Goal: Feedback & Contribution: Submit feedback/report problem

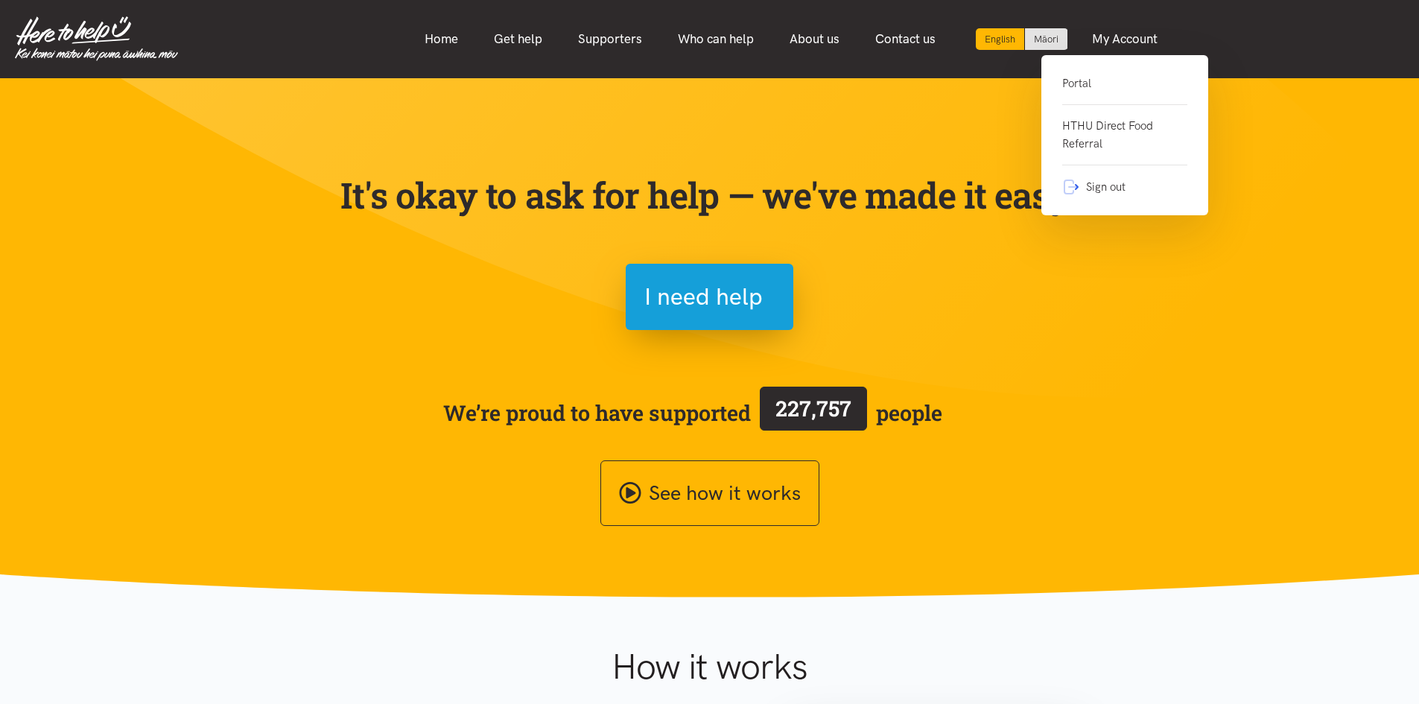
click at [1117, 77] on link "Portal" at bounding box center [1124, 90] width 125 height 31
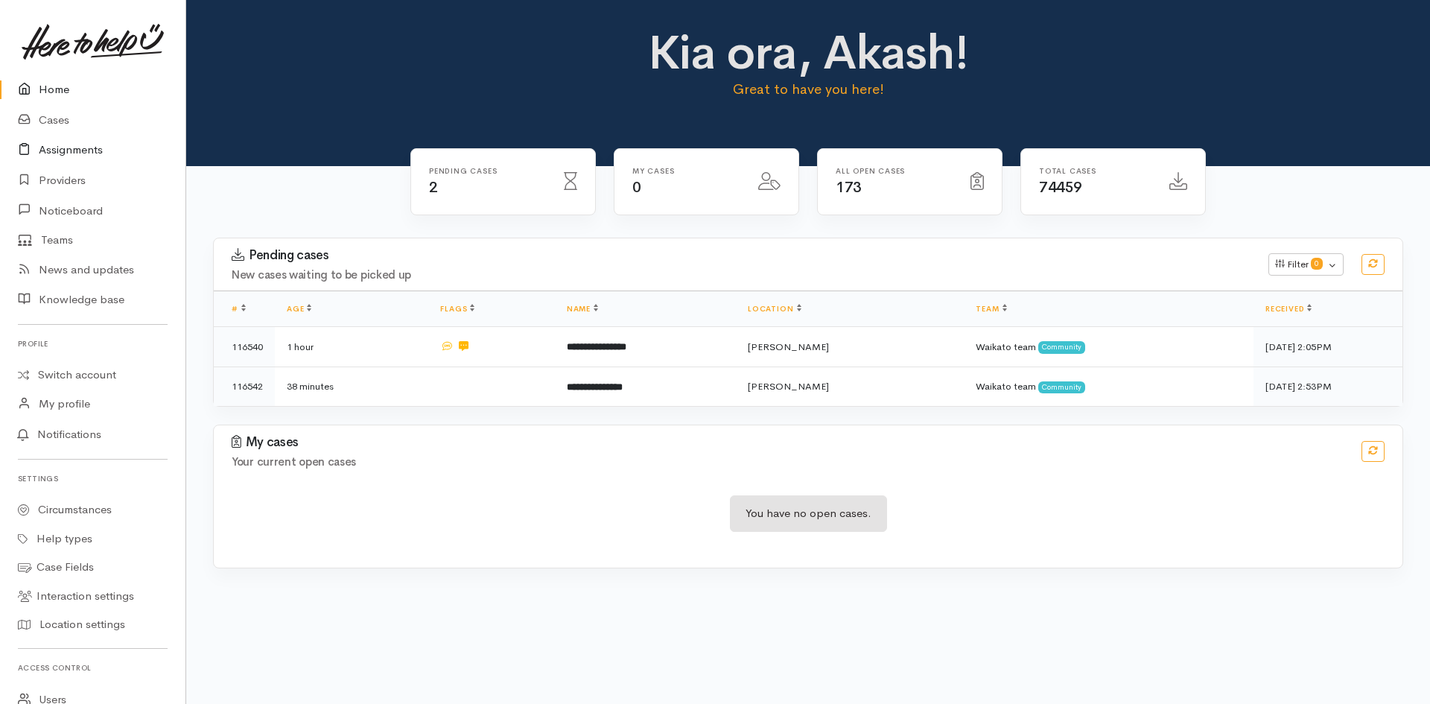
click at [65, 156] on link "Assignments" at bounding box center [93, 150] width 186 height 31
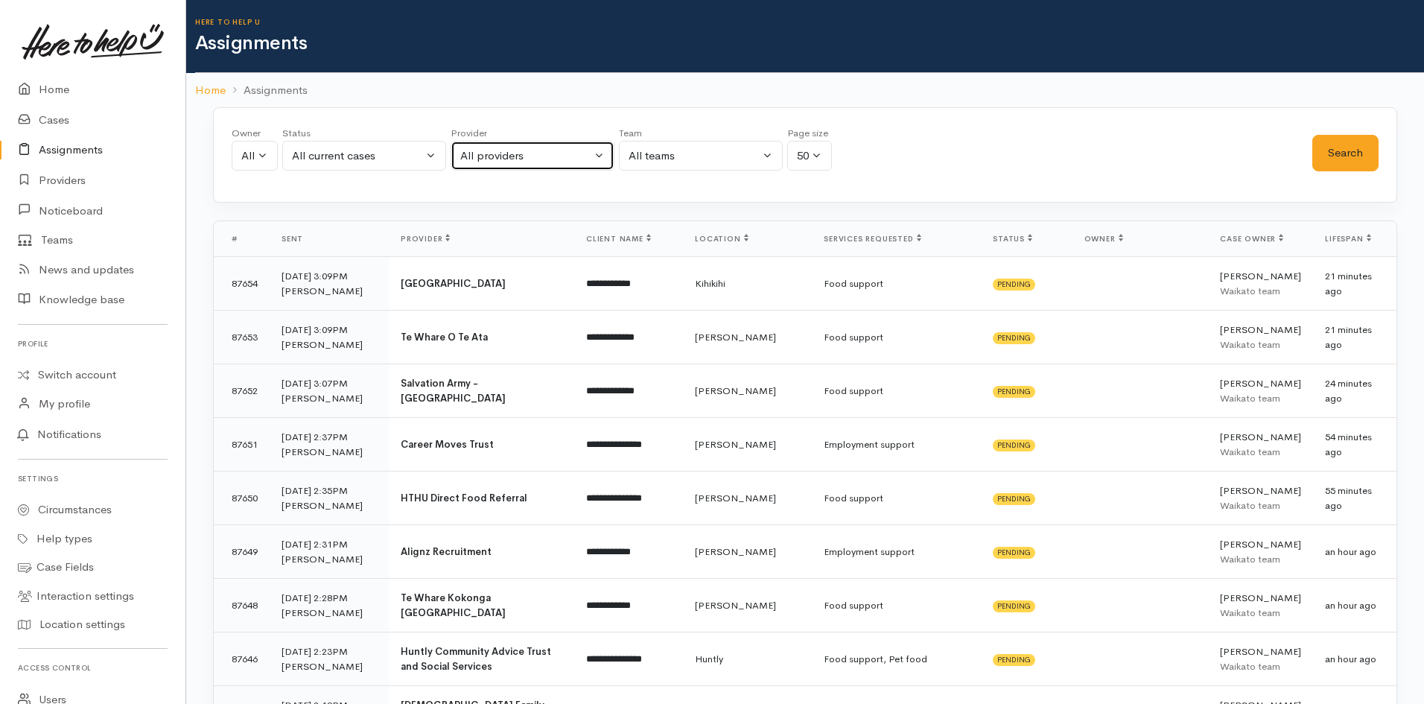
click at [538, 150] on div "All providers" at bounding box center [525, 156] width 131 height 17
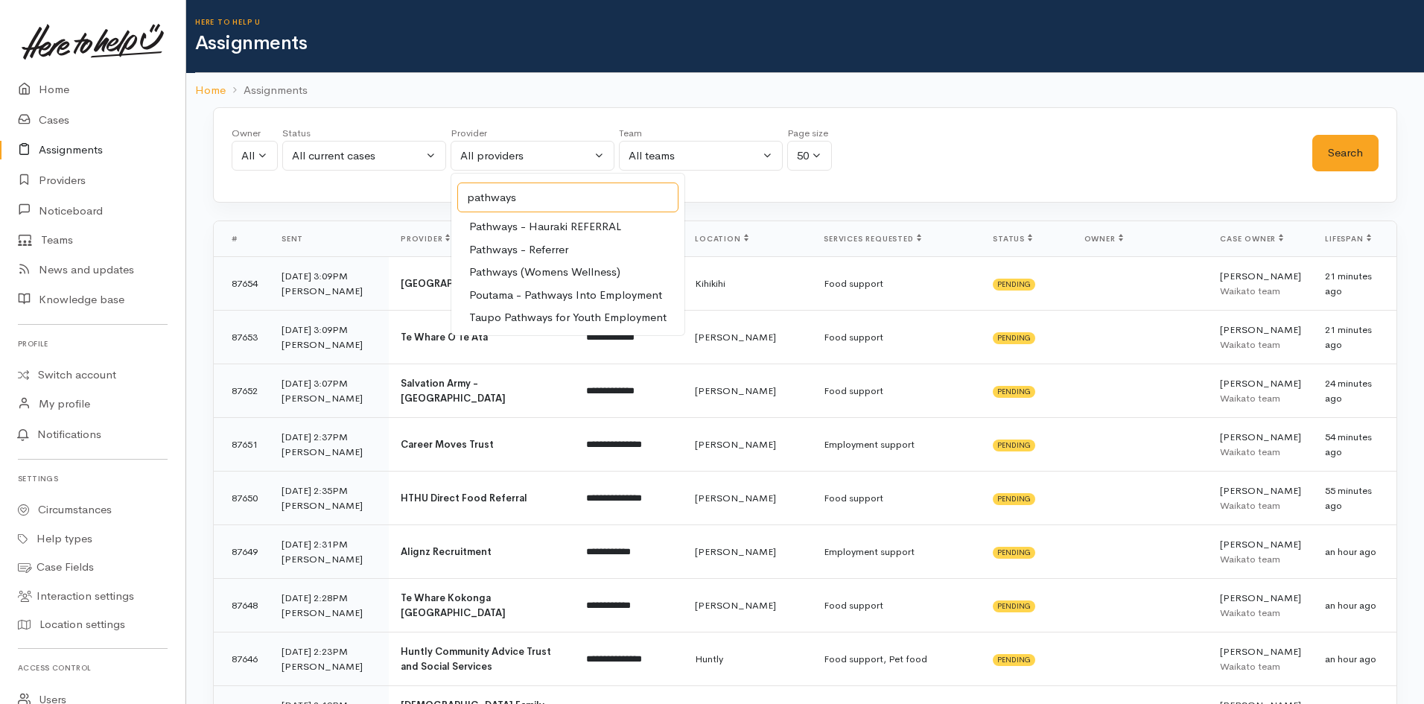
type input "pathways"
click at [592, 273] on span "Pathways (Womens Wellness)" at bounding box center [544, 272] width 151 height 17
select select "376"
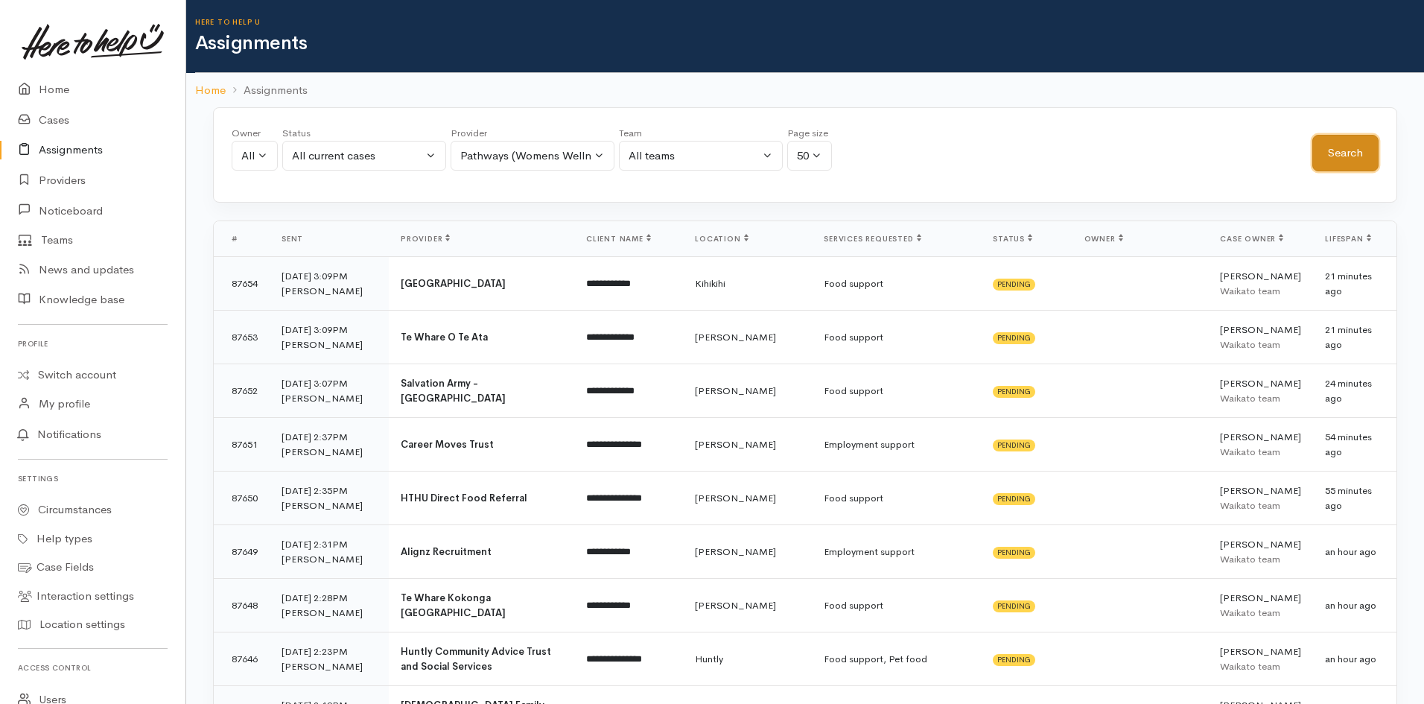
click at [1337, 153] on button "Search" at bounding box center [1346, 153] width 66 height 37
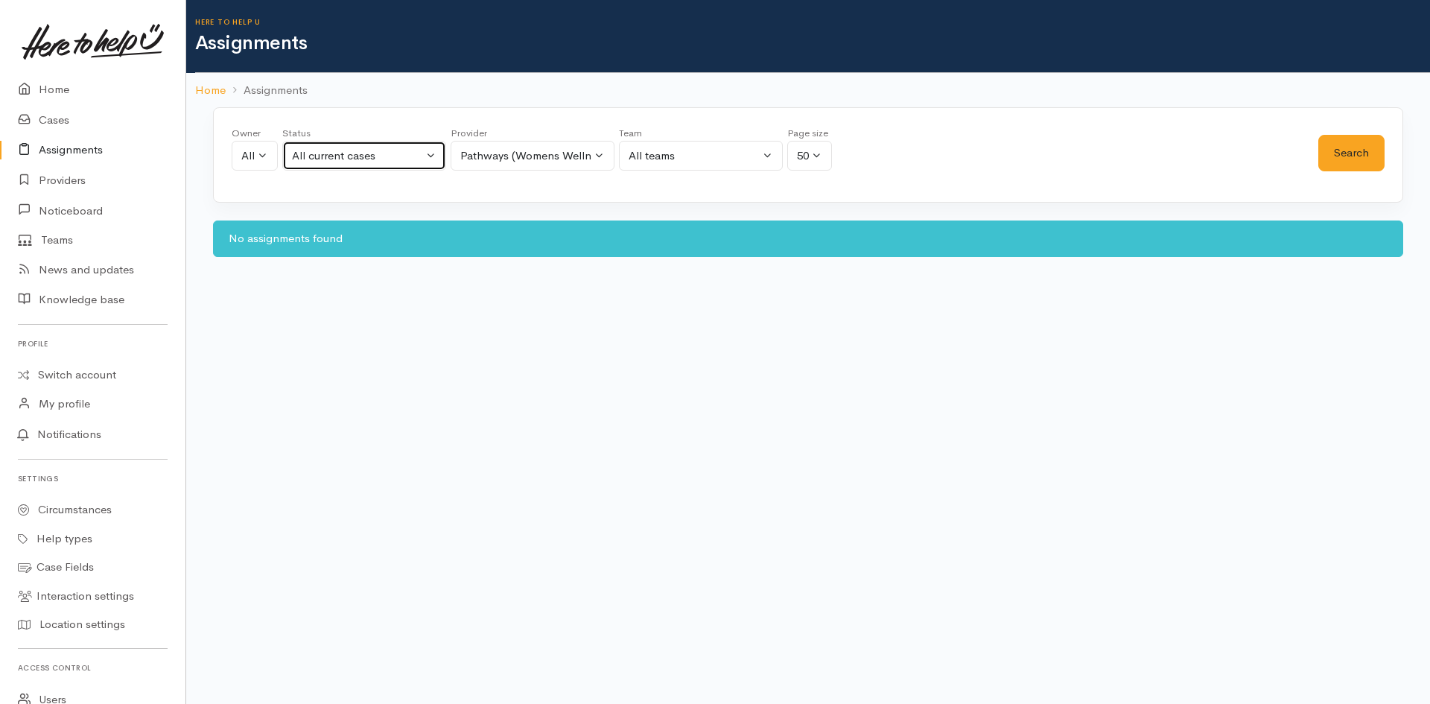
click at [415, 149] on div "All current cases" at bounding box center [357, 156] width 131 height 17
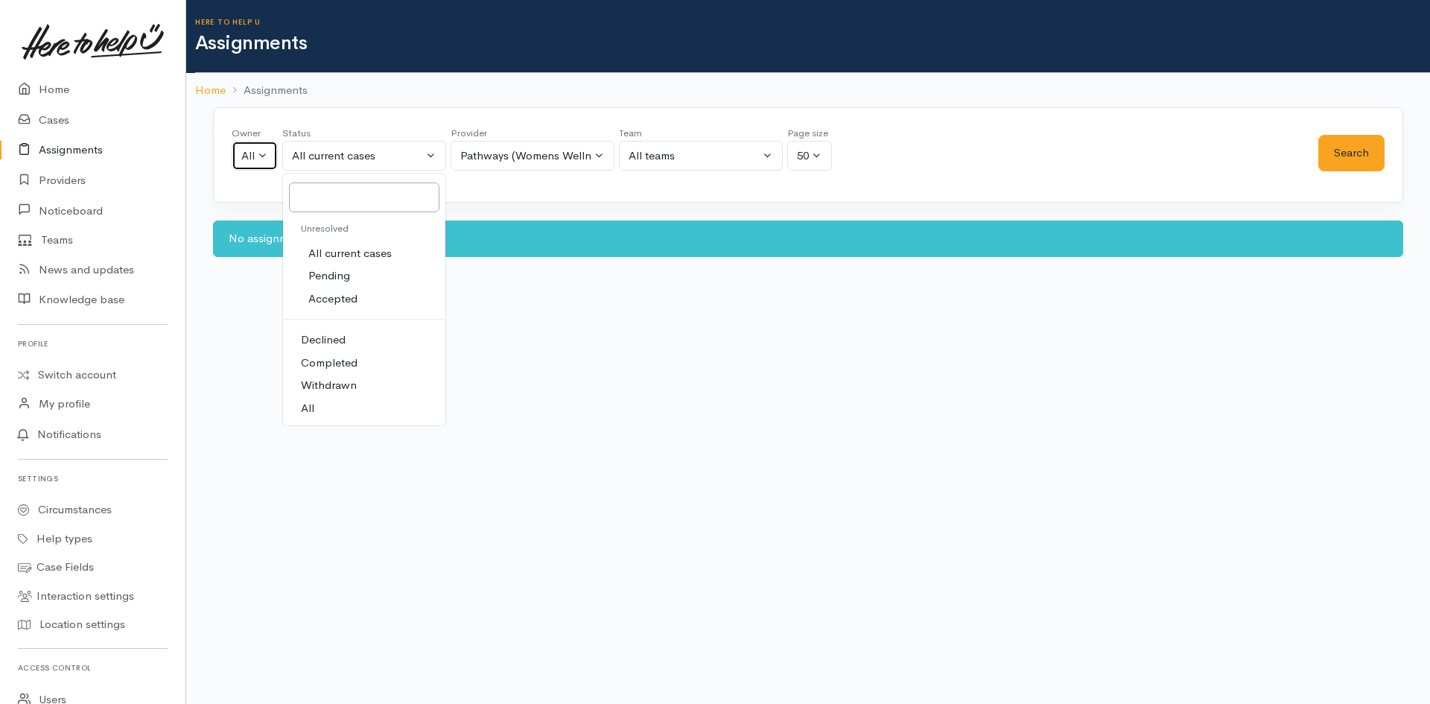
click at [263, 165] on button "All" at bounding box center [255, 156] width 46 height 31
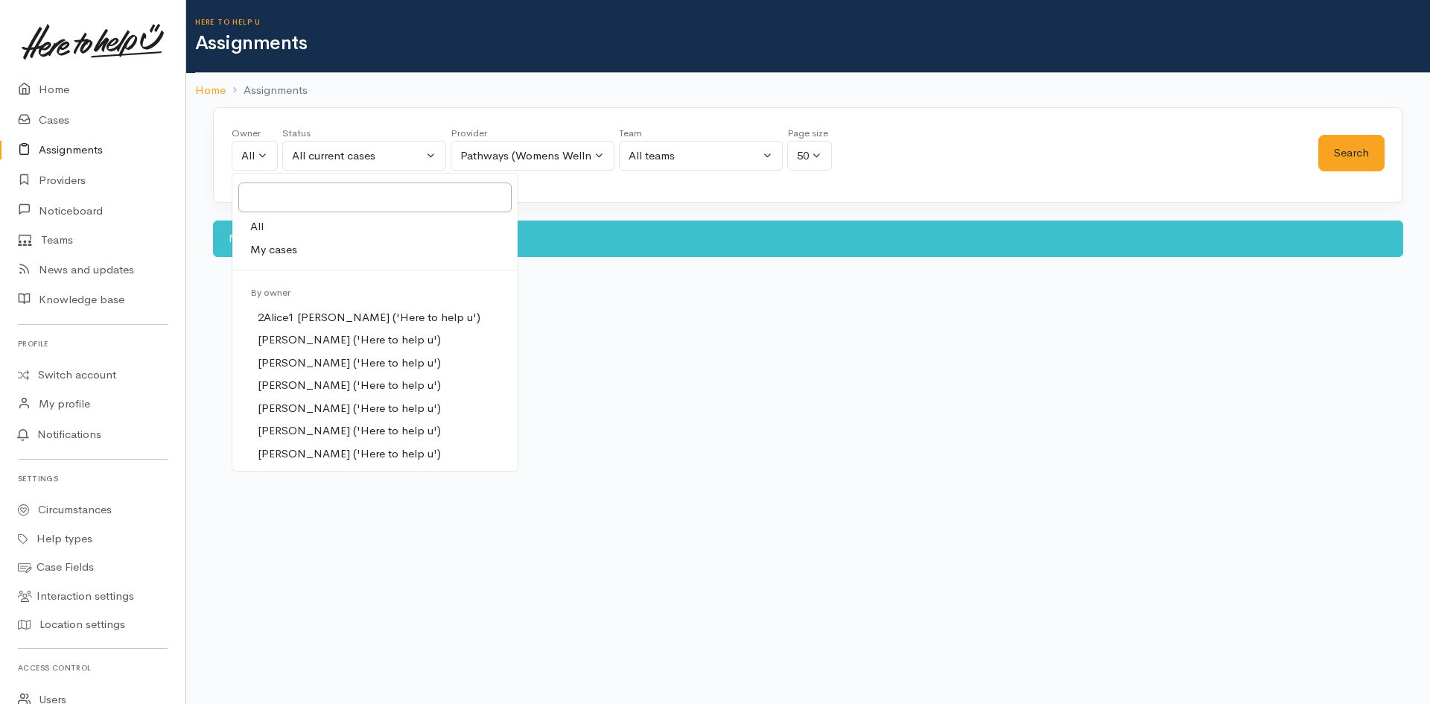
click at [671, 211] on div "Owner All My cases 2Alice1 Faye Davies ('Here to help u') Aandrea Murray ('Here…" at bounding box center [808, 182] width 1244 height 150
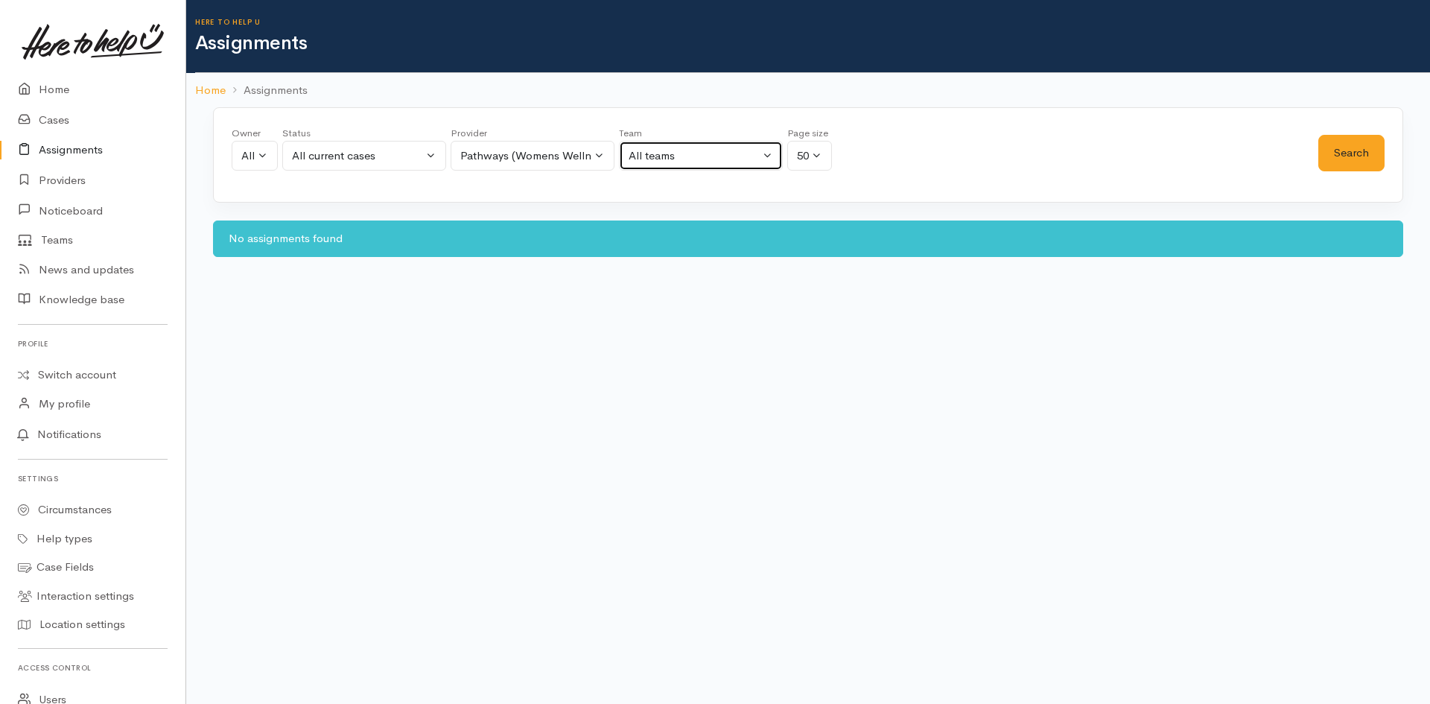
click at [714, 148] on div "All teams" at bounding box center [694, 156] width 131 height 17
click at [584, 148] on div "Pathways (Womens Wellness)" at bounding box center [525, 156] width 131 height 17
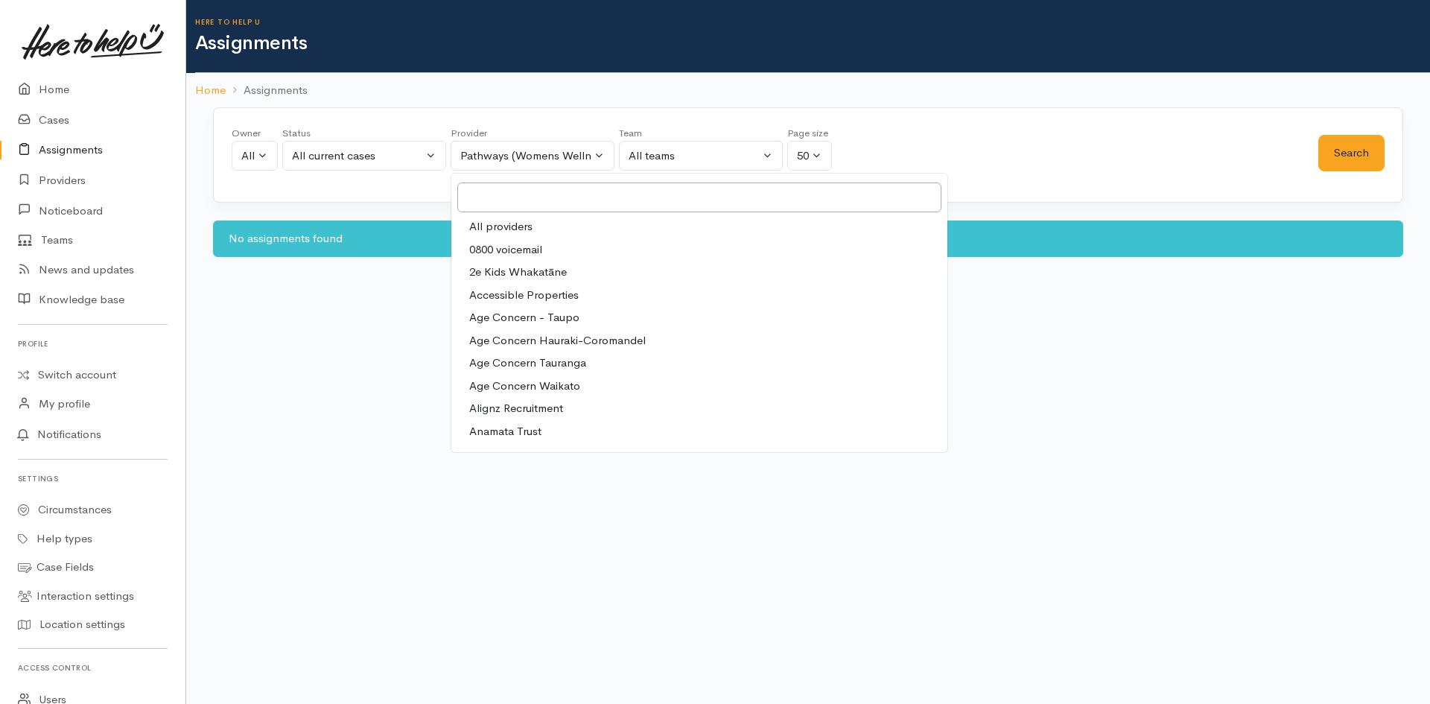
click at [552, 365] on span "Age Concern Tauranga" at bounding box center [527, 363] width 117 height 17
select select "144"
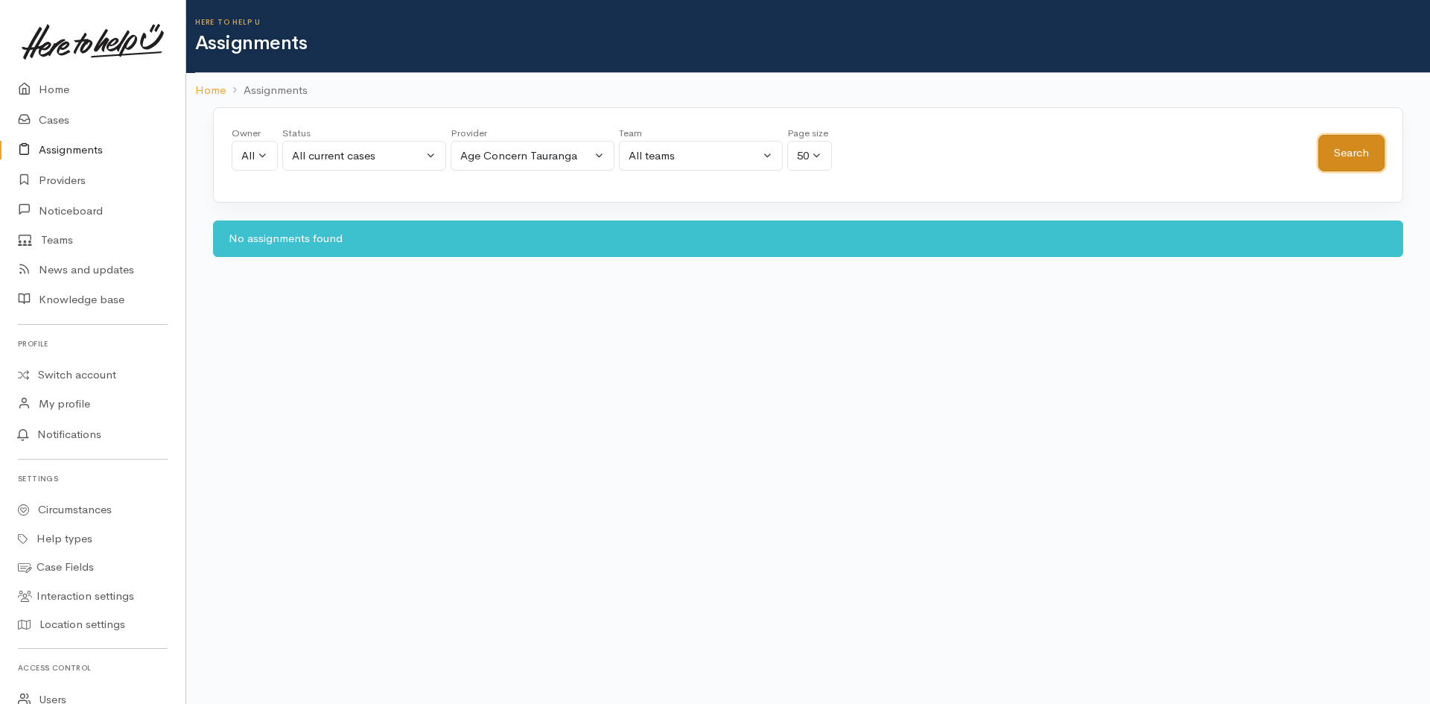
click at [1337, 156] on button "Search" at bounding box center [1352, 153] width 66 height 37
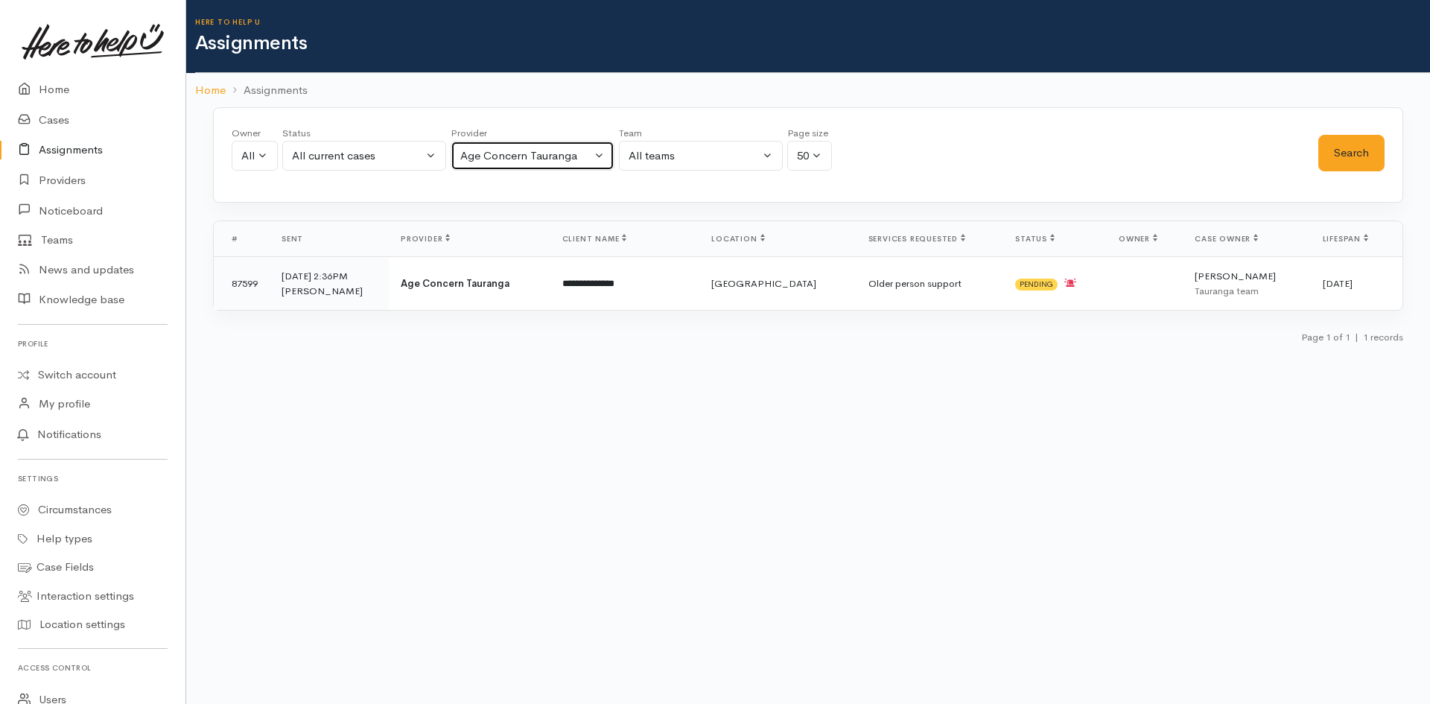
click at [568, 148] on div "Age Concern Tauranga" at bounding box center [525, 156] width 131 height 17
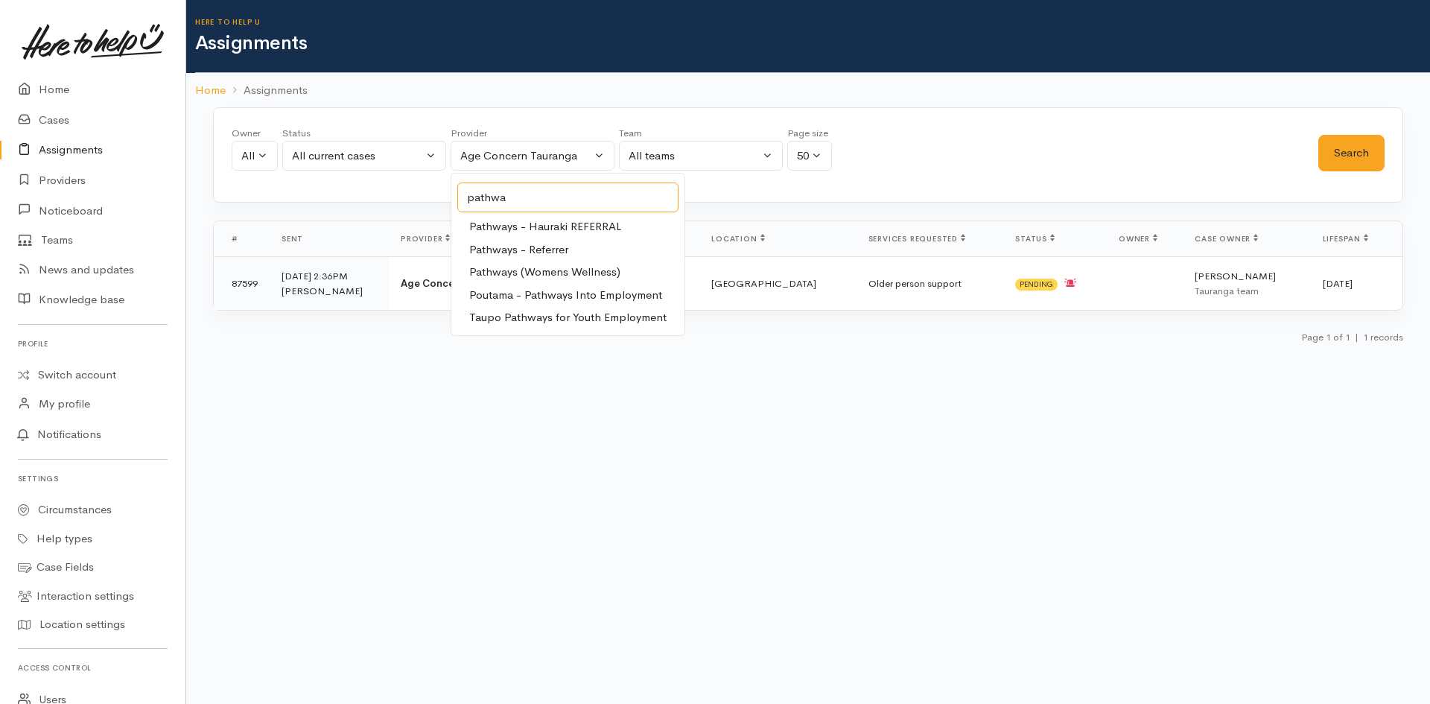
type input "pathwa"
click at [530, 276] on span "Pathways (Womens Wellness)" at bounding box center [544, 272] width 151 height 17
select select "376"
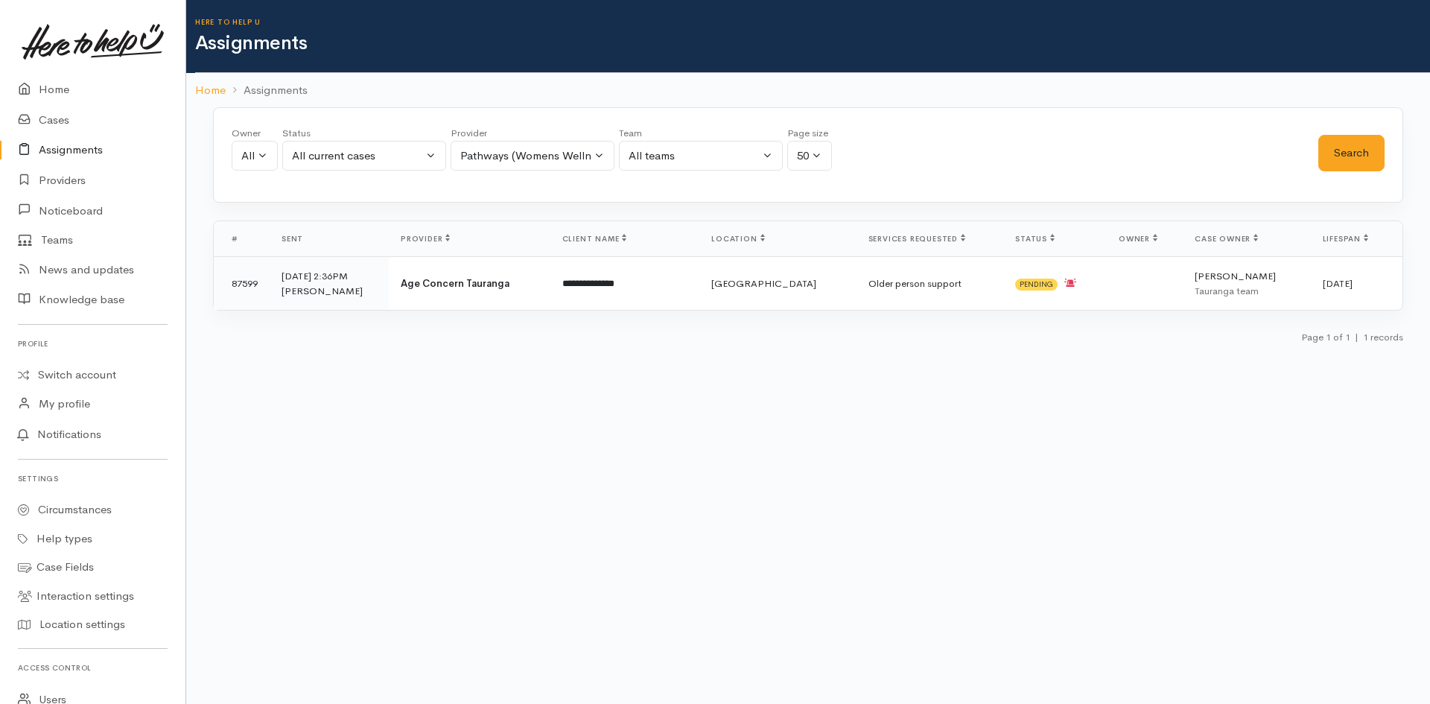
click at [1313, 163] on div "Owner All My cases 2Alice1 Faye Davies ('Here to help u') Aandrea Murray ('Here…" at bounding box center [775, 153] width 1087 height 54
click at [1329, 159] on button "Search" at bounding box center [1352, 153] width 66 height 37
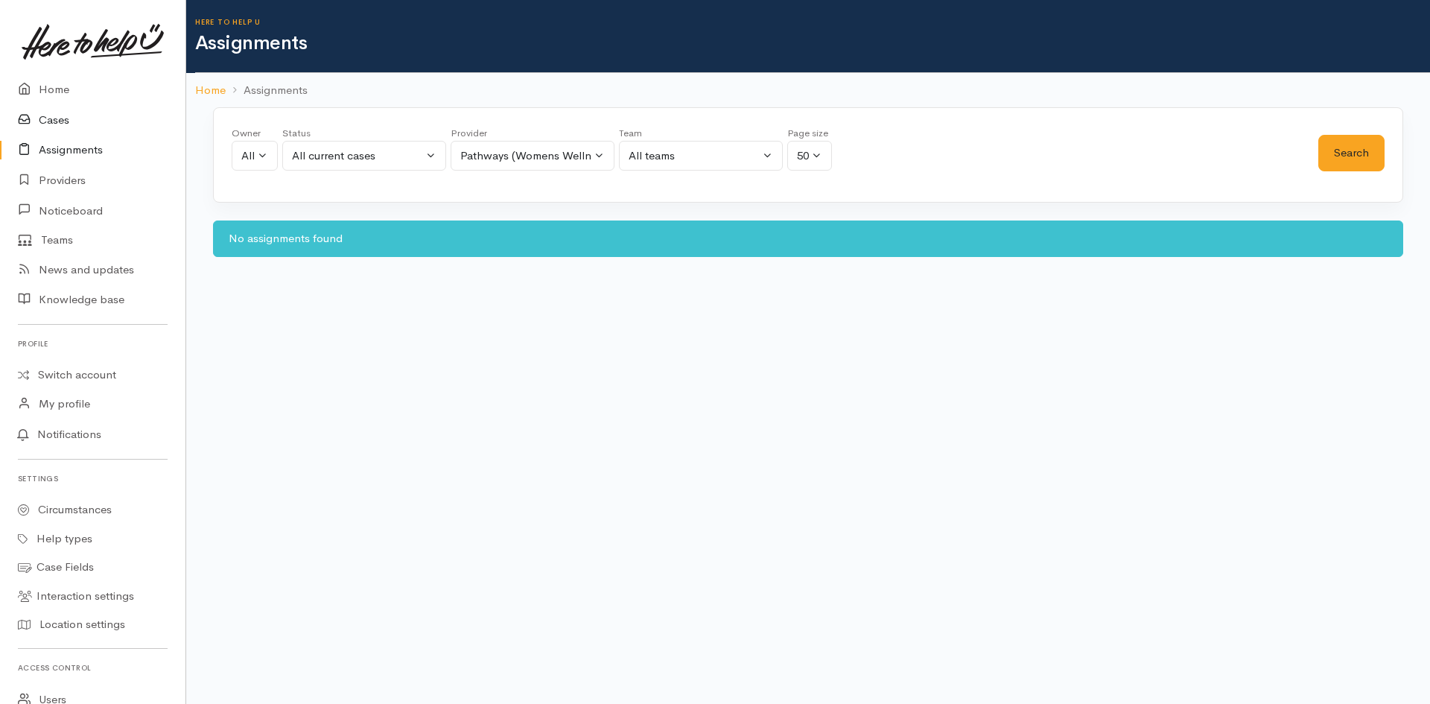
click at [66, 127] on link "Cases" at bounding box center [93, 120] width 186 height 31
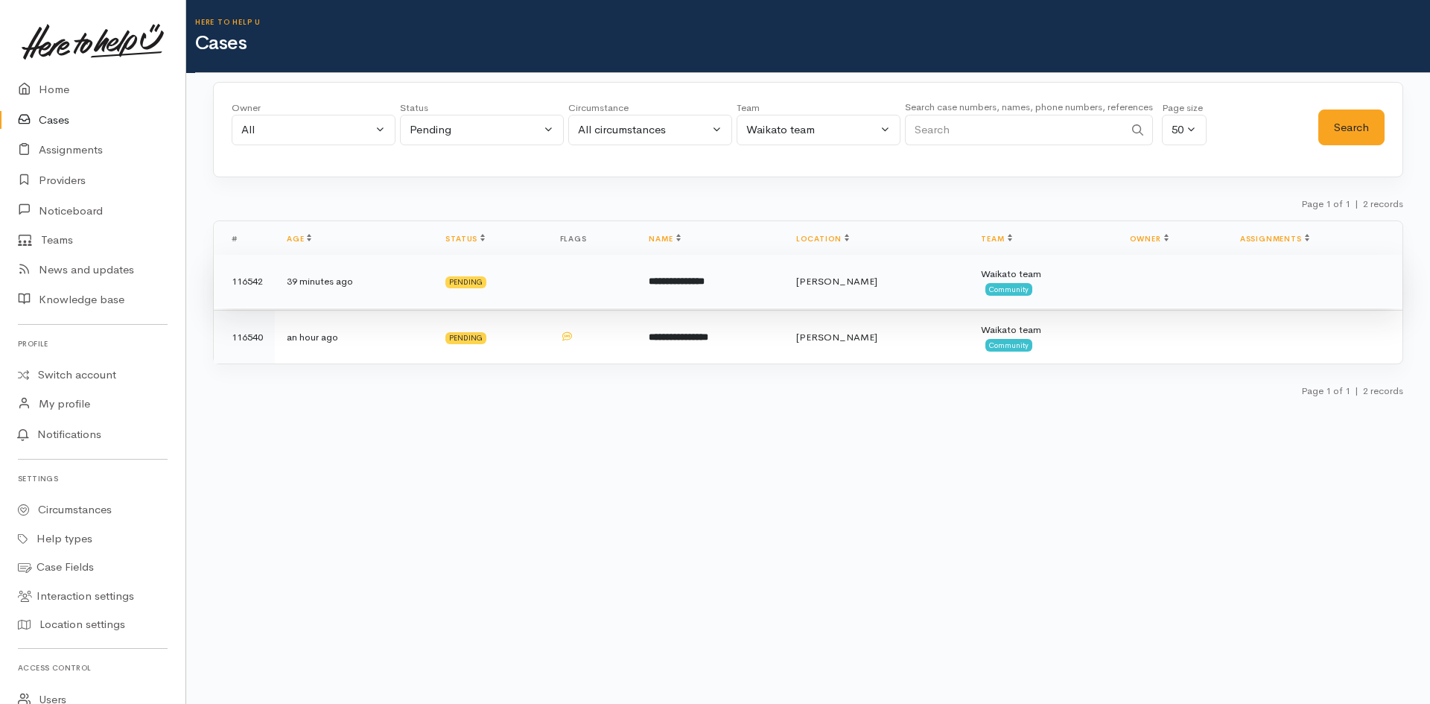
click at [563, 277] on td at bounding box center [592, 282] width 89 height 54
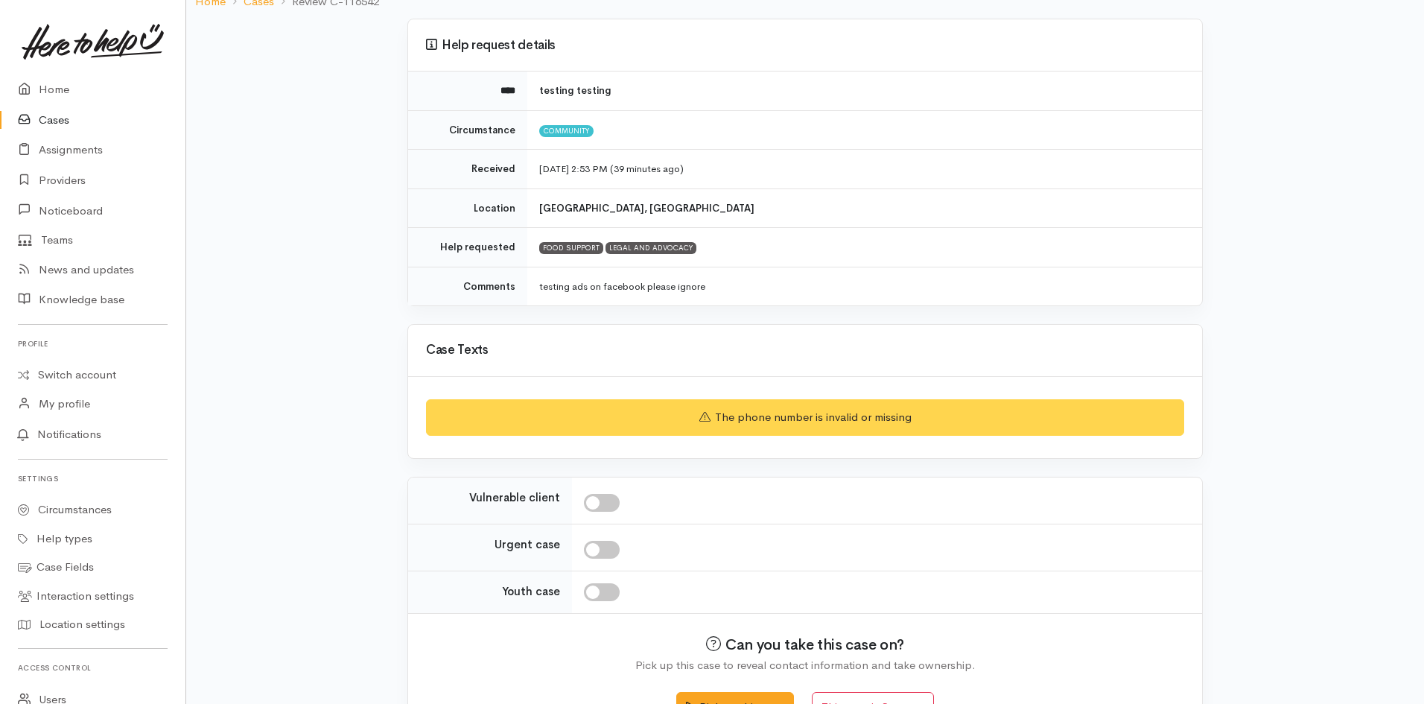
scroll to position [157, 0]
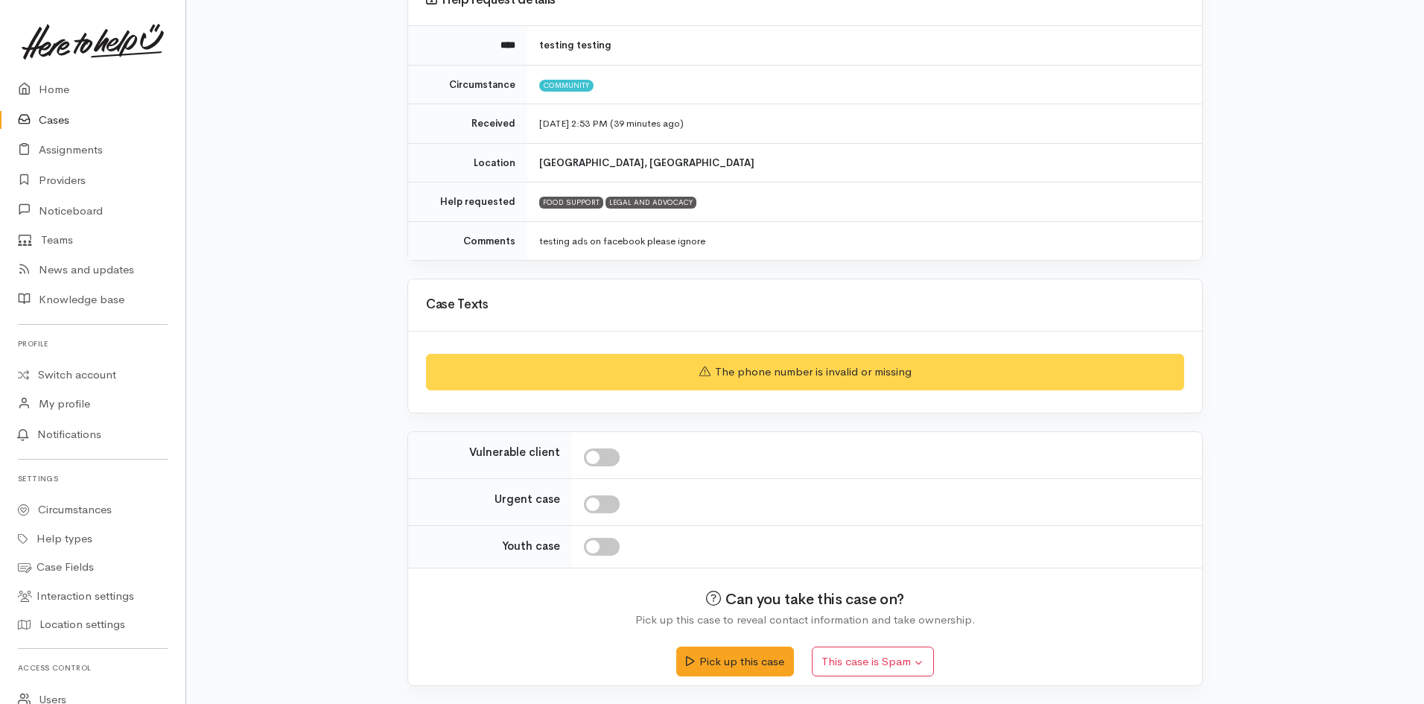
click at [60, 119] on link "Cases" at bounding box center [93, 120] width 186 height 31
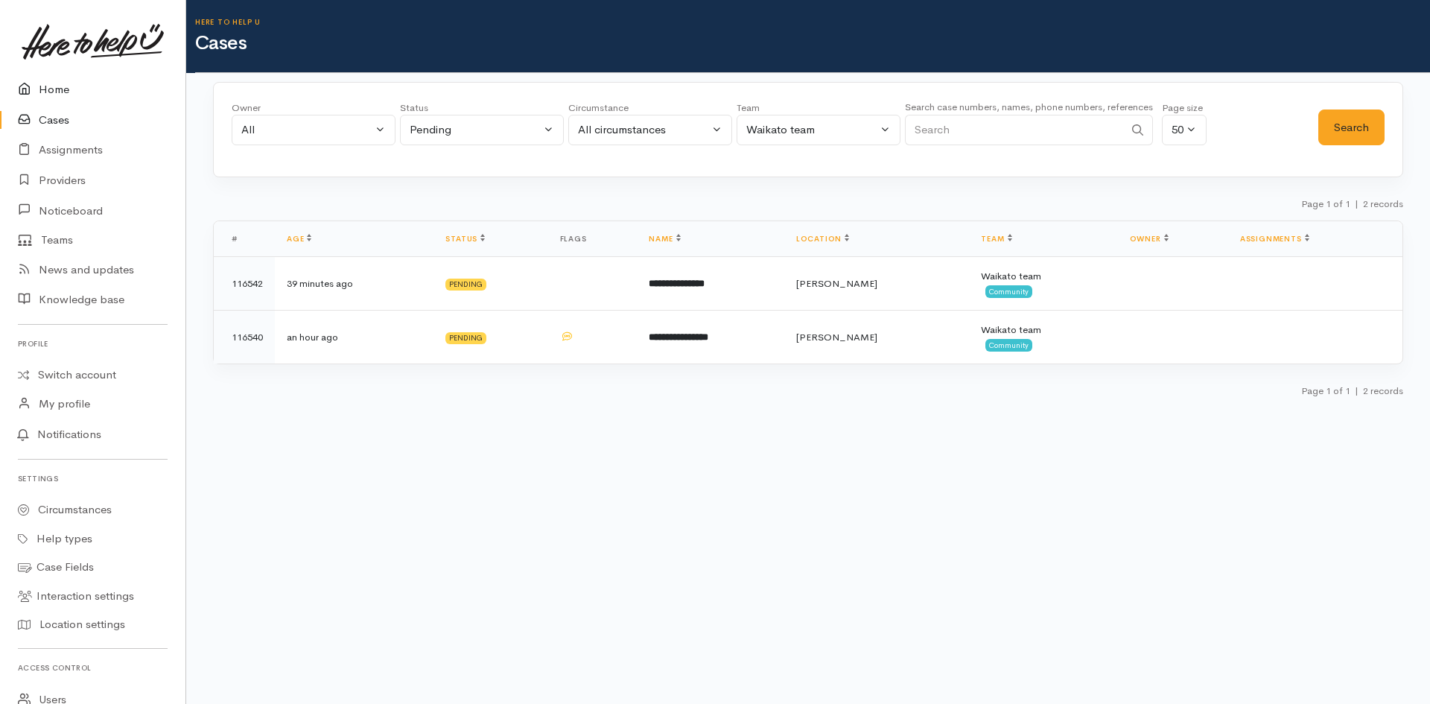
click at [60, 95] on link "Home" at bounding box center [93, 90] width 186 height 31
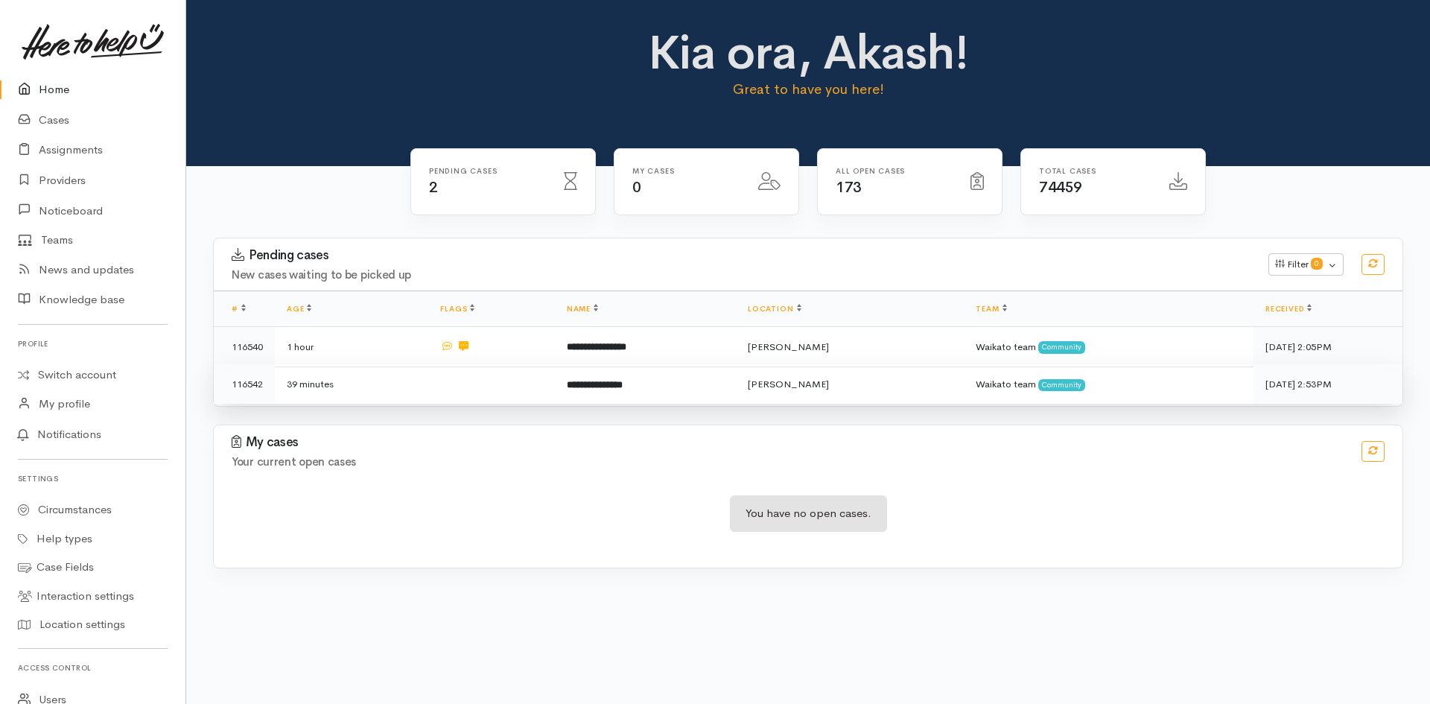
click at [697, 382] on td "**********" at bounding box center [645, 383] width 181 height 39
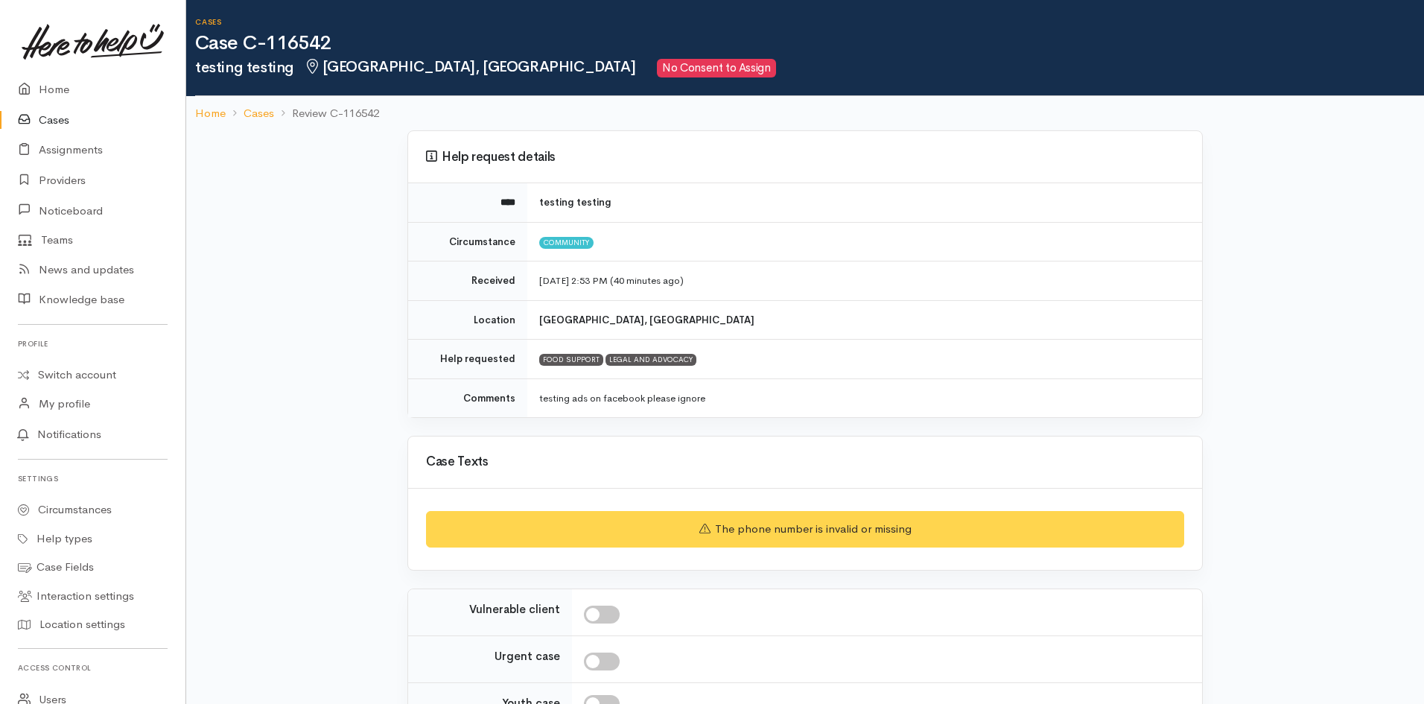
click at [1241, 418] on div "Help request details **** testing testing Circumstance Community Received [DATE…" at bounding box center [805, 495] width 1238 height 731
click at [44, 118] on link "Cases" at bounding box center [93, 120] width 186 height 31
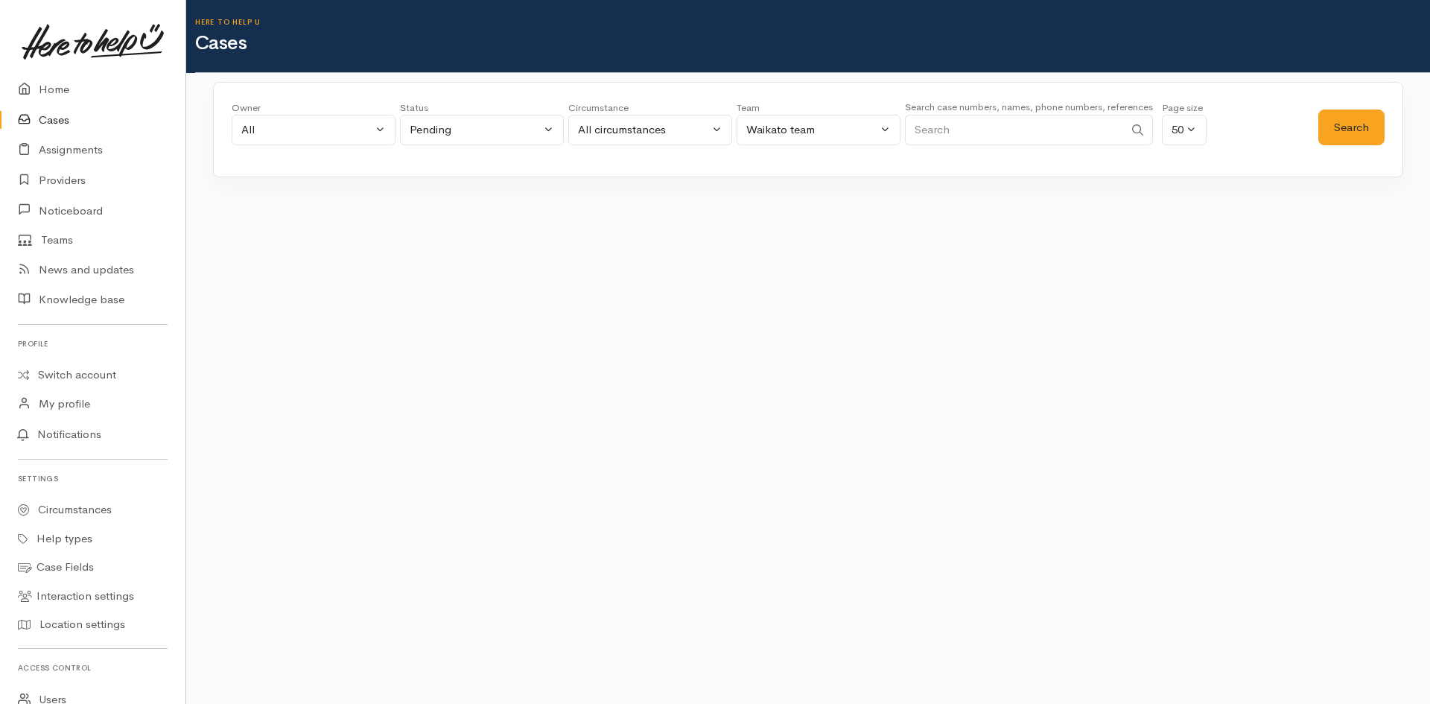
click at [949, 139] on input "Search" at bounding box center [1014, 130] width 219 height 31
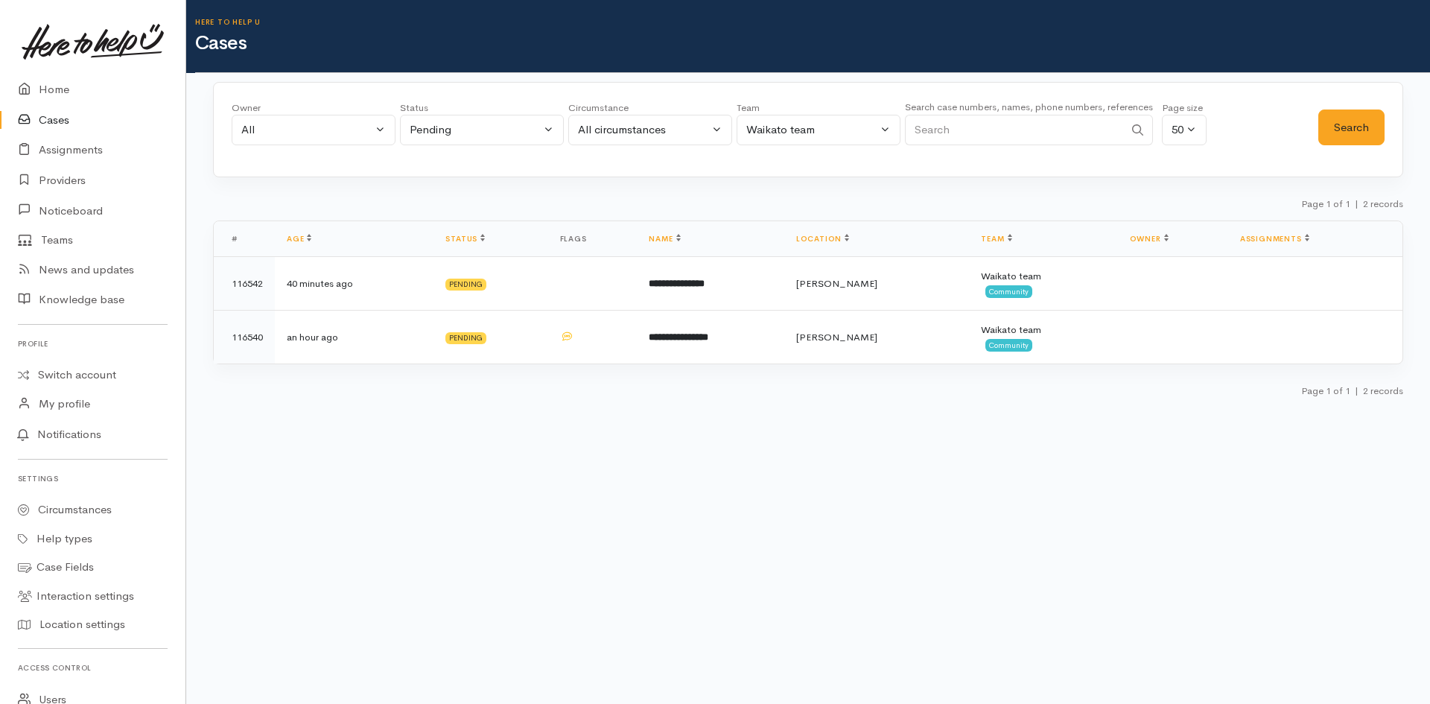
paste input "C-116368"
type input "C-116368"
click at [1346, 132] on button "Search" at bounding box center [1352, 128] width 66 height 37
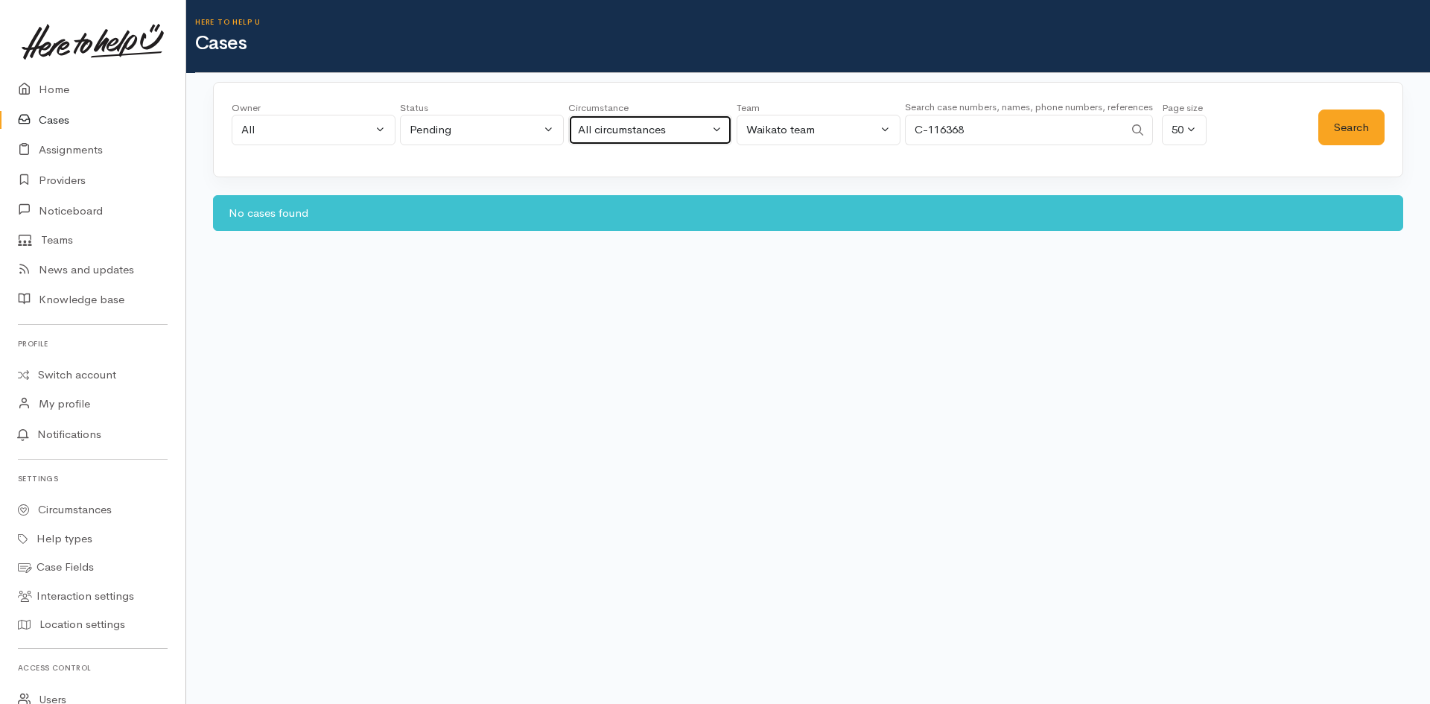
click at [704, 142] on button "All circumstances" at bounding box center [650, 130] width 164 height 31
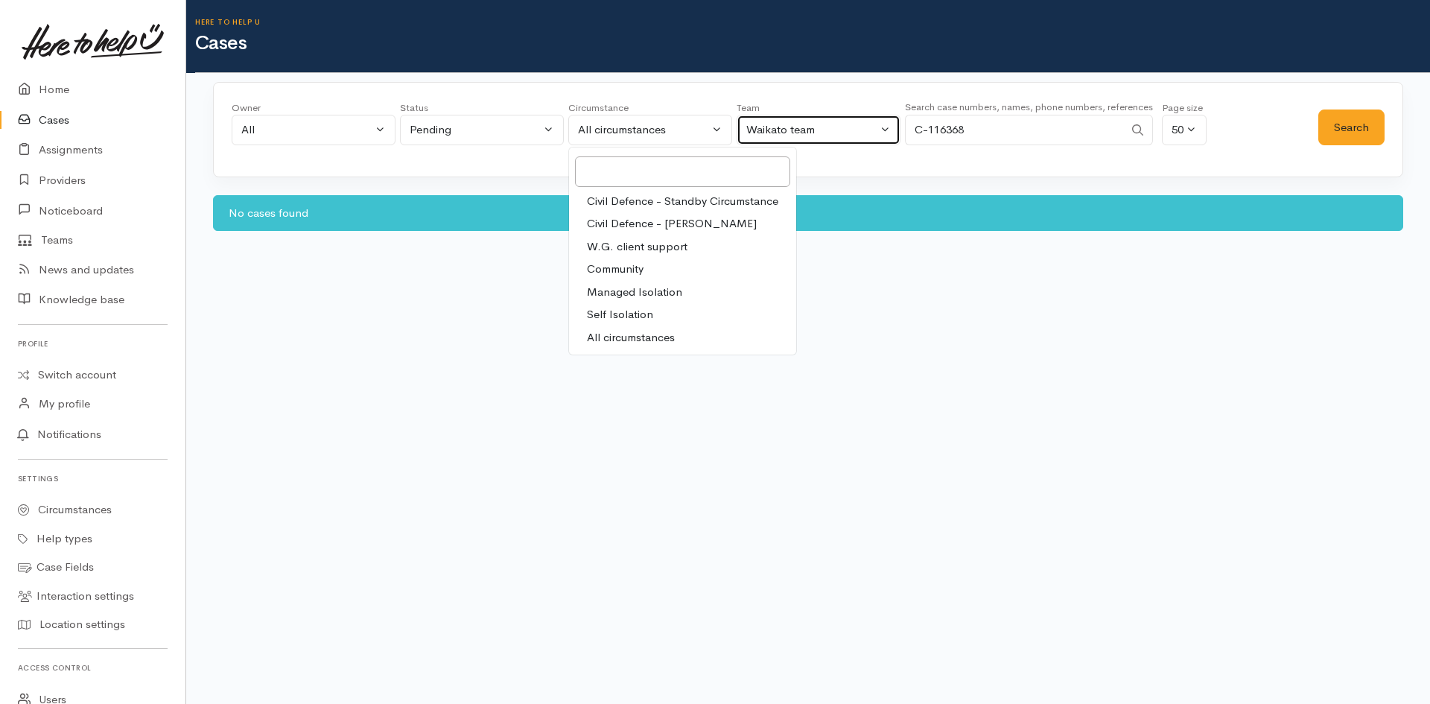
click at [818, 130] on div "Waikato team" at bounding box center [811, 129] width 131 height 17
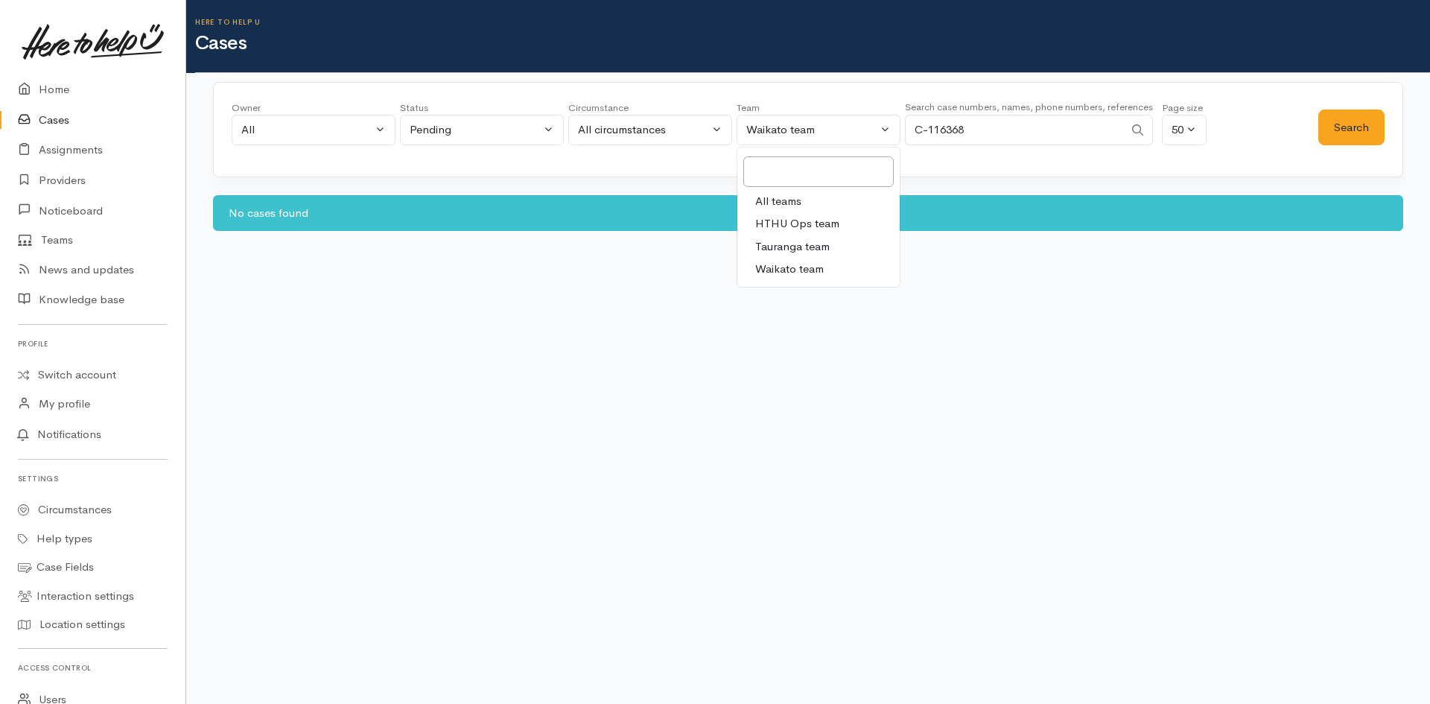
click at [773, 197] on span "All teams" at bounding box center [778, 201] width 46 height 17
select select "-1"
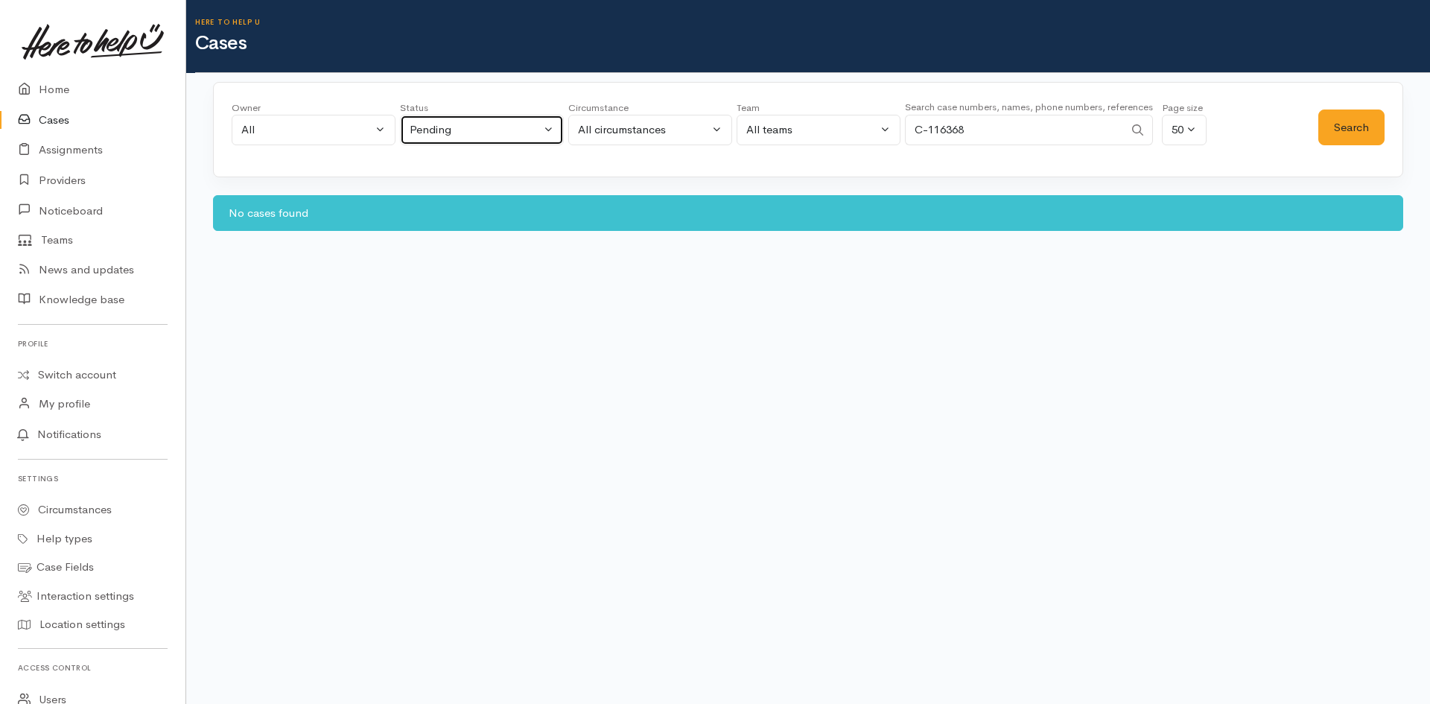
click at [511, 121] on div "Pending" at bounding box center [475, 129] width 131 height 17
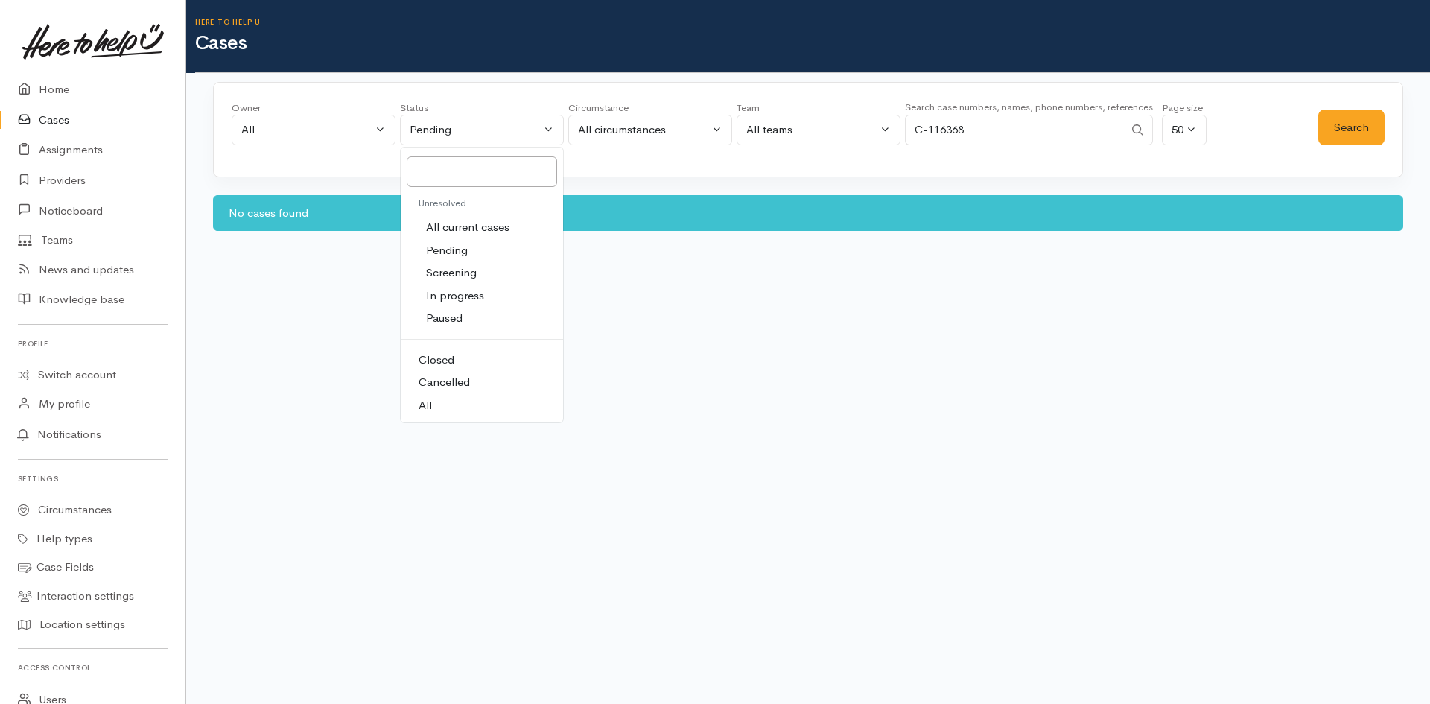
click at [440, 398] on link "All" at bounding box center [482, 405] width 162 height 23
select select "All"
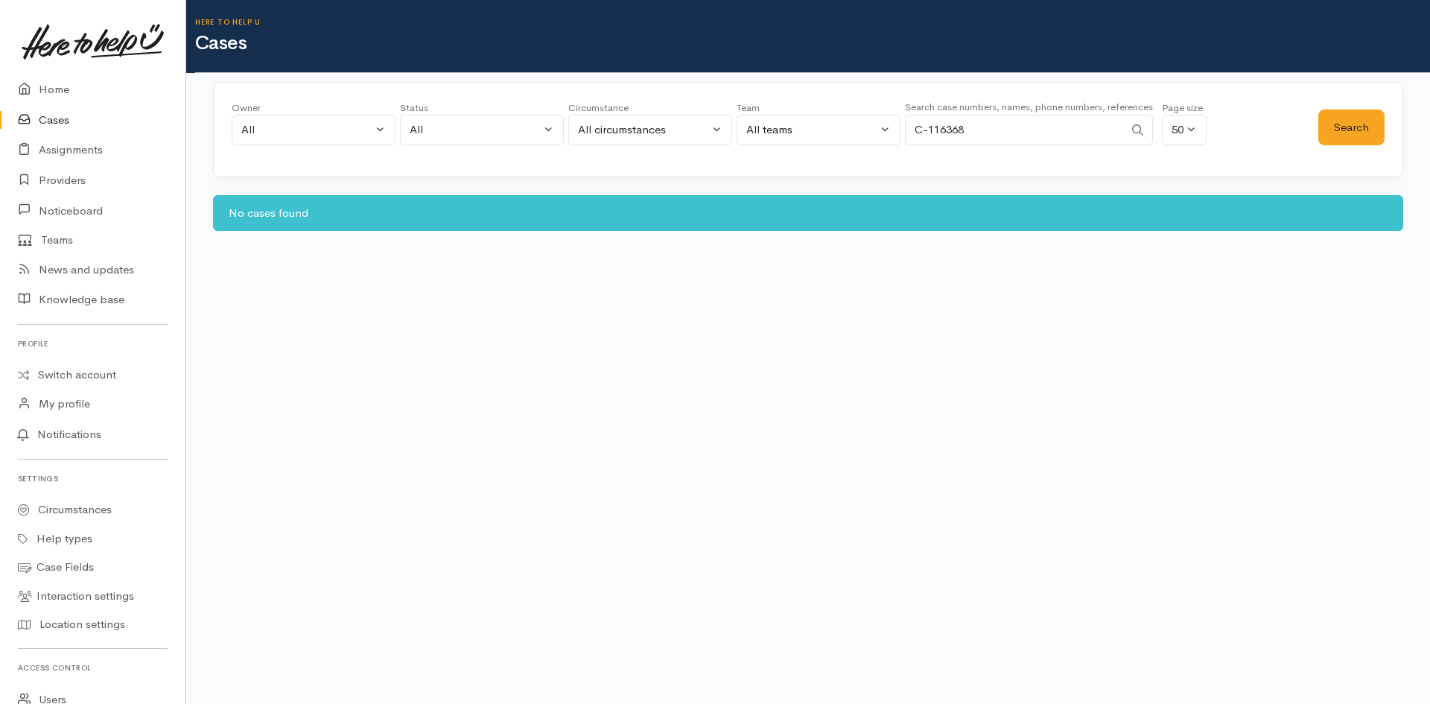
click at [1310, 128] on div "Owner All My cases 2Alice1 Faye Davies ('Here to help u') Aandrea Murray ('Here…" at bounding box center [775, 128] width 1087 height 54
click at [1325, 124] on button "Search" at bounding box center [1352, 128] width 66 height 37
click at [919, 133] on input "C-116368" at bounding box center [1014, 130] width 219 height 31
type input "116368"
click at [1352, 119] on button "Search" at bounding box center [1352, 128] width 66 height 37
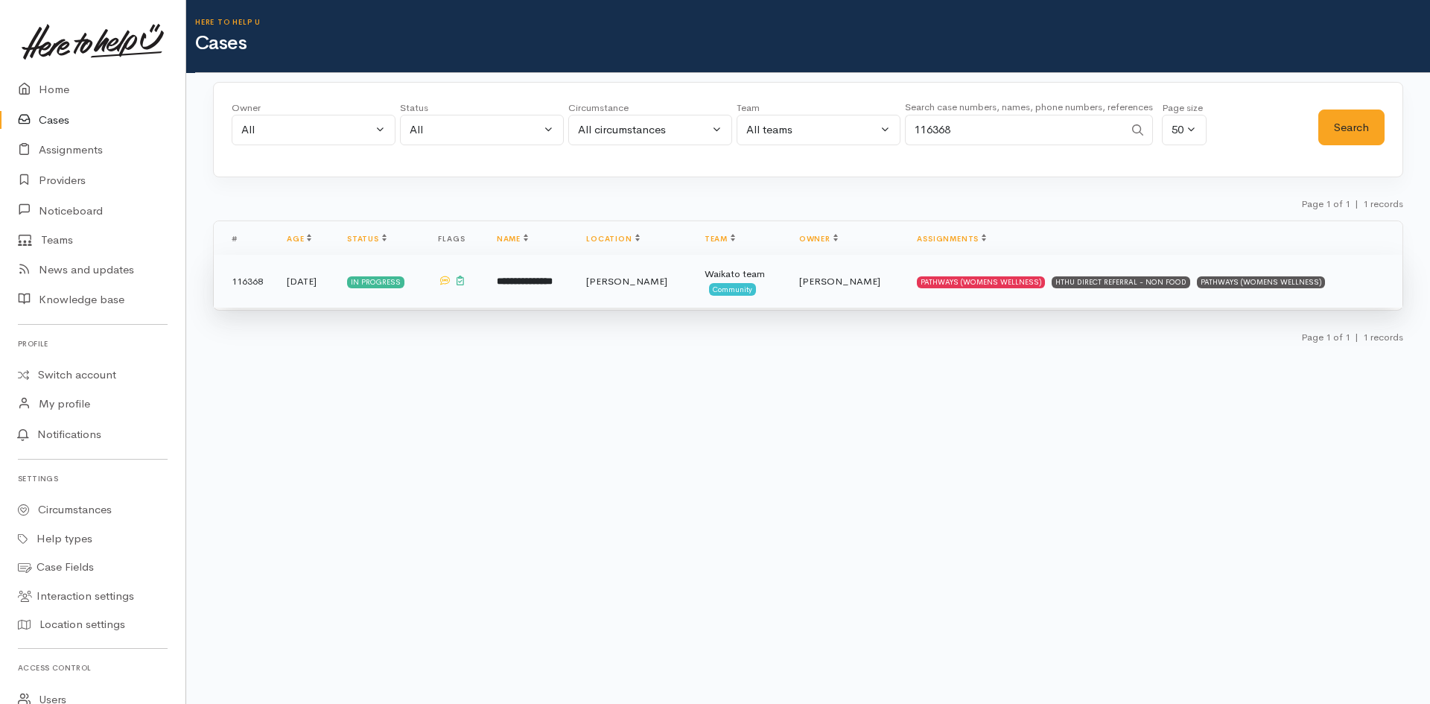
click at [542, 298] on td "**********" at bounding box center [529, 282] width 89 height 54
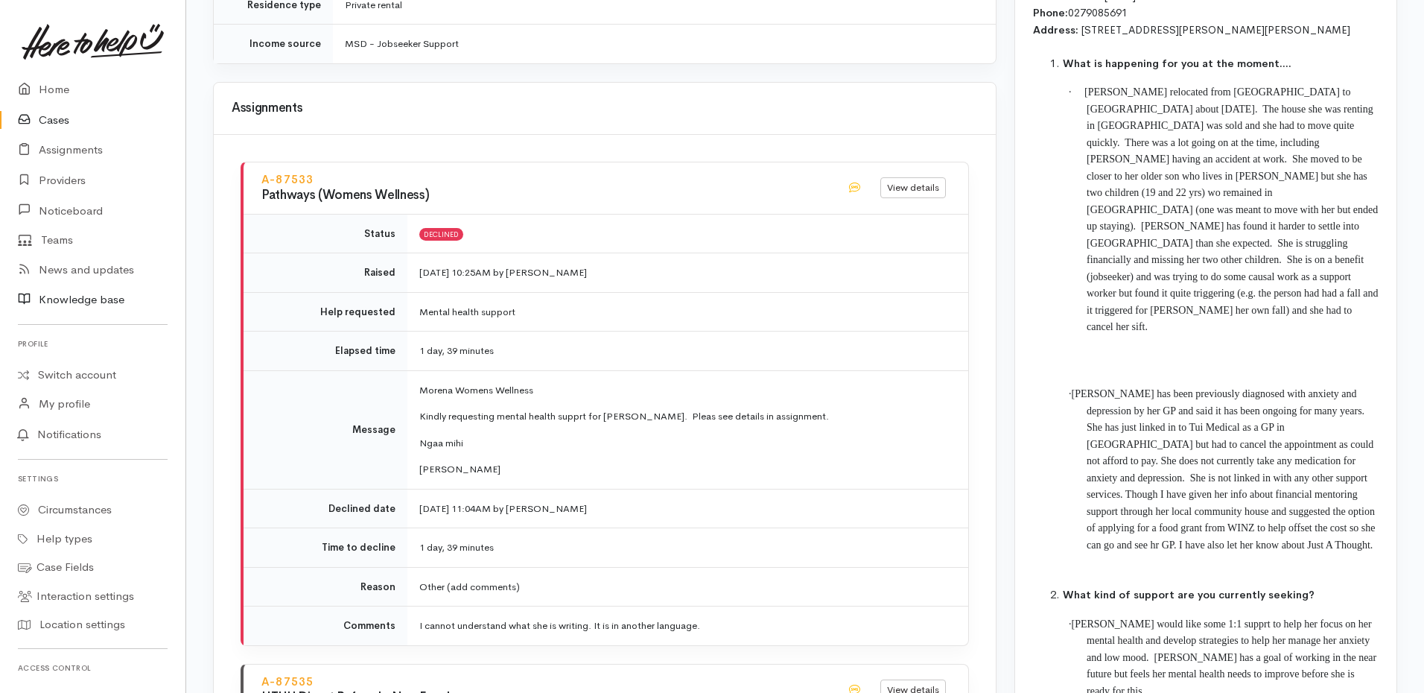
scroll to position [1436, 0]
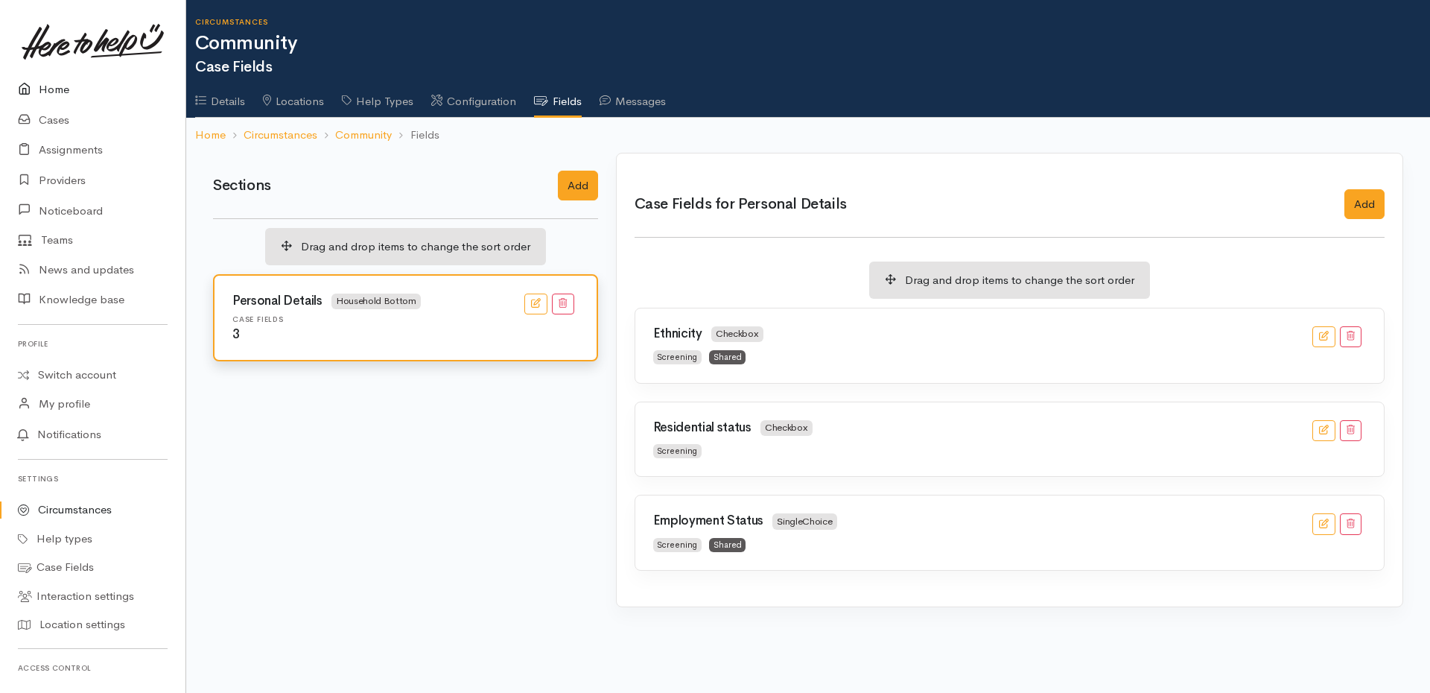
click at [48, 98] on link "Home" at bounding box center [93, 90] width 186 height 31
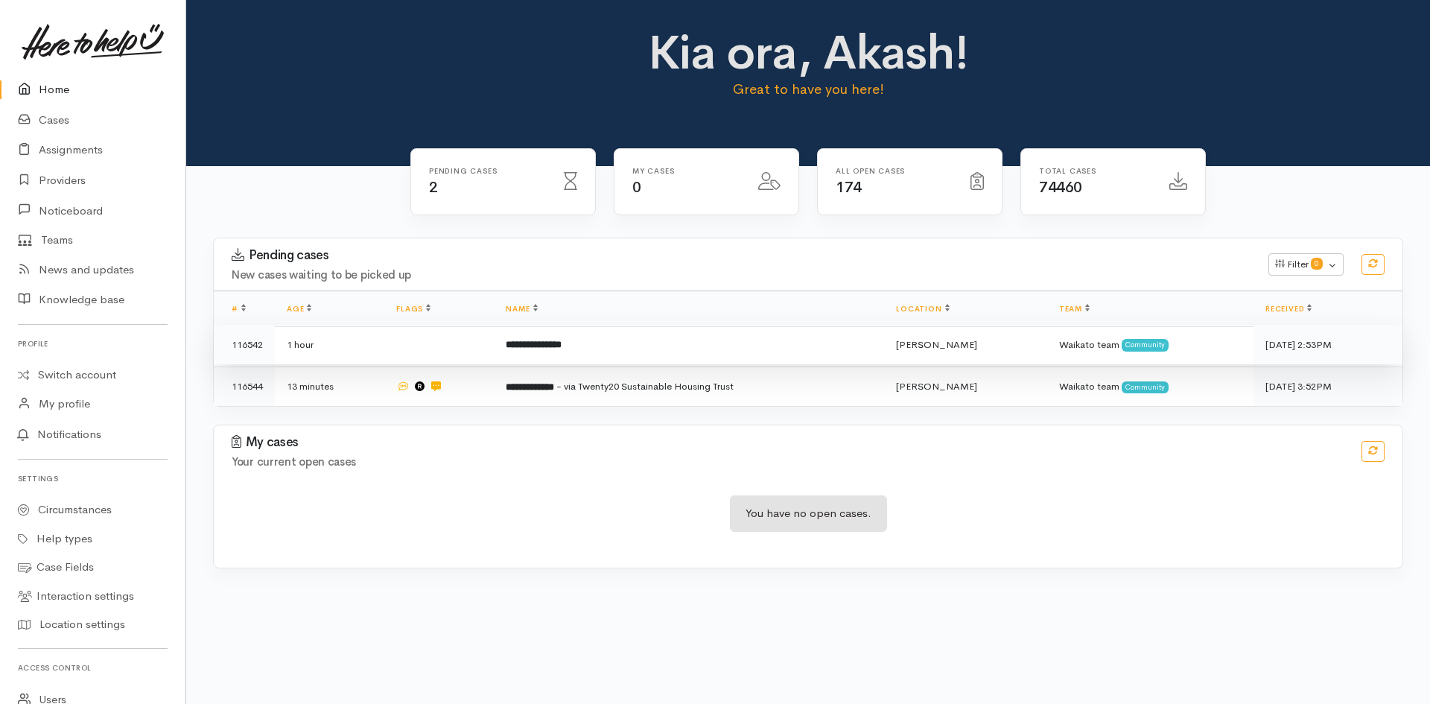
click at [578, 355] on td "**********" at bounding box center [689, 345] width 390 height 40
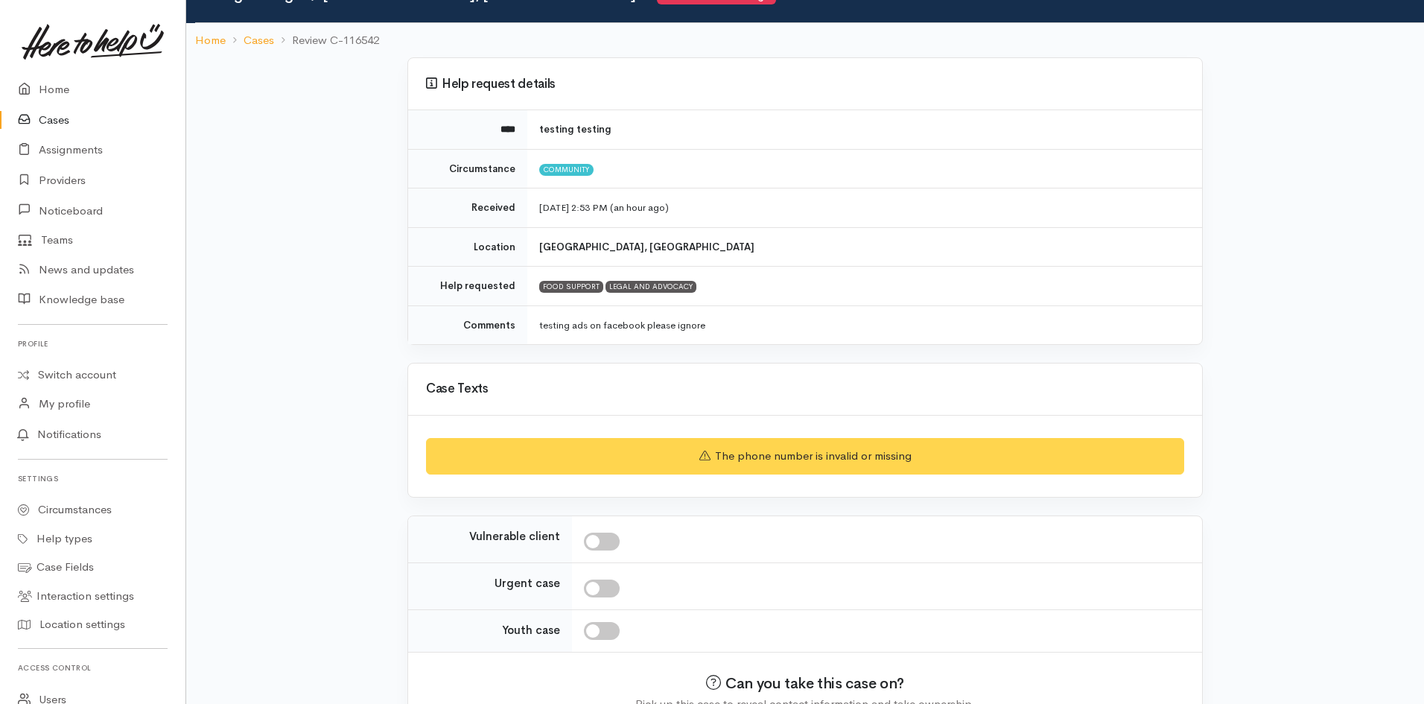
scroll to position [157, 0]
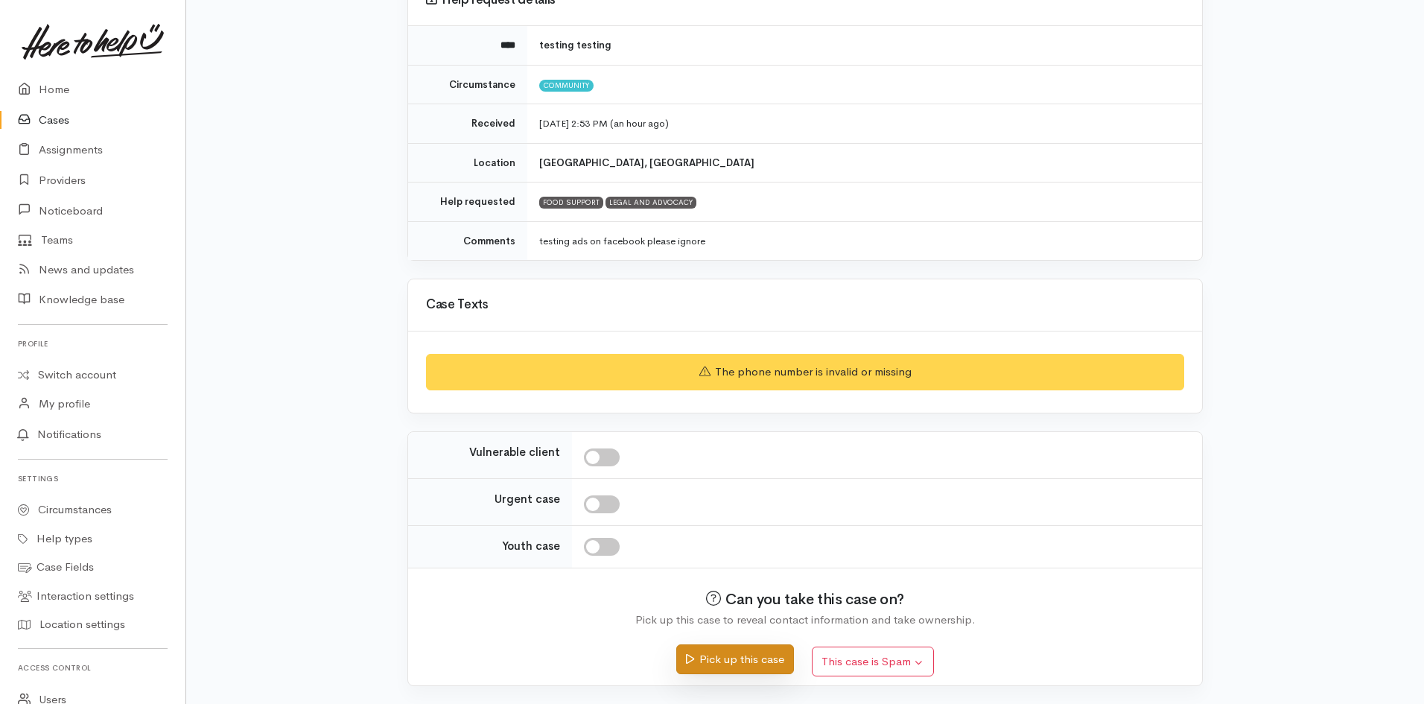
click at [711, 661] on button "Pick up this case" at bounding box center [734, 659] width 117 height 31
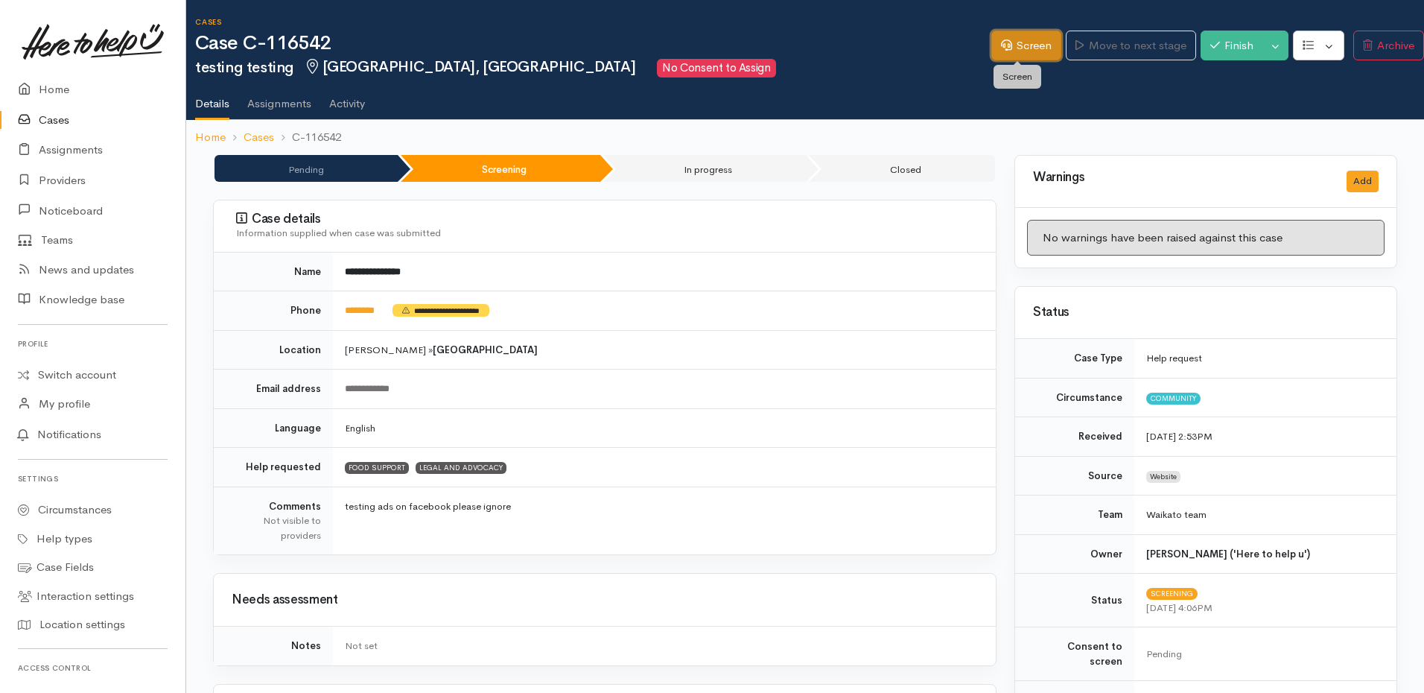
click at [1018, 45] on link "Screen" at bounding box center [1027, 46] width 70 height 31
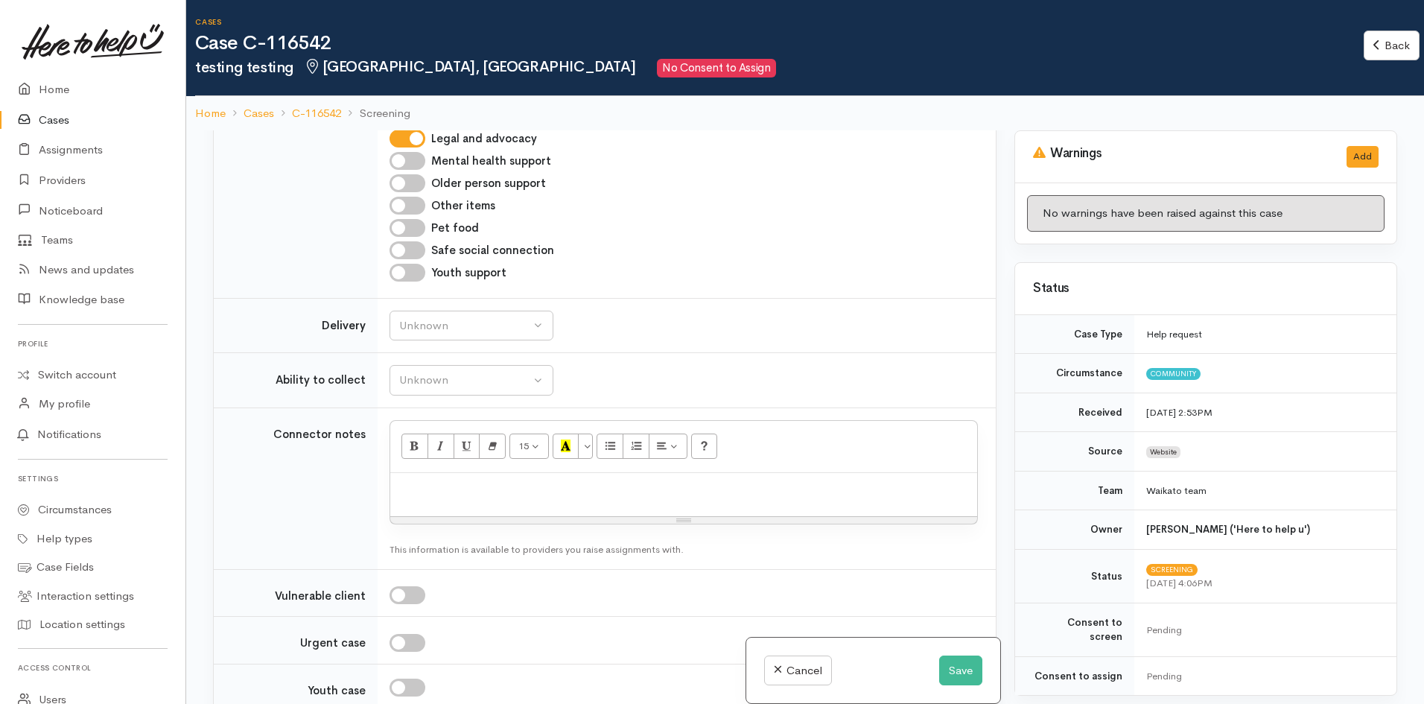
scroll to position [1043, 0]
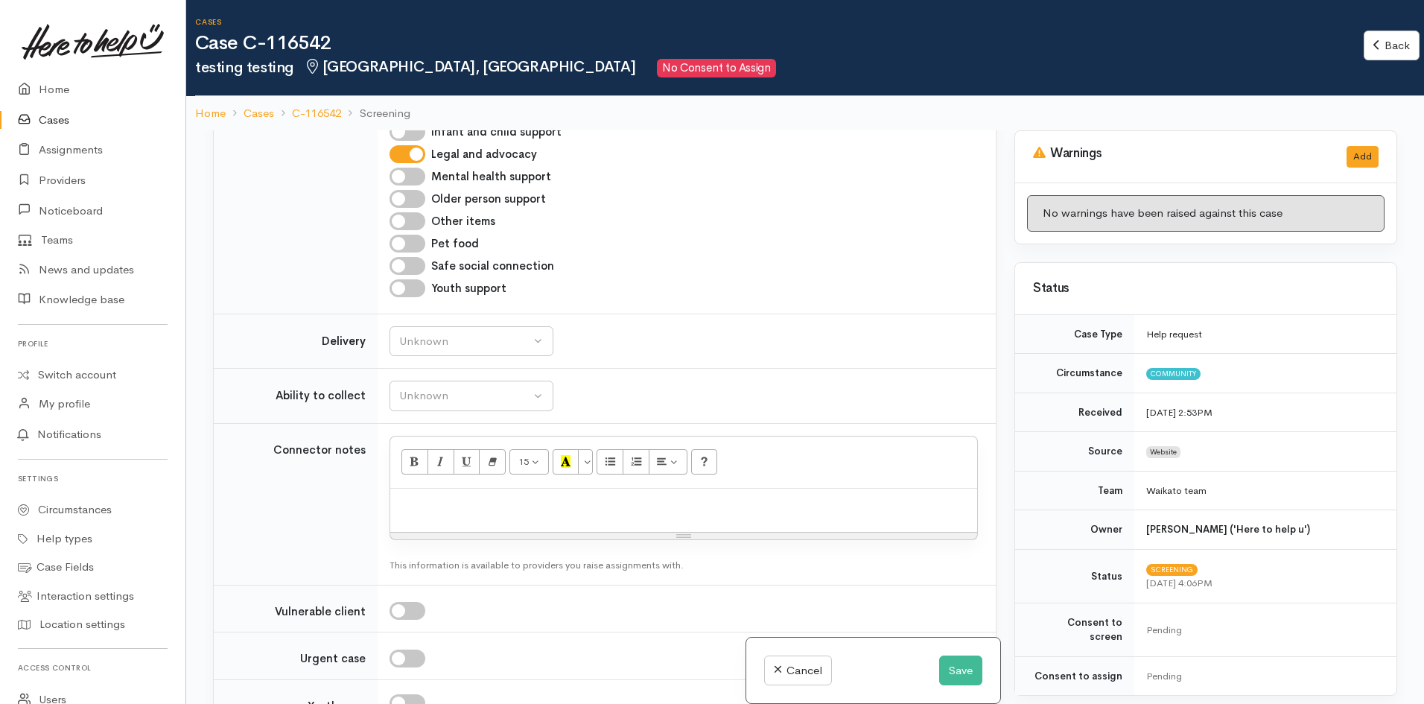
click at [459, 507] on p at bounding box center [684, 504] width 572 height 17
drag, startPoint x: 459, startPoint y: 507, endPoint x: 965, endPoint y: 509, distance: 505.9
click at [965, 509] on div at bounding box center [683, 511] width 587 height 44
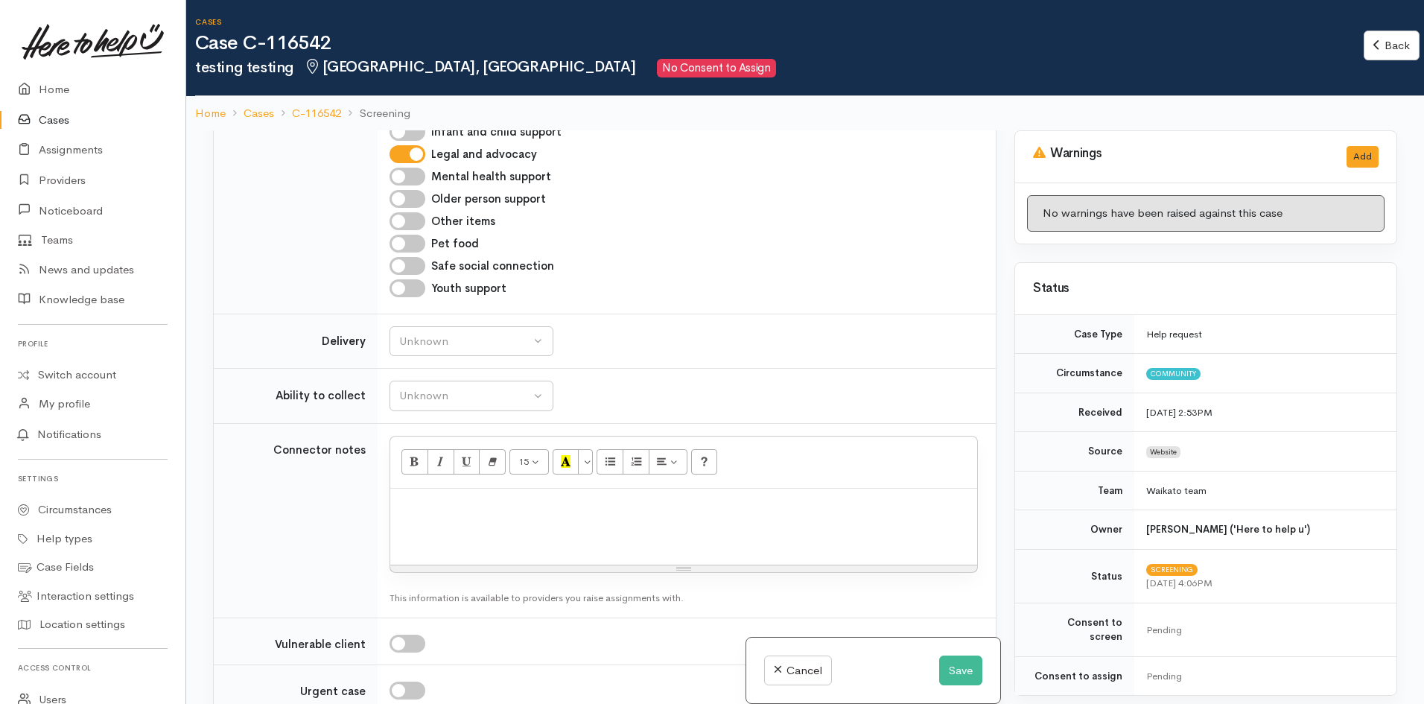
drag, startPoint x: 669, startPoint y: 536, endPoint x: 676, endPoint y: 568, distance: 32.9
click at [676, 568] on div "Resize" at bounding box center [683, 568] width 587 height 7
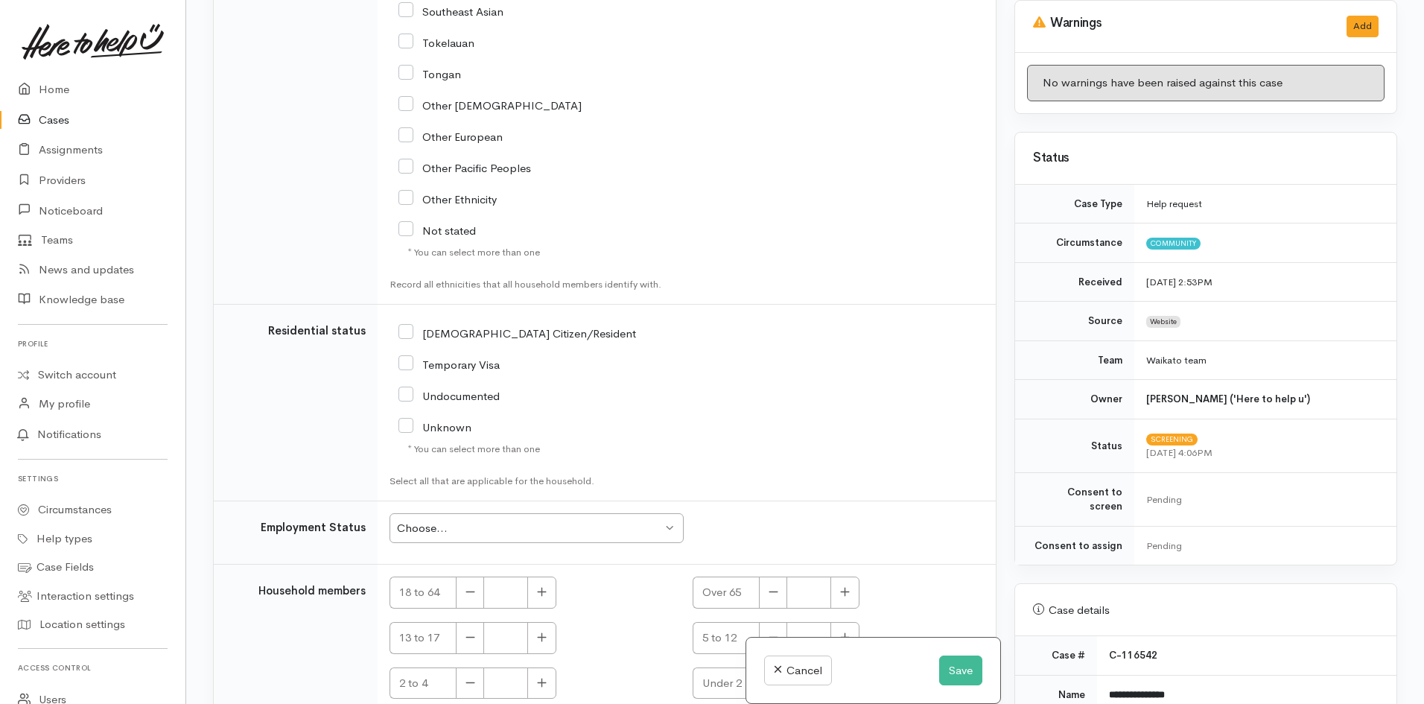
scroll to position [2477, 0]
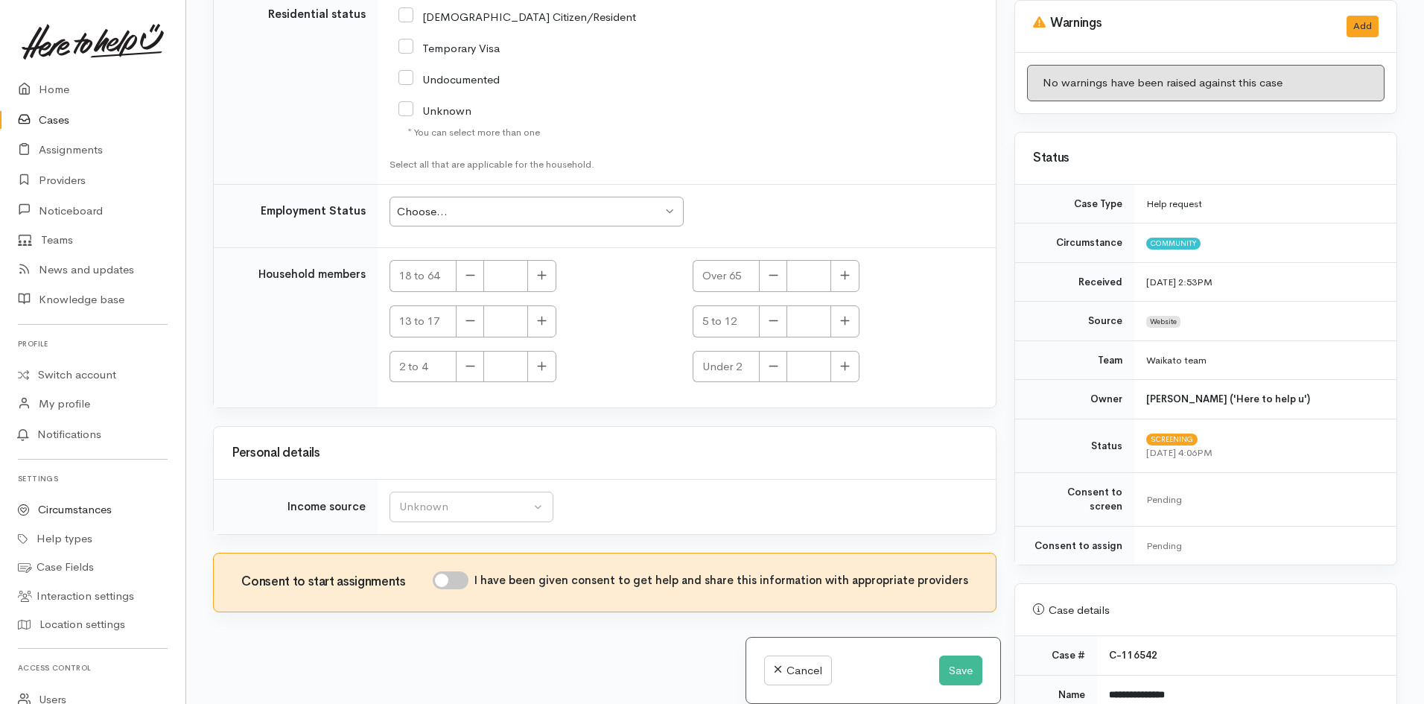
click at [81, 509] on link "Circumstances" at bounding box center [93, 509] width 186 height 29
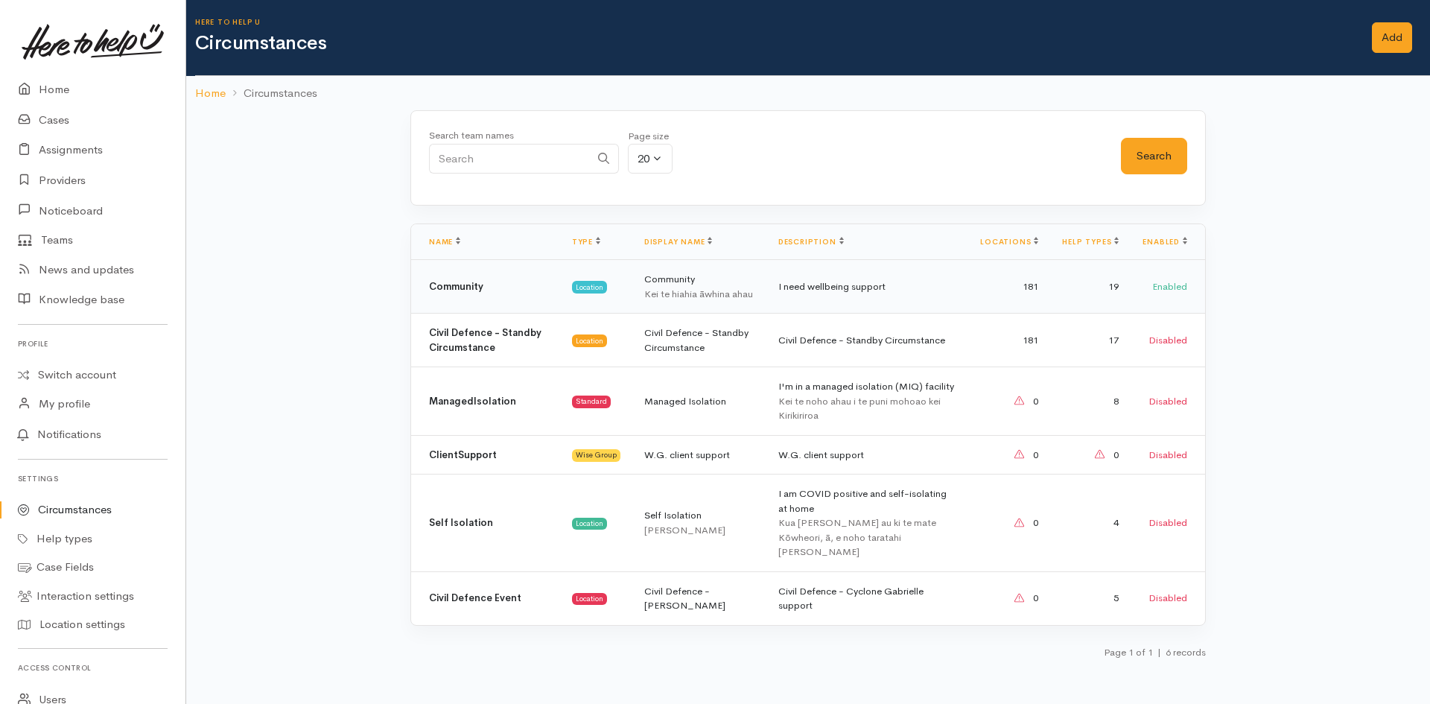
click at [651, 296] on td "Community Kei te hiahia āwhina ahau" at bounding box center [700, 287] width 134 height 54
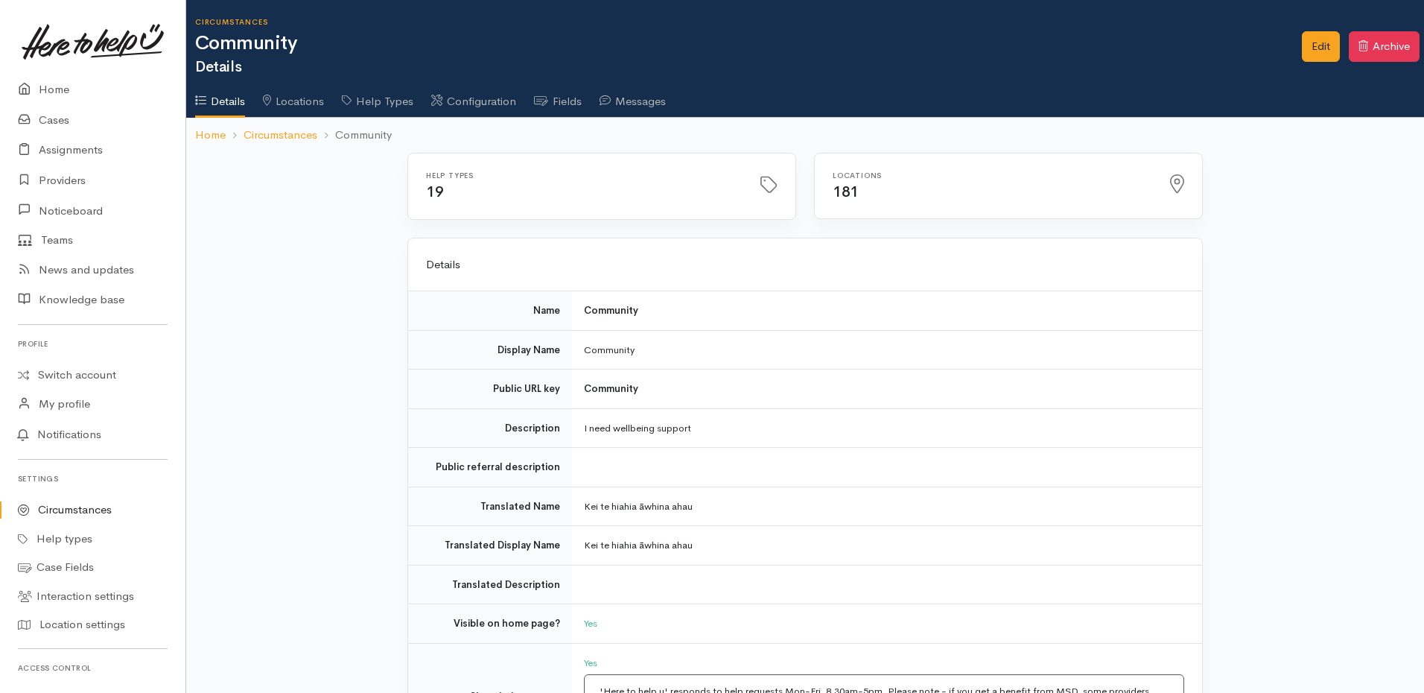
click at [582, 104] on link "Fields" at bounding box center [558, 96] width 48 height 42
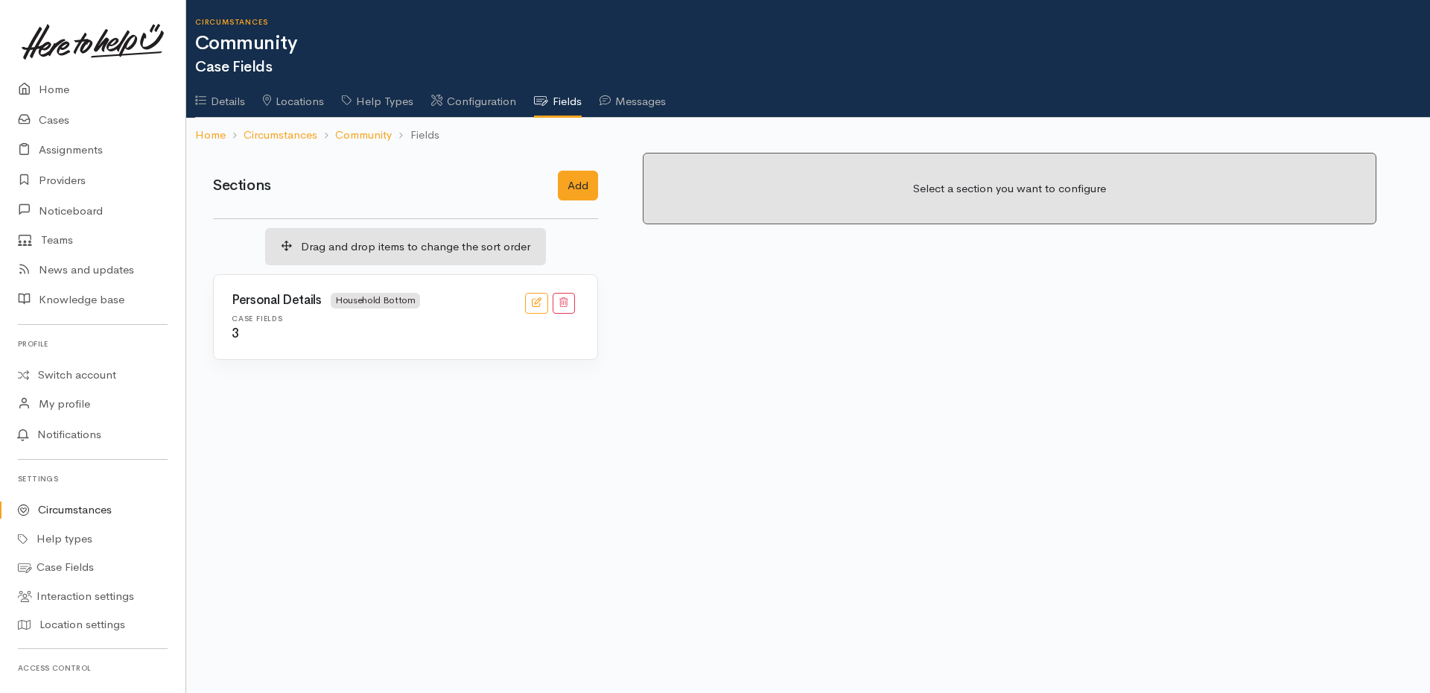
click at [379, 318] on h6 "Case Fields" at bounding box center [406, 318] width 348 height 8
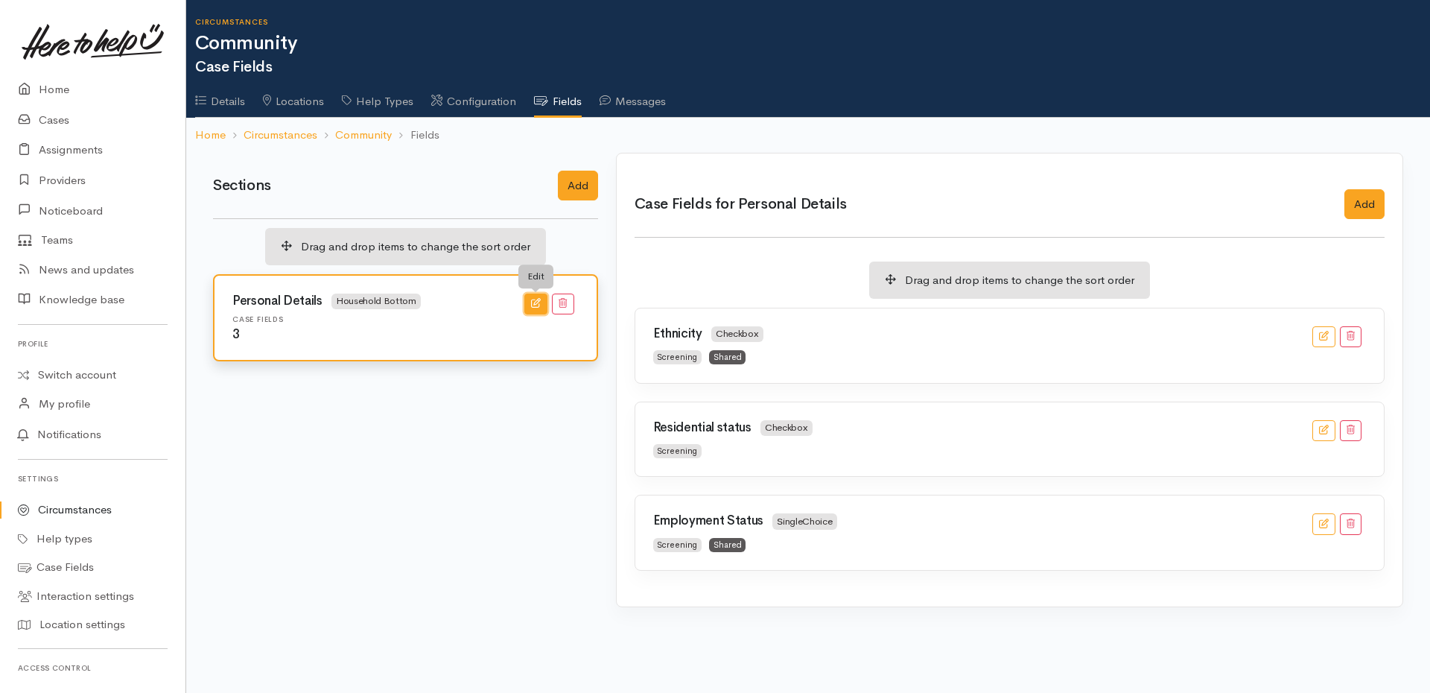
click at [536, 302] on icon "button" at bounding box center [536, 303] width 10 height 10
type input "Personal Details"
select select
select select "3"
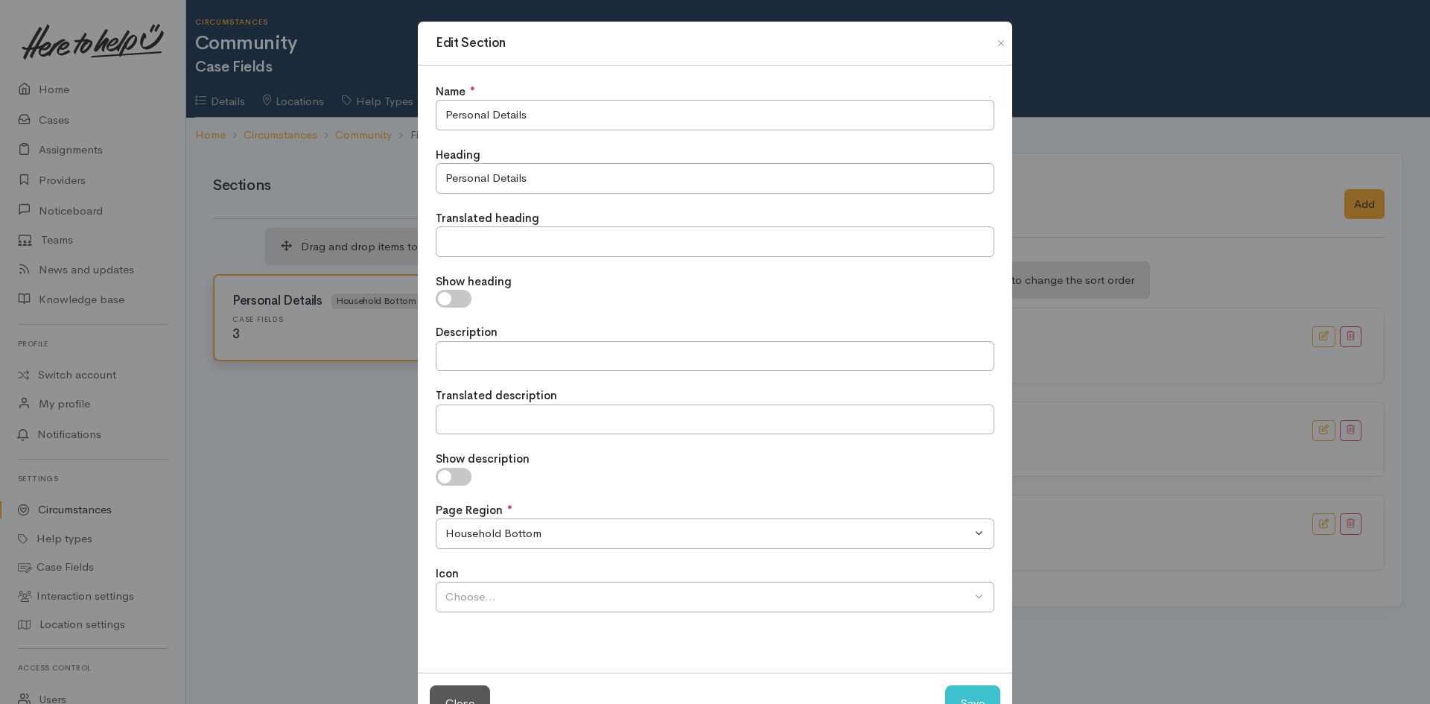
click at [621, 518] on div "Page Region ●" at bounding box center [715, 510] width 559 height 17
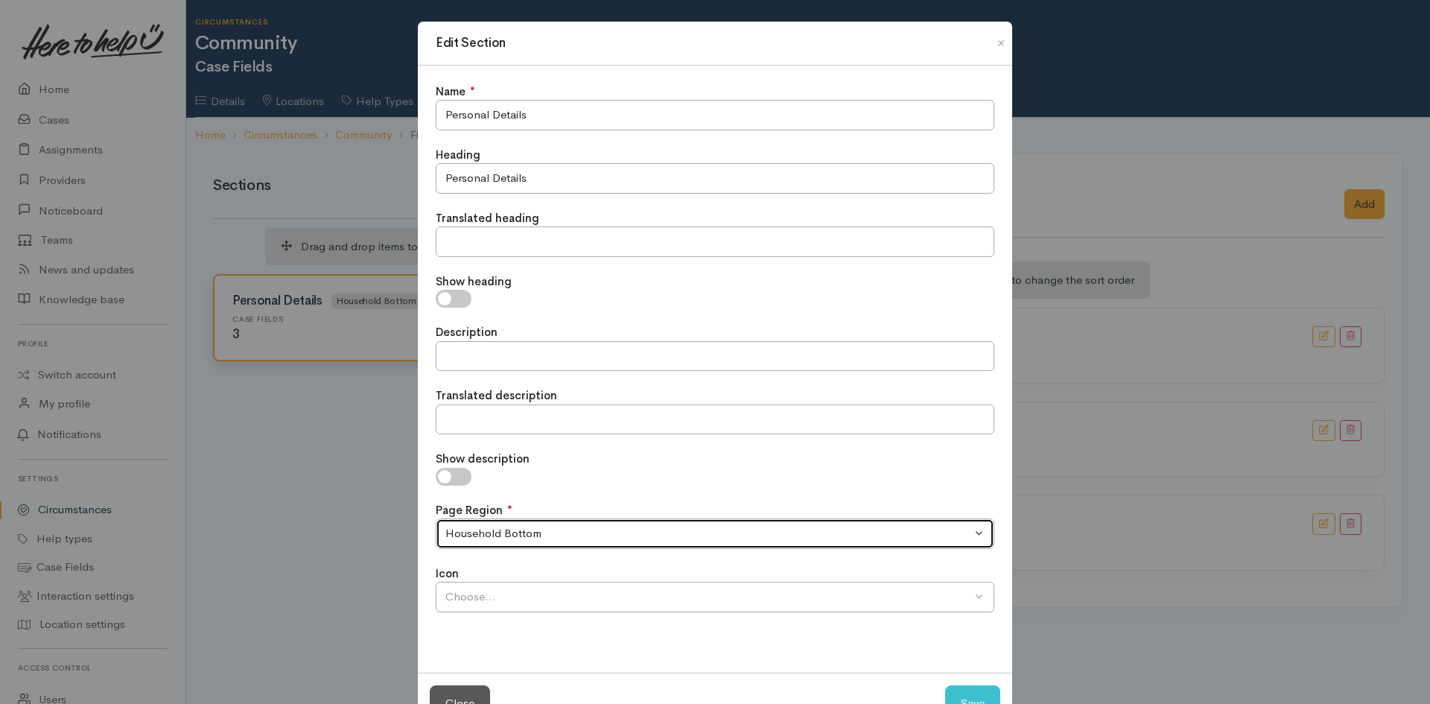
click at [585, 548] on button "Household Bottom" at bounding box center [715, 534] width 559 height 31
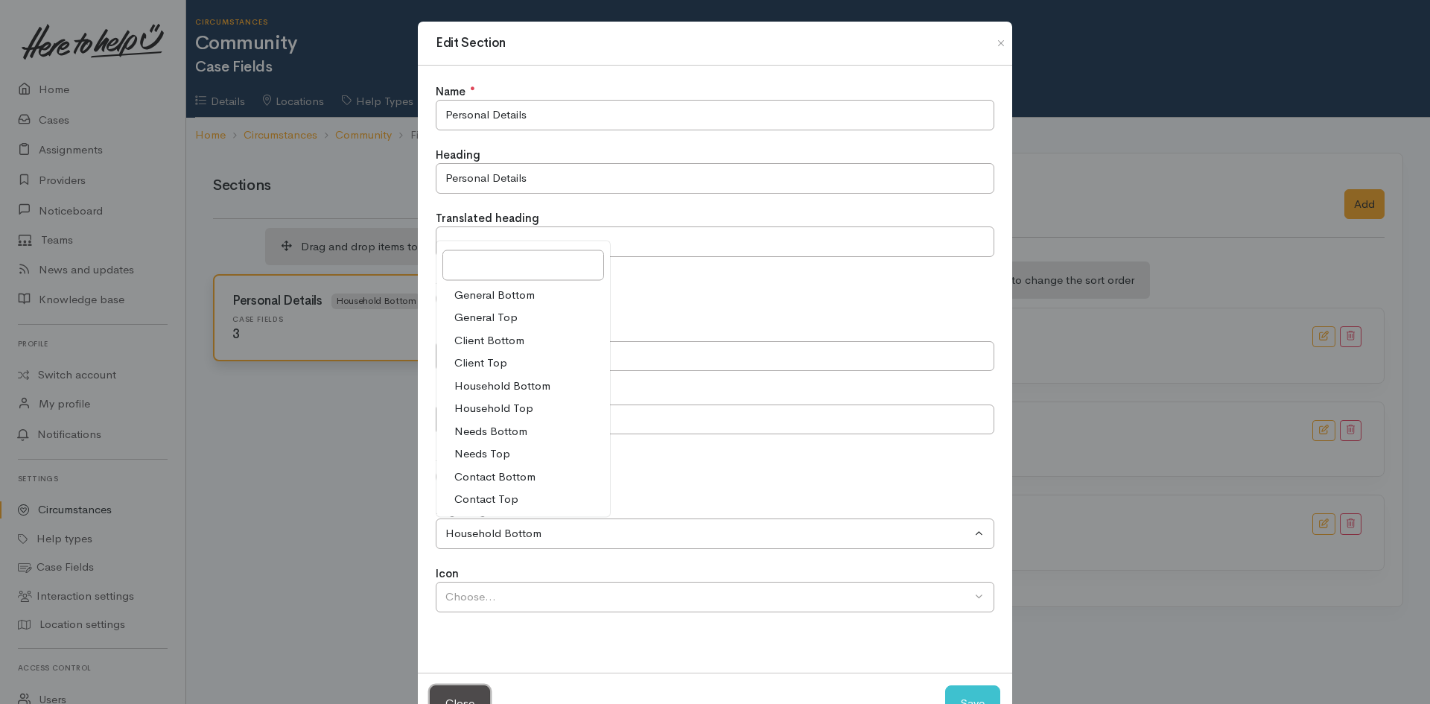
click at [473, 692] on button "Close" at bounding box center [460, 703] width 60 height 37
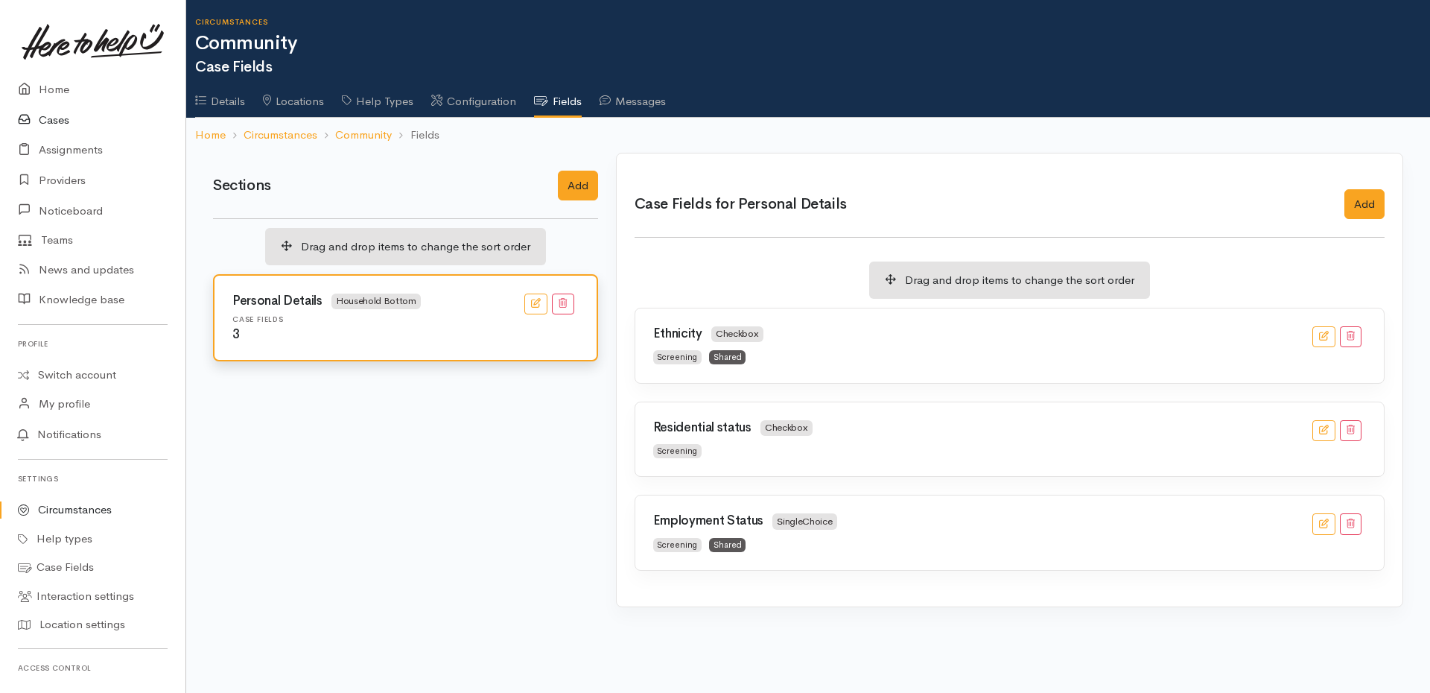
click at [46, 118] on link "Cases" at bounding box center [93, 120] width 186 height 31
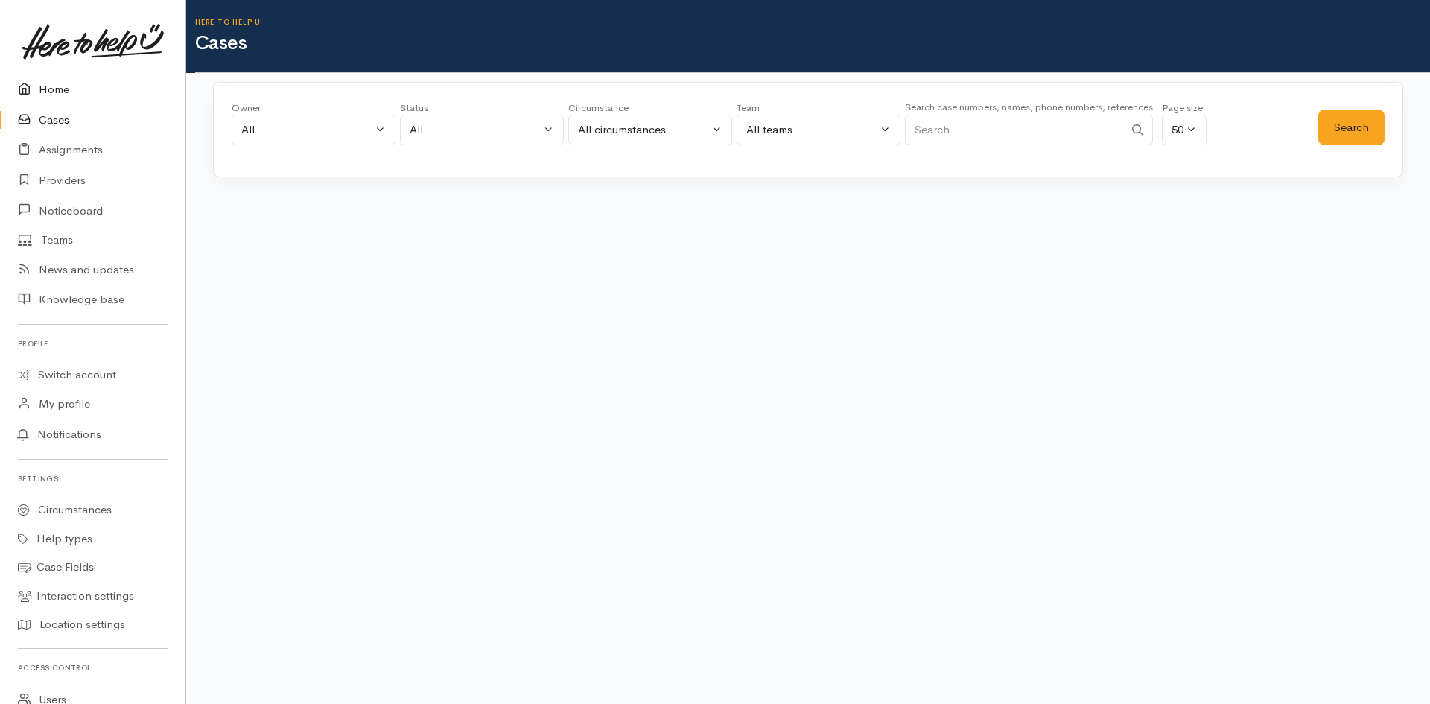
click at [57, 90] on link "Home" at bounding box center [93, 90] width 186 height 31
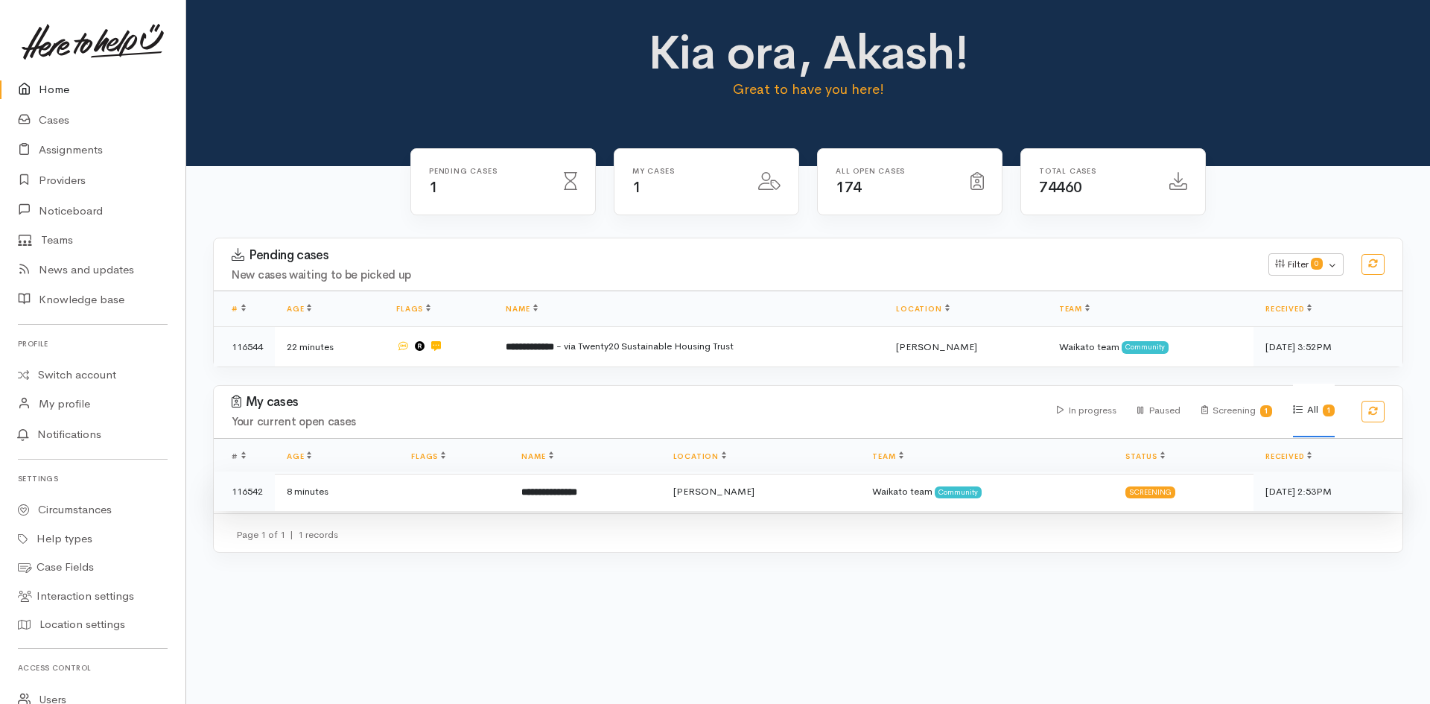
click at [577, 497] on b "**********" at bounding box center [550, 492] width 56 height 10
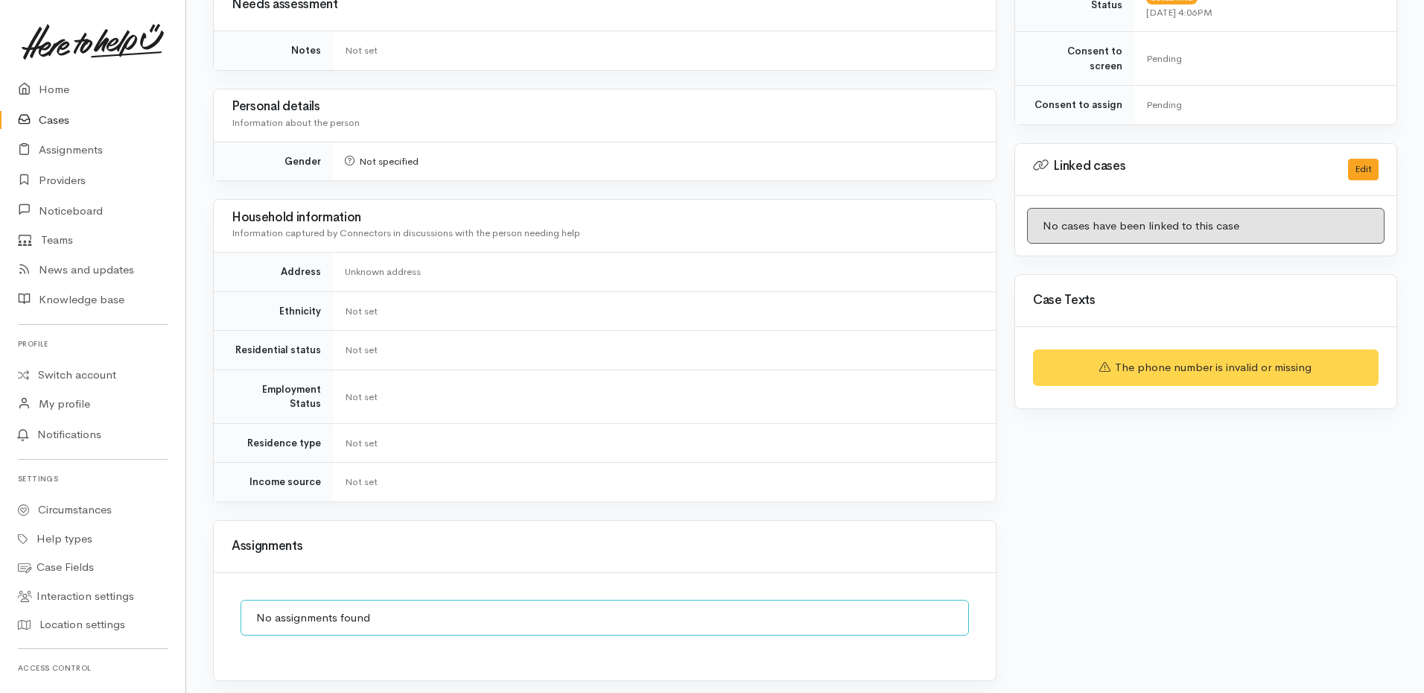
scroll to position [596, 0]
click at [80, 510] on link "Circumstances" at bounding box center [93, 509] width 186 height 29
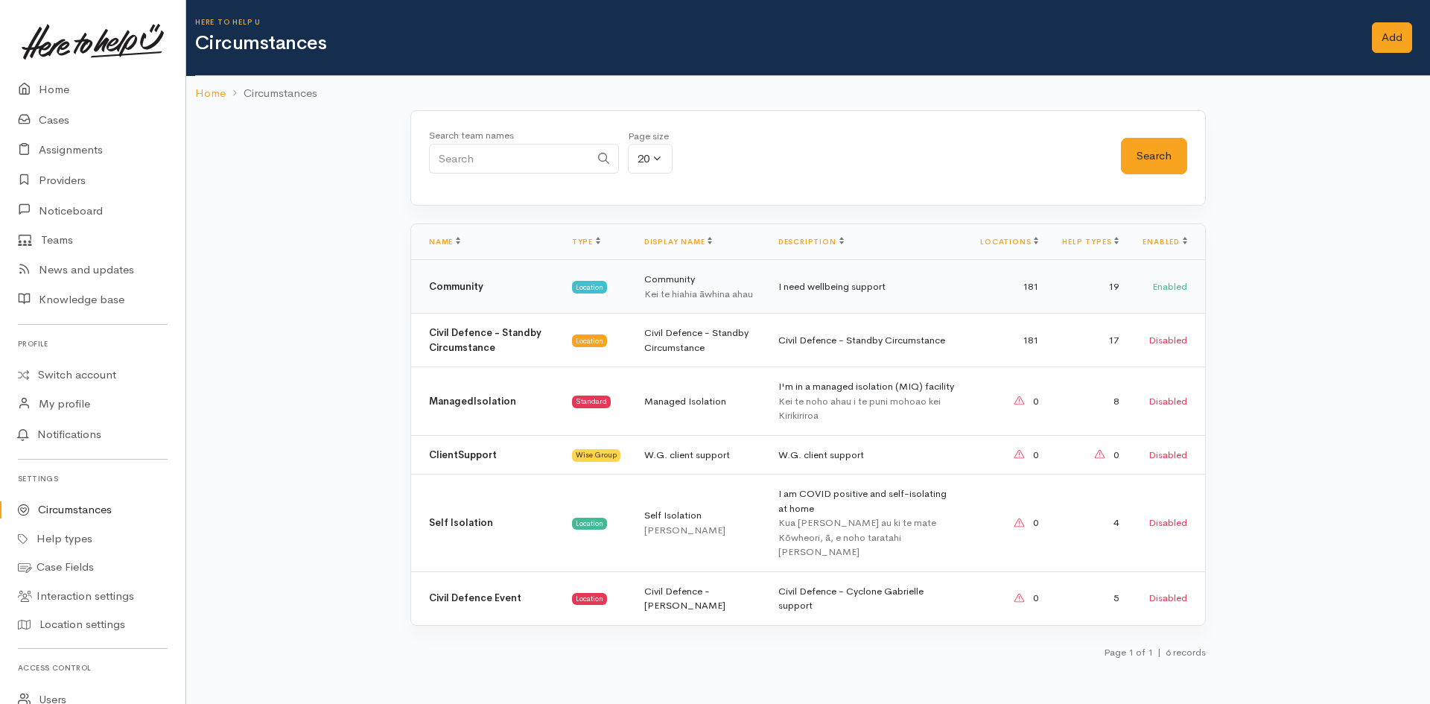
click at [755, 297] on div "Kei te hiahia āwhina ahau" at bounding box center [699, 294] width 110 height 15
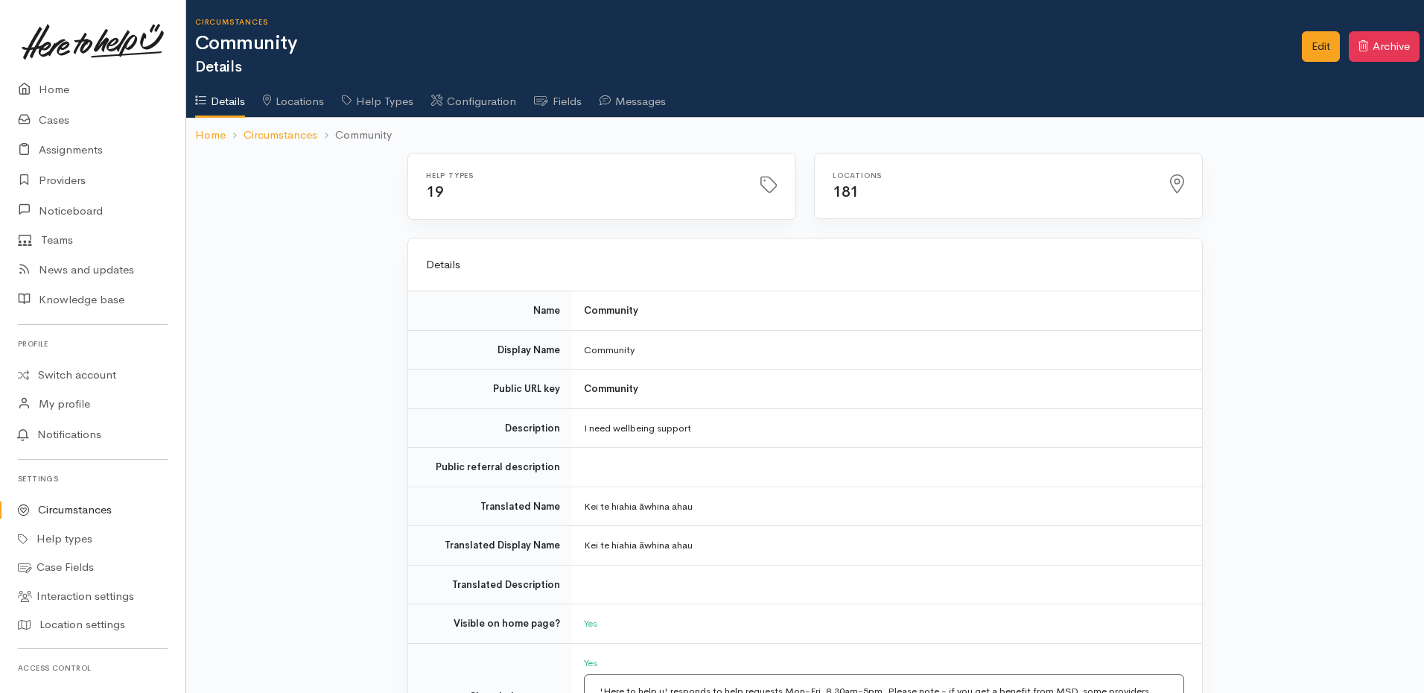
click at [577, 97] on link "Fields" at bounding box center [558, 96] width 48 height 42
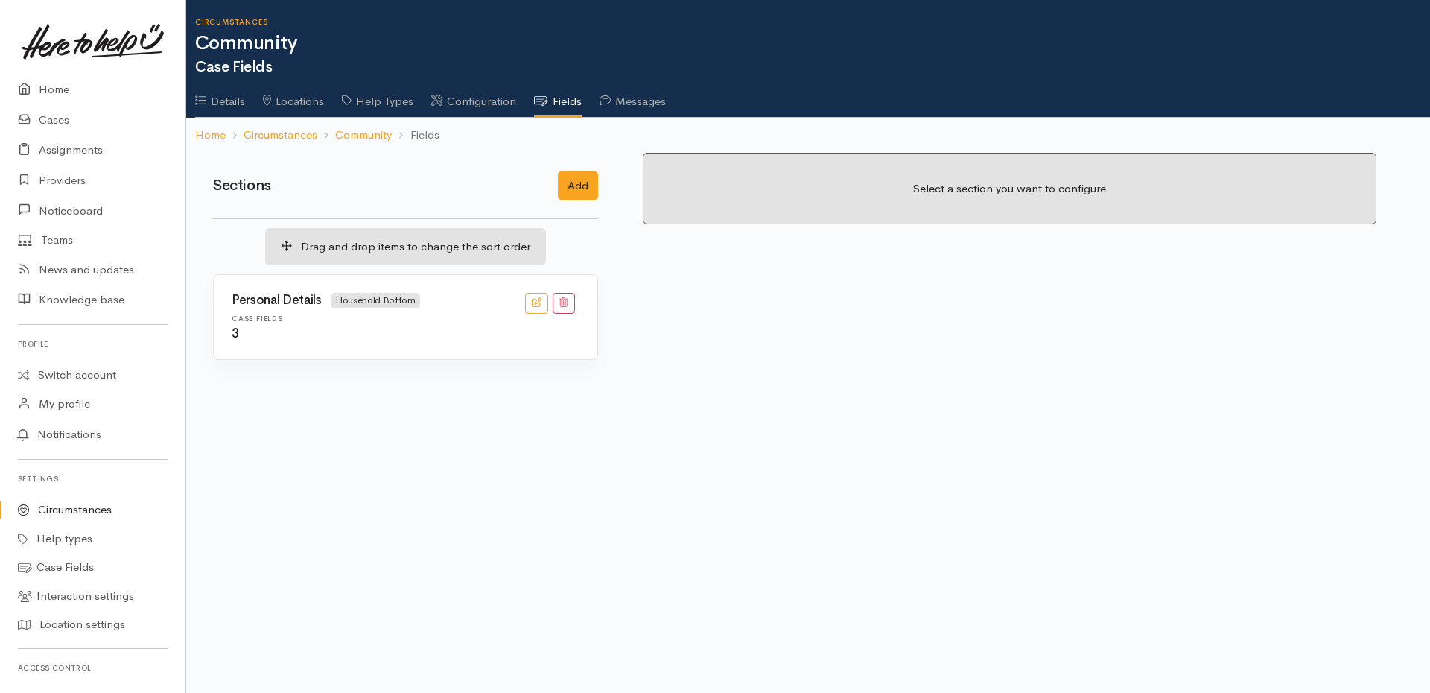
click at [436, 328] on div "3" at bounding box center [406, 334] width 348 height 14
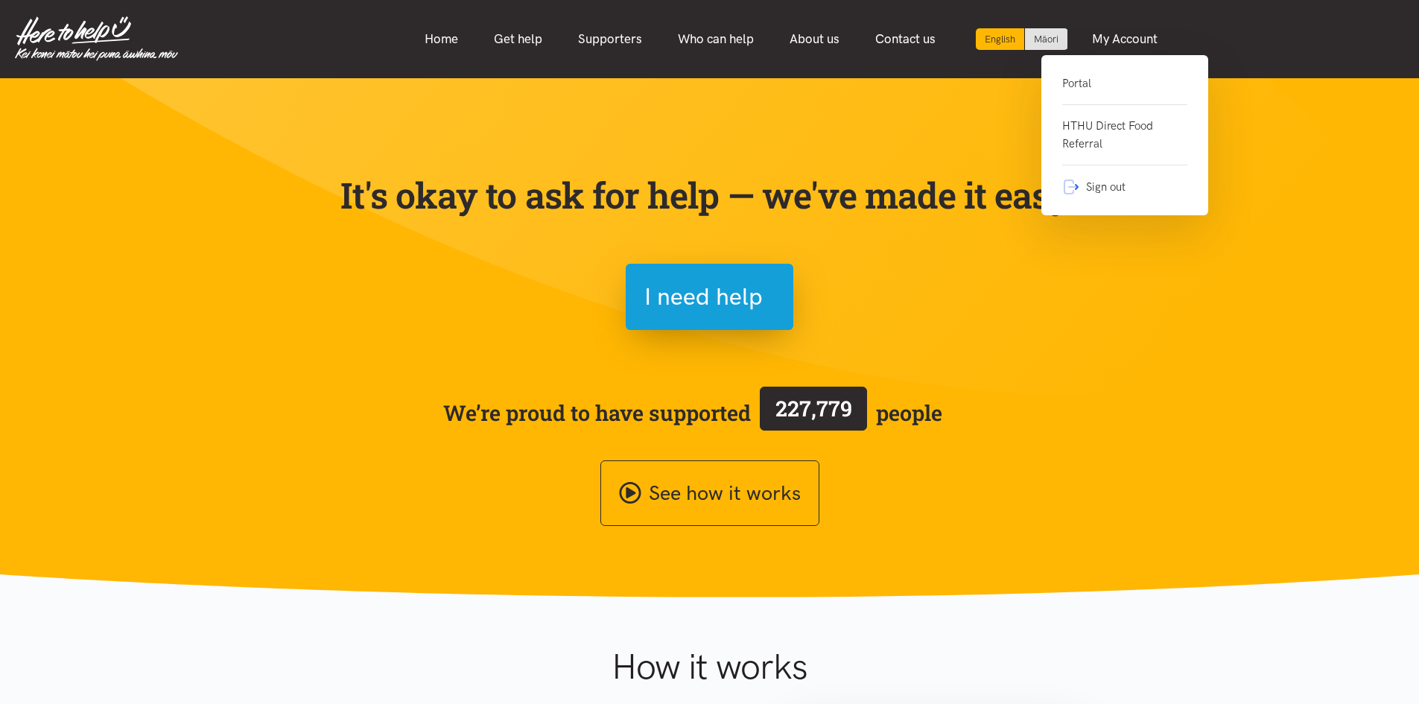
click at [1075, 79] on link "Portal" at bounding box center [1124, 90] width 125 height 31
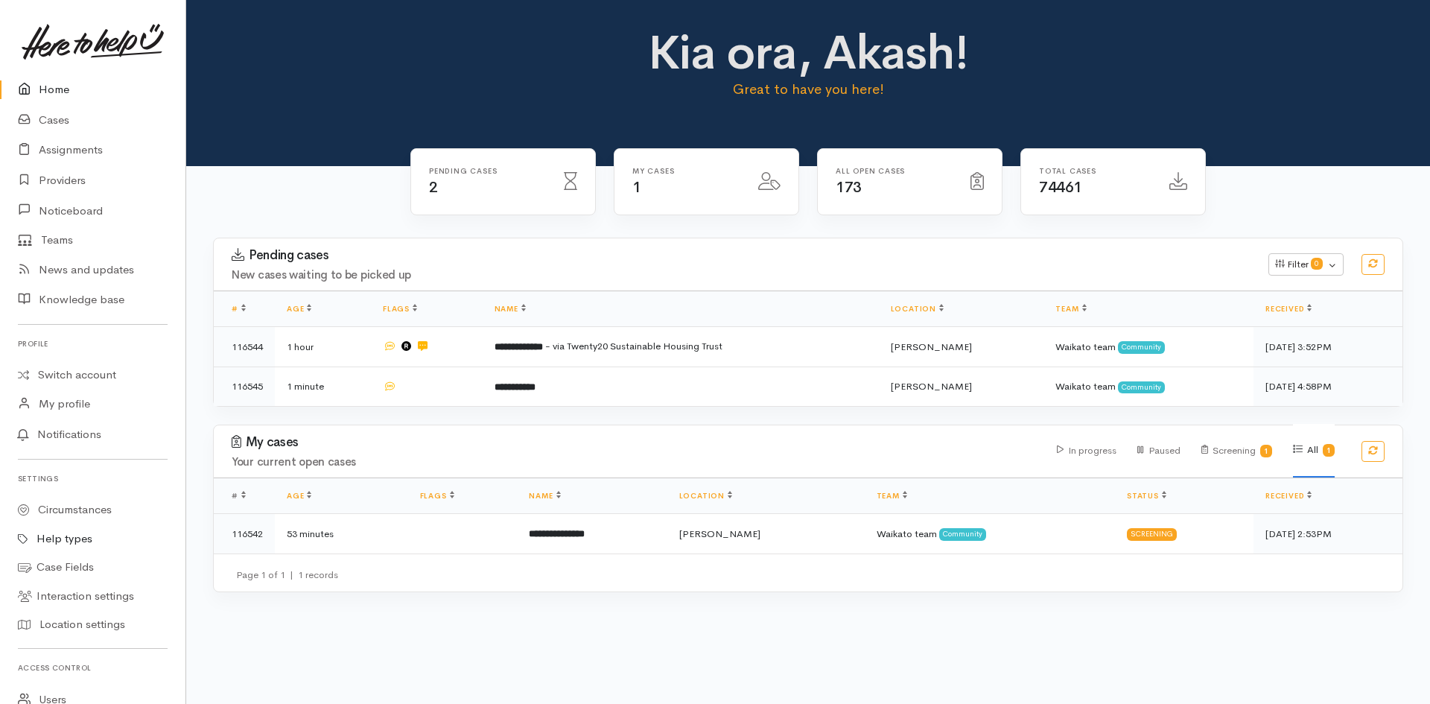
scroll to position [235, 0]
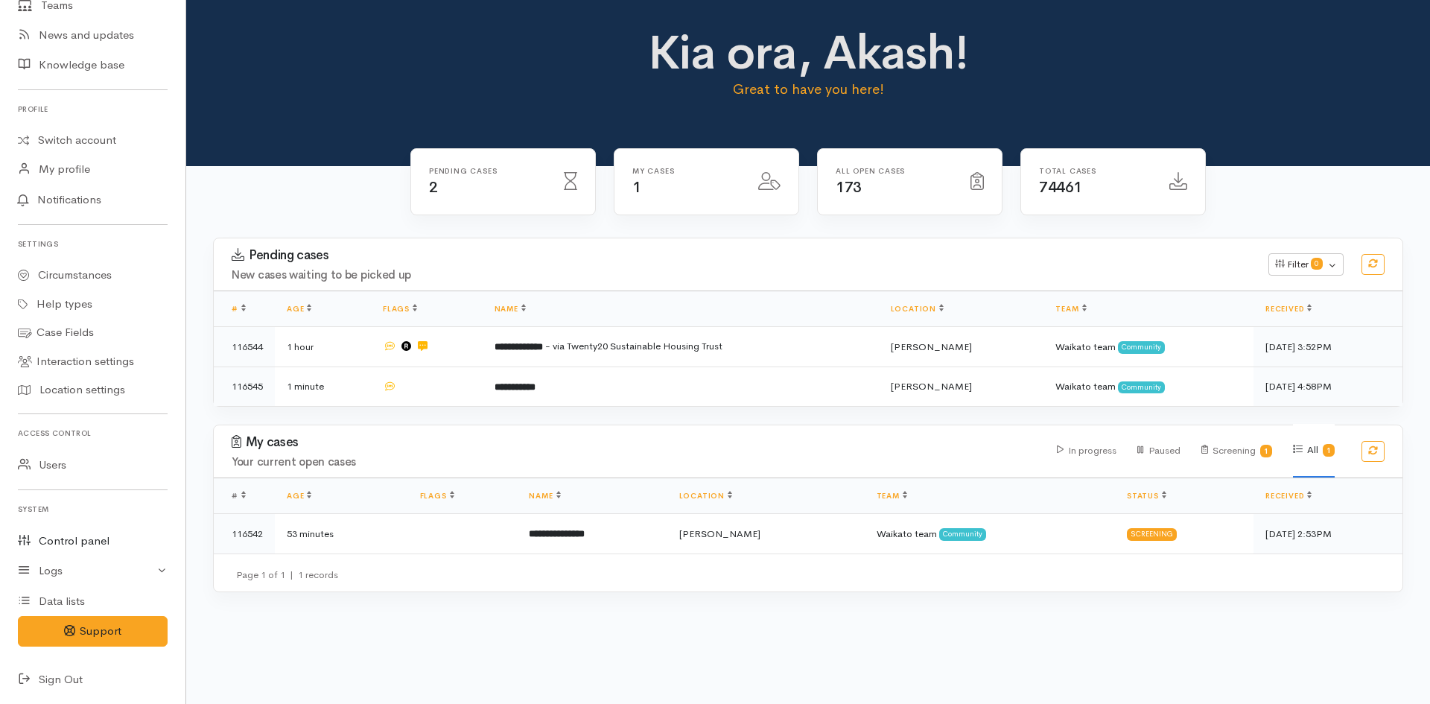
click at [73, 543] on link "Control panel" at bounding box center [93, 541] width 186 height 31
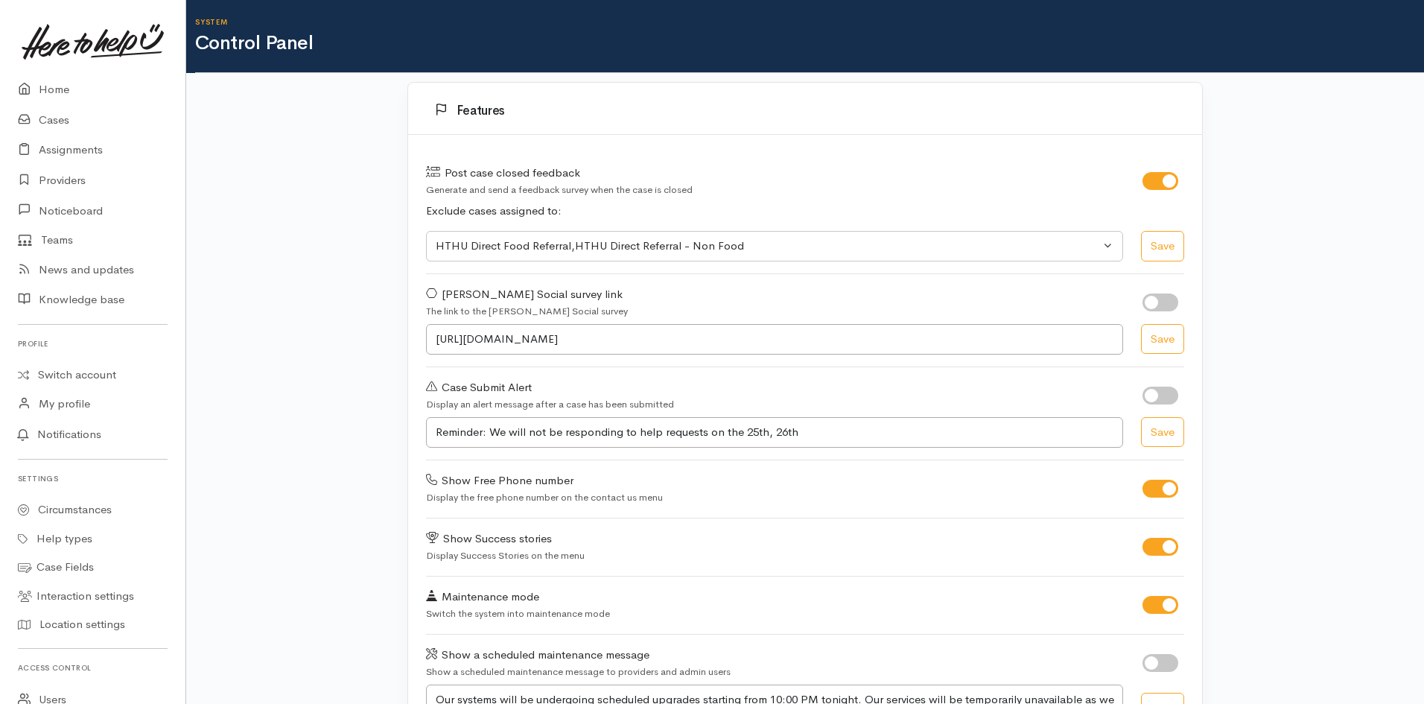
select select "419"
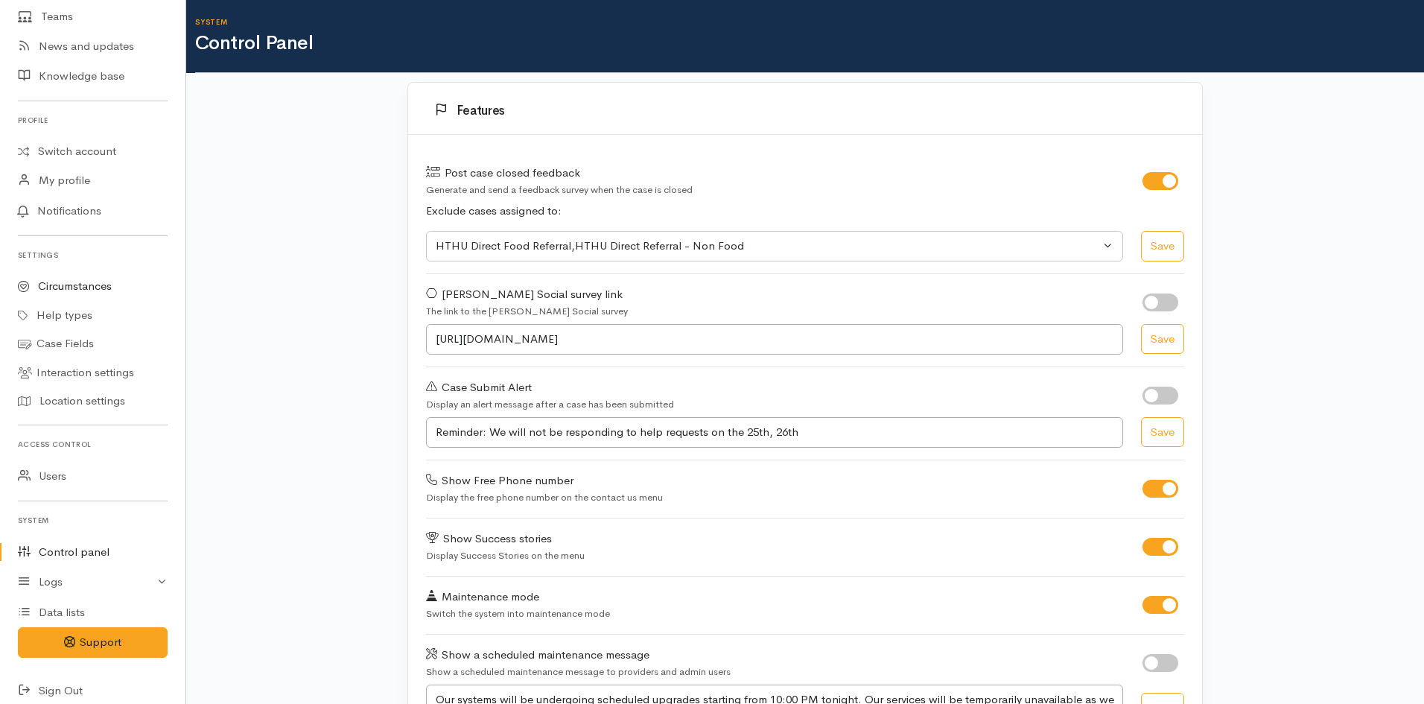
click at [103, 285] on link "Circumstances" at bounding box center [93, 286] width 186 height 29
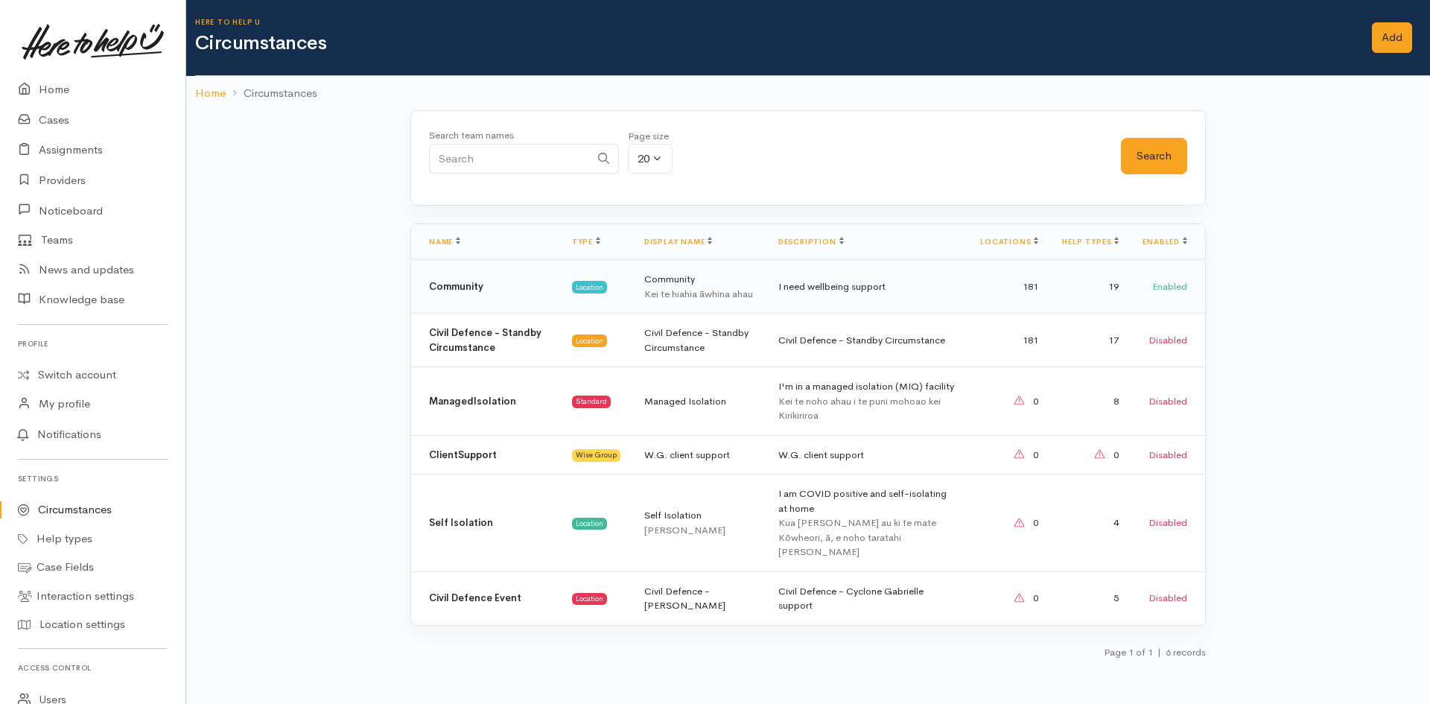
click at [717, 297] on div "Kei te hiahia āwhina ahau" at bounding box center [699, 294] width 110 height 15
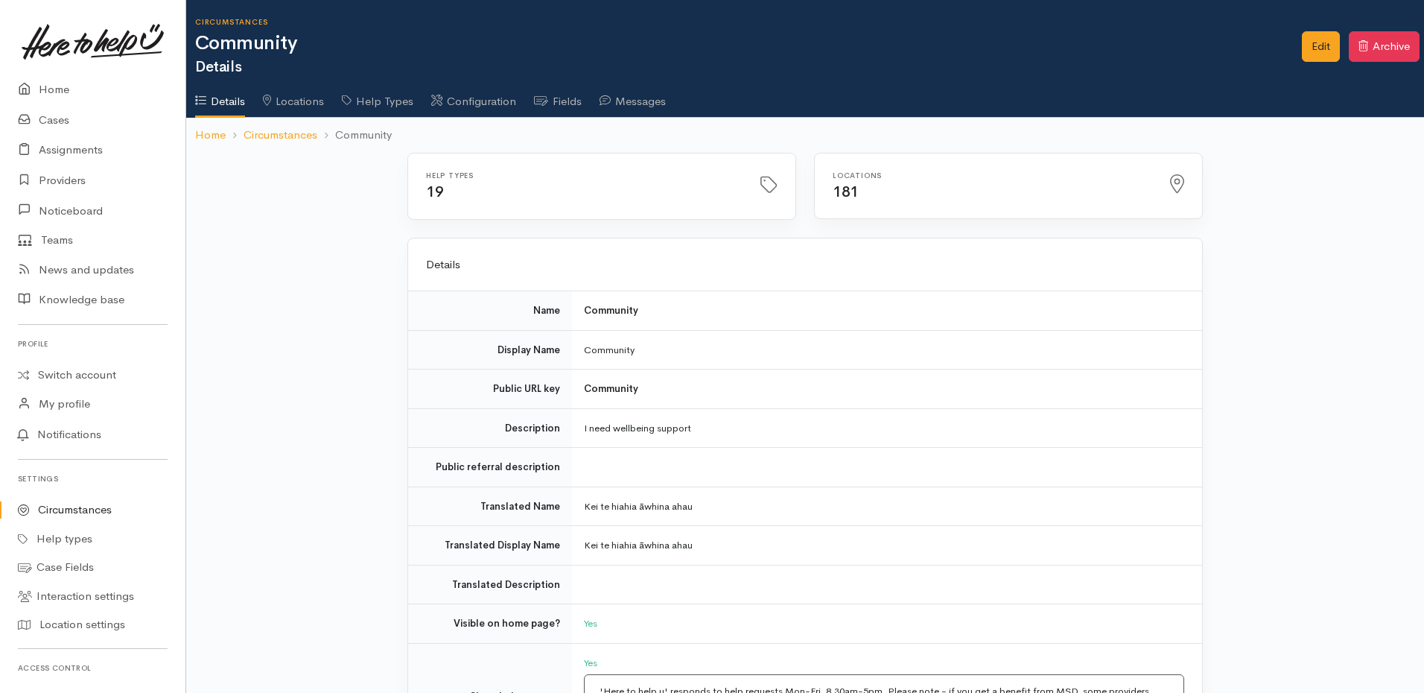
click at [501, 107] on link "Configuration" at bounding box center [473, 96] width 85 height 42
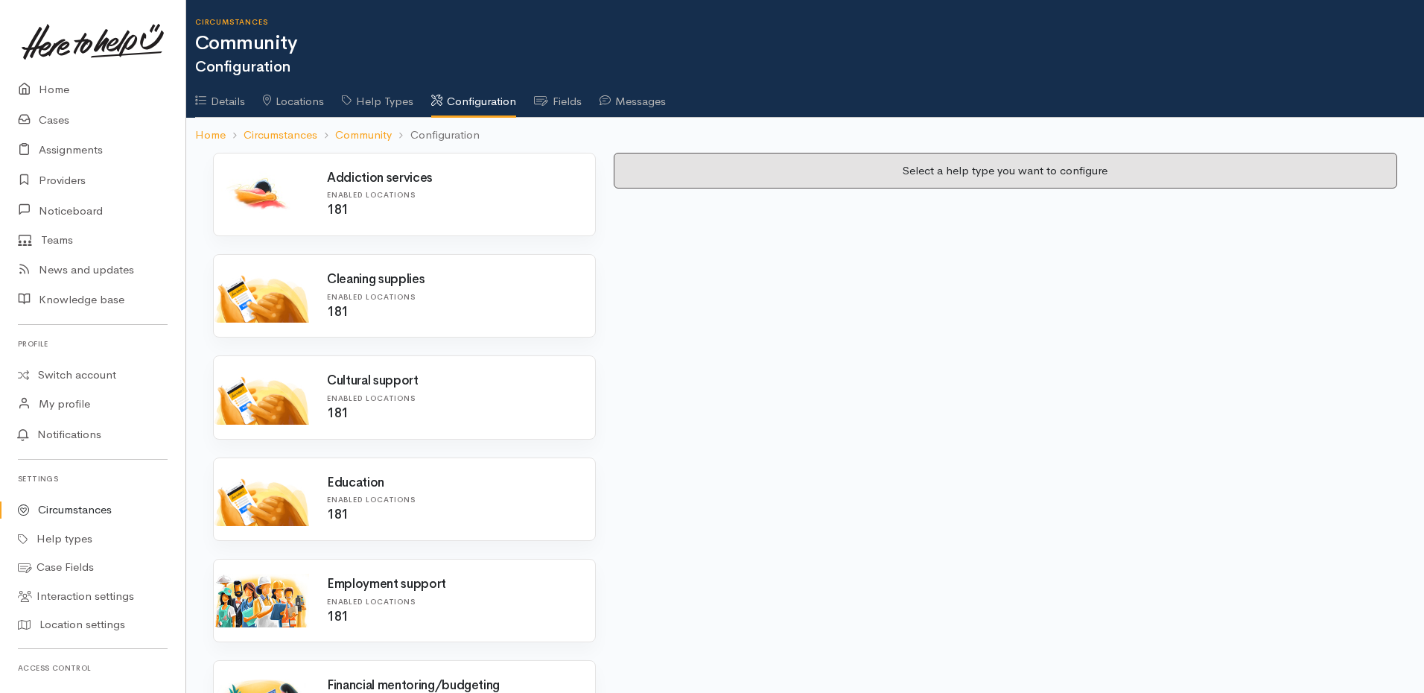
click at [548, 98] on icon at bounding box center [541, 100] width 14 height 11
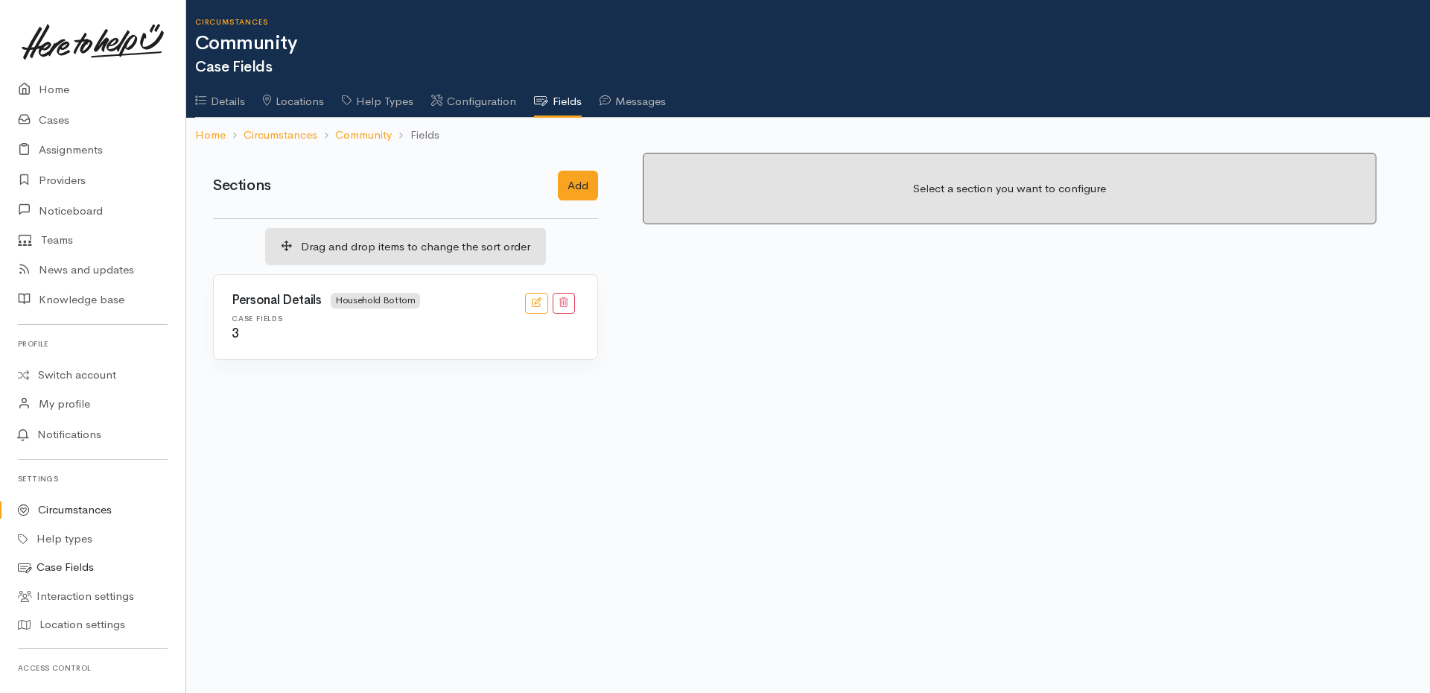
click at [62, 557] on link "Case Fields" at bounding box center [93, 567] width 186 height 29
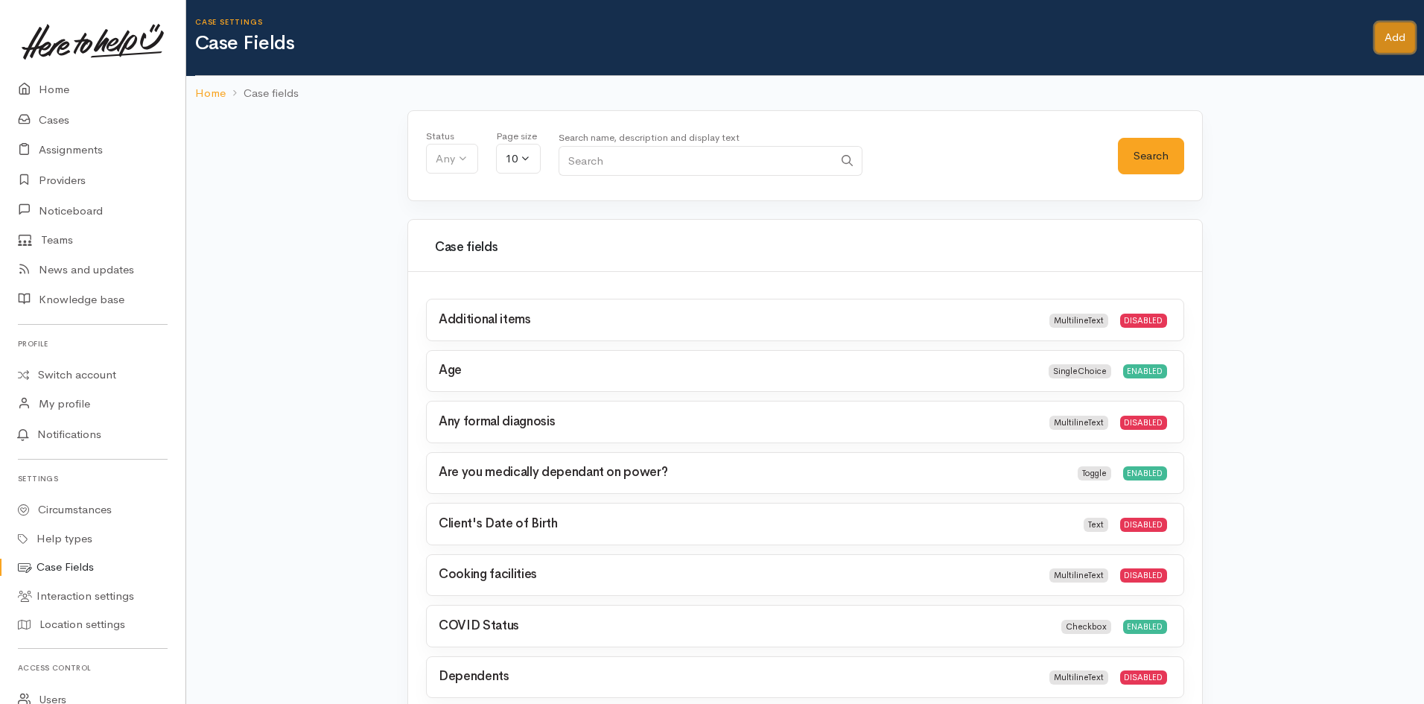
click at [1386, 37] on link "Add" at bounding box center [1395, 37] width 40 height 31
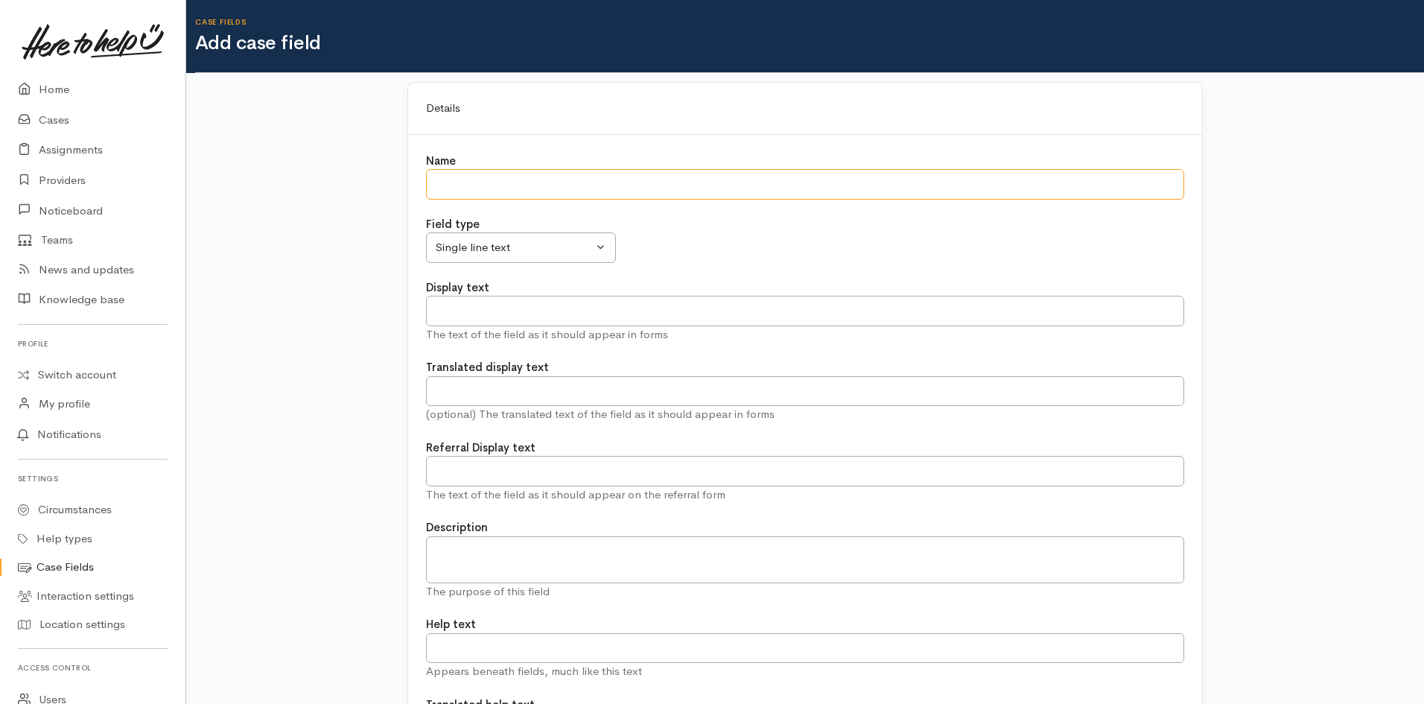
click at [560, 193] on input "Name" at bounding box center [805, 184] width 758 height 31
type input "r"
type input "Referrer Contact Phone"
click at [565, 309] on input "Display text" at bounding box center [805, 311] width 758 height 31
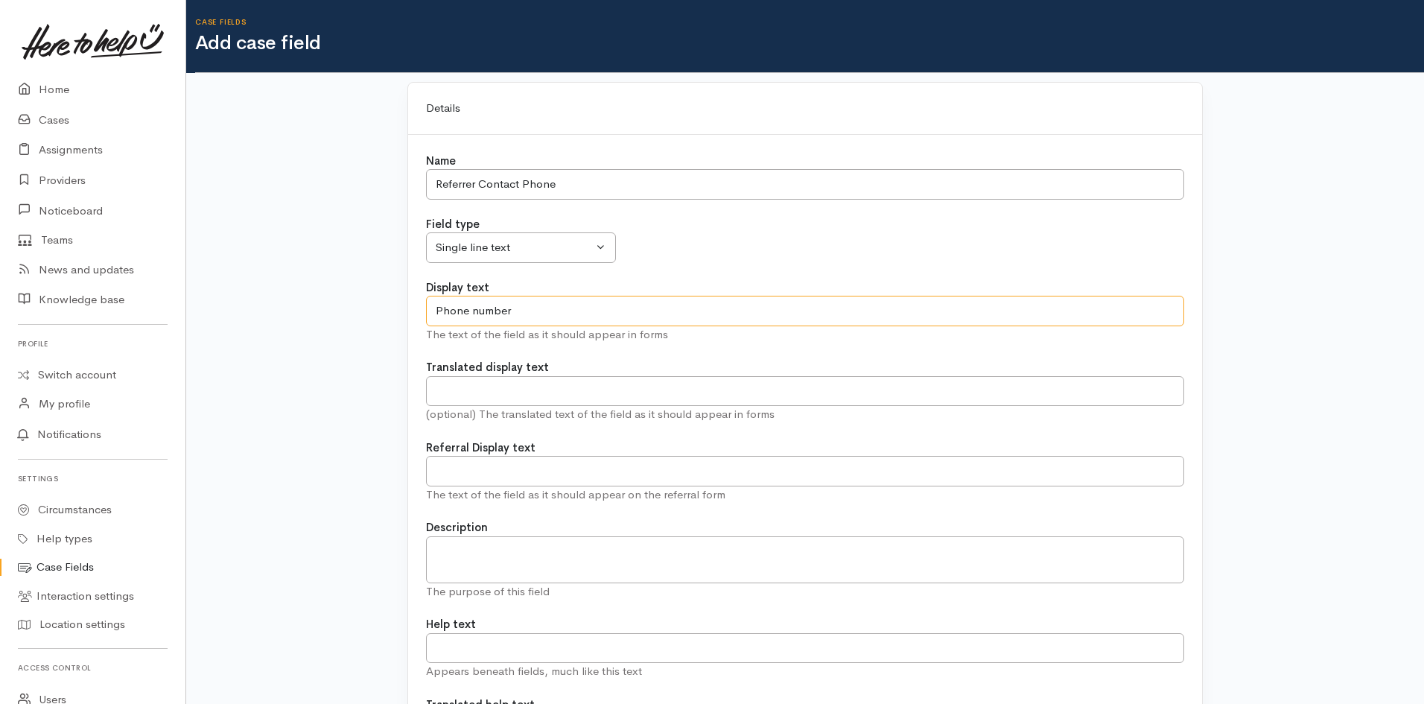
type input "Phone number"
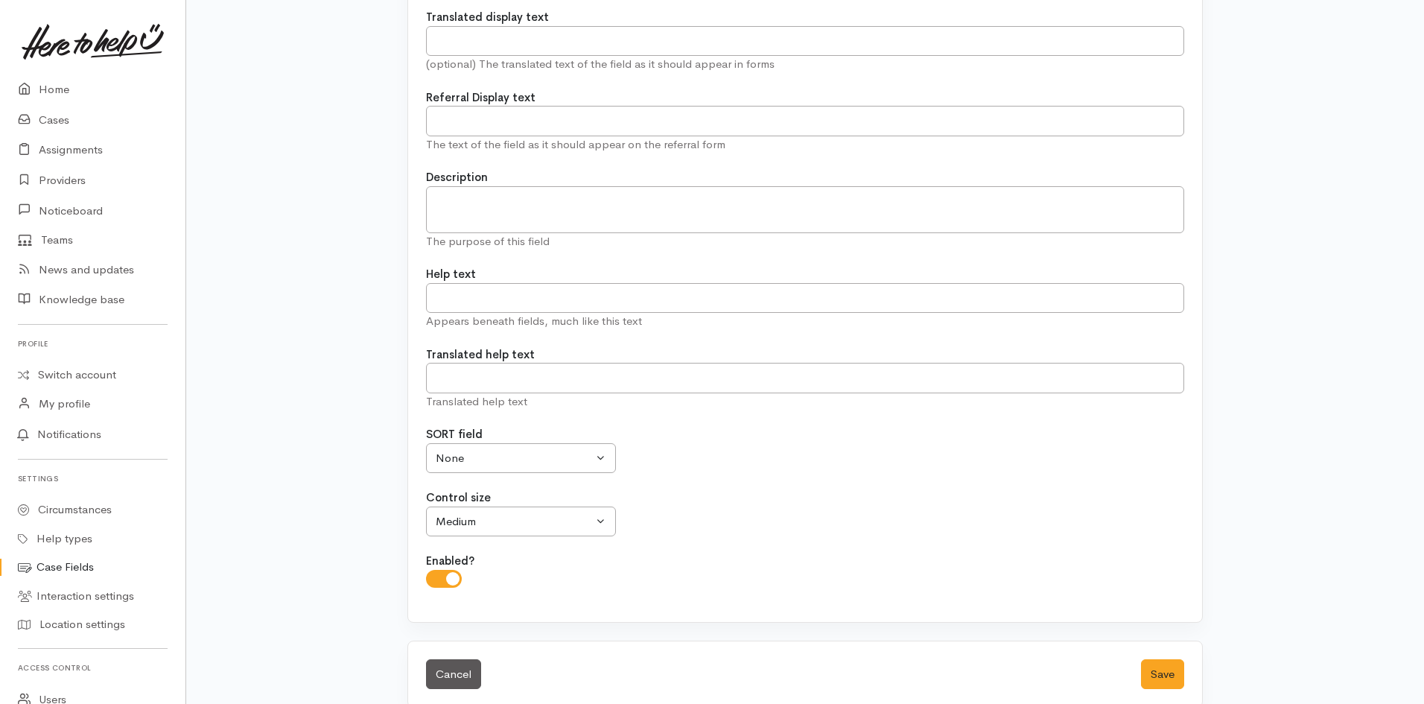
scroll to position [372, 0]
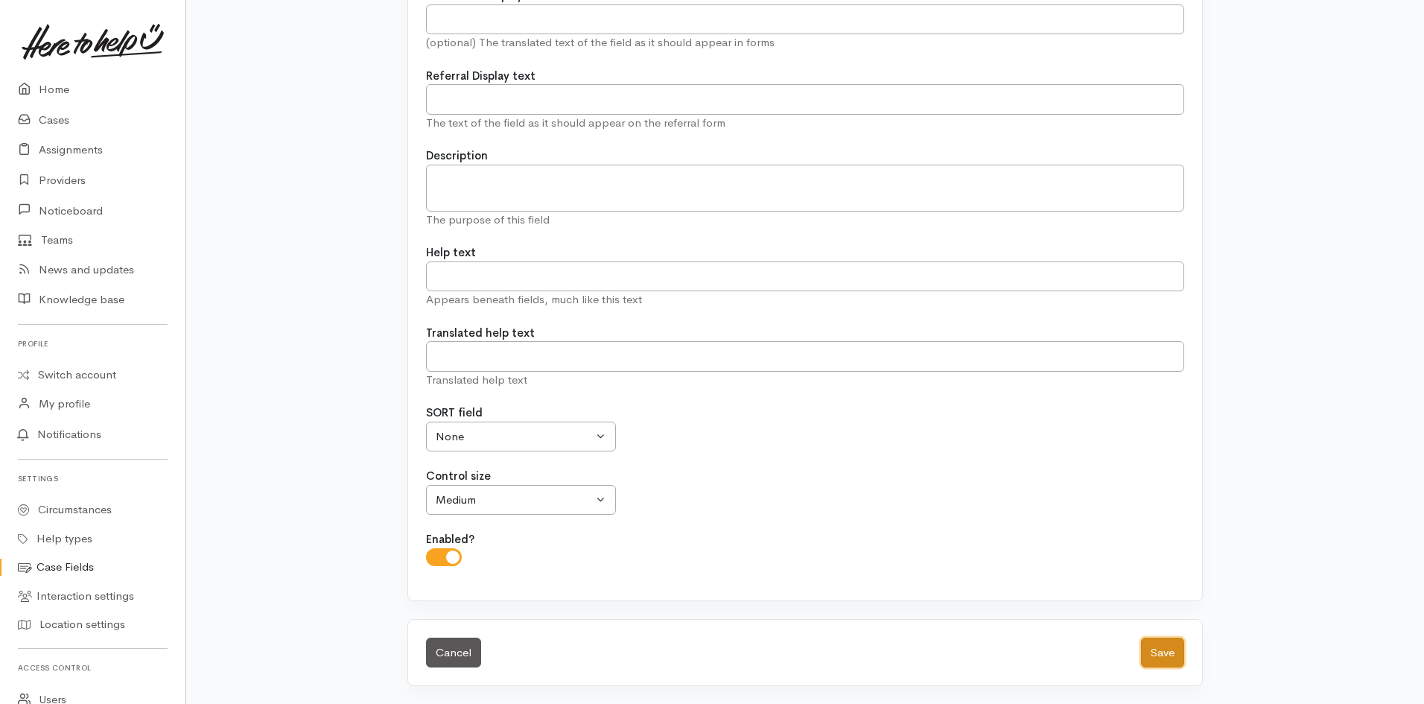
click at [1178, 657] on button "Save" at bounding box center [1162, 653] width 43 height 31
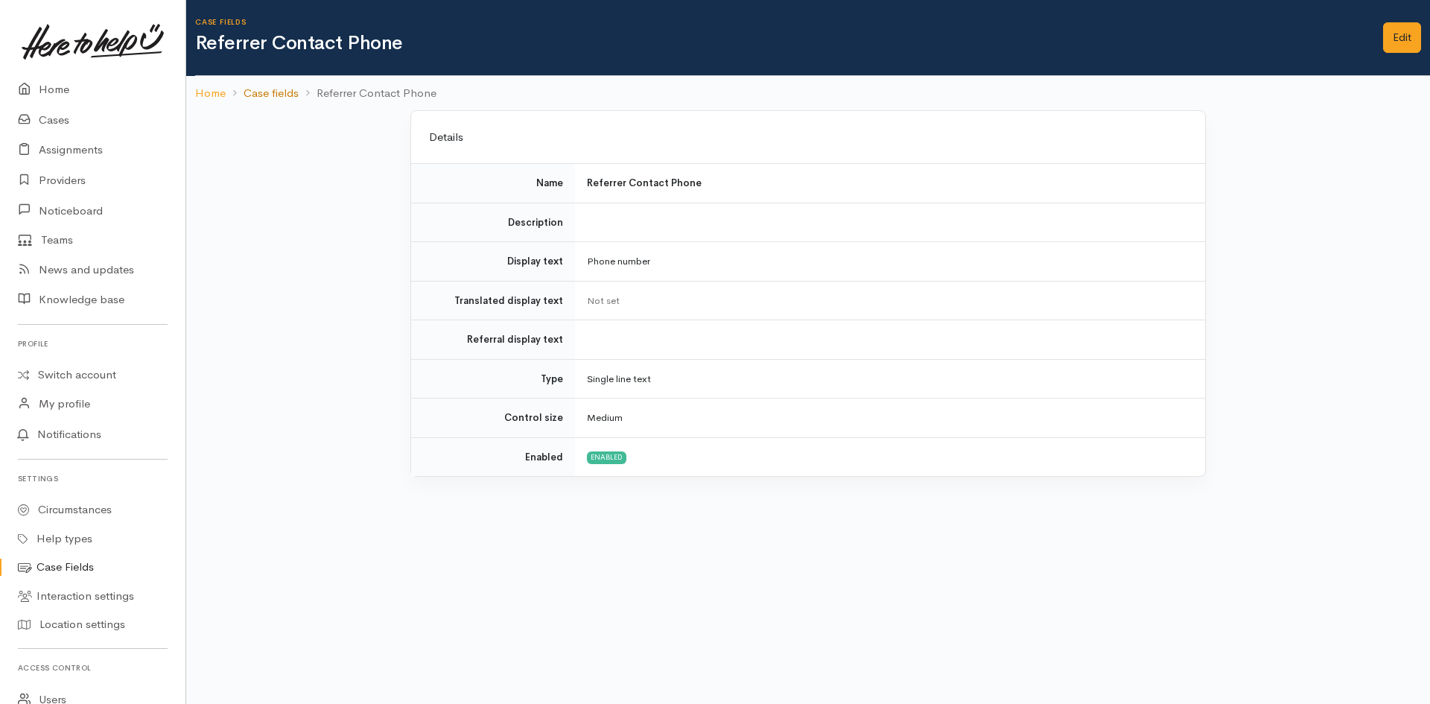
click at [288, 95] on link "Case fields" at bounding box center [271, 93] width 55 height 17
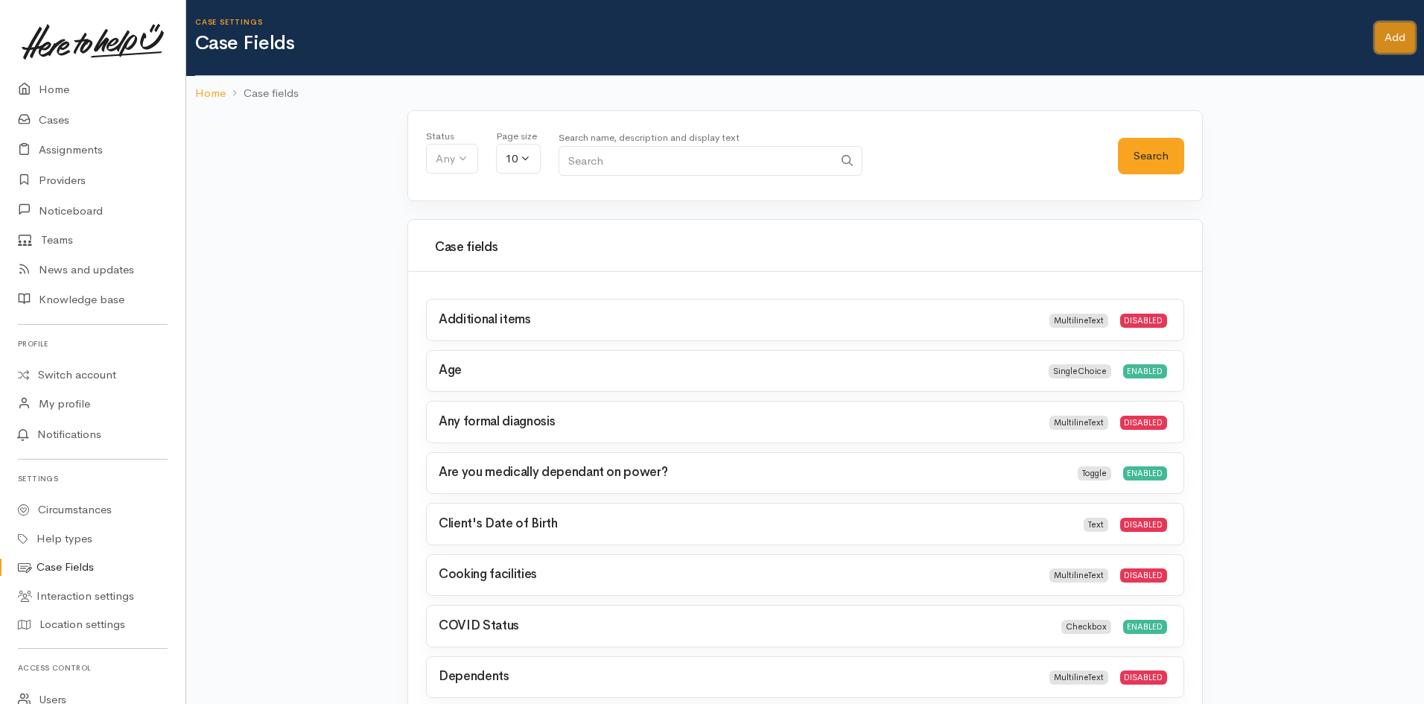
click at [1386, 44] on link "Add" at bounding box center [1395, 37] width 40 height 31
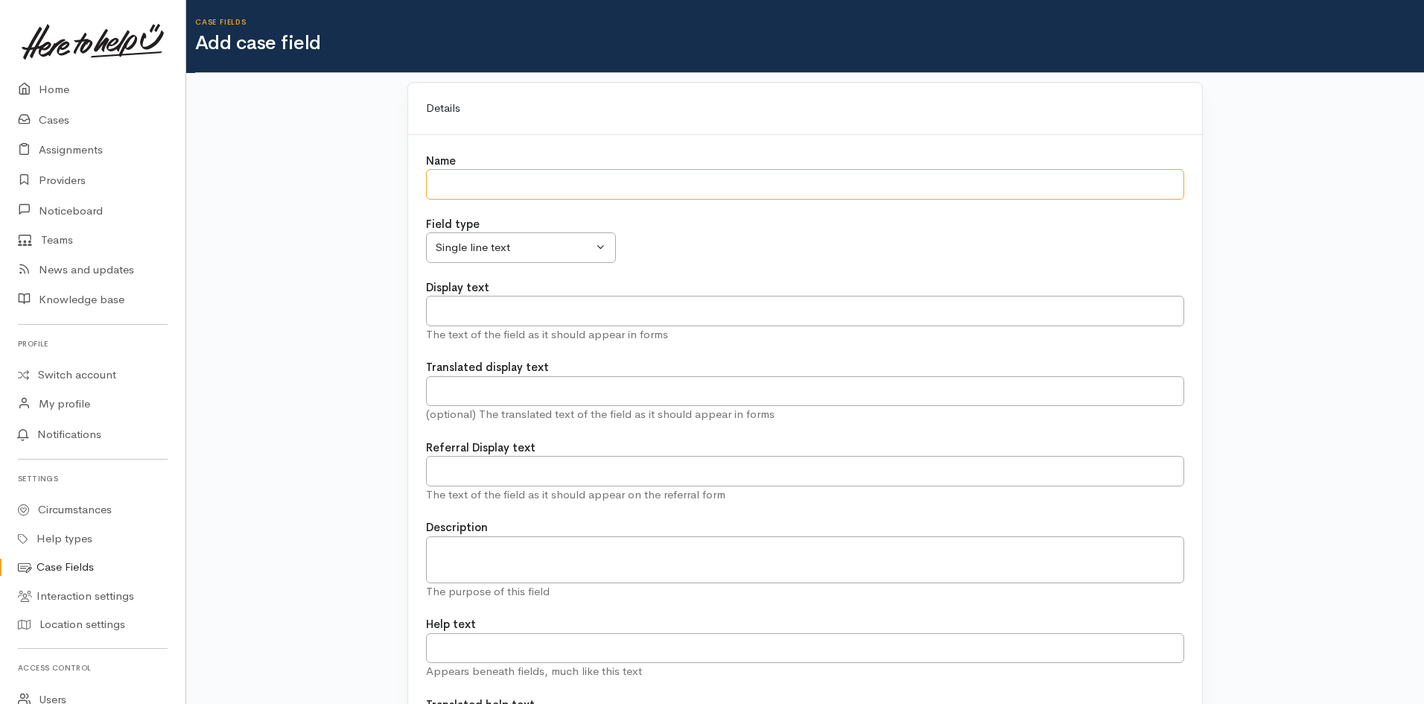
click at [513, 186] on input "Name" at bounding box center [805, 184] width 758 height 31
type input "Referrer Email"
click at [523, 319] on input "Display text" at bounding box center [805, 311] width 758 height 31
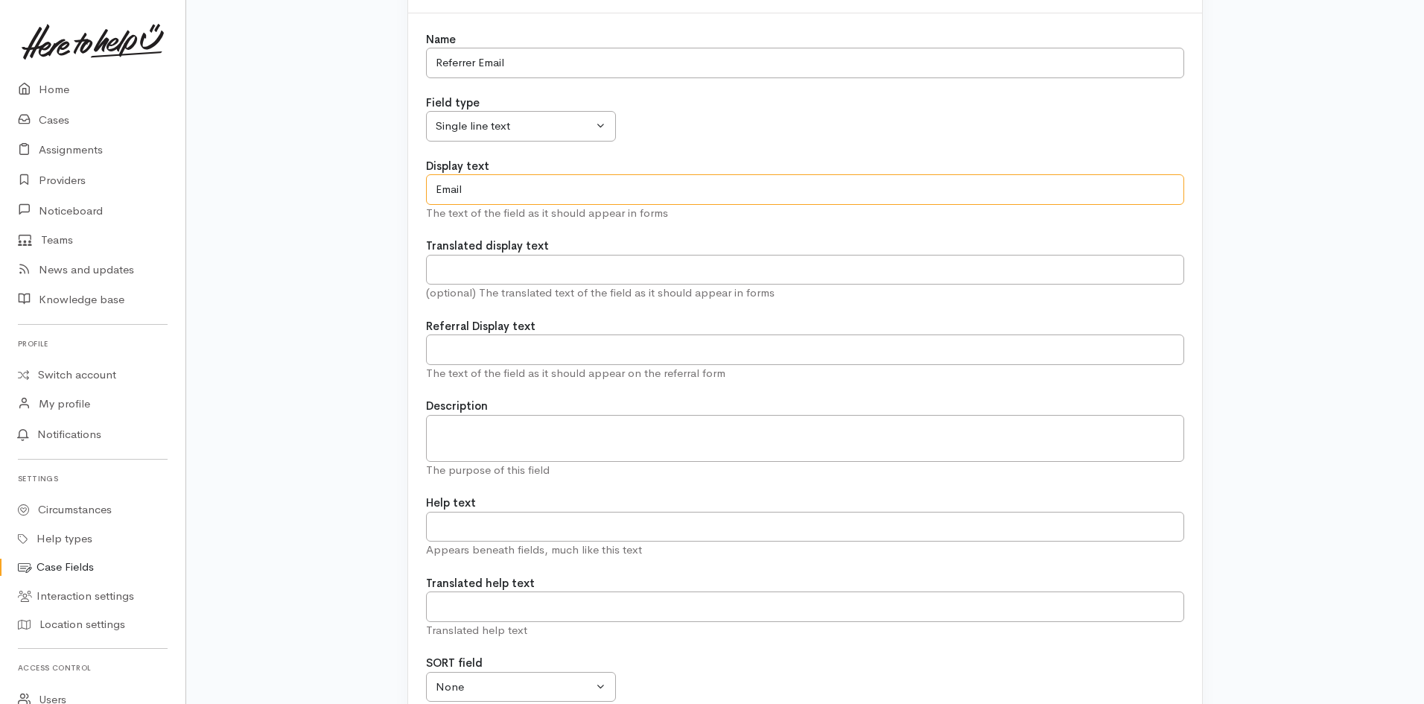
scroll to position [372, 0]
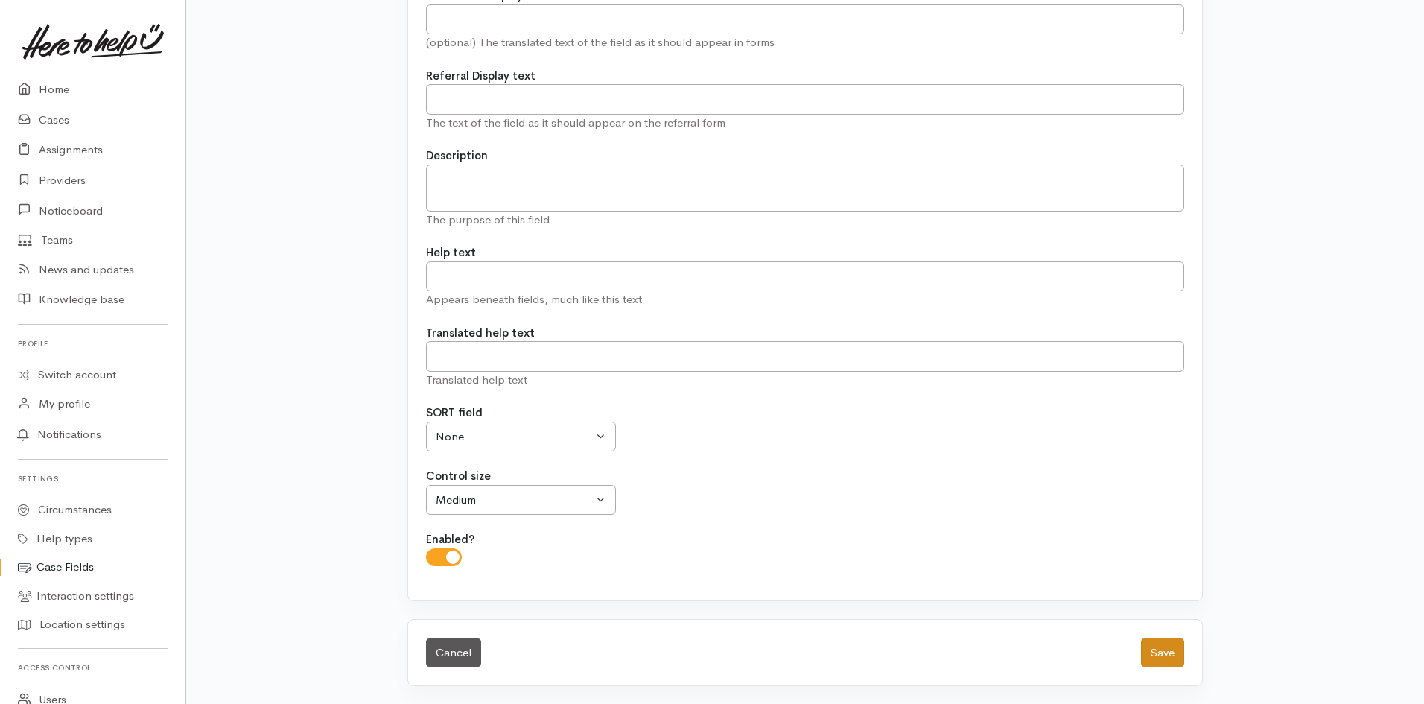
type input "Email"
click at [1164, 650] on button "Save" at bounding box center [1162, 653] width 43 height 31
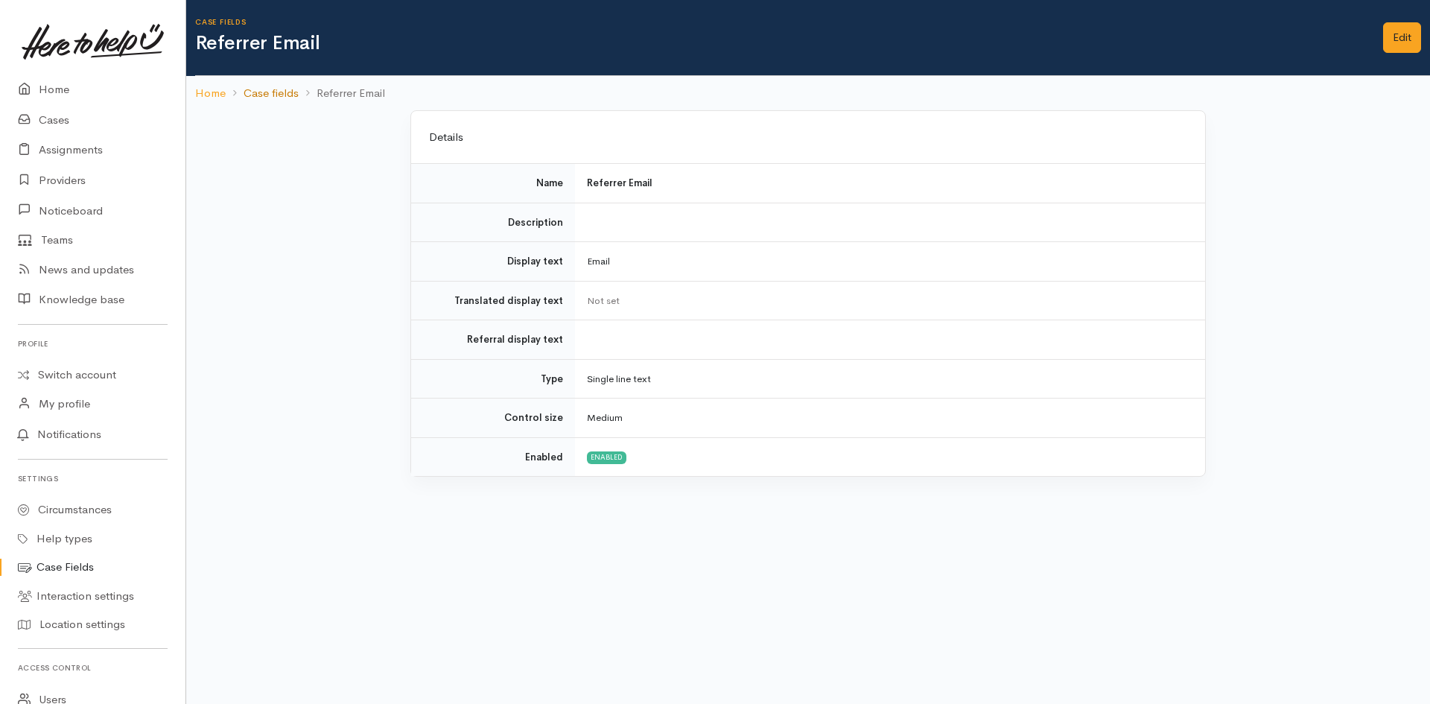
click at [285, 98] on link "Case fields" at bounding box center [271, 93] width 55 height 17
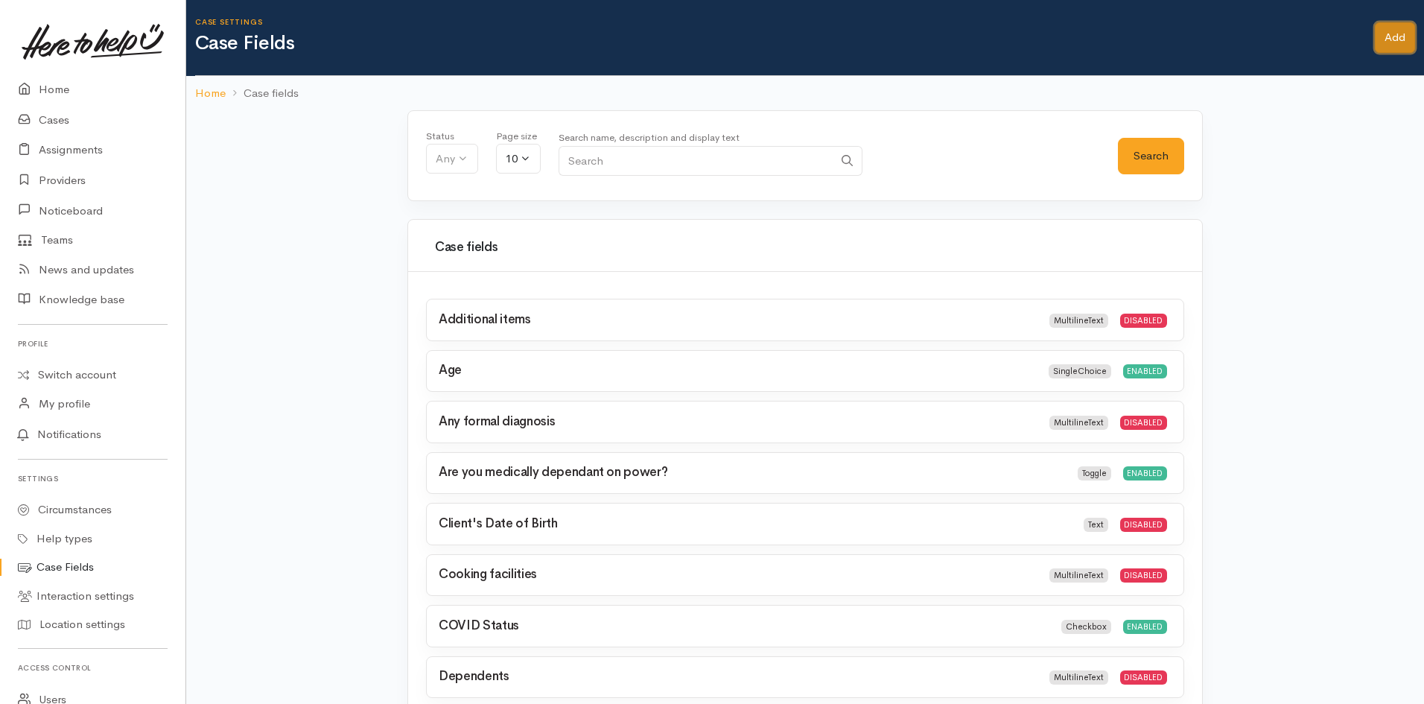
click at [1382, 43] on link "Add" at bounding box center [1395, 37] width 40 height 31
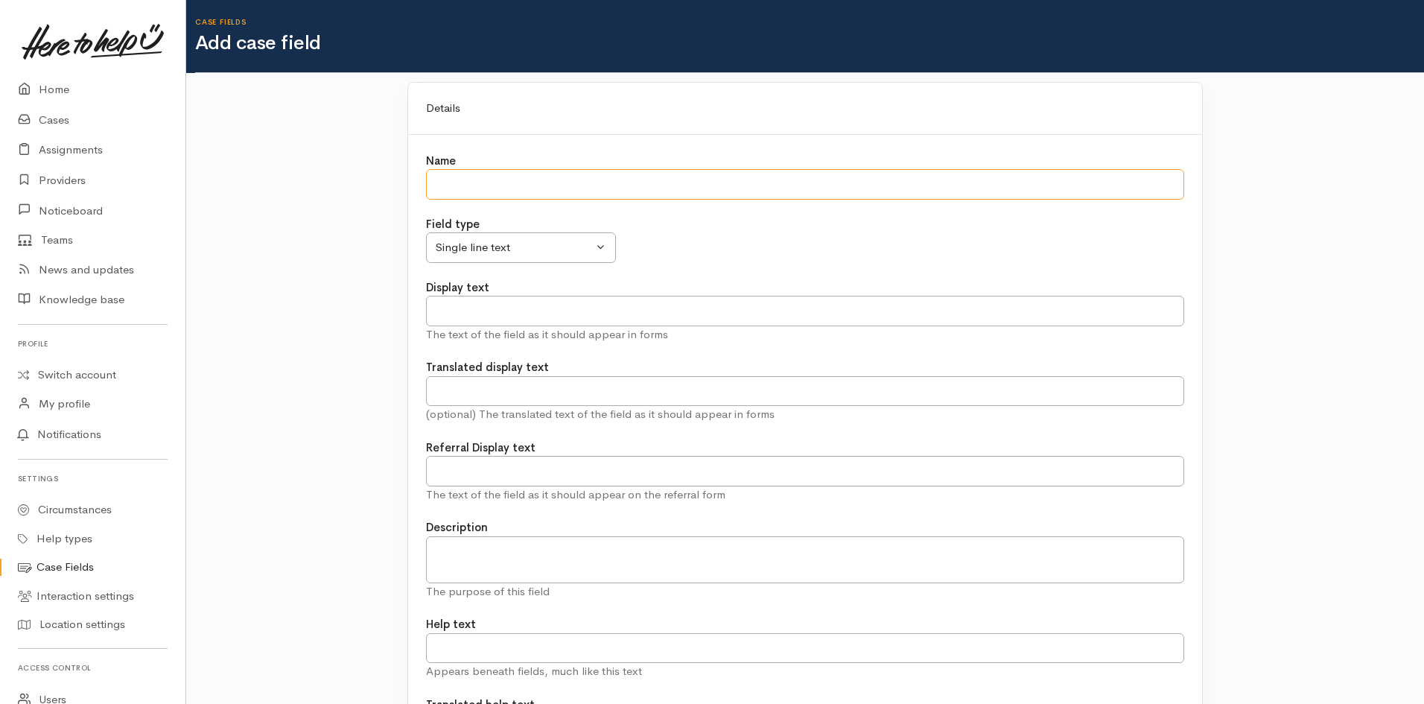
click at [641, 174] on input "Name" at bounding box center [805, 184] width 758 height 31
type input "Referrer First Name"
click at [513, 305] on input "Display text" at bounding box center [805, 311] width 758 height 31
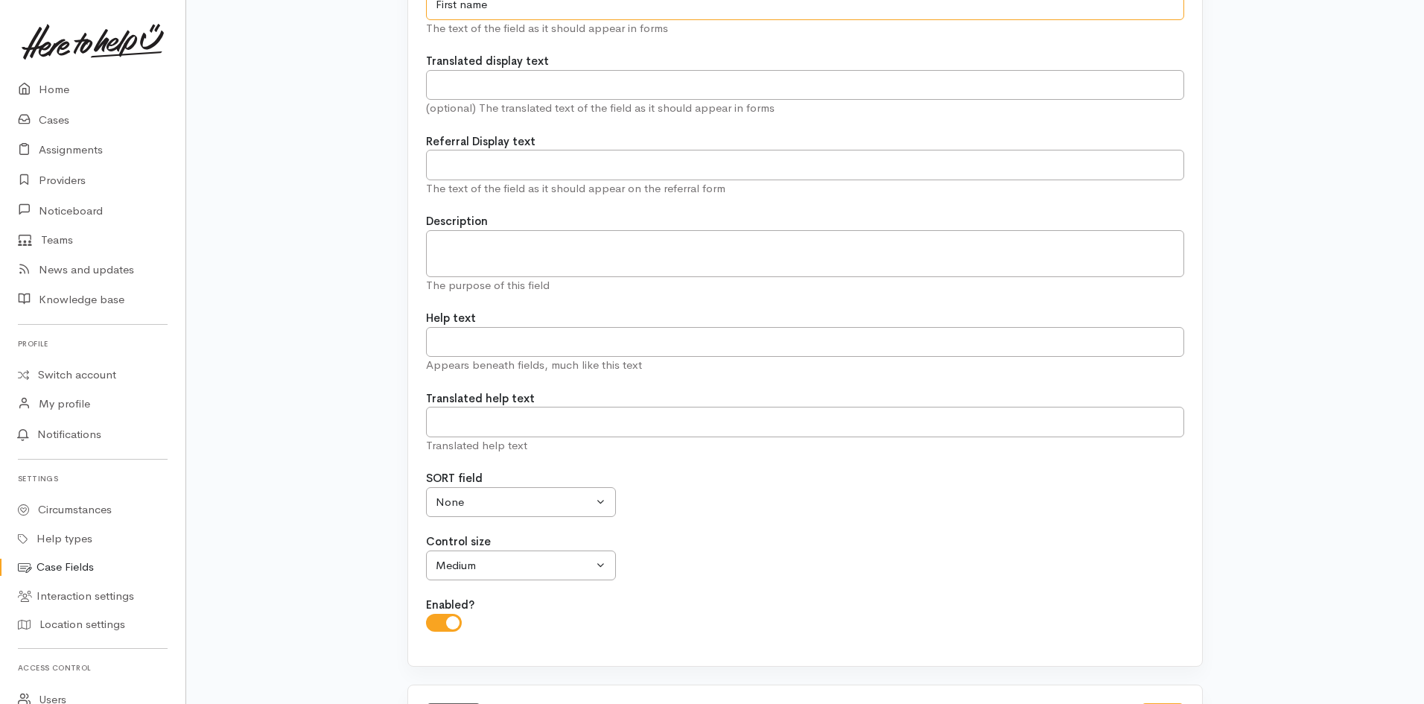
scroll to position [372, 0]
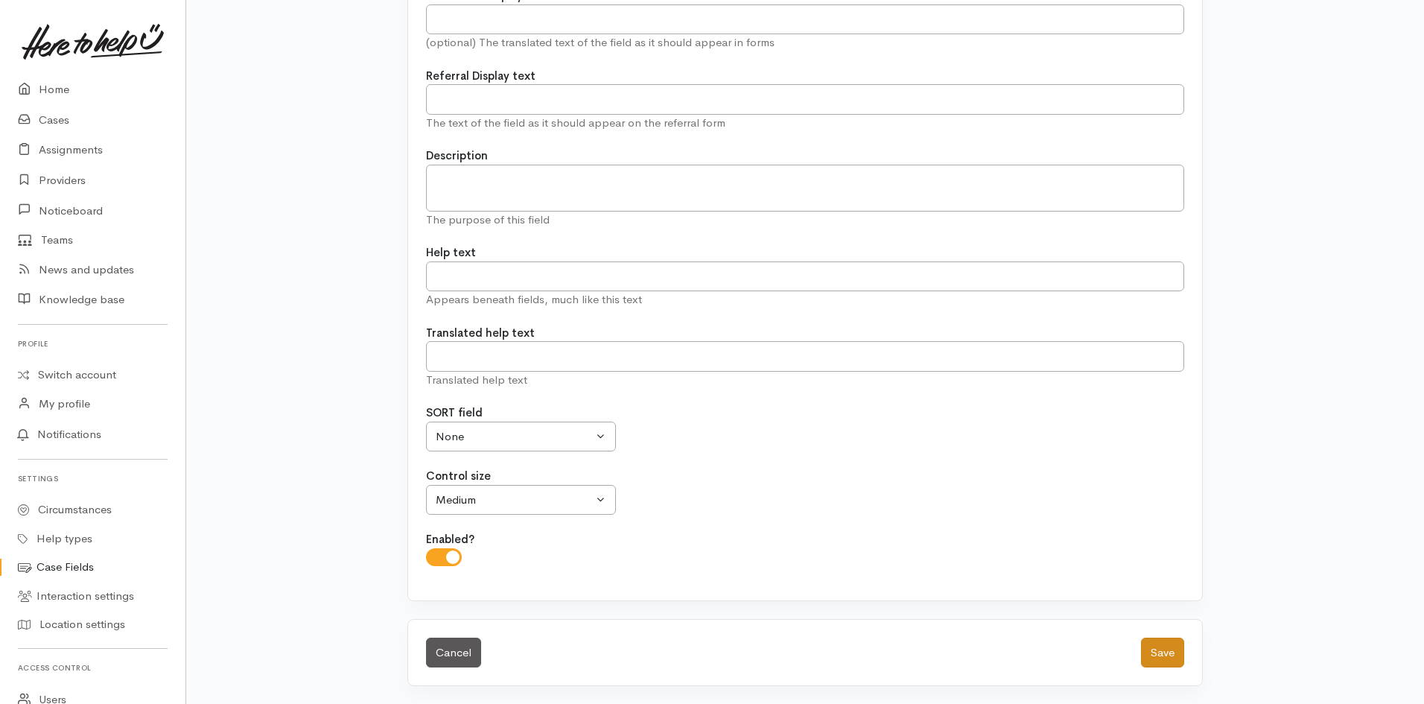
type input "First name"
click at [1175, 658] on button "Save" at bounding box center [1162, 653] width 43 height 31
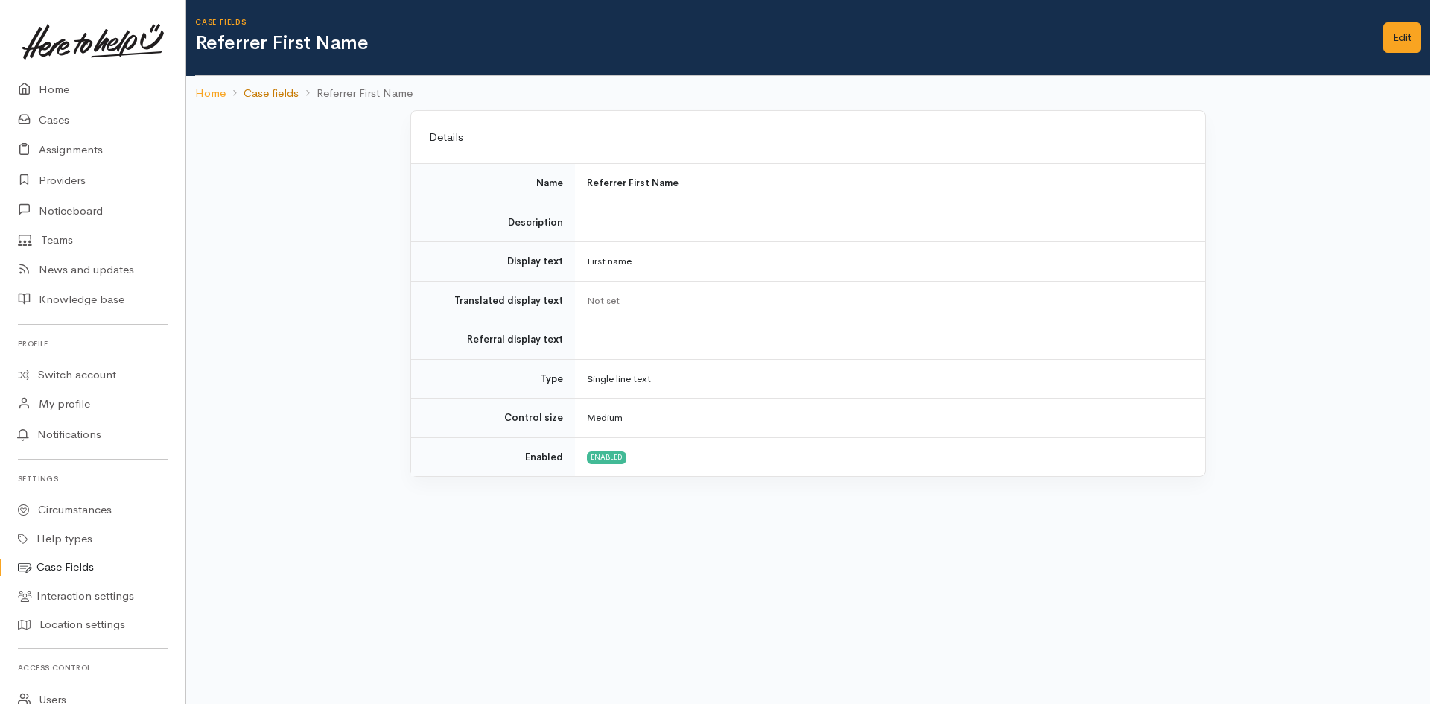
click at [284, 88] on link "Case fields" at bounding box center [271, 93] width 55 height 17
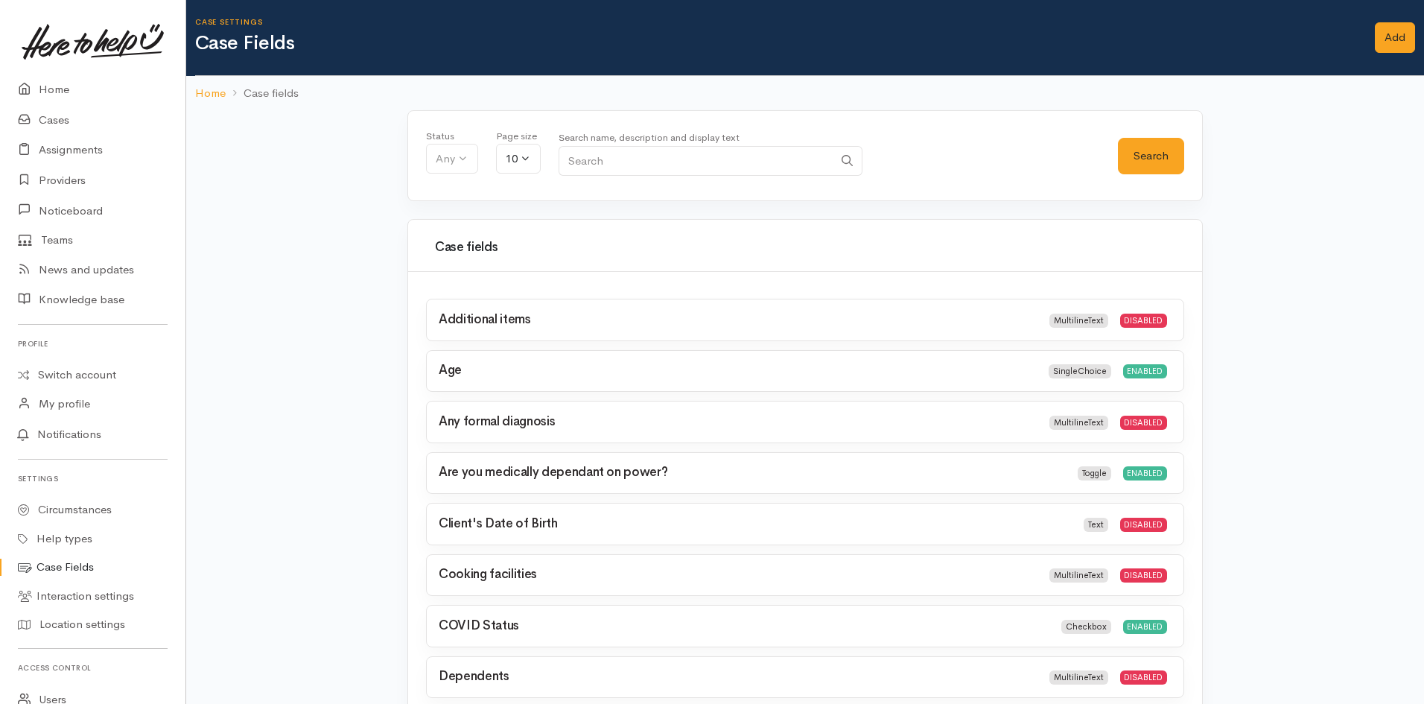
scroll to position [206, 0]
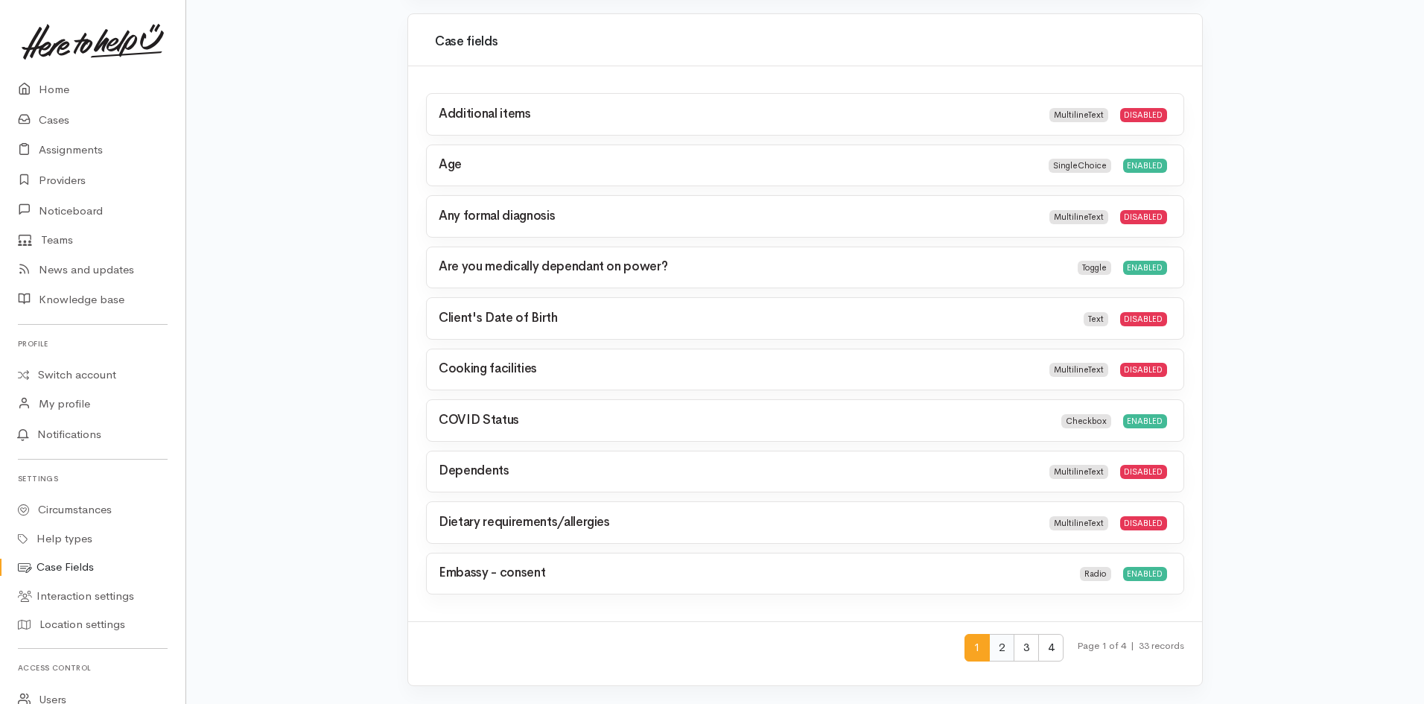
click at [999, 641] on span "2" at bounding box center [1001, 648] width 25 height 28
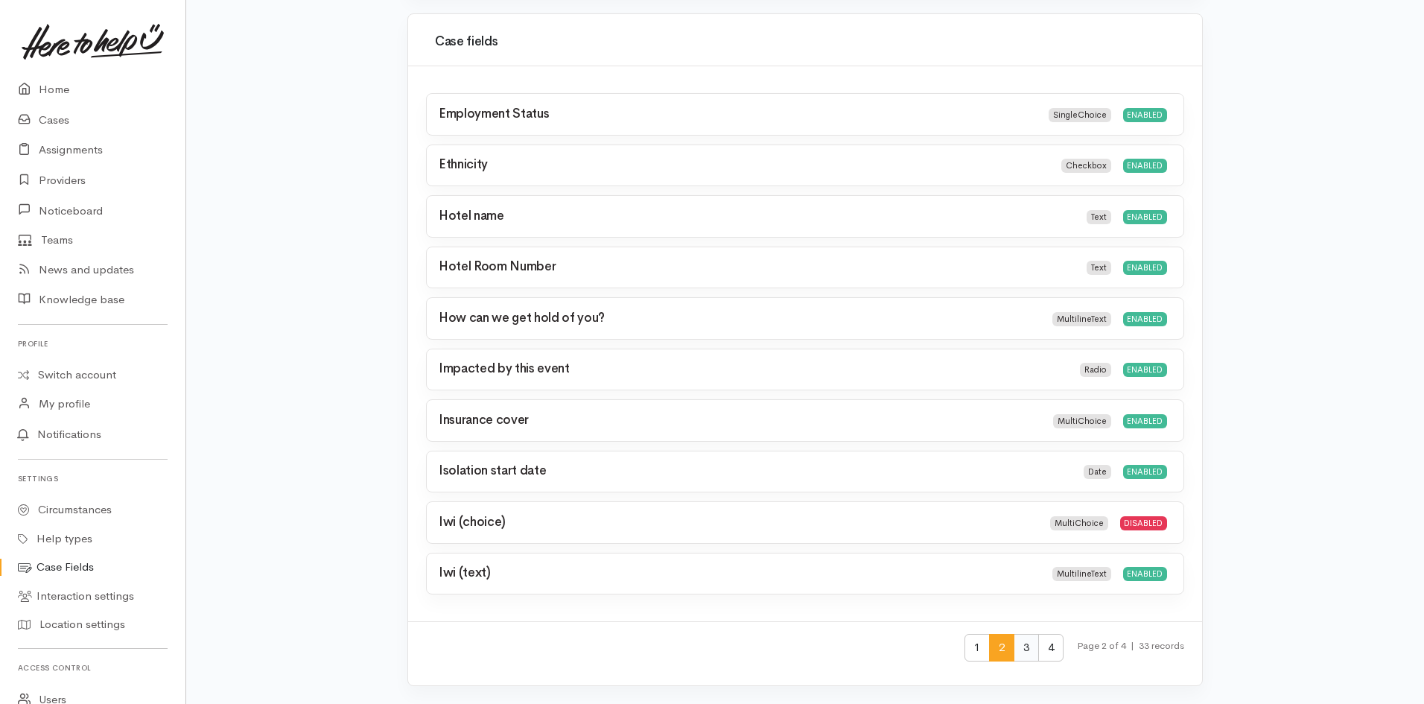
click at [1018, 642] on span "3" at bounding box center [1026, 648] width 25 height 28
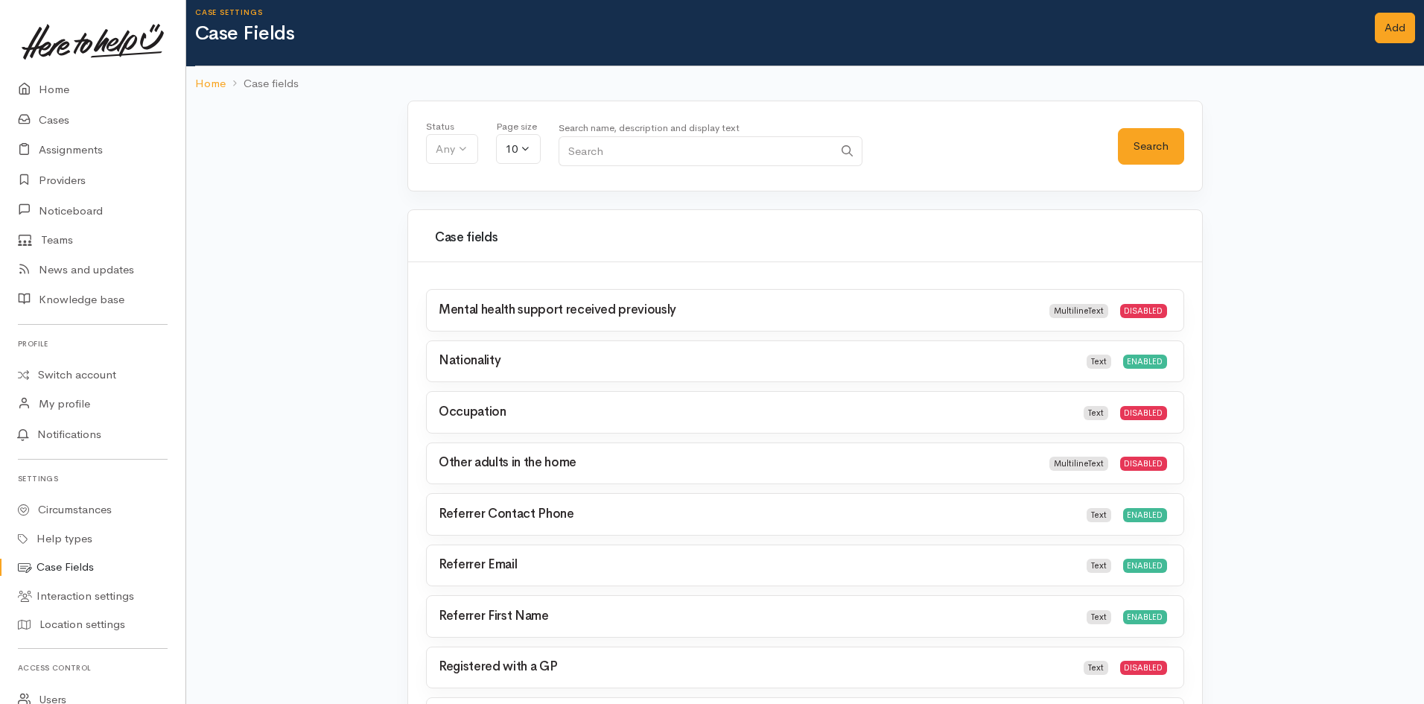
scroll to position [0, 0]
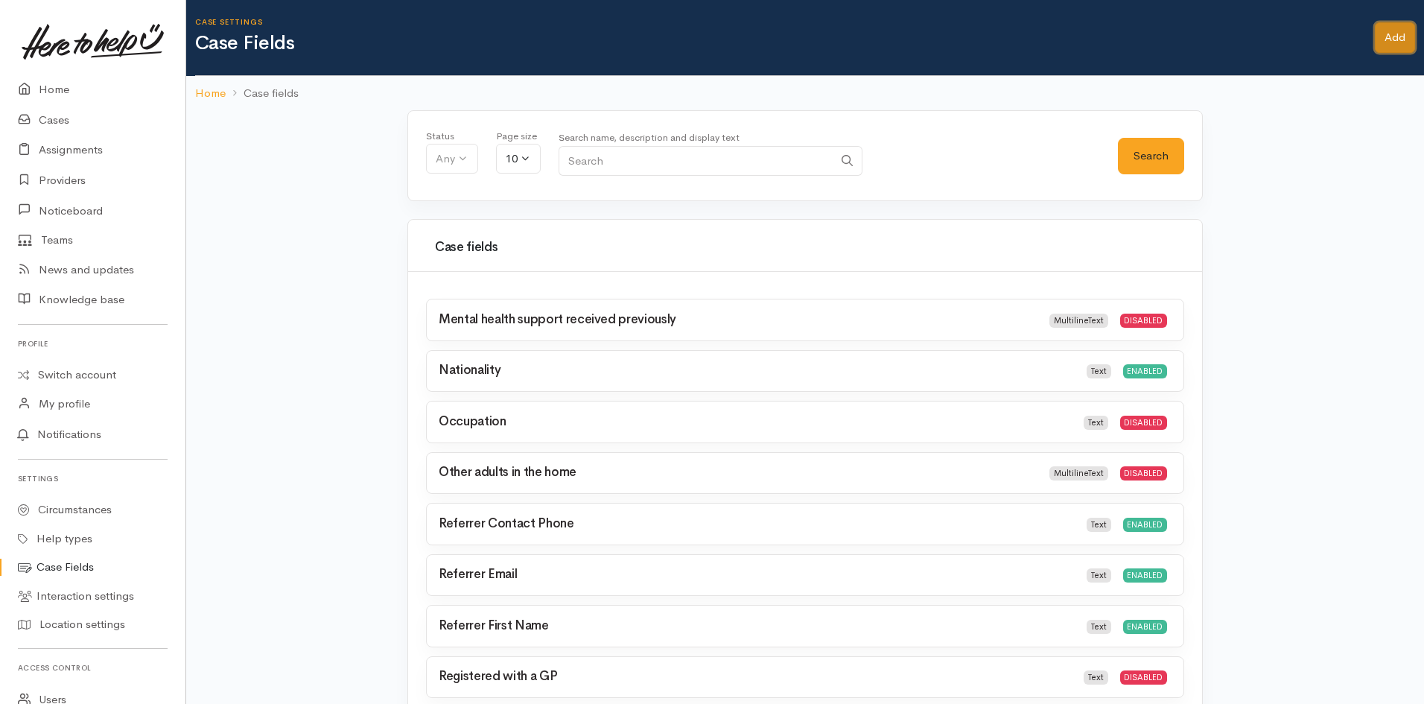
click at [1381, 50] on link "Add" at bounding box center [1395, 37] width 40 height 31
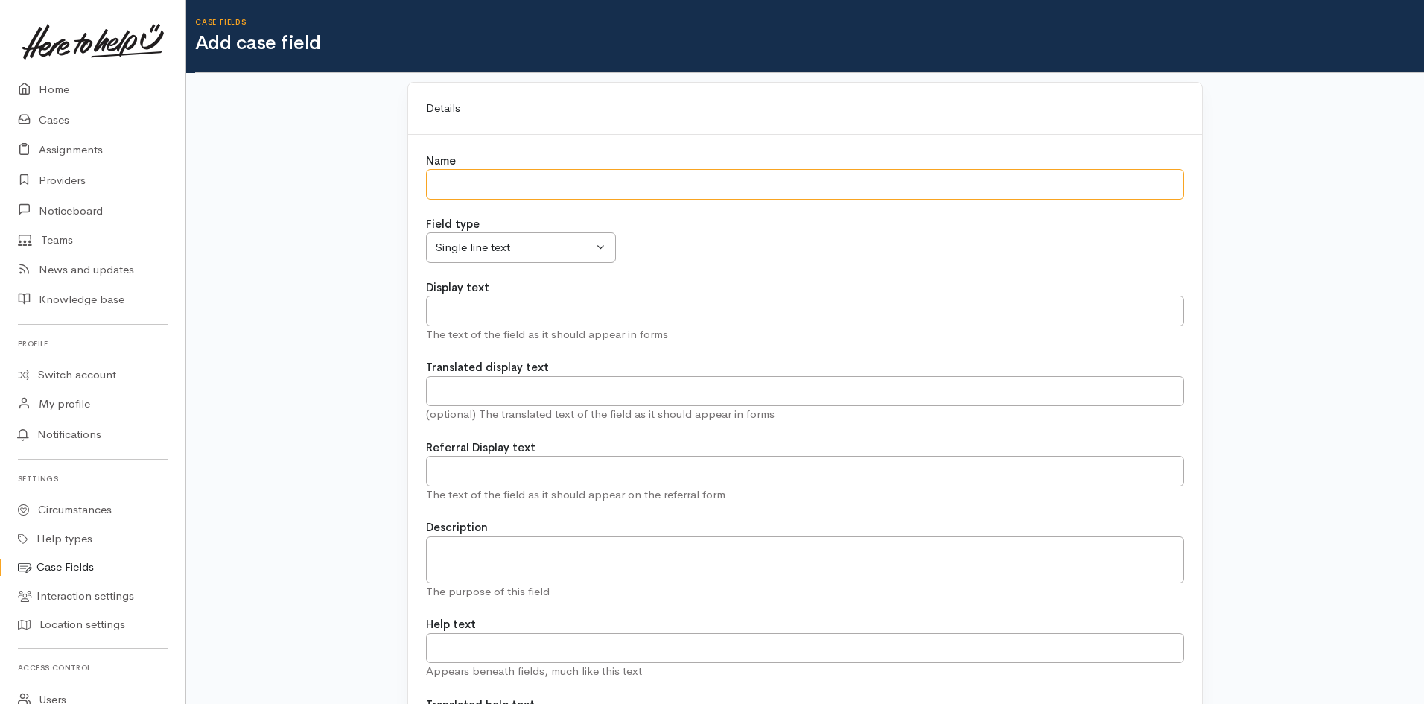
click at [544, 193] on input "Name" at bounding box center [805, 184] width 758 height 31
type input "Referrer Last Name"
click at [589, 302] on input "Display text" at bounding box center [805, 311] width 758 height 31
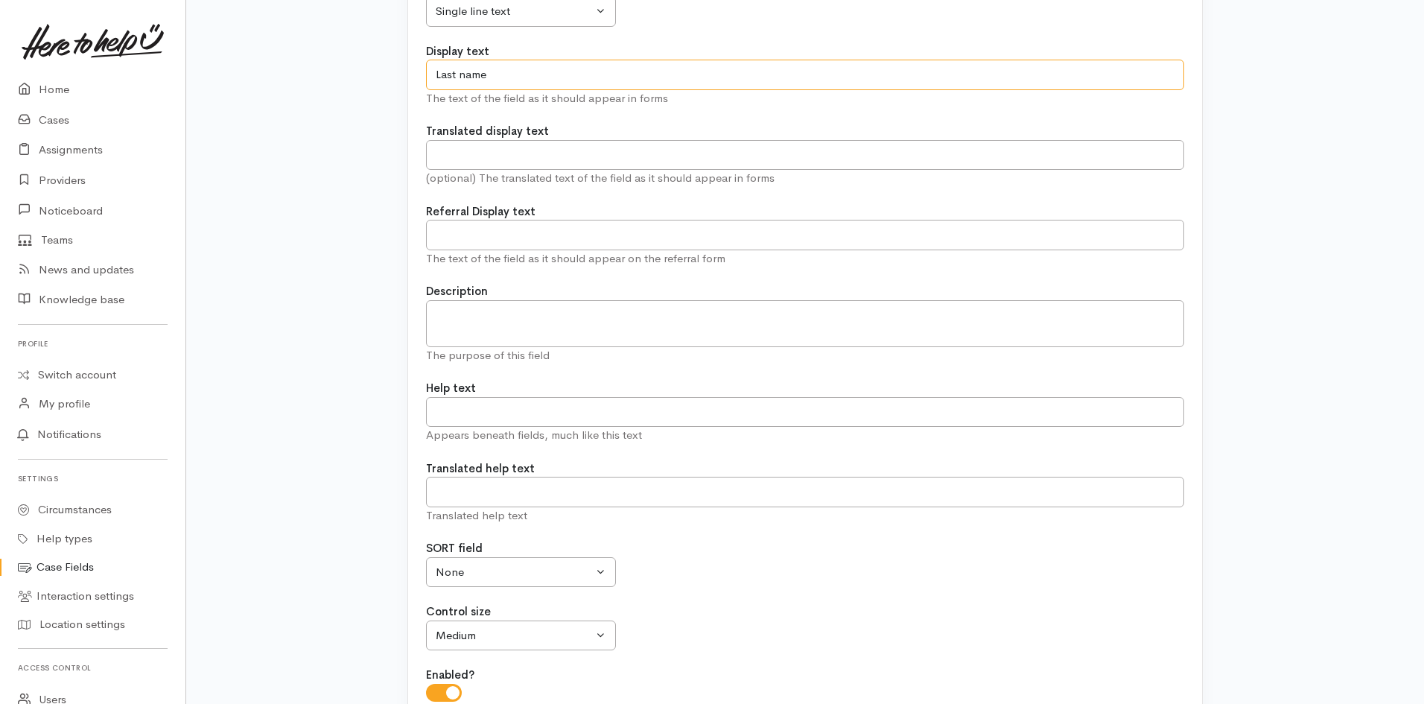
scroll to position [372, 0]
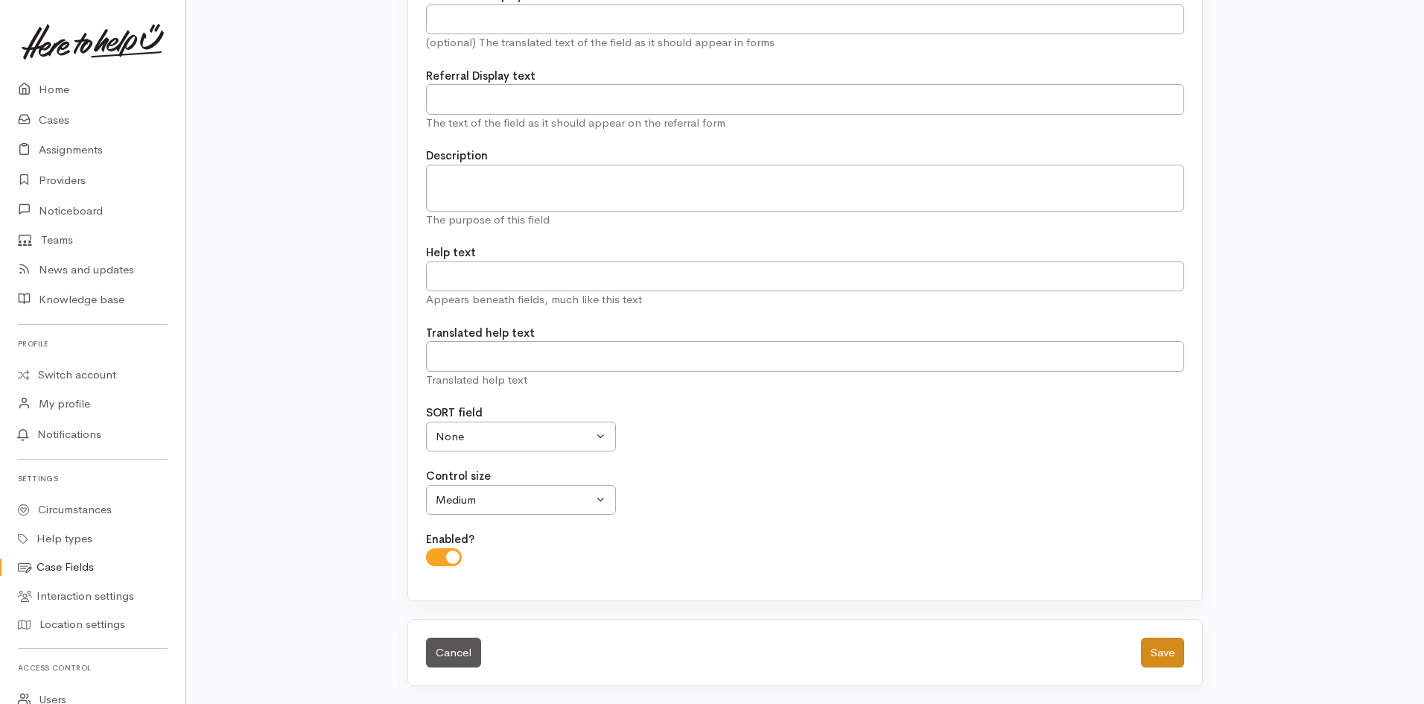
type input "Last name"
click at [1151, 649] on button "Save" at bounding box center [1162, 653] width 43 height 31
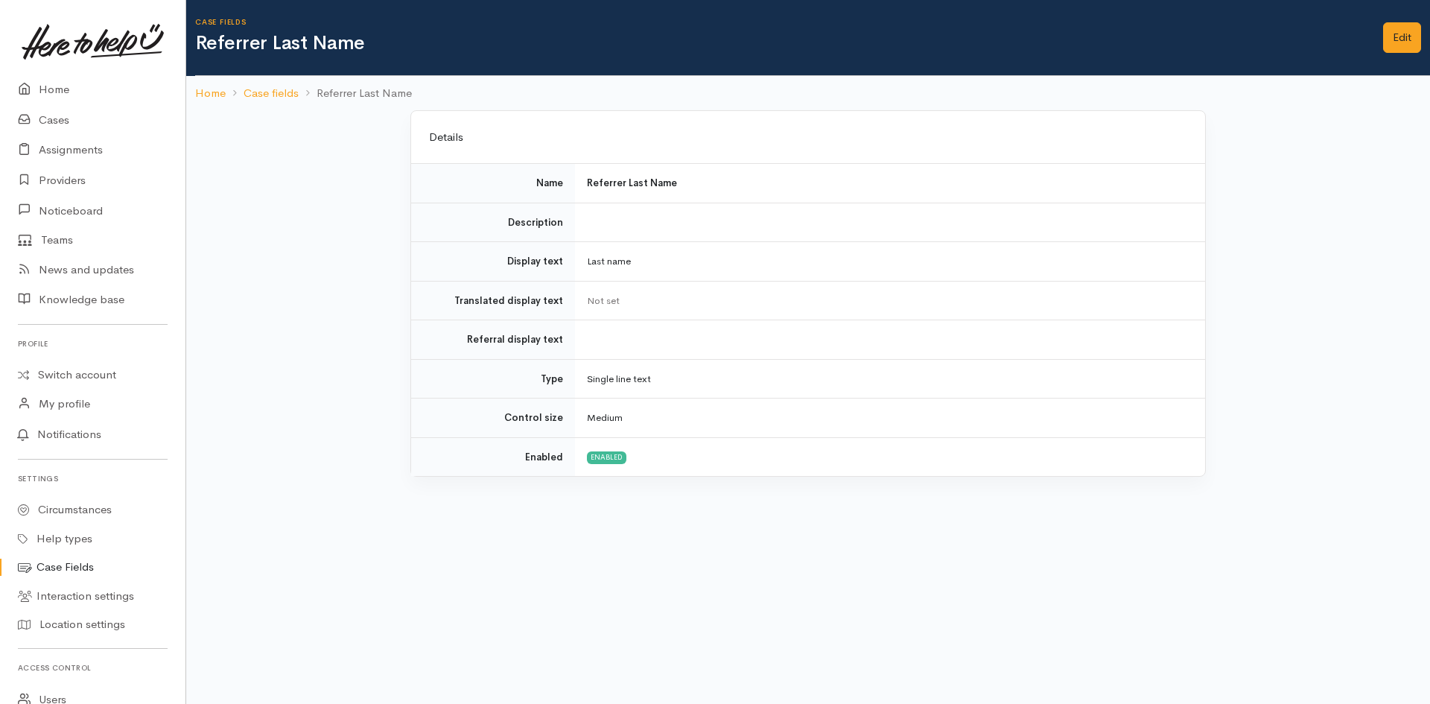
click at [52, 567] on link "Case Fields" at bounding box center [93, 567] width 186 height 29
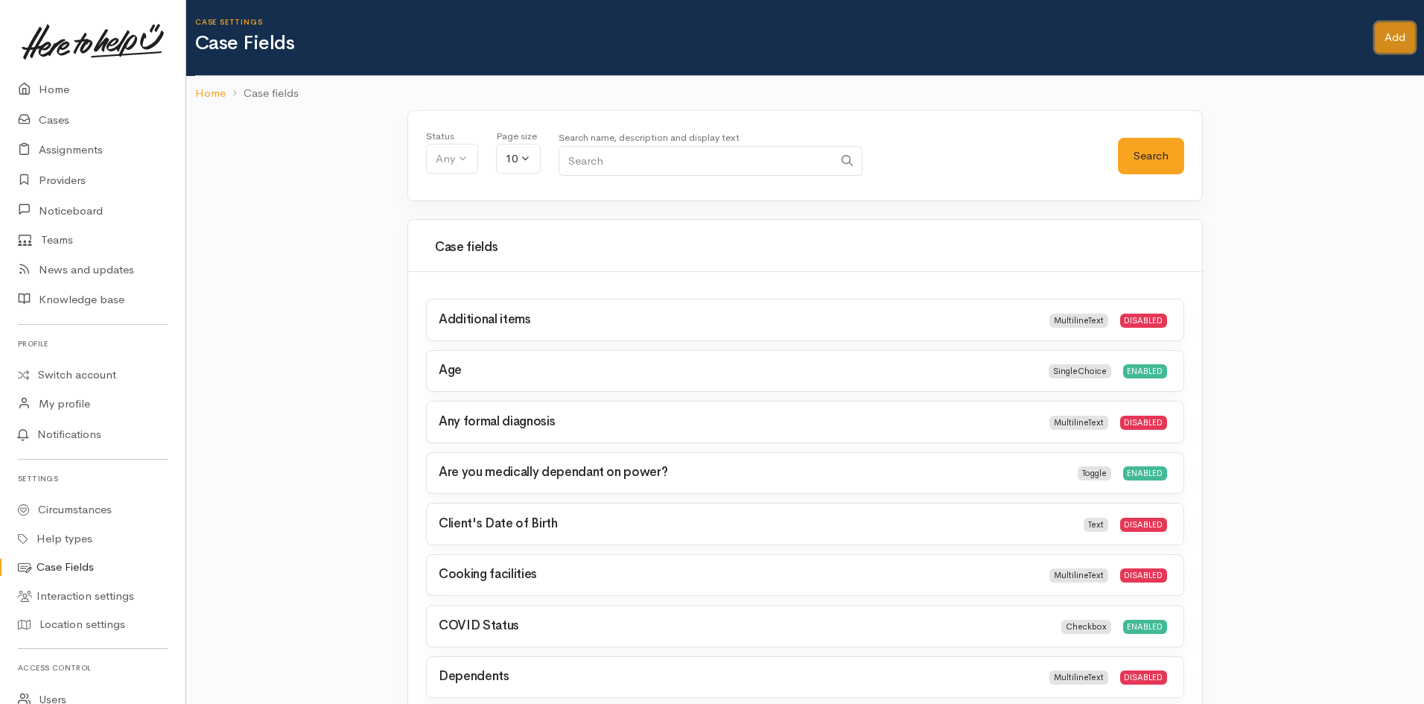
click at [1395, 42] on link "Add" at bounding box center [1395, 37] width 40 height 31
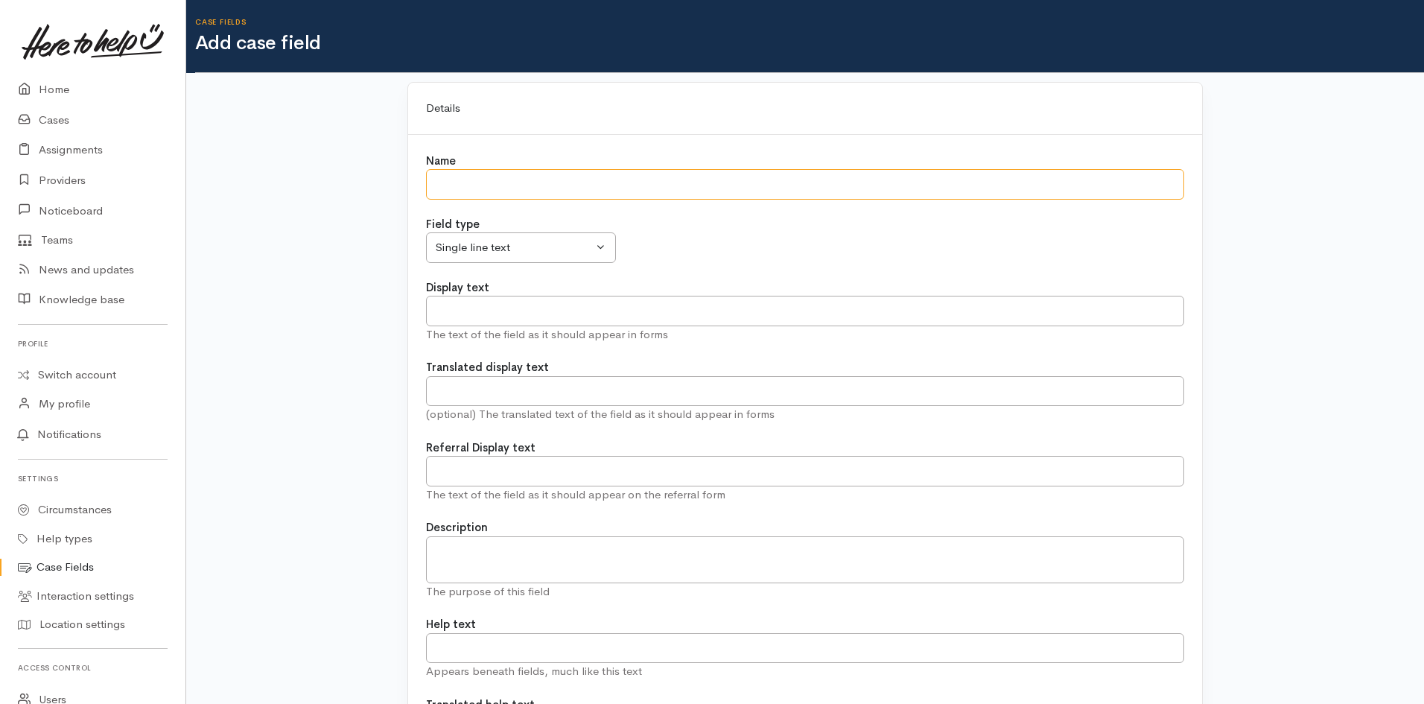
click at [609, 190] on input "Name" at bounding box center [805, 184] width 758 height 31
type input "Referrer Organisation Name"
click at [553, 311] on input "Display text" at bounding box center [805, 311] width 758 height 31
paste input "Organisation/Referrer Name"
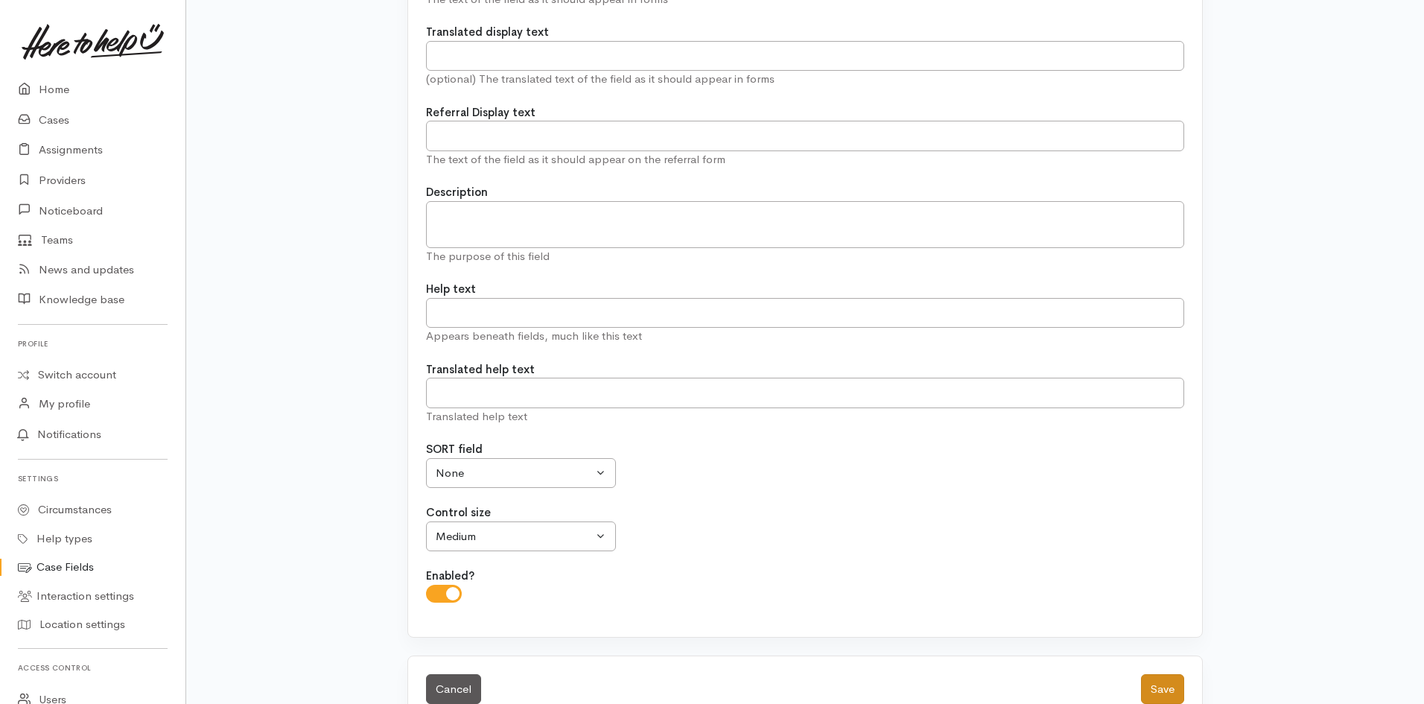
scroll to position [372, 0]
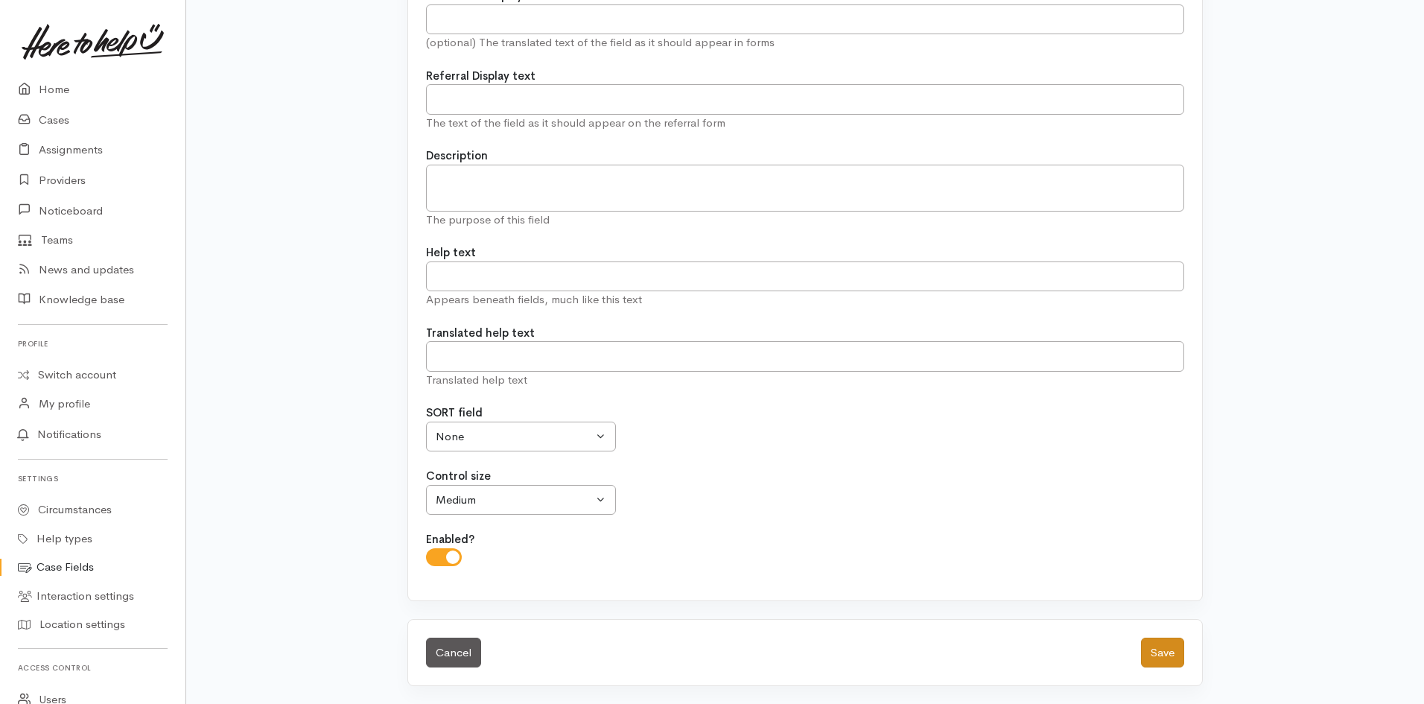
type input "Organisation/Referrer Name"
click at [1161, 661] on button "Save" at bounding box center [1162, 653] width 43 height 31
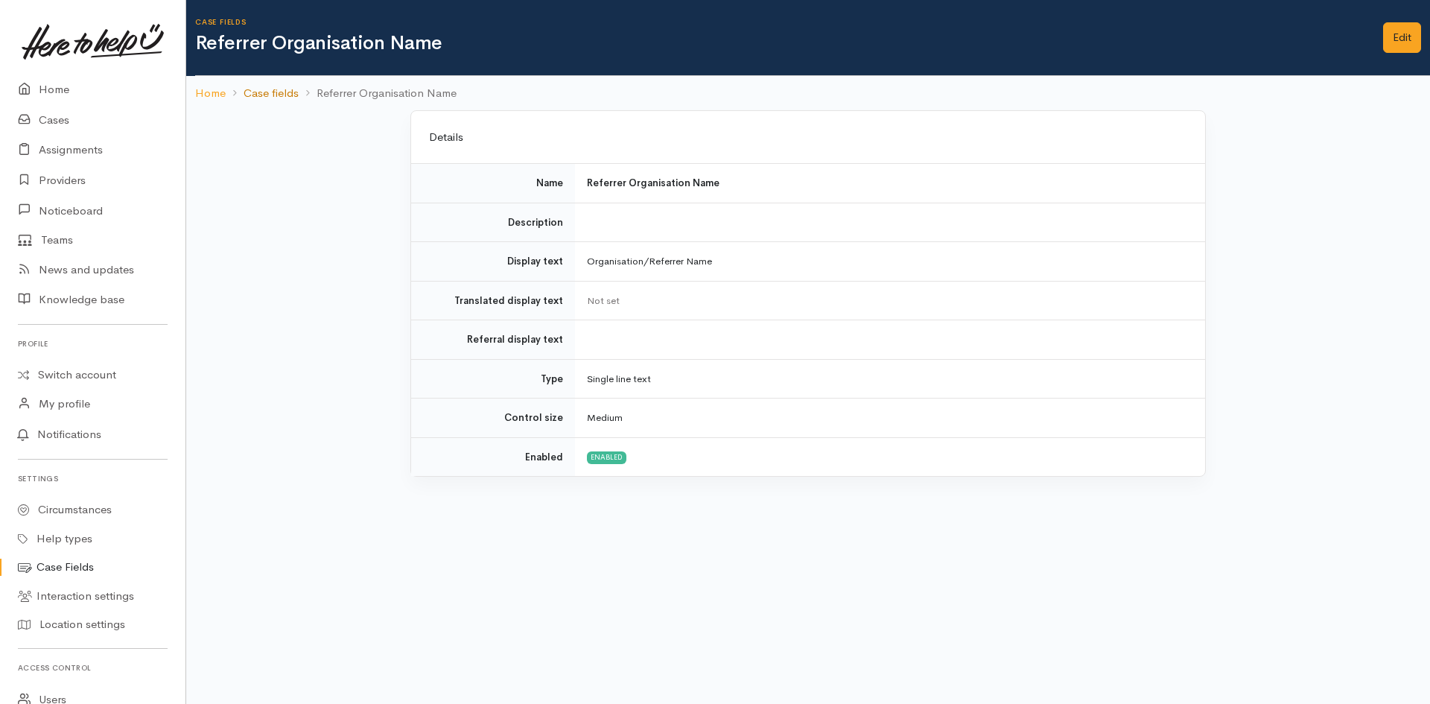
click at [276, 96] on link "Case fields" at bounding box center [271, 93] width 55 height 17
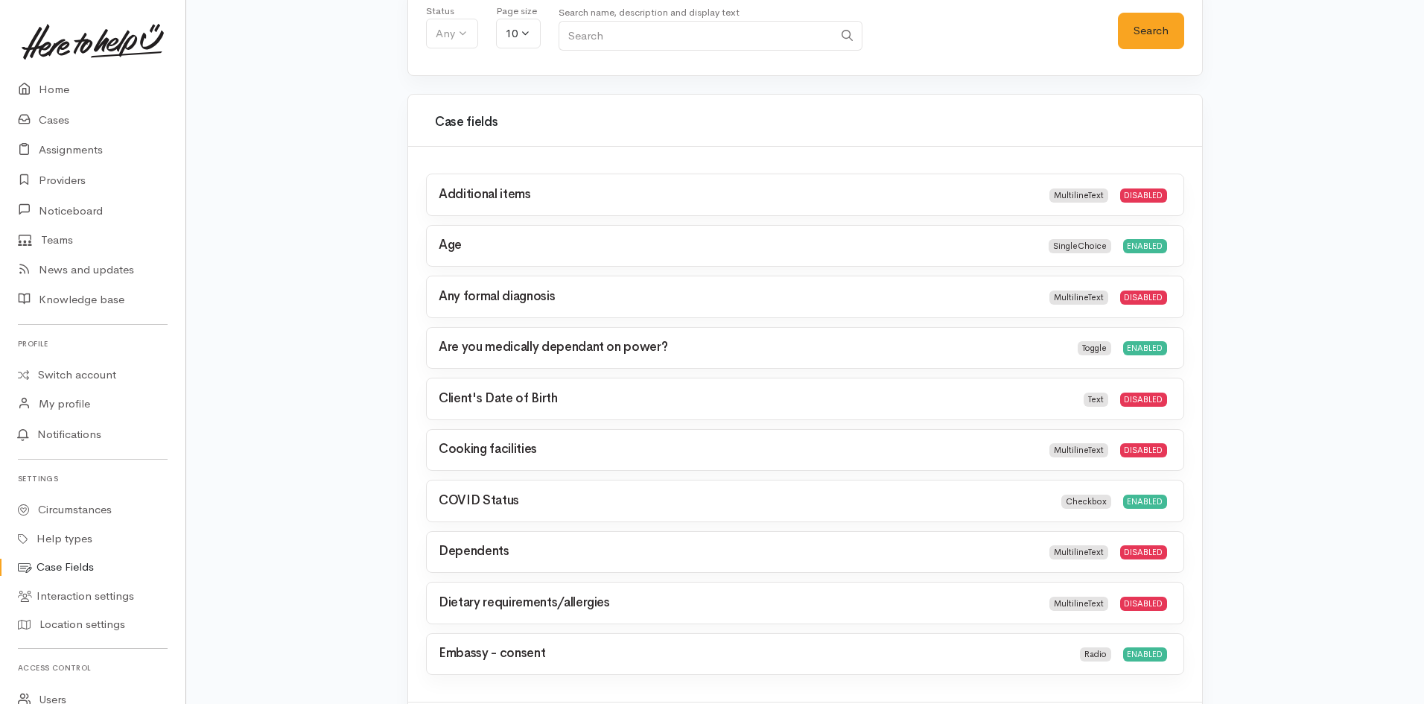
scroll to position [206, 0]
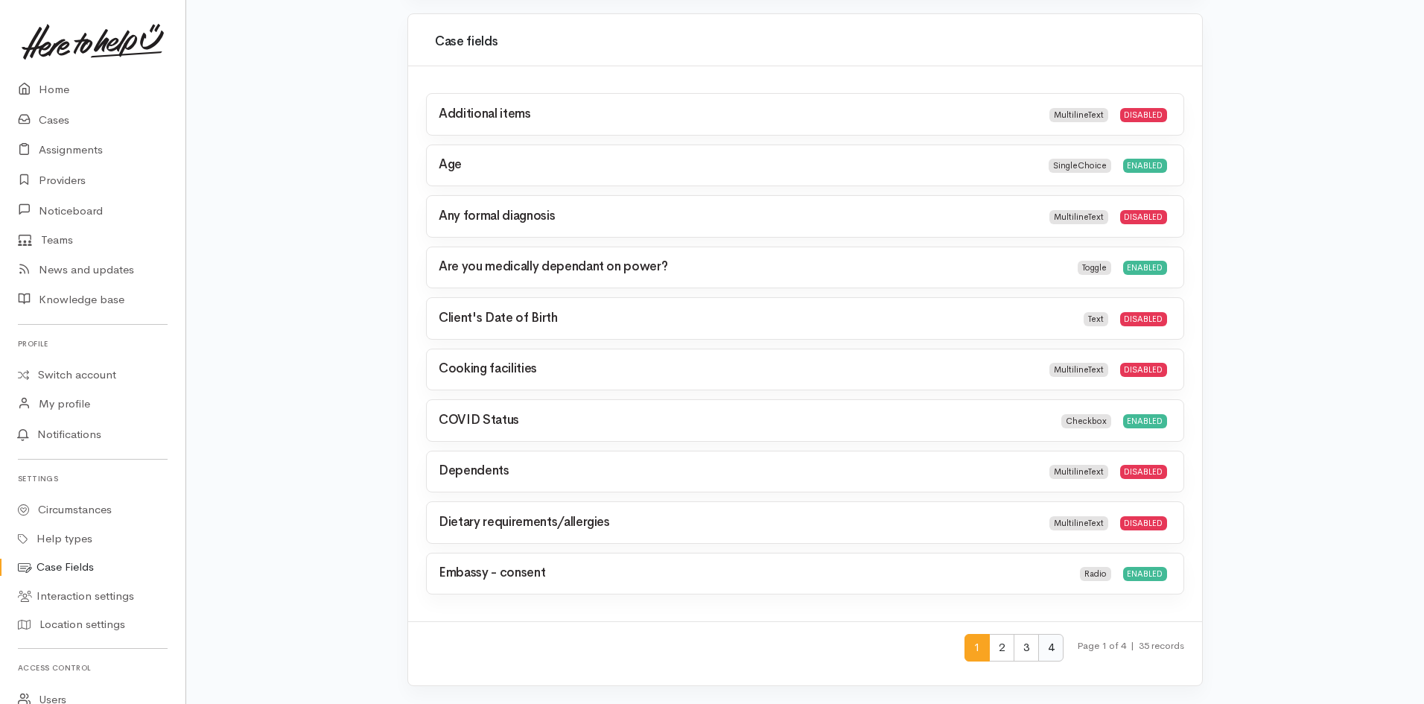
click at [1056, 656] on span "4" at bounding box center [1051, 648] width 25 height 28
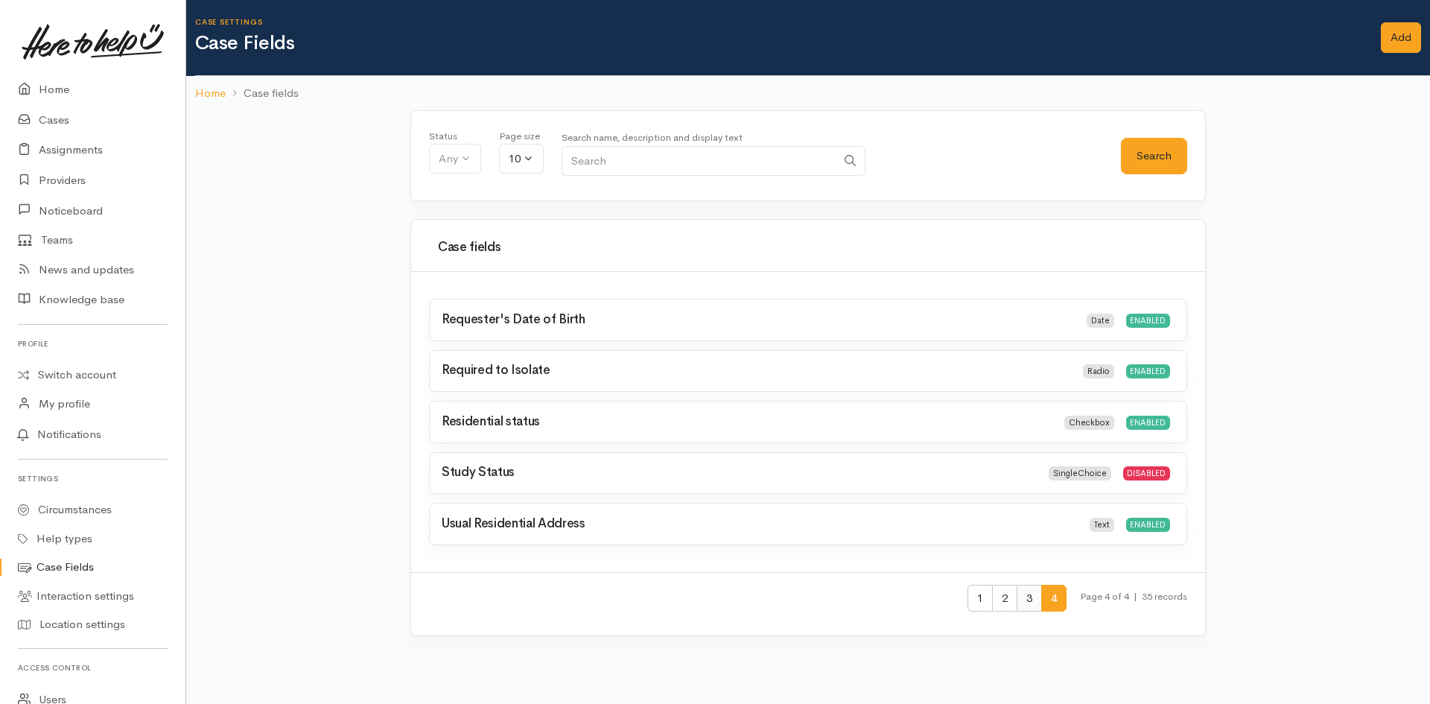
click at [1025, 600] on span "3" at bounding box center [1029, 599] width 25 height 28
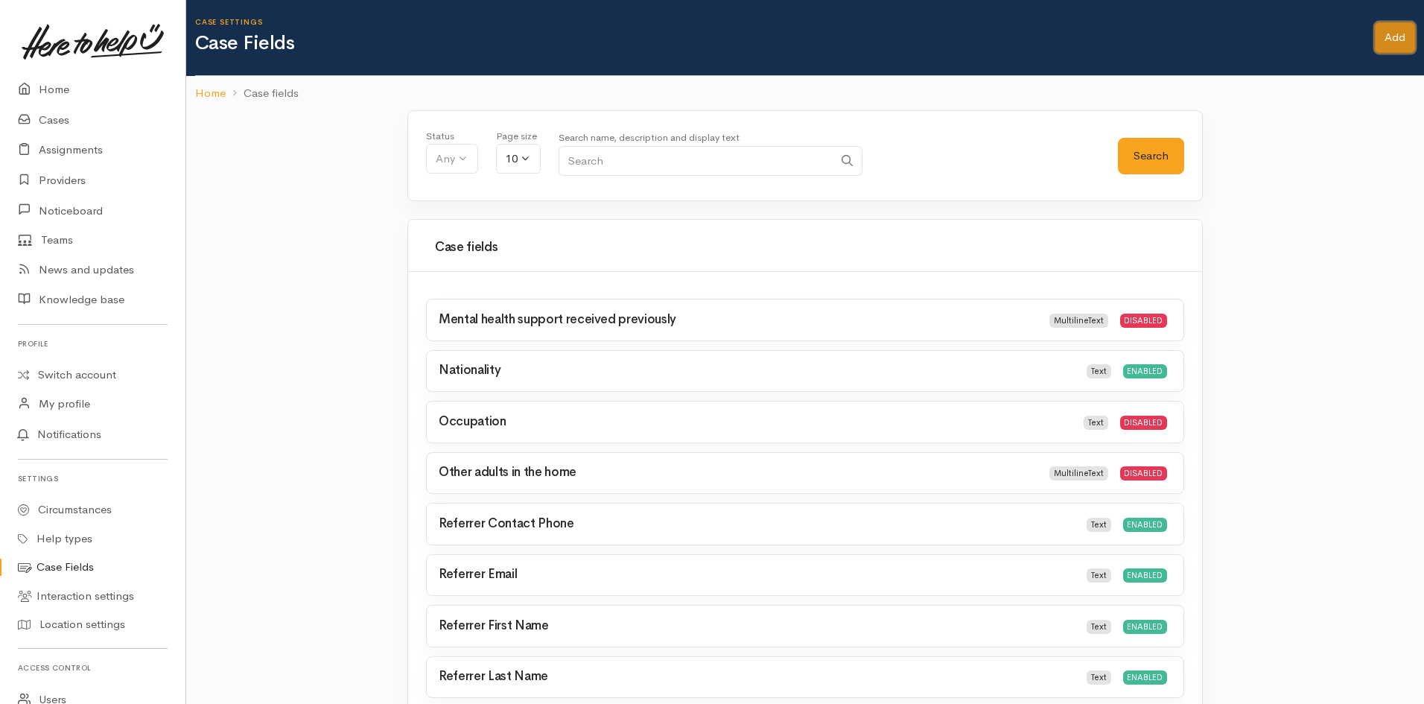
click at [1386, 37] on link "Add" at bounding box center [1395, 37] width 40 height 31
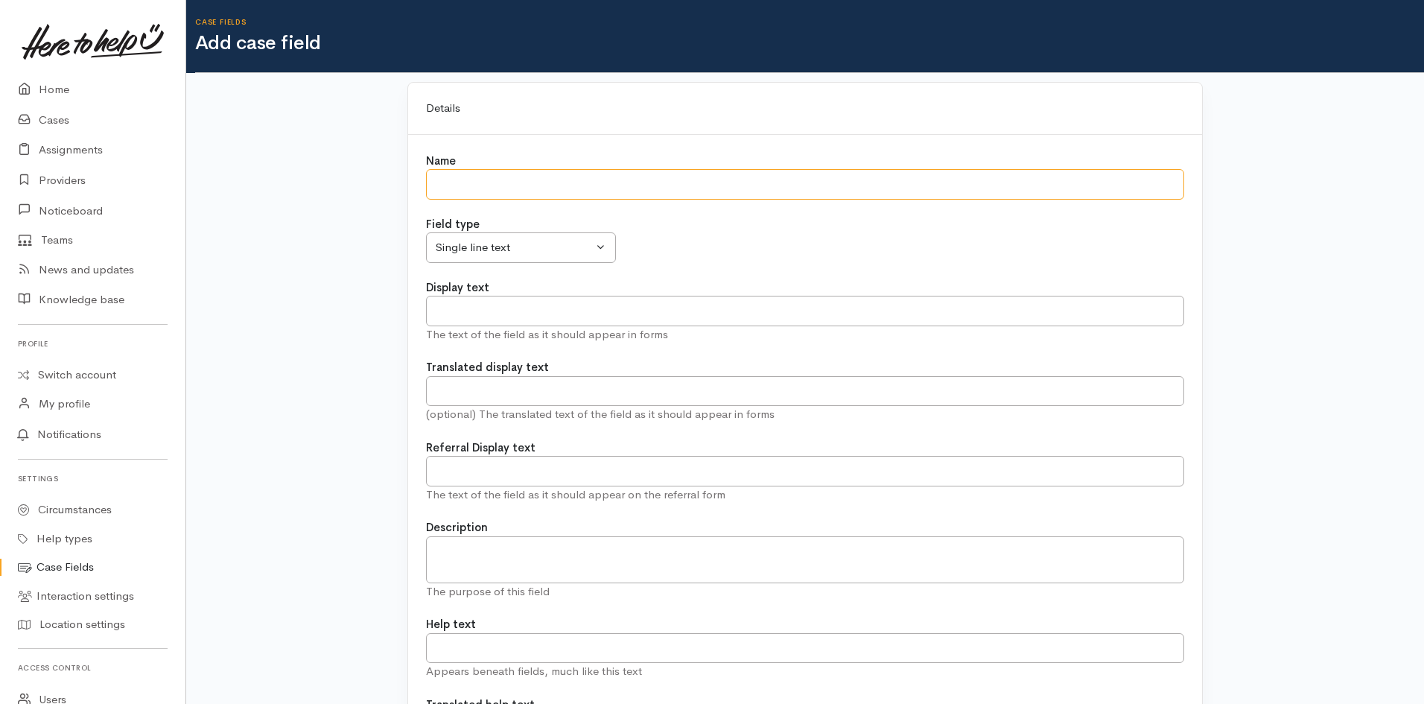
click at [837, 177] on input "Name" at bounding box center [805, 184] width 758 height 31
paste input "Referrer Organisation Type"
type input "Referrer Organisation Type"
click at [740, 314] on input "Display text" at bounding box center [805, 311] width 758 height 31
paste input "Organisation/Referrer type"
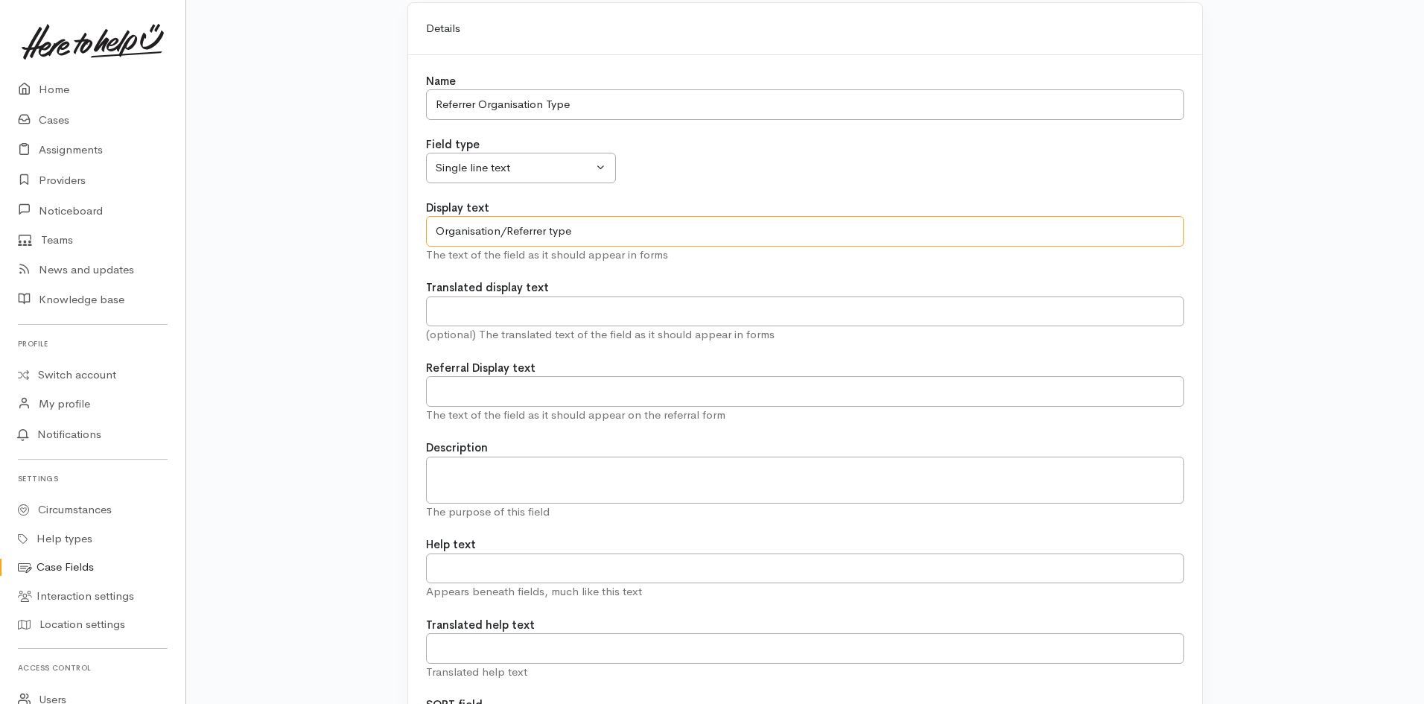
scroll to position [74, 0]
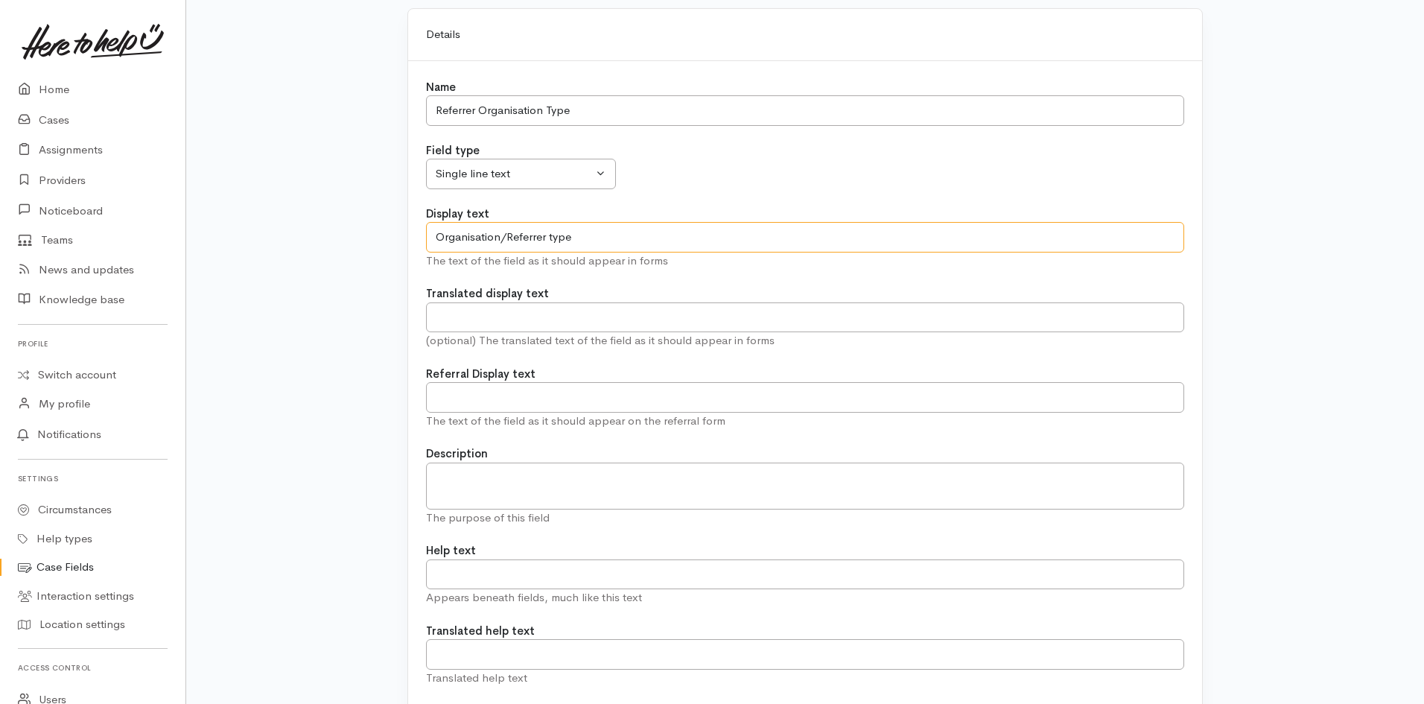
type input "Organisation/Referrer type"
click at [523, 172] on div "Single line text" at bounding box center [514, 173] width 156 height 17
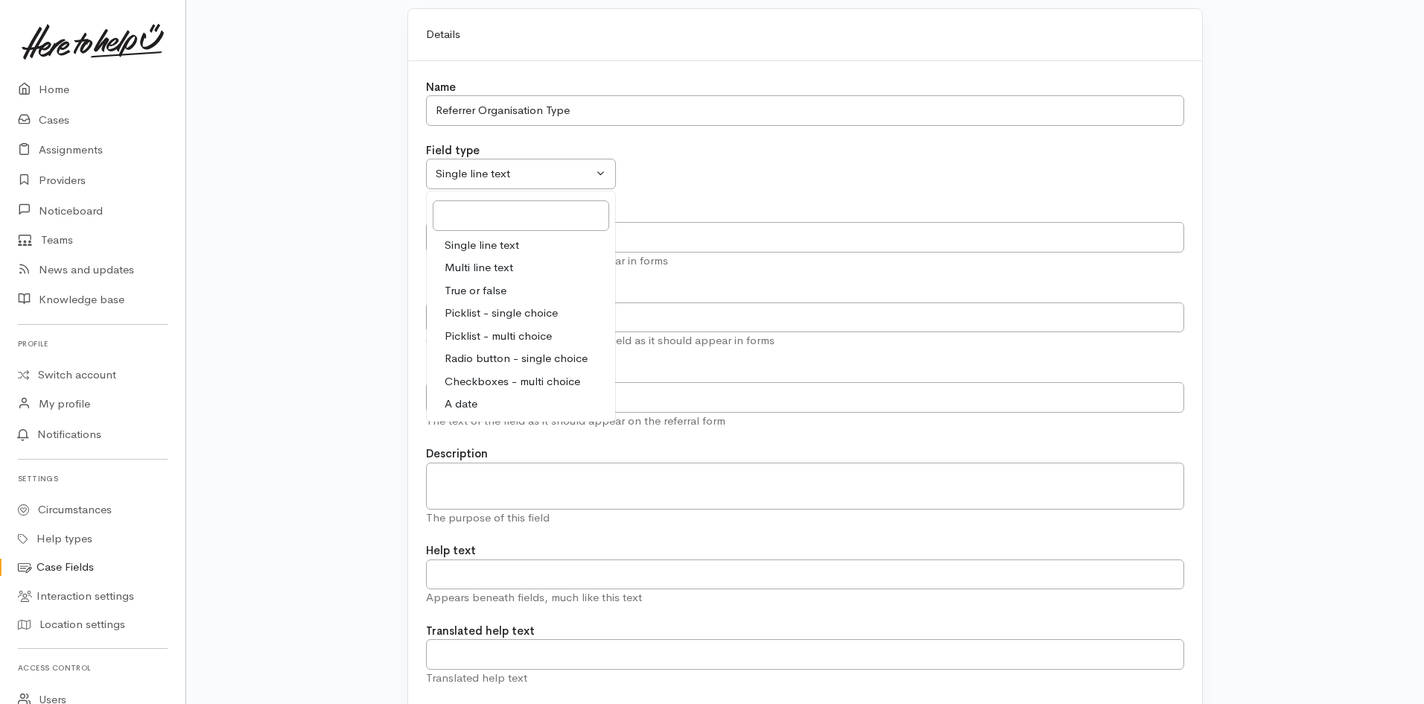
click at [529, 314] on span "Picklist - single choice" at bounding box center [501, 313] width 113 height 17
select select "SingleChoice"
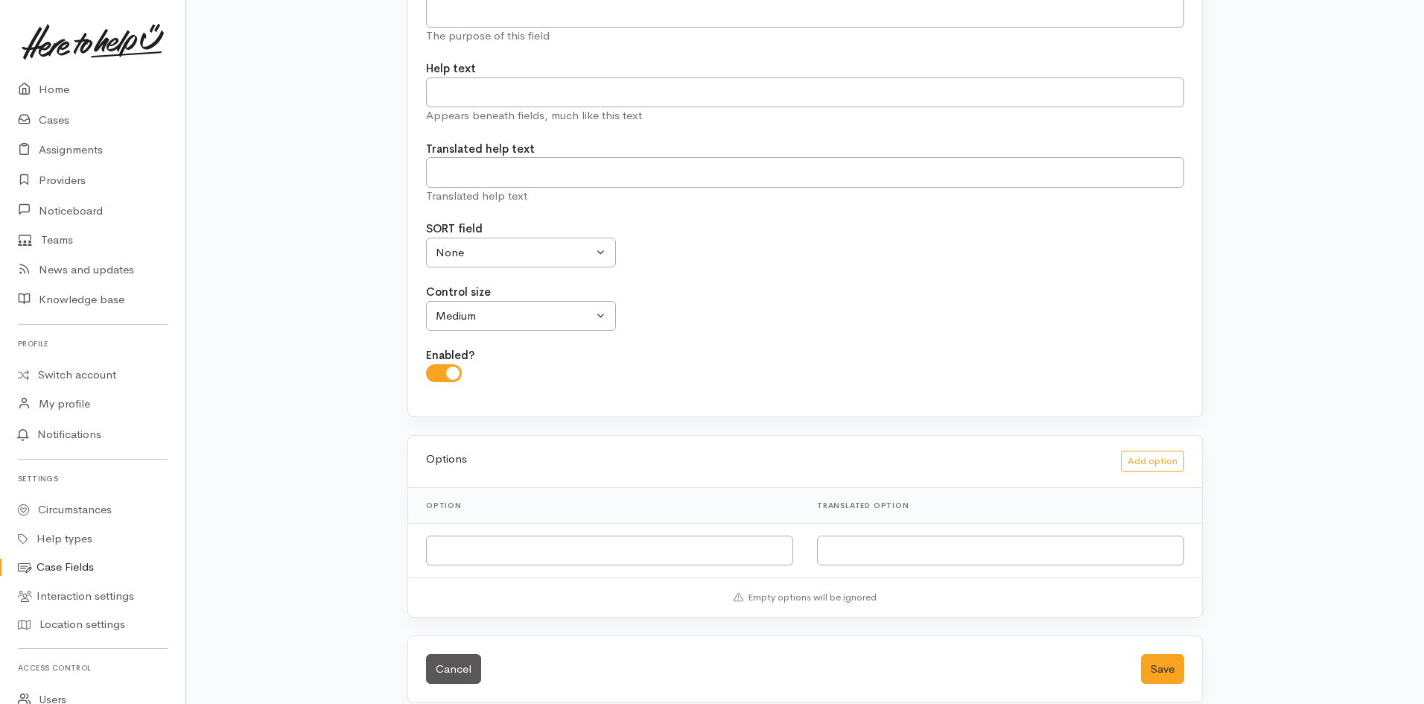
scroll to position [572, 0]
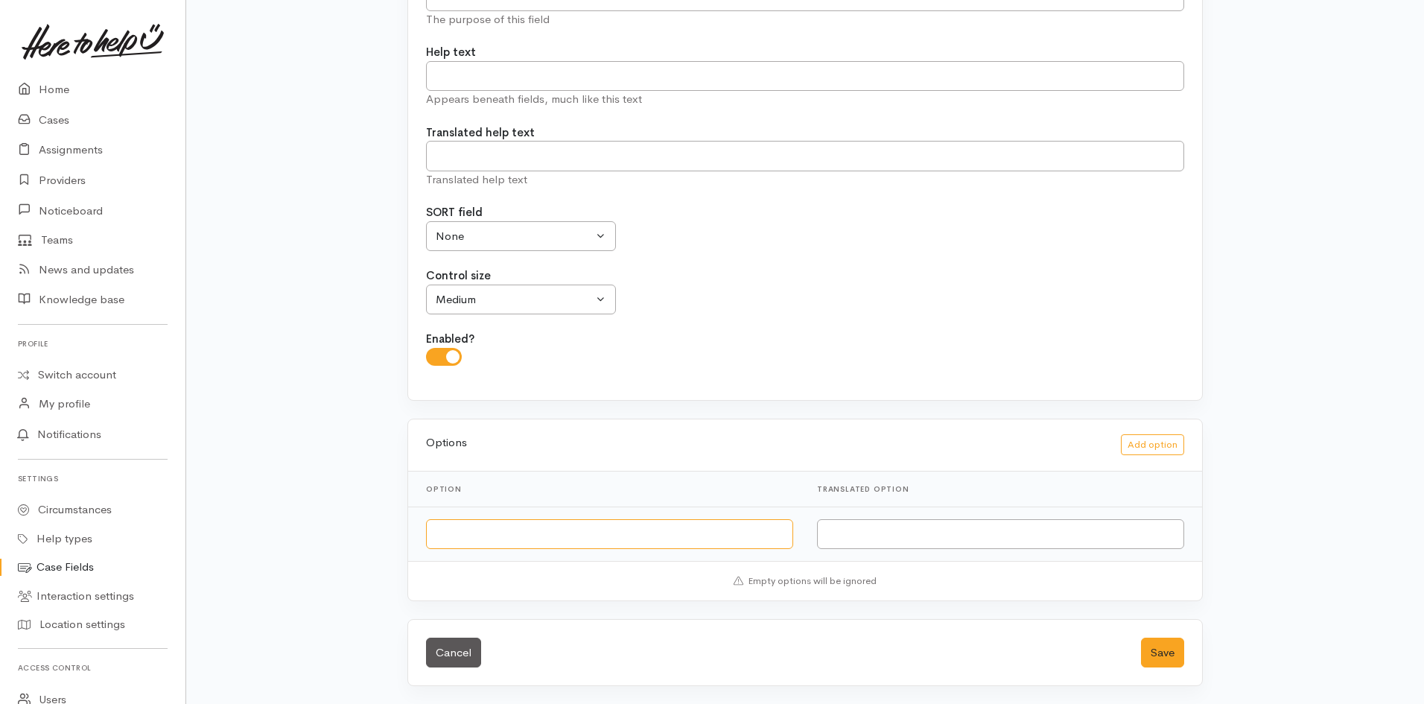
click at [539, 544] on input "text" at bounding box center [609, 534] width 367 height 31
type input "Community provider"
click at [1153, 448] on button "Add option" at bounding box center [1152, 445] width 63 height 22
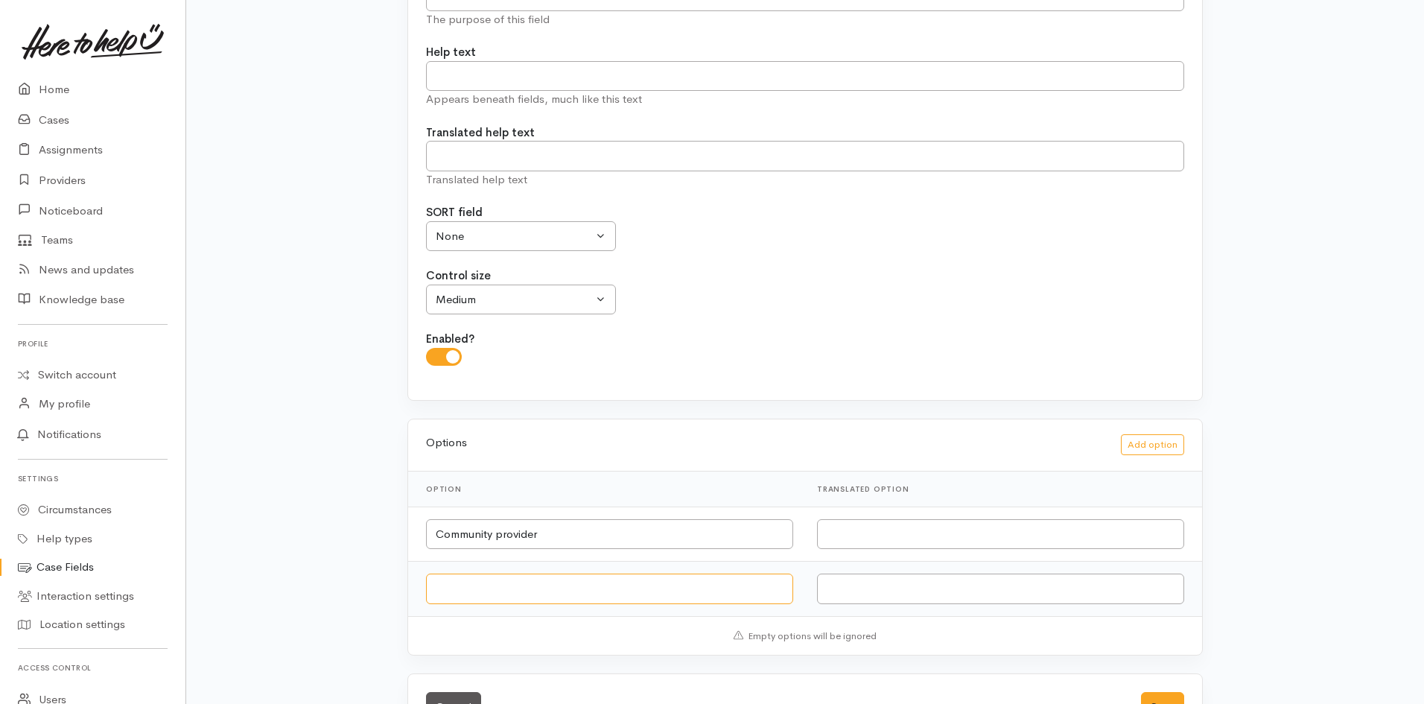
click at [537, 589] on input "text" at bounding box center [609, 589] width 367 height 31
type input "Health provider"
click at [1142, 448] on button "Add option" at bounding box center [1152, 445] width 63 height 22
click at [539, 639] on input "text" at bounding box center [609, 644] width 367 height 31
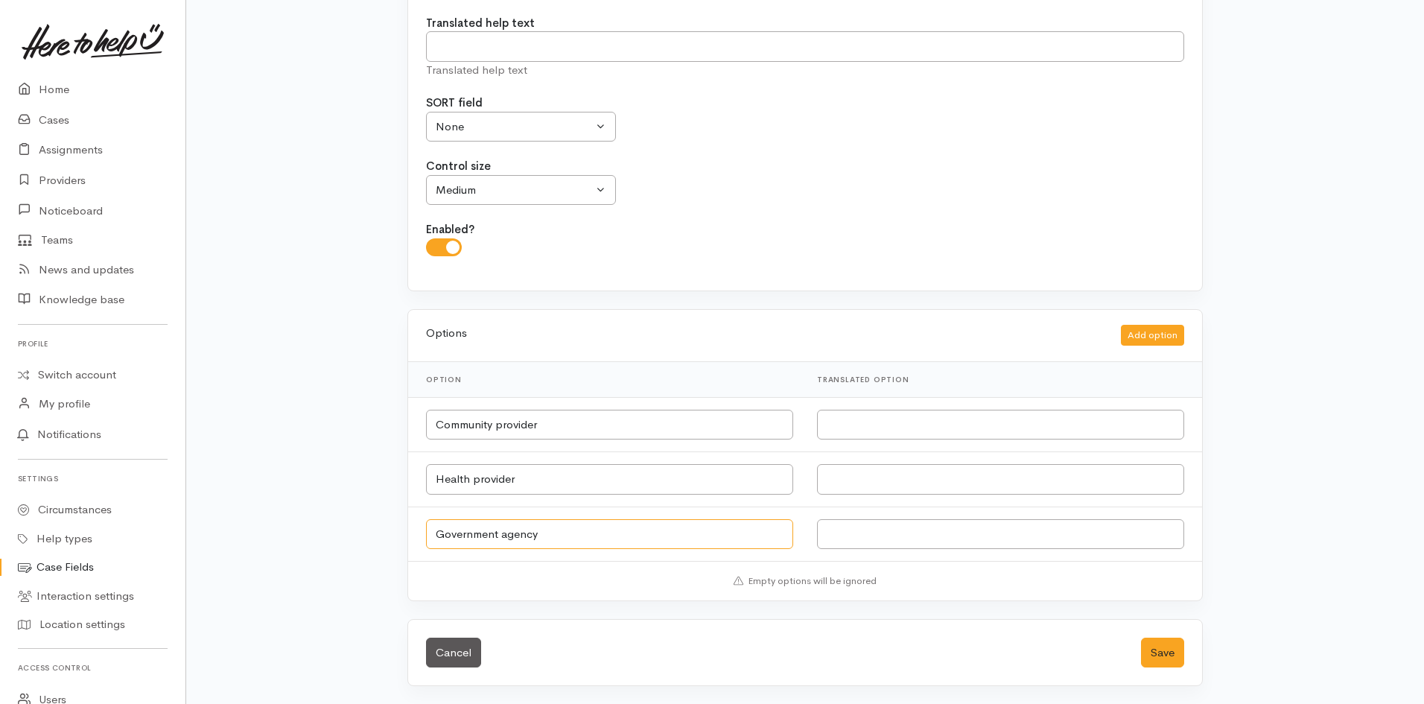
type input "Government agency"
click at [1158, 335] on button "Add option" at bounding box center [1152, 336] width 63 height 22
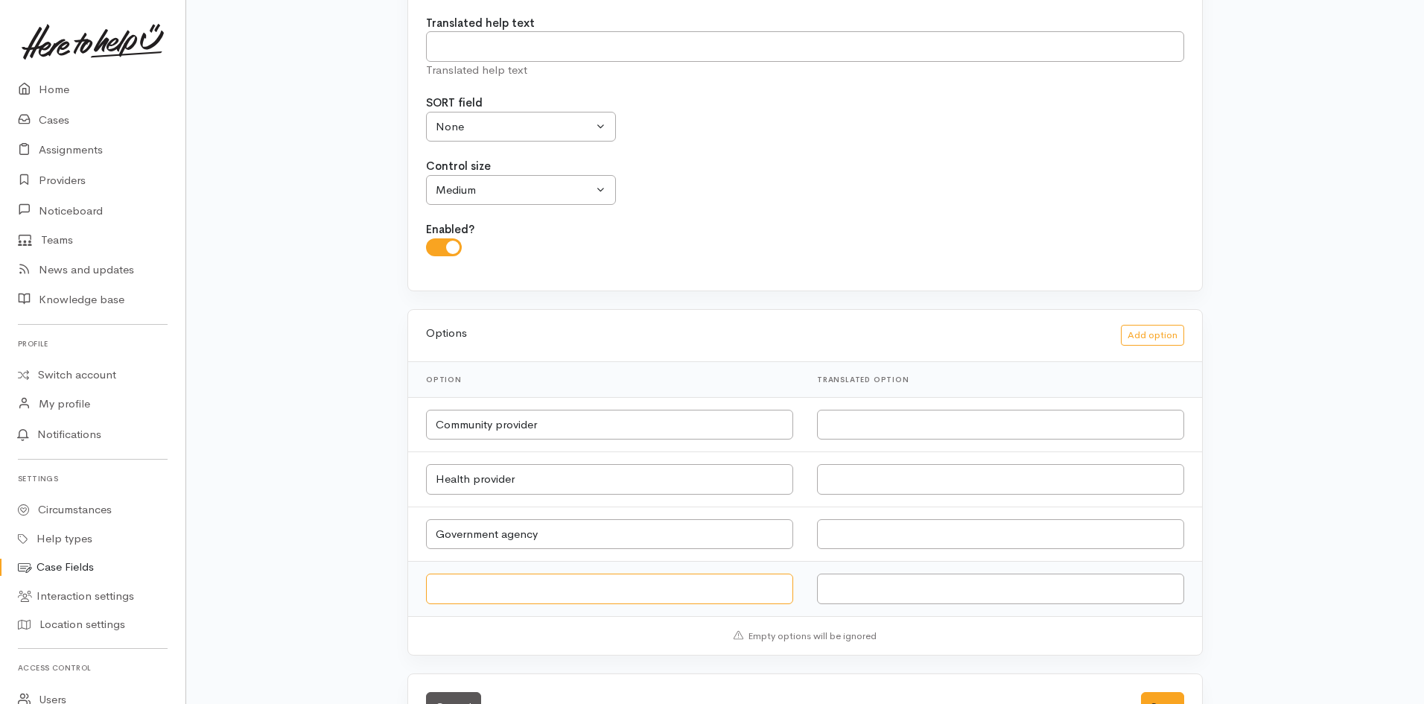
click at [600, 593] on input "text" at bounding box center [609, 589] width 367 height 31
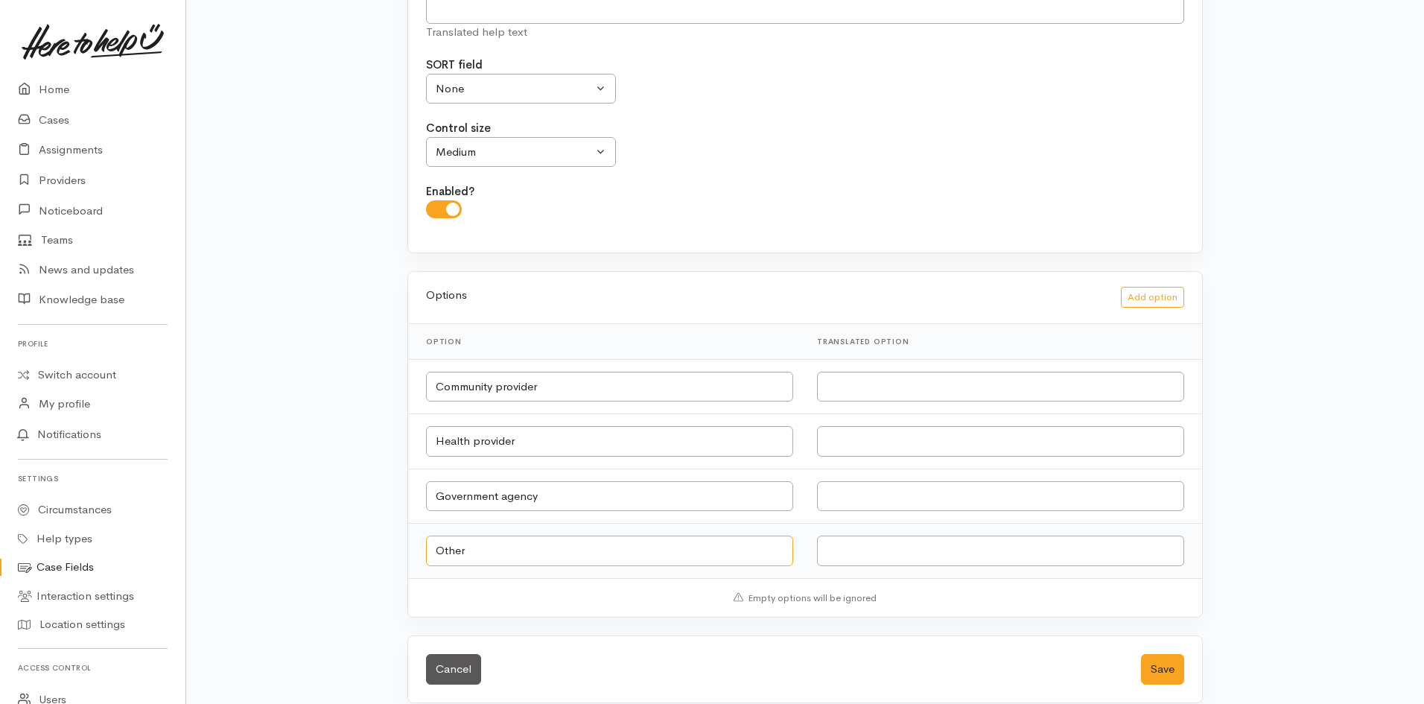
scroll to position [737, 0]
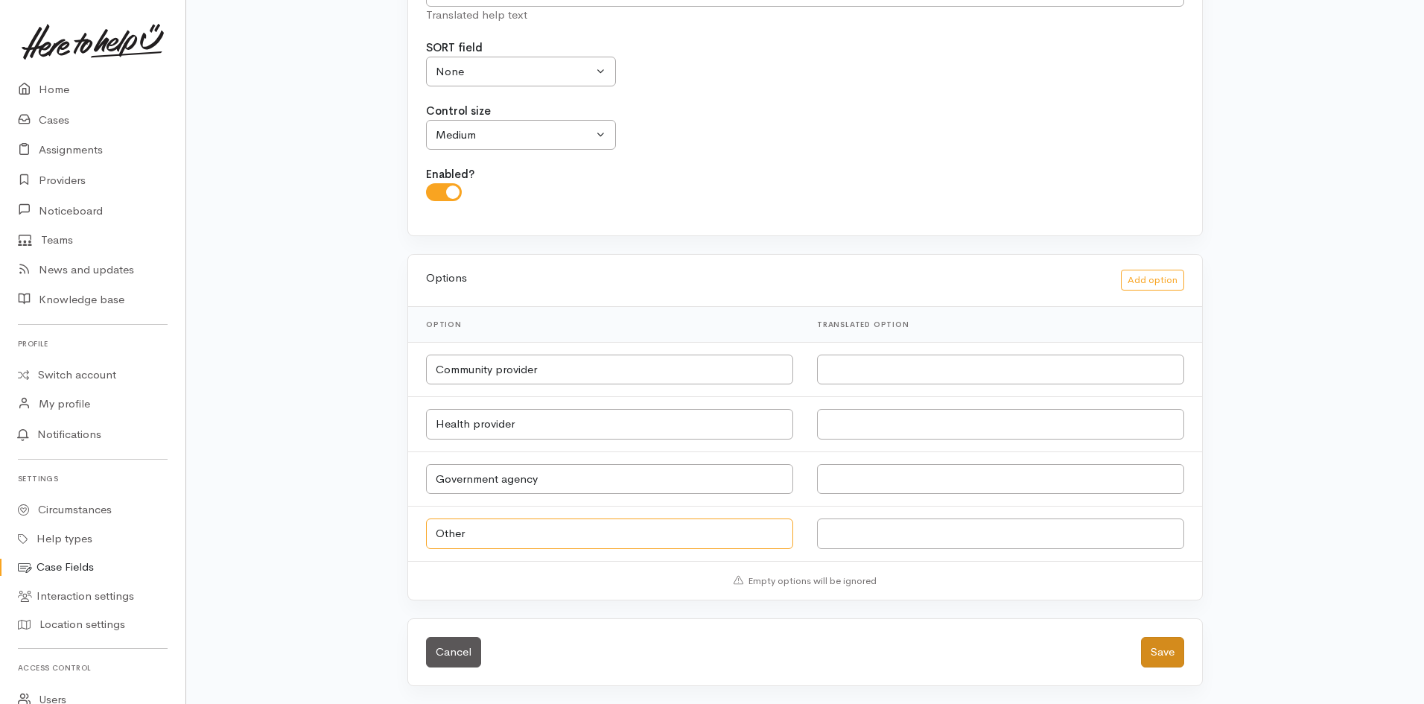
type input "Other"
click at [1159, 650] on button "Save" at bounding box center [1162, 652] width 43 height 31
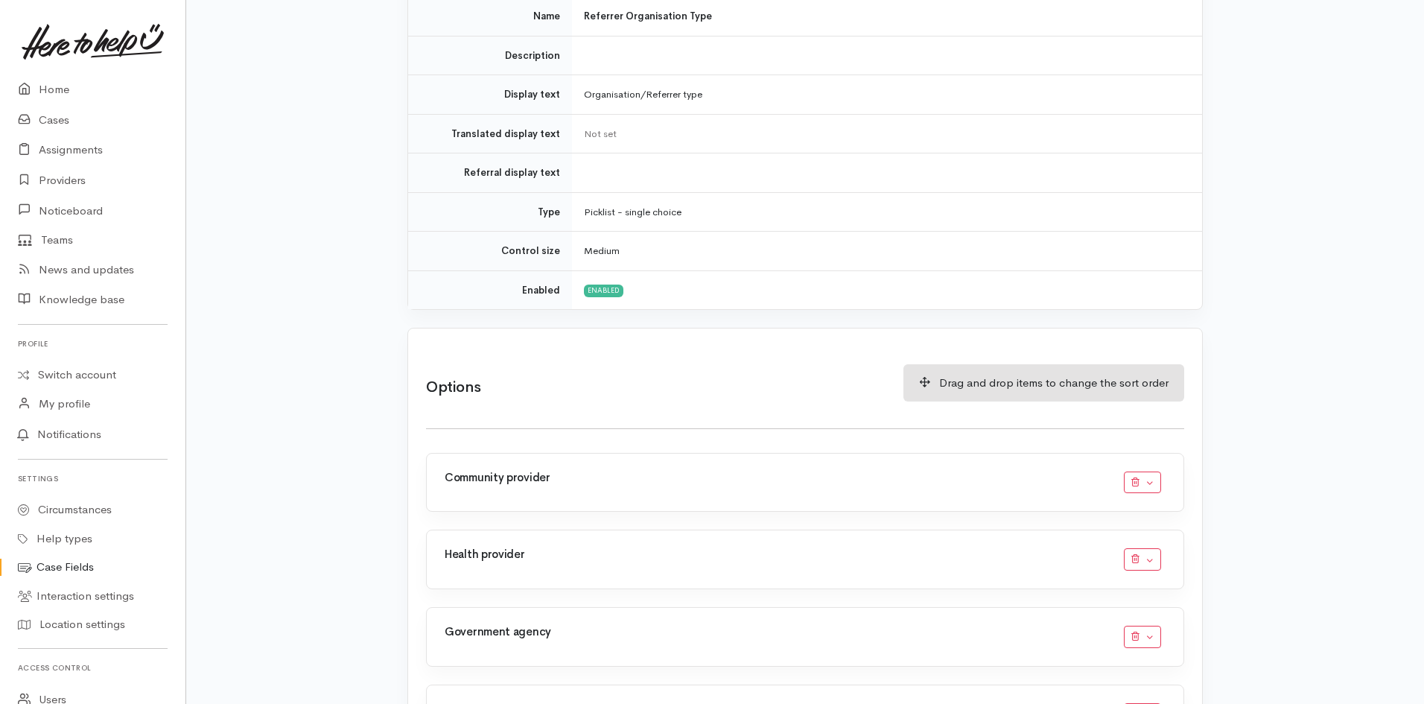
scroll to position [261, 0]
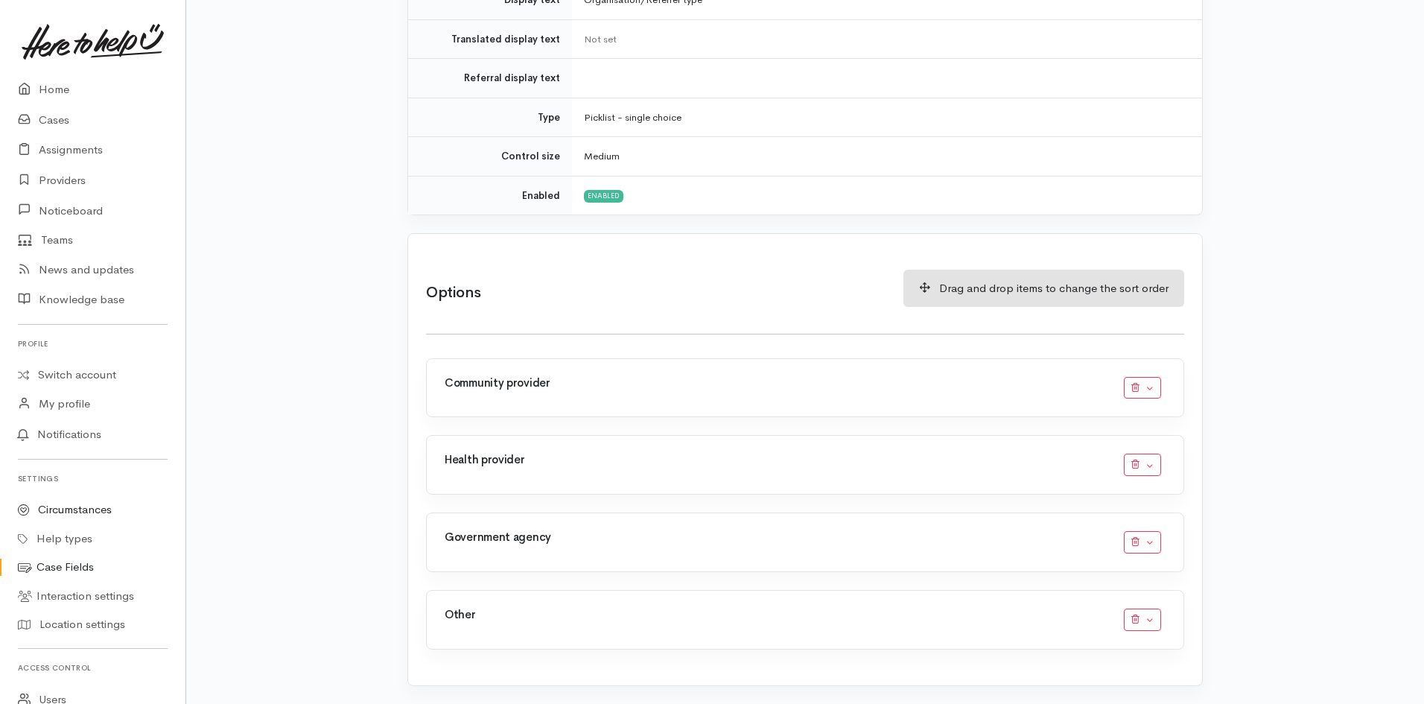
click at [51, 516] on link "Circumstances" at bounding box center [93, 509] width 186 height 29
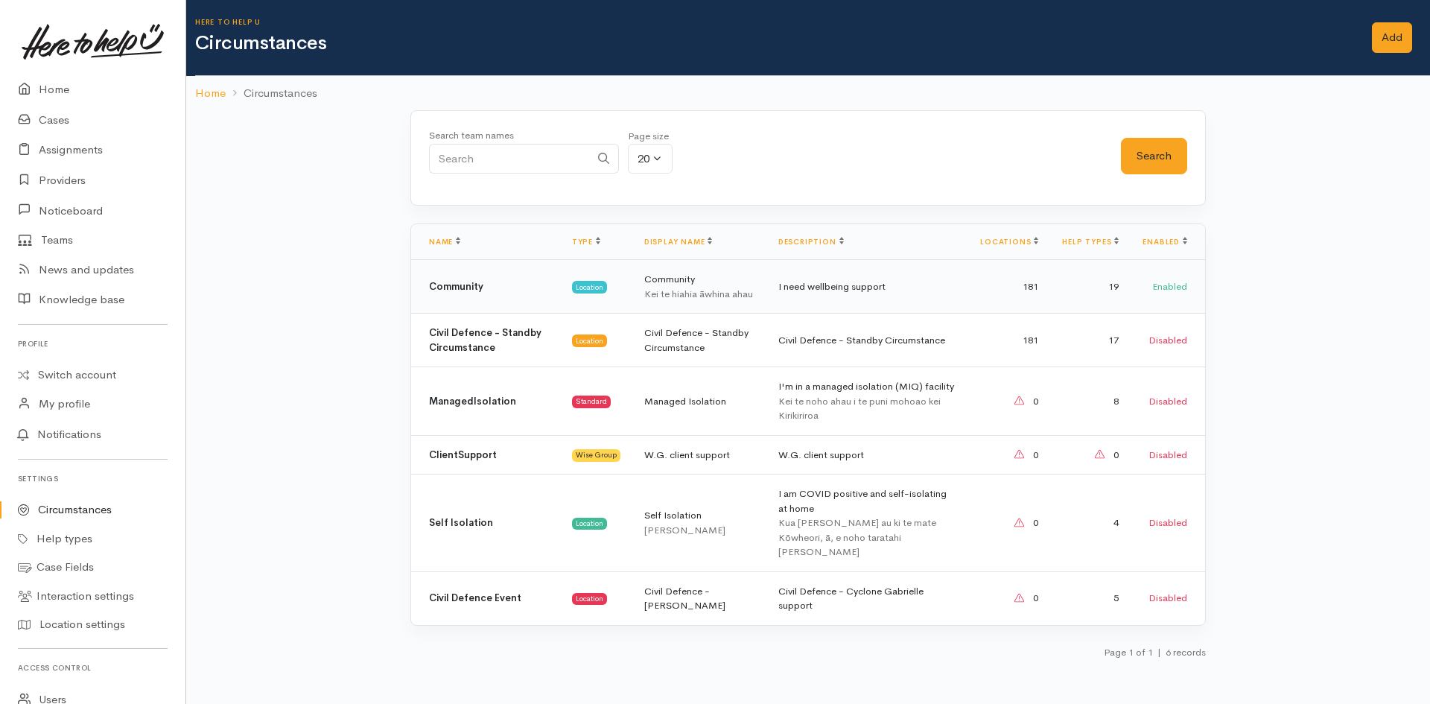
click at [715, 291] on div "Kei te hiahia āwhina ahau" at bounding box center [699, 294] width 110 height 15
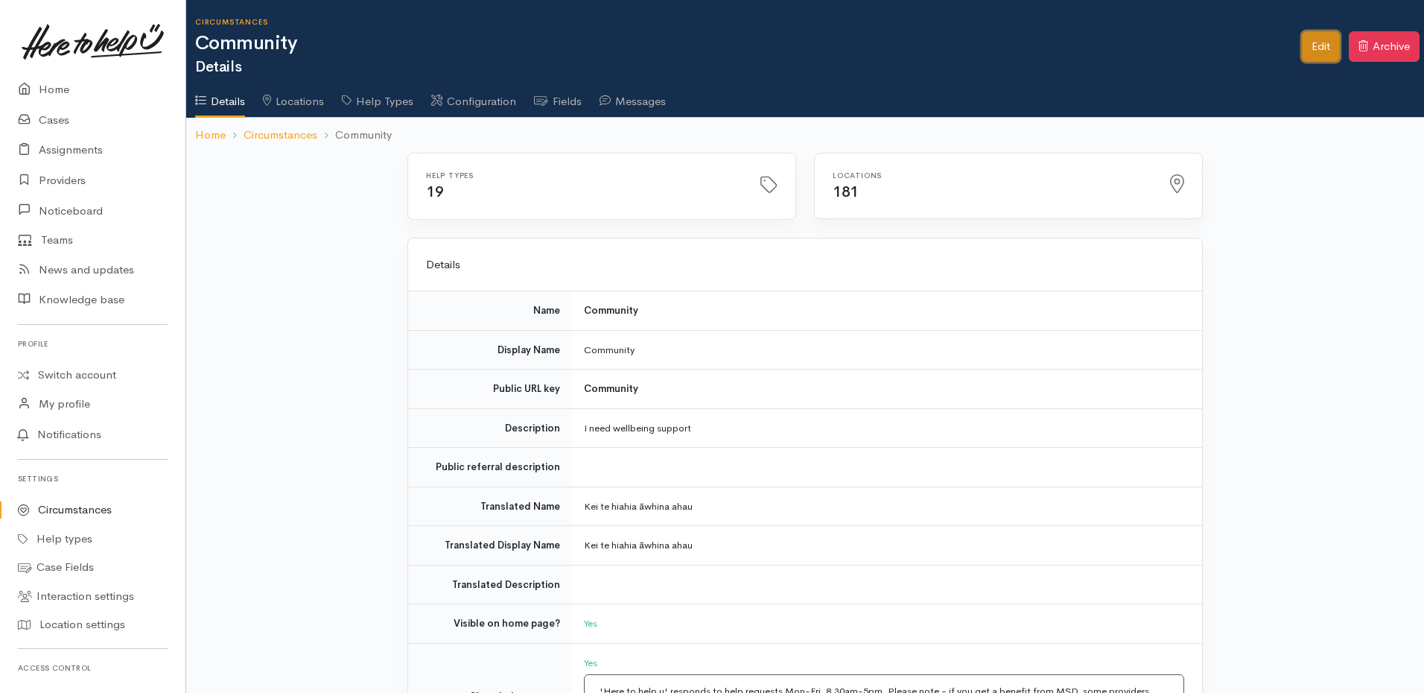
click at [1302, 51] on link "Edit" at bounding box center [1321, 46] width 38 height 31
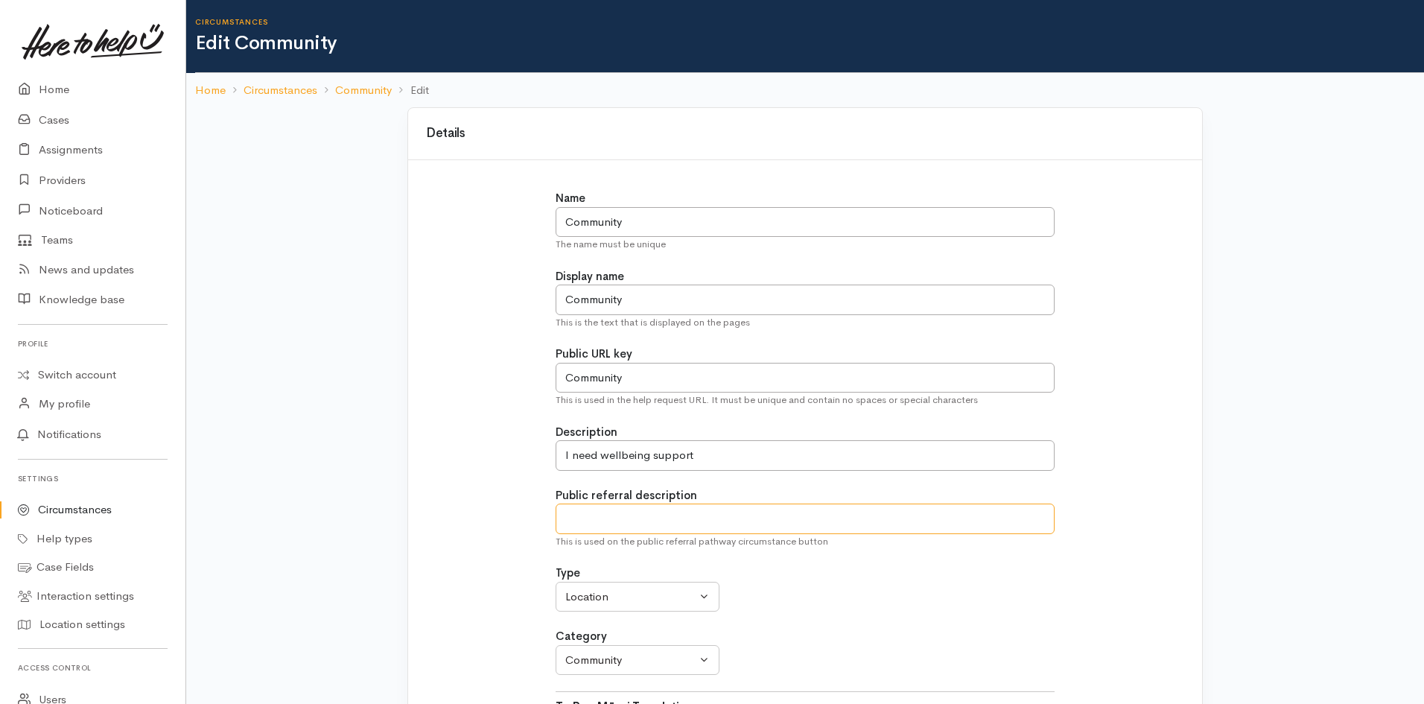
click at [671, 519] on input "text" at bounding box center [806, 519] width 500 height 31
paste input "I am referring someone in for support"
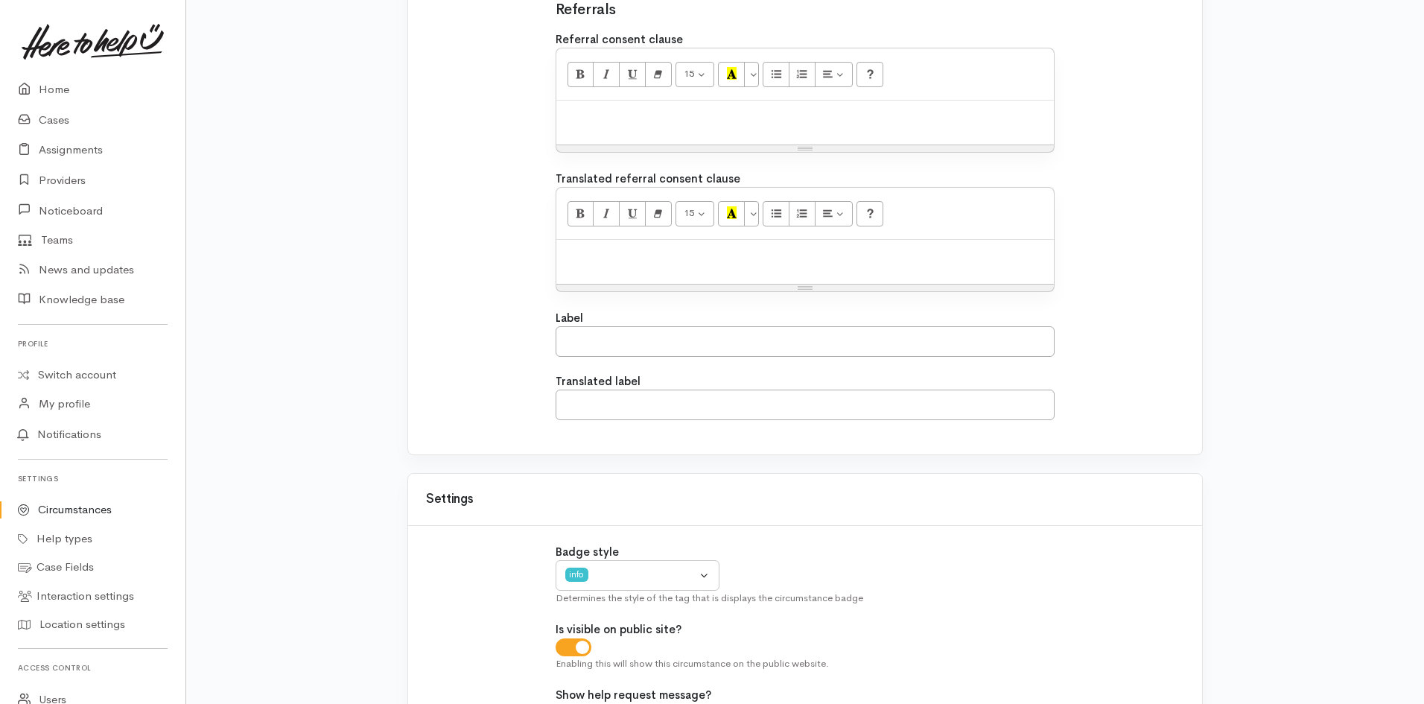
scroll to position [1192, 0]
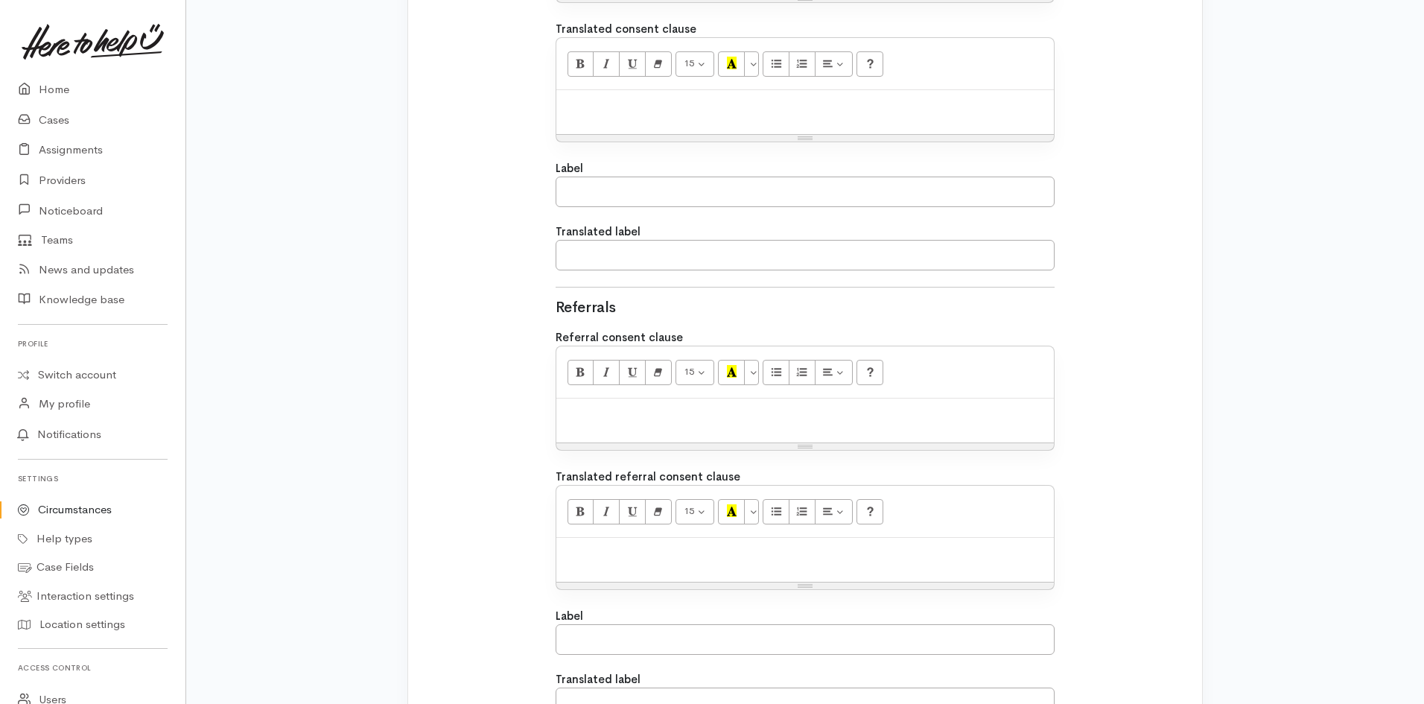
type input "I am referring someone in for support"
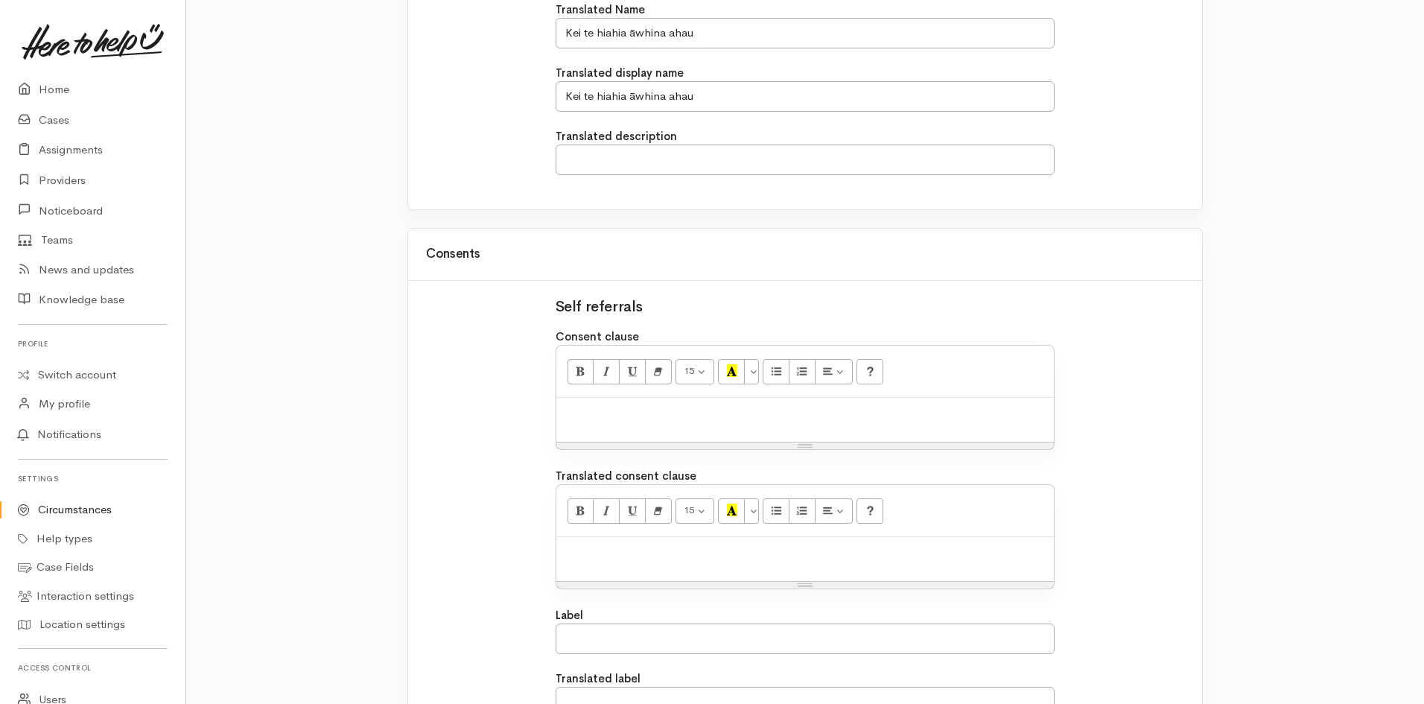
scroll to position [1118, 0]
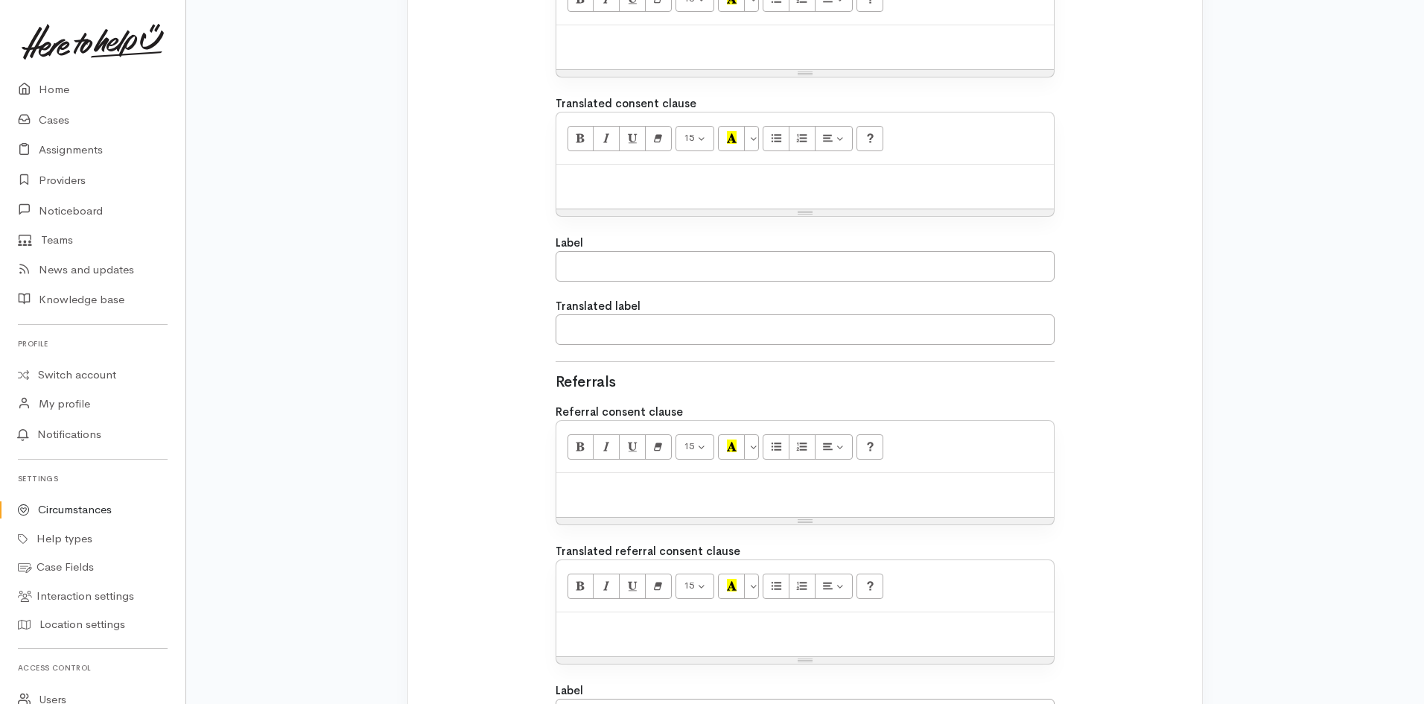
click at [683, 485] on p at bounding box center [806, 489] width 484 height 17
paste div
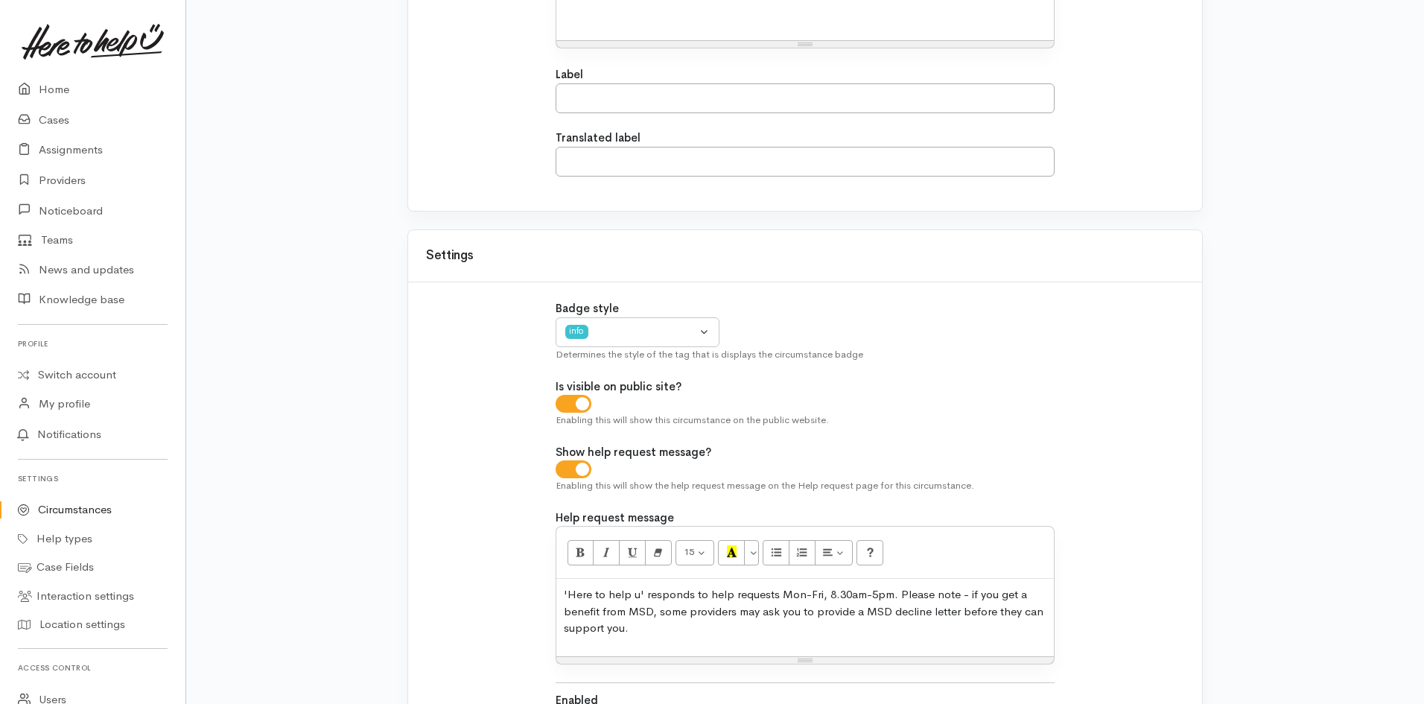
scroll to position [1911, 0]
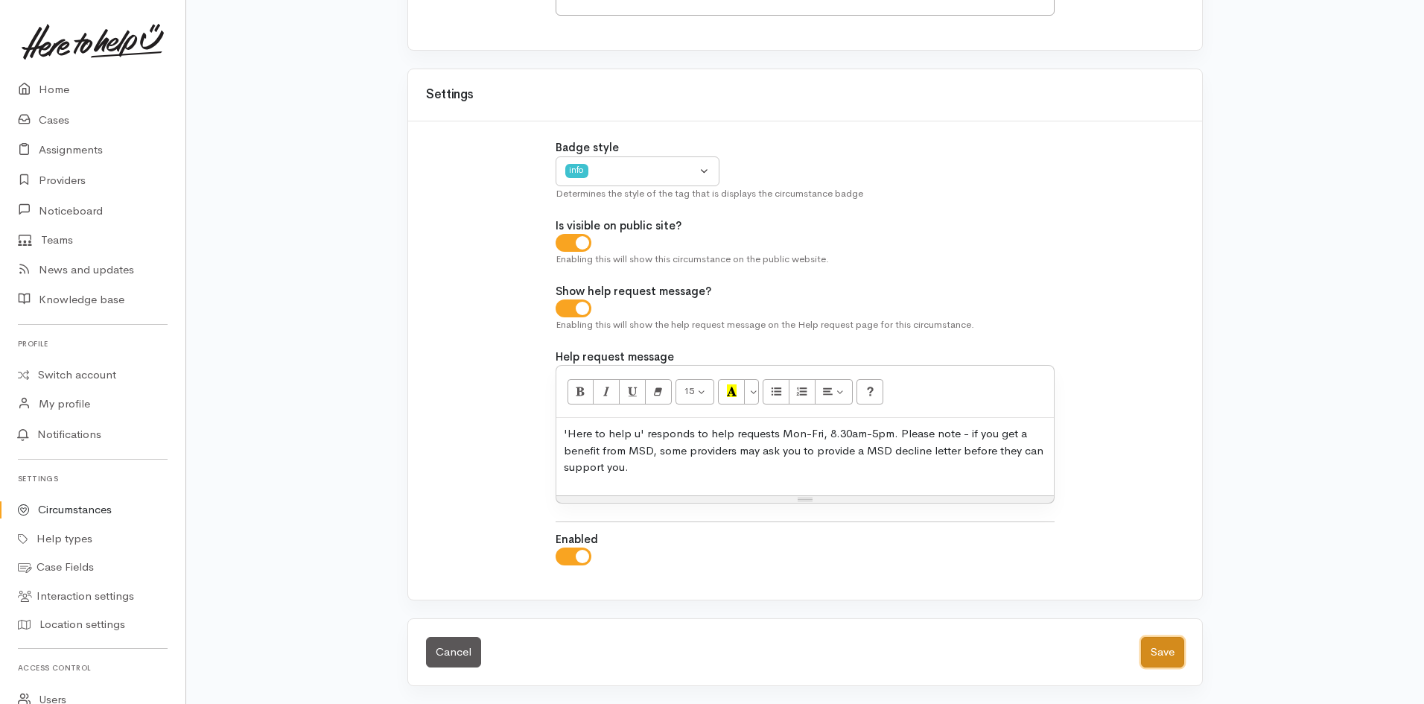
click at [1161, 650] on button "Save" at bounding box center [1162, 652] width 43 height 31
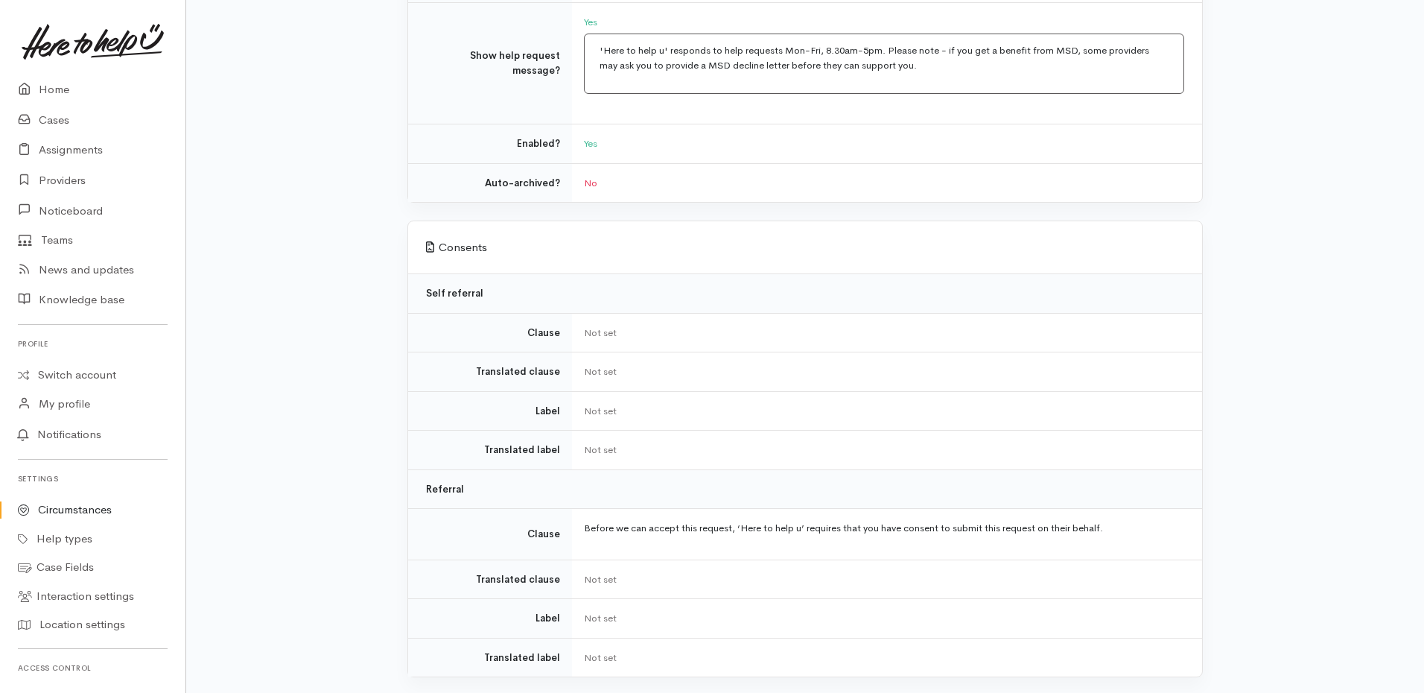
scroll to position [643, 0]
click at [1061, 544] on td "Before we can accept this request, ‘Here to help u’ requires that you have cons…" at bounding box center [887, 532] width 630 height 51
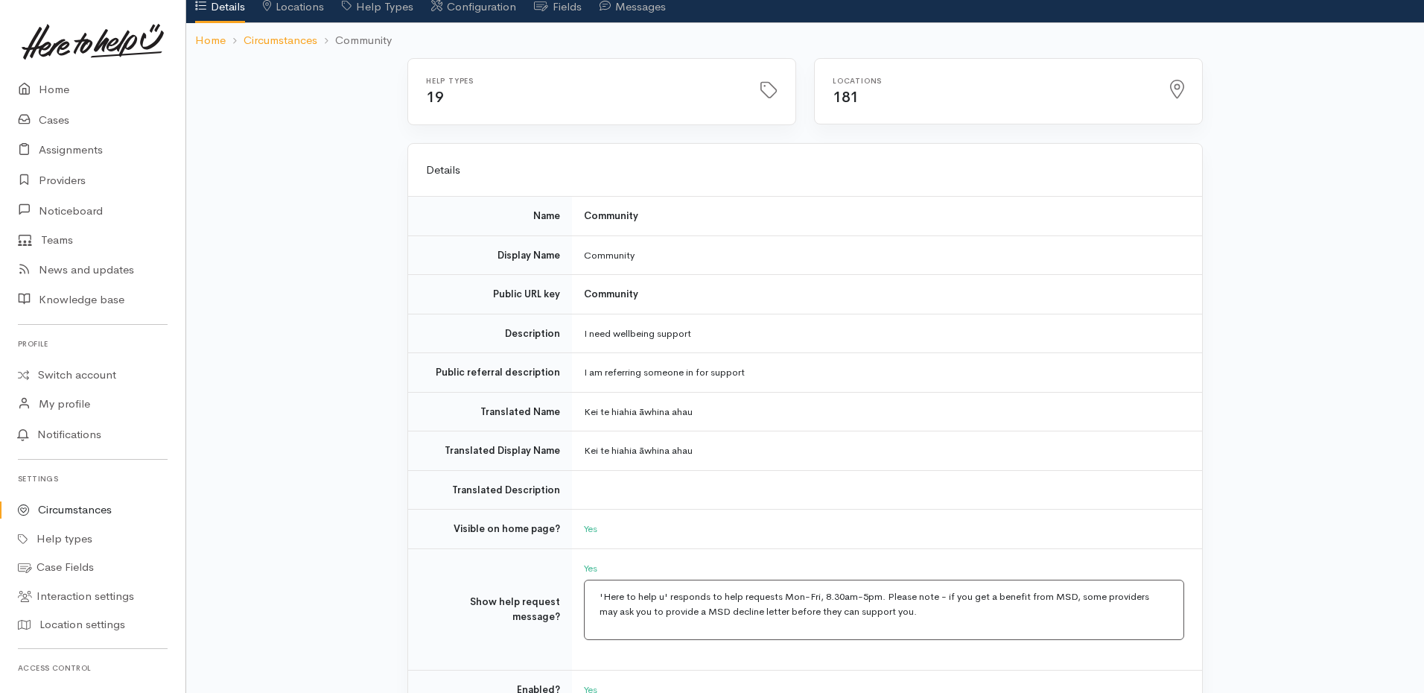
scroll to position [0, 0]
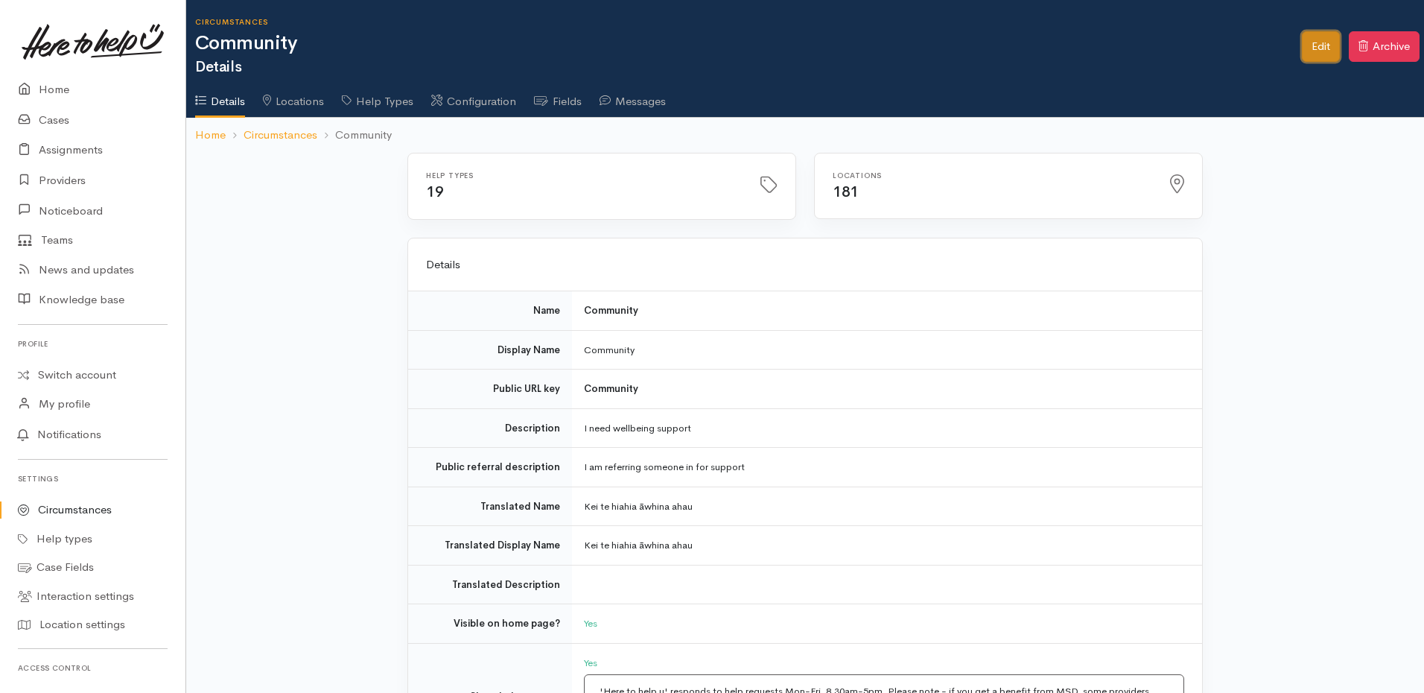
click at [1328, 51] on link "Edit" at bounding box center [1321, 46] width 38 height 31
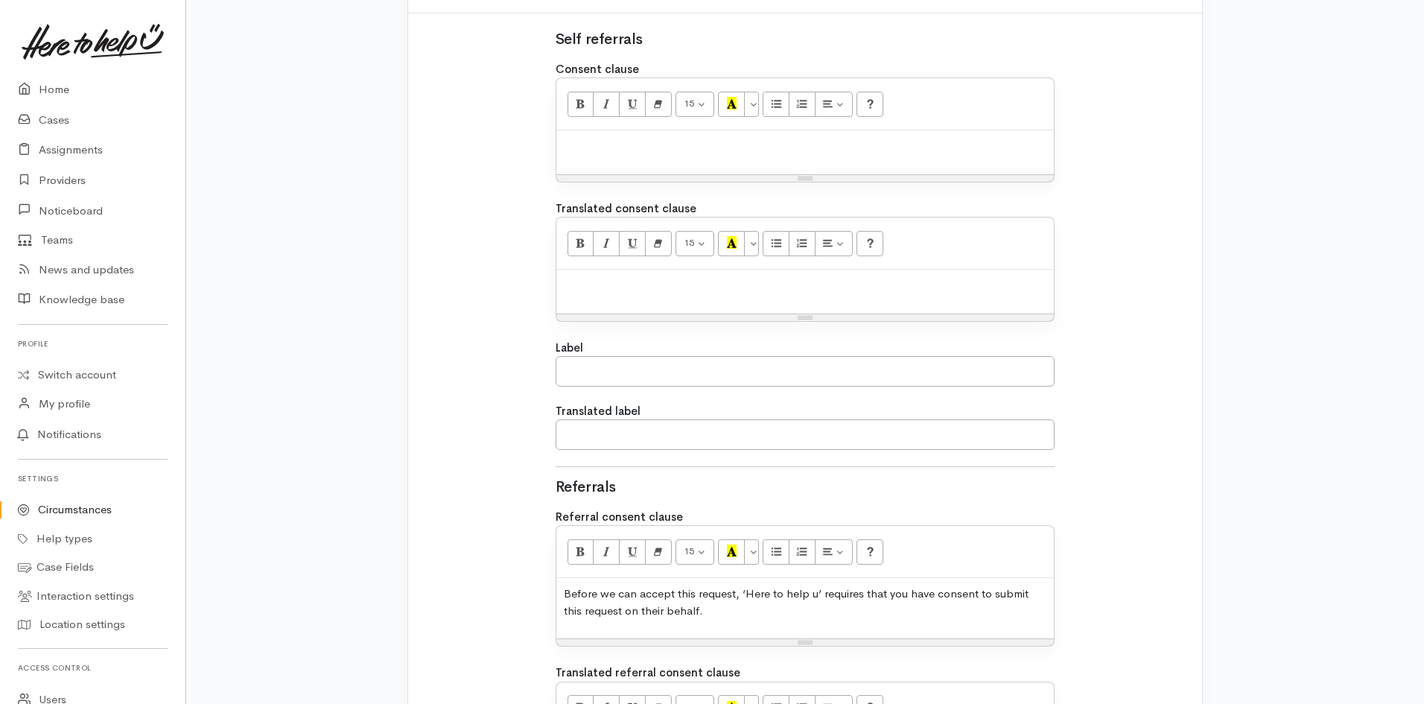
scroll to position [1118, 0]
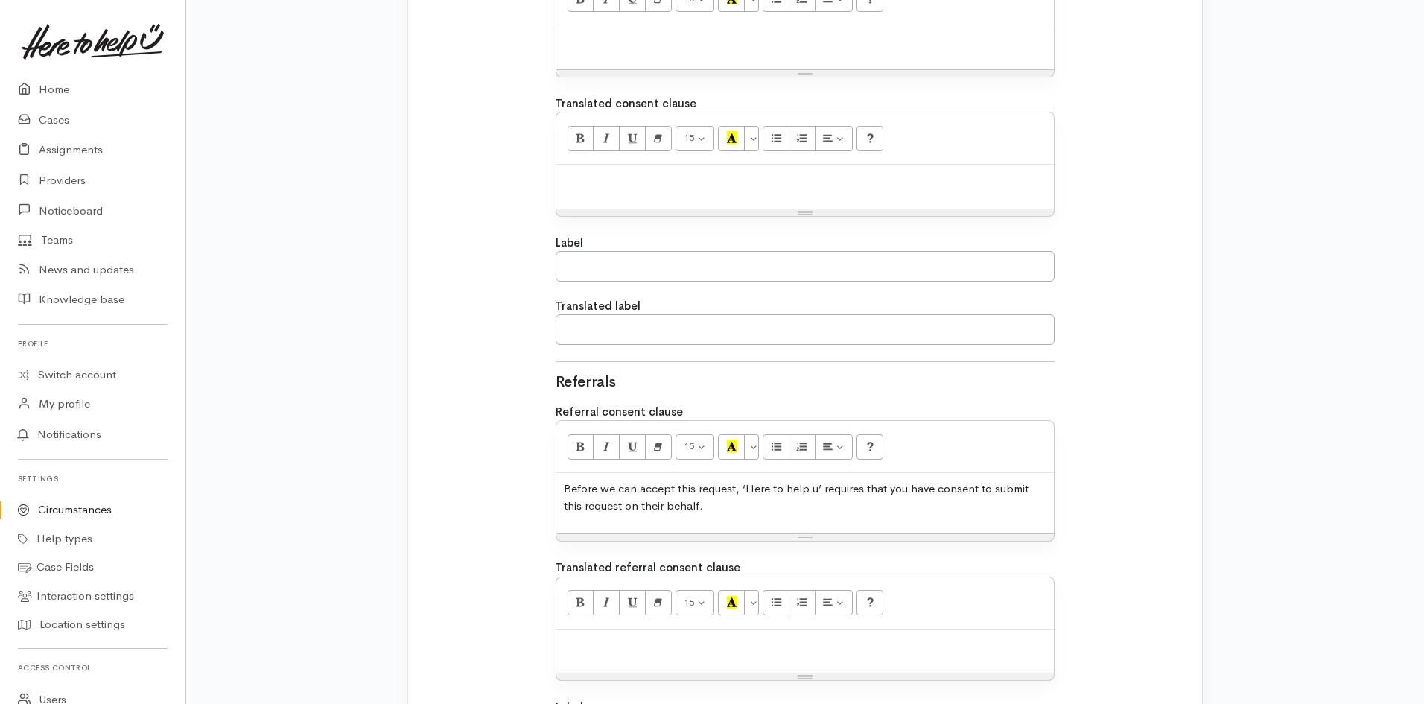
click at [694, 516] on div "Before we can accept this request, ‘Here to help u’ requires that you have cons…" at bounding box center [806, 503] width 498 height 60
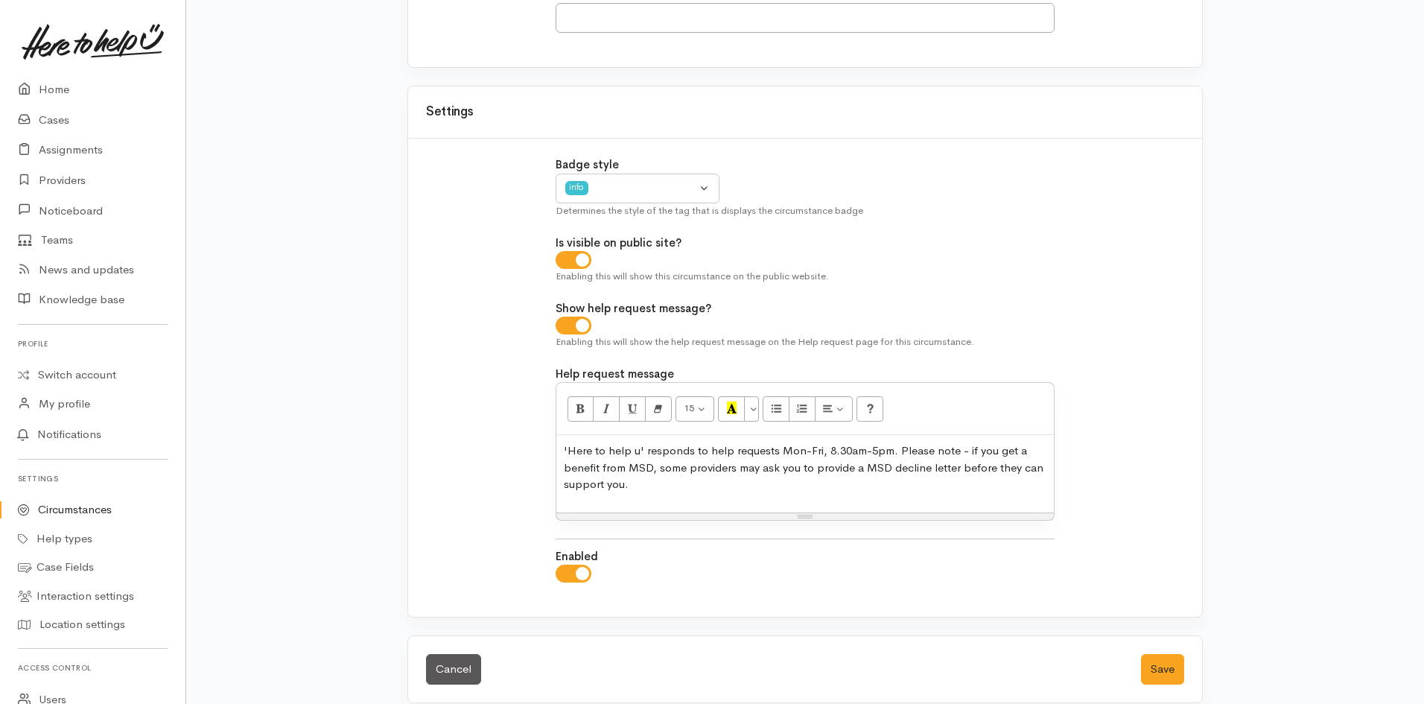
scroll to position [1911, 0]
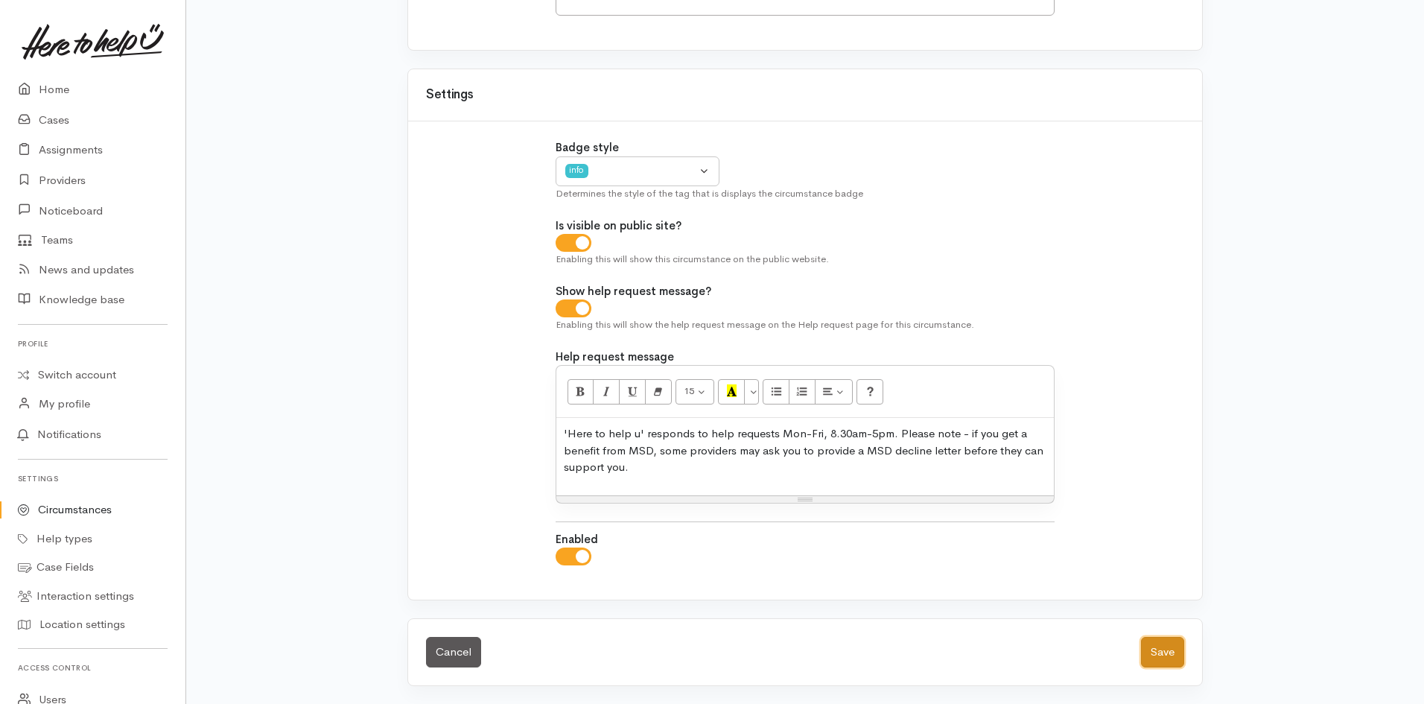
click at [1164, 643] on button "Save" at bounding box center [1162, 652] width 43 height 31
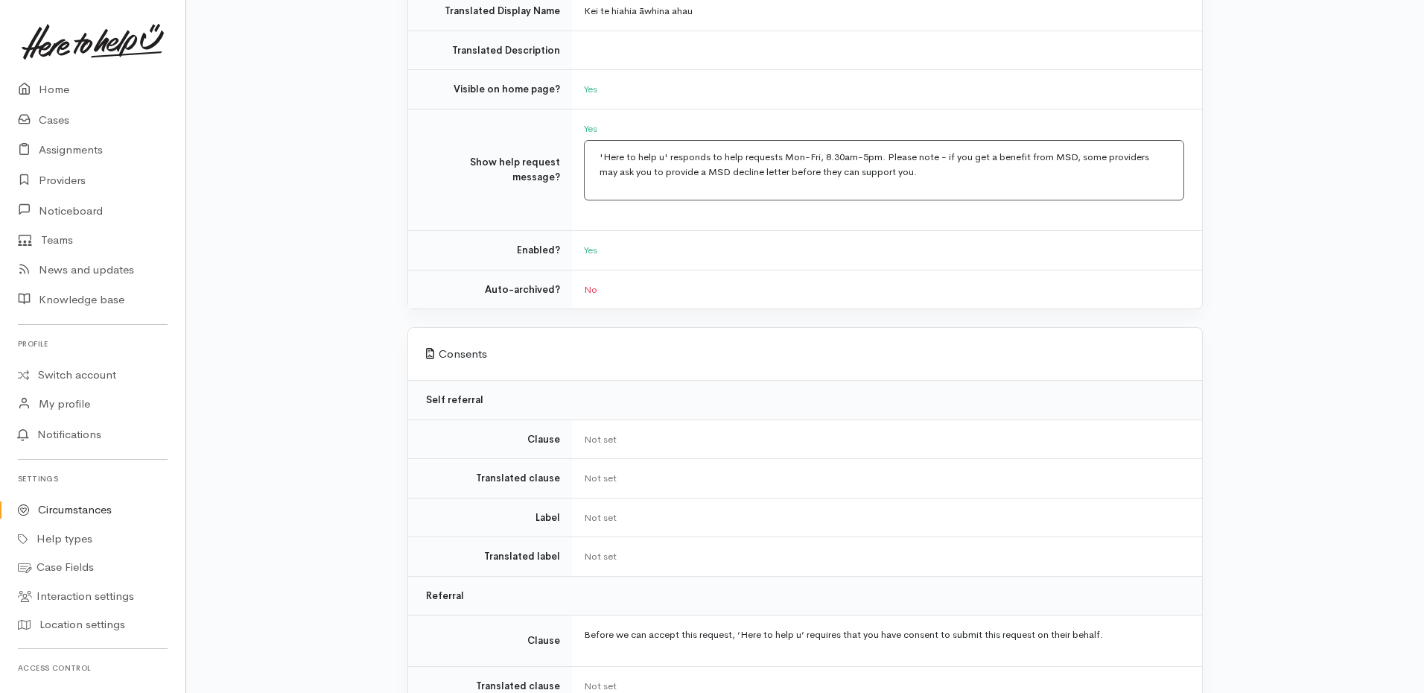
scroll to position [643, 0]
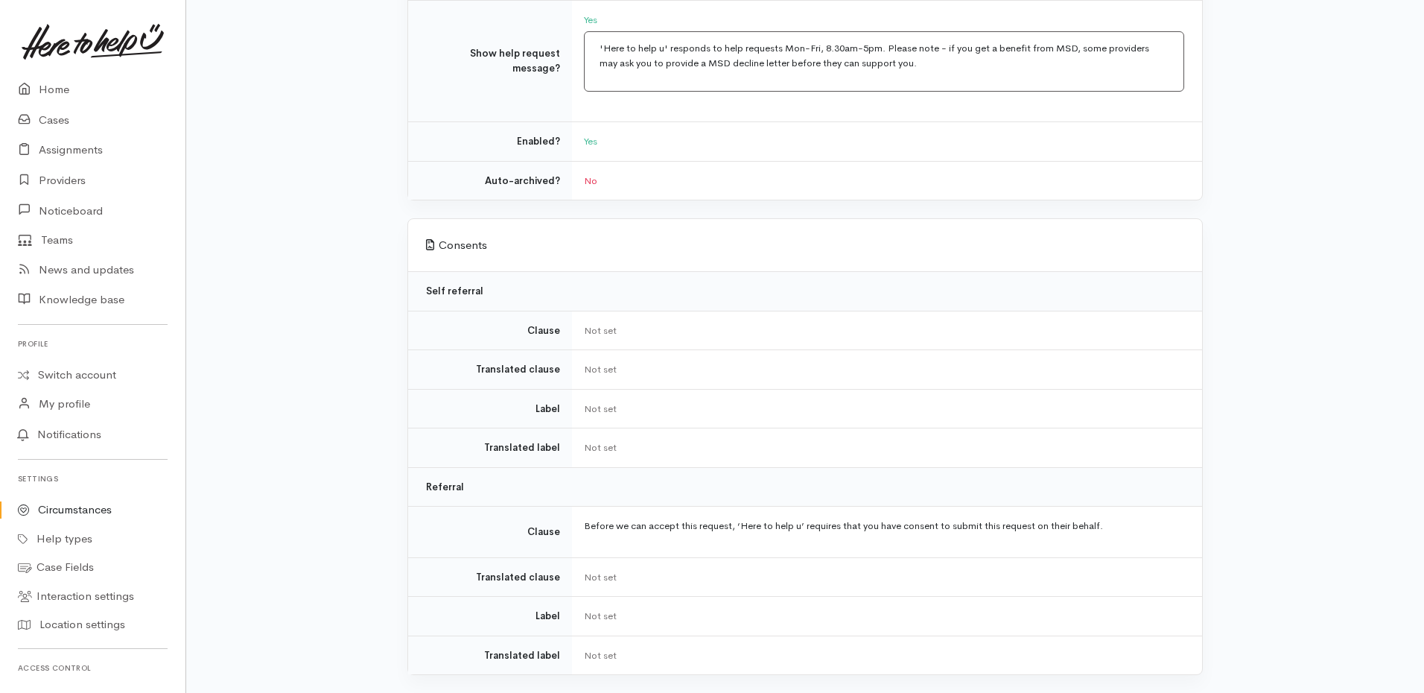
click at [1201, 471] on td "Referral" at bounding box center [805, 486] width 794 height 39
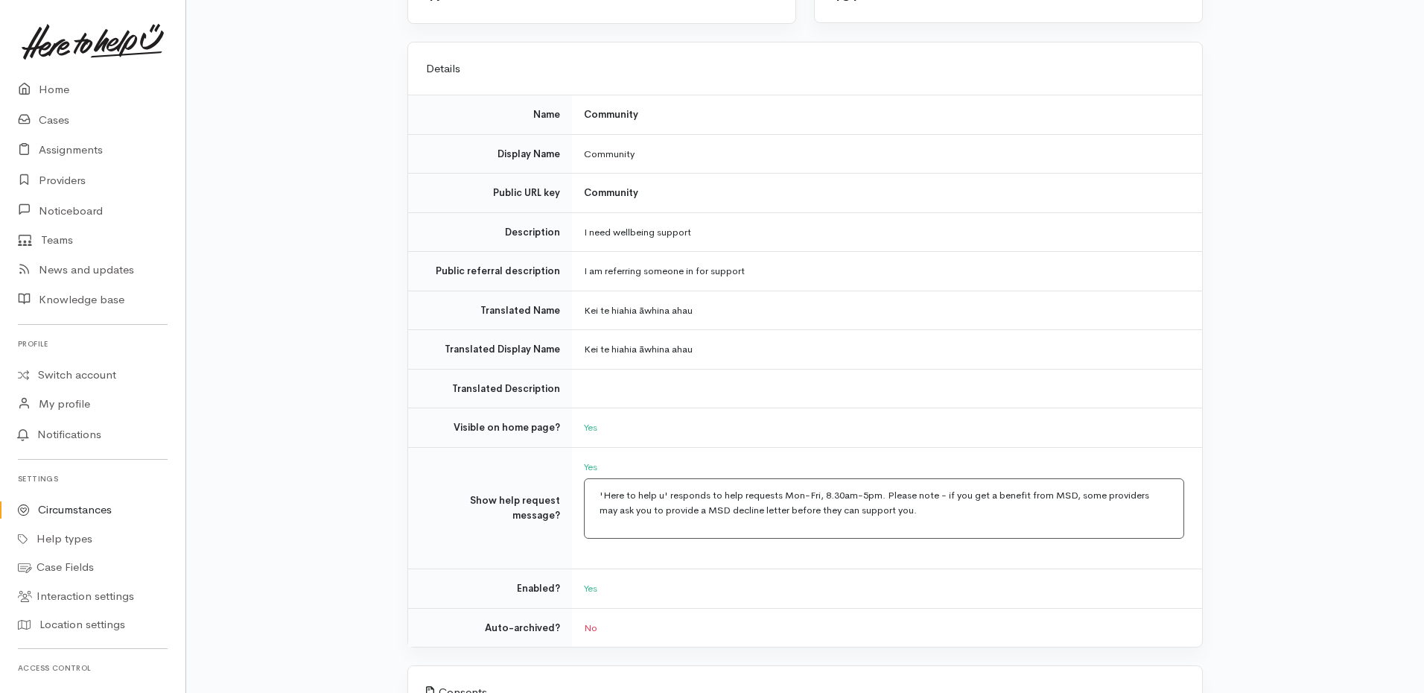
scroll to position [0, 0]
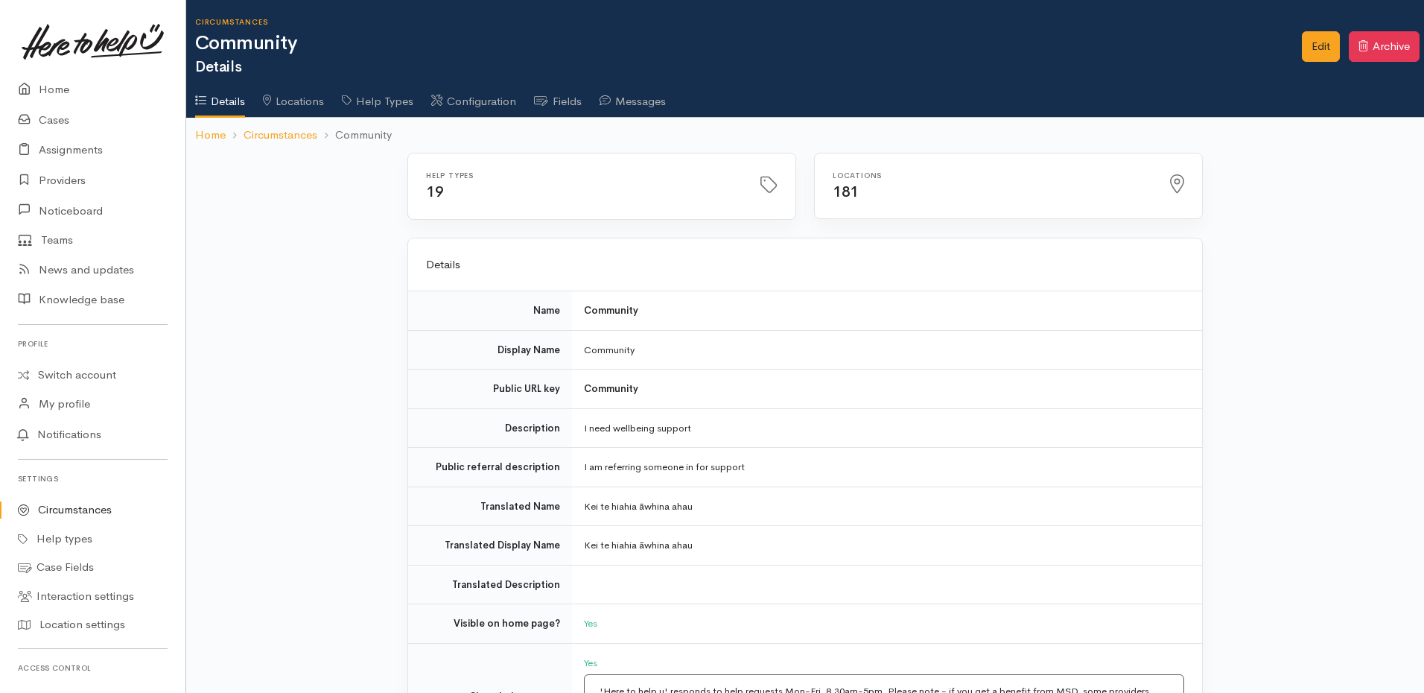
click at [96, 510] on link "Circumstances" at bounding box center [93, 509] width 186 height 29
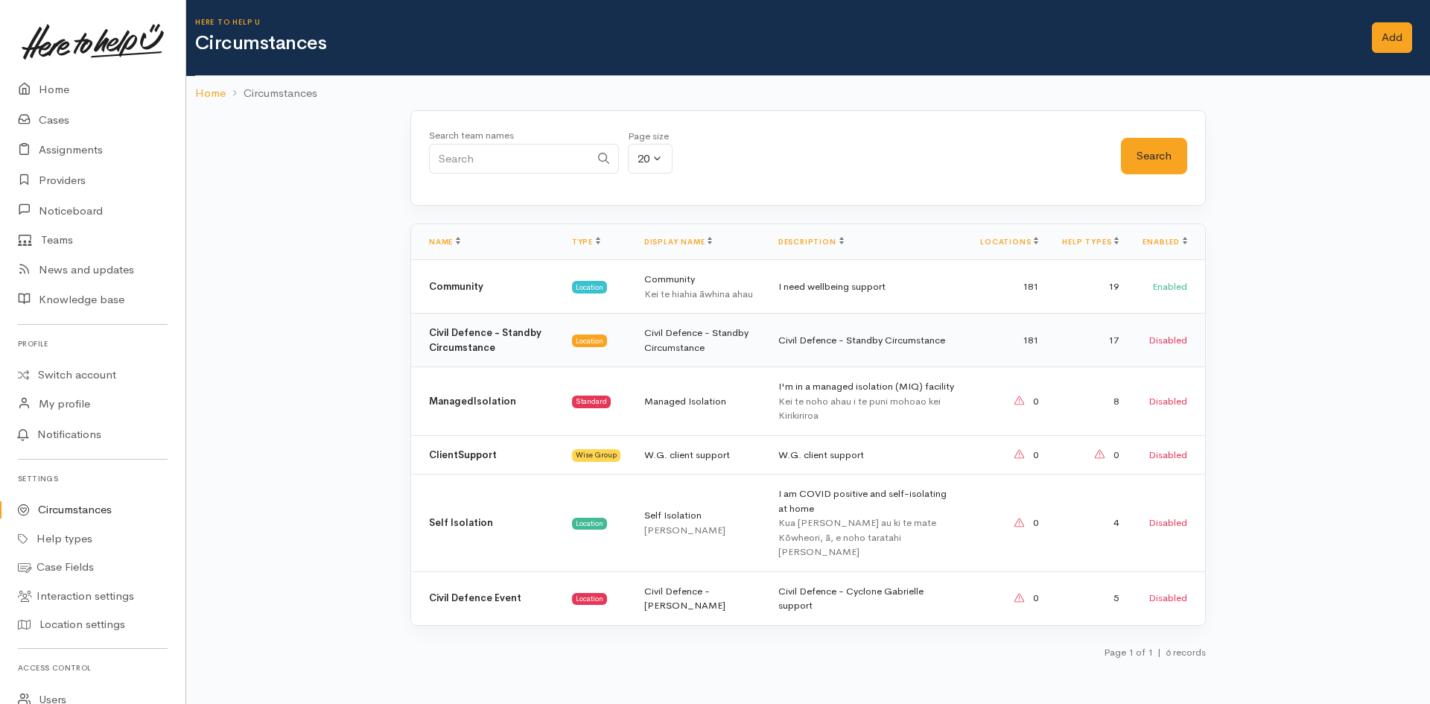
click at [733, 335] on td "Civil Defence - Standby Circumstance" at bounding box center [700, 341] width 134 height 54
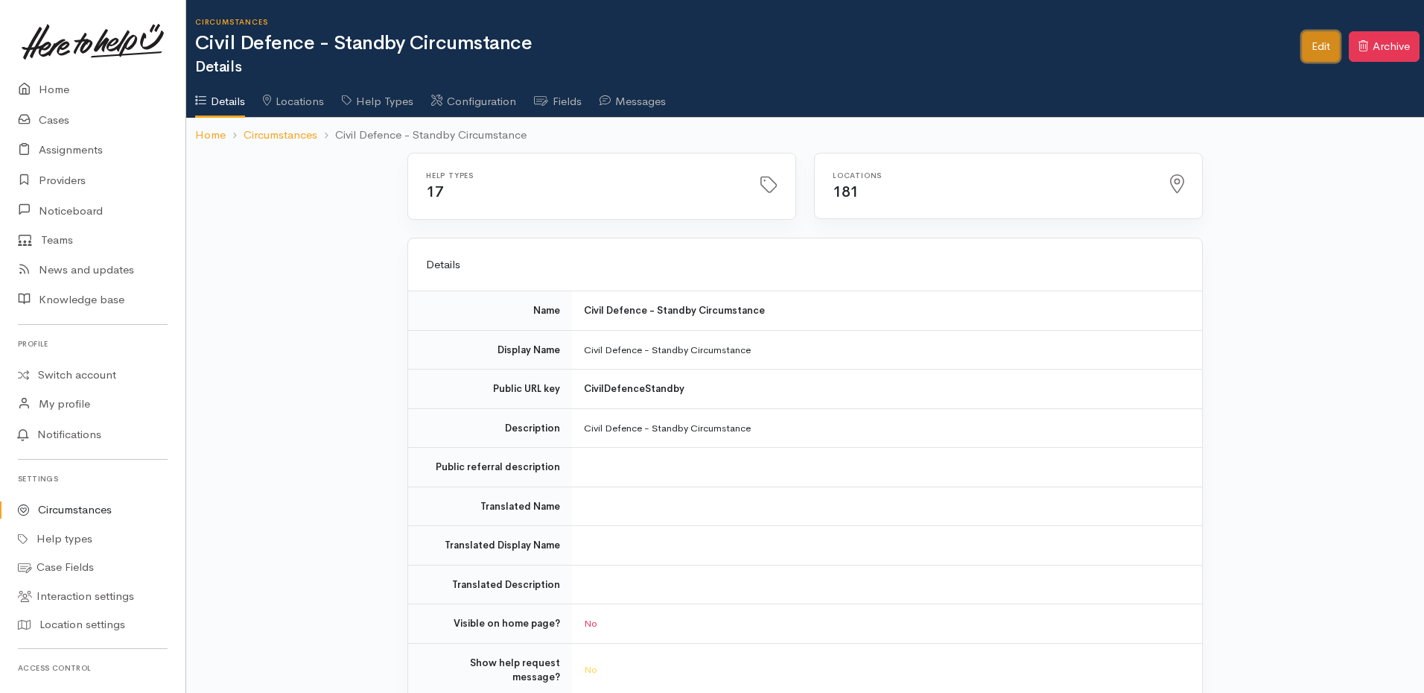
click at [1304, 55] on link "Edit" at bounding box center [1321, 46] width 38 height 31
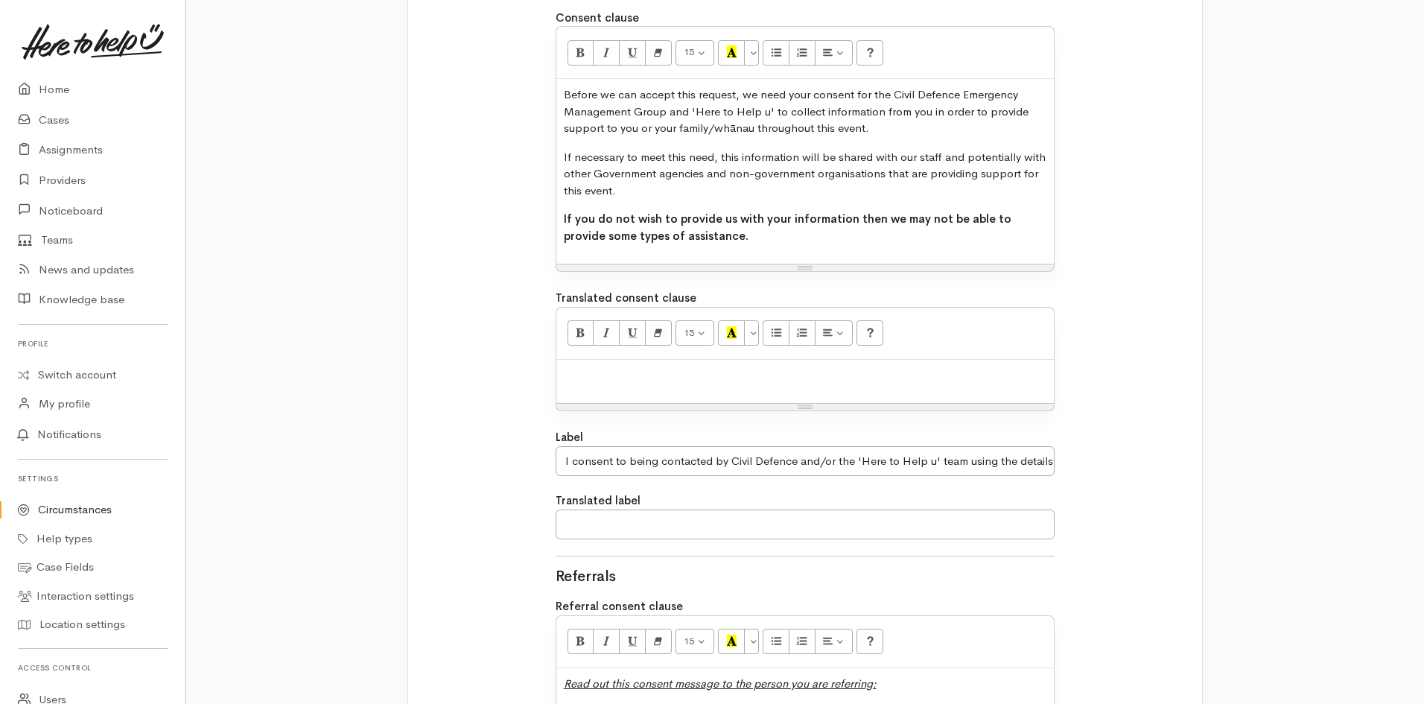
scroll to position [1267, 0]
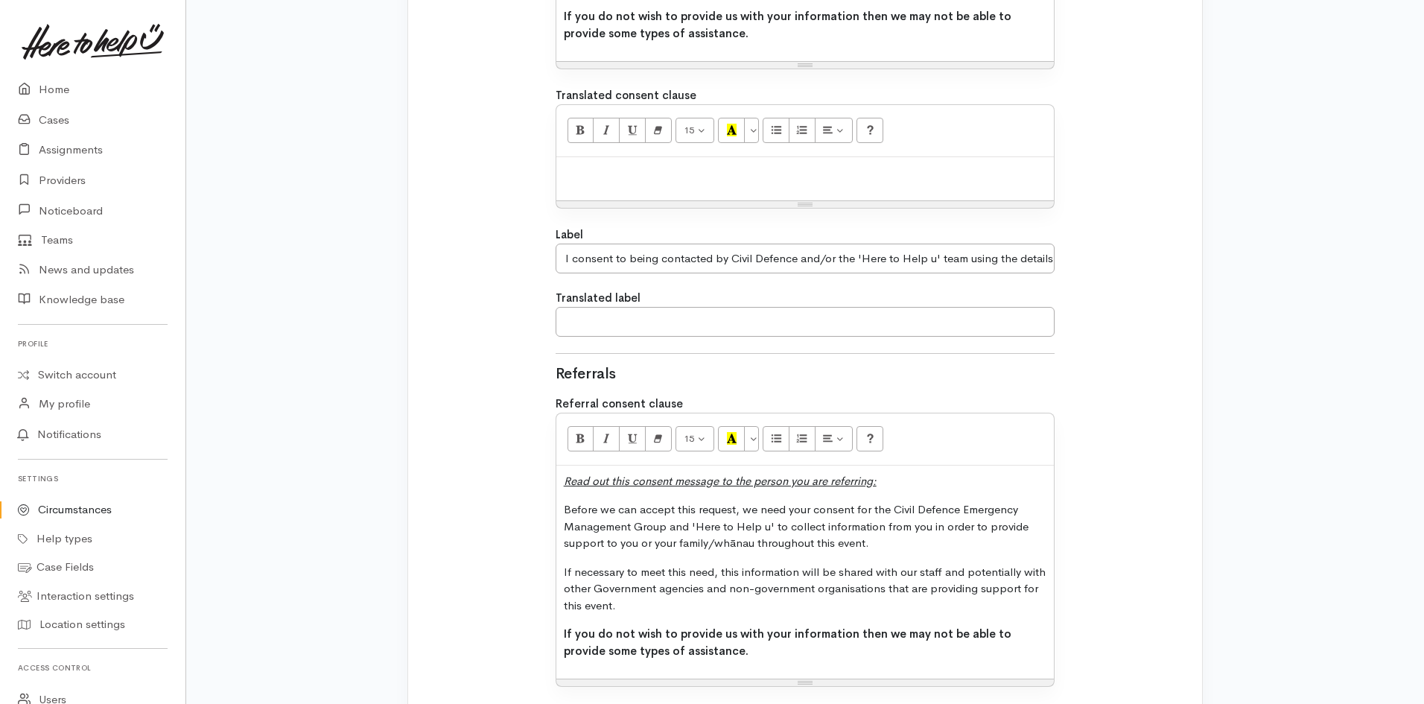
click at [844, 592] on p "If necessary to meet this need, this information will be shared with our staff …" at bounding box center [806, 589] width 484 height 51
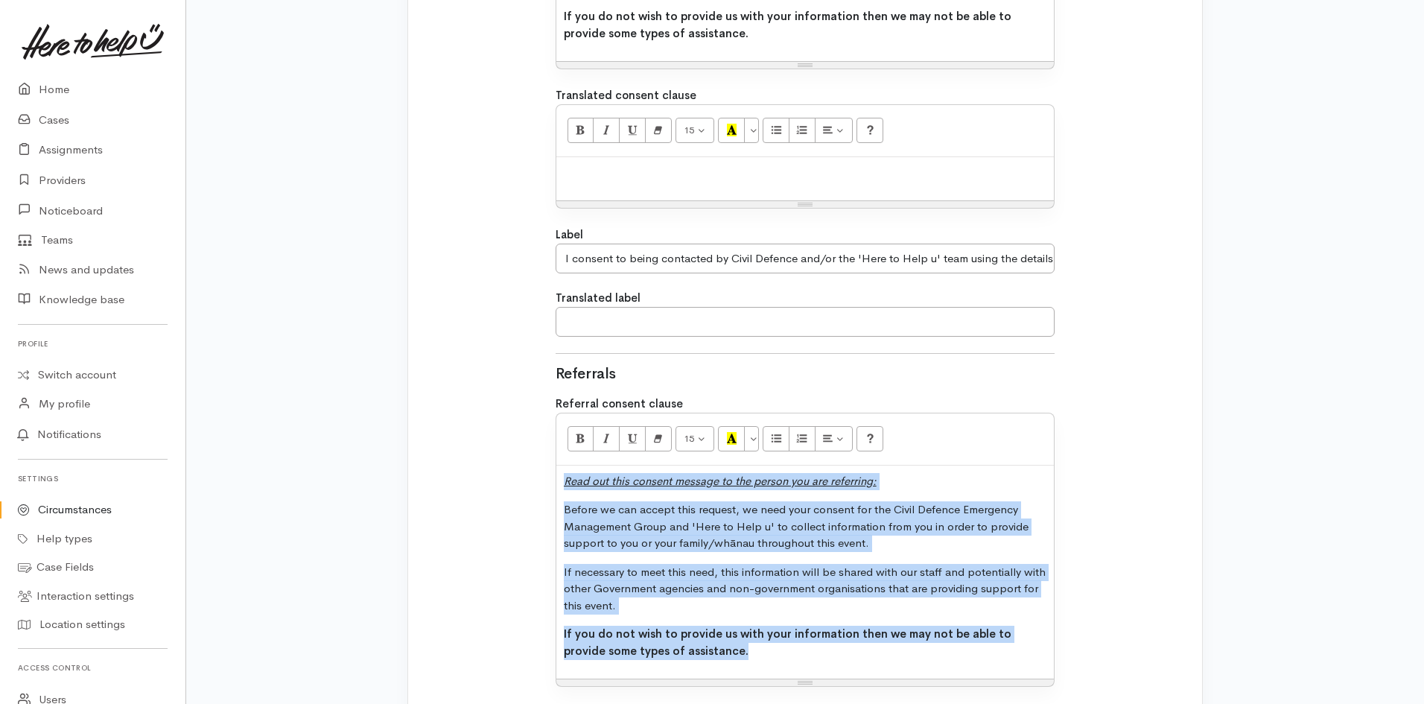
drag, startPoint x: 714, startPoint y: 653, endPoint x: 556, endPoint y: 484, distance: 230.9
click at [557, 484] on div "Read out this consent message to the person you are referring: Before we can ac…" at bounding box center [806, 573] width 498 height 214
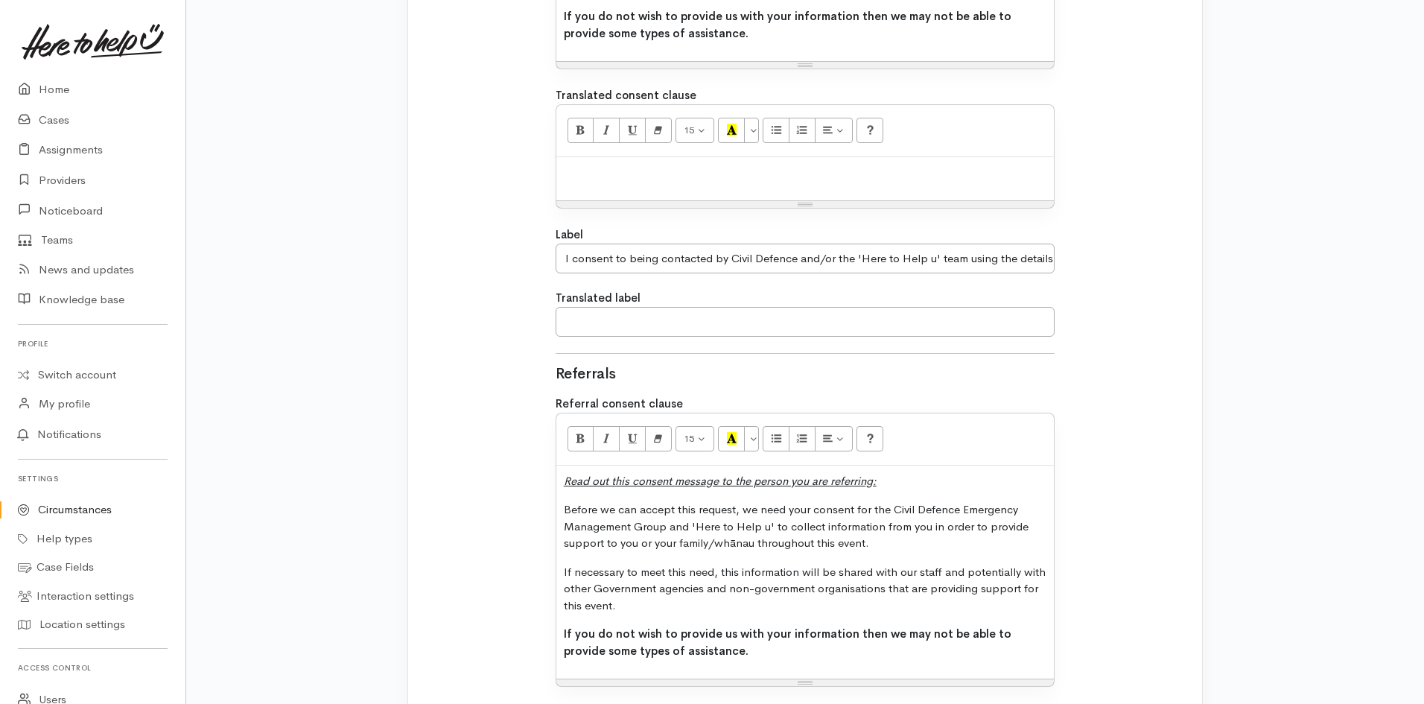
click at [735, 627] on strong "If you do not wish to provide us with your information then we may not be able …" at bounding box center [788, 642] width 448 height 31
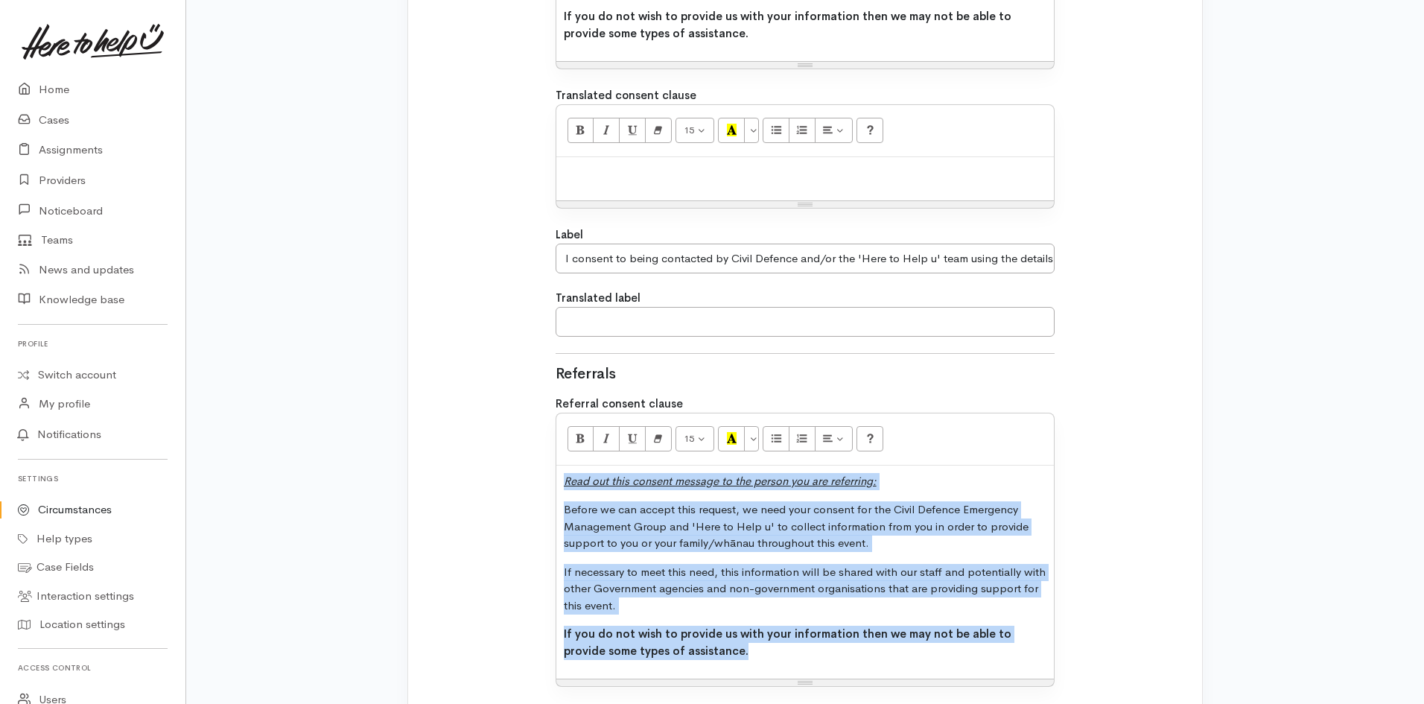
drag, startPoint x: 707, startPoint y: 656, endPoint x: 560, endPoint y: 483, distance: 227.3
click at [560, 483] on div "Read out this consent message to the person you are referring: Before we can ac…" at bounding box center [806, 573] width 498 height 214
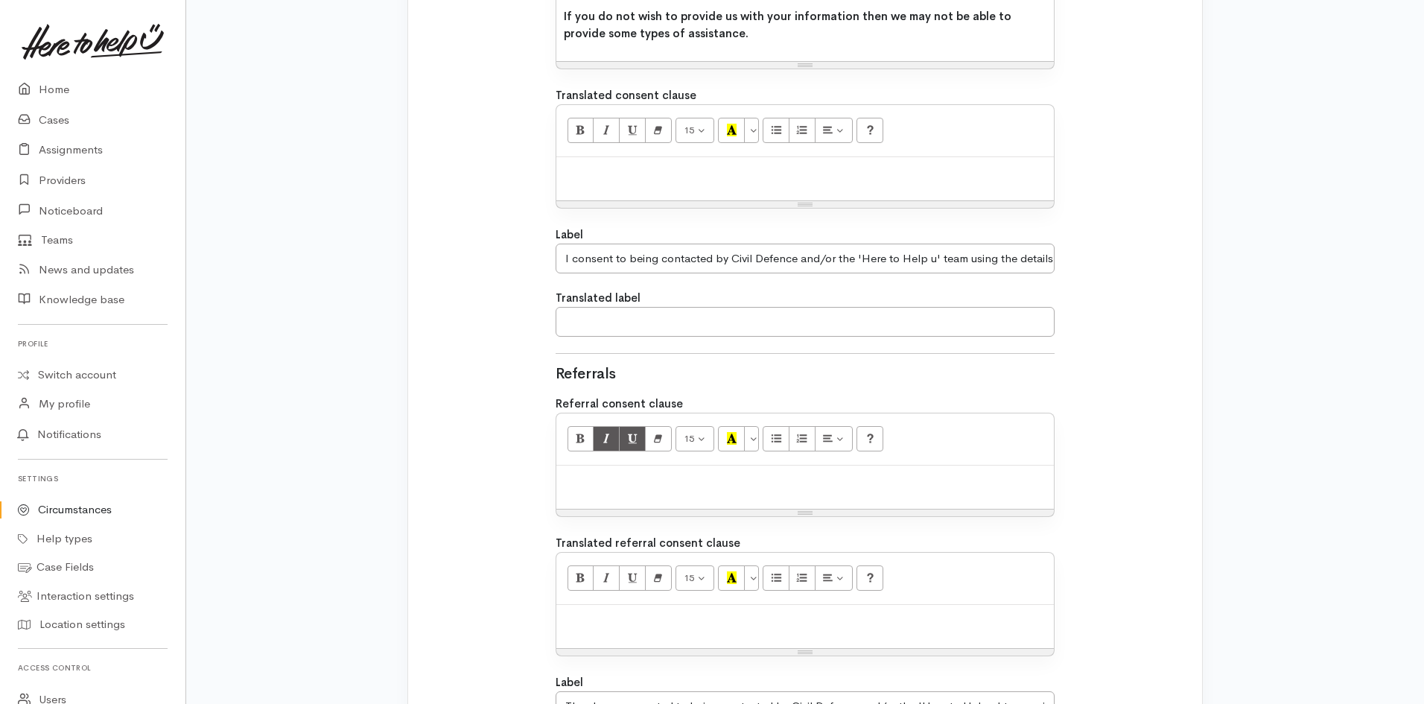
click at [712, 492] on div at bounding box center [806, 488] width 498 height 44
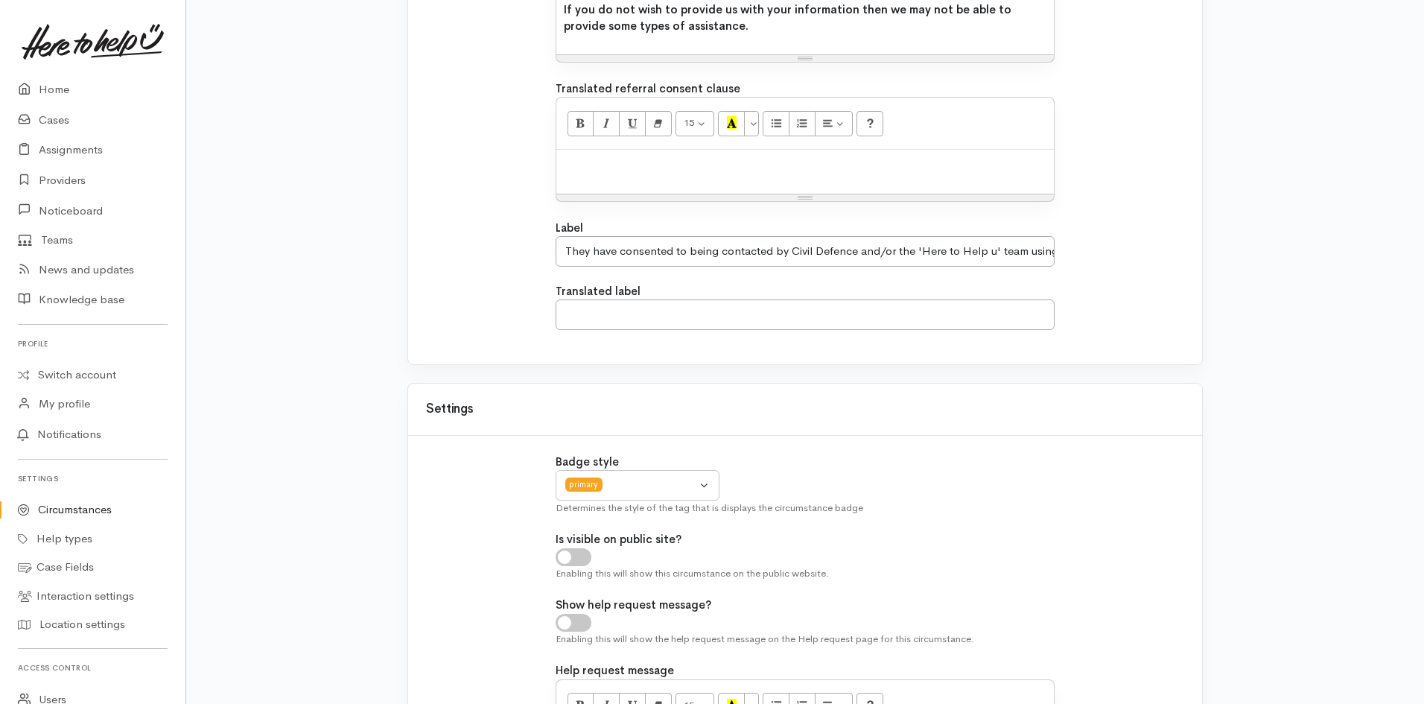
scroll to position [2143, 0]
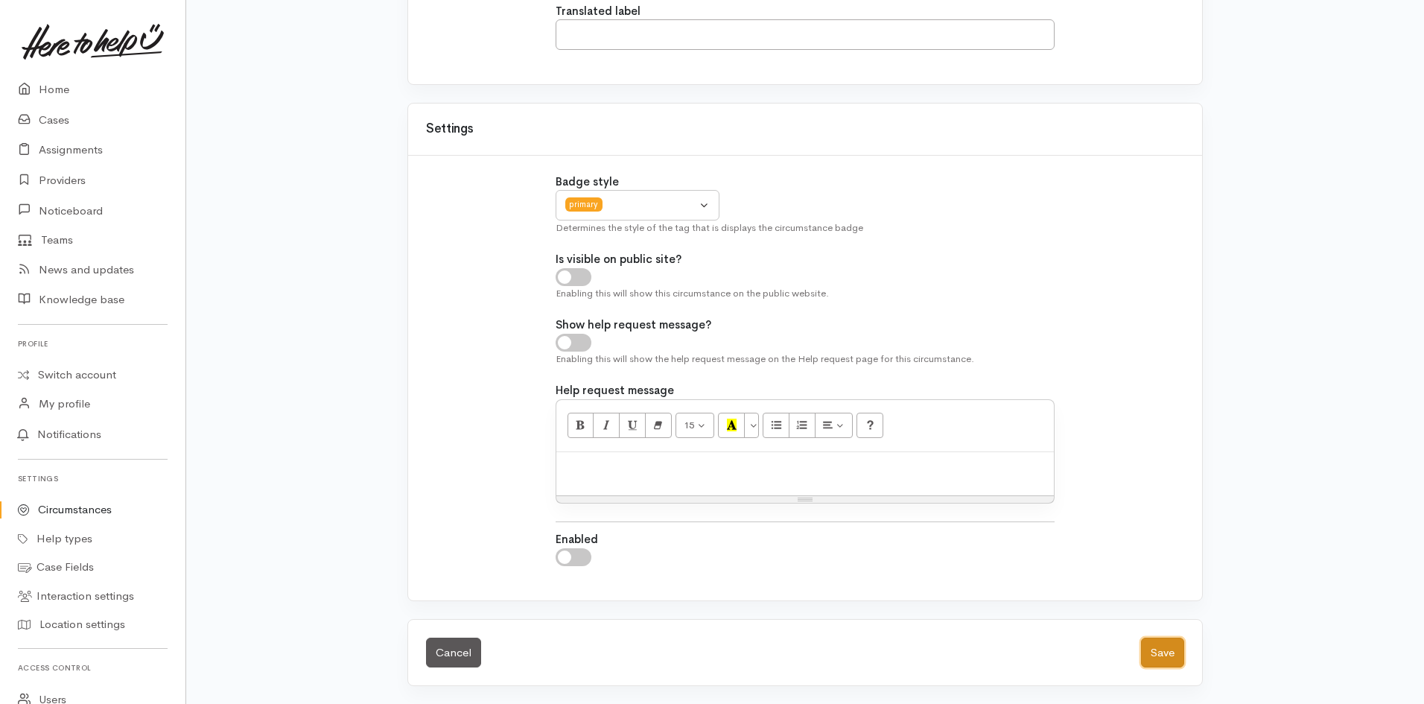
click at [1167, 647] on button "Save" at bounding box center [1162, 653] width 43 height 31
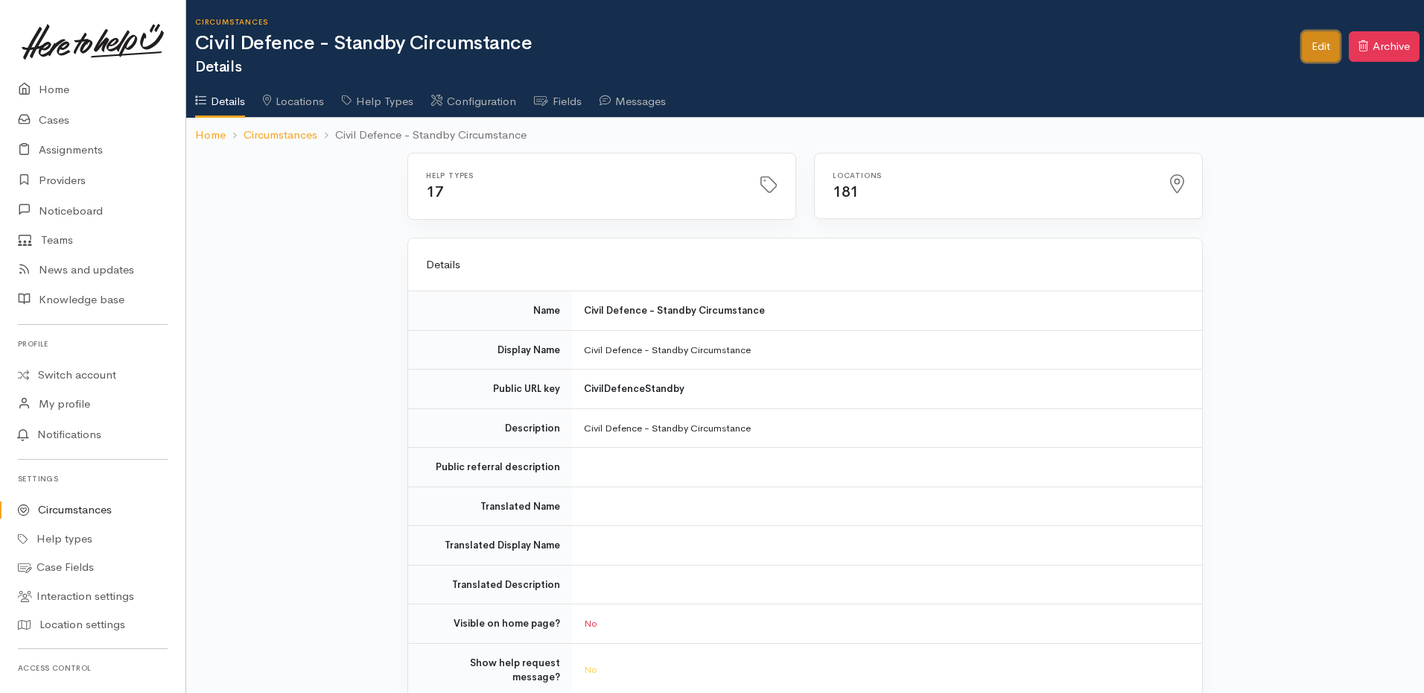
click at [1306, 51] on link "Edit" at bounding box center [1321, 46] width 38 height 31
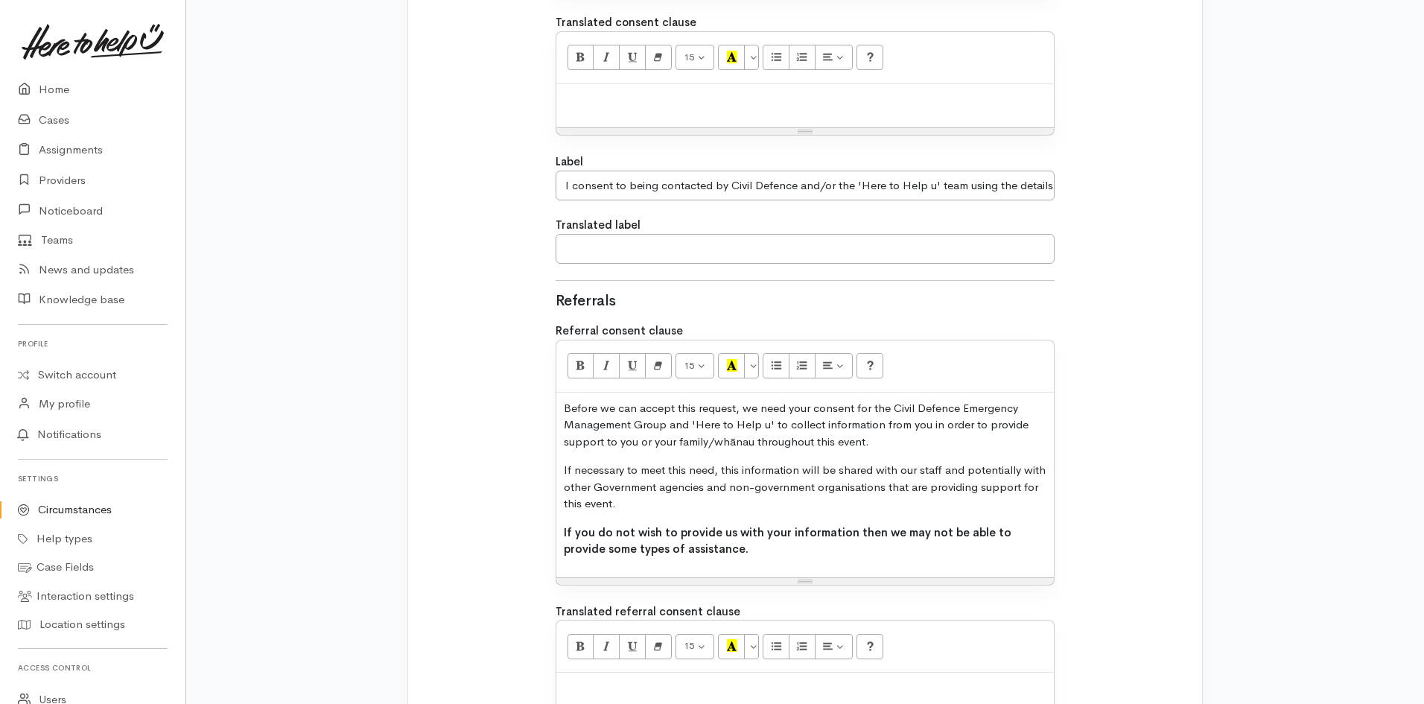
scroll to position [1341, 0]
click at [811, 497] on p "If necessary to meet this need, this information will be shared with our staff …" at bounding box center [806, 485] width 484 height 51
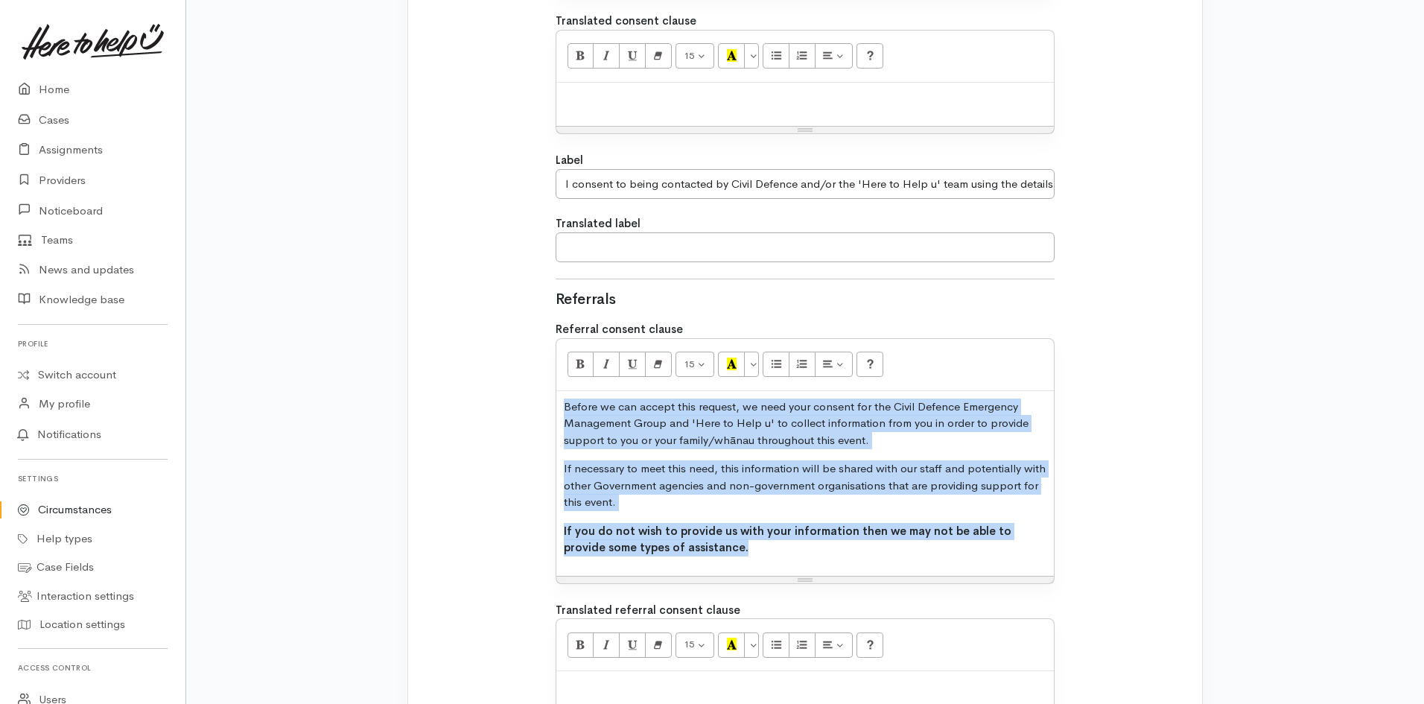
drag, startPoint x: 707, startPoint y: 552, endPoint x: 546, endPoint y: 408, distance: 216.3
click at [547, 408] on div "Self referrals Consent clause <p>Before we can accept this request, we need you…" at bounding box center [806, 285] width 518 height 1165
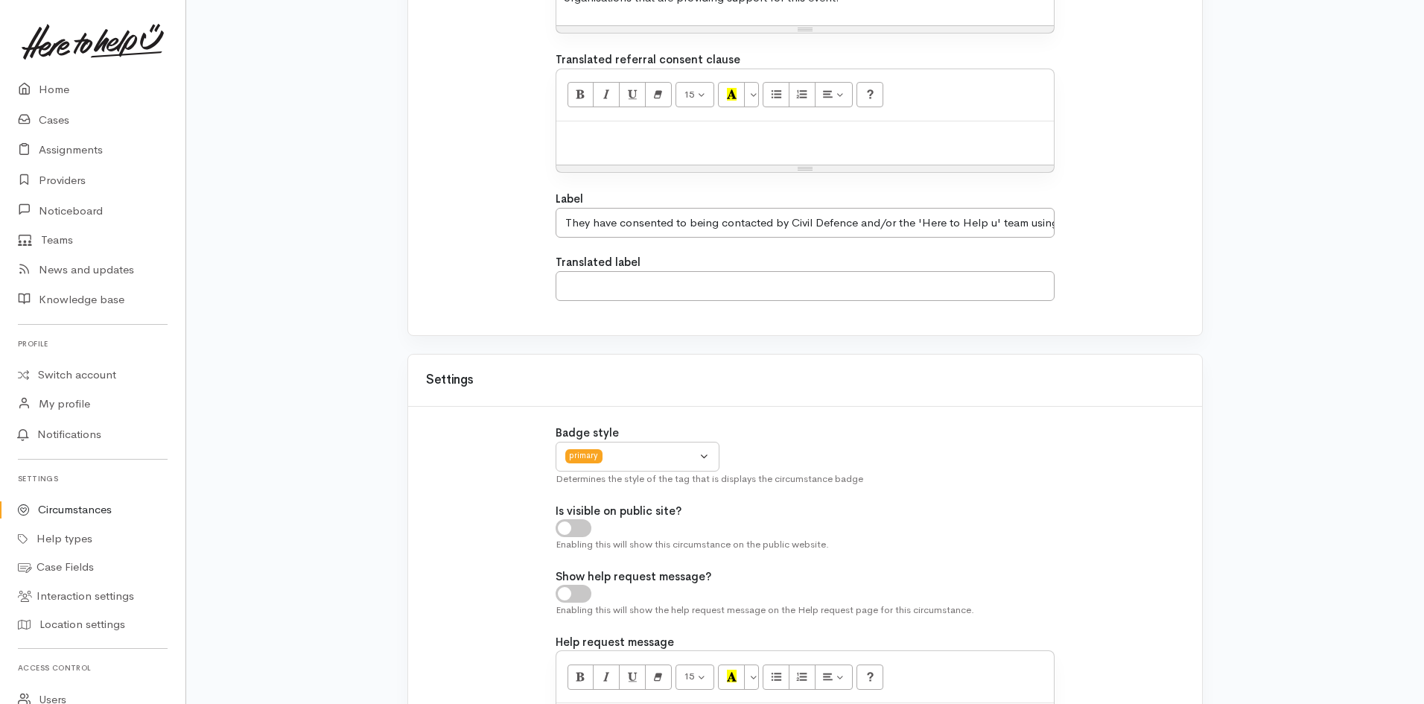
scroll to position [2114, 0]
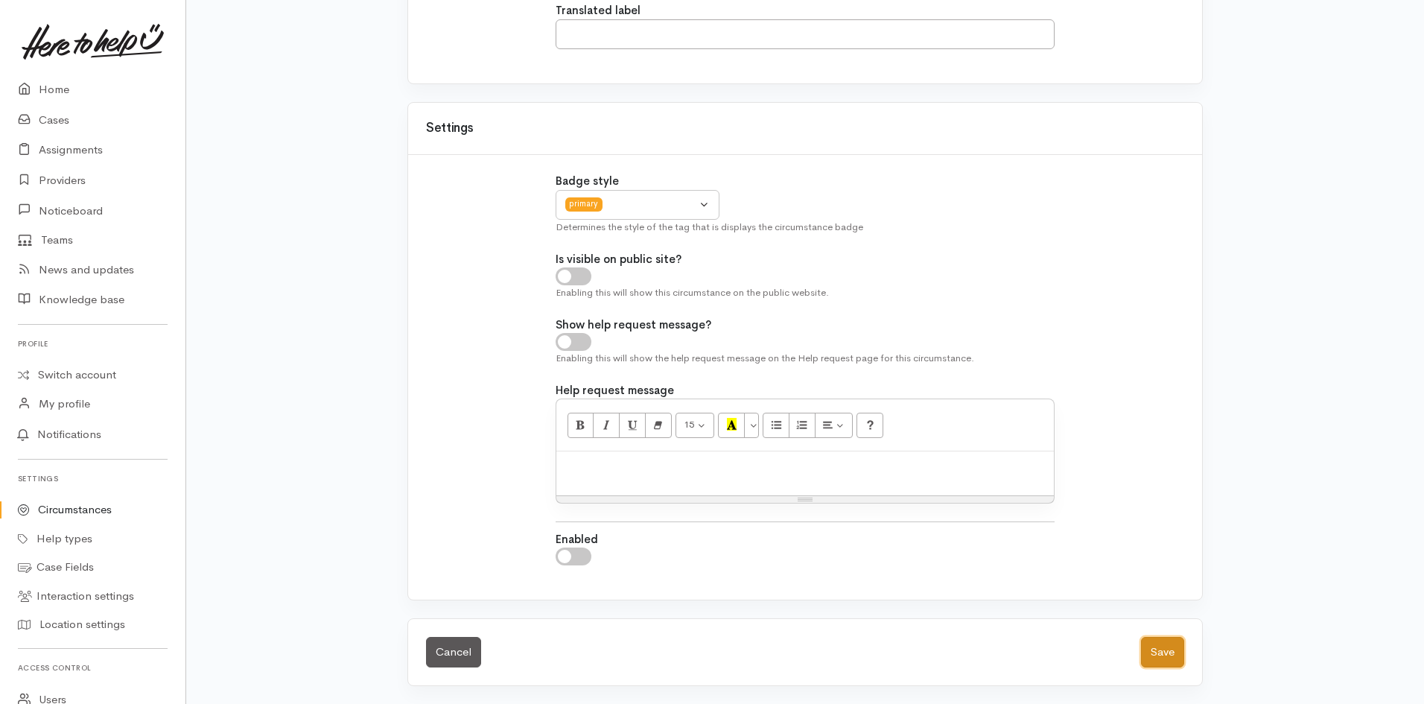
click at [1153, 643] on button "Save" at bounding box center [1162, 652] width 43 height 31
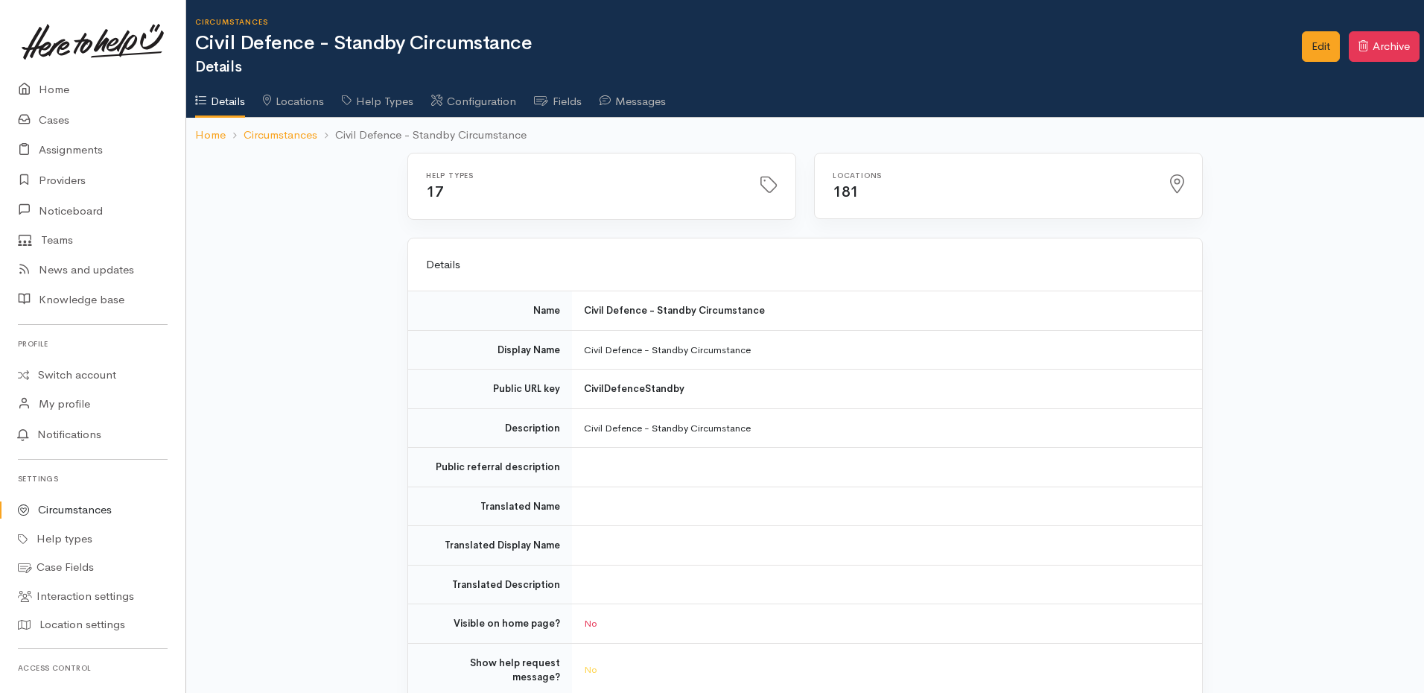
click at [94, 510] on link "Circumstances" at bounding box center [93, 509] width 186 height 29
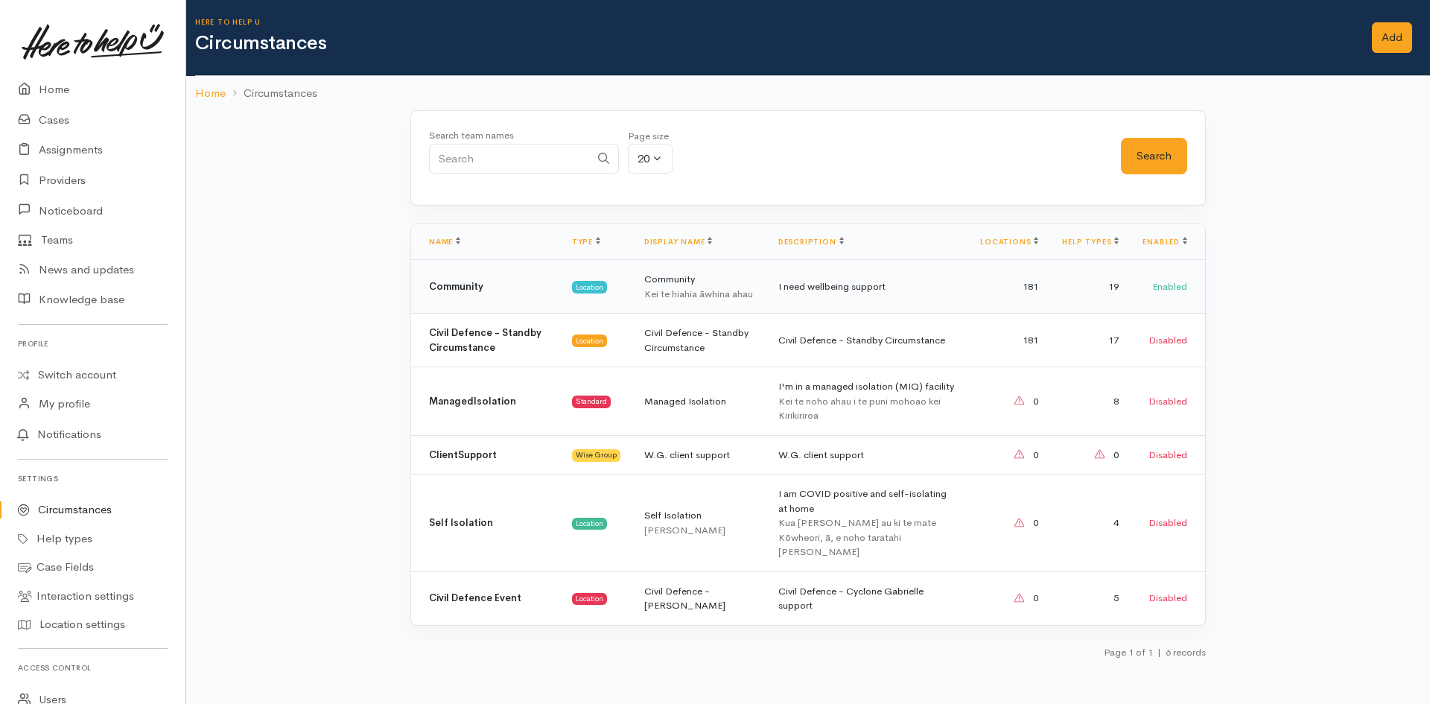
click at [507, 293] on td "Community" at bounding box center [485, 287] width 149 height 54
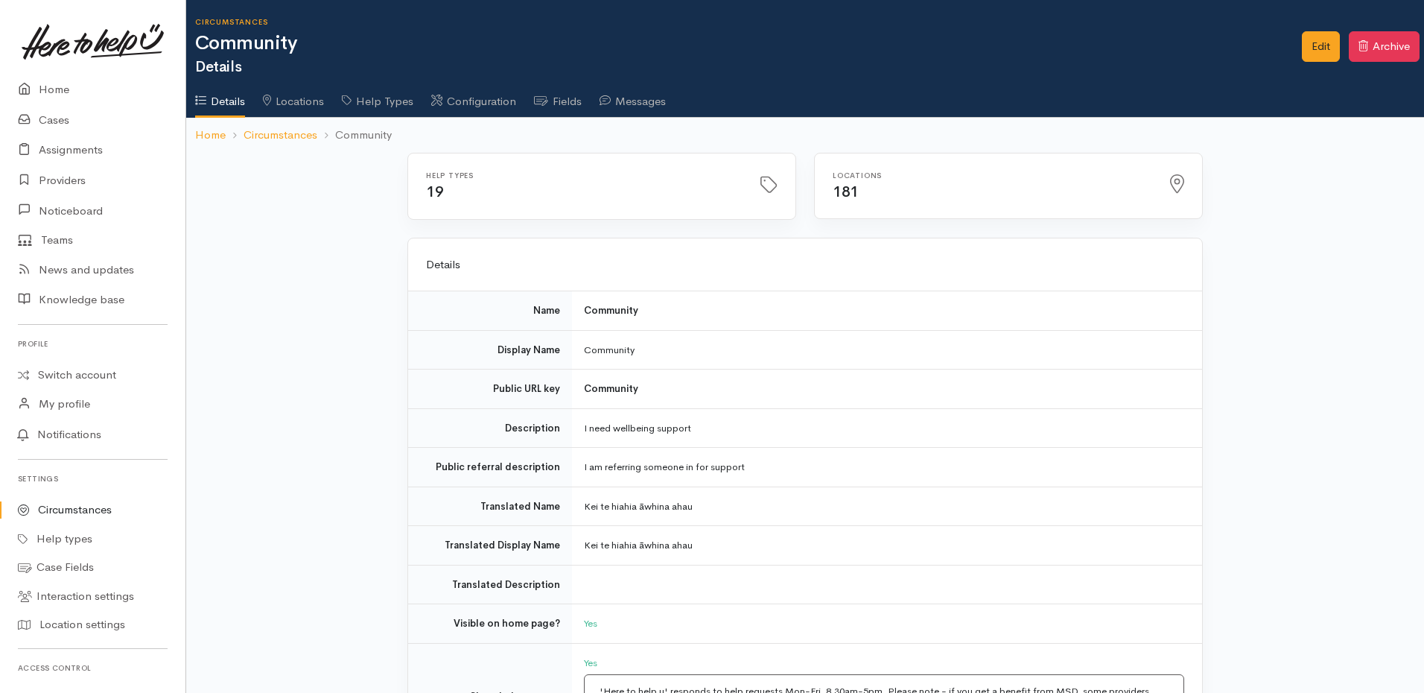
click at [564, 102] on link "Fields" at bounding box center [558, 96] width 48 height 42
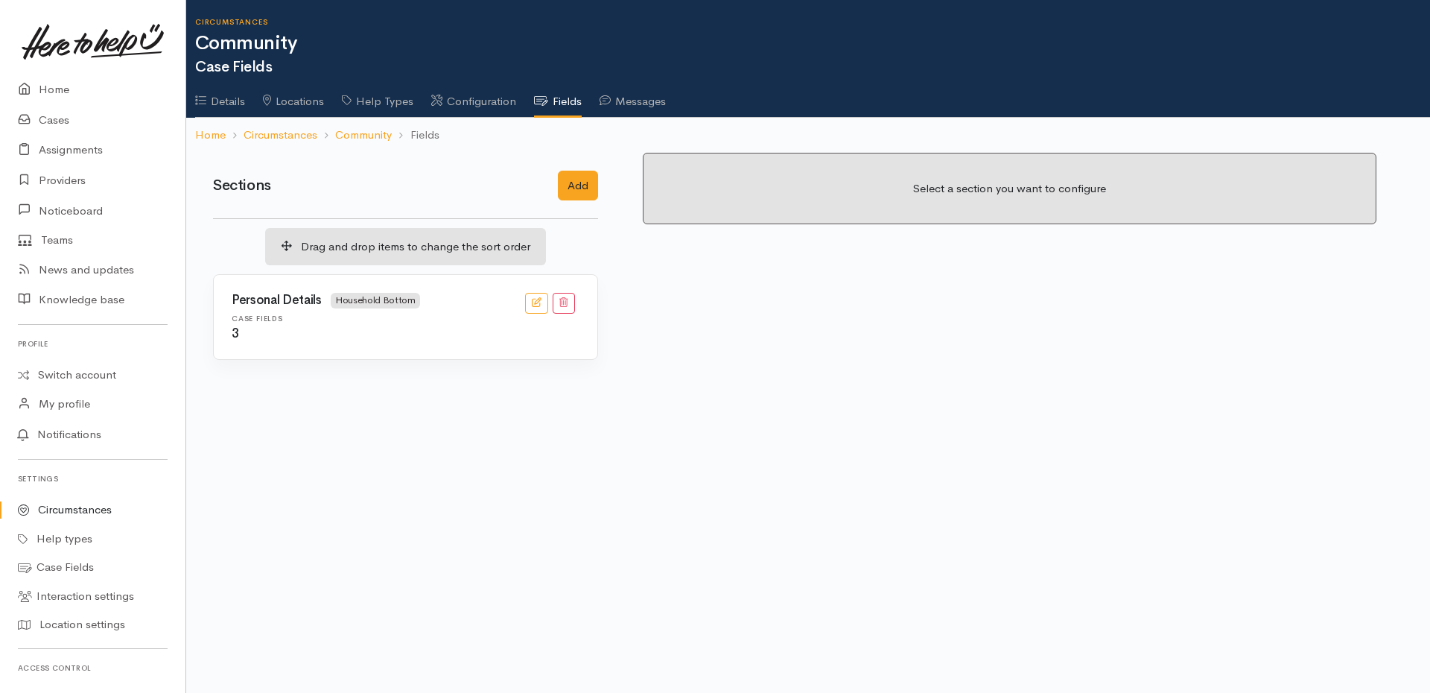
click at [386, 308] on span "Household Bottom" at bounding box center [375, 301] width 89 height 16
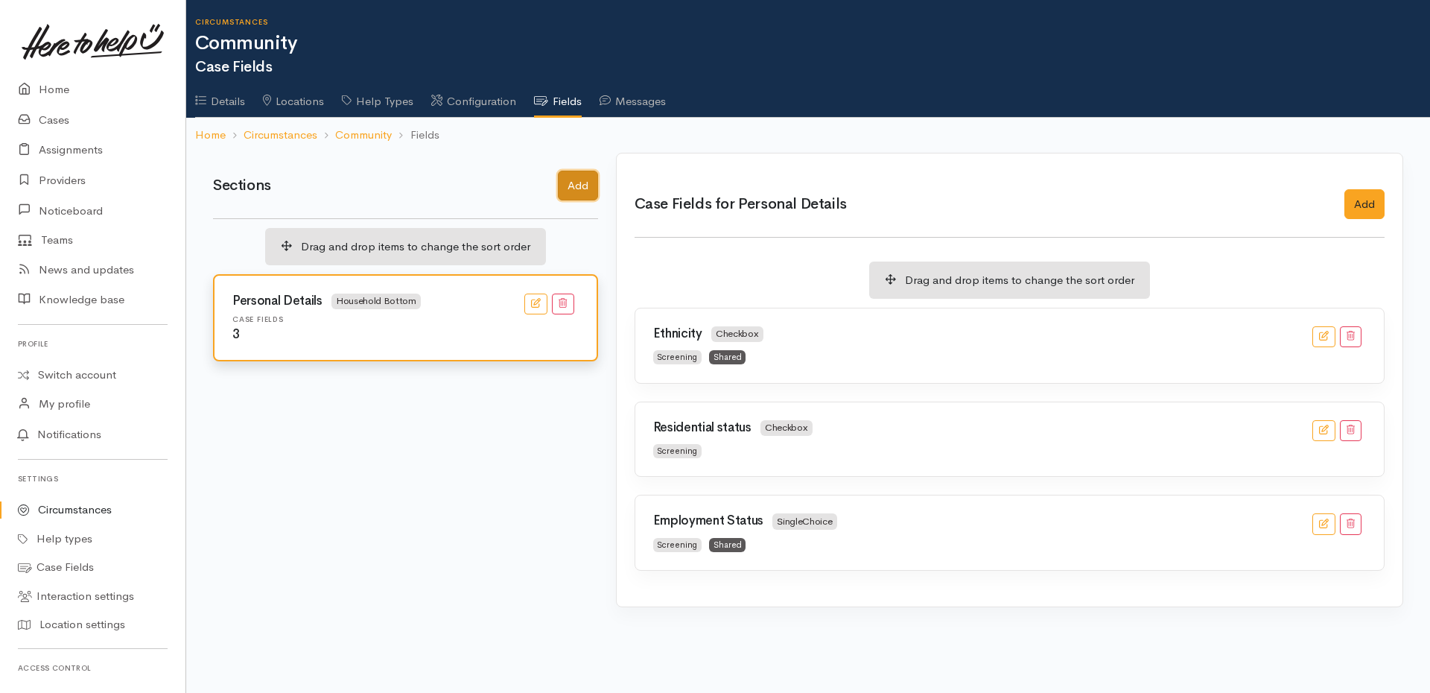
click at [572, 187] on button "Add" at bounding box center [578, 186] width 40 height 31
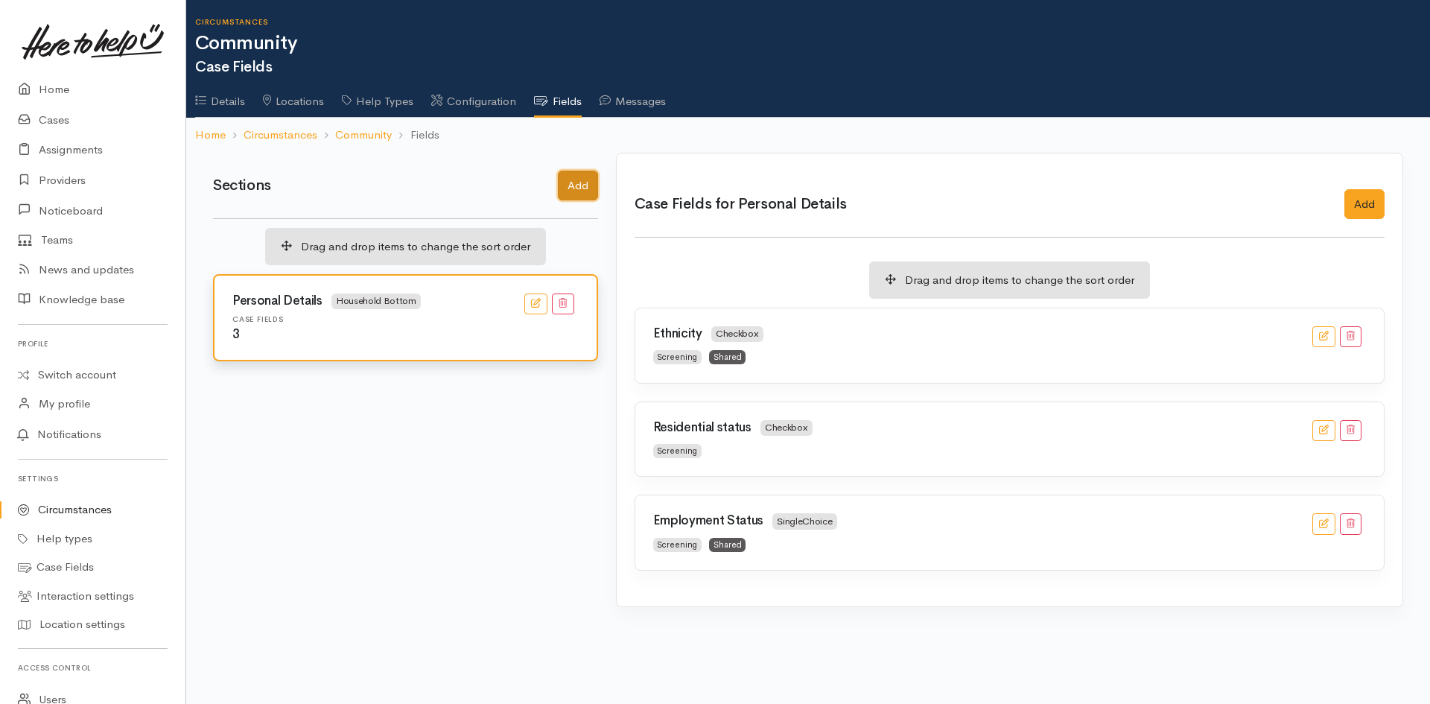
select select
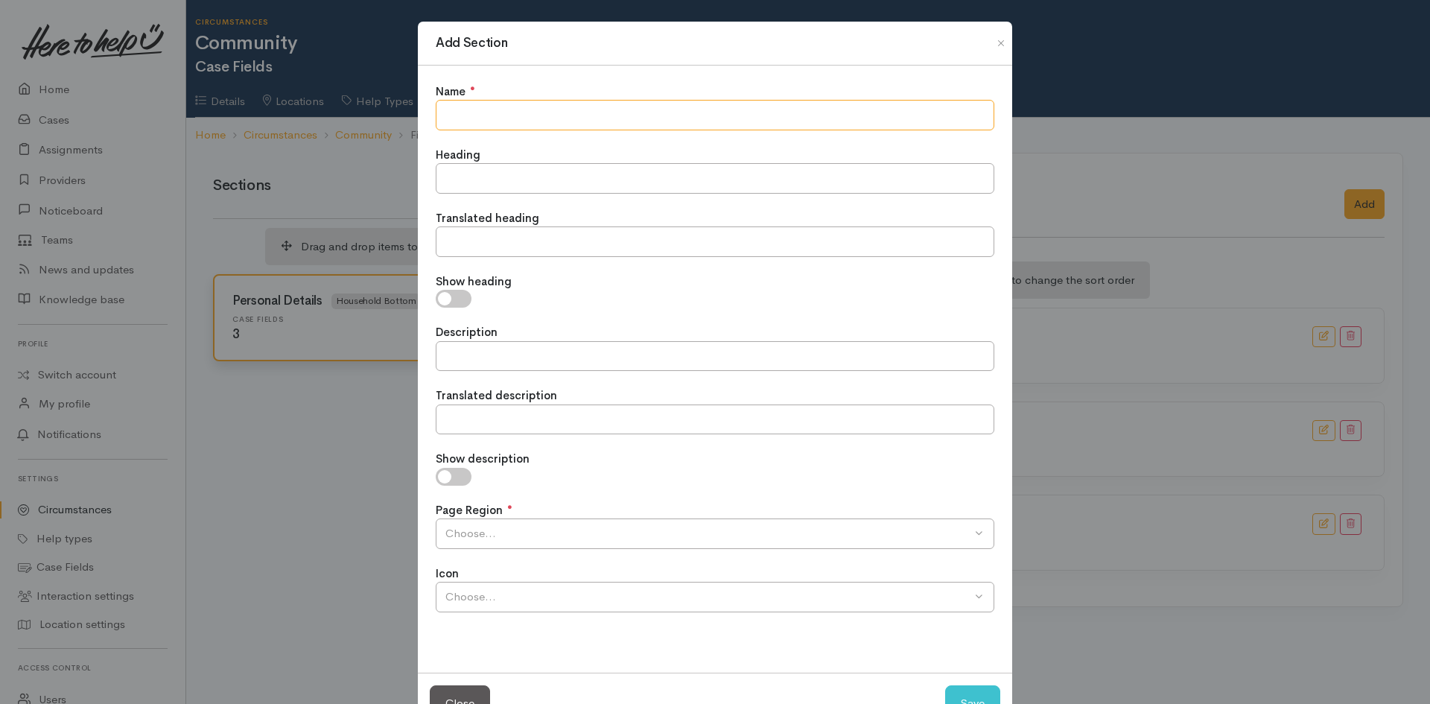
click at [555, 121] on input "text" at bounding box center [715, 115] width 559 height 31
type input "Household Details"
click at [504, 174] on input "text" at bounding box center [715, 178] width 559 height 31
click at [539, 182] on input "text" at bounding box center [715, 178] width 559 height 31
type input "Household Details"
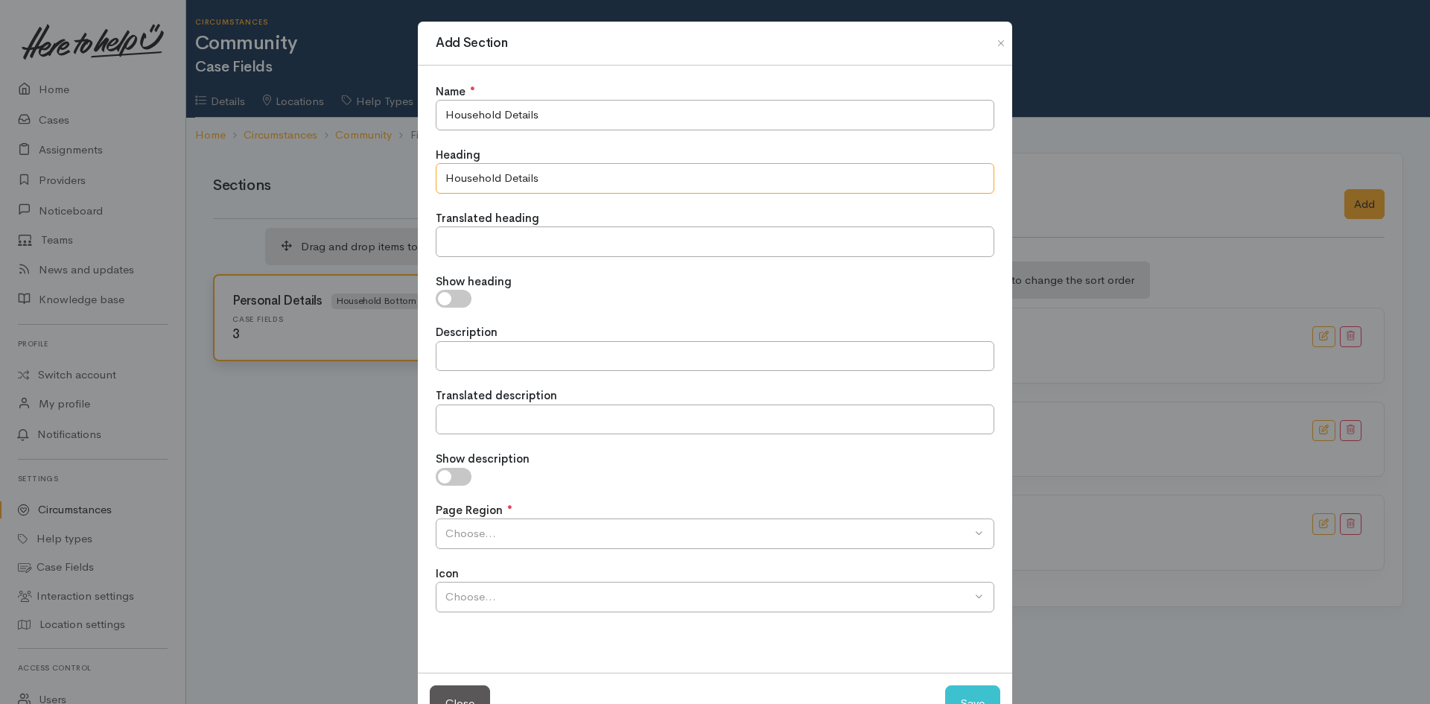
click at [468, 171] on input "Household Details" at bounding box center [715, 178] width 559 height 31
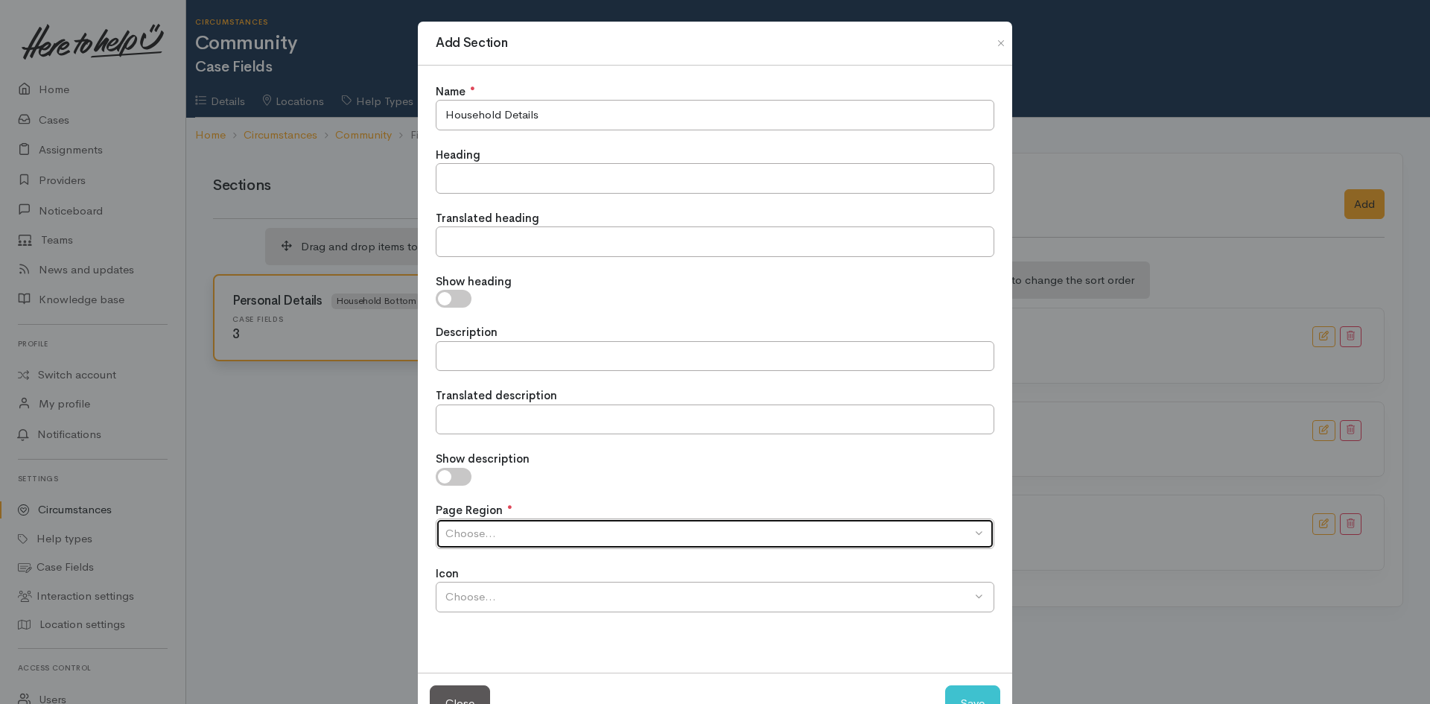
click at [760, 541] on div "Choose..." at bounding box center [709, 533] width 526 height 17
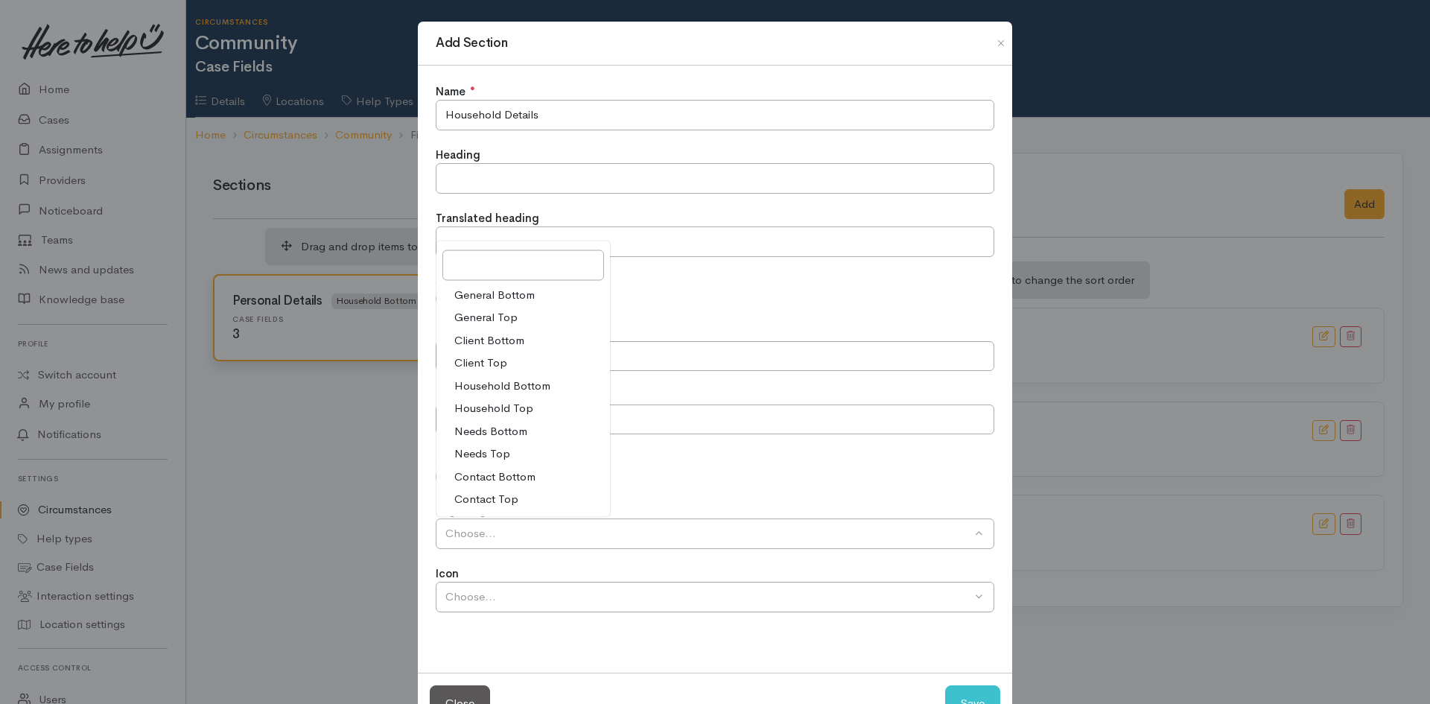
click at [516, 388] on span "Household Bottom" at bounding box center [502, 385] width 96 height 17
select select "3"
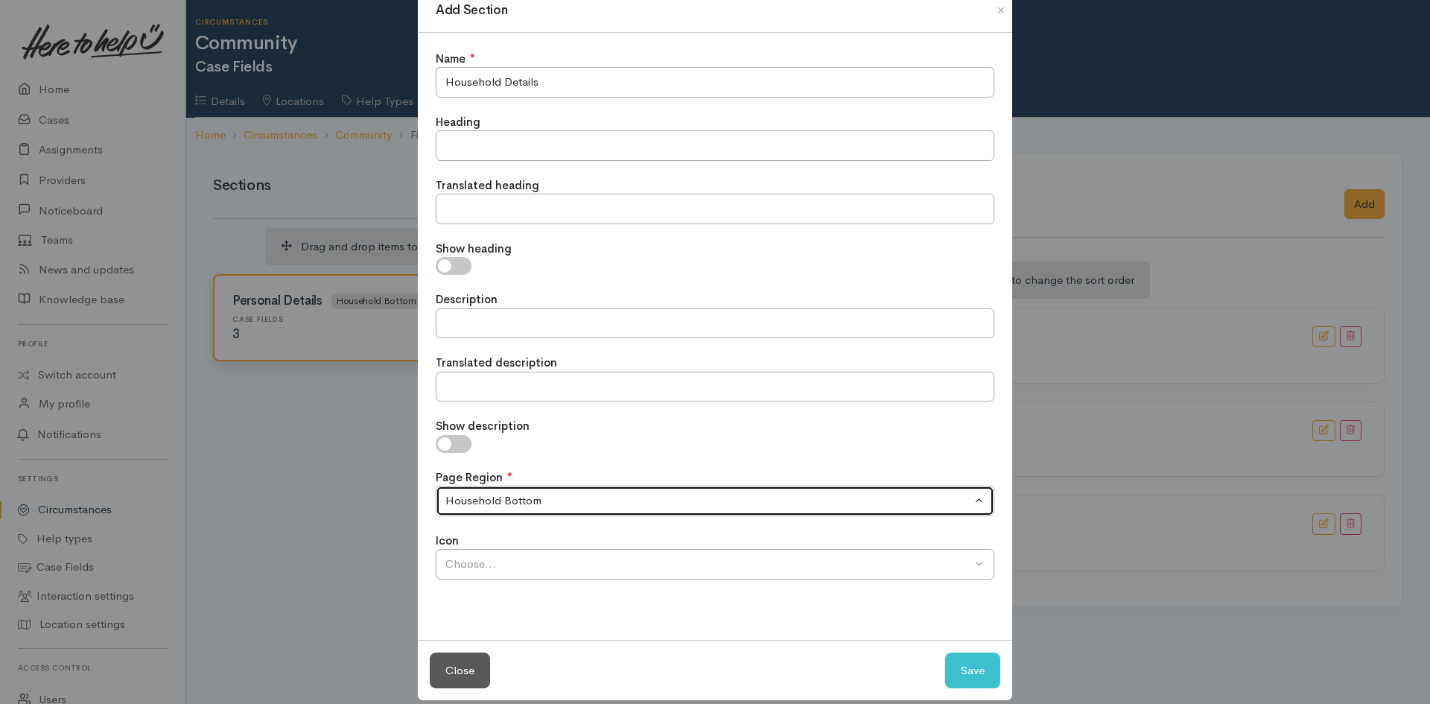
scroll to position [51, 0]
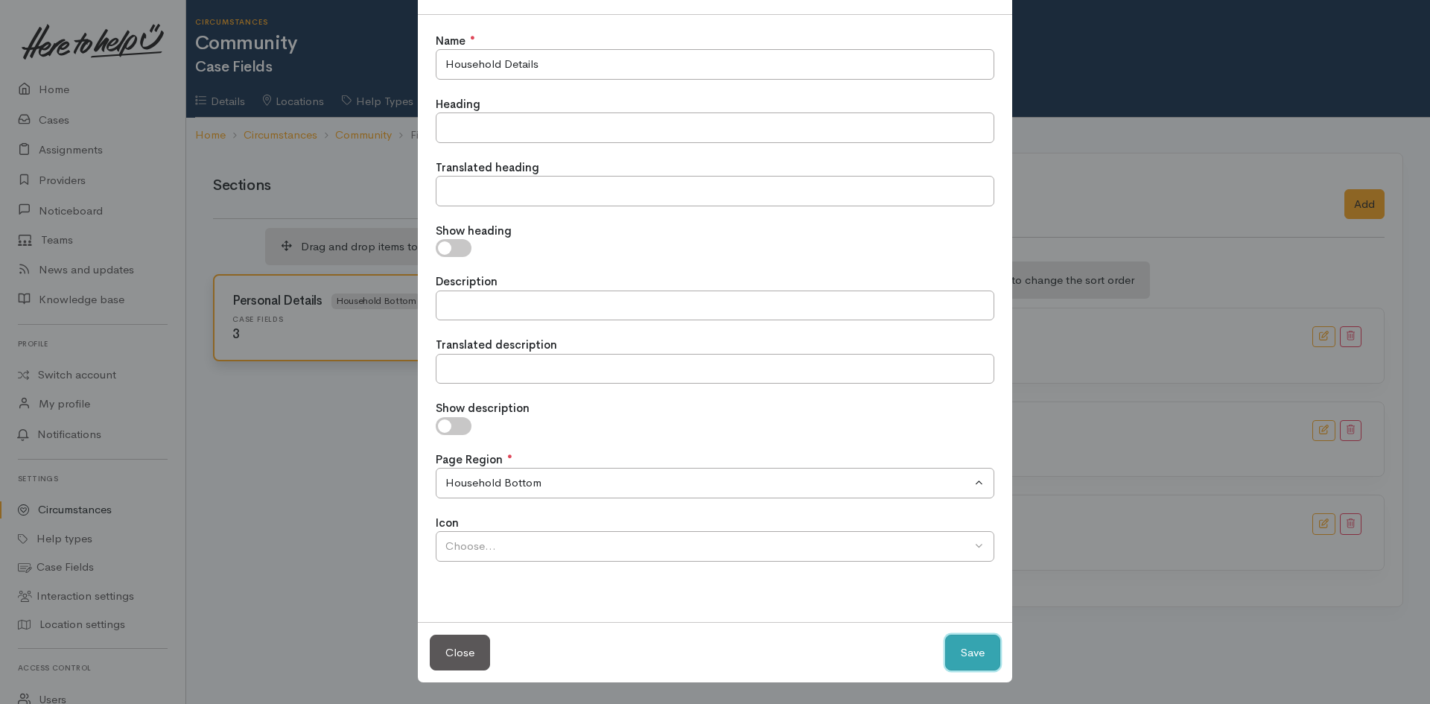
click at [980, 659] on button "Save" at bounding box center [972, 653] width 55 height 37
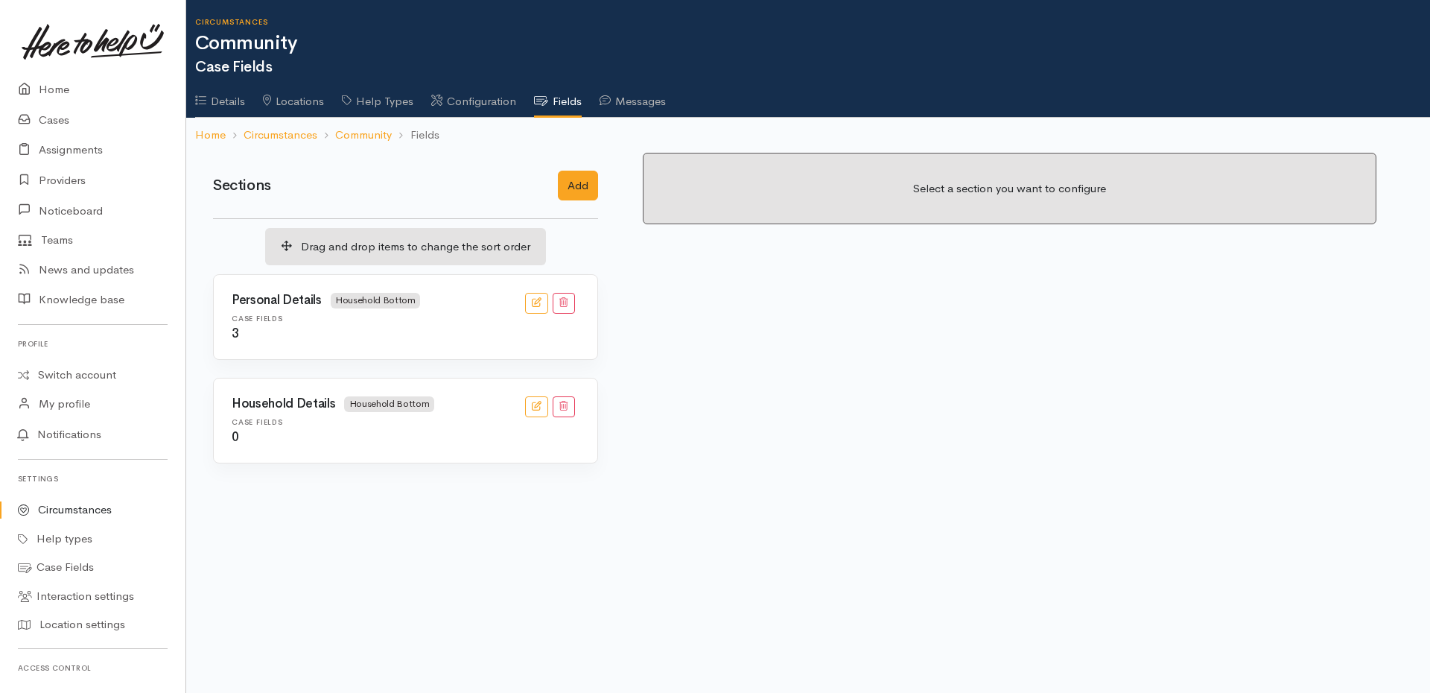
click at [402, 325] on div "Case Fields 3" at bounding box center [406, 327] width 366 height 27
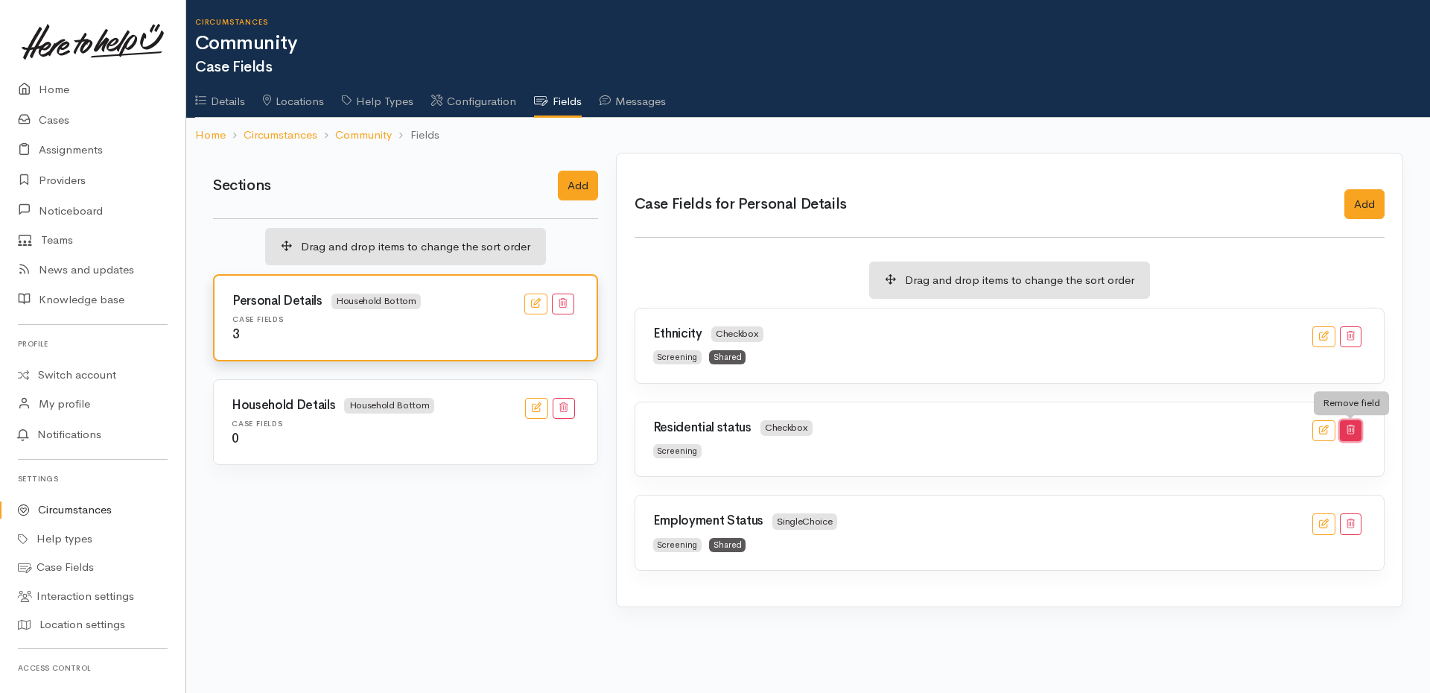
click at [1359, 432] on button "button" at bounding box center [1351, 431] width 22 height 22
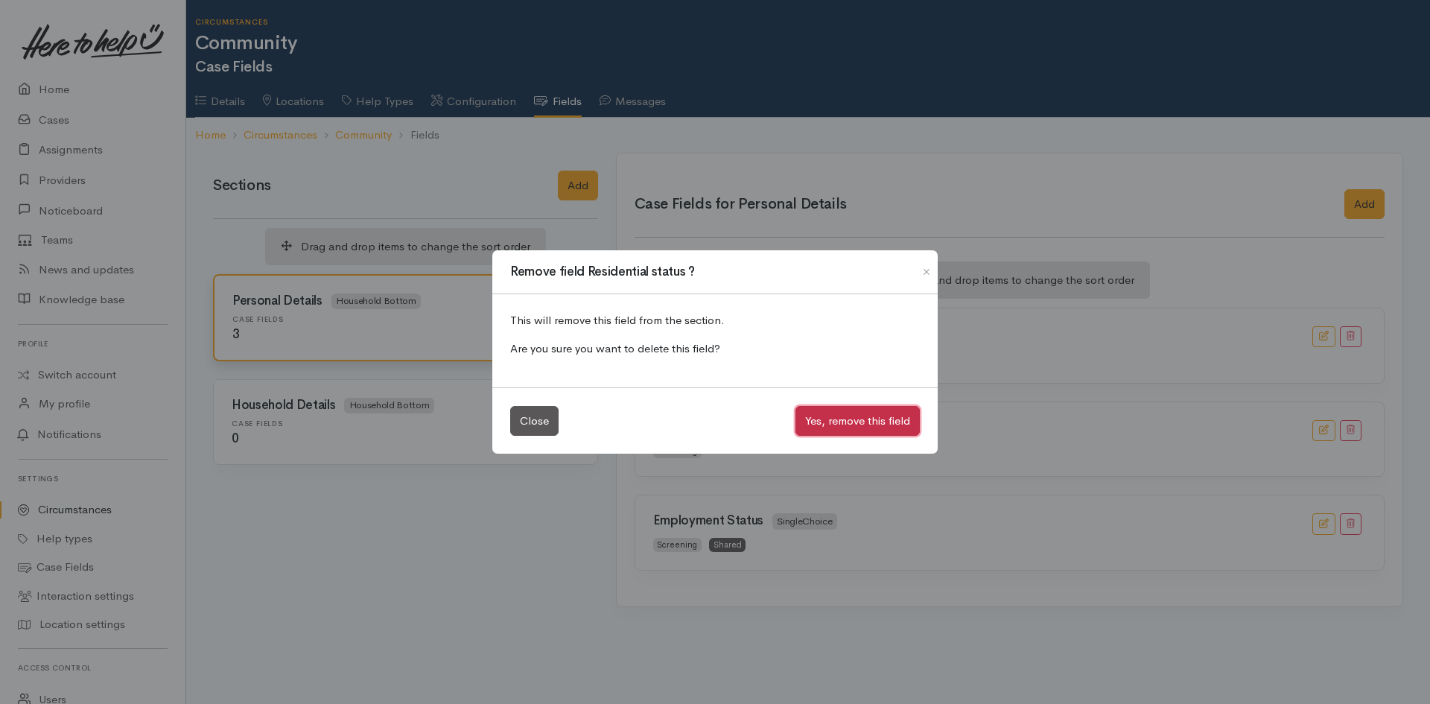
click at [857, 417] on button "Yes, remove this field" at bounding box center [858, 421] width 124 height 31
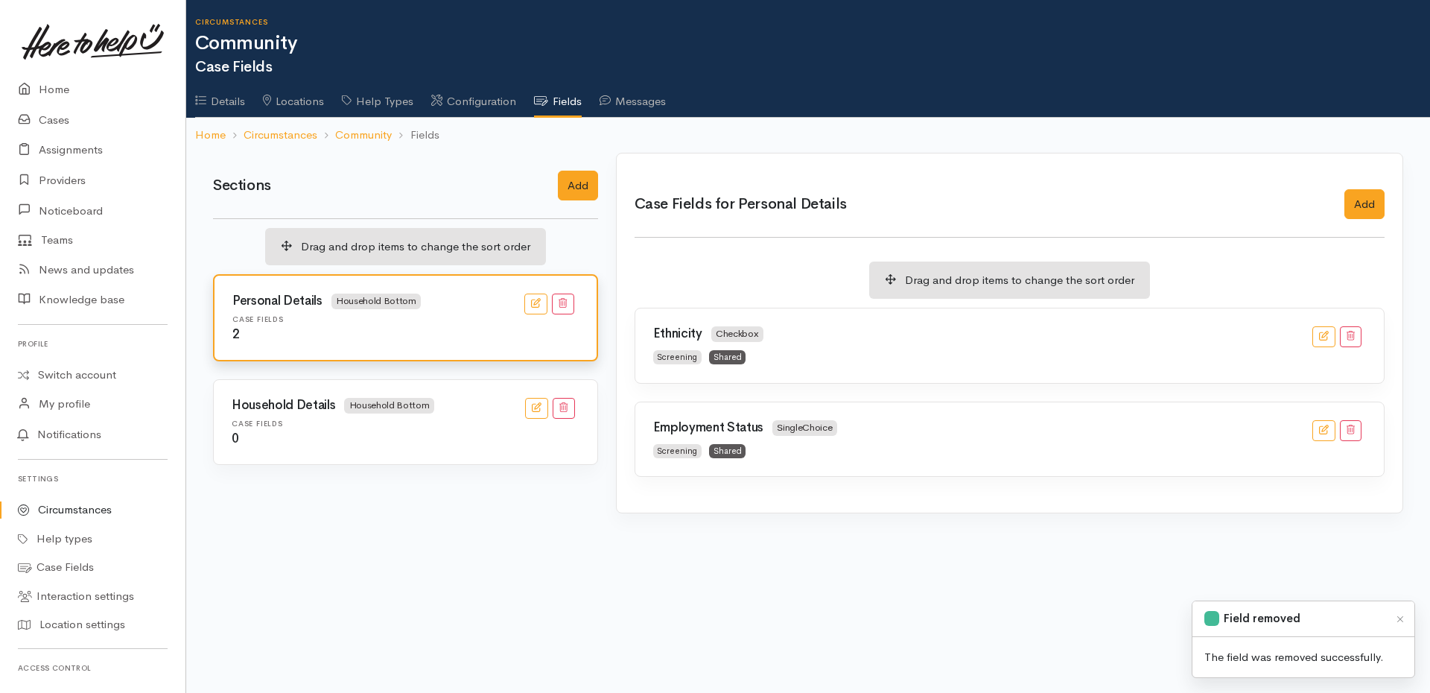
click at [434, 419] on div "Household Details Household Bottom" at bounding box center [370, 409] width 294 height 22
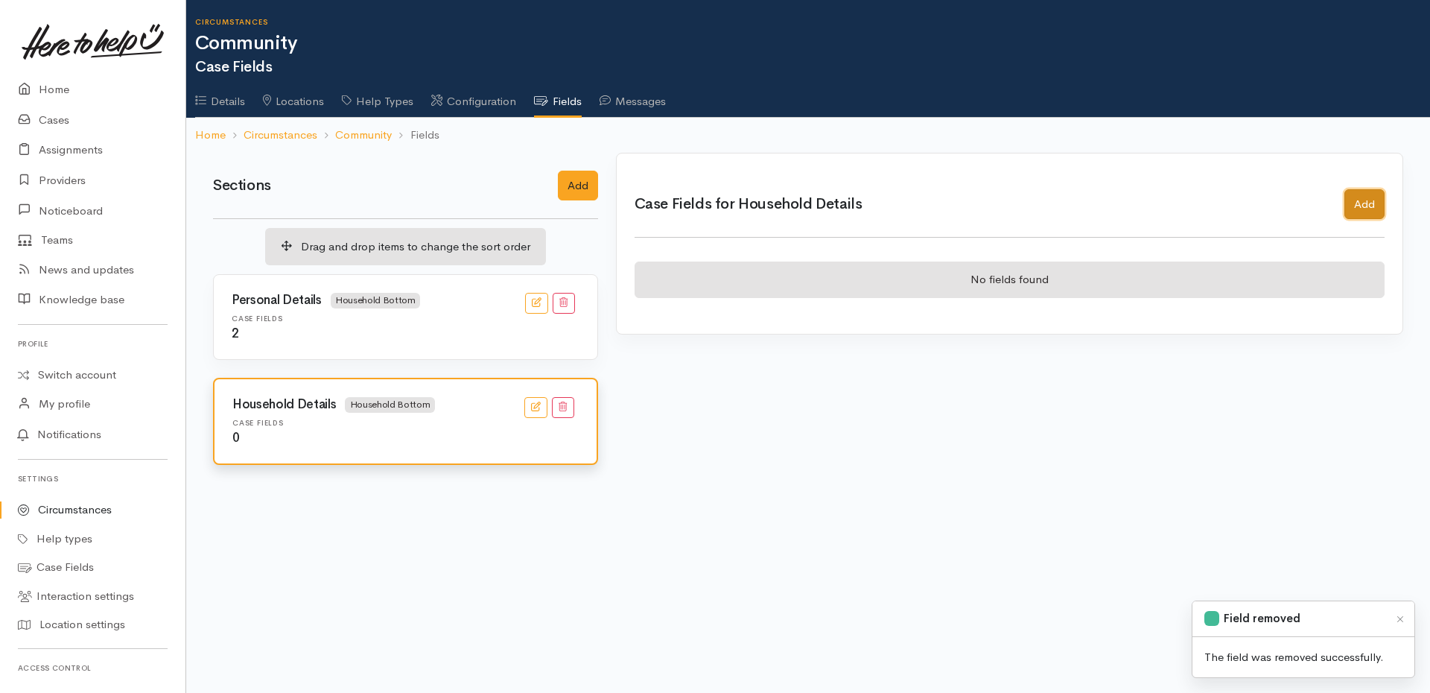
click at [1355, 211] on button "Add" at bounding box center [1365, 204] width 40 height 31
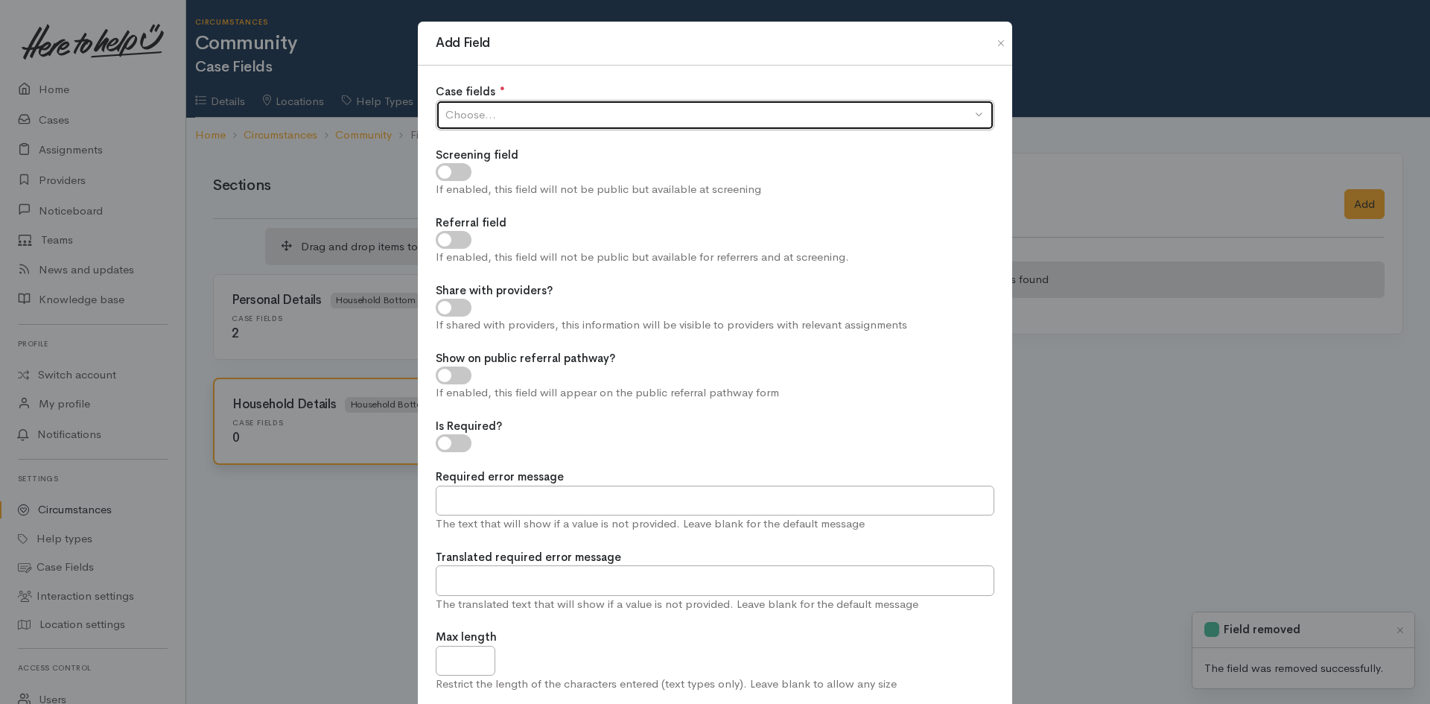
click at [682, 112] on div "Choose..." at bounding box center [709, 115] width 526 height 17
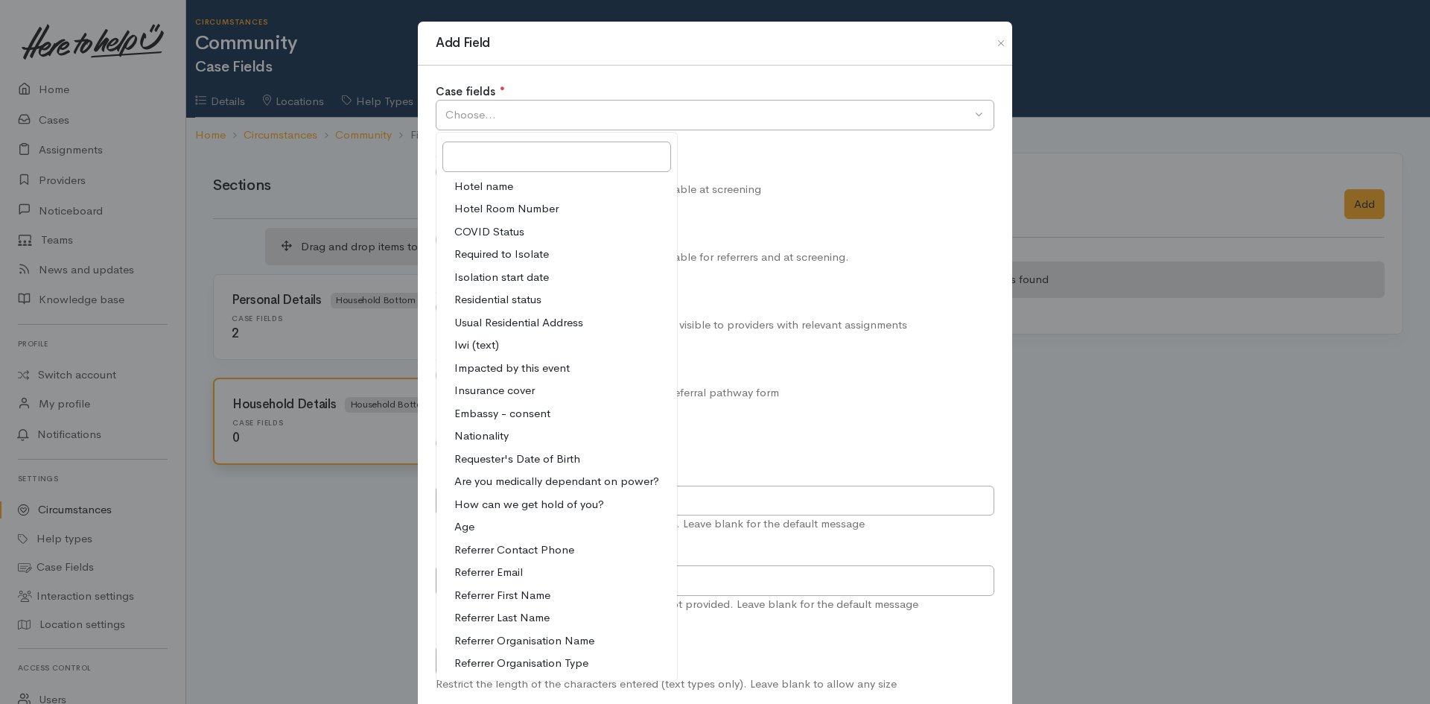
click at [536, 297] on span "Residential status" at bounding box center [497, 299] width 87 height 17
select select "7"
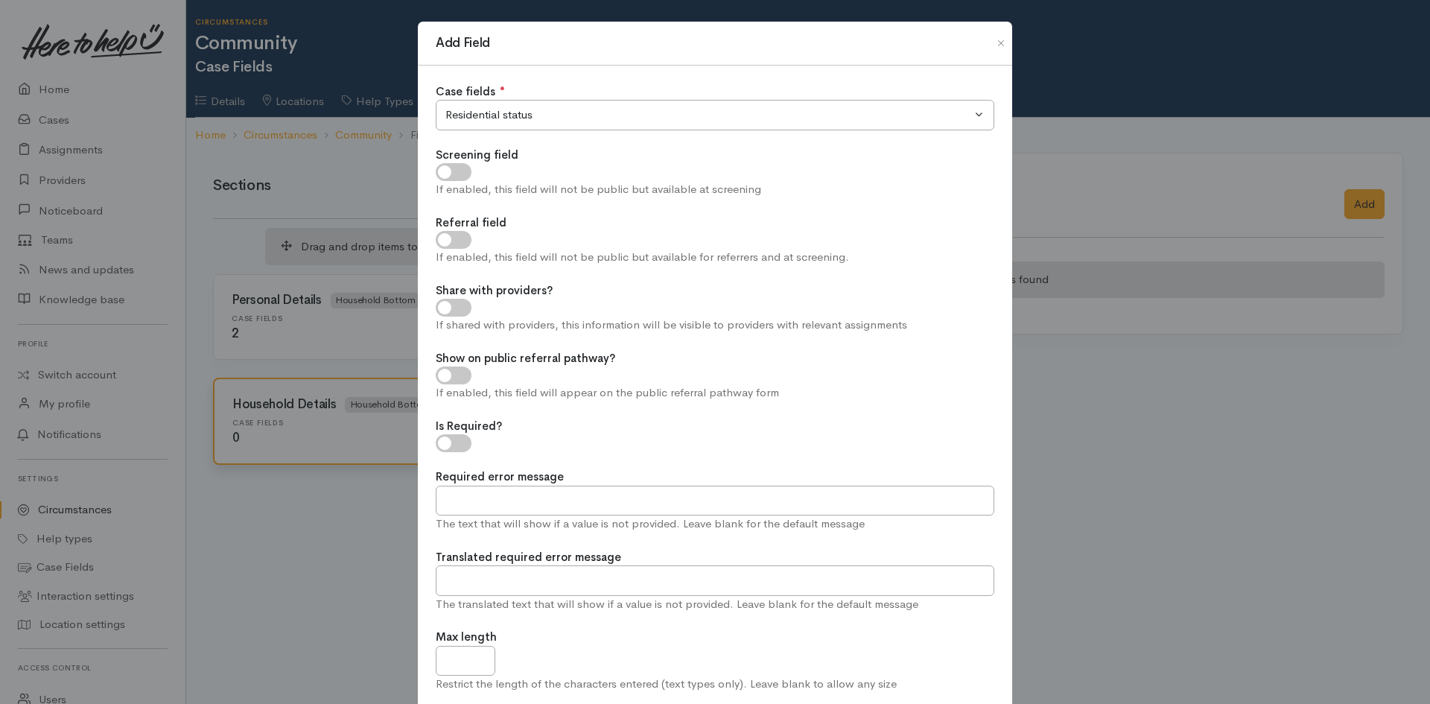
click at [454, 173] on input "Screening field" at bounding box center [454, 172] width 36 height 18
checkbox input "true"
click at [448, 306] on input "Share with providers?" at bounding box center [454, 308] width 36 height 18
checkbox input "true"
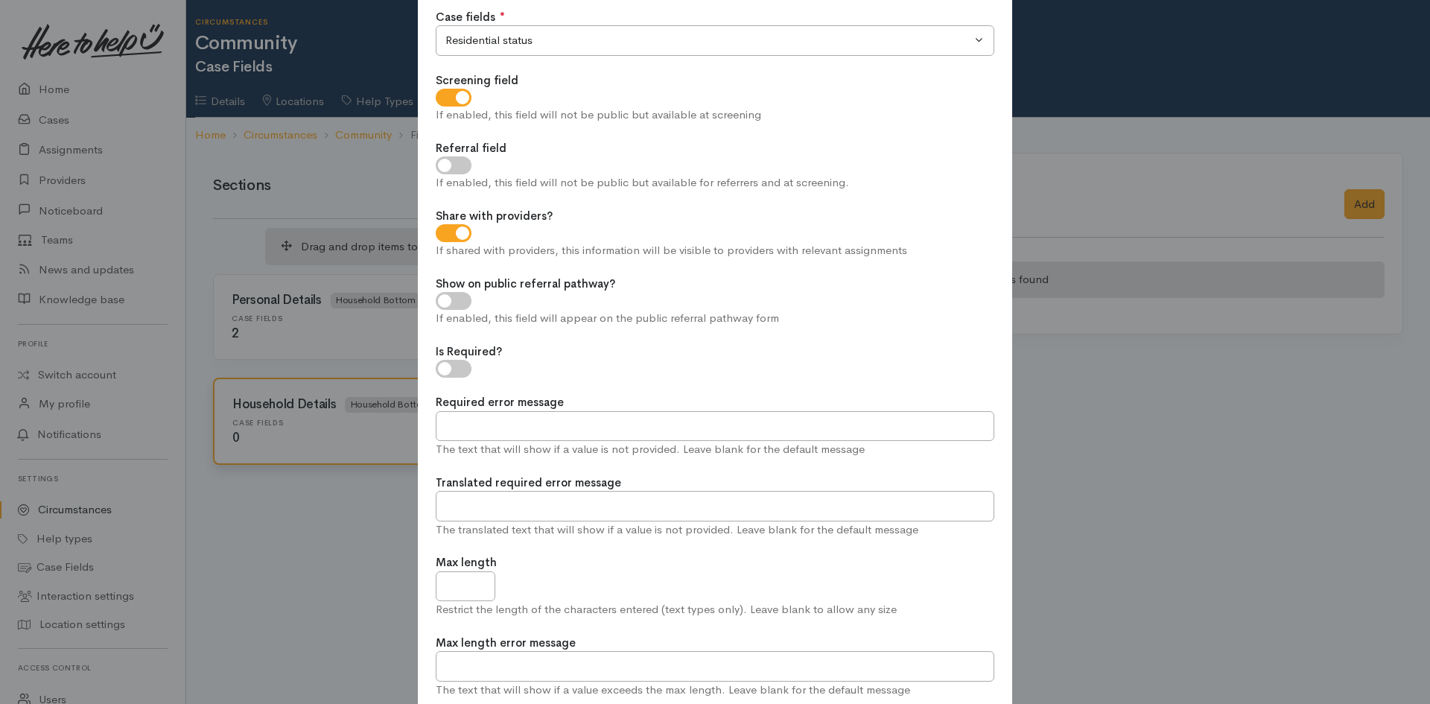
scroll to position [265, 0]
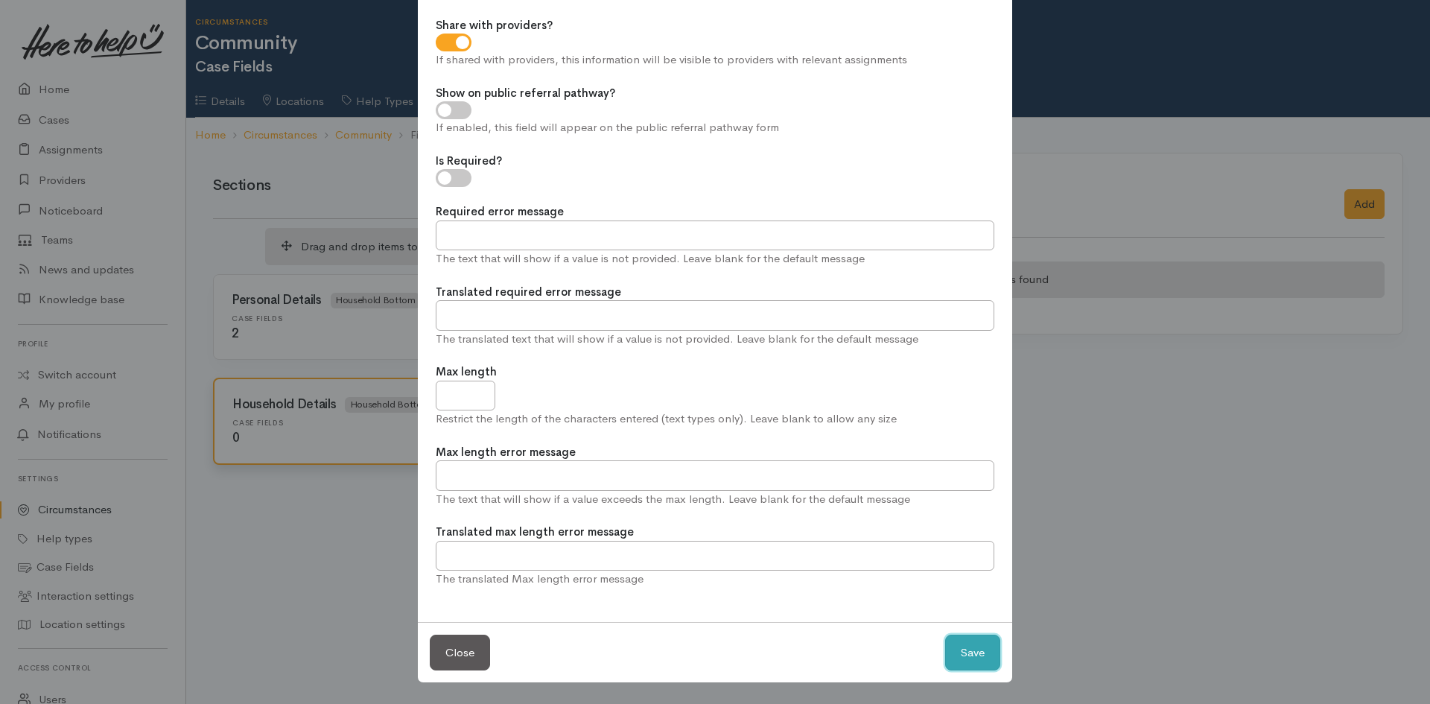
click at [966, 659] on button "Save" at bounding box center [972, 653] width 55 height 37
checkbox input "true"
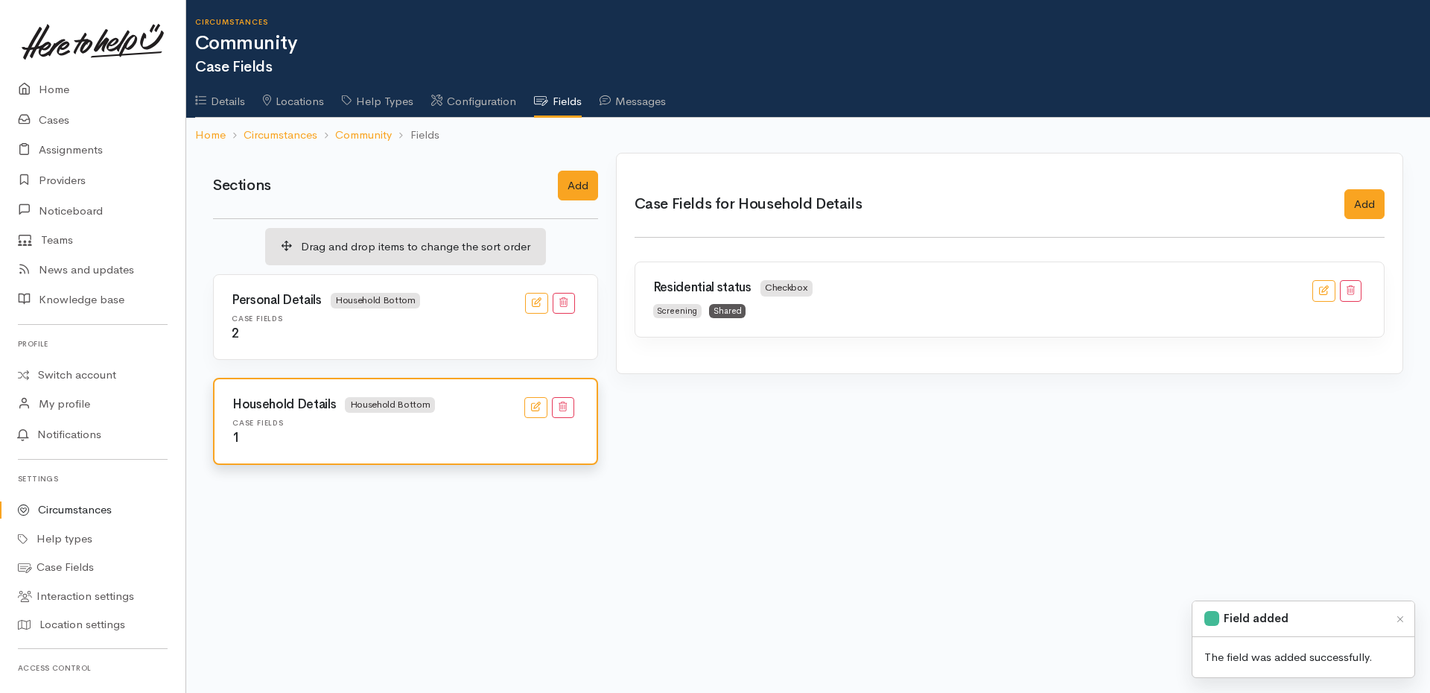
click at [991, 484] on body "Support Feedback I've got something to say" at bounding box center [715, 346] width 1430 height 693
click at [388, 326] on div "Case Fields 2" at bounding box center [406, 327] width 366 height 27
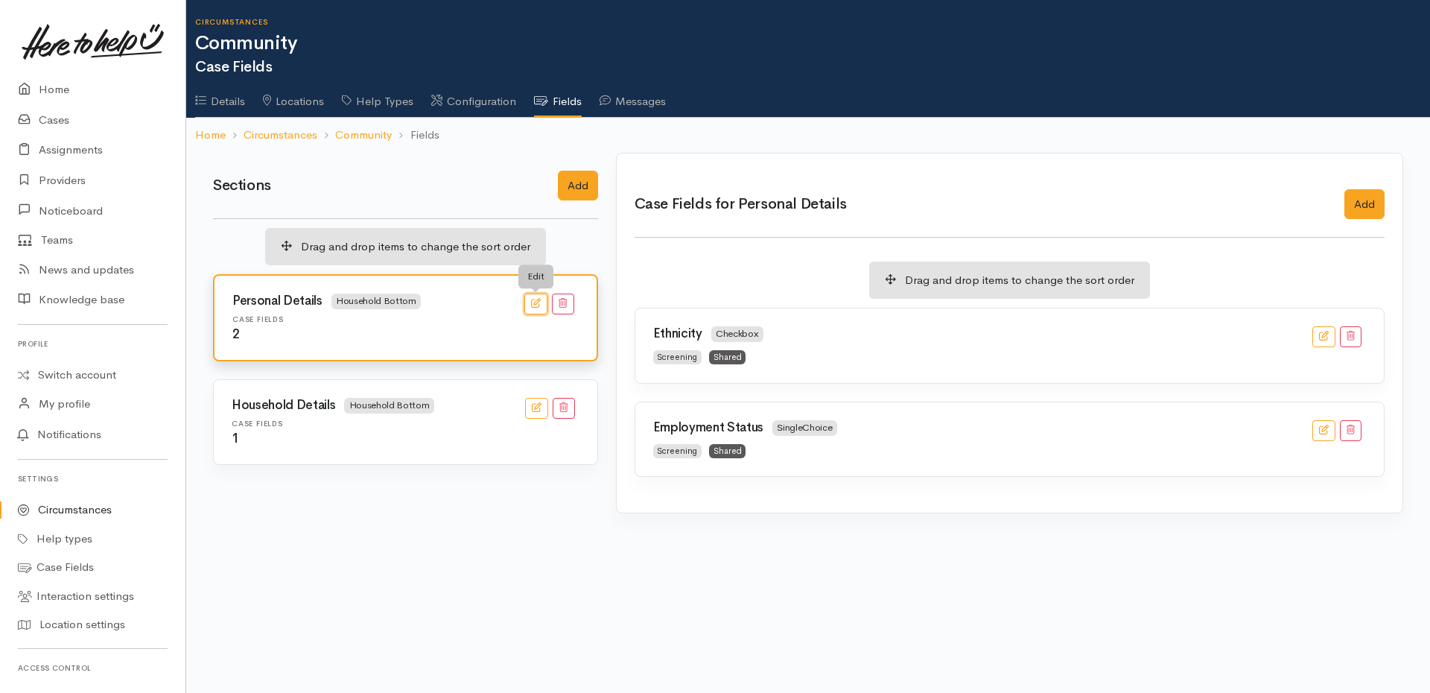
click at [537, 299] on icon "button" at bounding box center [536, 303] width 10 height 10
type input "Personal Details"
select select
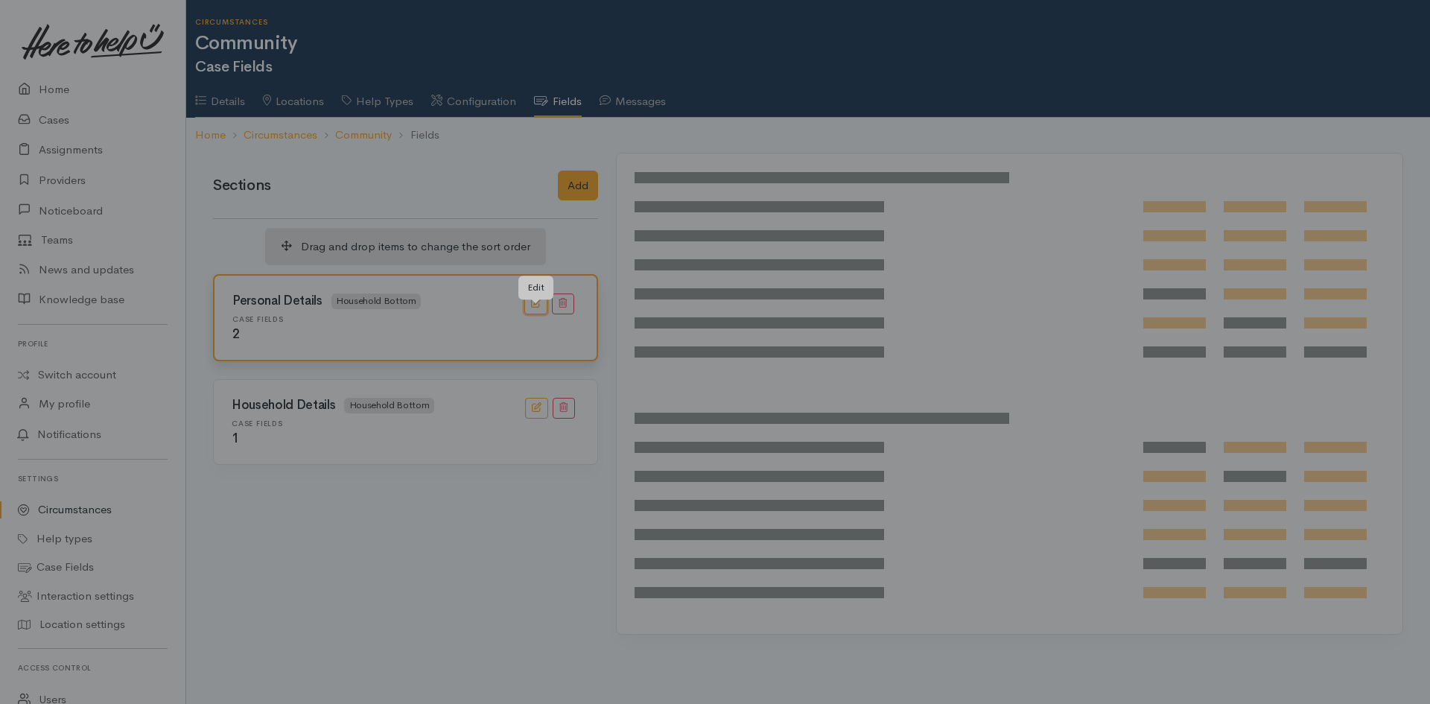
scroll to position [0, 0]
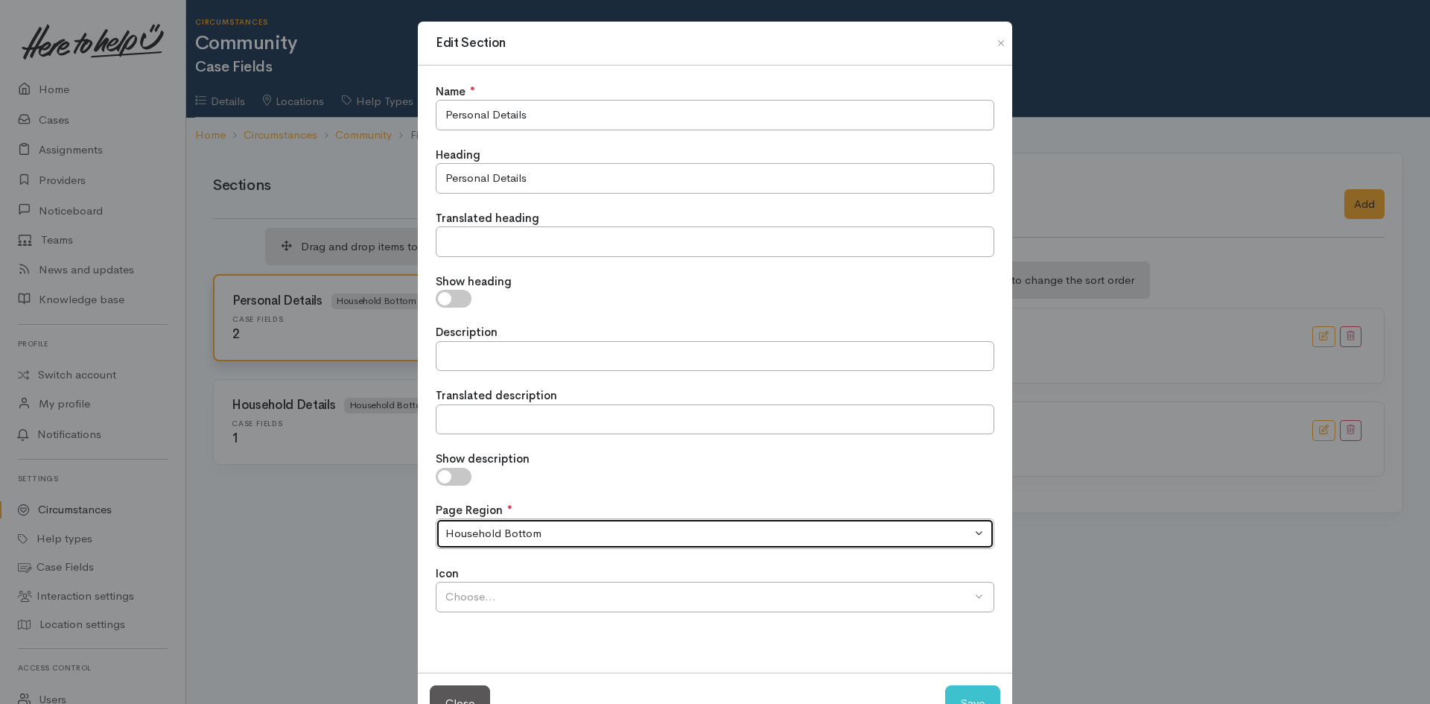
click at [773, 534] on div "Household Bottom" at bounding box center [709, 533] width 526 height 17
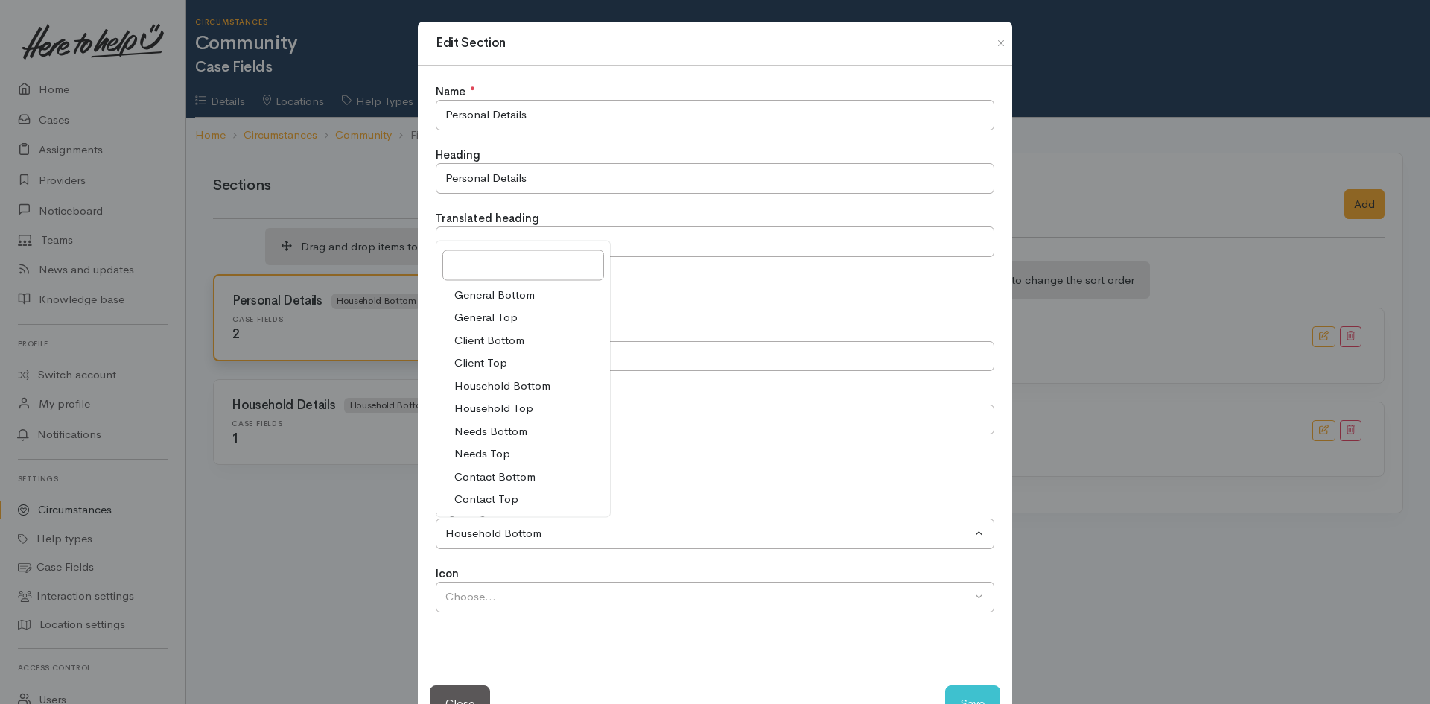
click at [507, 340] on span "Client Bottom" at bounding box center [489, 340] width 70 height 17
select select "2"
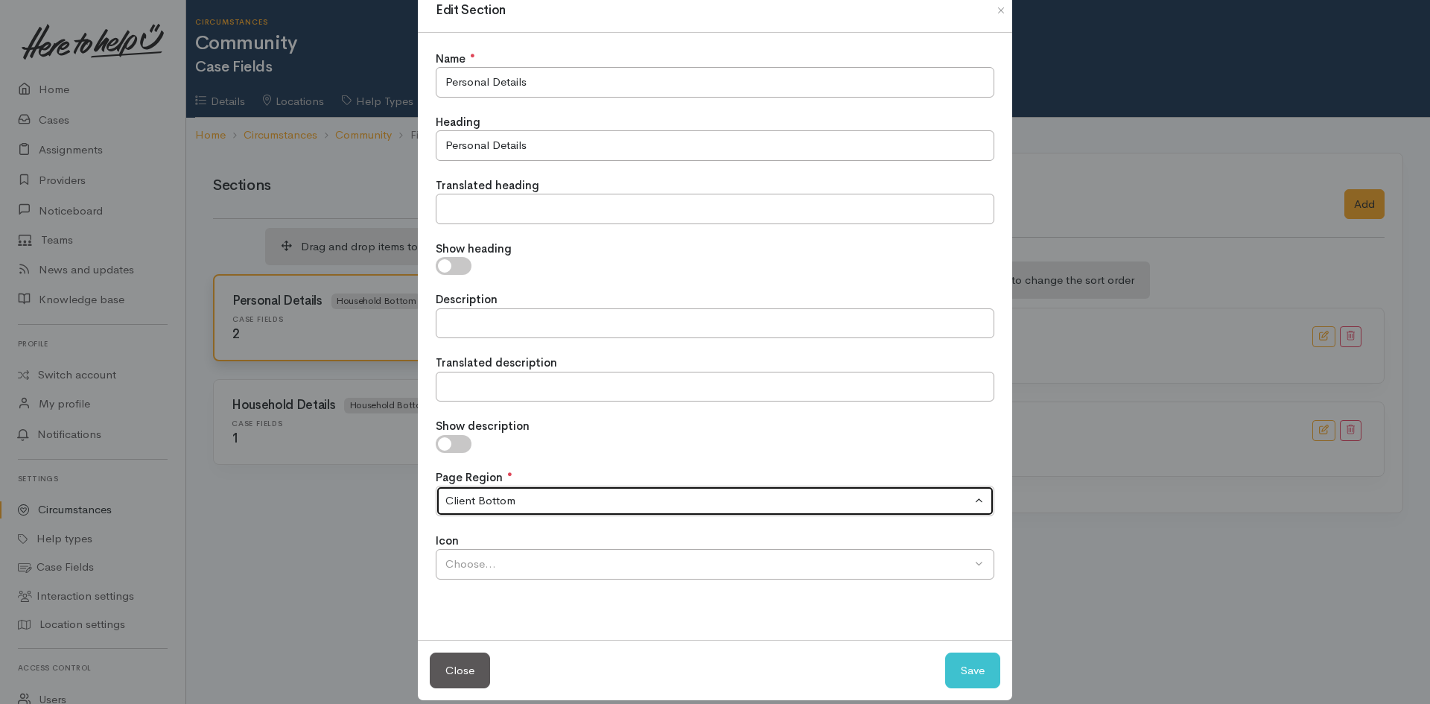
scroll to position [51, 0]
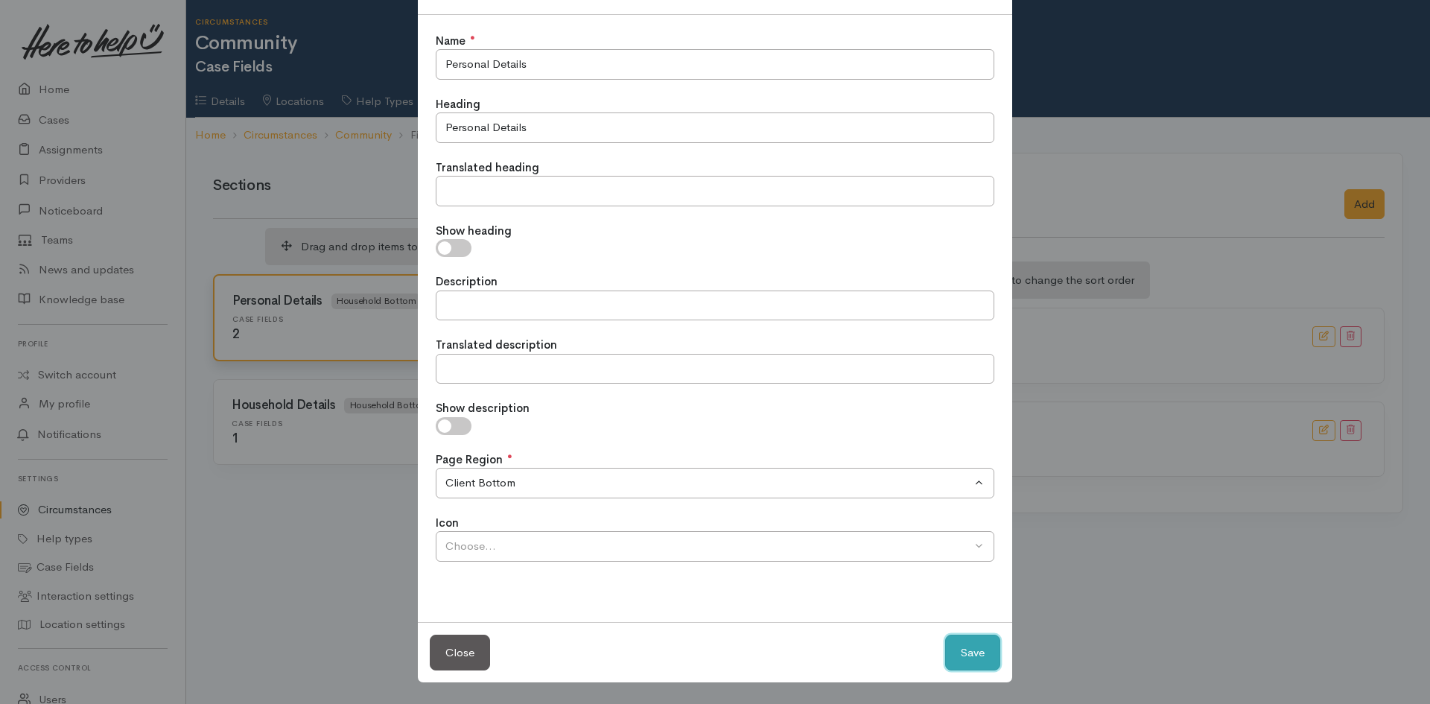
click at [968, 650] on button "Save" at bounding box center [972, 653] width 55 height 37
select select
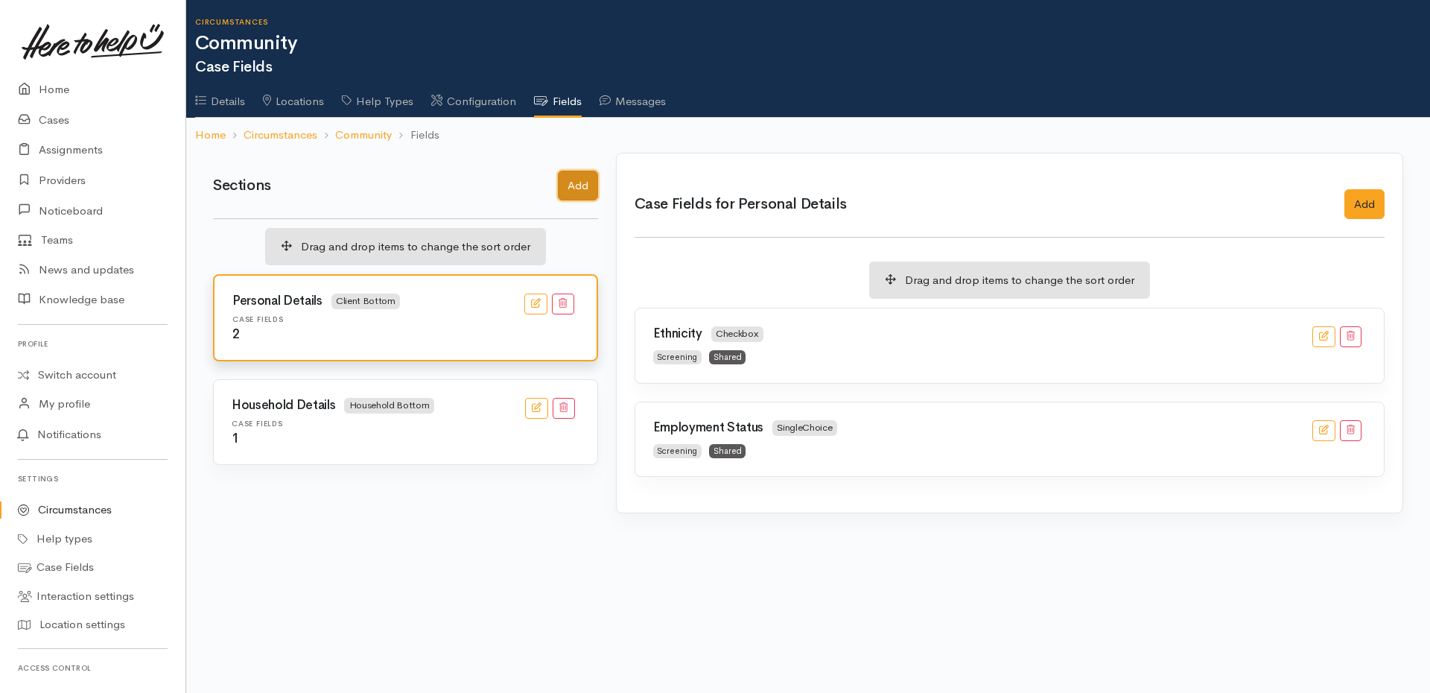
click at [586, 193] on button "Add" at bounding box center [578, 186] width 40 height 31
select select
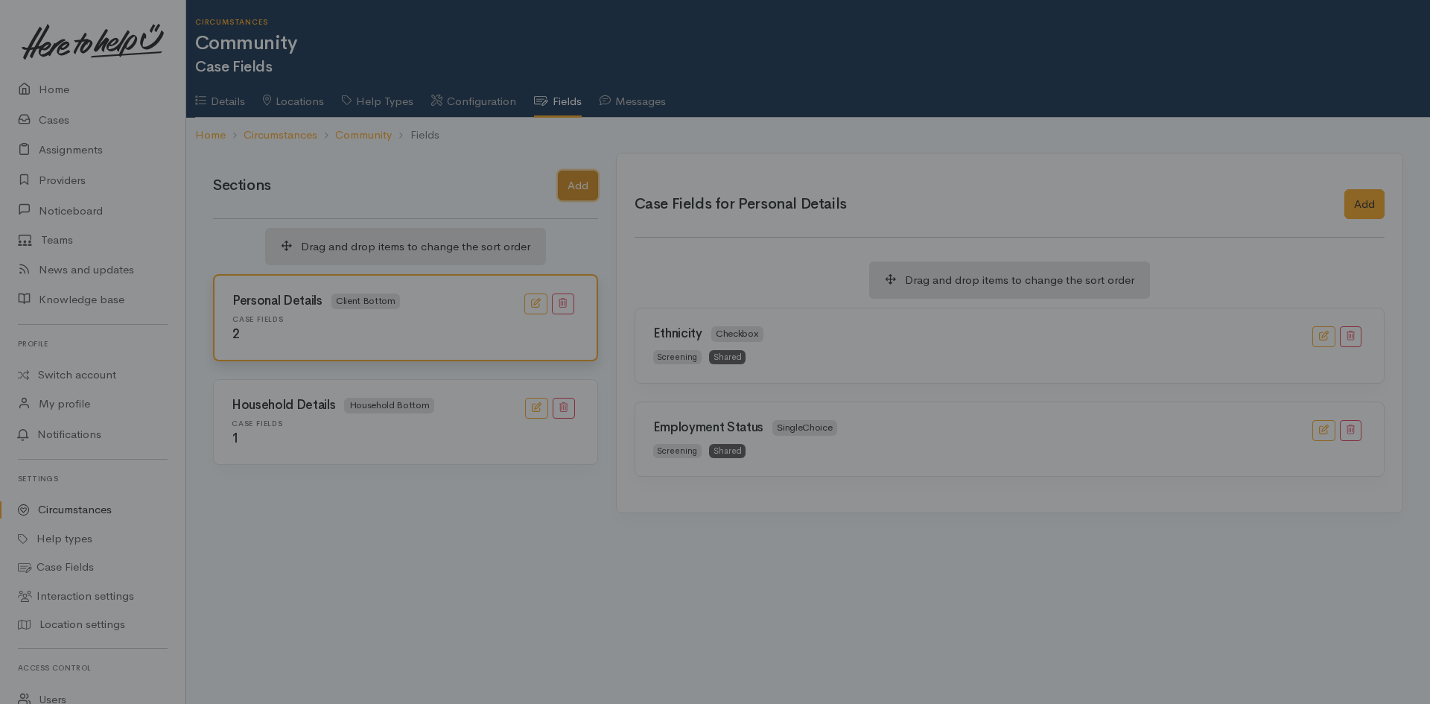
scroll to position [0, 0]
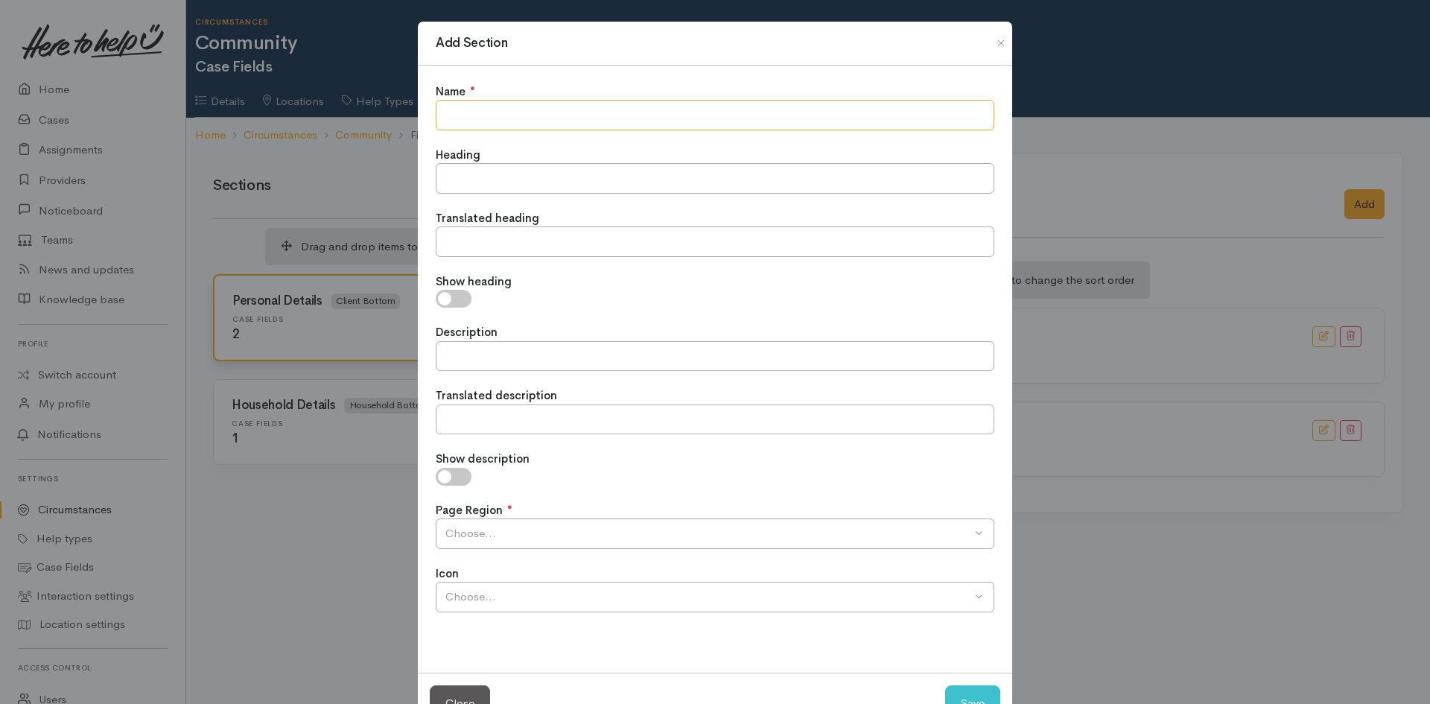
click at [560, 115] on input "text" at bounding box center [715, 115] width 559 height 31
type input "Referrer Details"
click at [474, 185] on input "text" at bounding box center [715, 178] width 559 height 31
paste input "Referrer Details"
type input "Referrer Details"
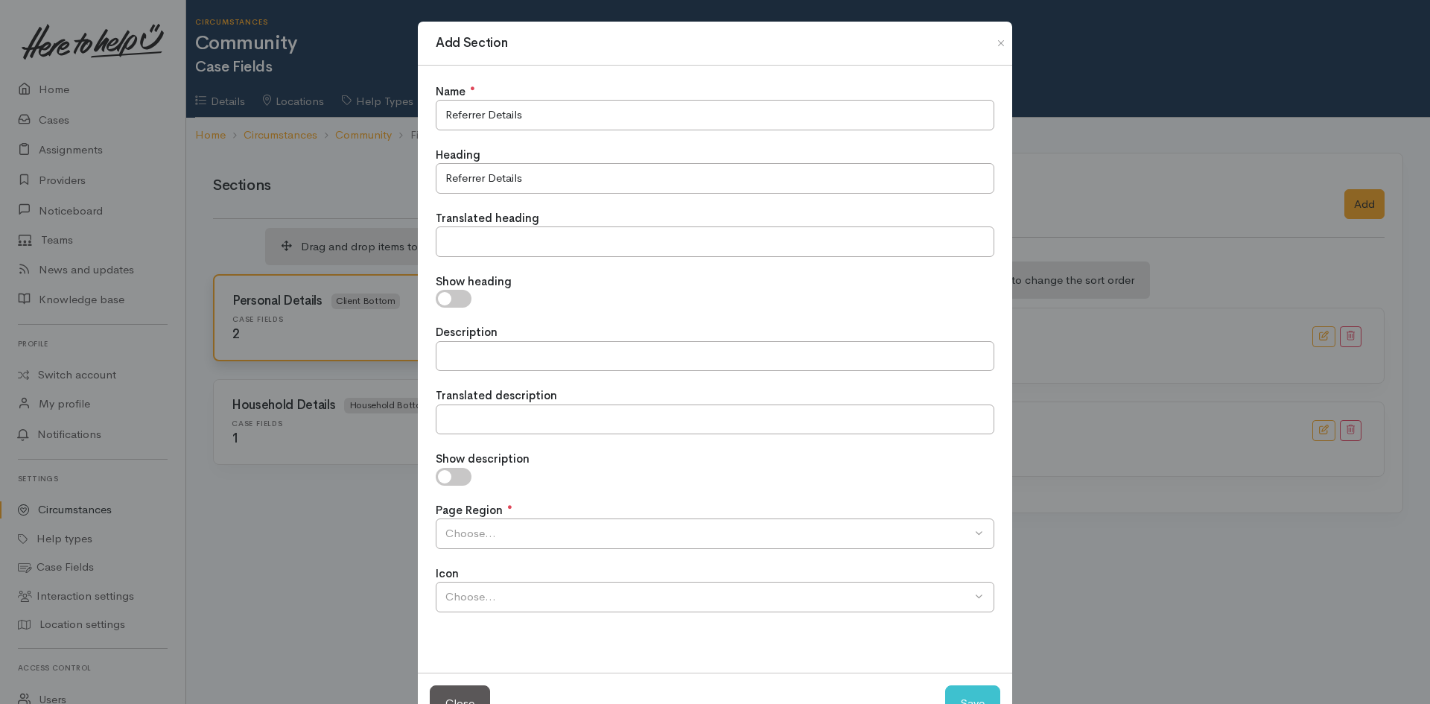
click at [457, 297] on input "checkbox" at bounding box center [454, 299] width 36 height 18
checkbox input "true"
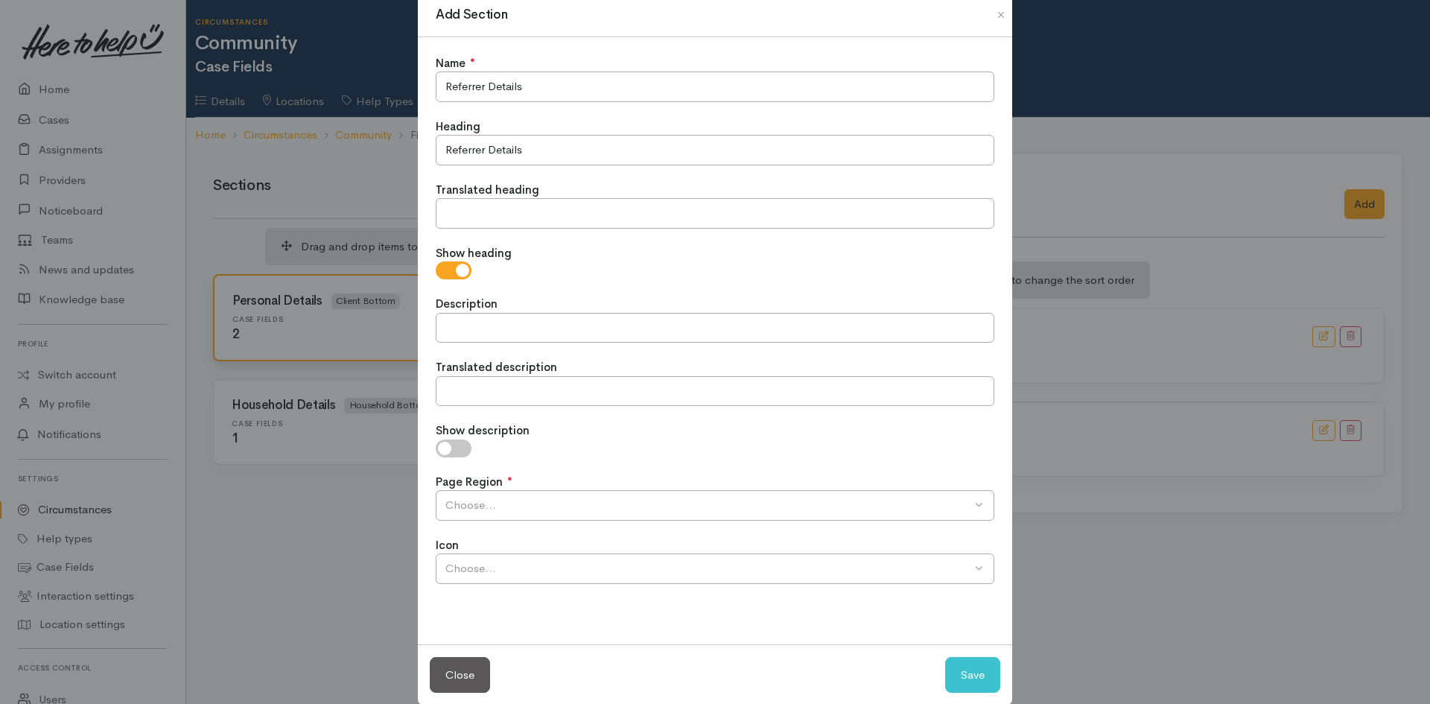
scroll to position [51, 0]
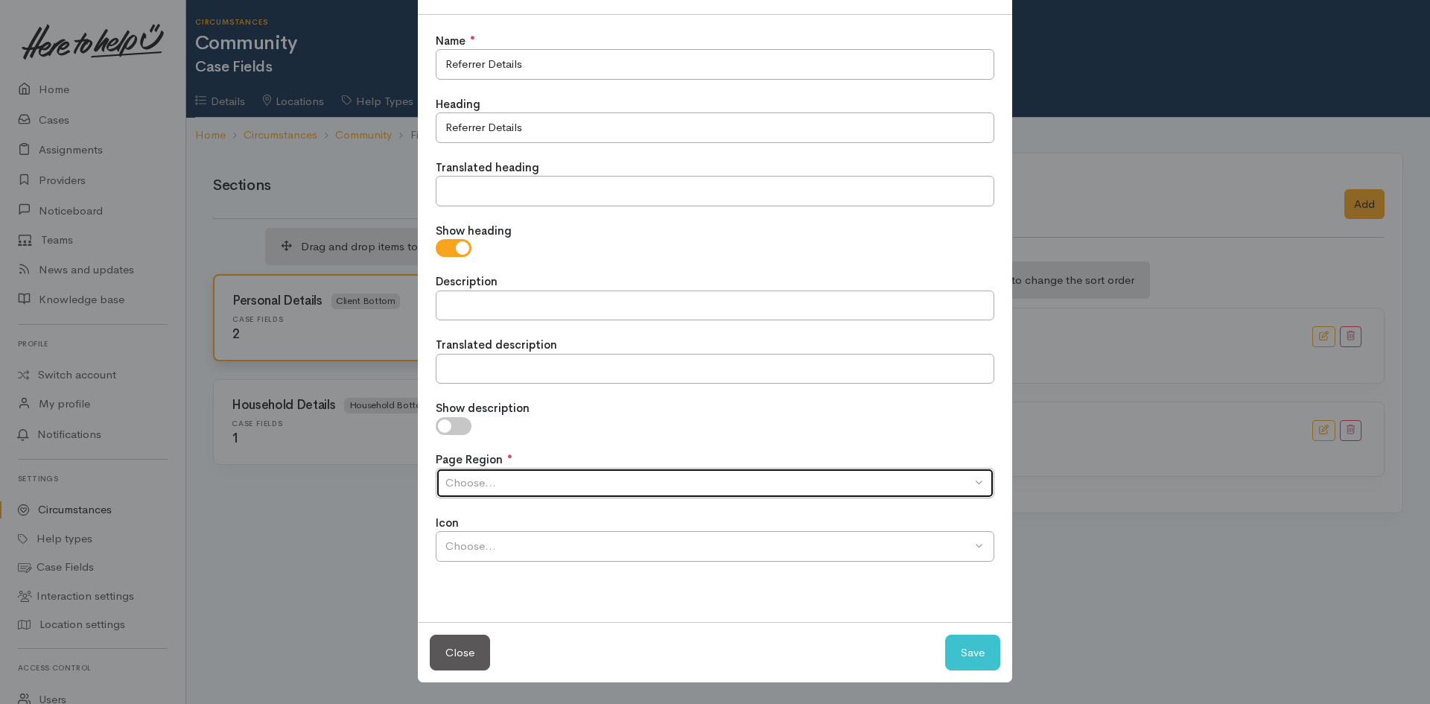
click at [846, 488] on div "Choose..." at bounding box center [709, 483] width 526 height 17
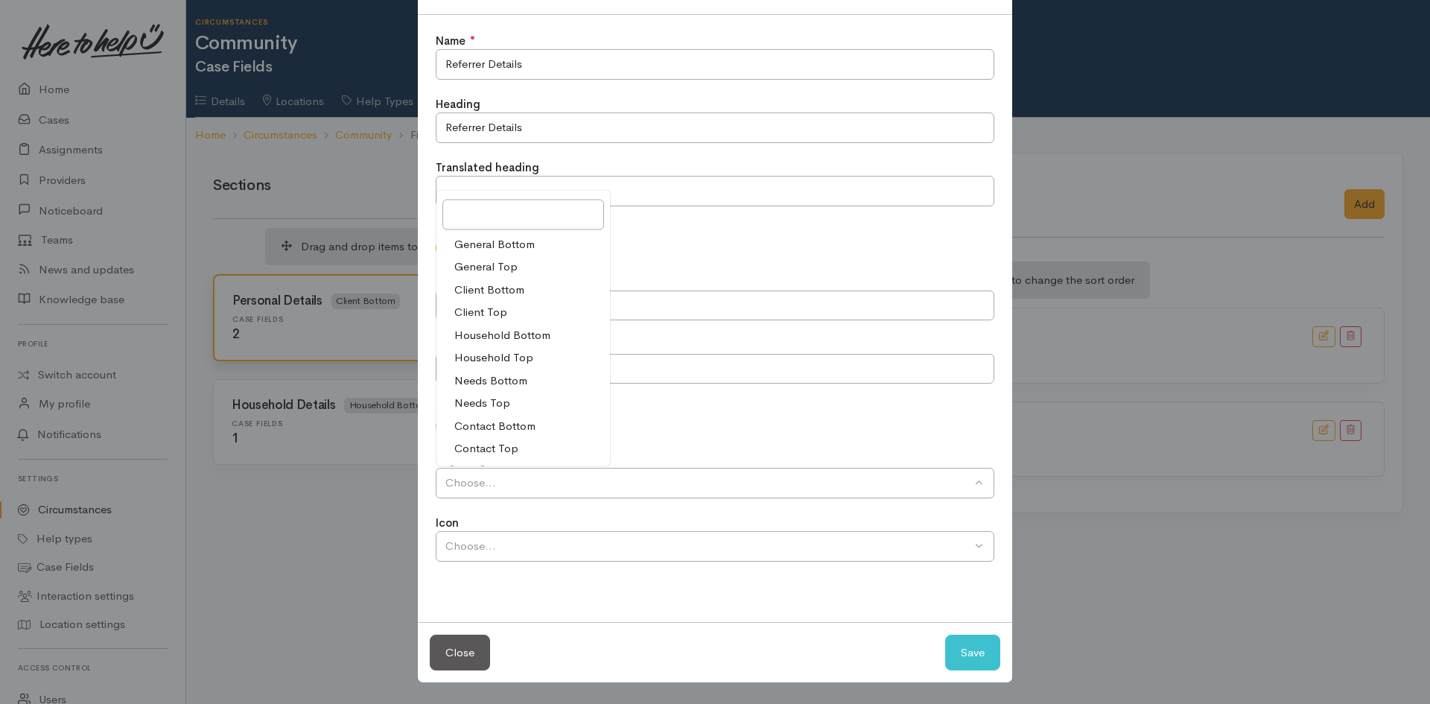
click at [495, 427] on span "Contact Bottom" at bounding box center [494, 425] width 81 height 17
select select "5"
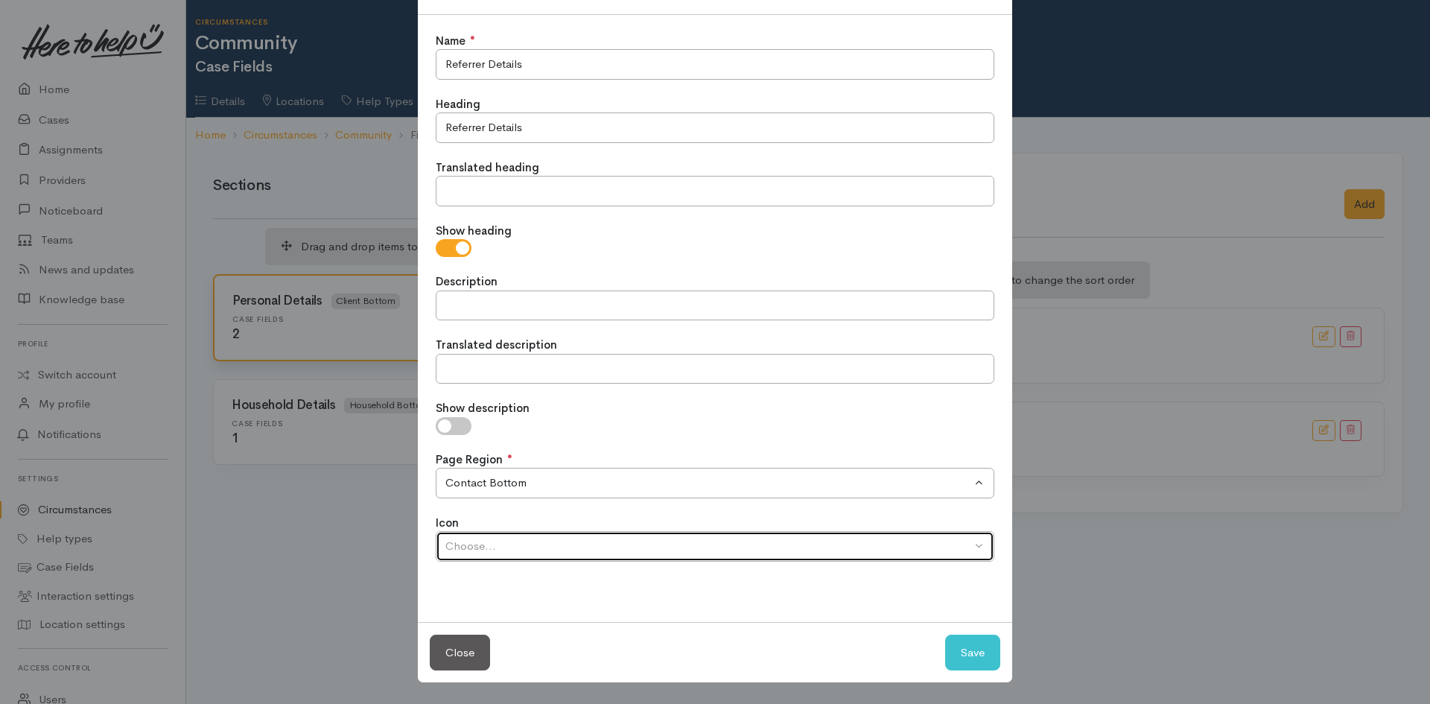
click at [635, 554] on div "Choose..." at bounding box center [709, 546] width 526 height 17
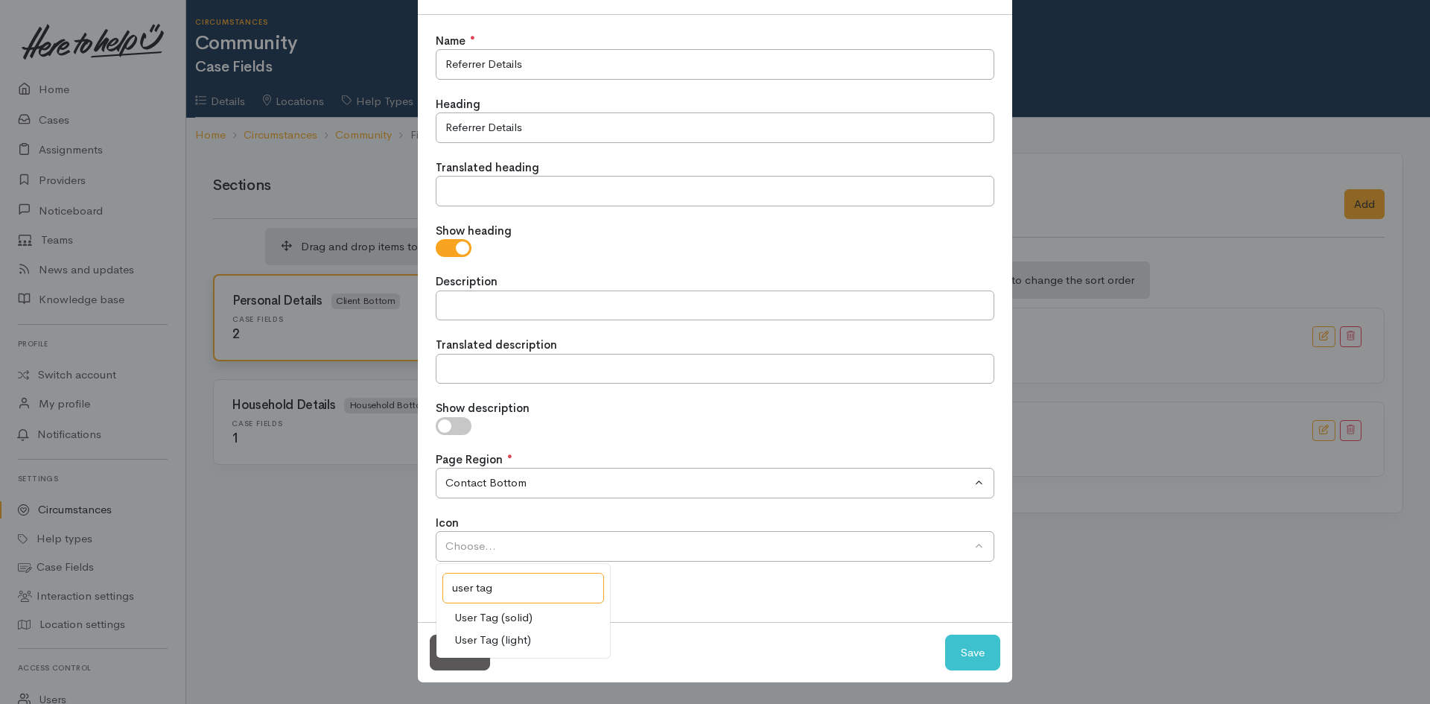
type input "user tag"
click at [516, 641] on span "User Tag (light)" at bounding box center [492, 640] width 77 height 17
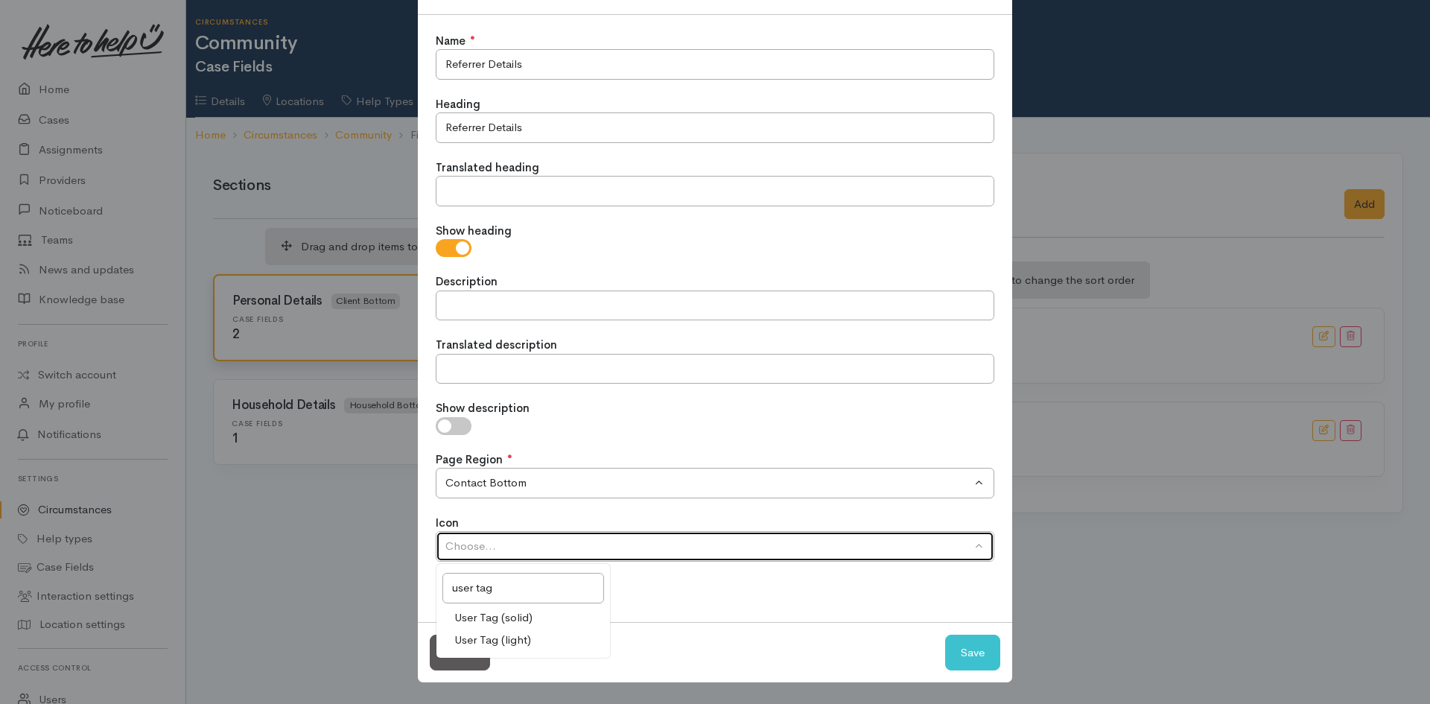
select select "fal fa-user-tag"
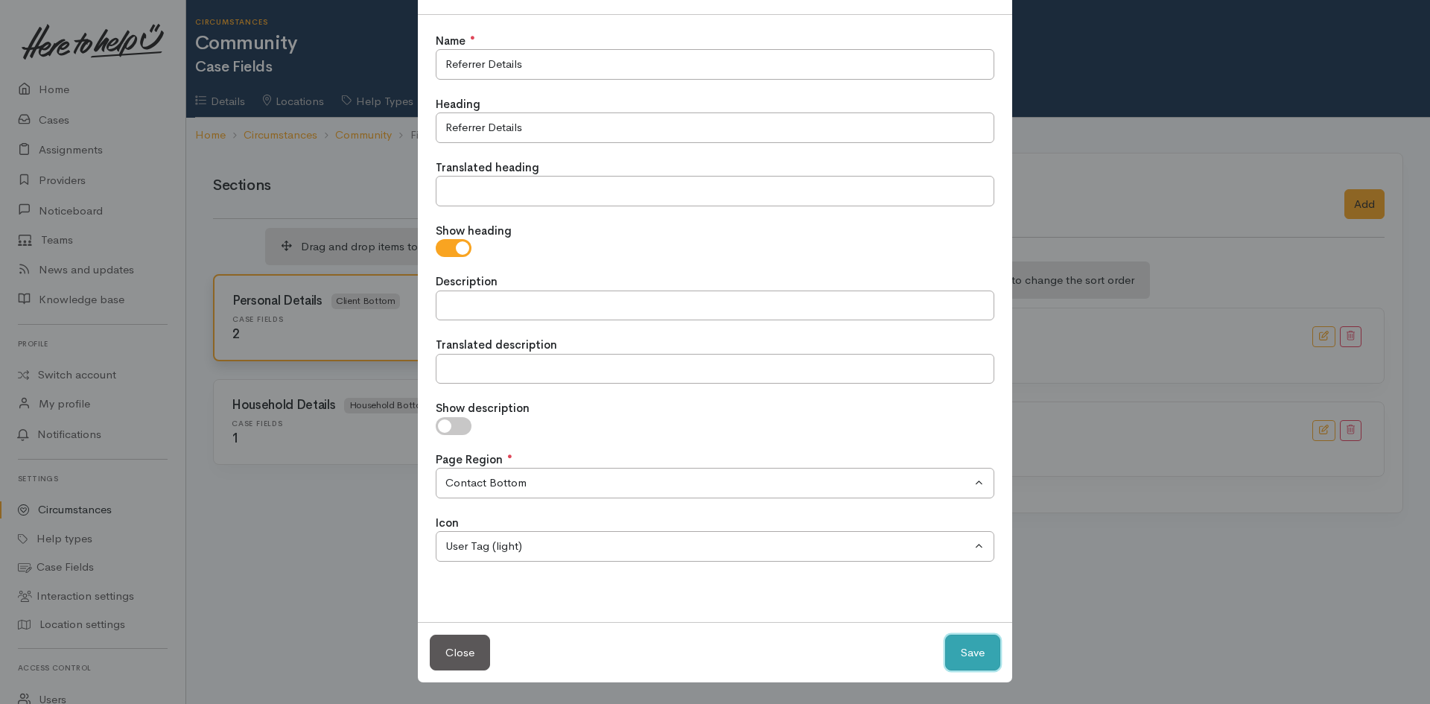
click at [957, 655] on button "Save" at bounding box center [972, 653] width 55 height 37
checkbox input "false"
select select
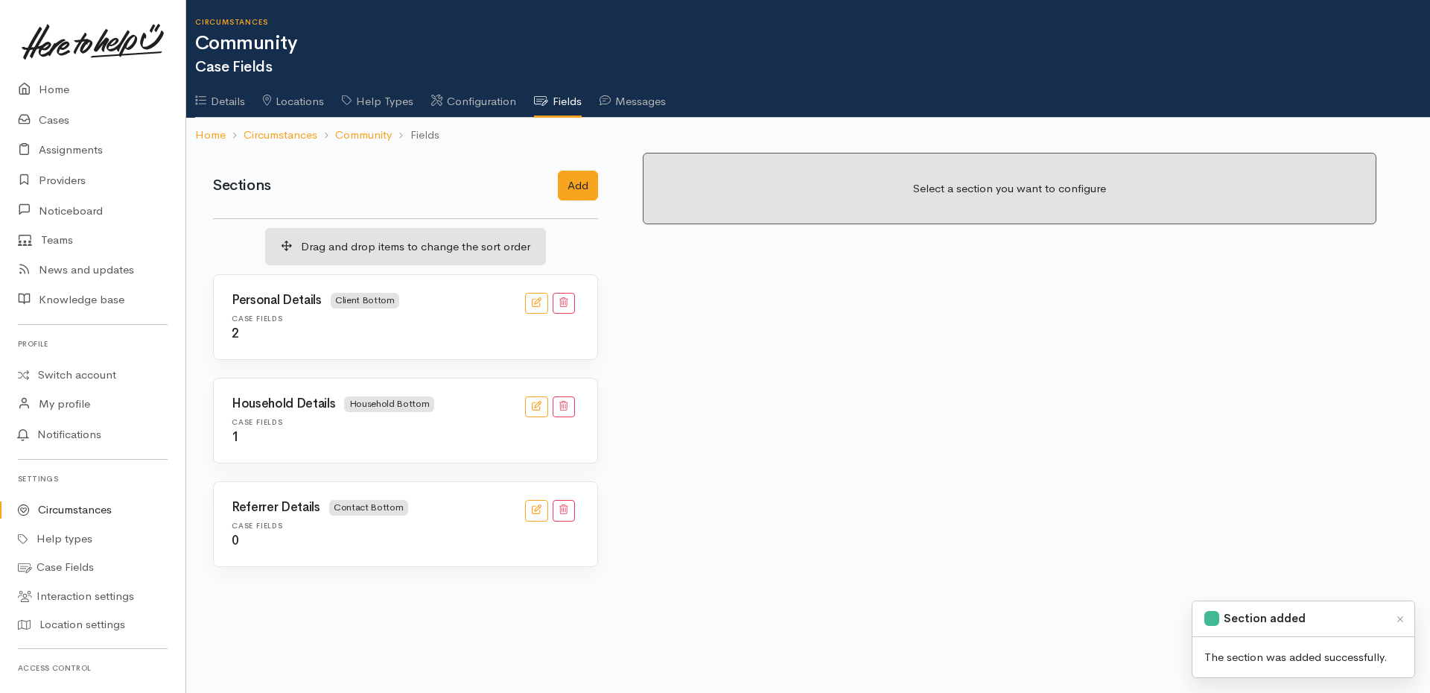
click at [324, 516] on h3 "Referrer Details Contact Bottom" at bounding box center [320, 508] width 177 height 16
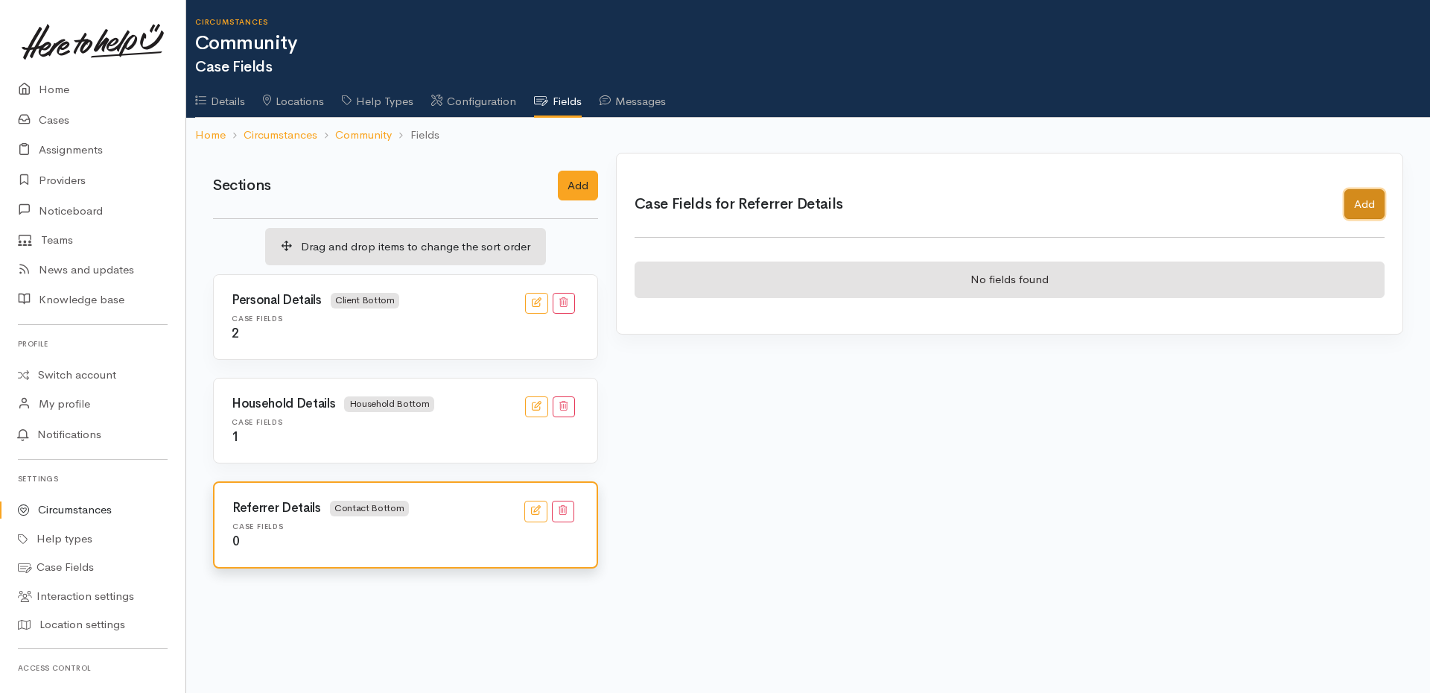
click at [1380, 197] on button "Add" at bounding box center [1365, 204] width 40 height 31
checkbox input "true"
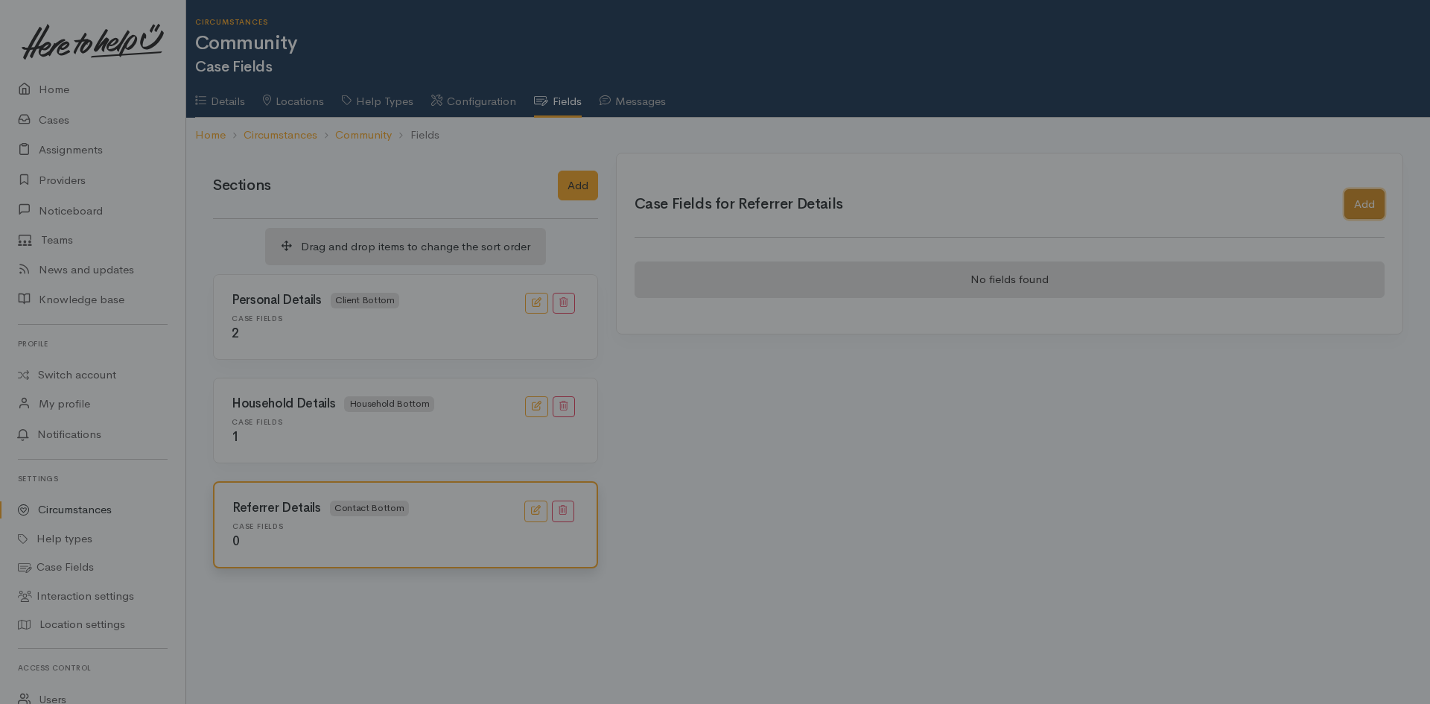
scroll to position [0, 0]
select select
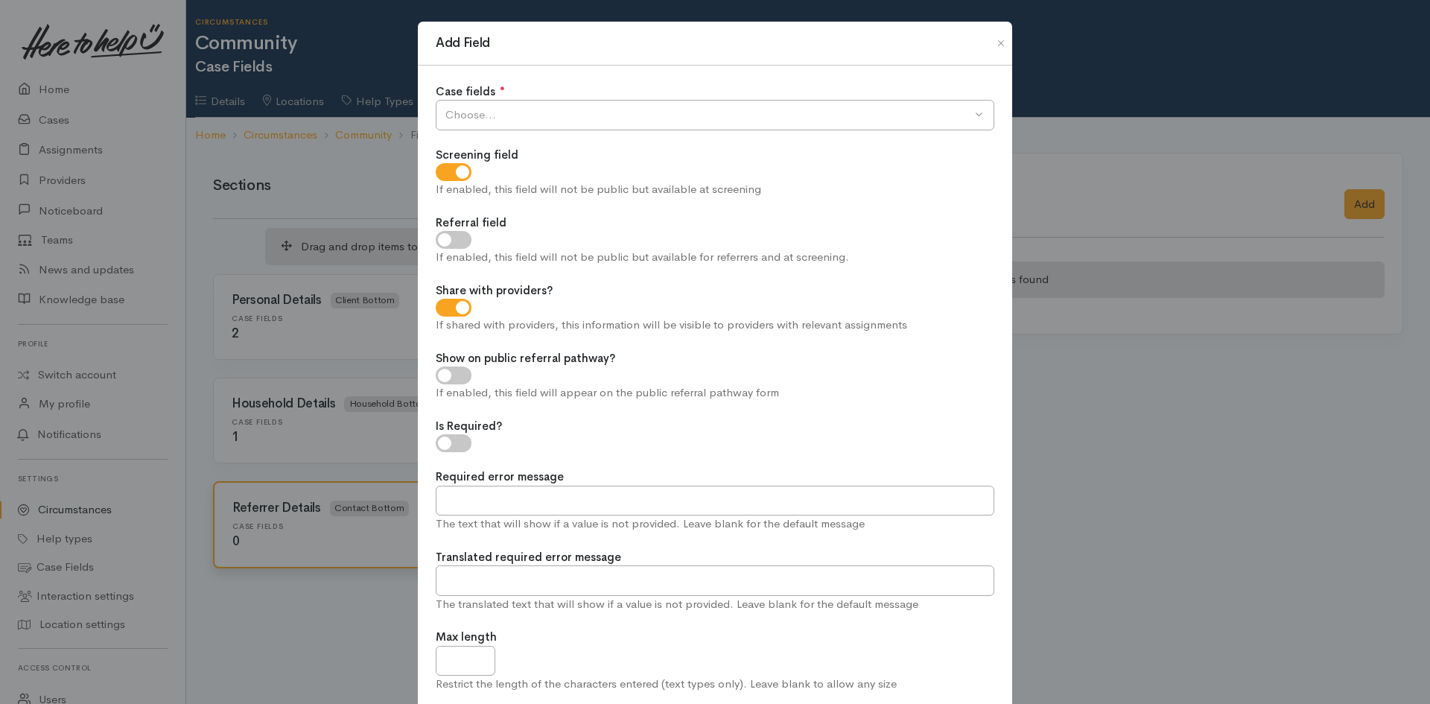
click at [463, 177] on input "Screening field" at bounding box center [454, 172] width 36 height 18
checkbox input "false"
click at [448, 310] on input "Share with providers?" at bounding box center [454, 308] width 36 height 18
checkbox input "false"
click at [451, 376] on input "Show on public referral pathway?" at bounding box center [454, 376] width 36 height 18
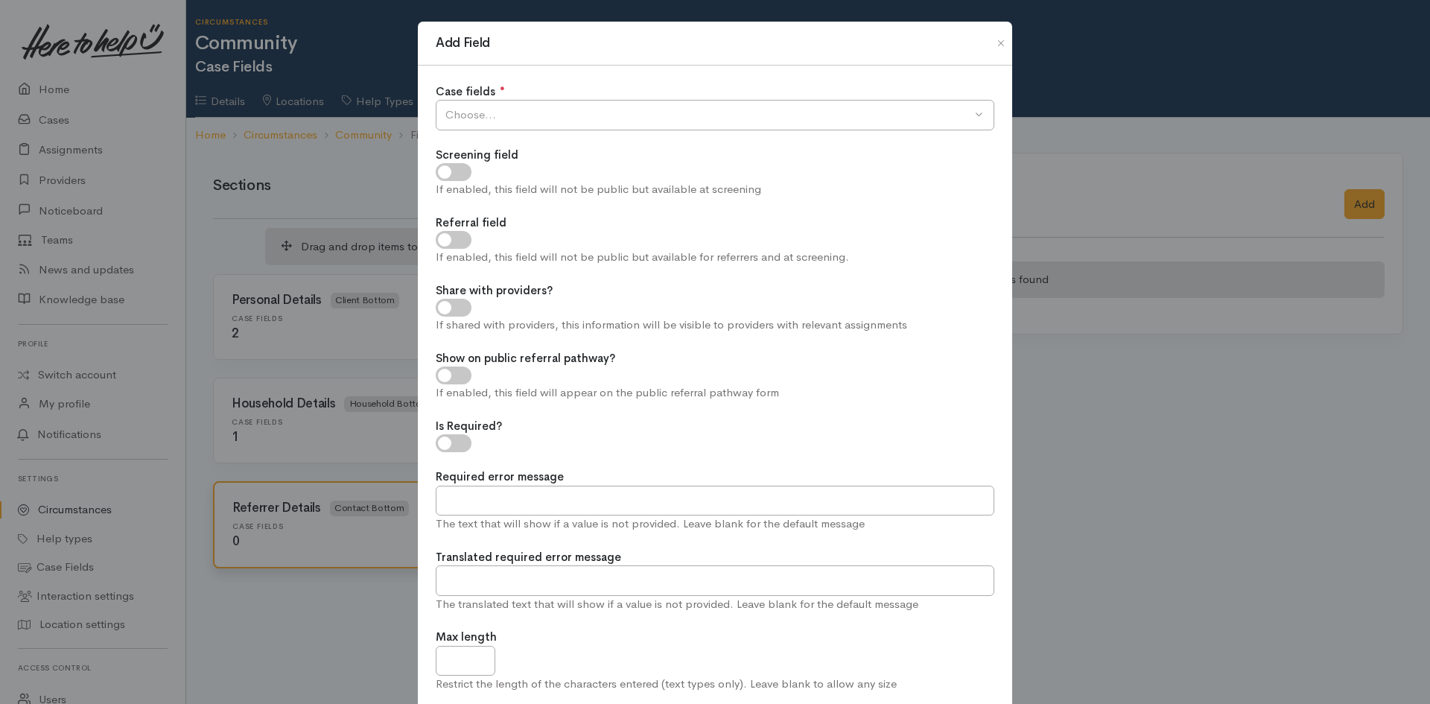
checkbox input "true"
click at [449, 435] on input "Is Required?" at bounding box center [454, 443] width 36 height 18
checkbox input "true"
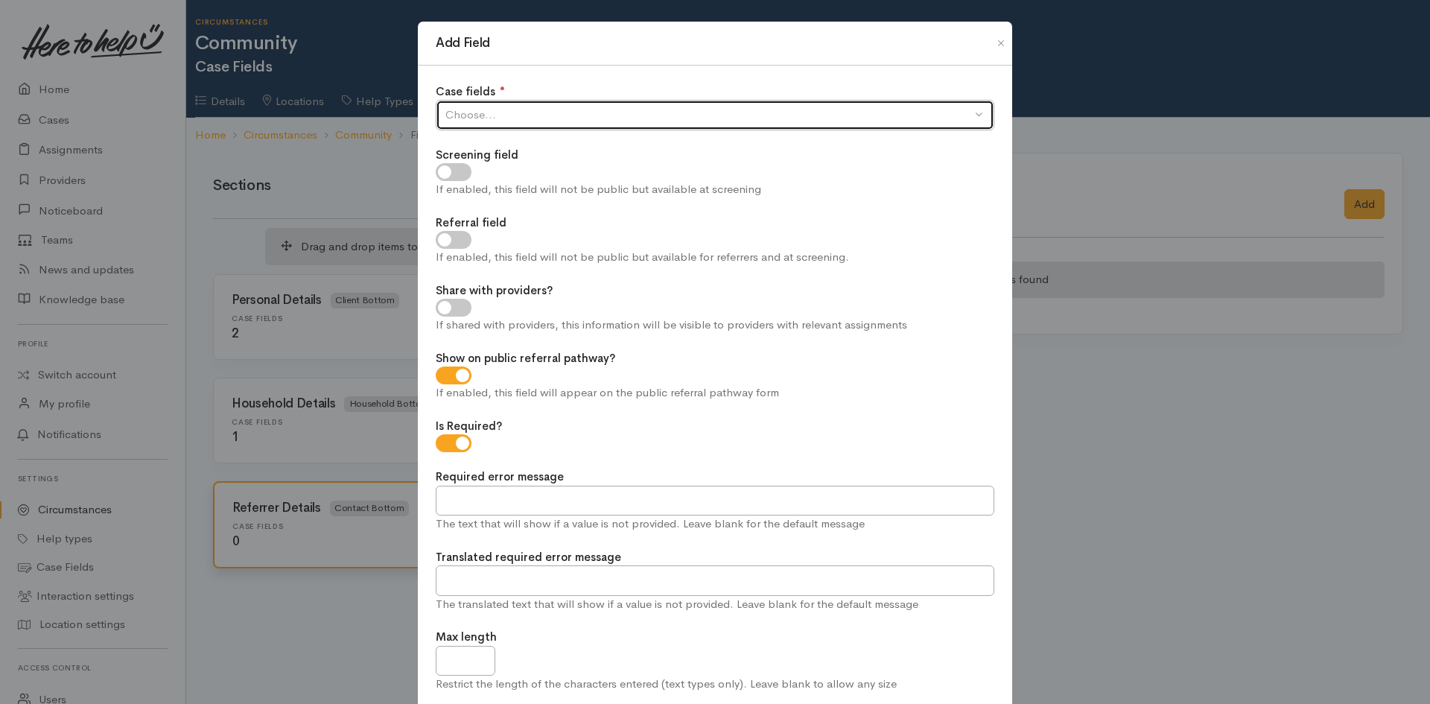
click at [680, 112] on div "Choose..." at bounding box center [709, 115] width 526 height 17
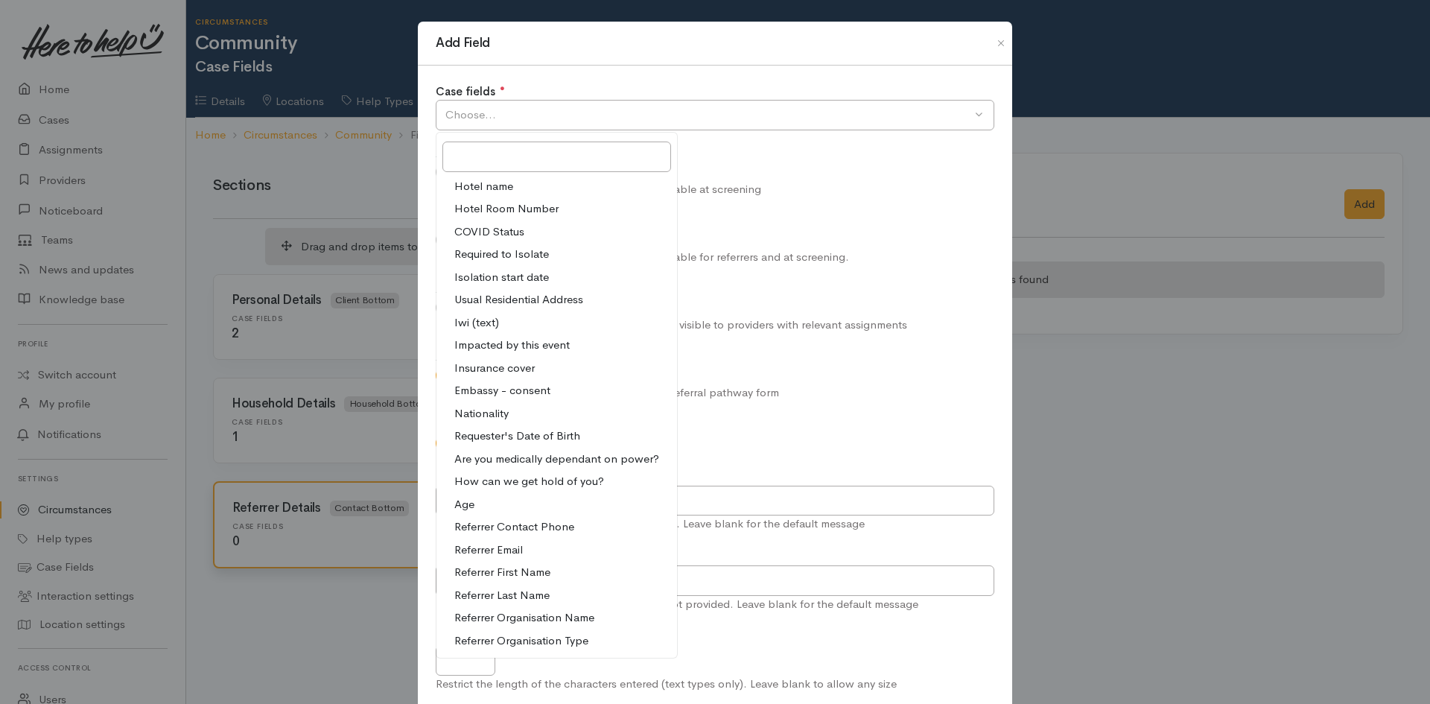
click at [541, 572] on span "Referrer First Name" at bounding box center [502, 572] width 96 height 17
select select "34"
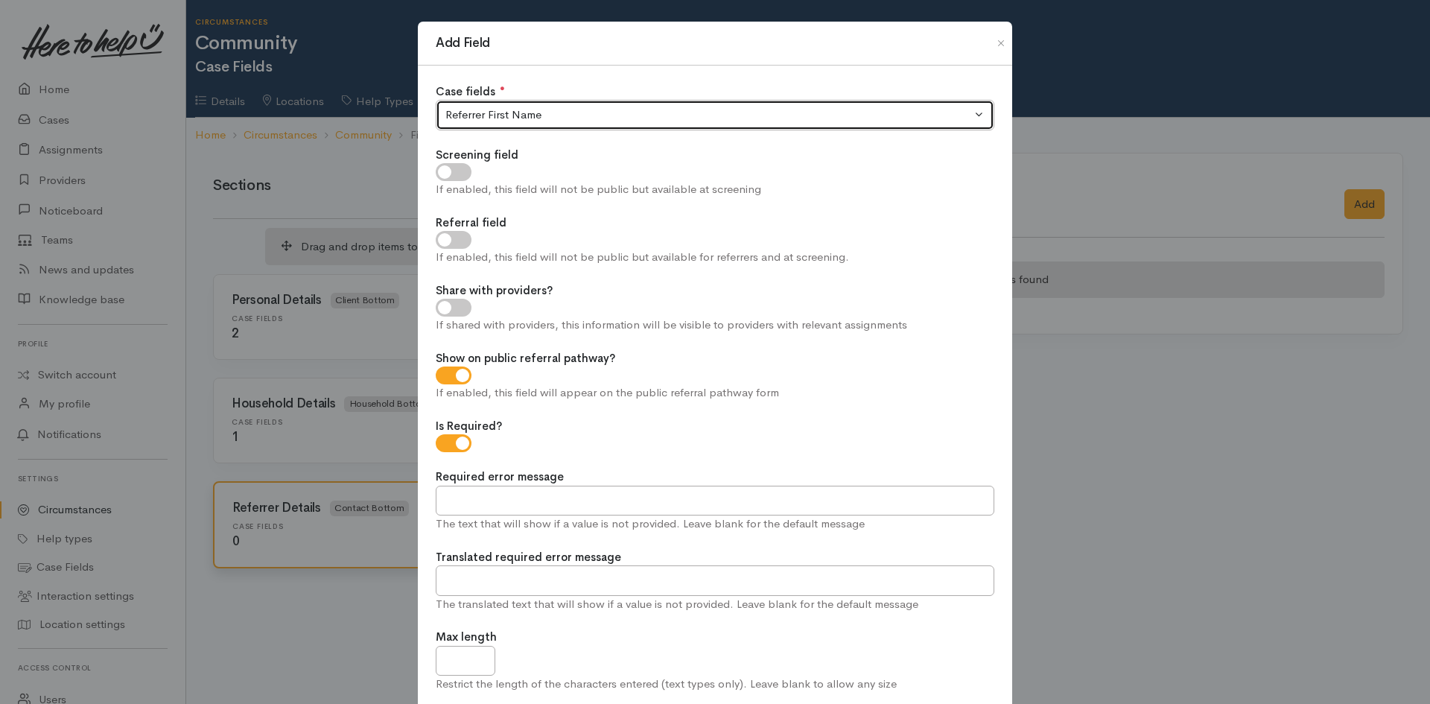
scroll to position [224, 0]
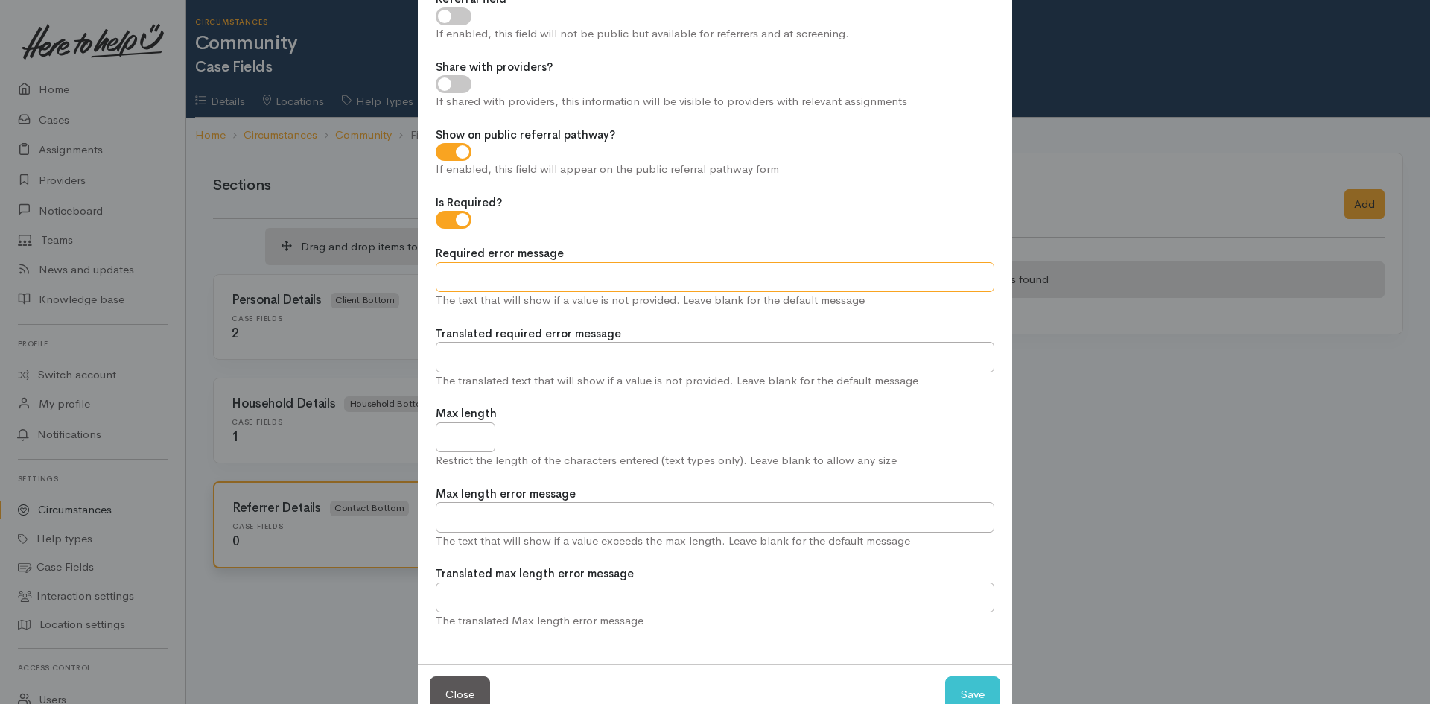
click at [795, 280] on input "Required error message" at bounding box center [715, 277] width 559 height 31
type input "First name is required"
click at [475, 439] on input "Max length" at bounding box center [466, 437] width 60 height 31
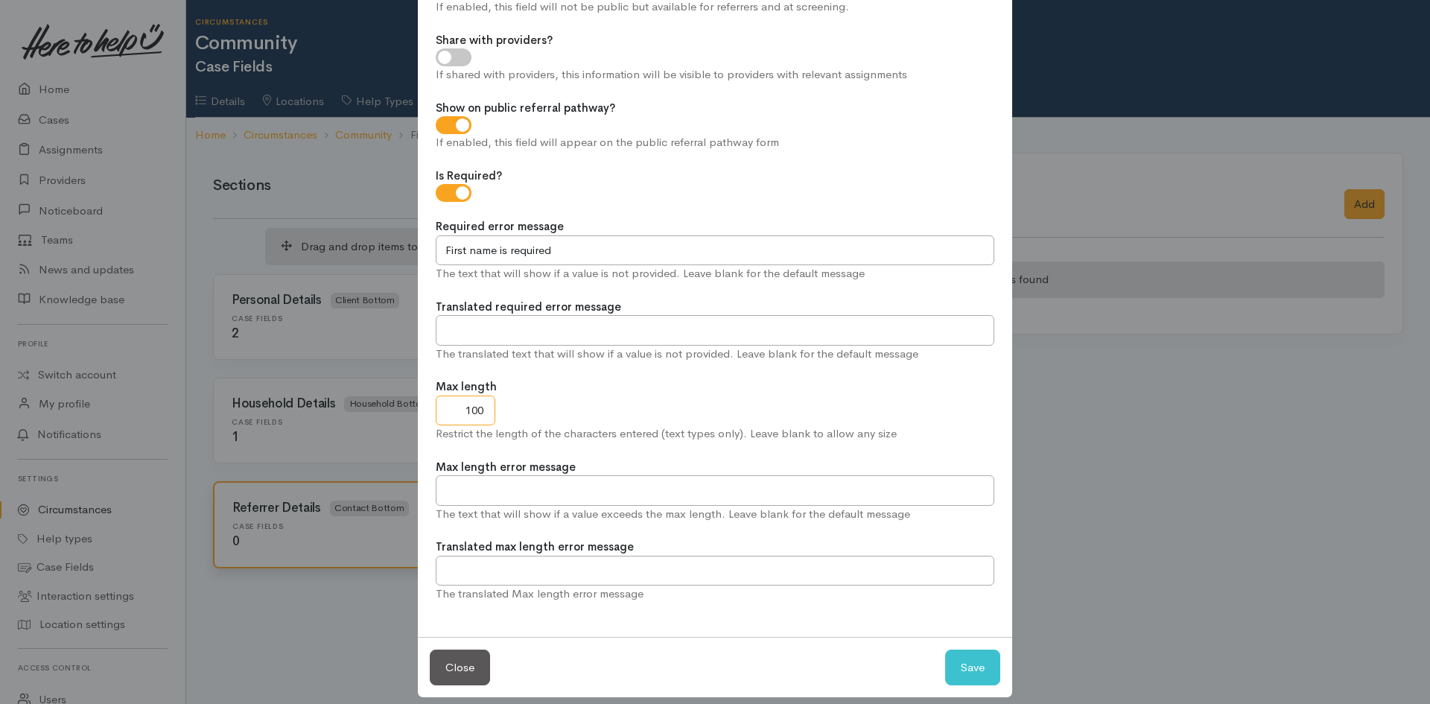
scroll to position [265, 0]
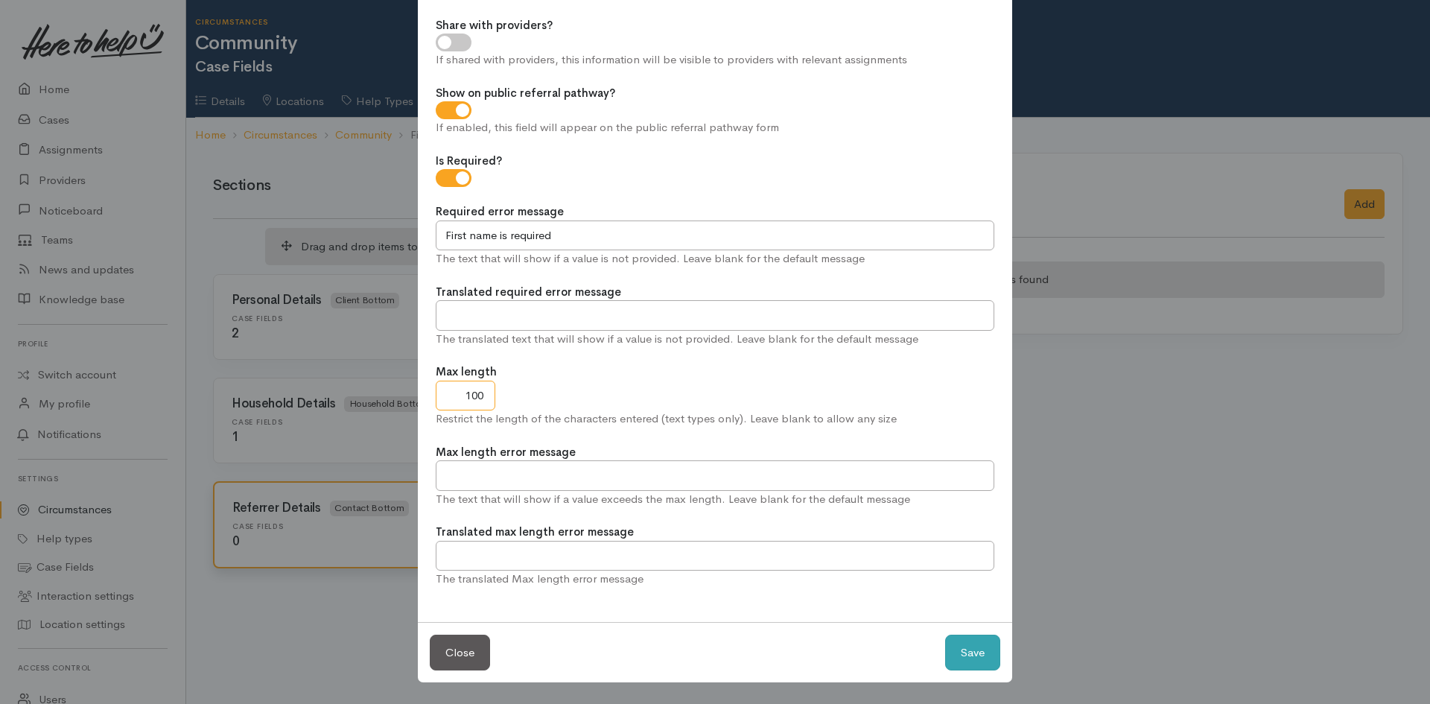
type input "100"
click at [978, 661] on button "Save" at bounding box center [972, 653] width 55 height 37
checkbox input "true"
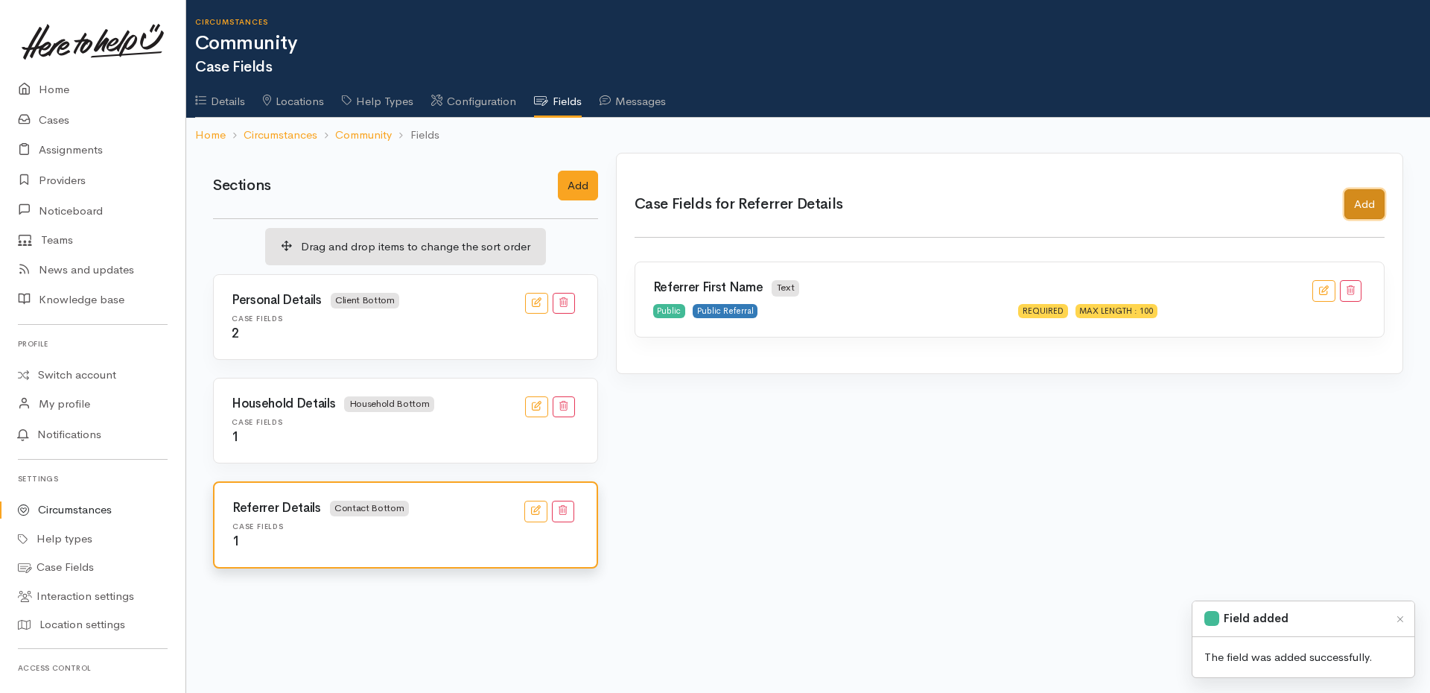
click at [1361, 207] on button "Add" at bounding box center [1365, 204] width 40 height 31
checkbox input "true"
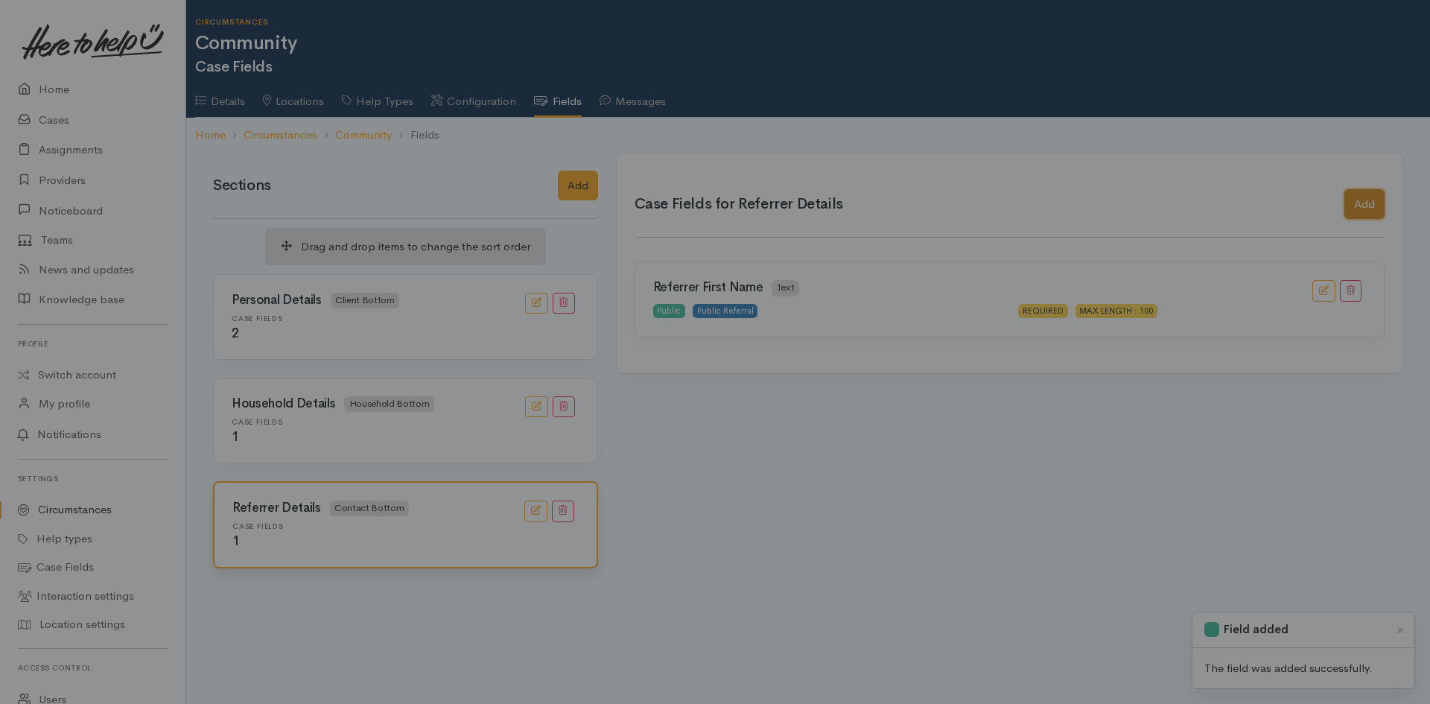
scroll to position [0, 0]
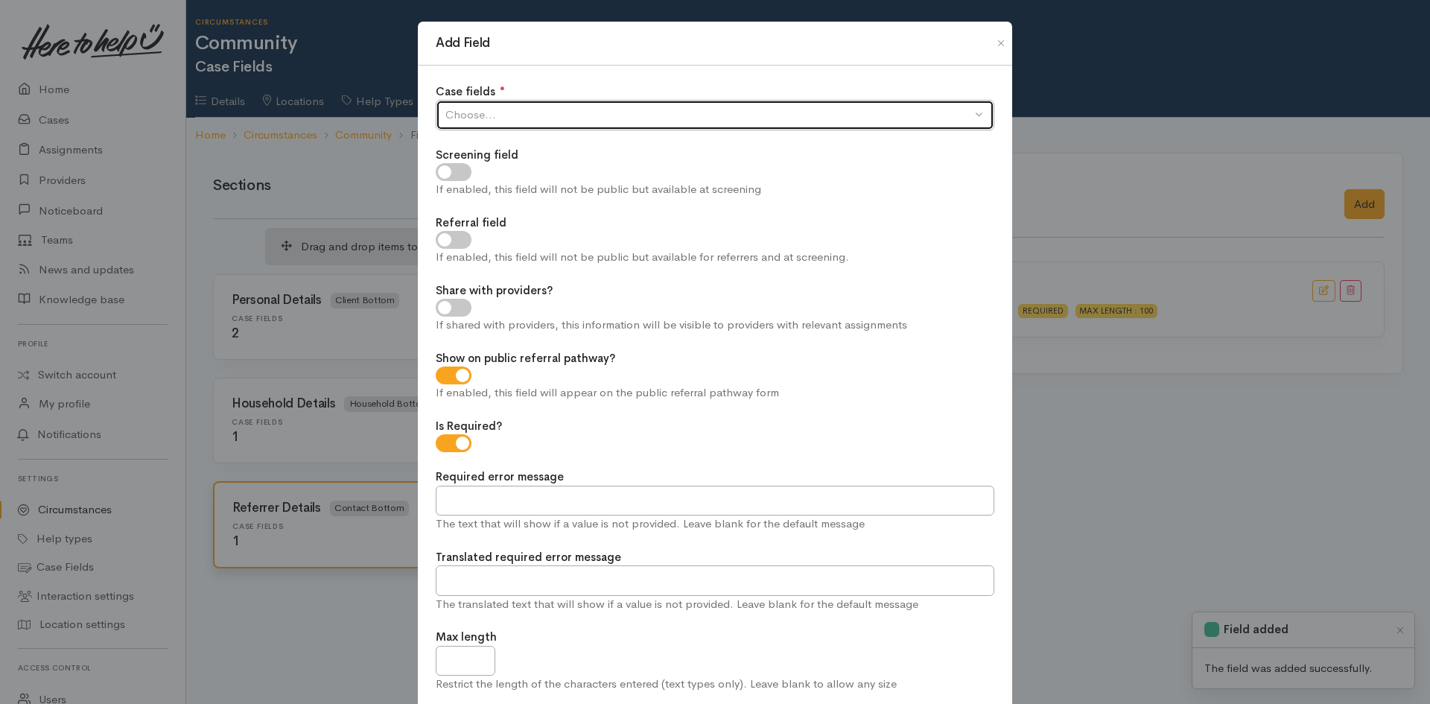
click at [524, 110] on div "Choose..." at bounding box center [709, 115] width 526 height 17
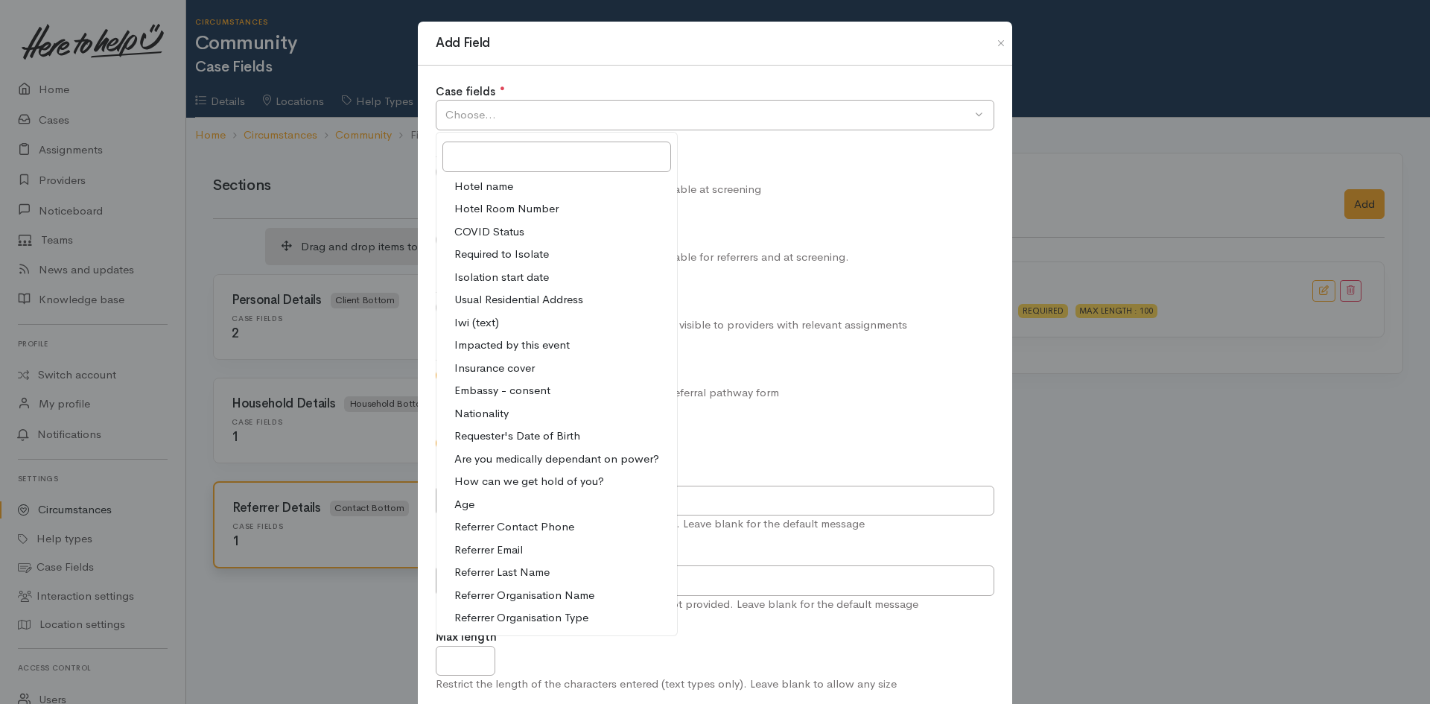
click at [526, 577] on span "Referrer Last Name" at bounding box center [501, 572] width 95 height 17
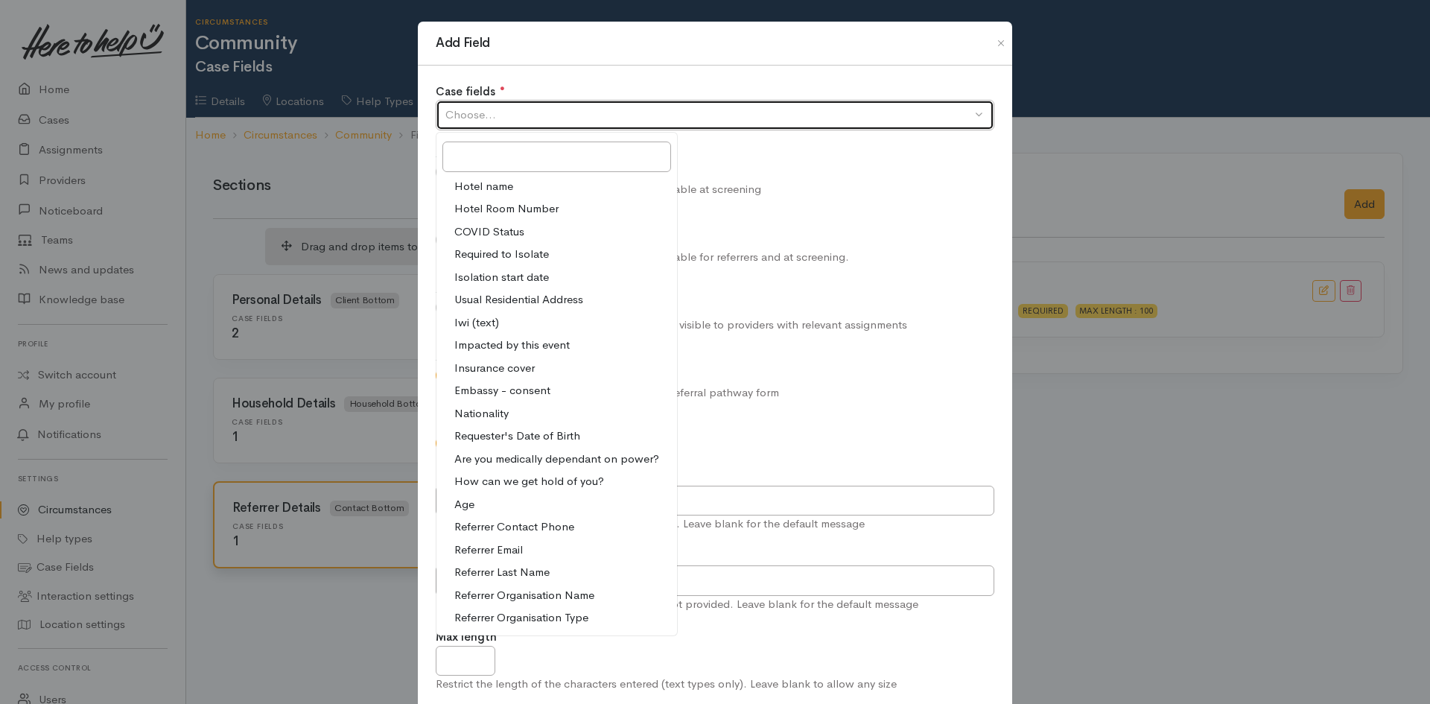
select select "35"
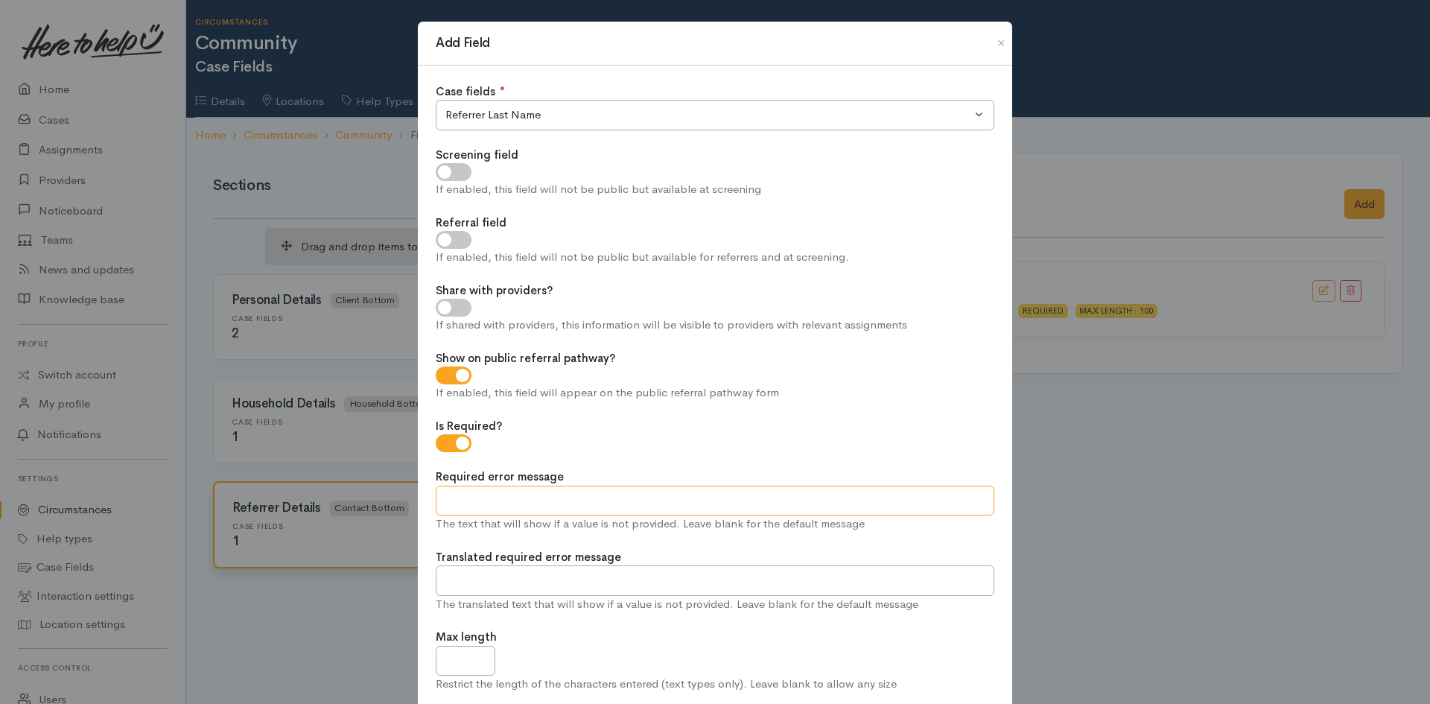
click at [543, 507] on input "Required error message" at bounding box center [715, 501] width 559 height 31
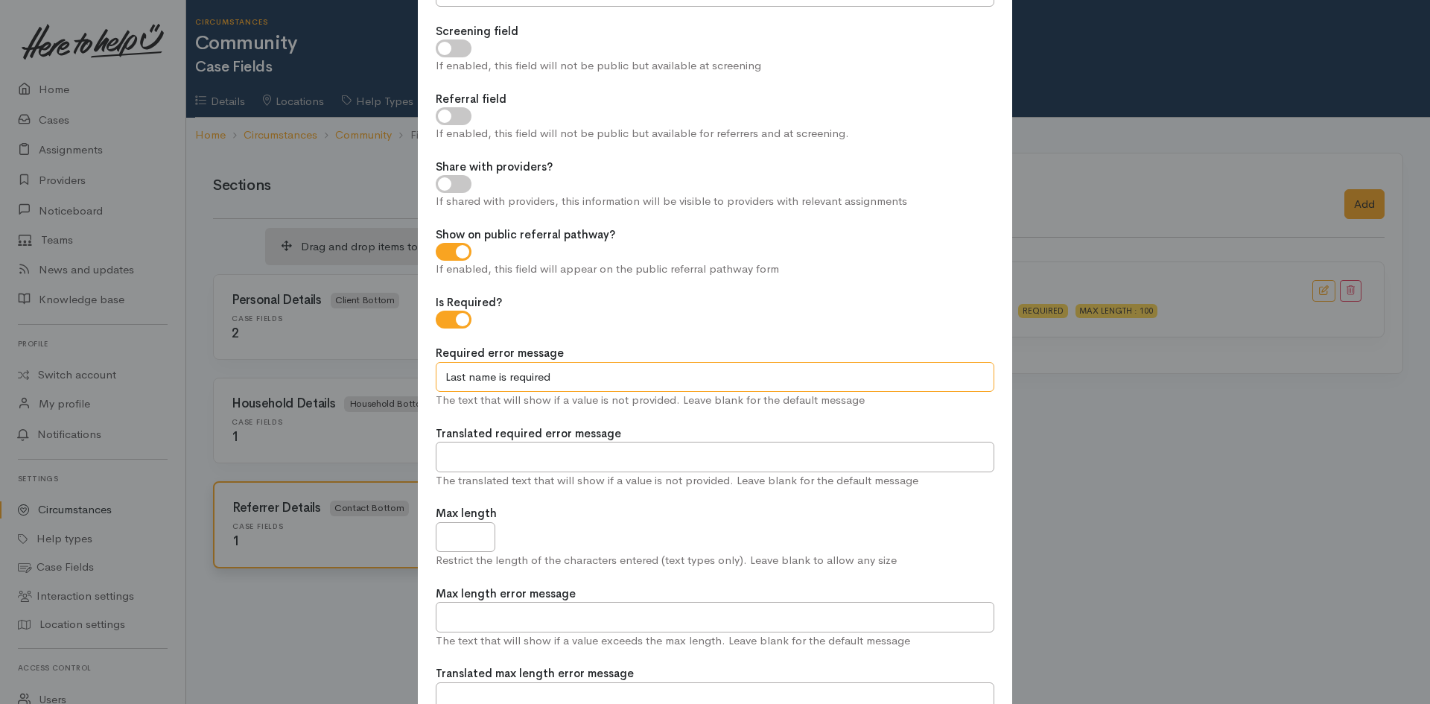
scroll to position [265, 0]
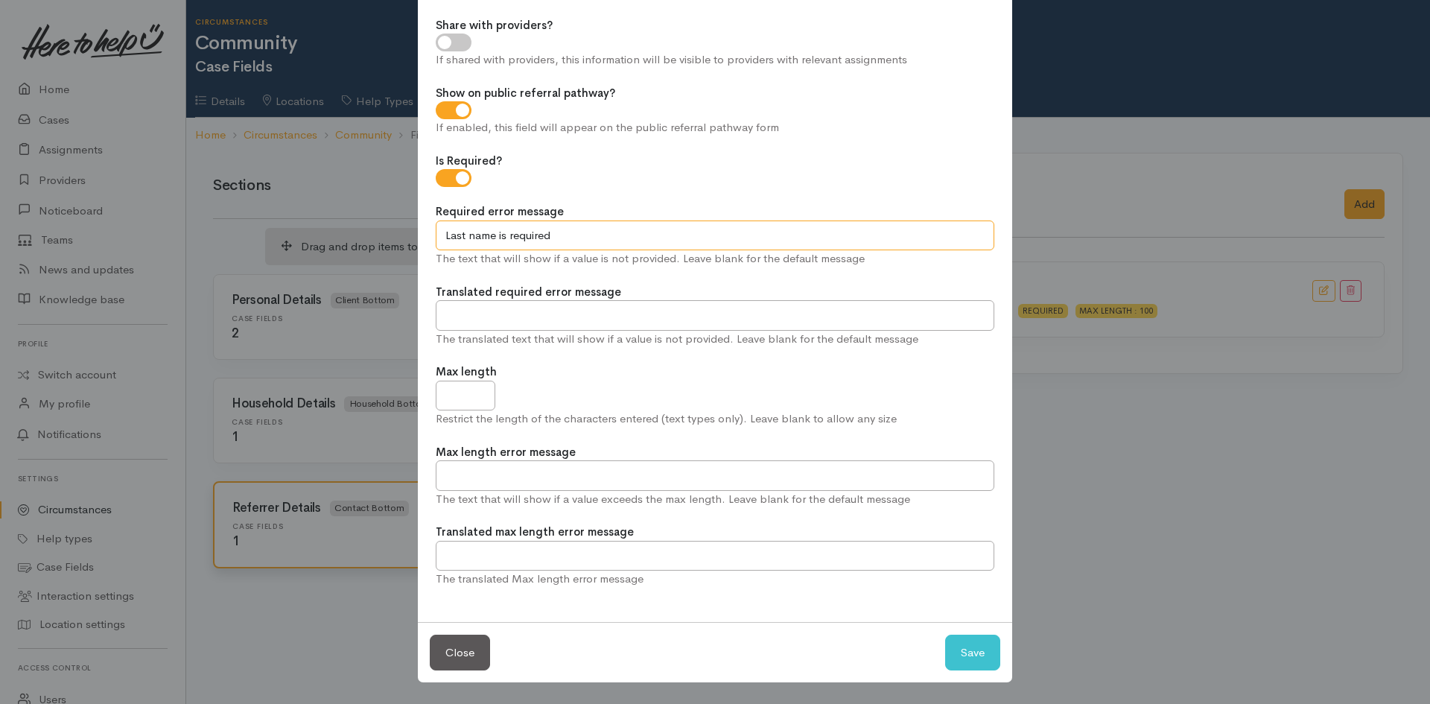
type input "Last name is required"
click at [443, 393] on input "Max length" at bounding box center [466, 396] width 60 height 31
type input "100"
click at [979, 657] on button "Save" at bounding box center [972, 653] width 55 height 37
checkbox input "true"
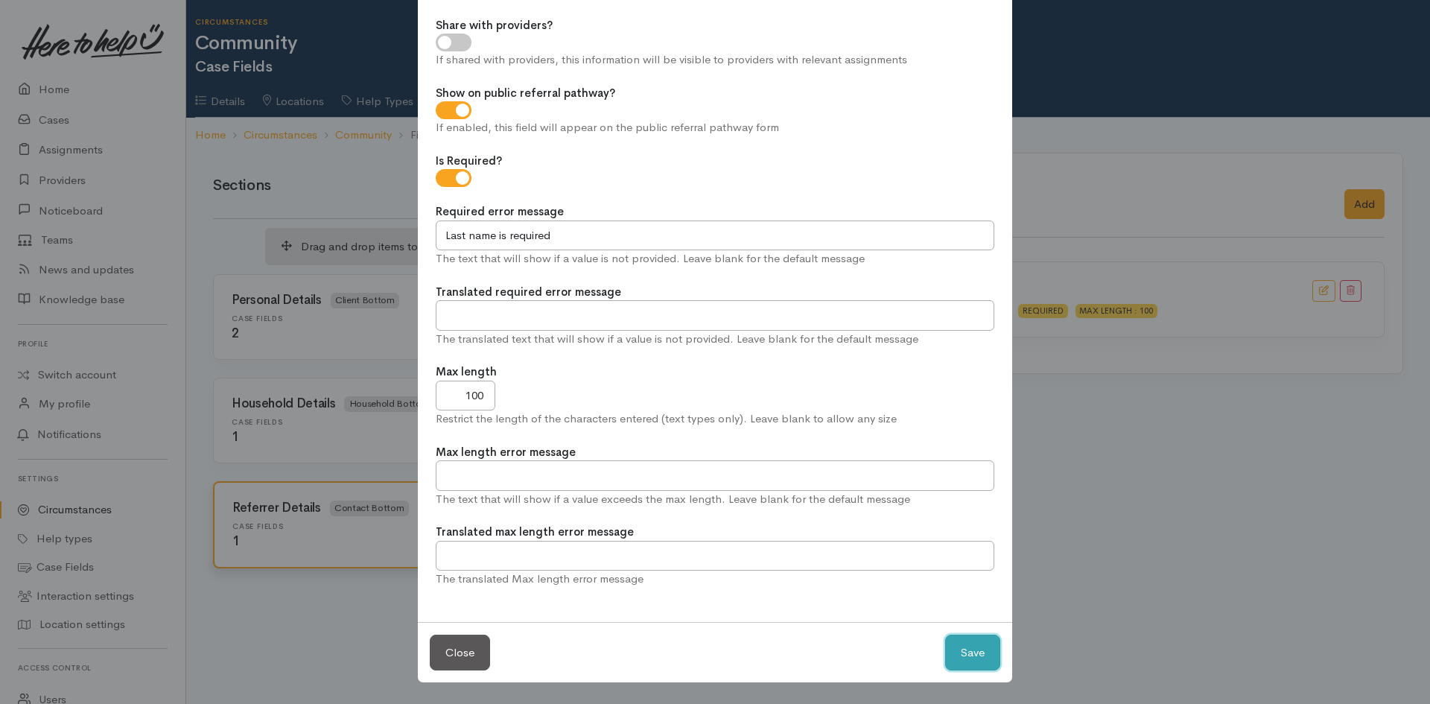
checkbox input "true"
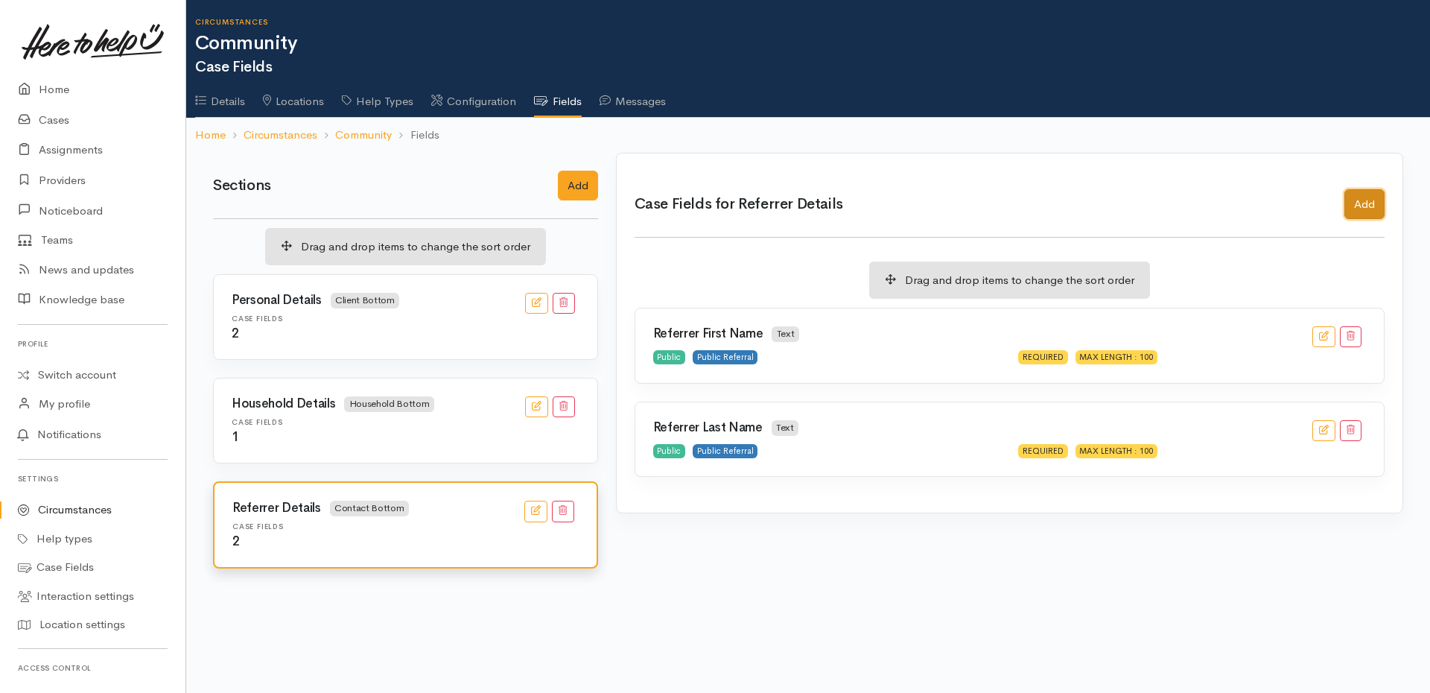
click at [1355, 197] on button "Add" at bounding box center [1365, 204] width 40 height 31
checkbox input "true"
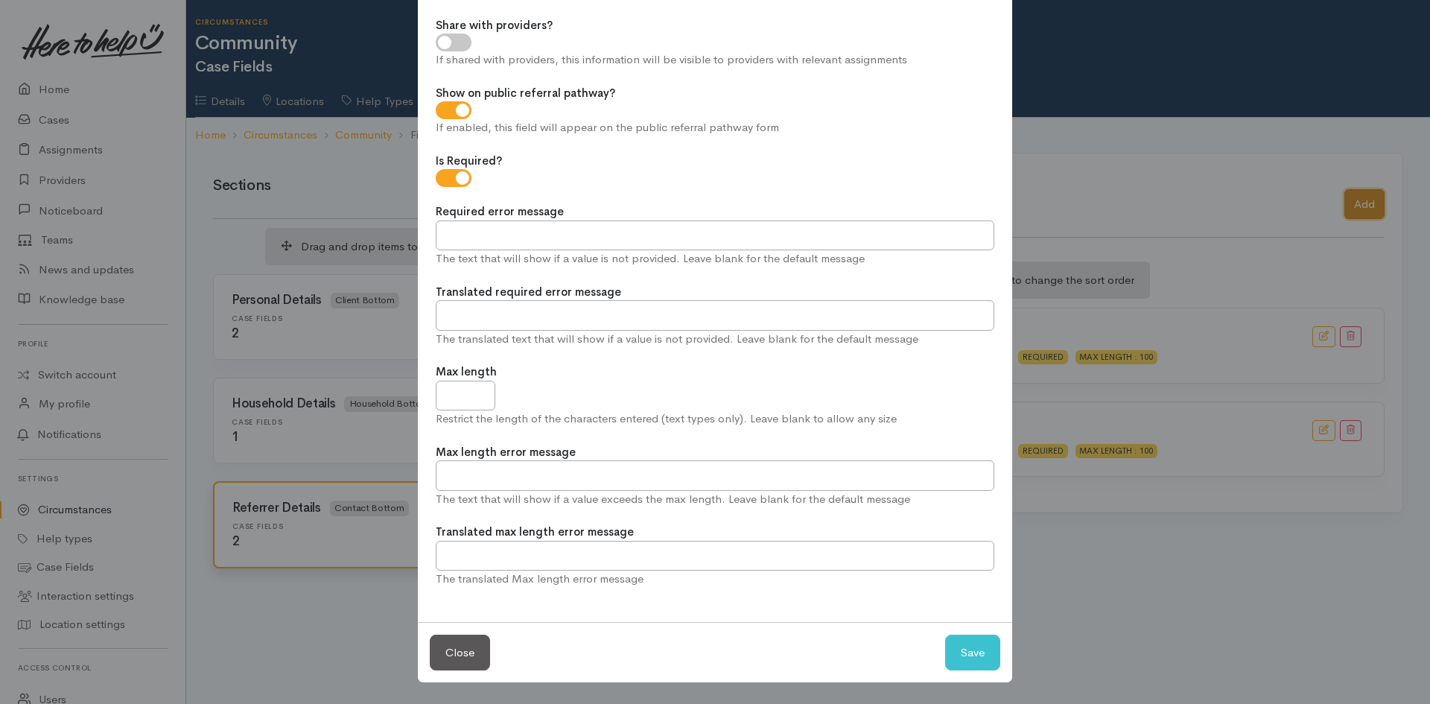
scroll to position [0, 0]
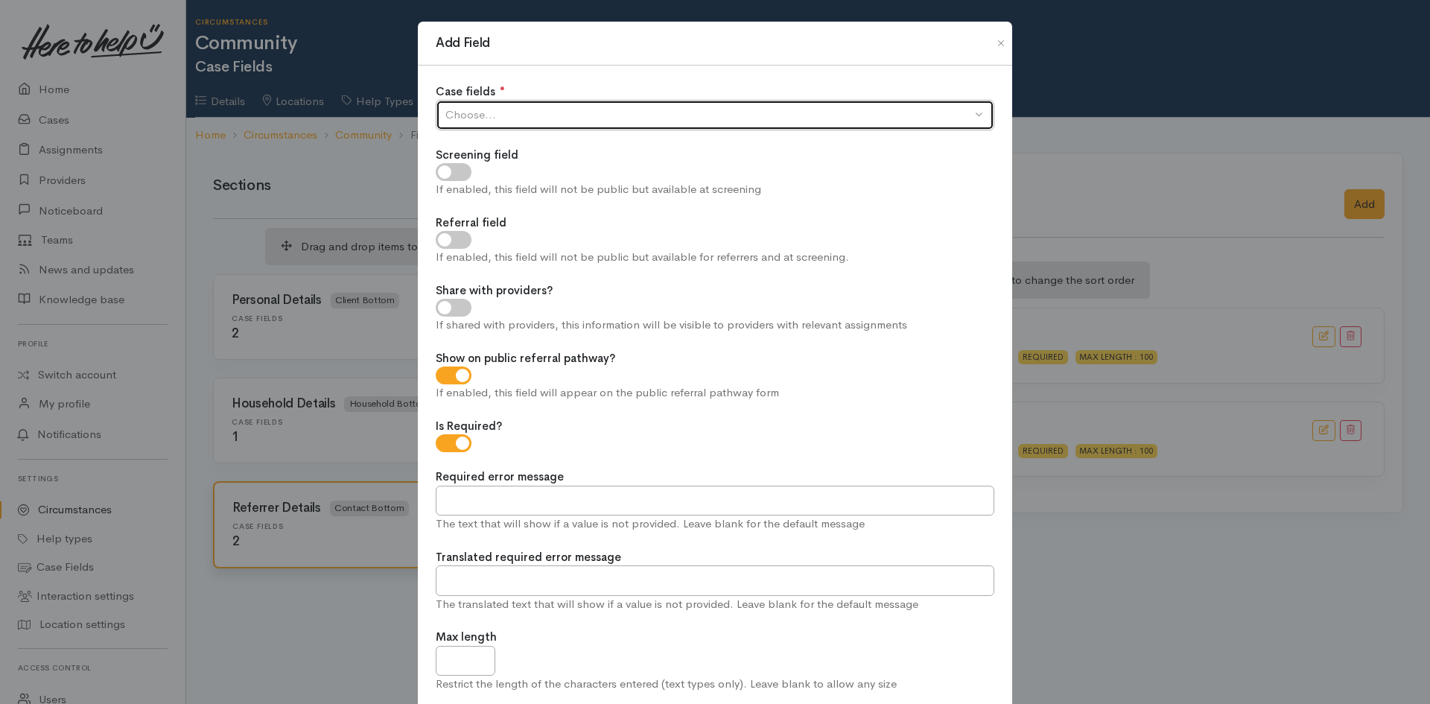
click at [600, 118] on div "Choose..." at bounding box center [709, 115] width 526 height 17
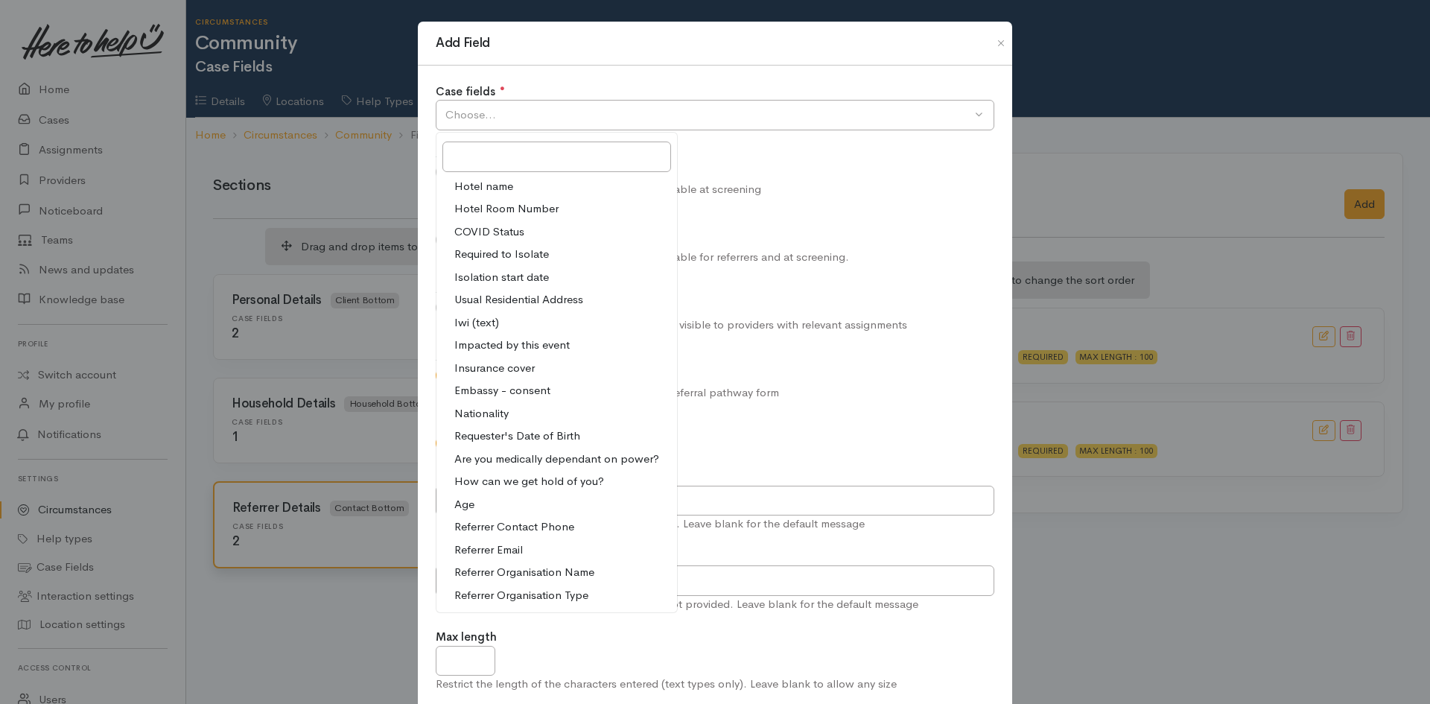
click at [541, 599] on span "Referrer Organisation Type" at bounding box center [521, 595] width 134 height 17
select select "37"
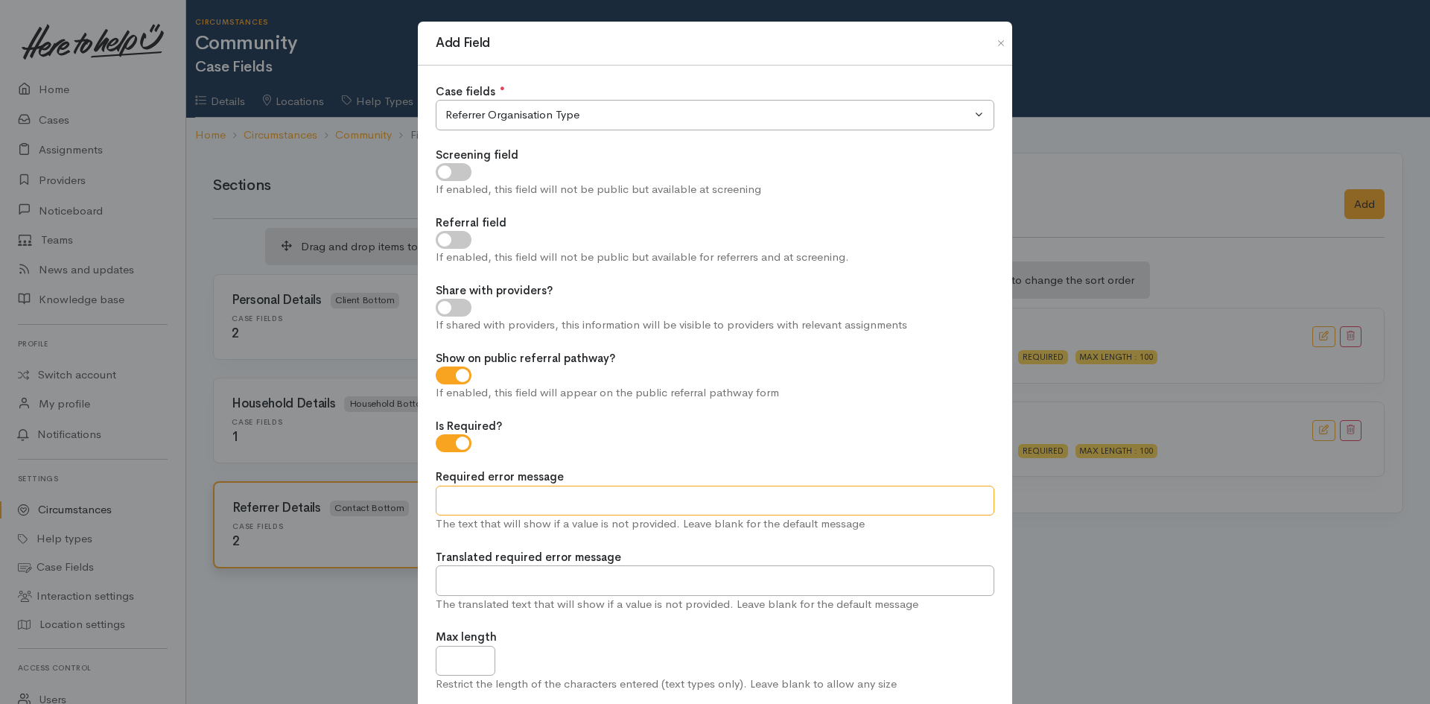
click at [533, 507] on input "Required error message" at bounding box center [715, 501] width 559 height 31
paste input "Referrer type is required"
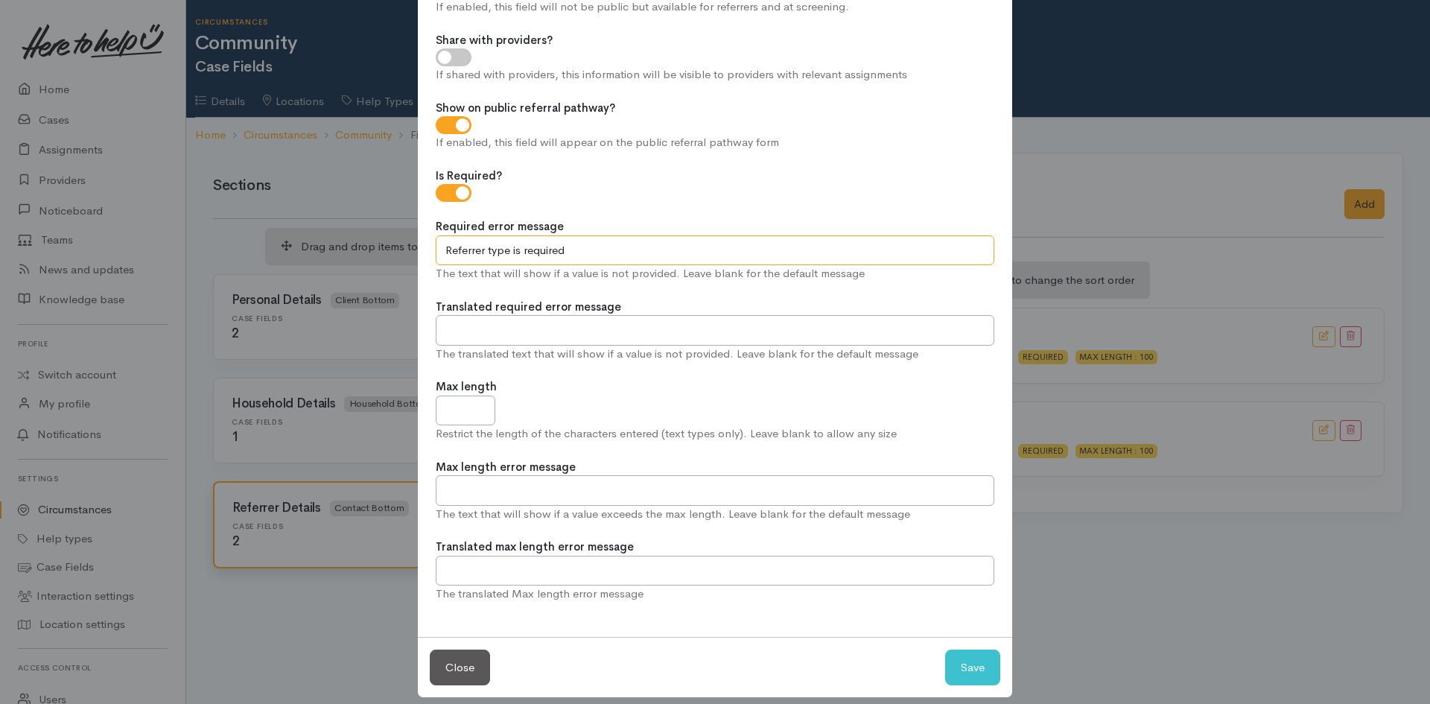
scroll to position [265, 0]
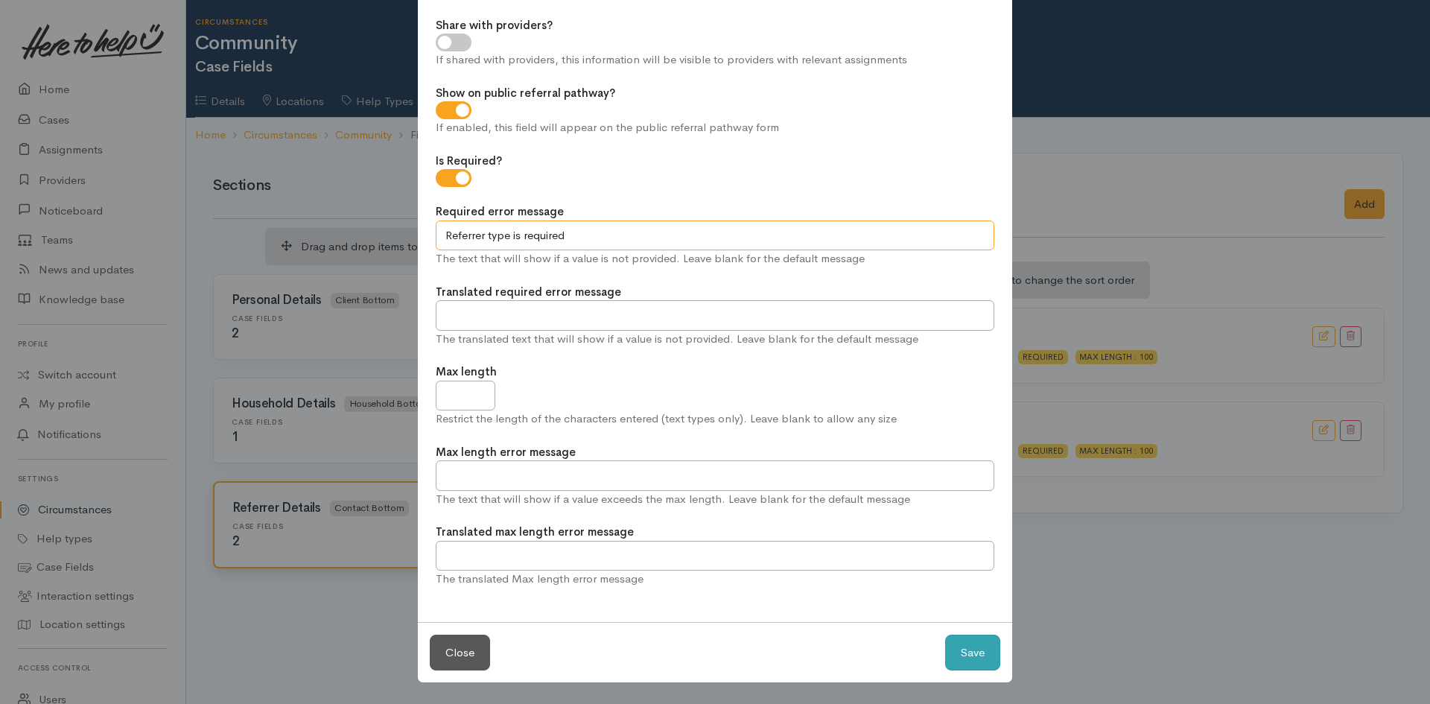
type input "Referrer type is required"
click at [967, 647] on button "Save" at bounding box center [972, 653] width 55 height 37
checkbox input "true"
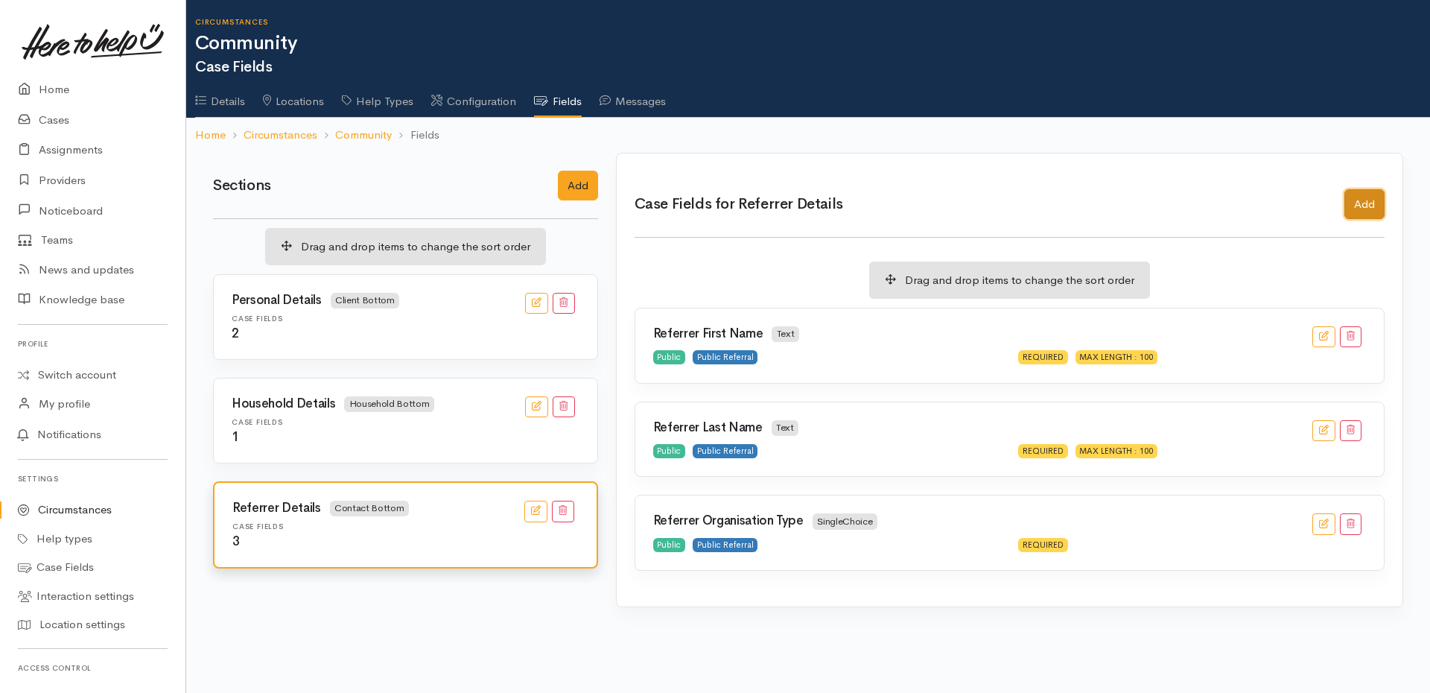
click at [1364, 208] on button "Add" at bounding box center [1365, 204] width 40 height 31
checkbox input "true"
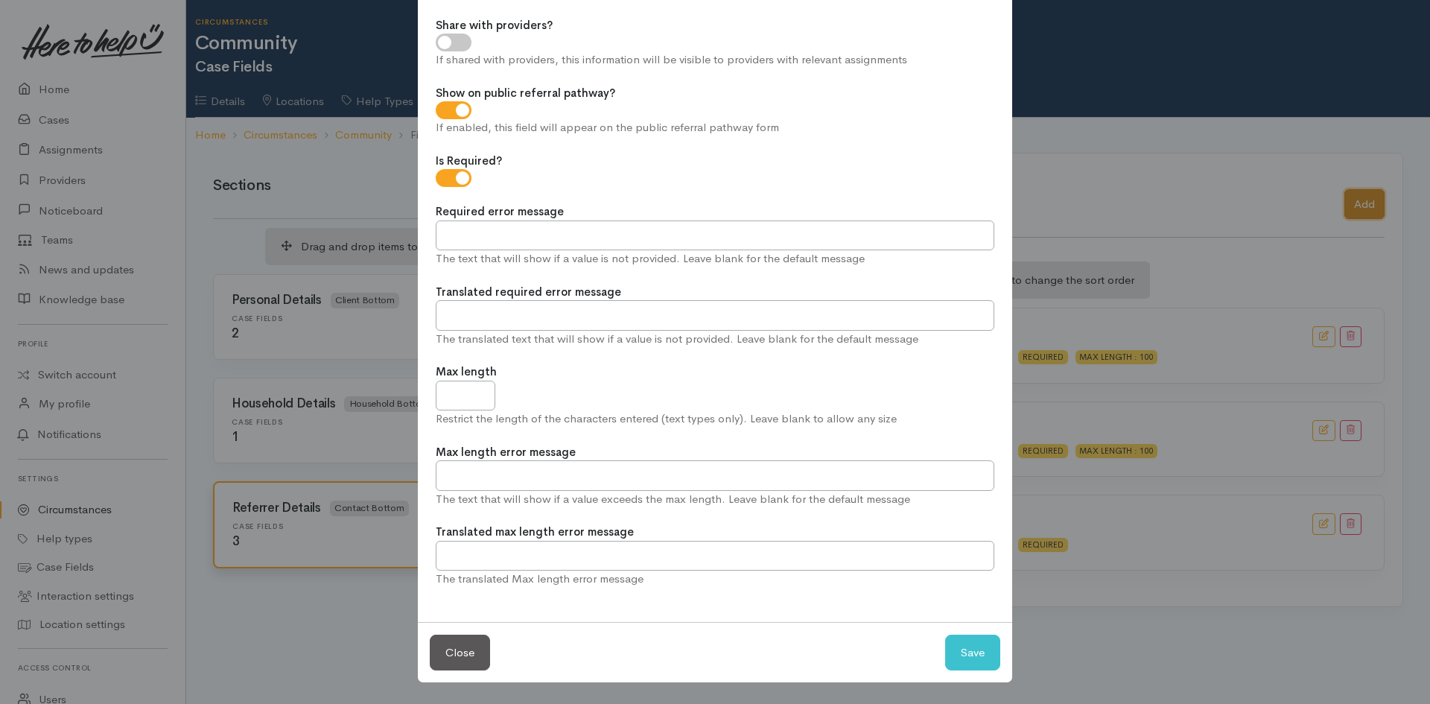
scroll to position [0, 0]
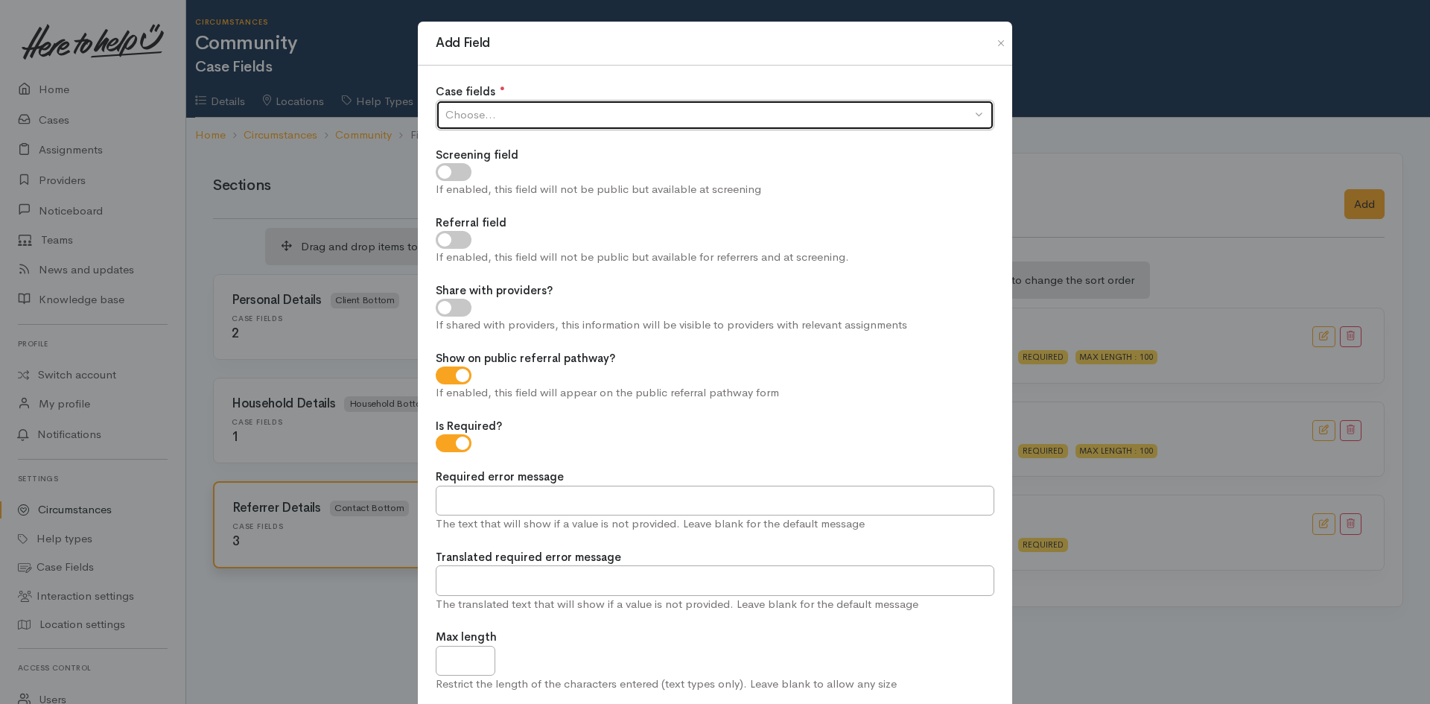
click at [689, 118] on div "Choose..." at bounding box center [709, 115] width 526 height 17
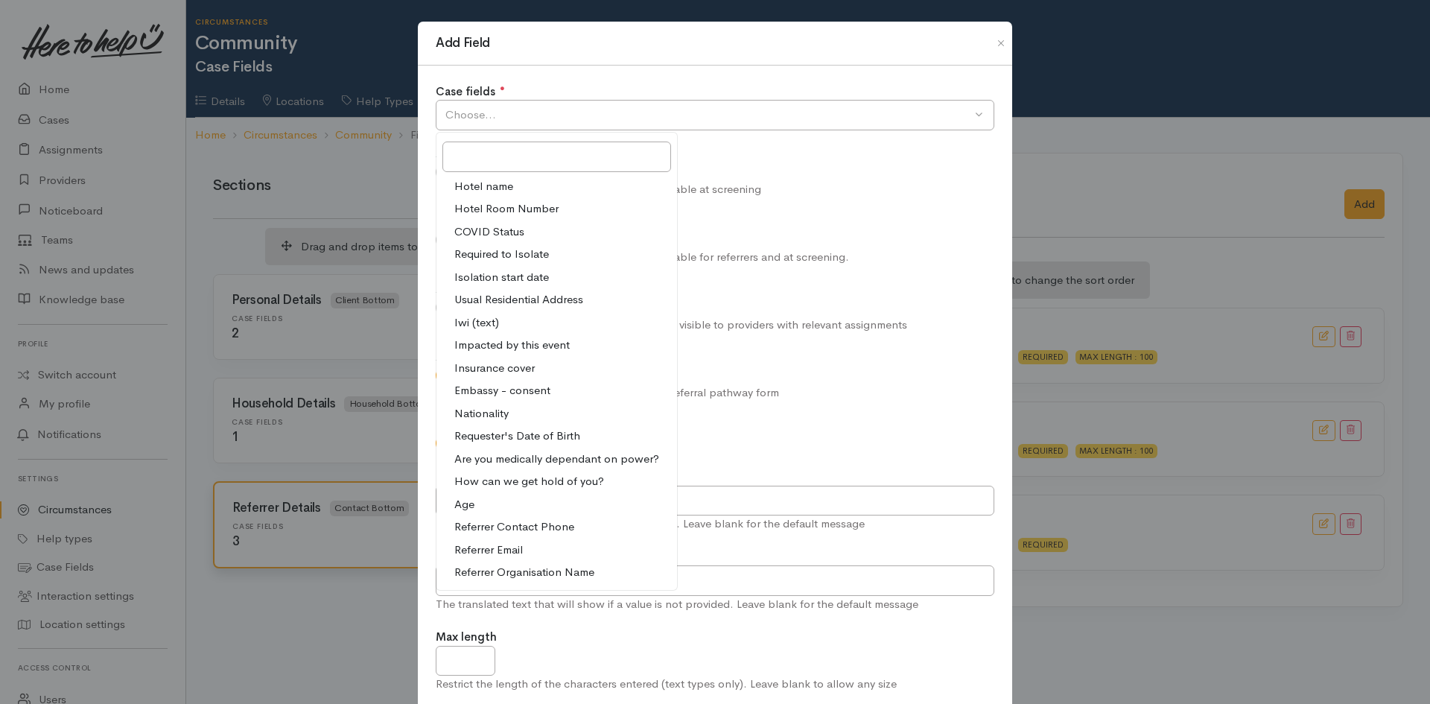
click at [554, 577] on span "Referrer Organisation Name" at bounding box center [524, 572] width 140 height 17
select select "36"
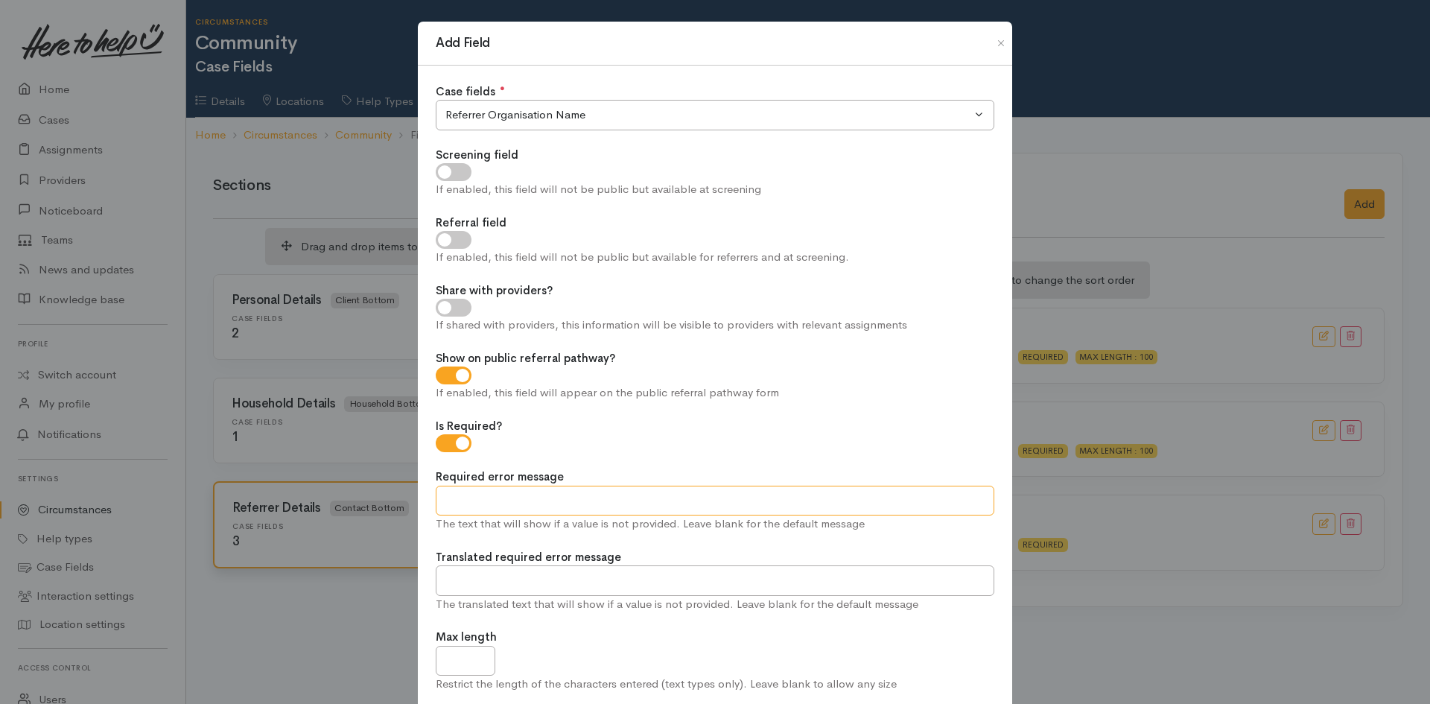
click at [501, 504] on input "Required error message" at bounding box center [715, 501] width 559 height 31
click at [674, 500] on input "Required error message" at bounding box center [715, 501] width 559 height 31
paste input "Organisation or Referrer name is required"
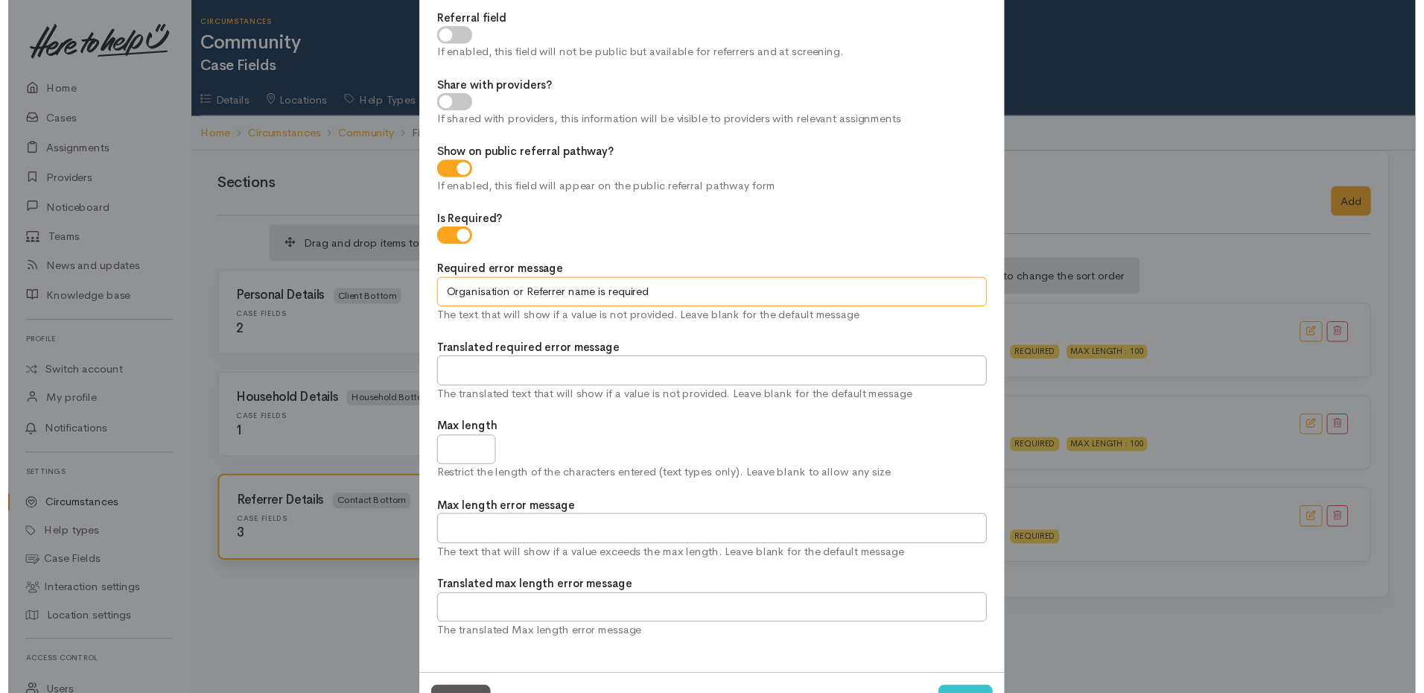
scroll to position [224, 0]
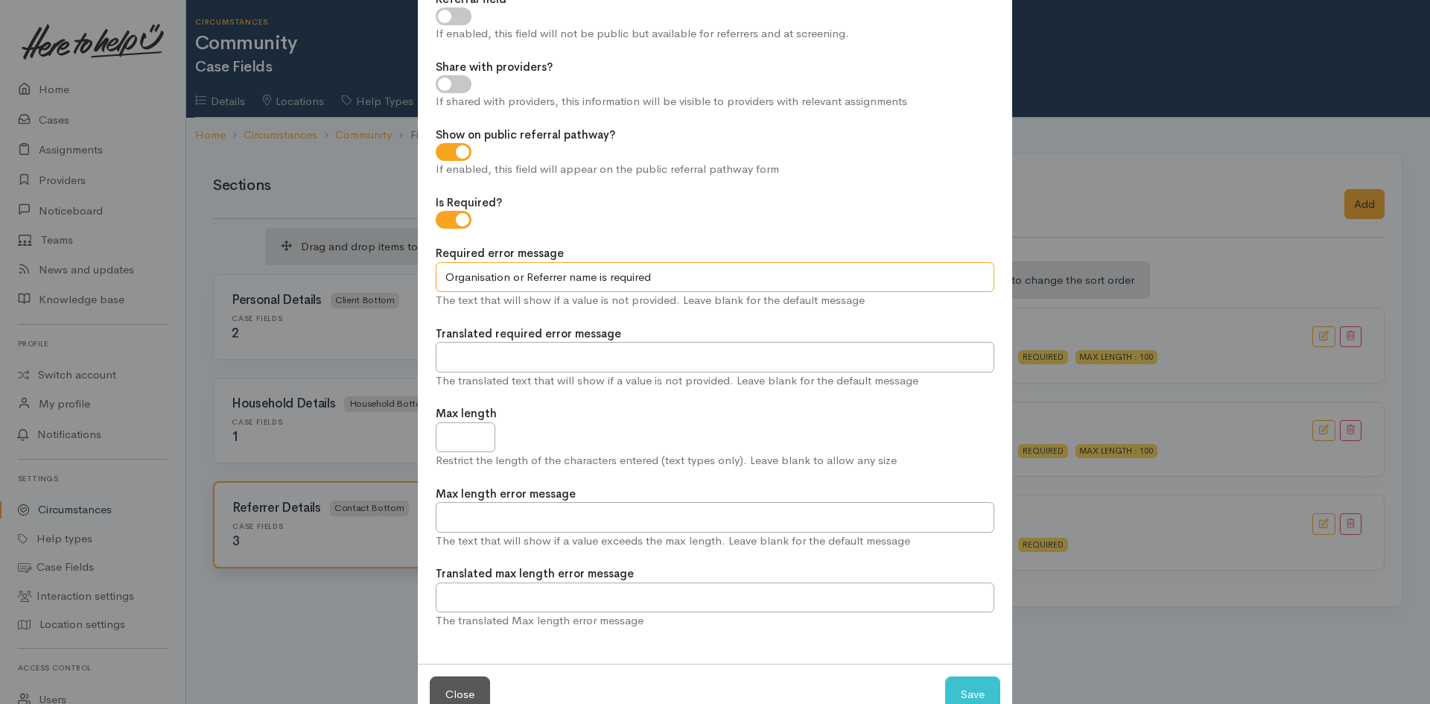
type input "Organisation or Referrer name is required"
click at [466, 443] on input "Max length" at bounding box center [466, 437] width 60 height 31
type input "300"
click at [980, 689] on button "Save" at bounding box center [972, 694] width 55 height 37
checkbox input "true"
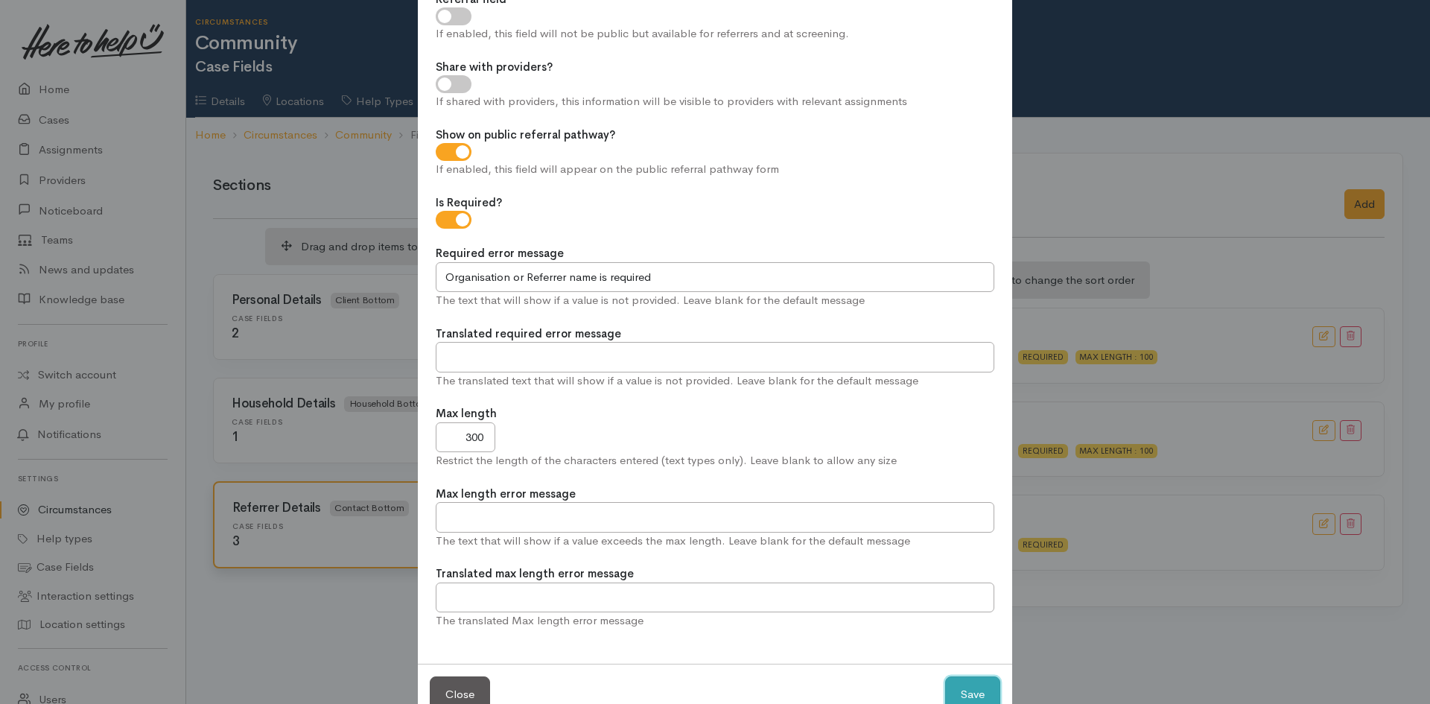
checkbox input "true"
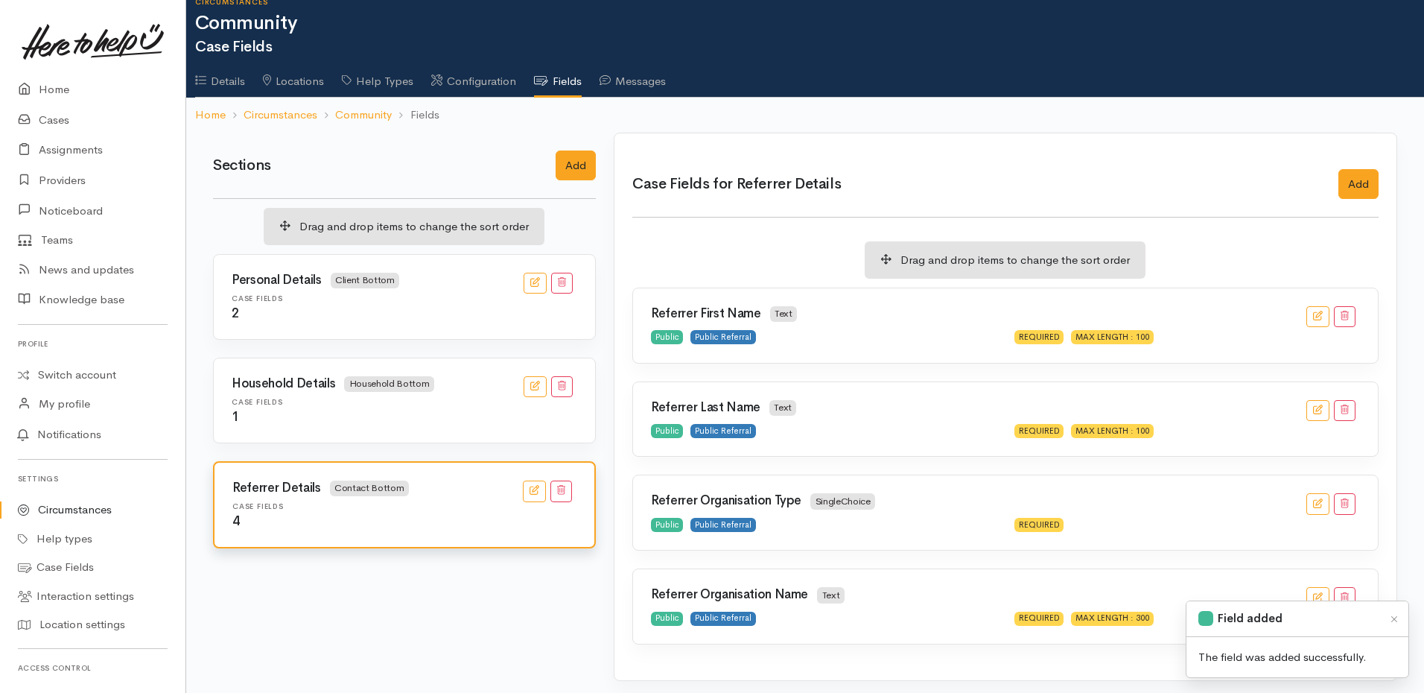
scroll to position [26, 0]
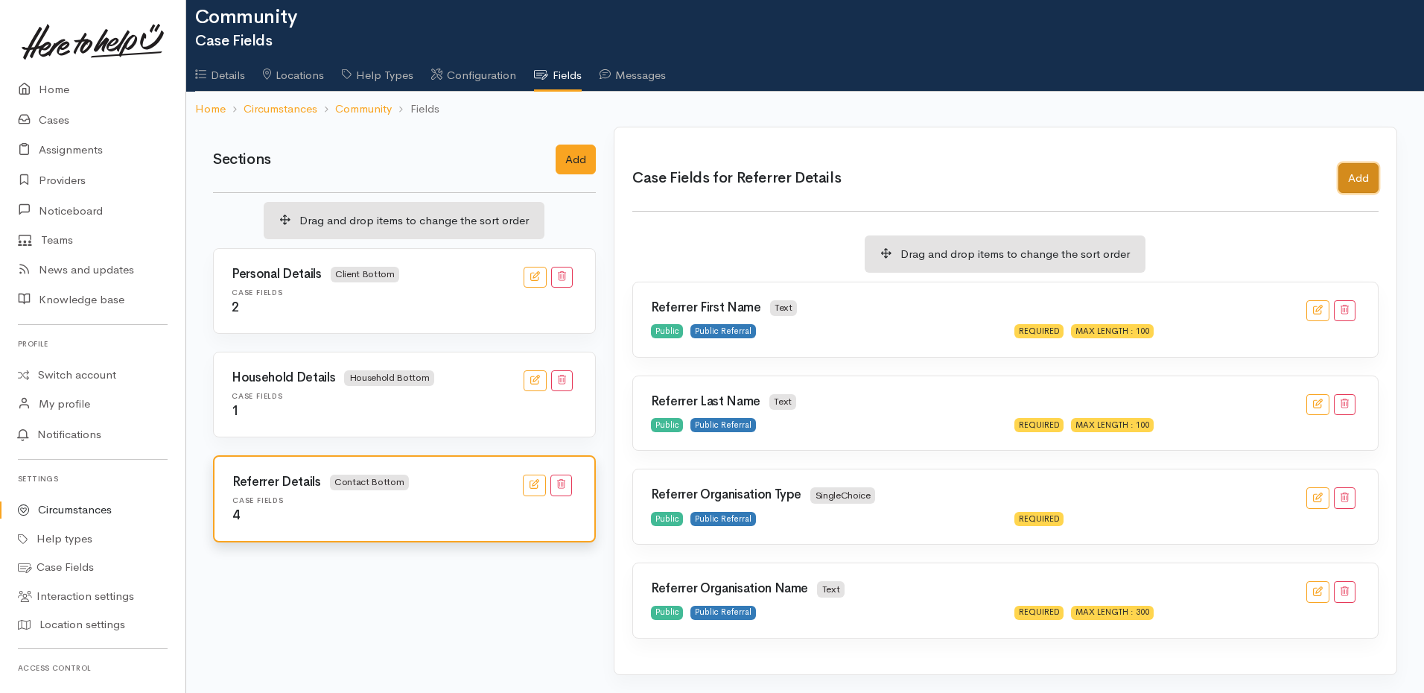
click at [1358, 187] on button "Add" at bounding box center [1359, 178] width 40 height 31
checkbox input "true"
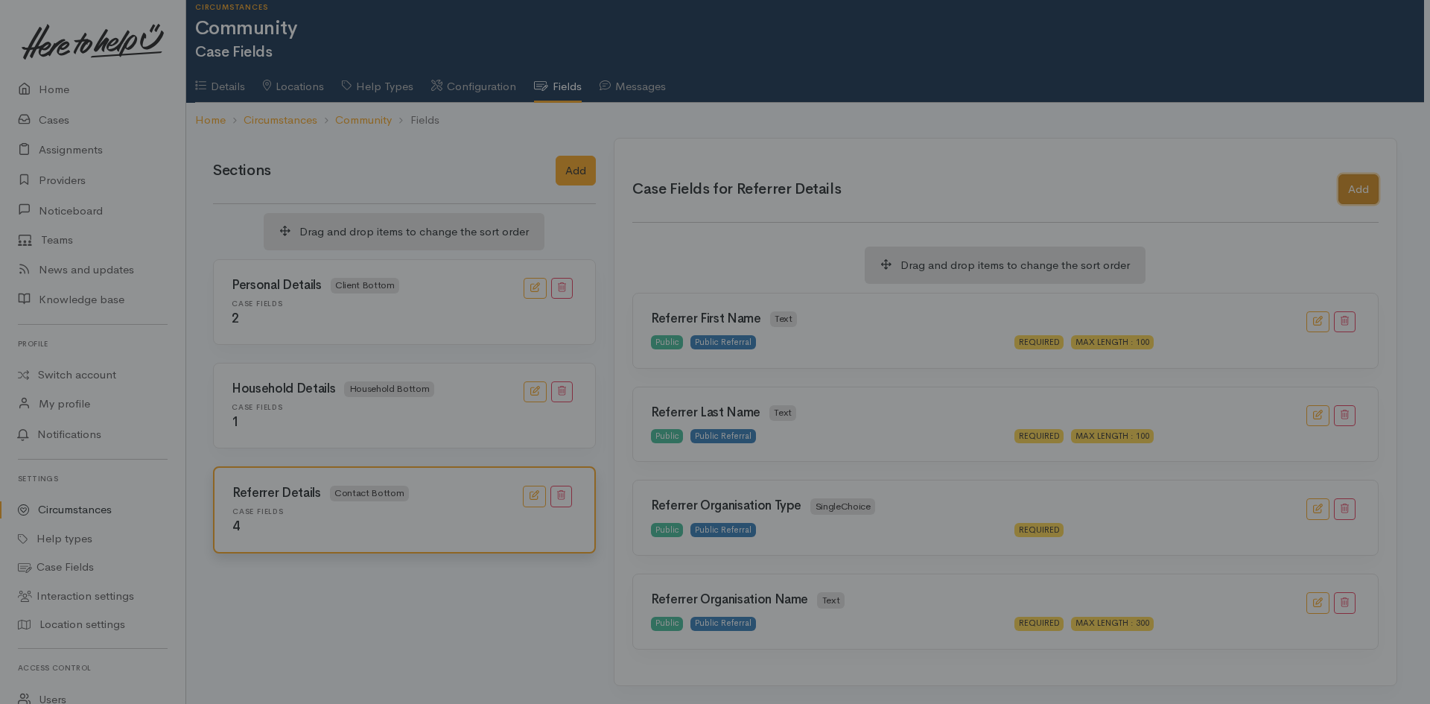
scroll to position [0, 0]
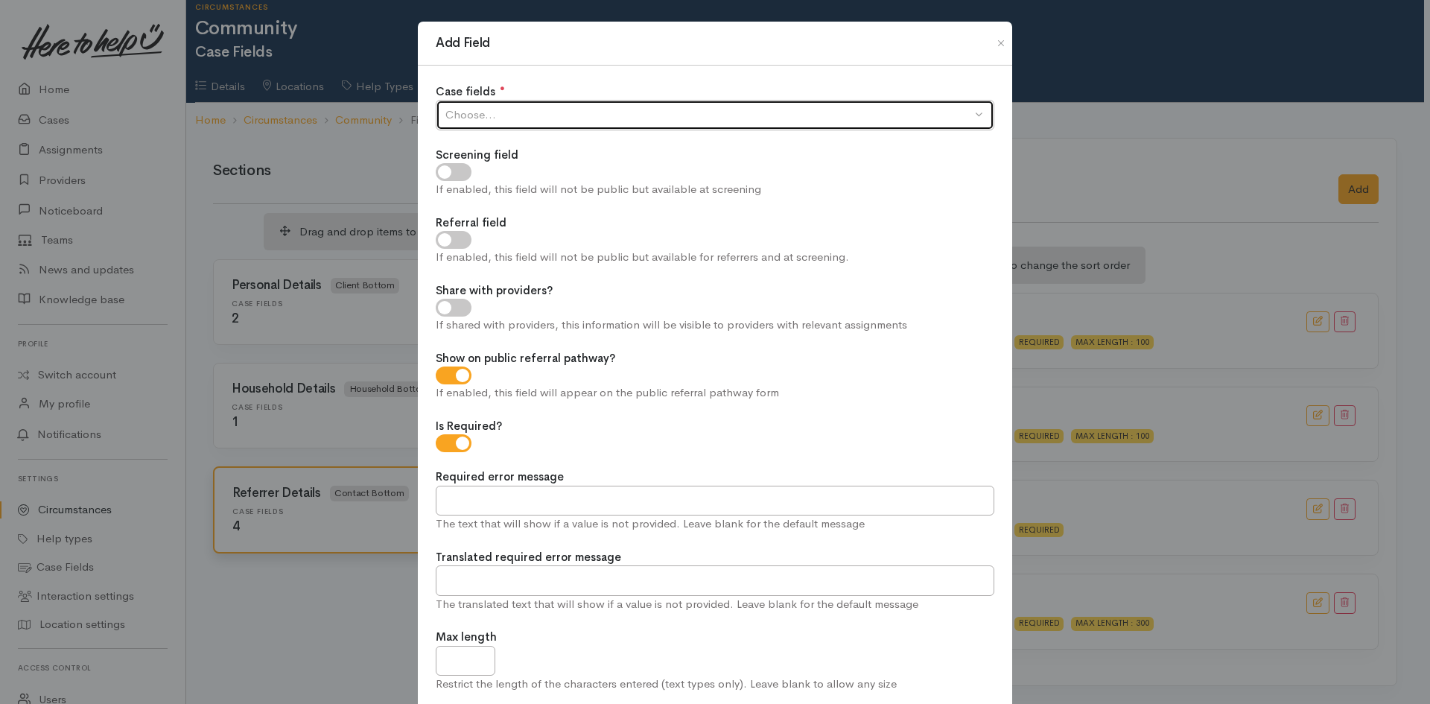
click at [863, 108] on div "Choose..." at bounding box center [709, 115] width 526 height 17
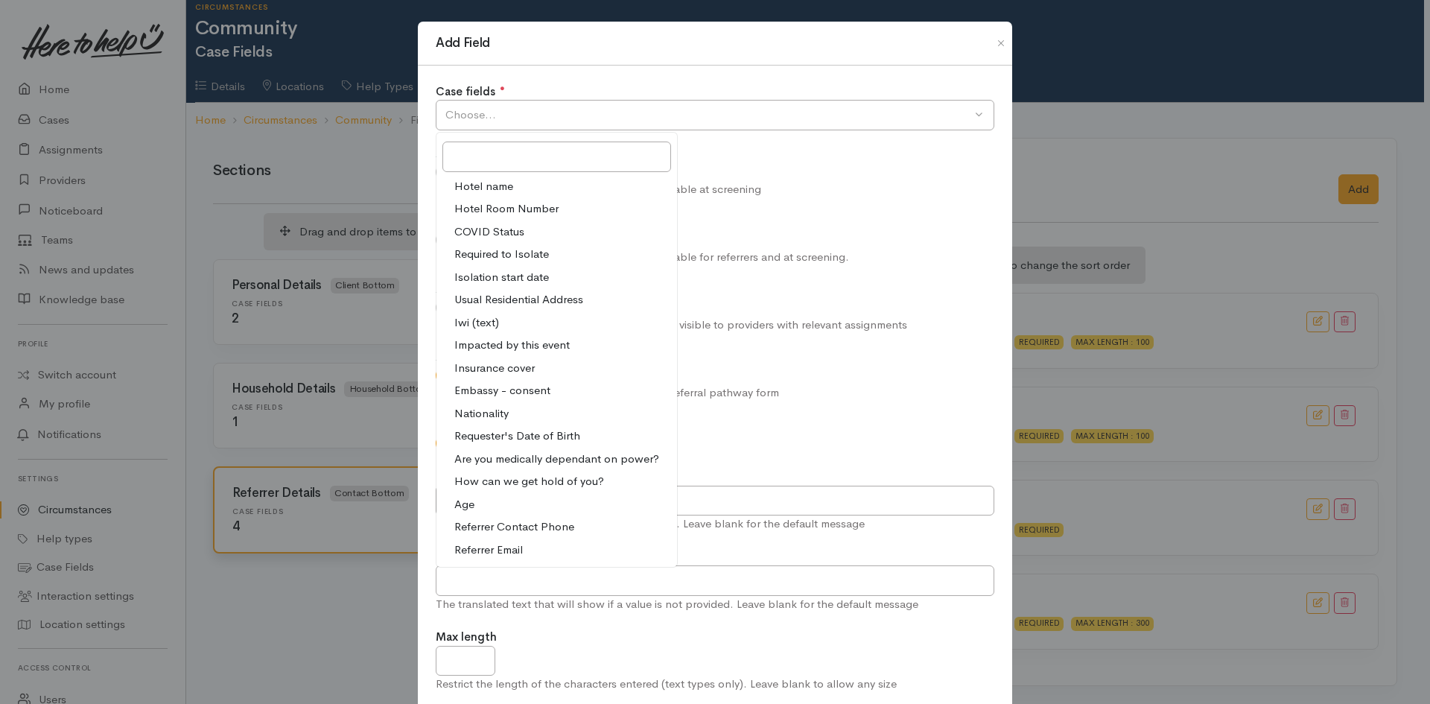
click at [560, 525] on span "Referrer Contact Phone" at bounding box center [514, 527] width 120 height 17
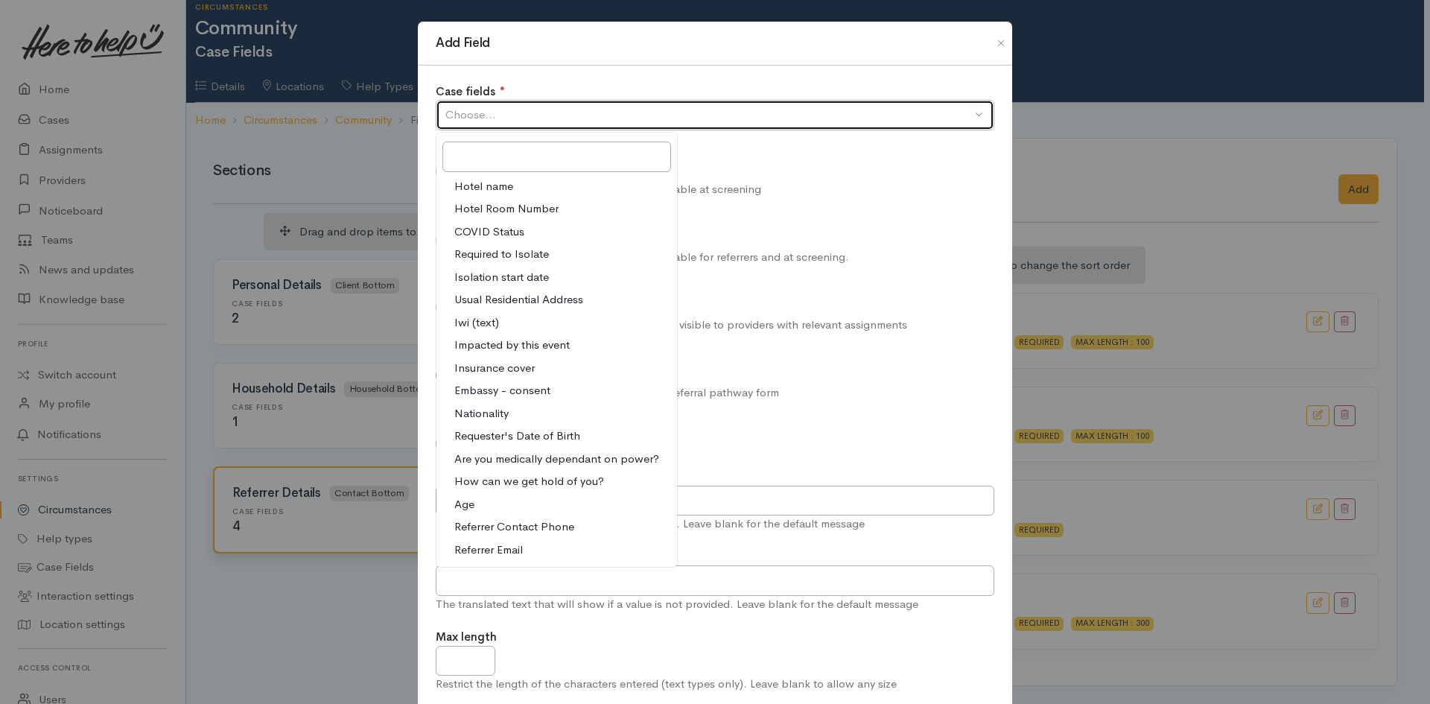
select select "32"
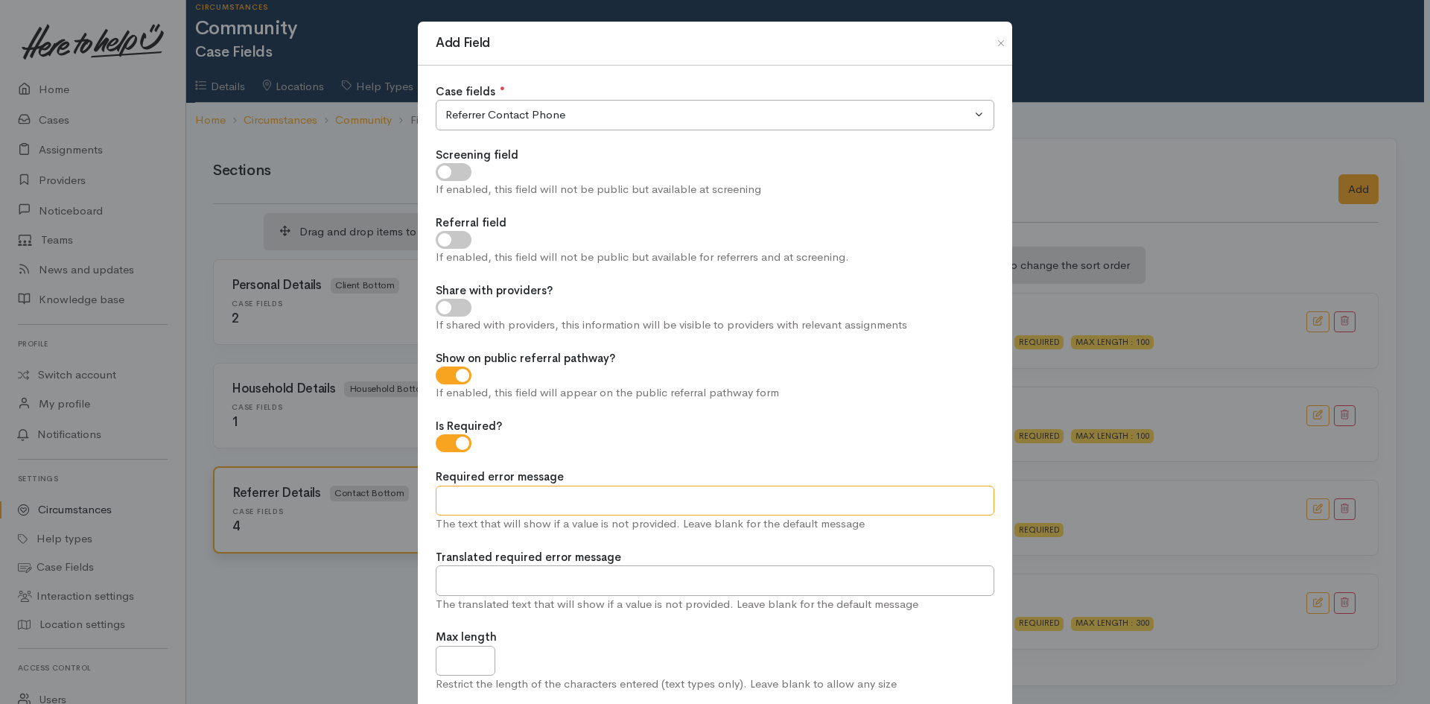
click at [764, 502] on input "Required error message" at bounding box center [715, 501] width 559 height 31
drag, startPoint x: 647, startPoint y: 522, endPoint x: 653, endPoint y: 513, distance: 10.7
click at [647, 522] on div "The text that will show if a value is not provided. Leave blank for the default…" at bounding box center [715, 524] width 559 height 17
click at [658, 504] on input "Required error message" at bounding box center [715, 501] width 559 height 31
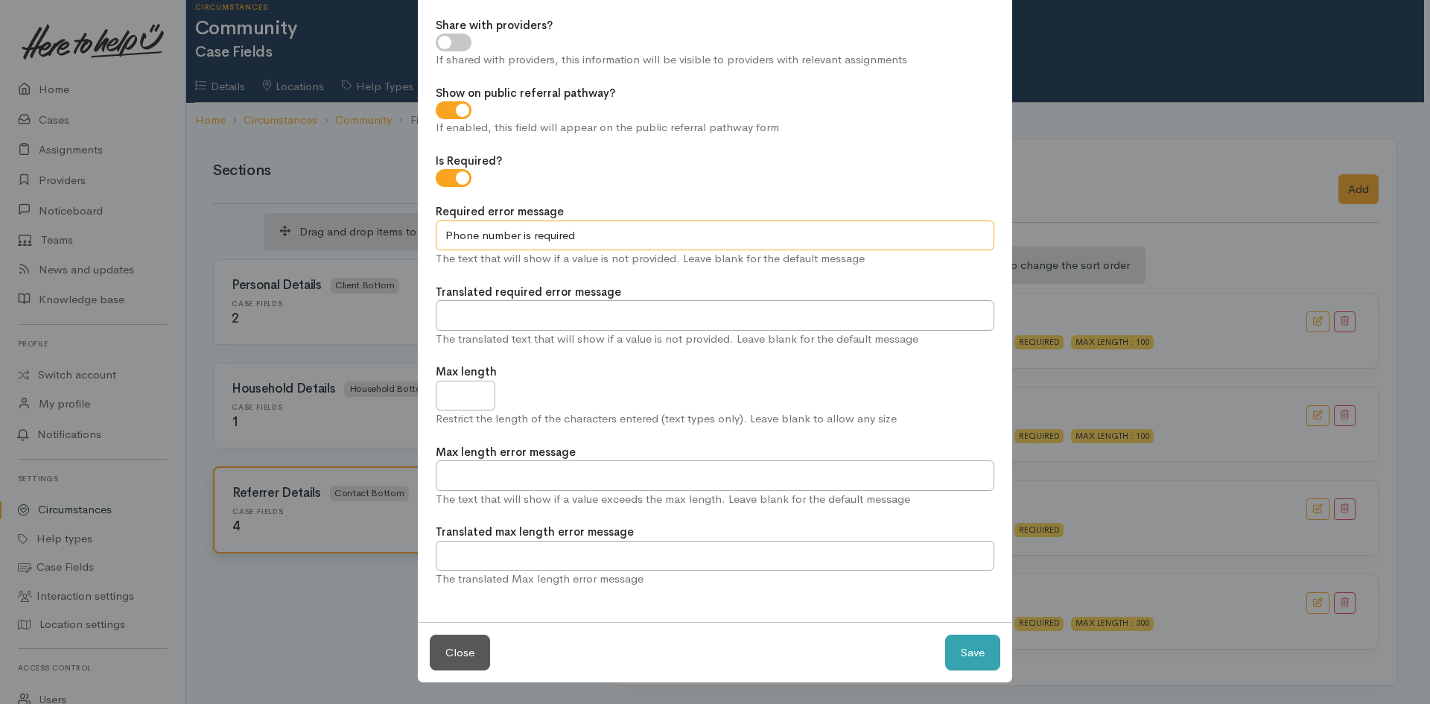
type input "Phone number is required"
click at [956, 638] on button "Save" at bounding box center [972, 653] width 55 height 37
checkbox input "true"
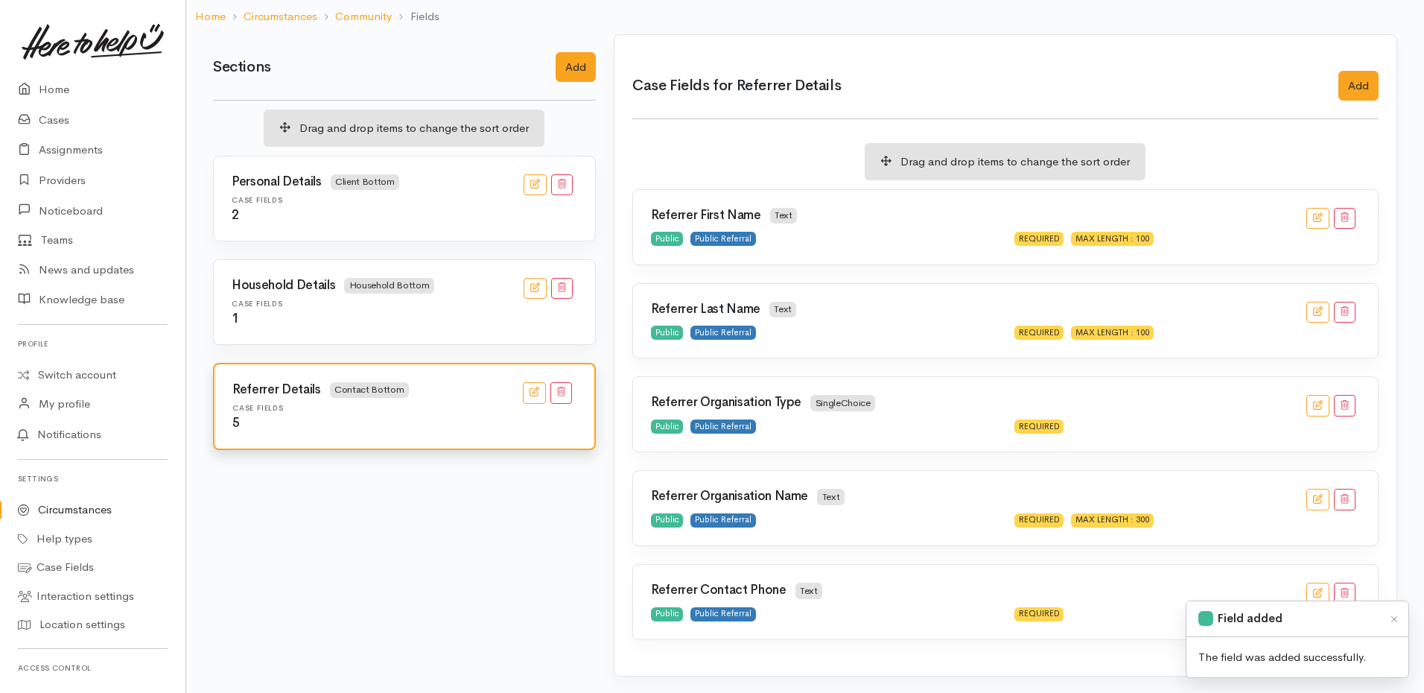
scroll to position [120, 0]
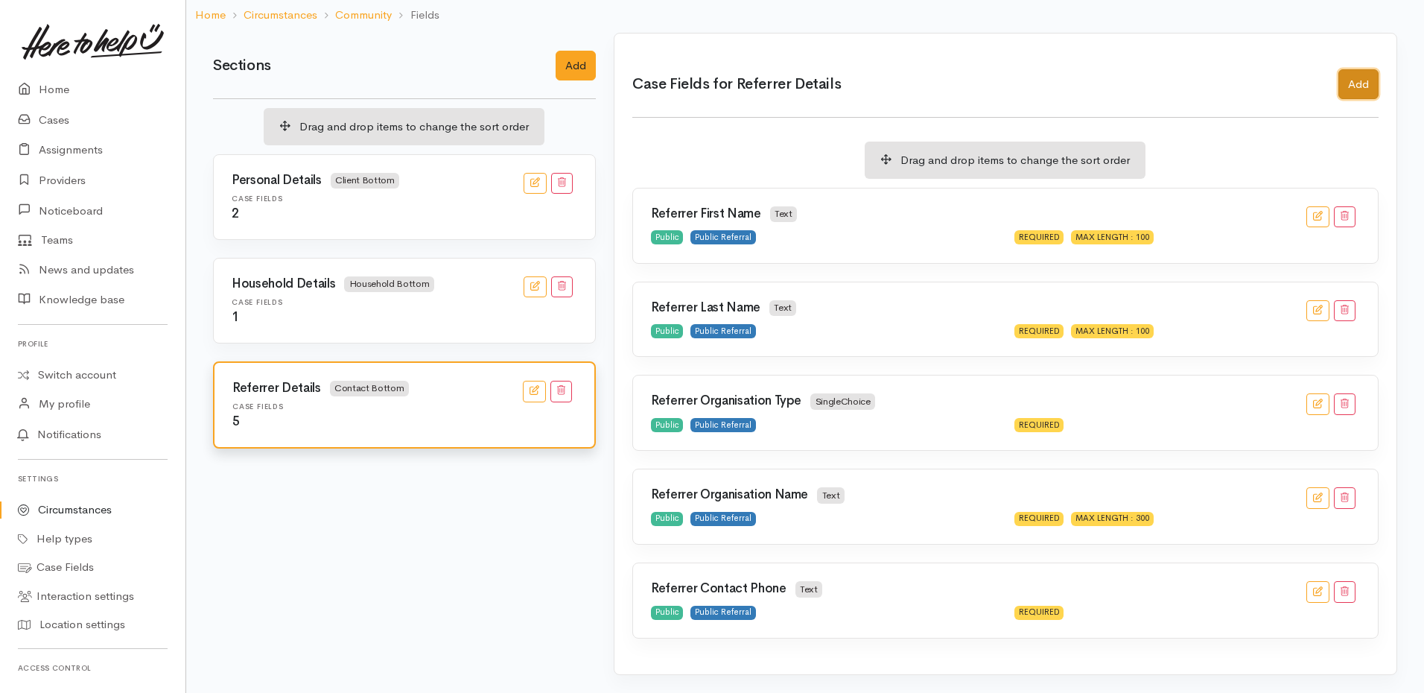
click at [1372, 83] on button "Add" at bounding box center [1359, 84] width 40 height 31
checkbox input "true"
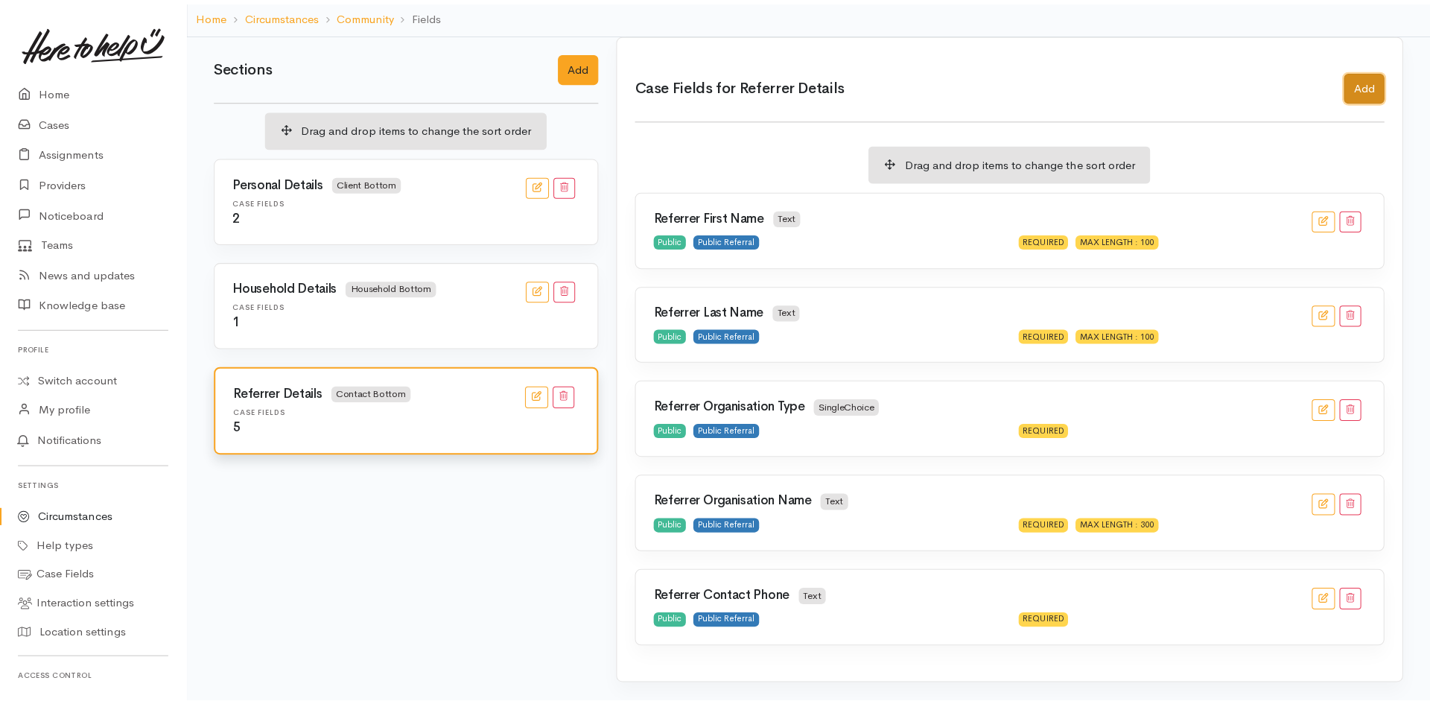
scroll to position [109, 0]
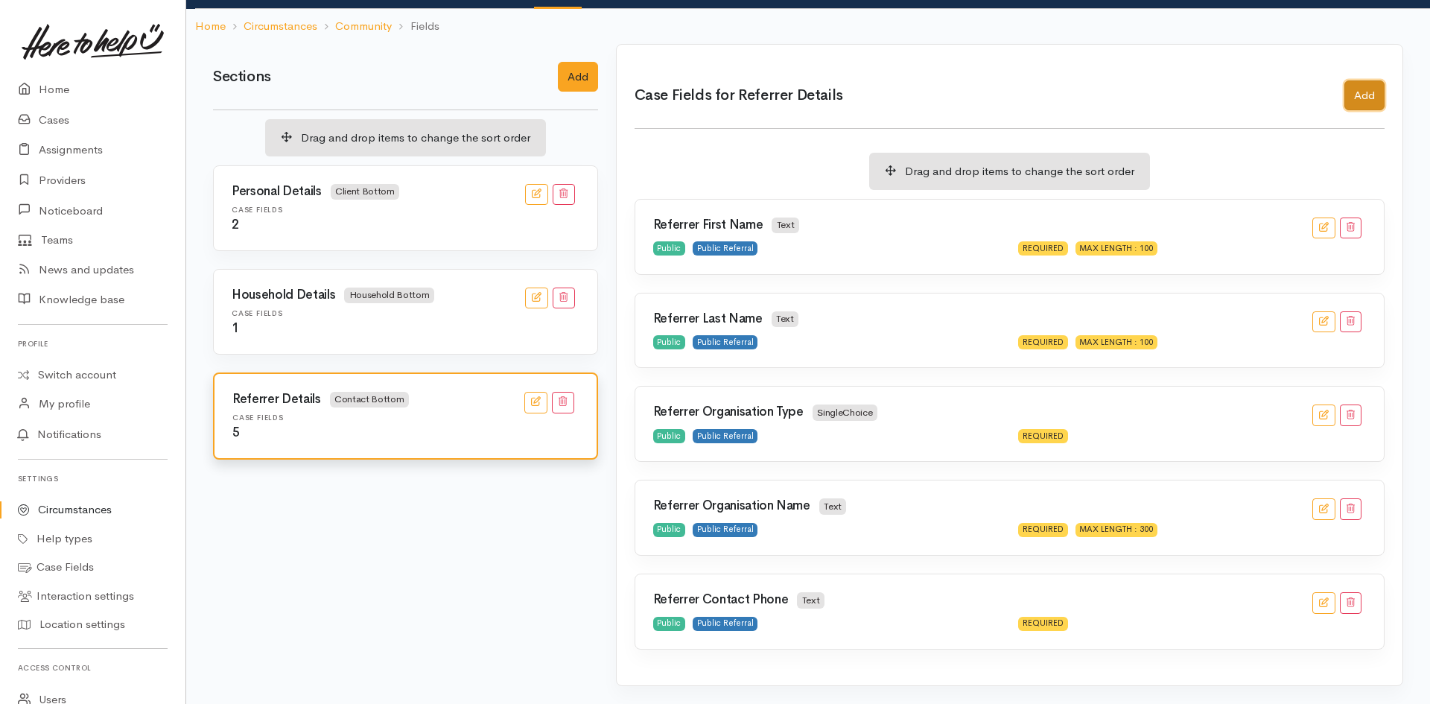
select select
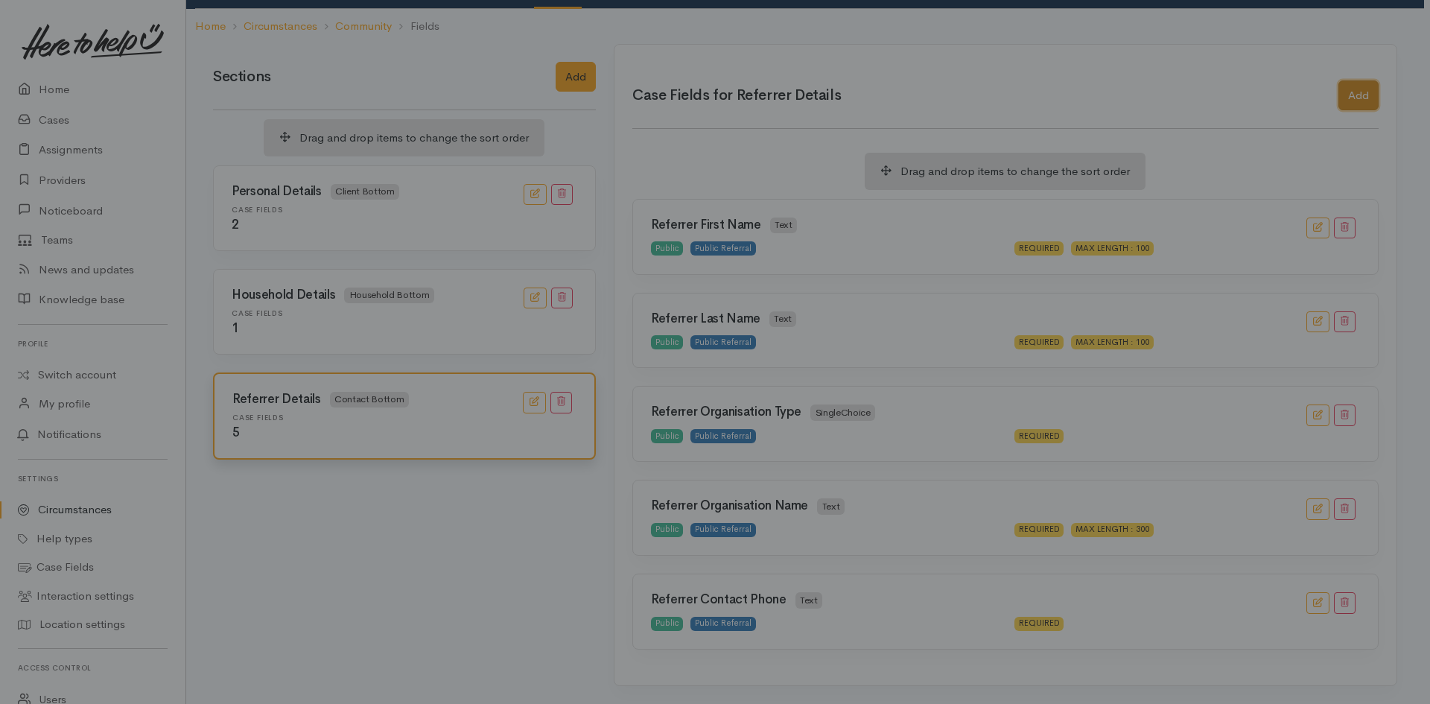
scroll to position [0, 0]
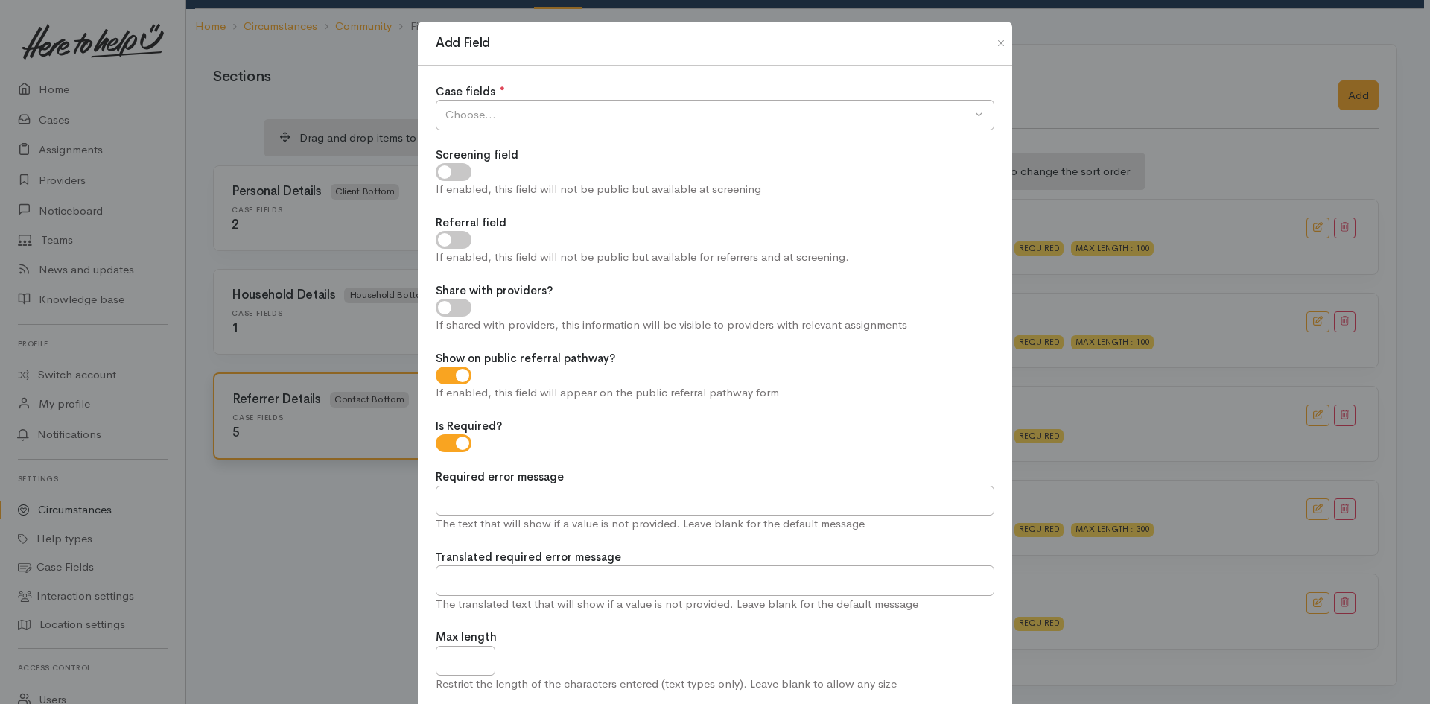
click at [445, 440] on input "Is Required?" at bounding box center [454, 443] width 36 height 18
checkbox input "false"
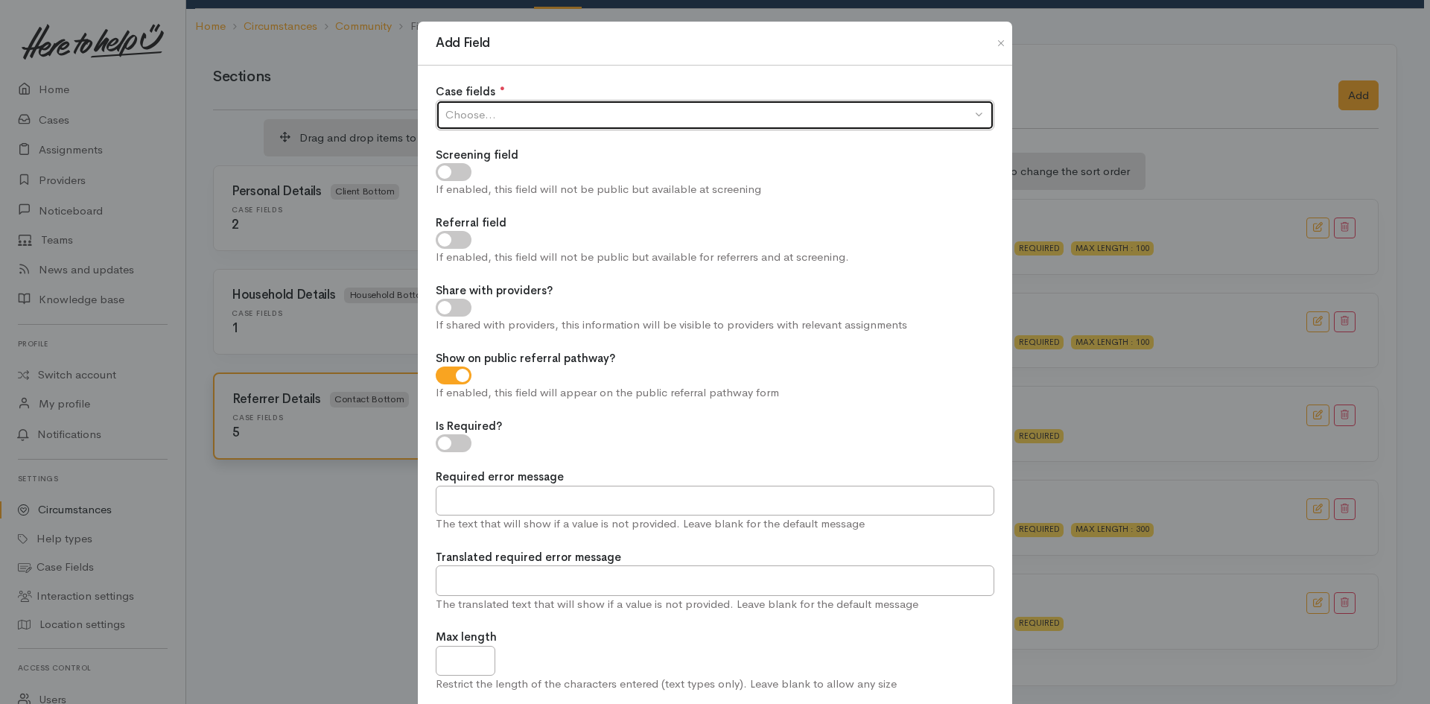
click at [592, 109] on div "Choose..." at bounding box center [709, 115] width 526 height 17
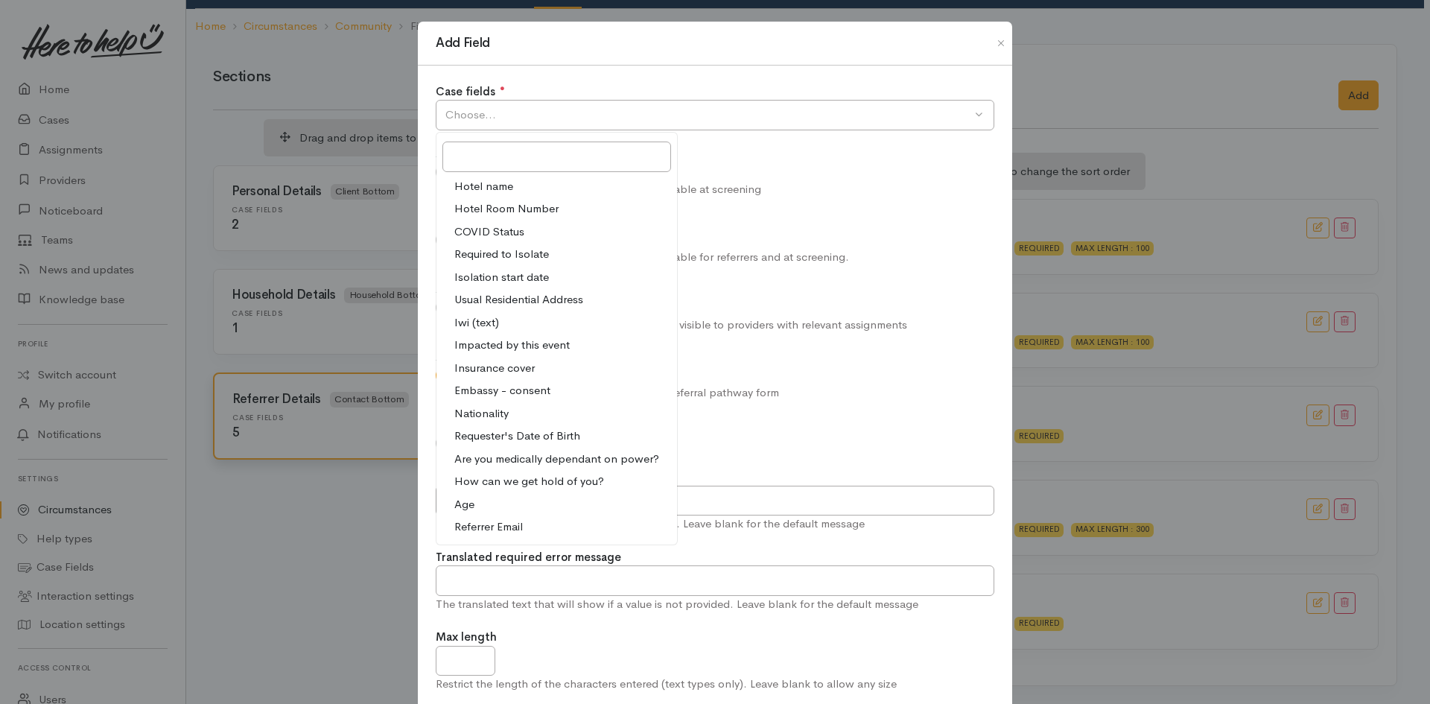
click at [503, 523] on span "Referrer Email" at bounding box center [488, 527] width 69 height 17
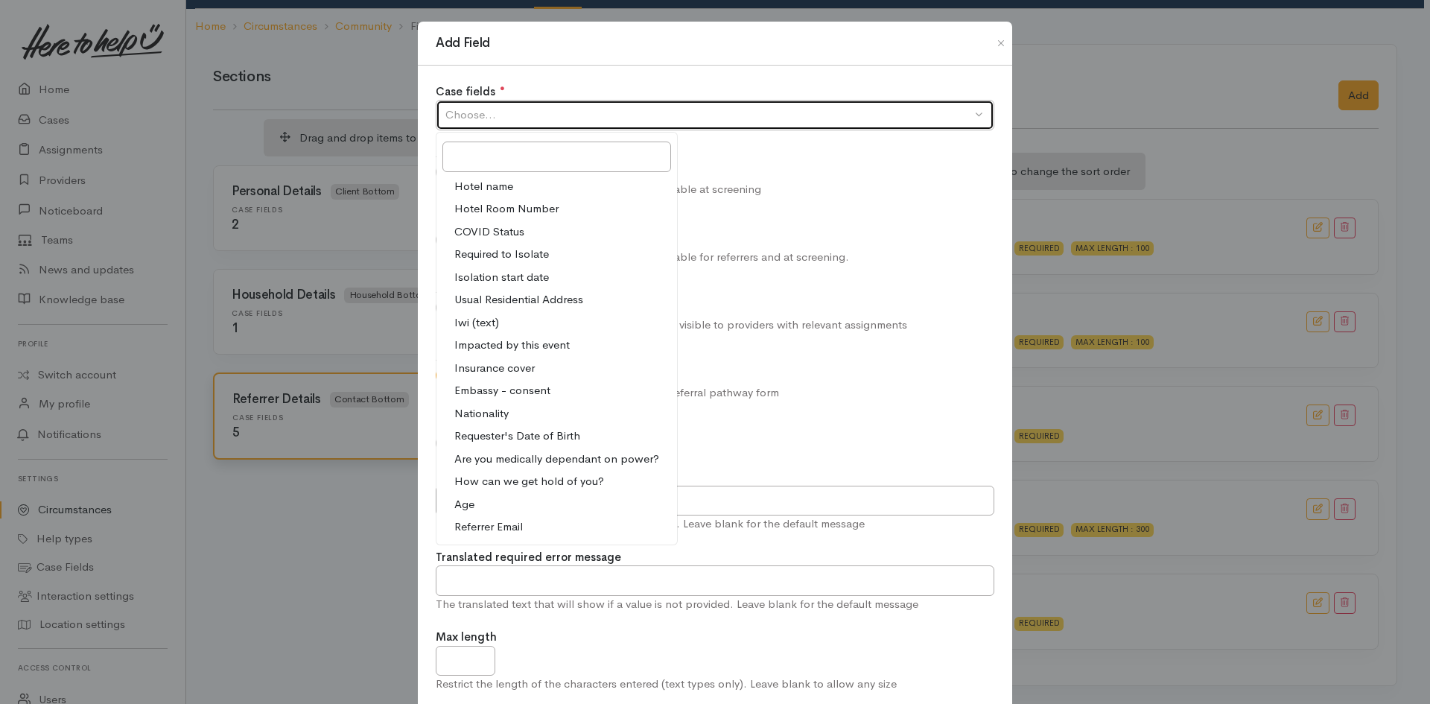
select select "33"
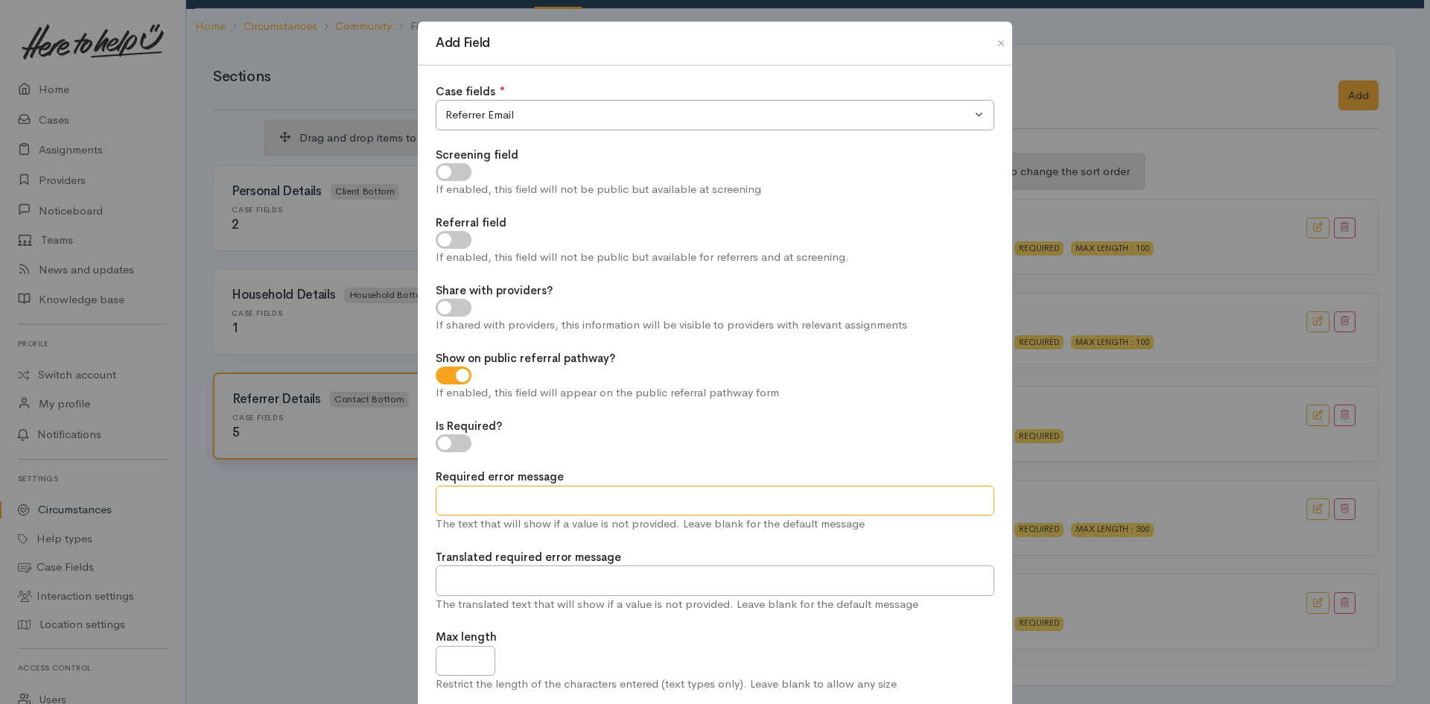
click at [528, 499] on input "Required error message" at bounding box center [715, 501] width 559 height 31
click at [452, 660] on input "Max length" at bounding box center [466, 661] width 60 height 31
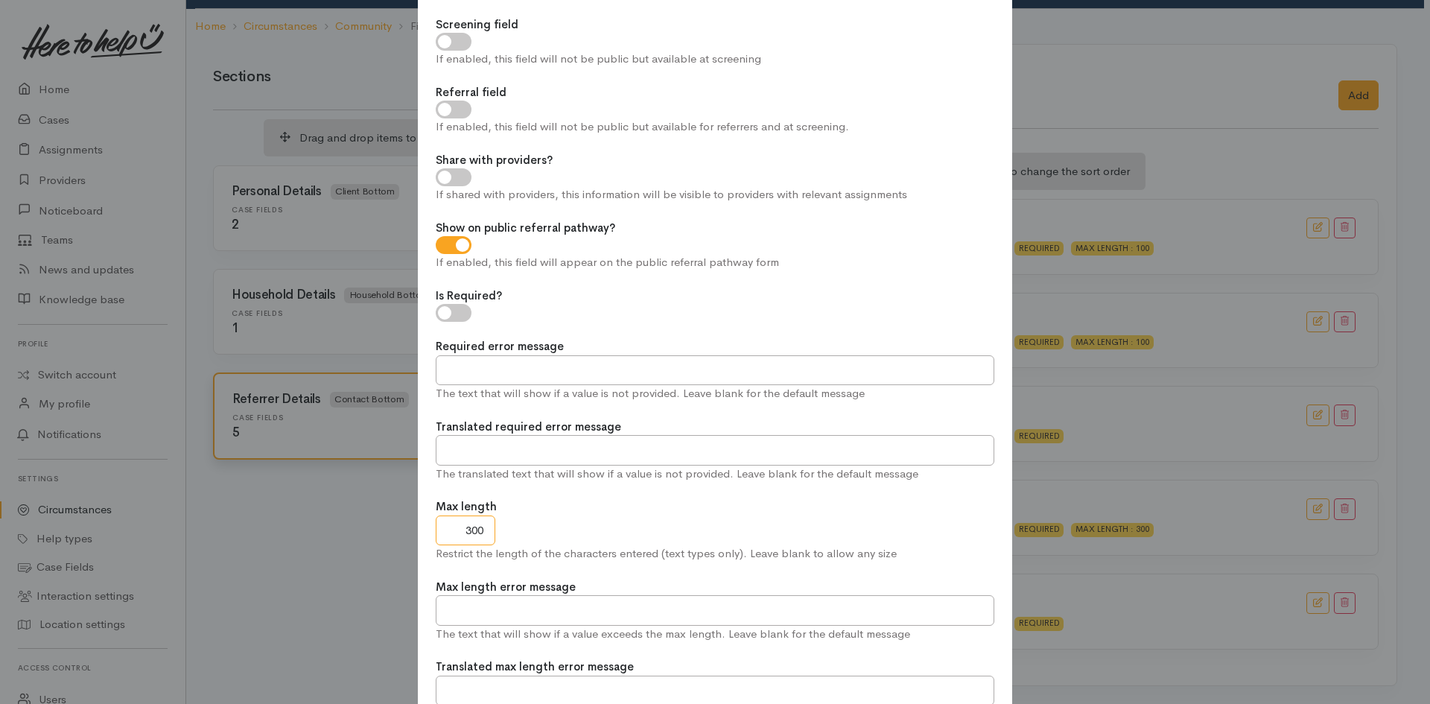
scroll to position [265, 0]
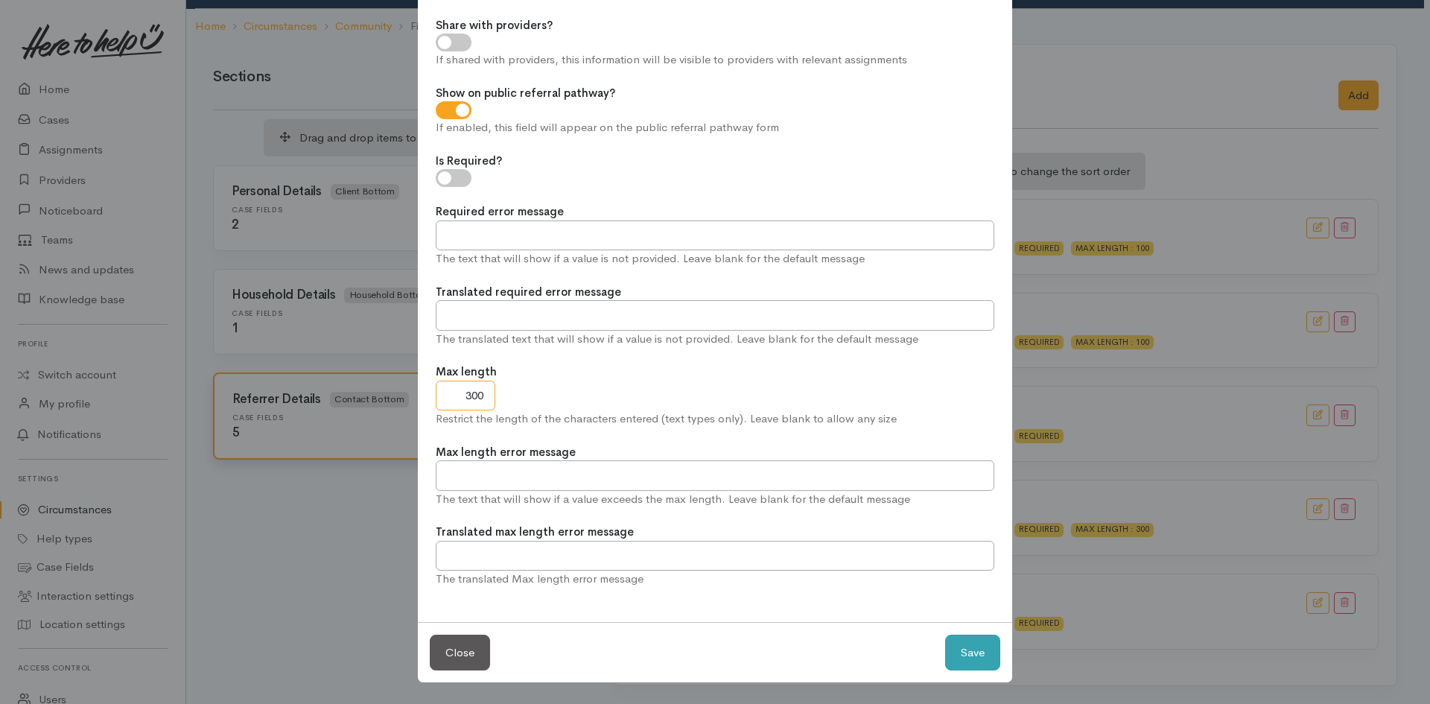
type input "300"
click at [975, 659] on button "Save" at bounding box center [972, 653] width 55 height 37
checkbox input "true"
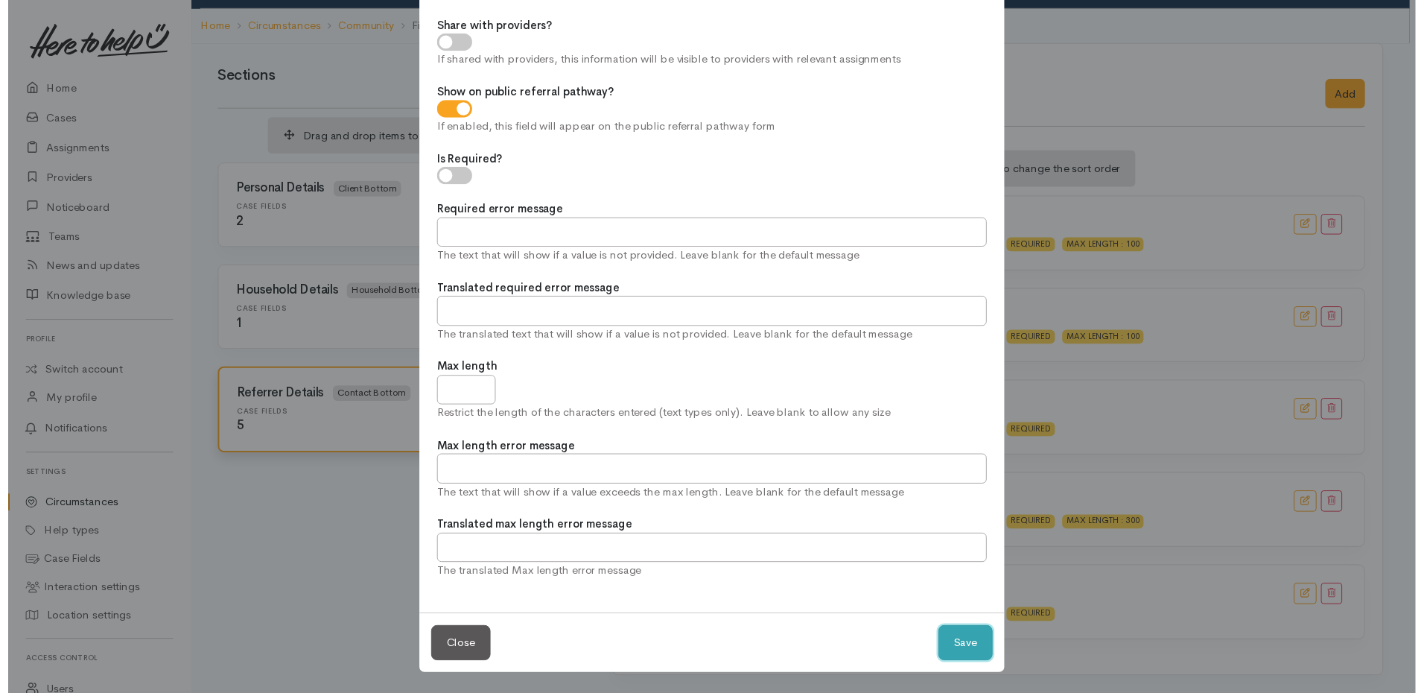
scroll to position [0, 0]
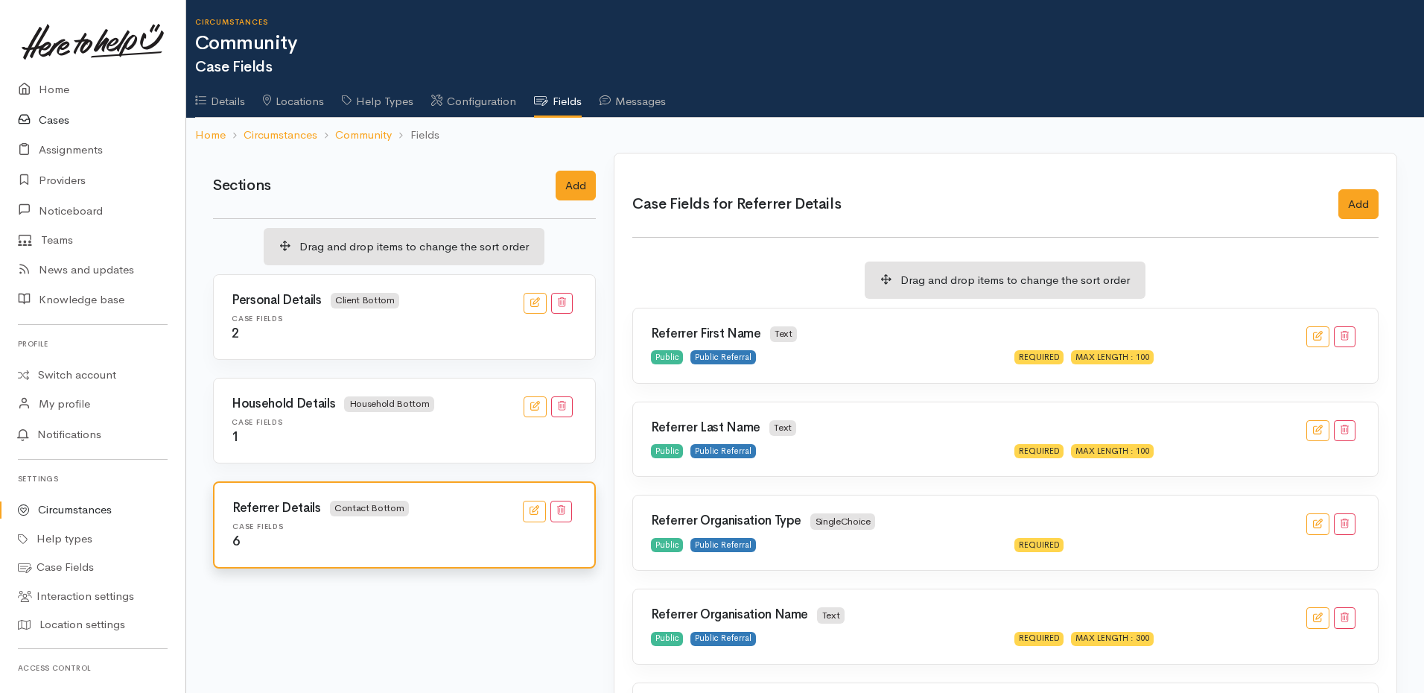
click at [68, 124] on link "Cases" at bounding box center [93, 120] width 186 height 31
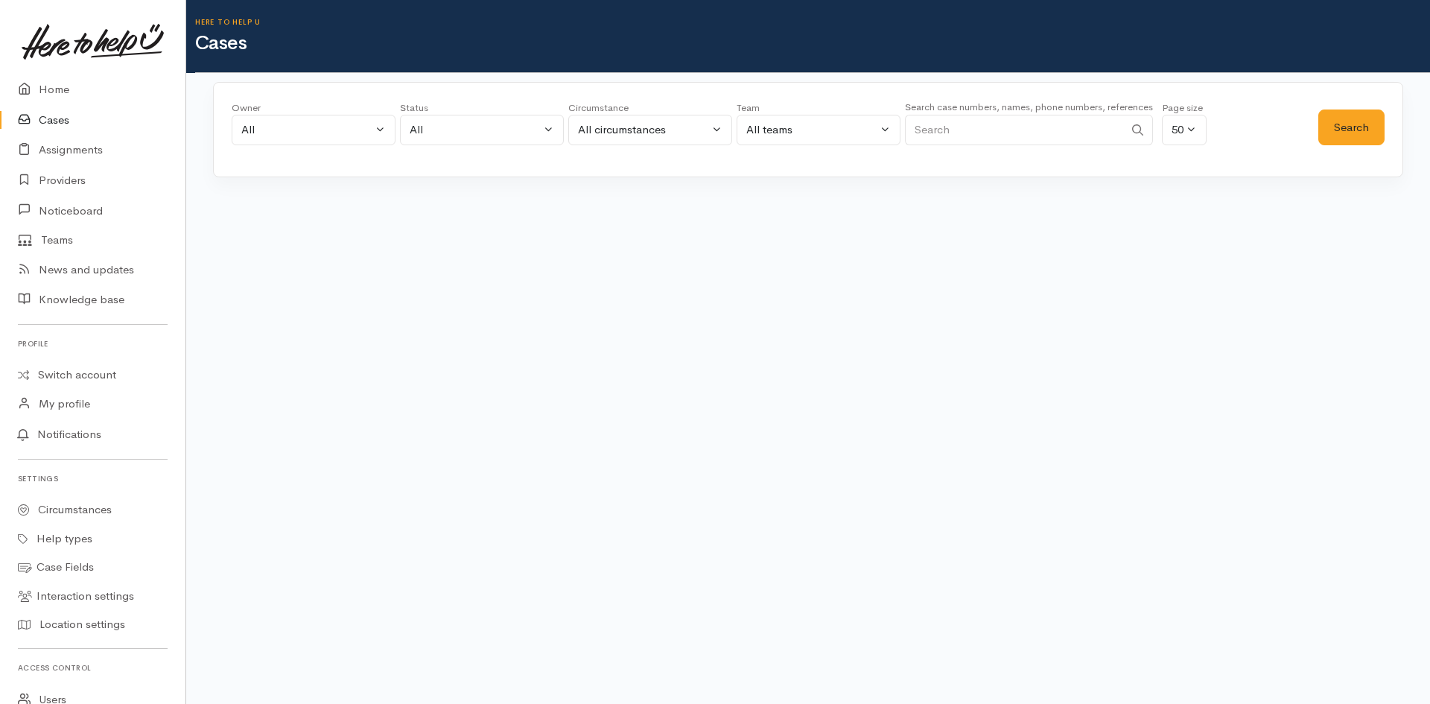
click at [893, 319] on body "Support Feedback I've got something to say" at bounding box center [715, 352] width 1430 height 704
click at [67, 89] on link "Home" at bounding box center [93, 90] width 186 height 31
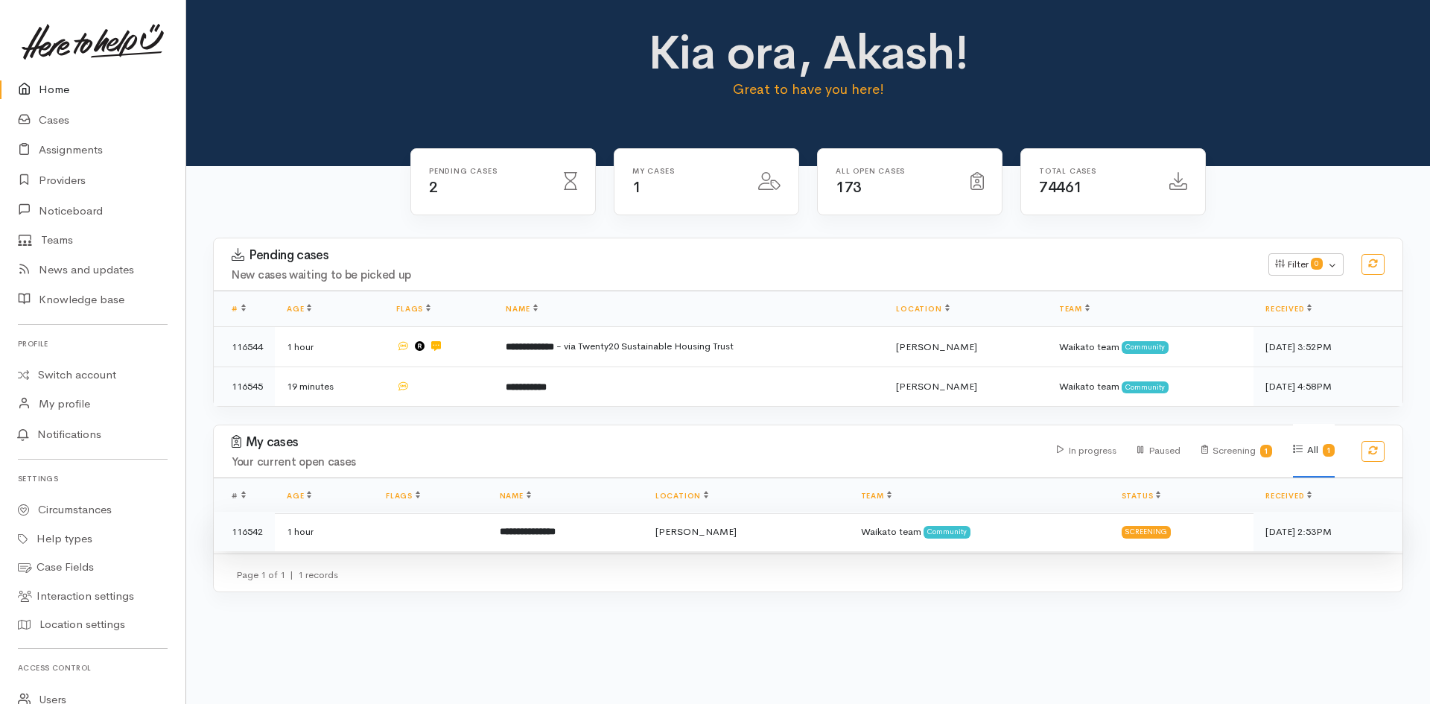
click at [597, 524] on td "**********" at bounding box center [566, 531] width 156 height 39
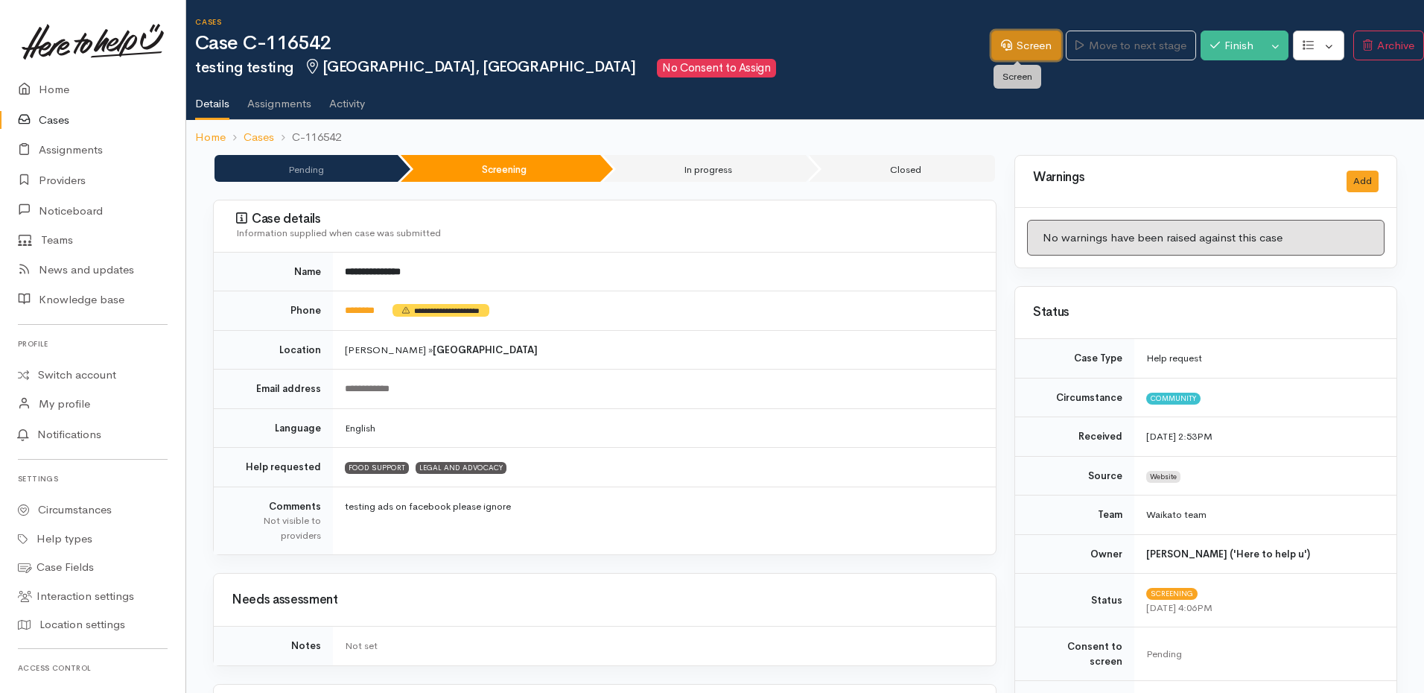
click at [1011, 43] on link "Screen" at bounding box center [1027, 46] width 70 height 31
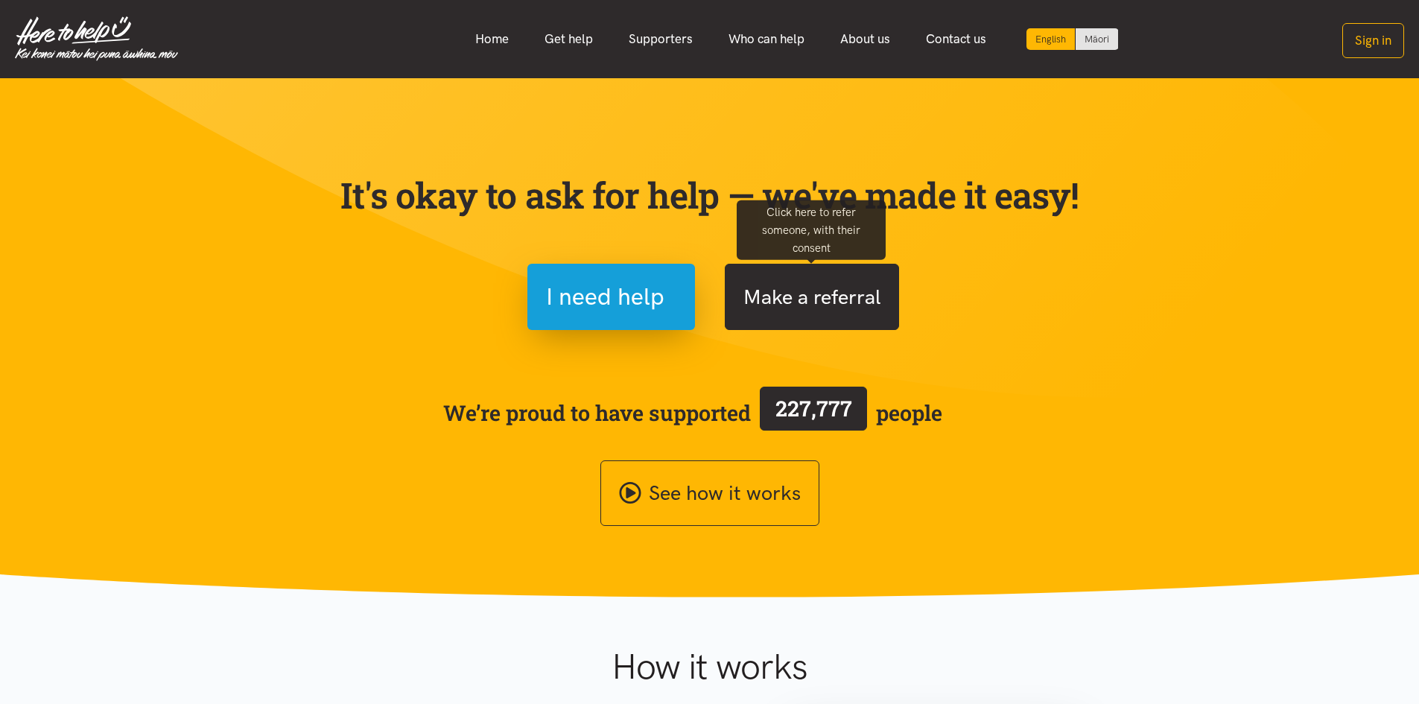
click at [846, 309] on button "Make a referral" at bounding box center [812, 297] width 174 height 66
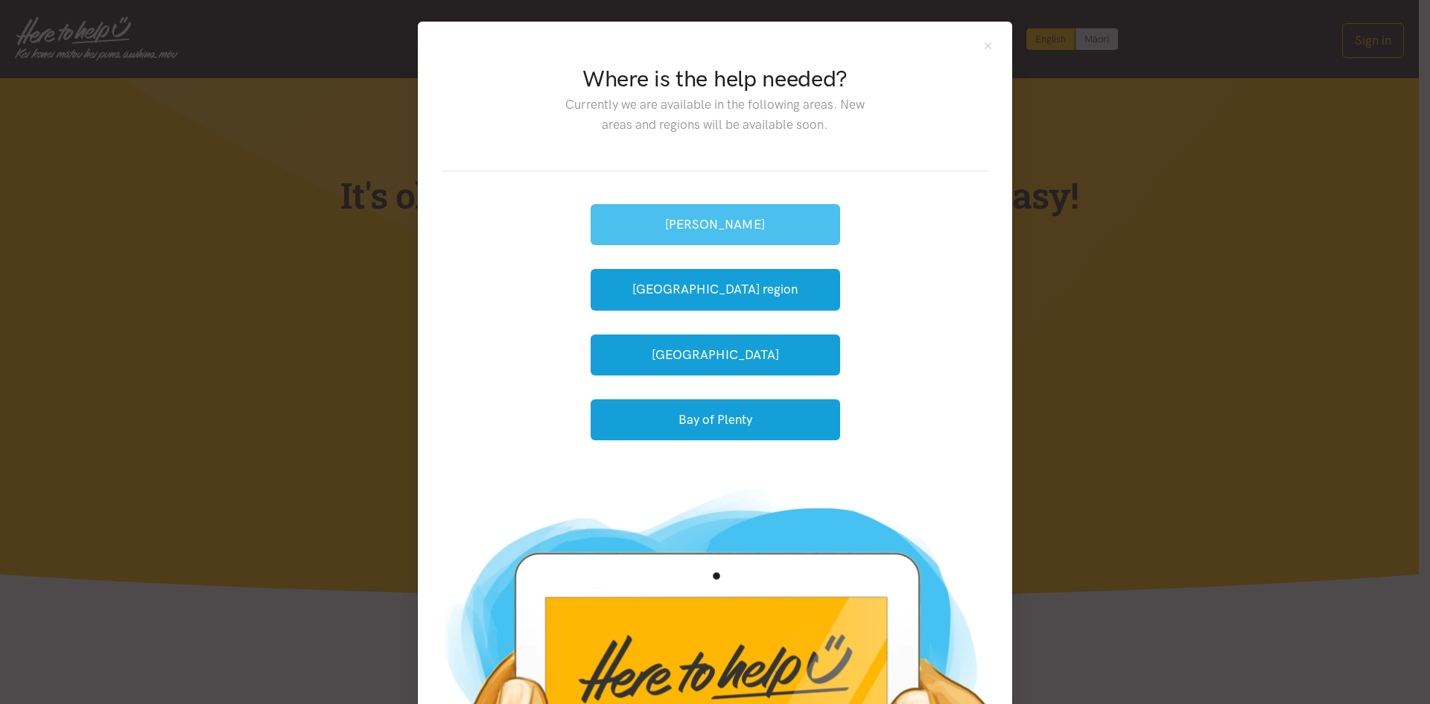
click at [759, 234] on button "[PERSON_NAME]" at bounding box center [716, 224] width 250 height 41
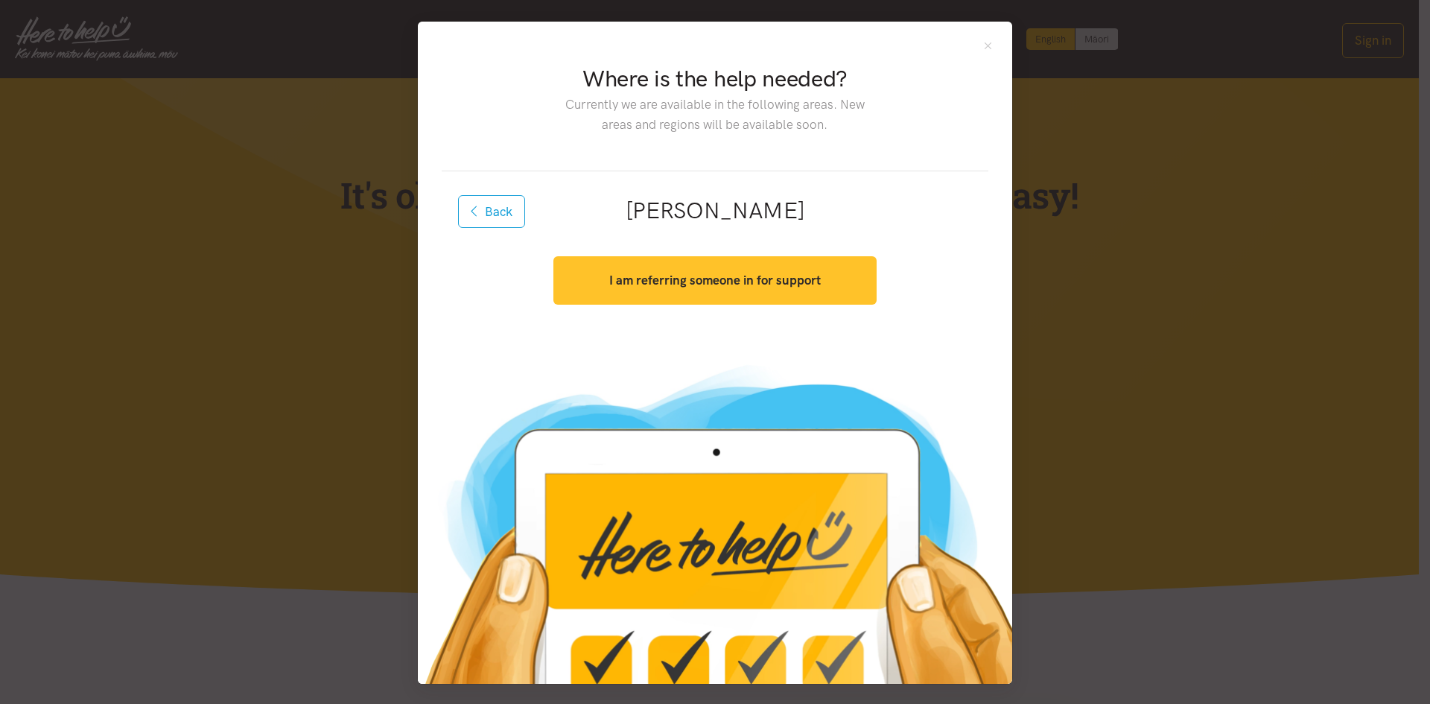
click at [765, 294] on button "I am referring someone in for support" at bounding box center [715, 280] width 323 height 48
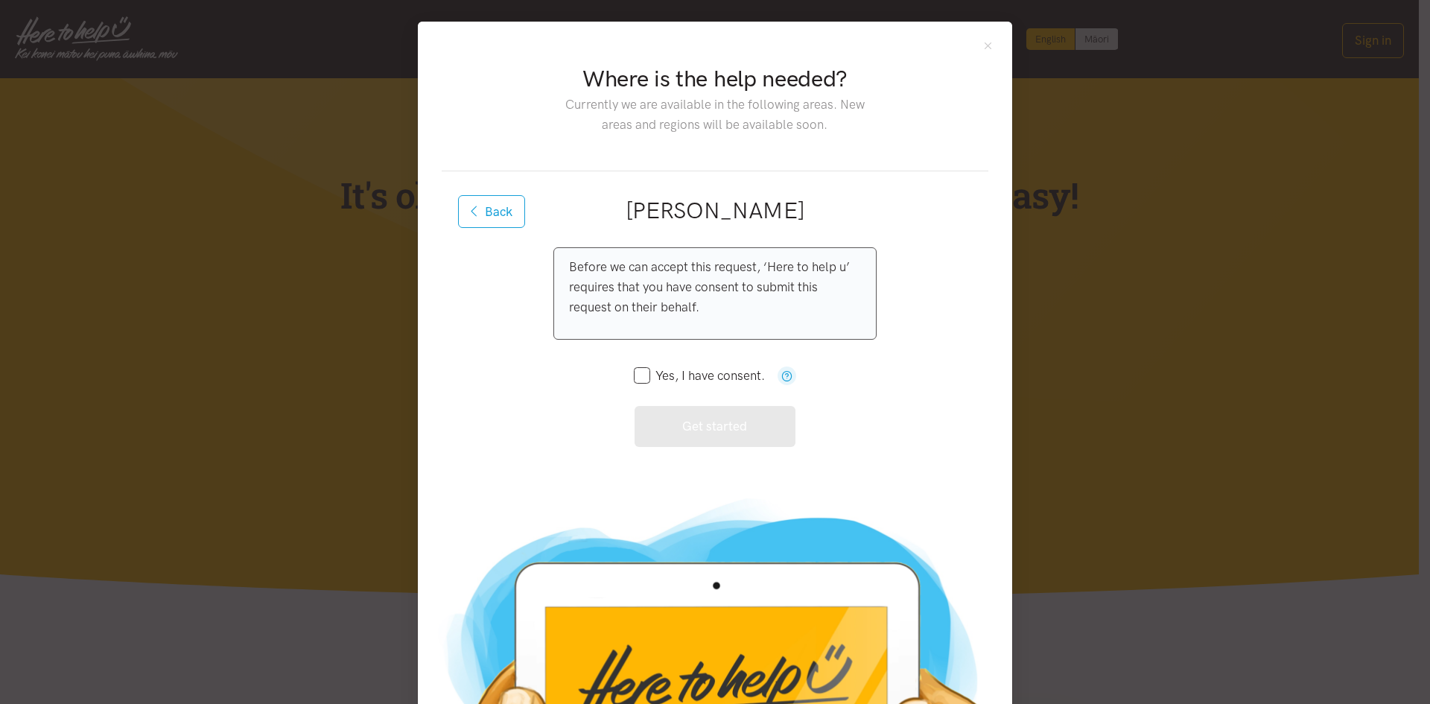
click at [677, 371] on input "Yes, I have consent." at bounding box center [699, 376] width 131 height 13
checkbox input "true"
click at [779, 381] on button "button" at bounding box center [787, 376] width 19 height 19
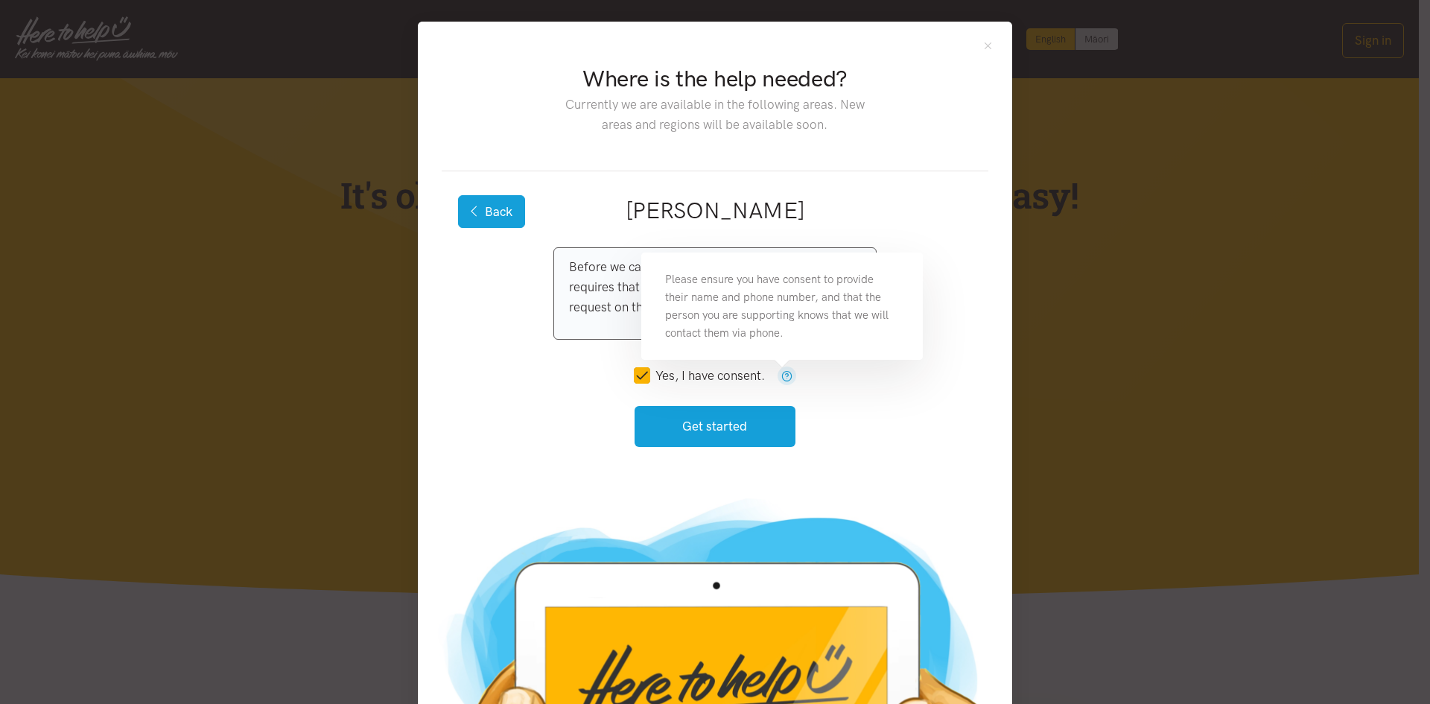
click at [477, 211] on button "Back" at bounding box center [491, 211] width 67 height 33
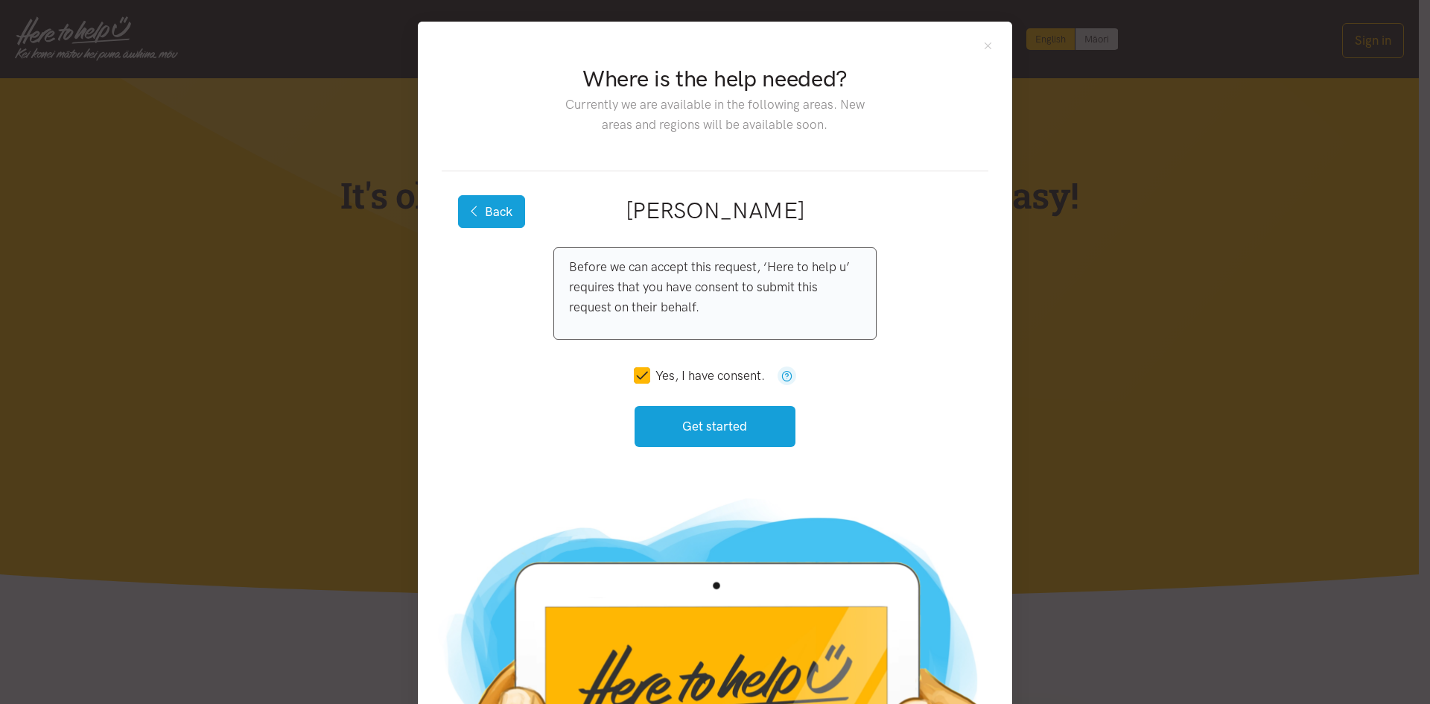
click at [508, 226] on button "Back" at bounding box center [491, 211] width 67 height 33
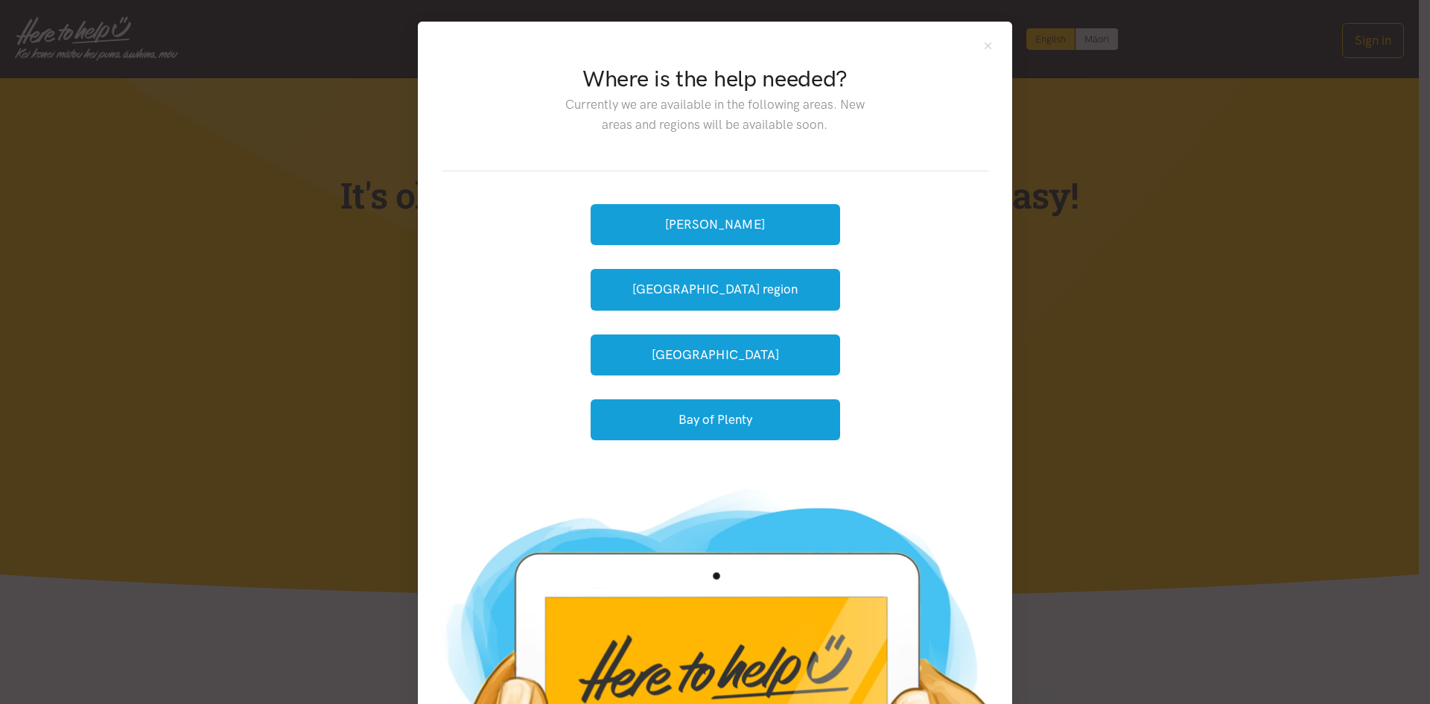
click at [510, 208] on div "Hamilton Waikato region Tauranga Bay of Plenty" at bounding box center [715, 322] width 547 height 302
click at [983, 39] on button "Close" at bounding box center [988, 45] width 13 height 13
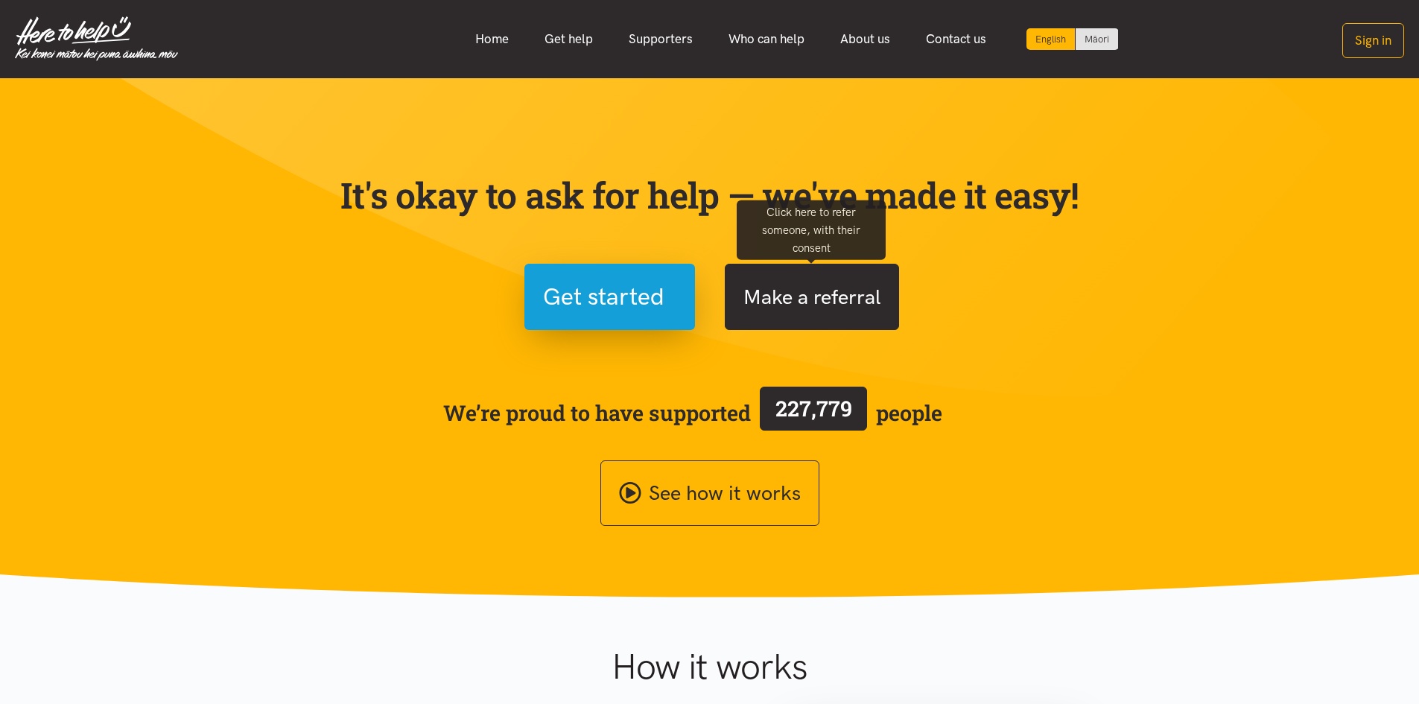
click at [859, 291] on button "Make a referral" at bounding box center [812, 297] width 174 height 66
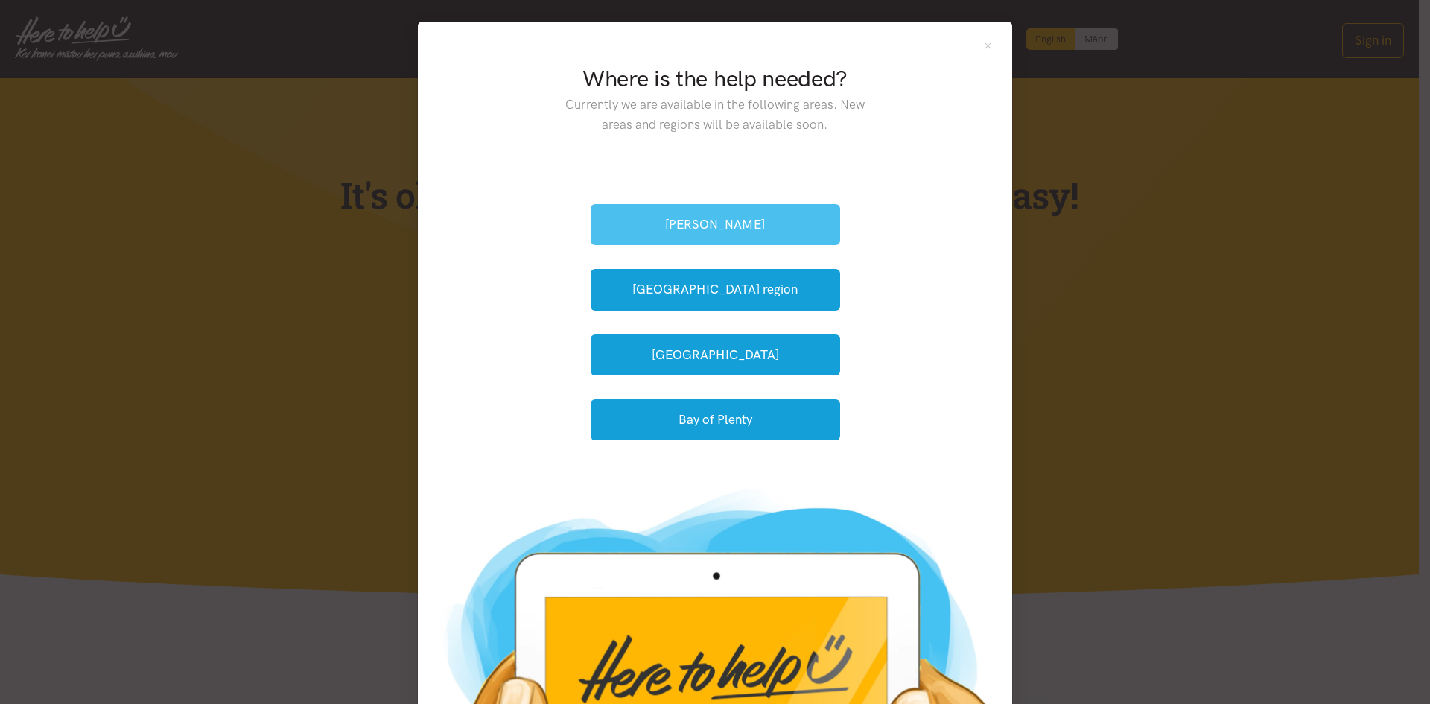
click at [692, 232] on button "[PERSON_NAME]" at bounding box center [716, 224] width 250 height 41
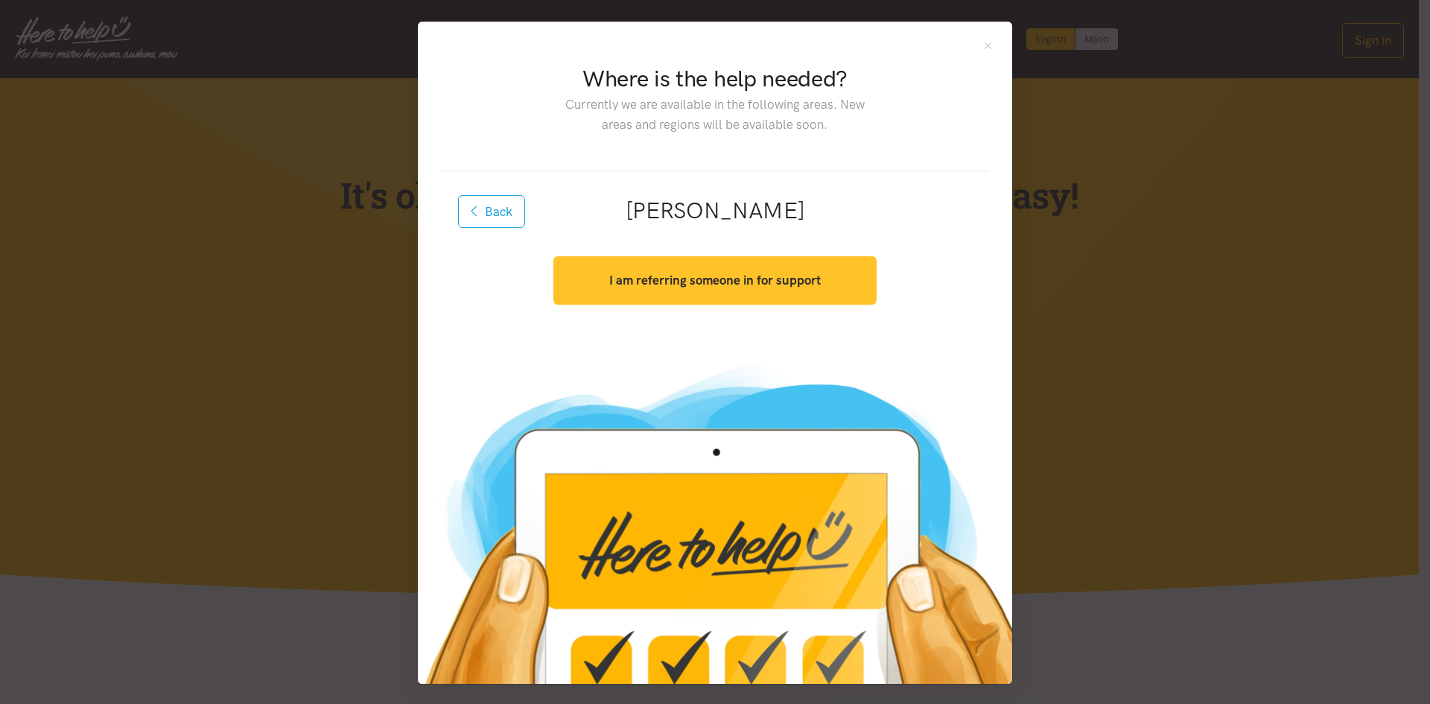
click at [724, 288] on button "I am referring someone in for support" at bounding box center [715, 280] width 323 height 48
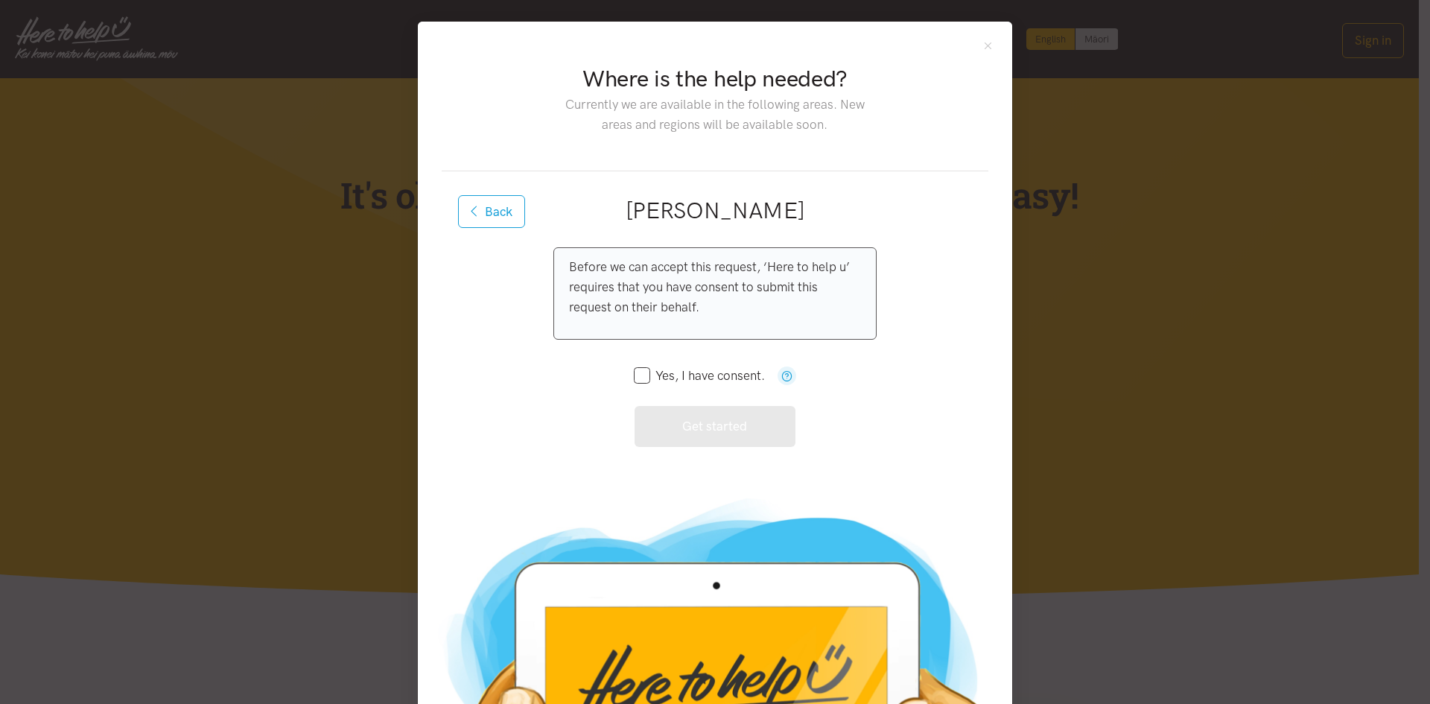
click at [660, 378] on input "Yes, I have consent." at bounding box center [699, 376] width 131 height 13
click at [681, 375] on input "Yes, I have consent." at bounding box center [699, 376] width 131 height 13
click at [667, 439] on div "Before we can accept this request, ‘Here to help u’ requires that you have cons…" at bounding box center [715, 347] width 323 height 200
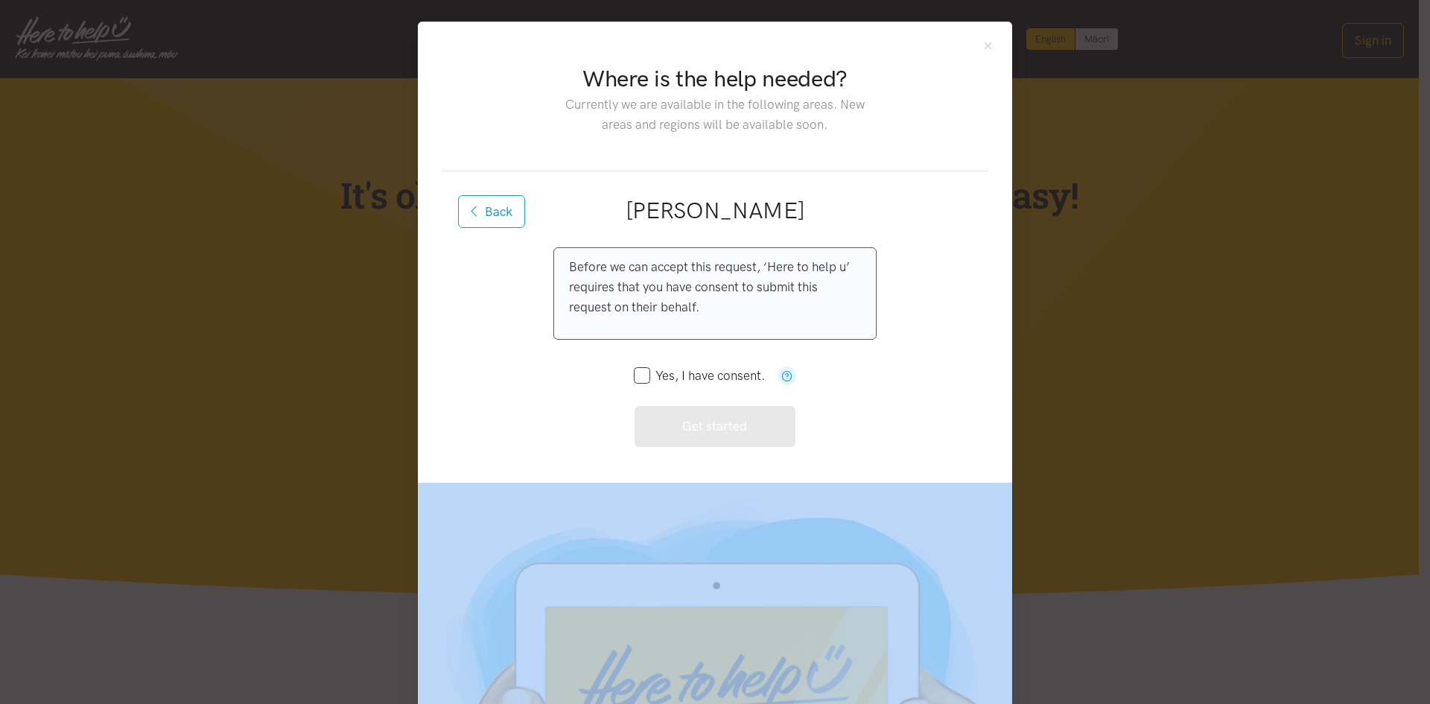
click at [667, 439] on div "Before we can accept this request, ‘Here to help u’ requires that you have cons…" at bounding box center [715, 347] width 323 height 200
click at [787, 375] on icon "button" at bounding box center [787, 375] width 11 height 11
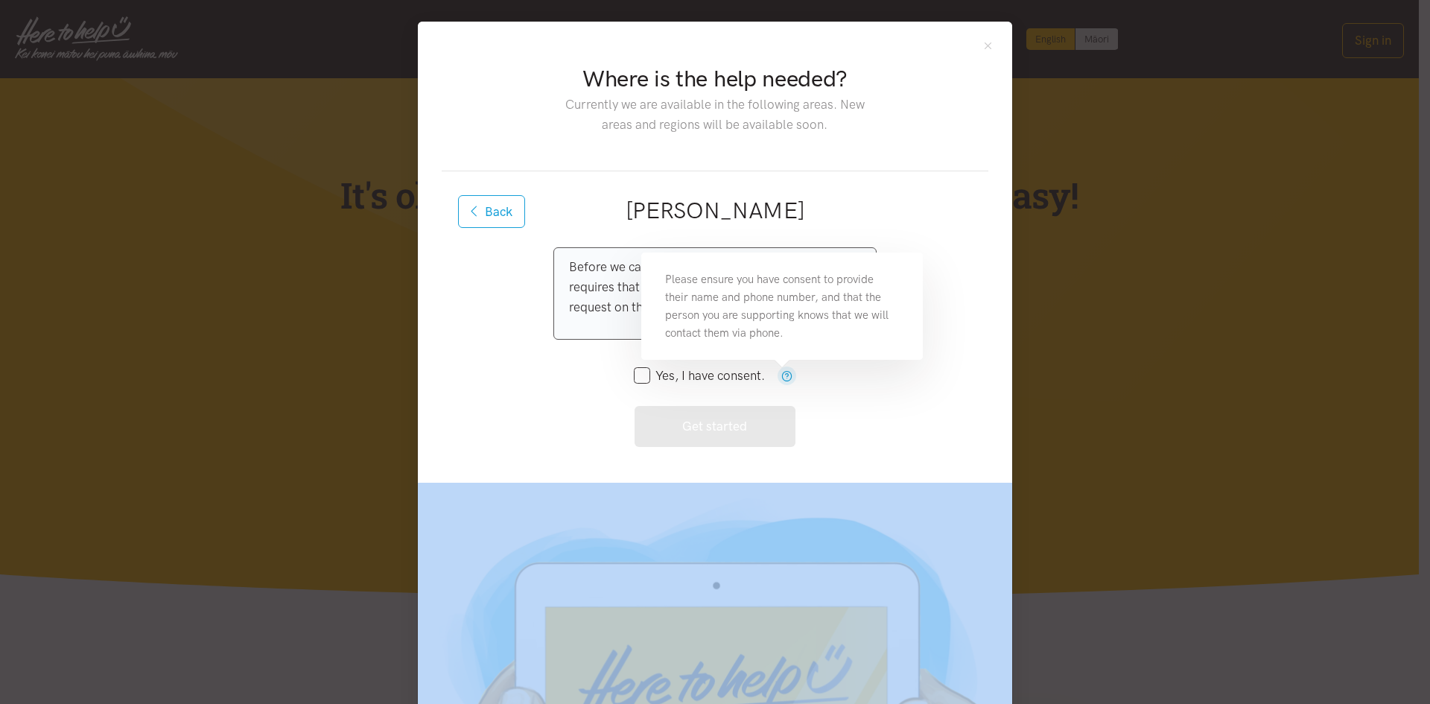
click at [656, 373] on input "Yes, I have consent." at bounding box center [699, 376] width 131 height 13
checkbox input "true"
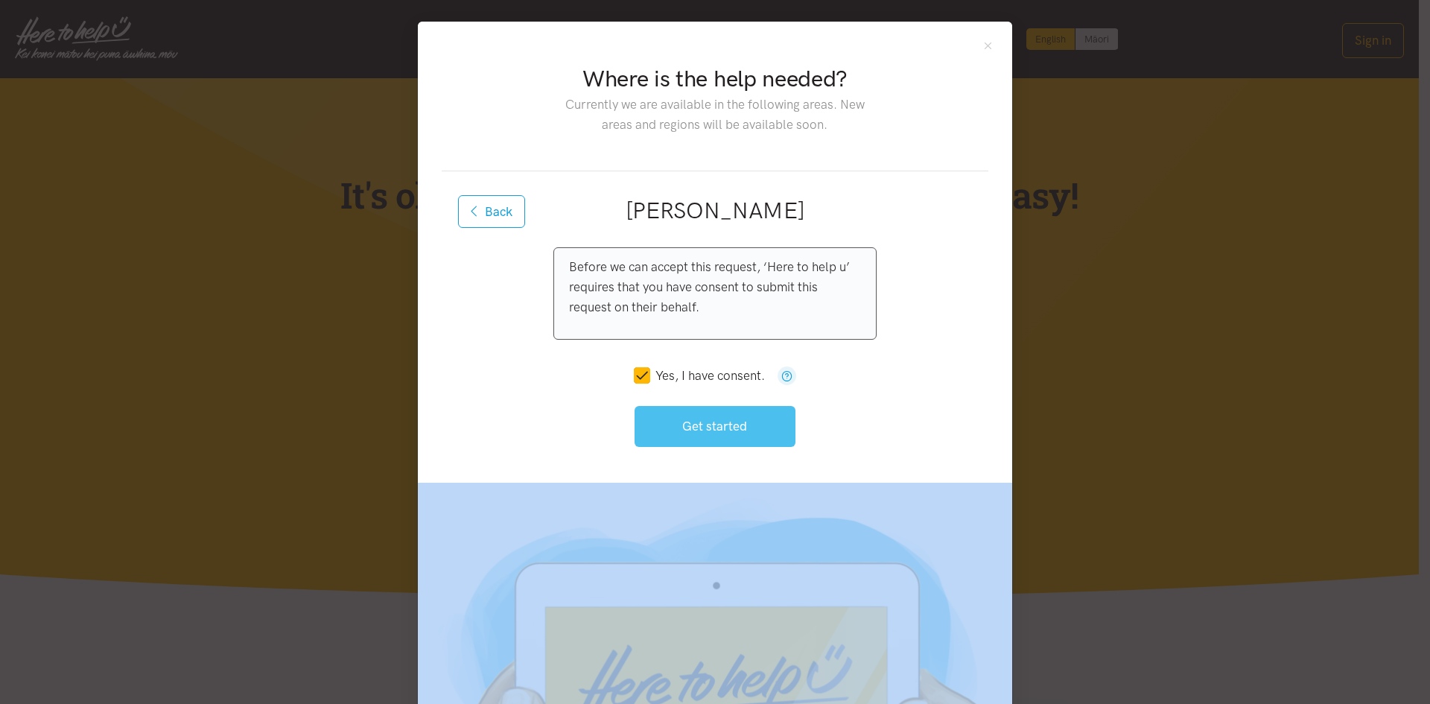
click at [688, 412] on button "Get started" at bounding box center [716, 426] width 162 height 41
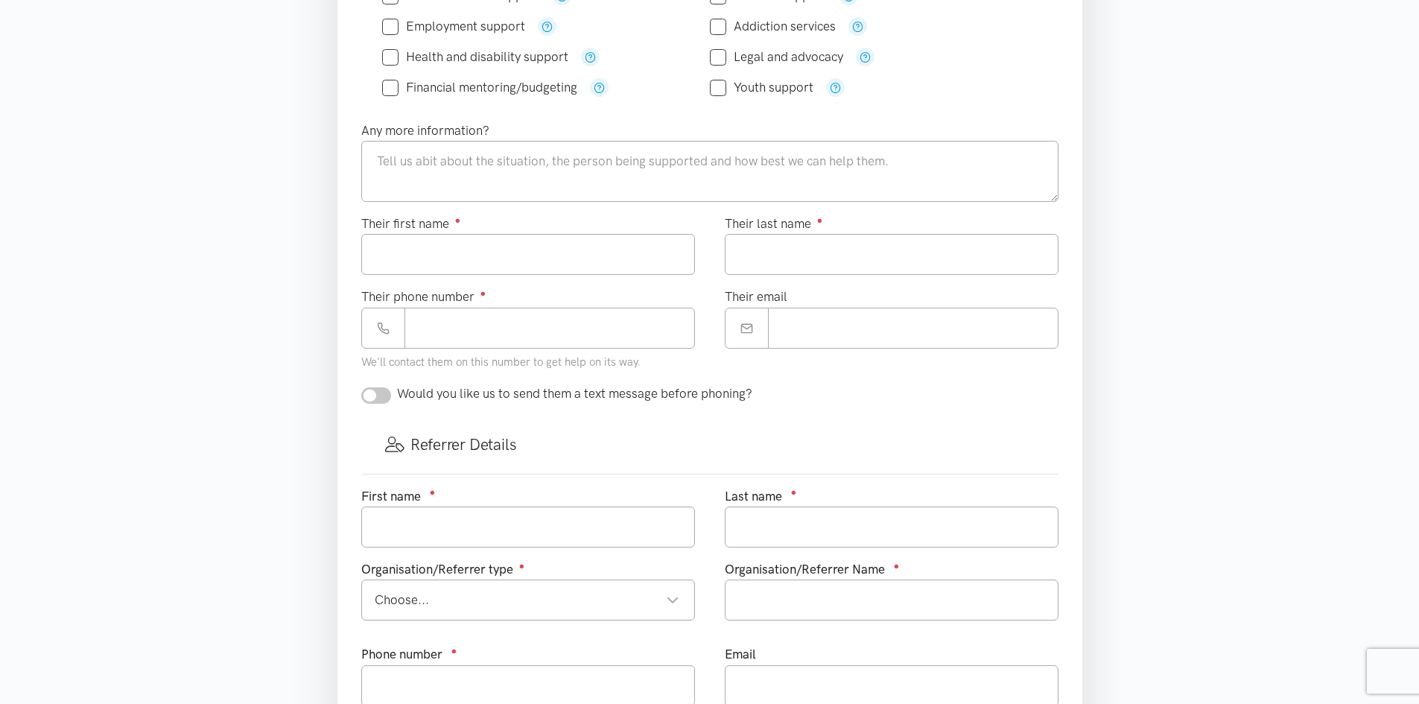
scroll to position [596, 0]
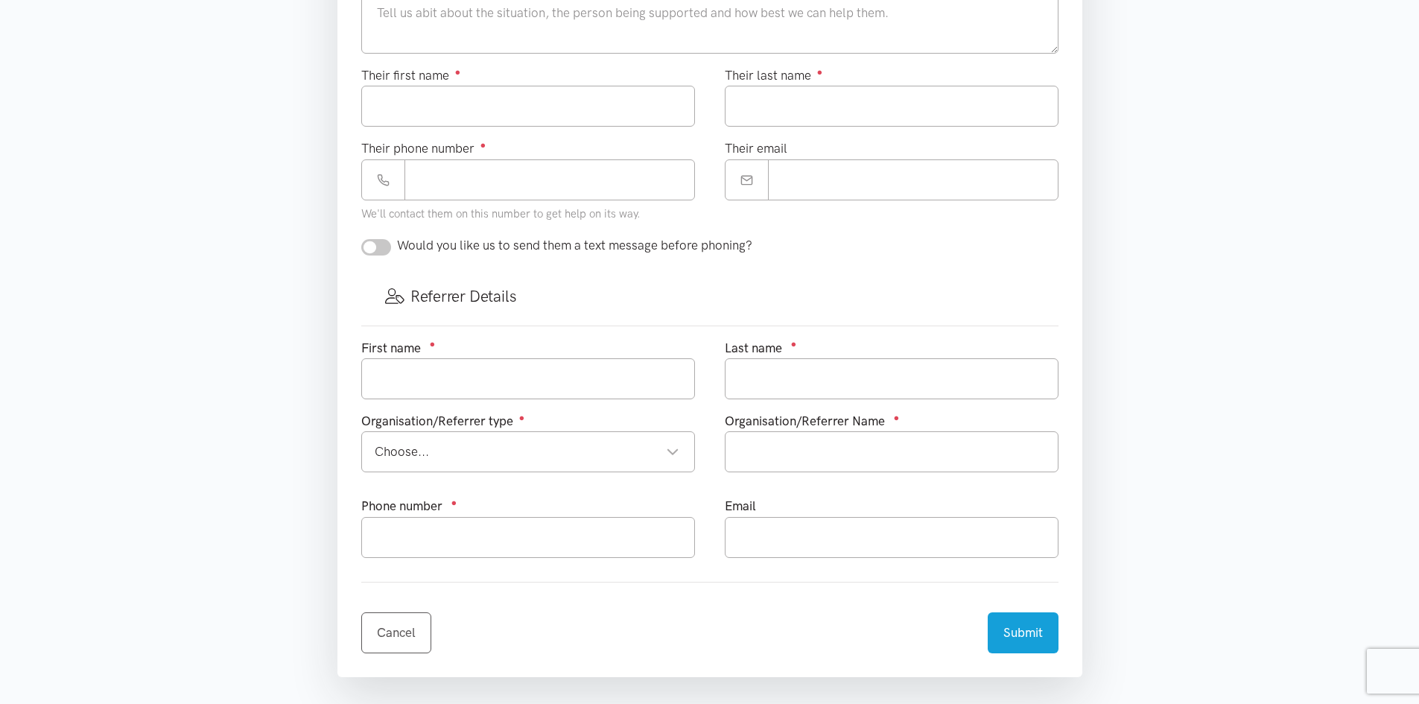
click at [513, 314] on div "Referrer Details" at bounding box center [709, 296] width 697 height 58
click at [549, 385] on input "text" at bounding box center [528, 378] width 334 height 41
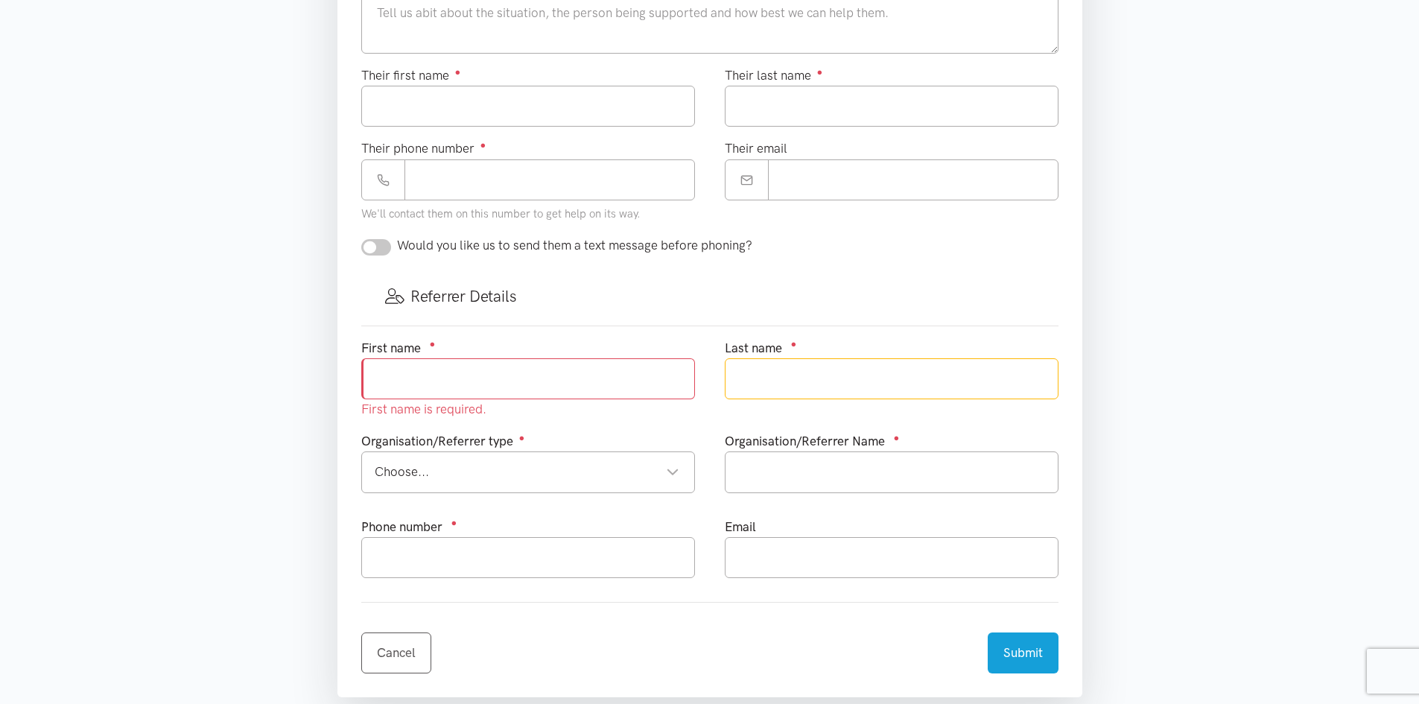
click at [753, 375] on input "text" at bounding box center [892, 378] width 334 height 41
click at [630, 465] on div "Choose..." at bounding box center [527, 472] width 305 height 20
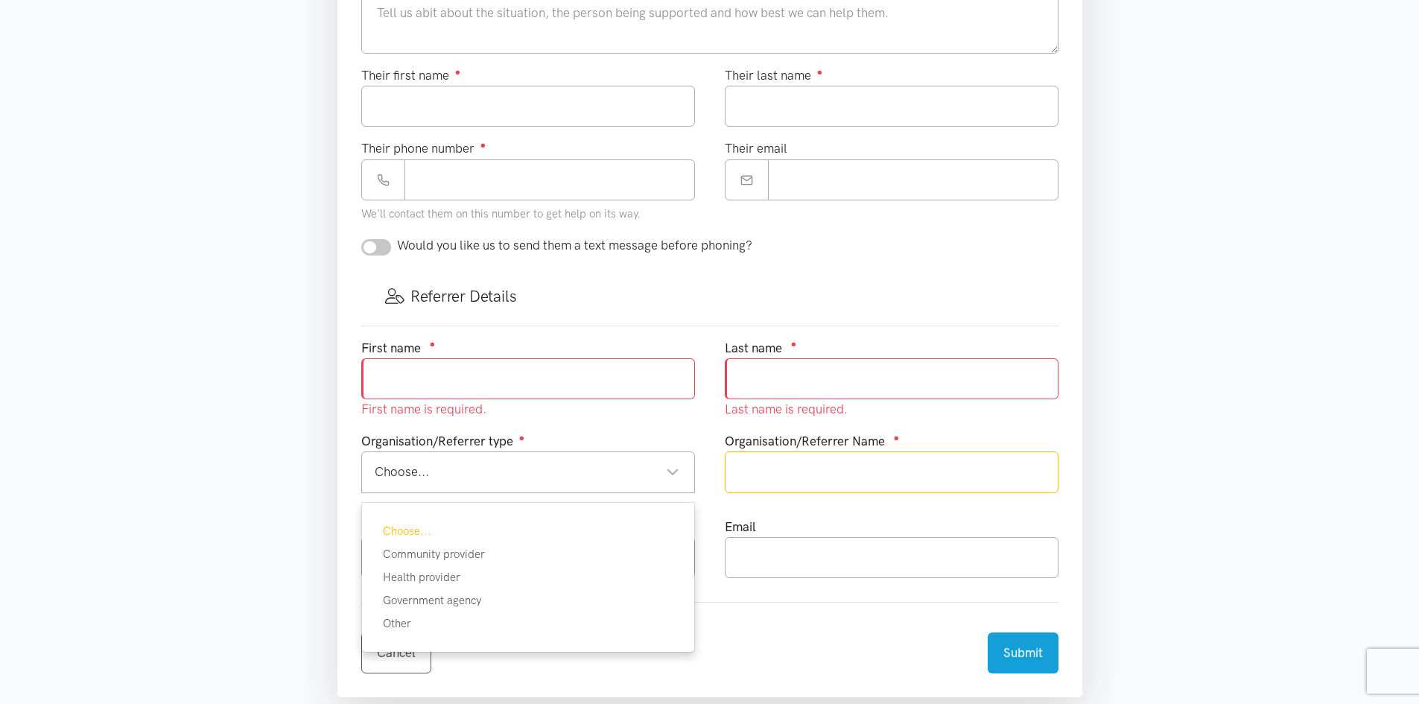
click at [814, 466] on input "text" at bounding box center [892, 471] width 334 height 41
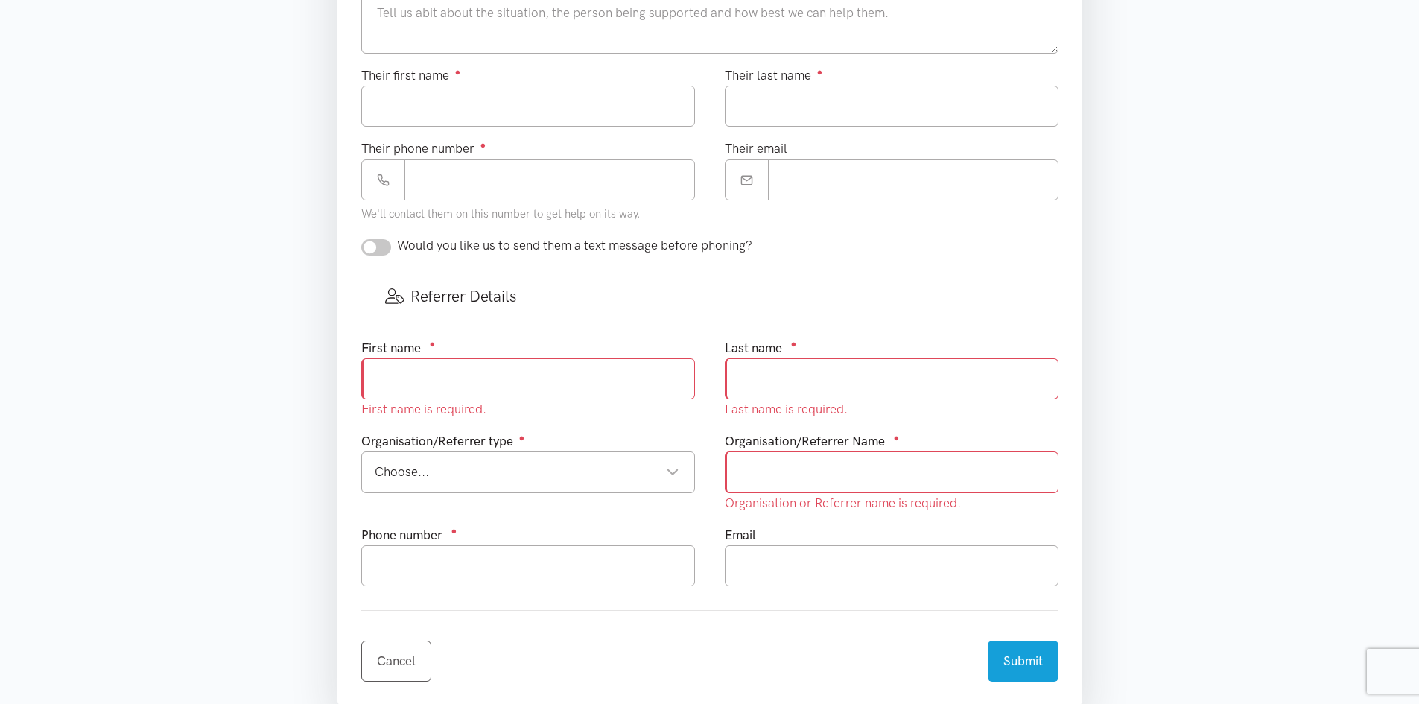
click at [1163, 474] on section "Where is the help needed? Required ● Choose a location... Choose a location... …" at bounding box center [709, 229] width 1419 height 1144
click at [665, 560] on input "text" at bounding box center [528, 565] width 334 height 41
click at [875, 563] on input "text" at bounding box center [892, 565] width 334 height 41
click at [866, 595] on div "Email" at bounding box center [892, 572] width 364 height 94
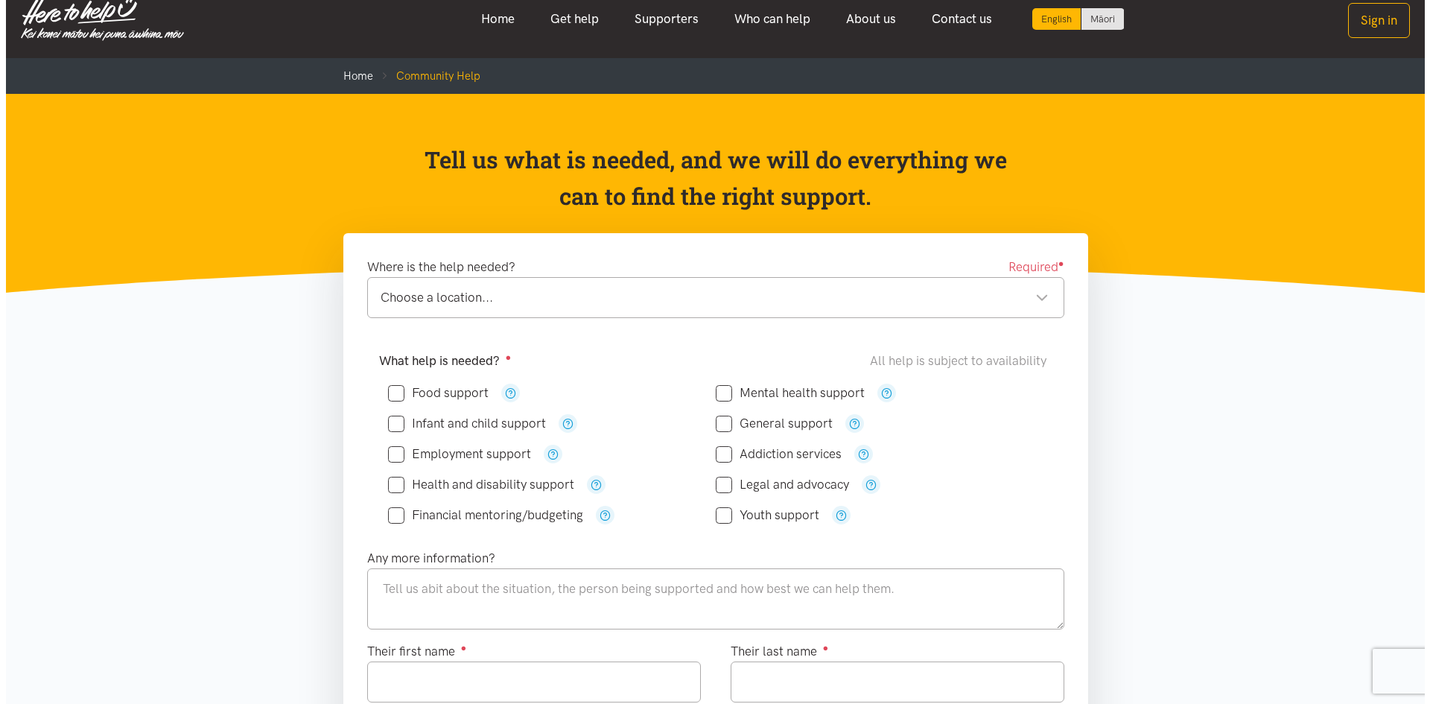
scroll to position [0, 0]
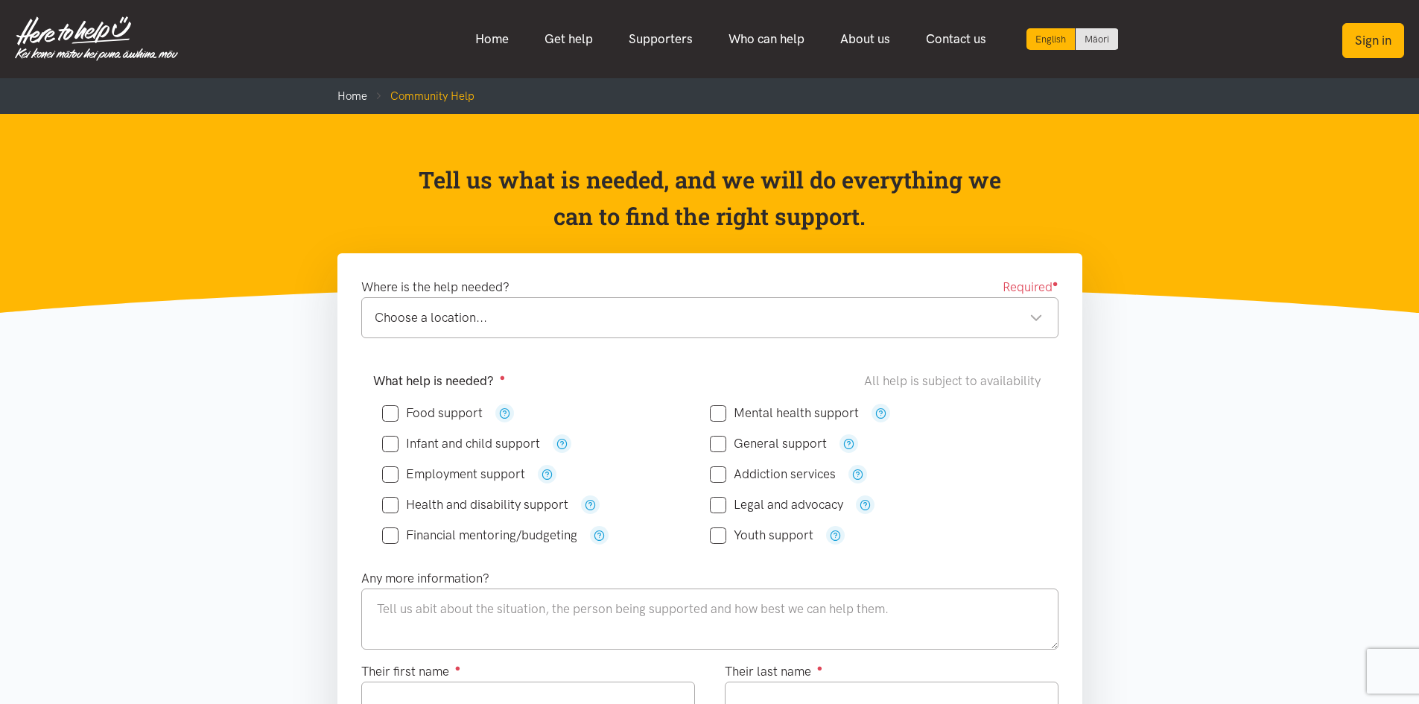
click at [1374, 51] on button "Sign in" at bounding box center [1374, 40] width 62 height 35
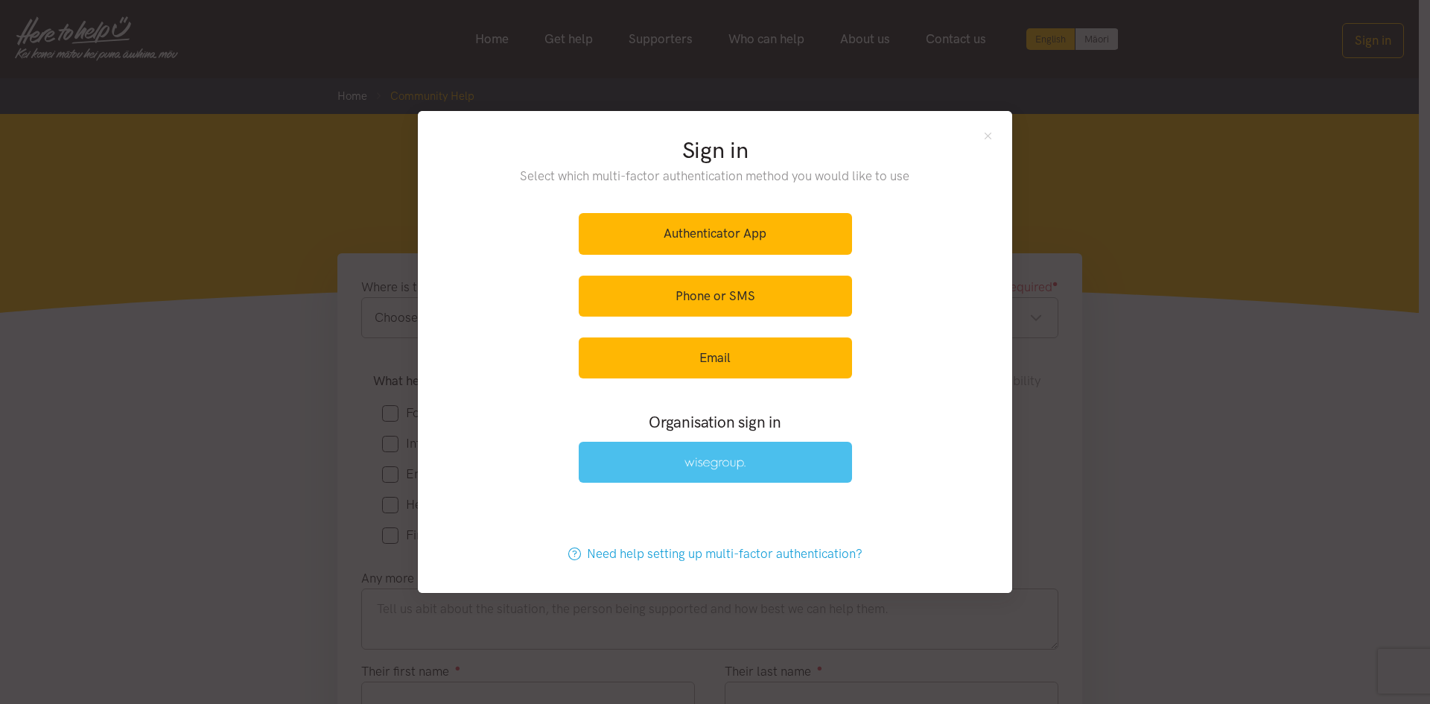
click at [762, 471] on link at bounding box center [715, 462] width 273 height 41
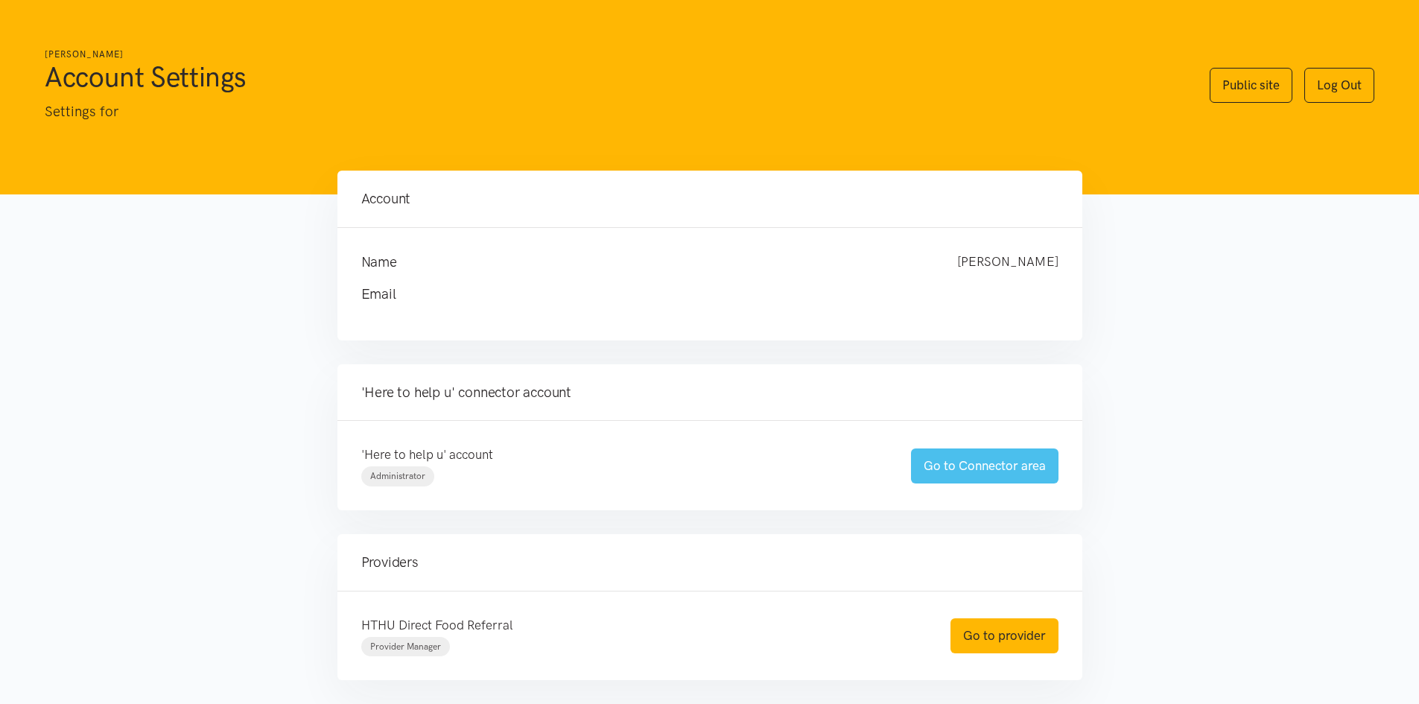
click at [946, 458] on link "Go to Connector area" at bounding box center [985, 465] width 148 height 35
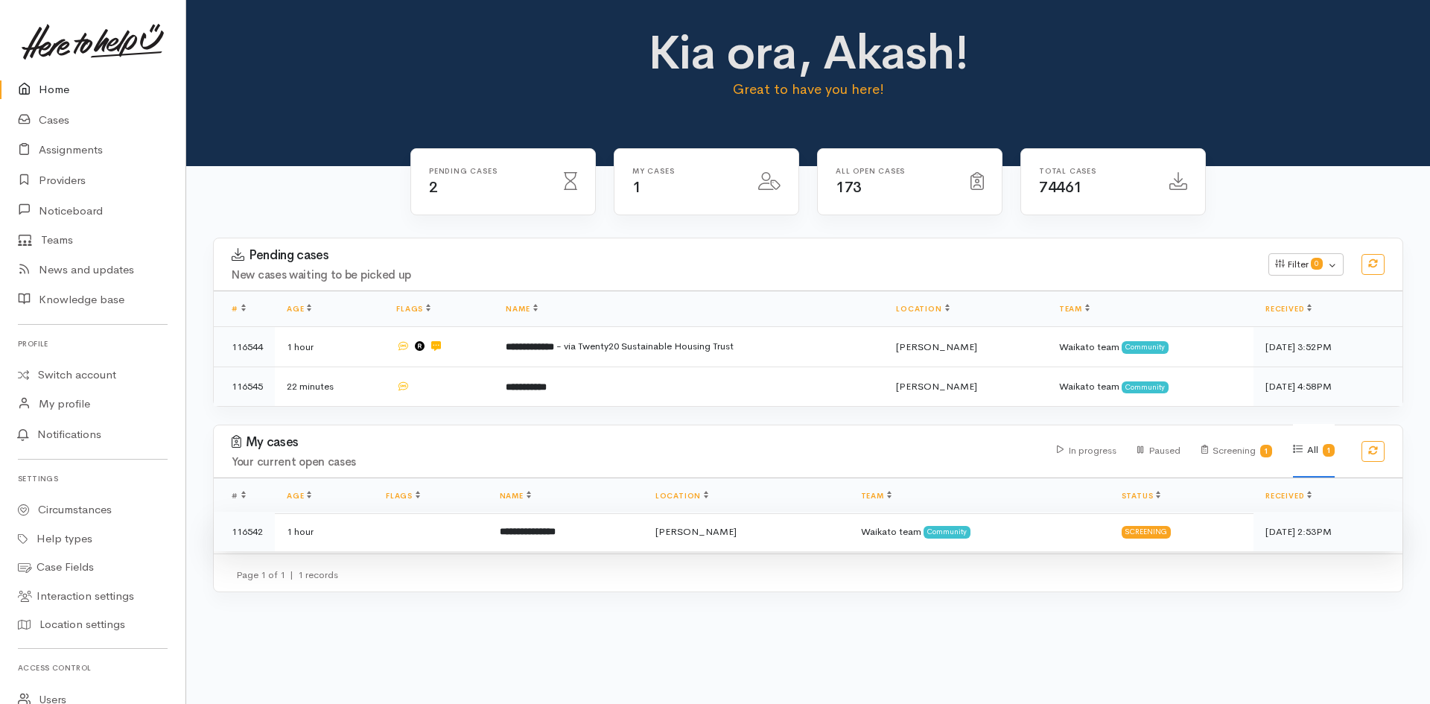
click at [539, 542] on td "**********" at bounding box center [566, 531] width 156 height 39
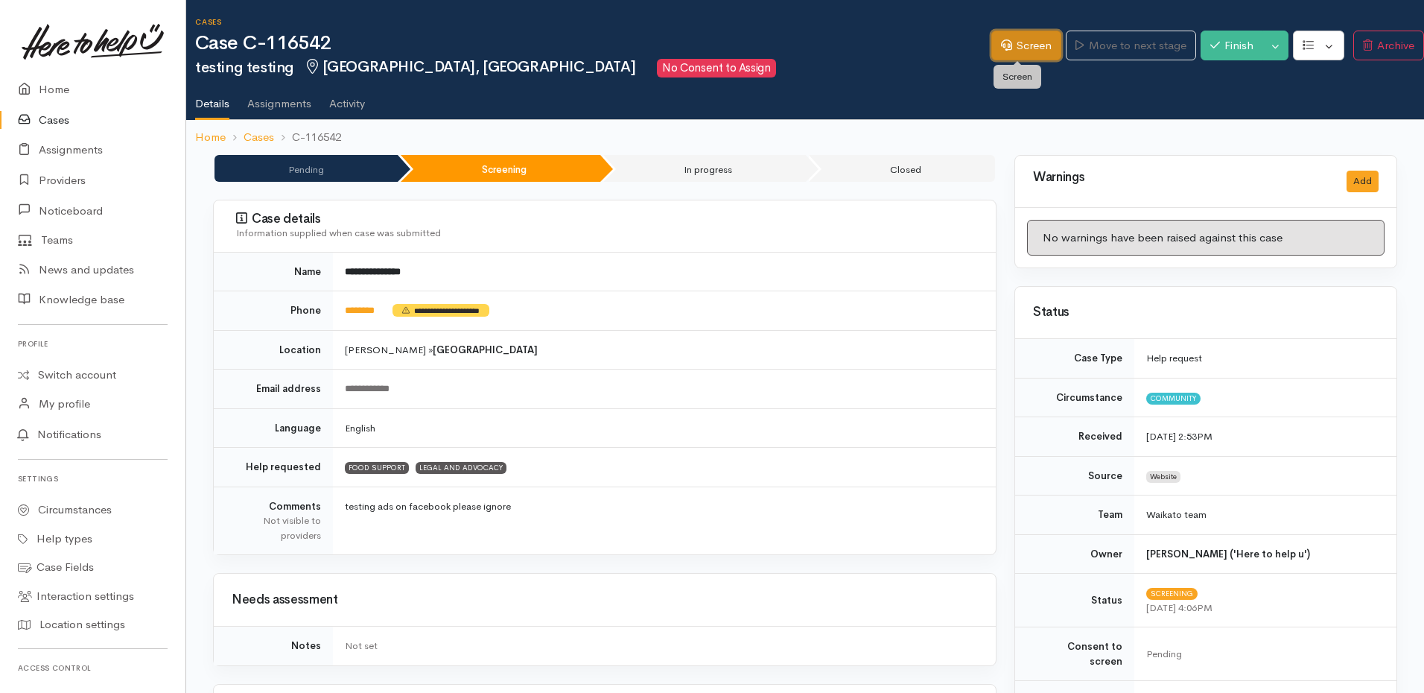
click at [1027, 53] on link "Screen" at bounding box center [1027, 46] width 70 height 31
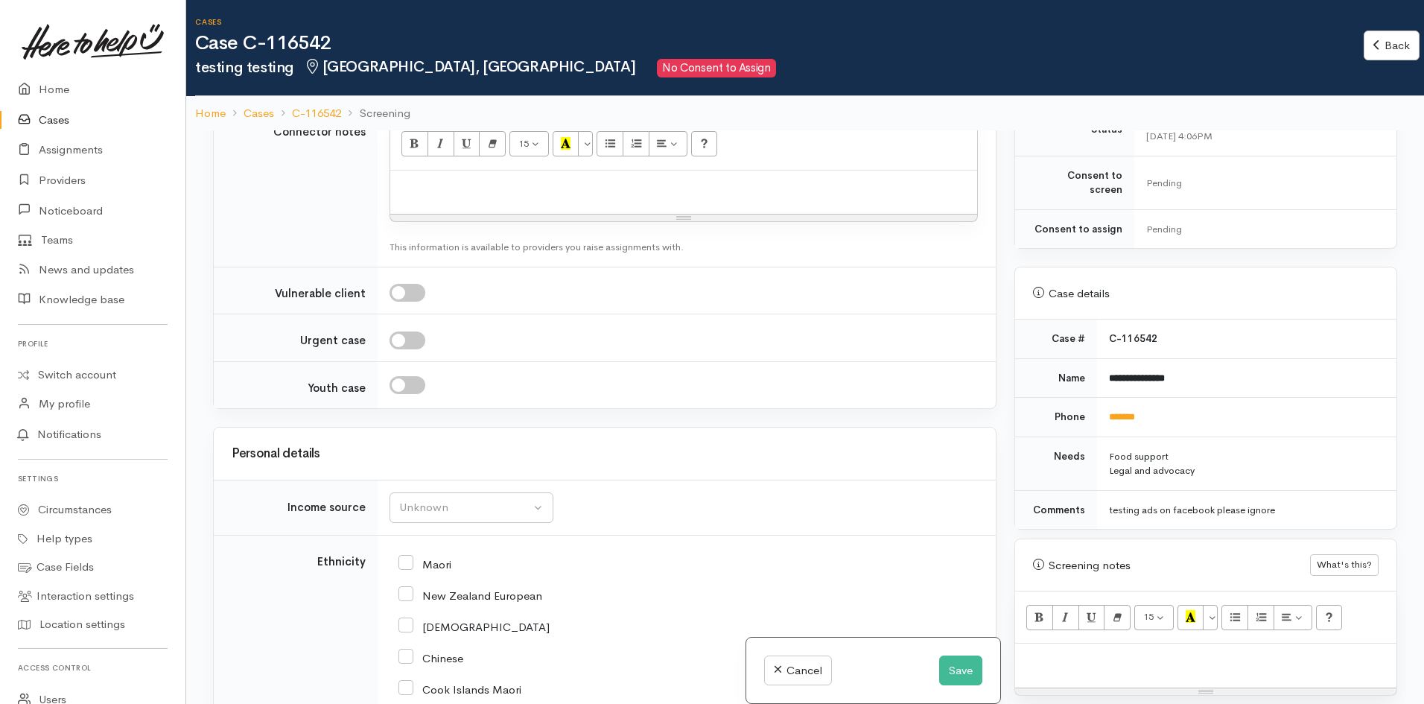
scroll to position [1328, 0]
